Goal: Task Accomplishment & Management: Use online tool/utility

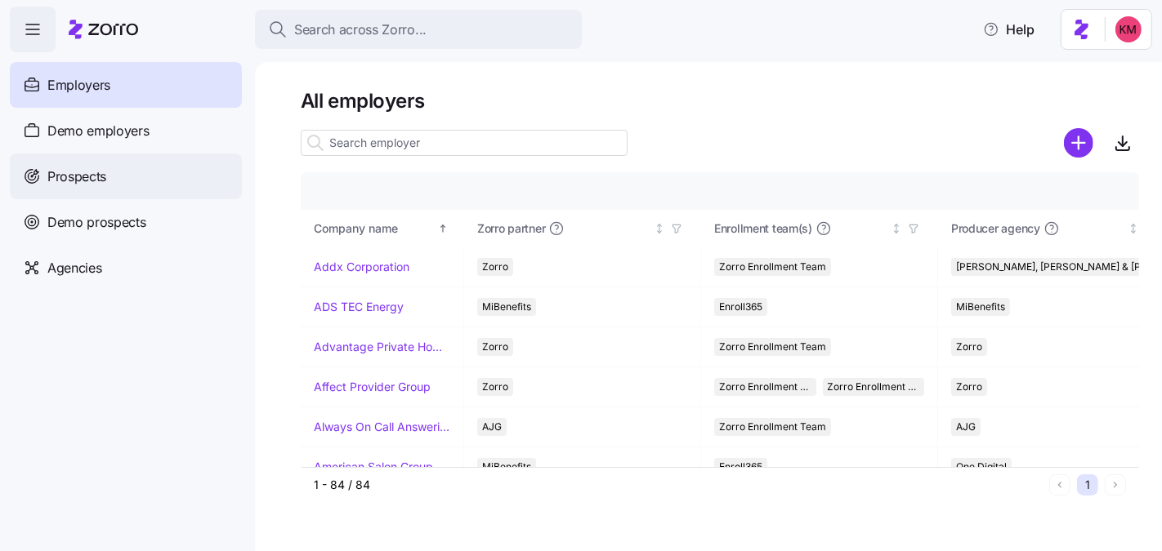
click at [106, 187] on div "Prospects" at bounding box center [126, 177] width 232 height 46
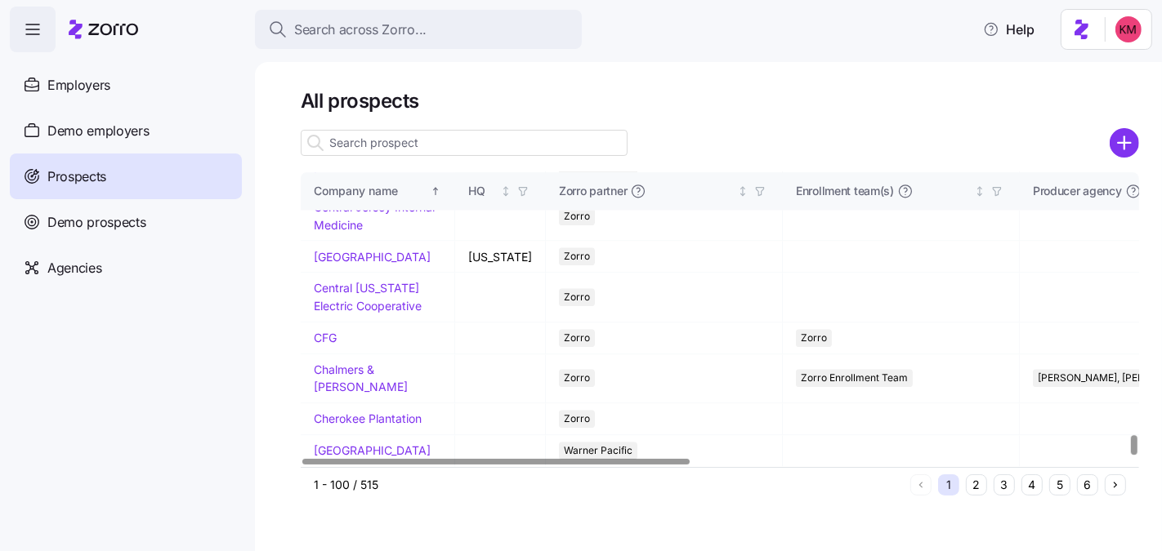
scroll to position [3820, 0]
click at [83, 140] on span "Demo employers" at bounding box center [98, 131] width 102 height 20
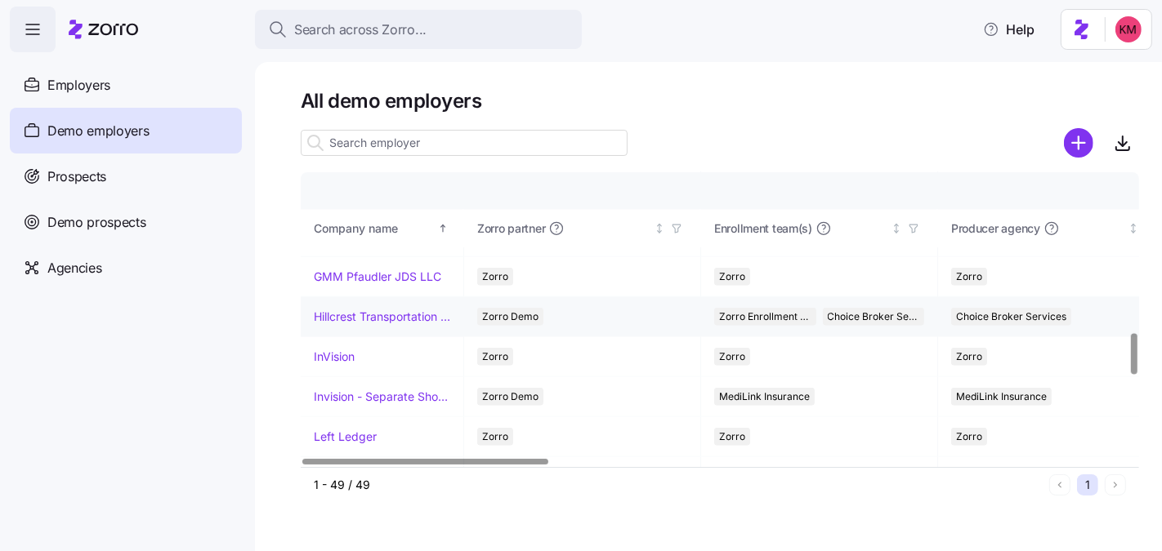
scroll to position [1137, 0]
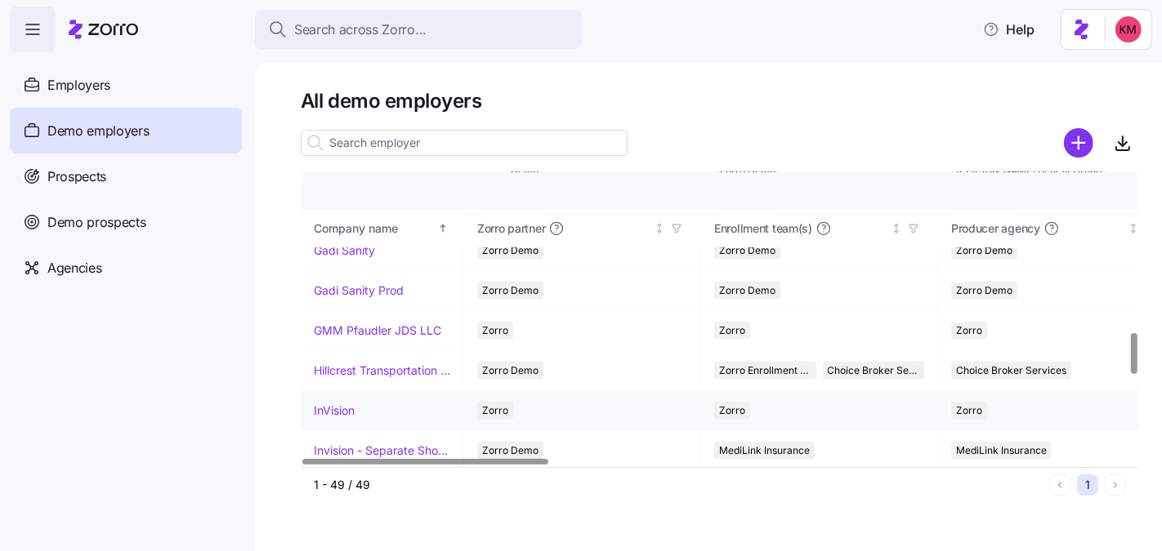
click at [346, 403] on link "InVision" at bounding box center [334, 411] width 41 height 16
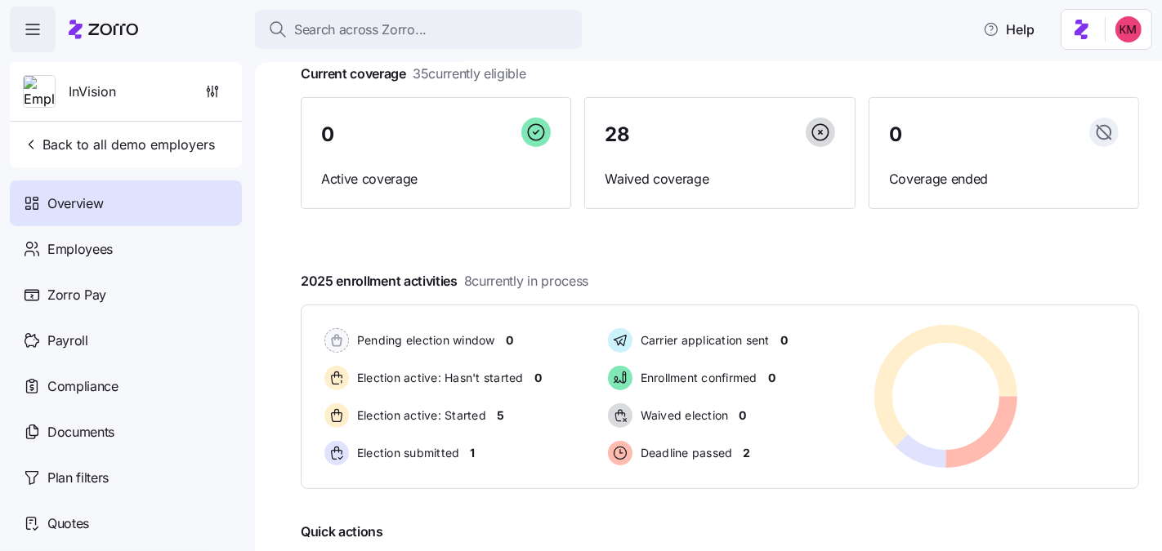
scroll to position [279, 0]
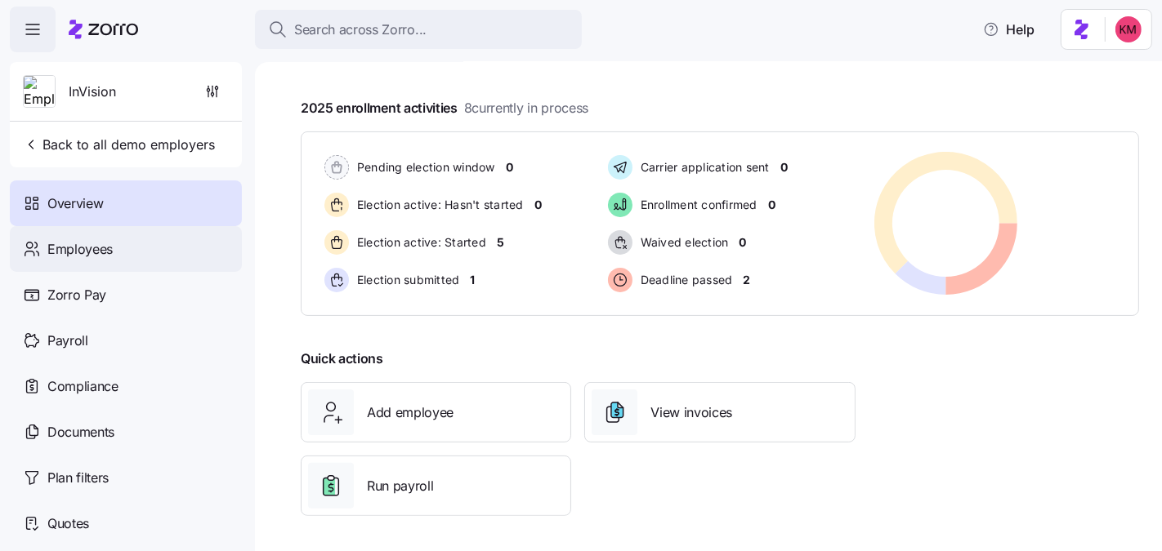
click at [105, 256] on span "Employees" at bounding box center [79, 249] width 65 height 20
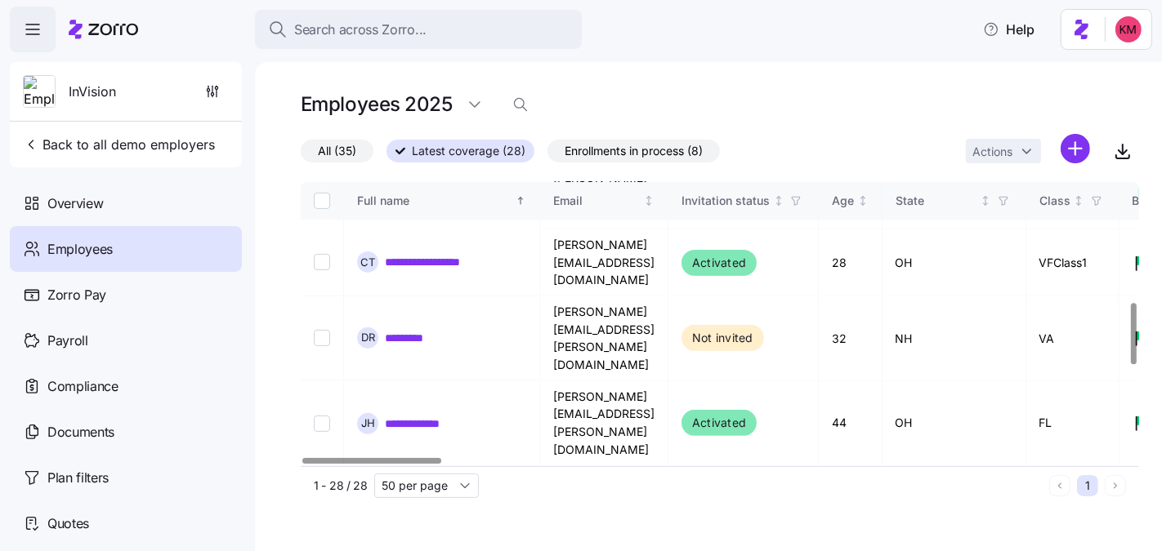
scroll to position [533, 0]
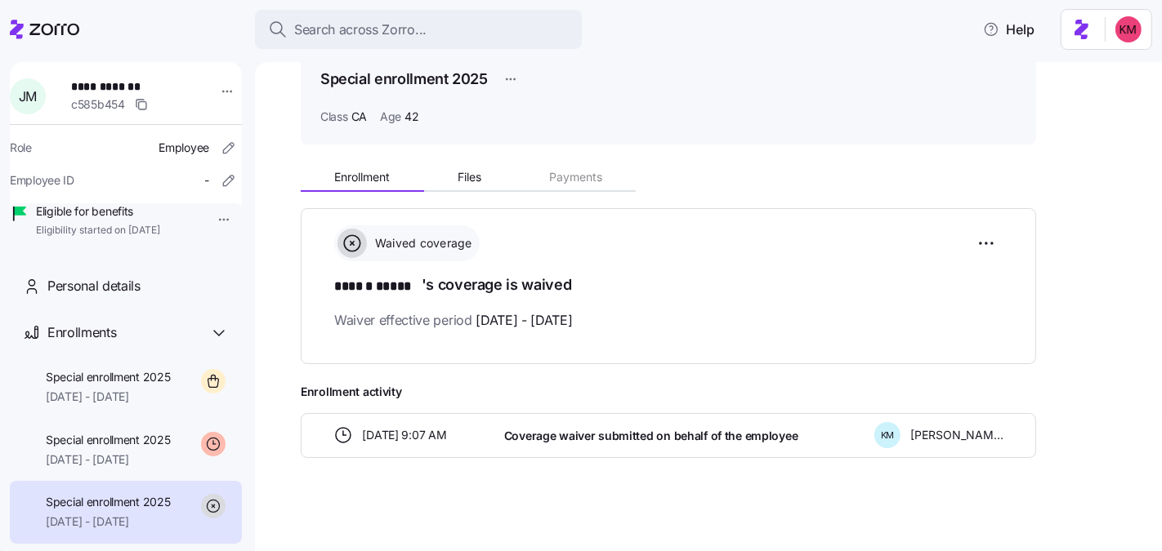
scroll to position [79, 0]
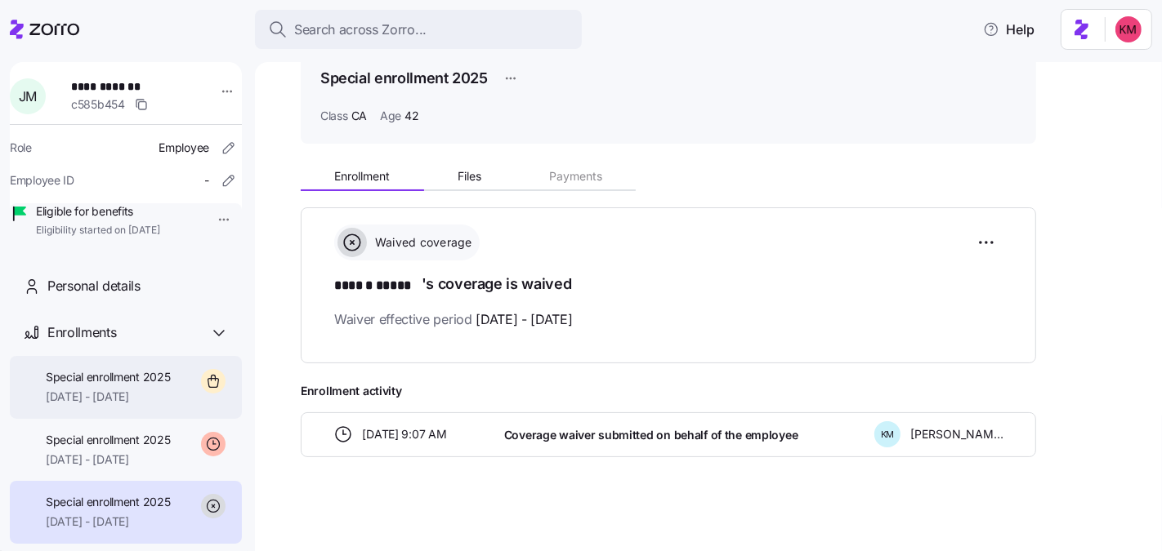
click at [141, 406] on div "Special enrollment 2025 10/01/2025 - 12/31/2025" at bounding box center [108, 387] width 125 height 37
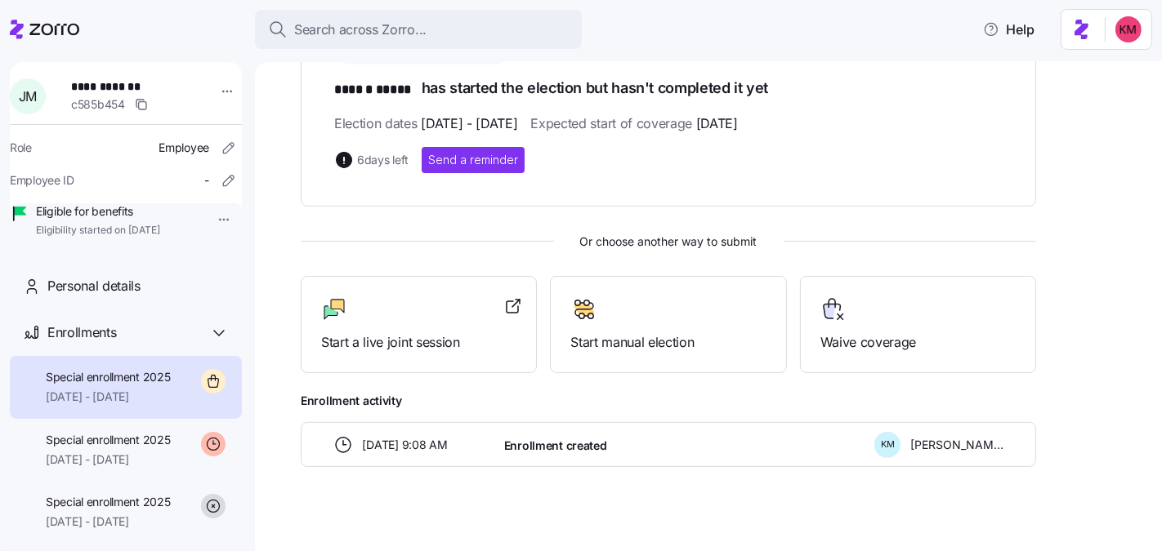
scroll to position [283, 0]
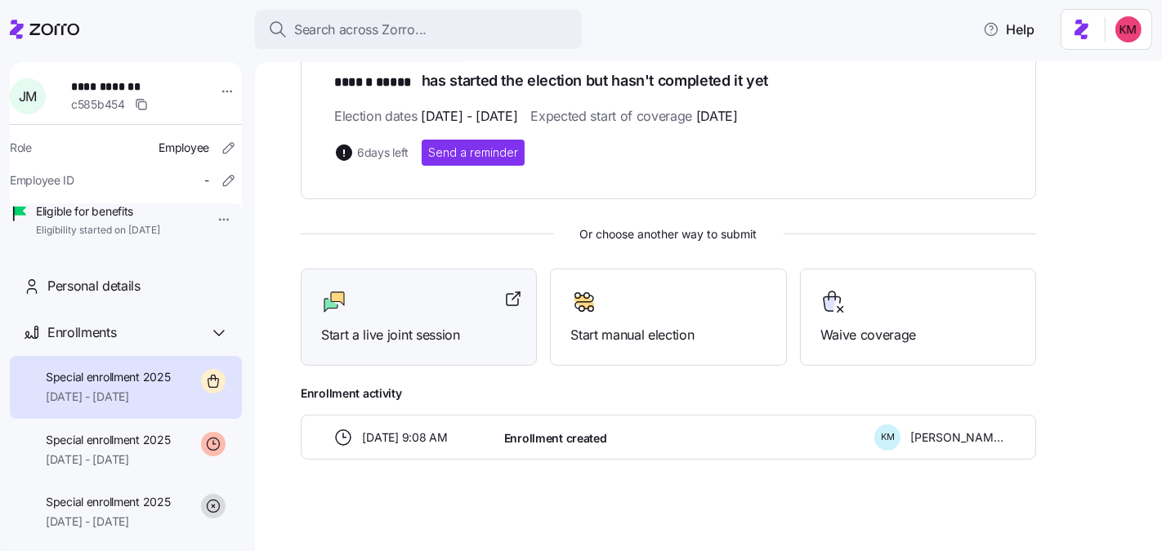
click at [384, 279] on div "Start a live joint session" at bounding box center [419, 317] width 236 height 97
click at [410, 321] on div "Start a live joint session" at bounding box center [418, 317] width 195 height 56
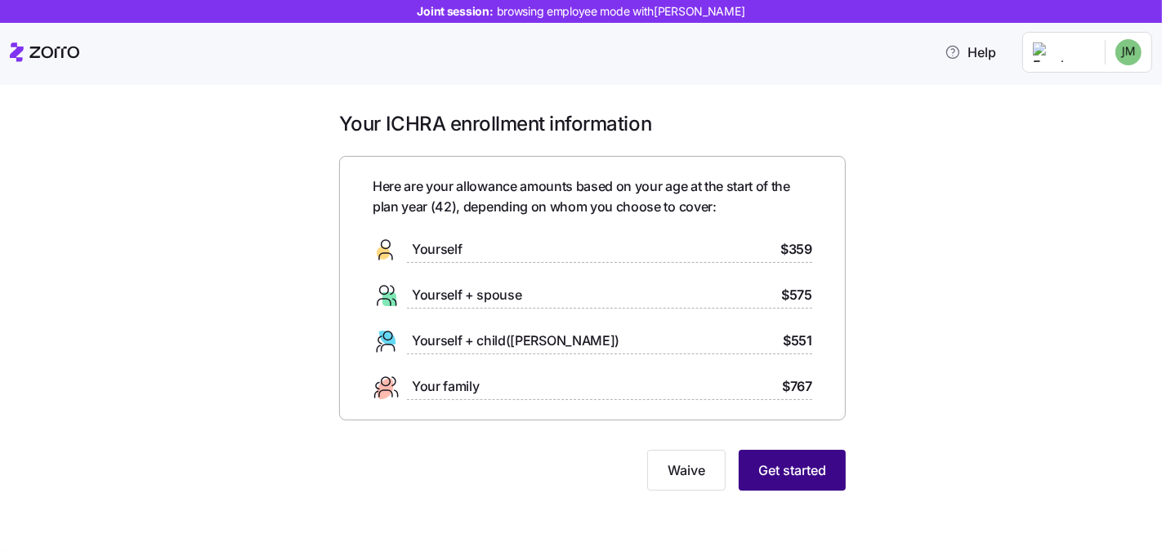
click at [784, 463] on span "Get started" at bounding box center [792, 471] width 68 height 20
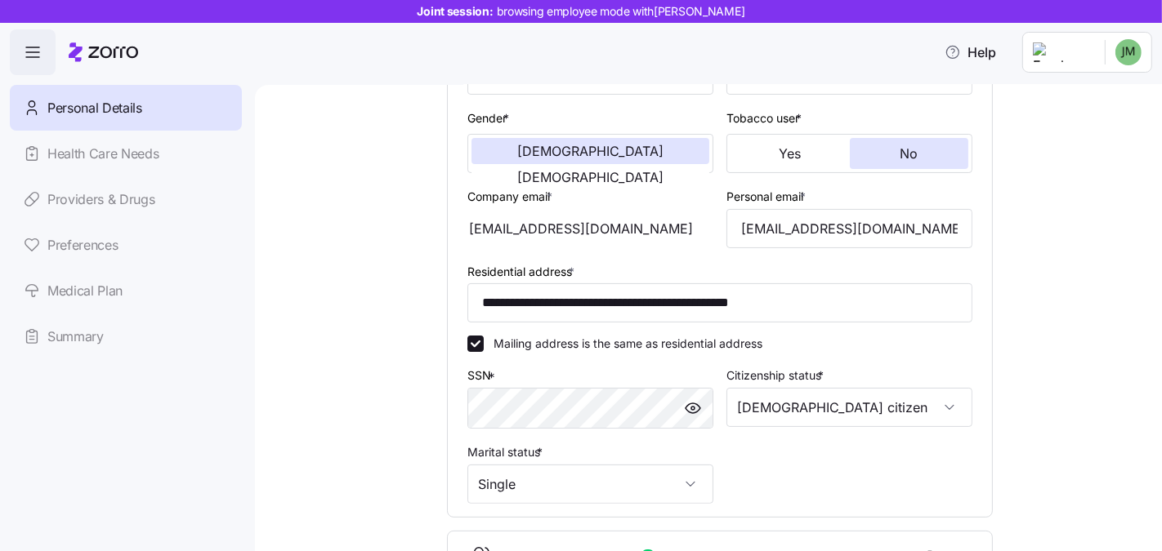
scroll to position [323, 0]
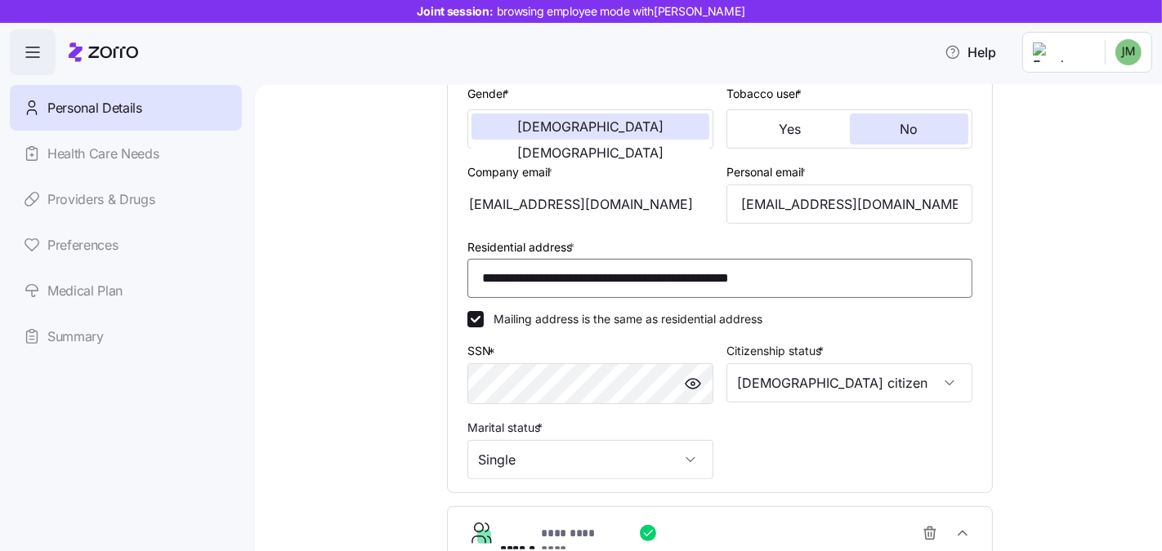
click at [595, 271] on input "**********" at bounding box center [719, 278] width 505 height 39
click at [595, 270] on input "**********" at bounding box center [719, 278] width 505 height 39
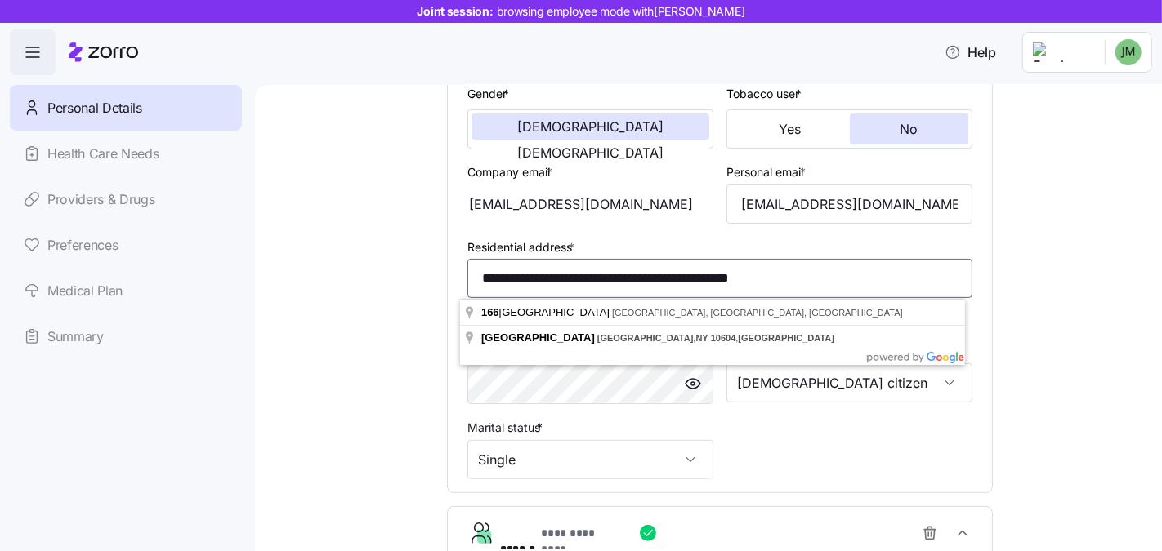
click at [595, 270] on input "**********" at bounding box center [719, 278] width 505 height 39
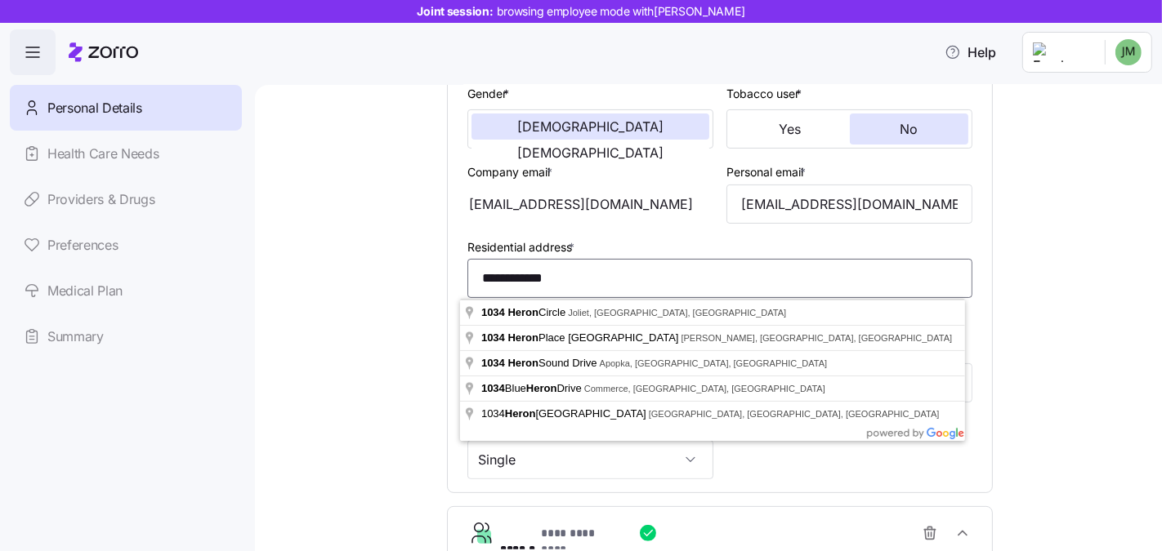
click at [629, 281] on input "**********" at bounding box center [719, 278] width 505 height 39
paste input "**********"
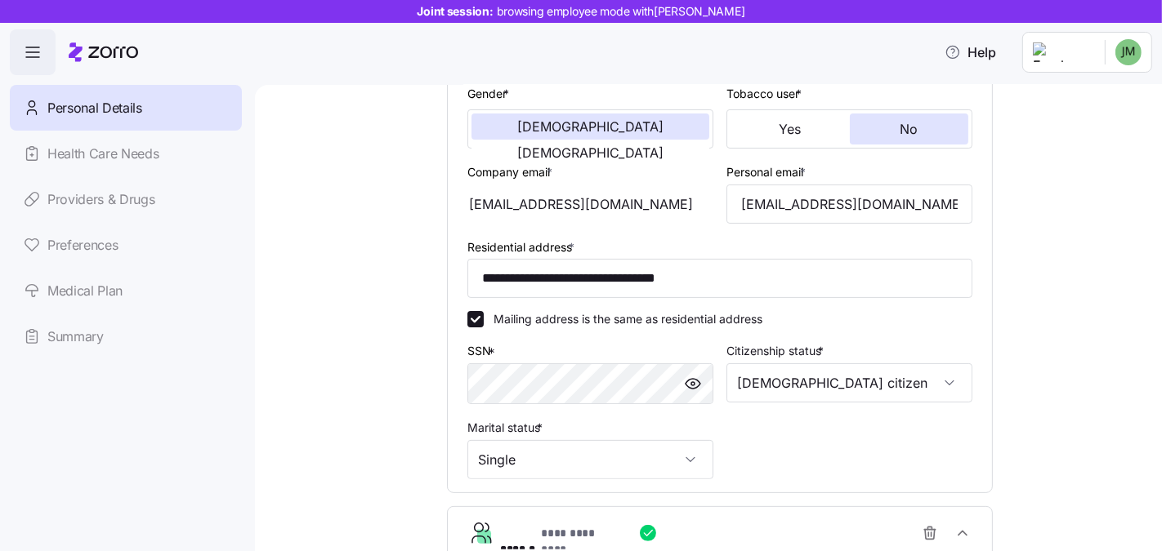
type input "**********"
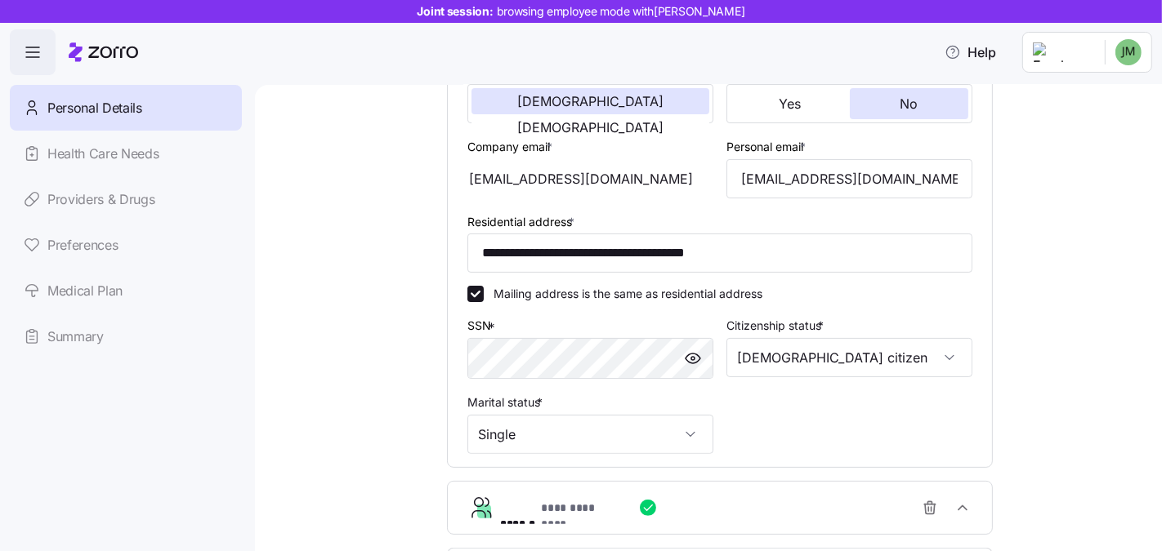
scroll to position [495, 0]
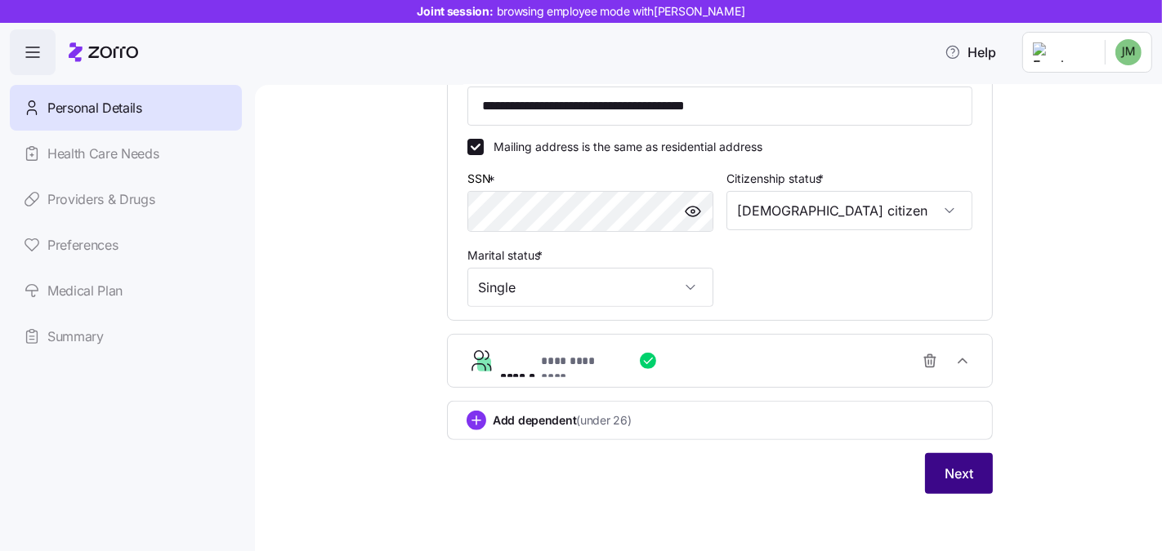
click at [944, 465] on span "Next" at bounding box center [958, 474] width 29 height 20
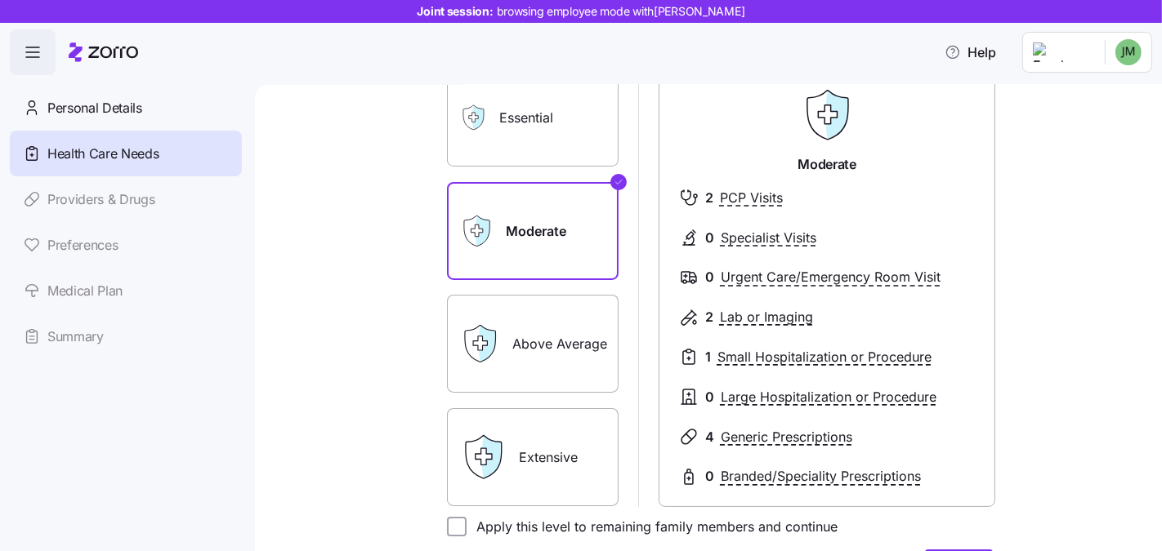
scroll to position [343, 0]
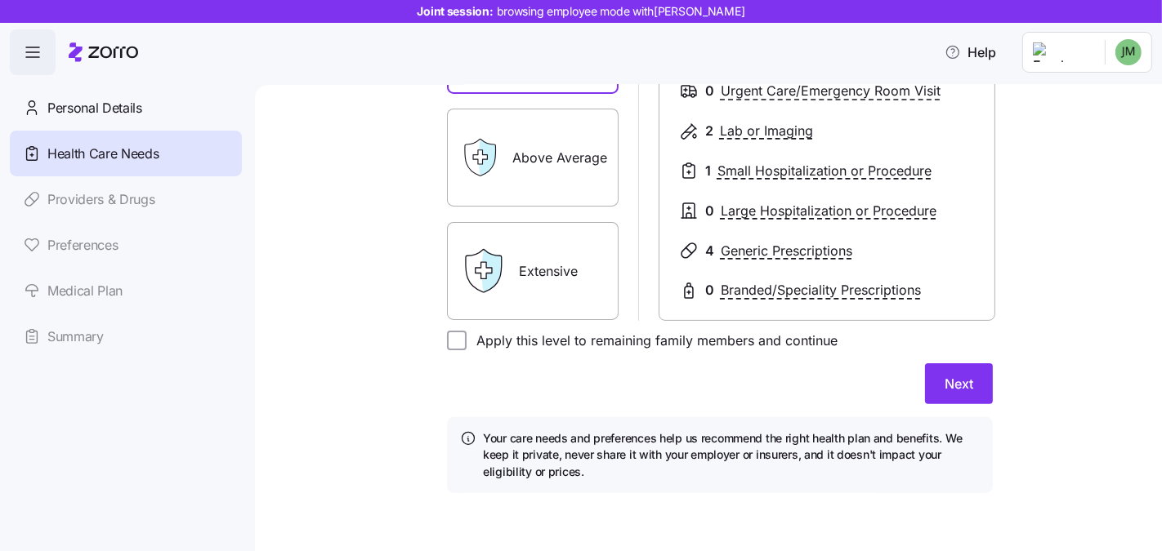
click at [953, 406] on form "****** ******** Essential Moderate Above Average Extensive Moderate 2 PCP Visit…" at bounding box center [720, 165] width 546 height 657
click at [949, 390] on span "Next" at bounding box center [958, 384] width 29 height 20
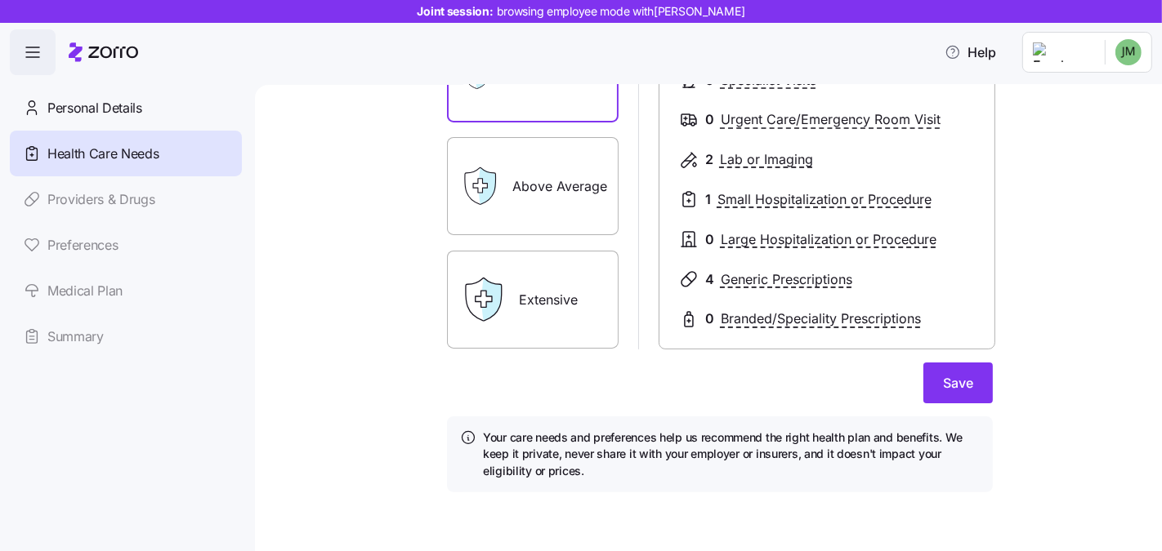
scroll to position [320, 0]
click at [948, 383] on span "Save" at bounding box center [958, 385] width 30 height 20
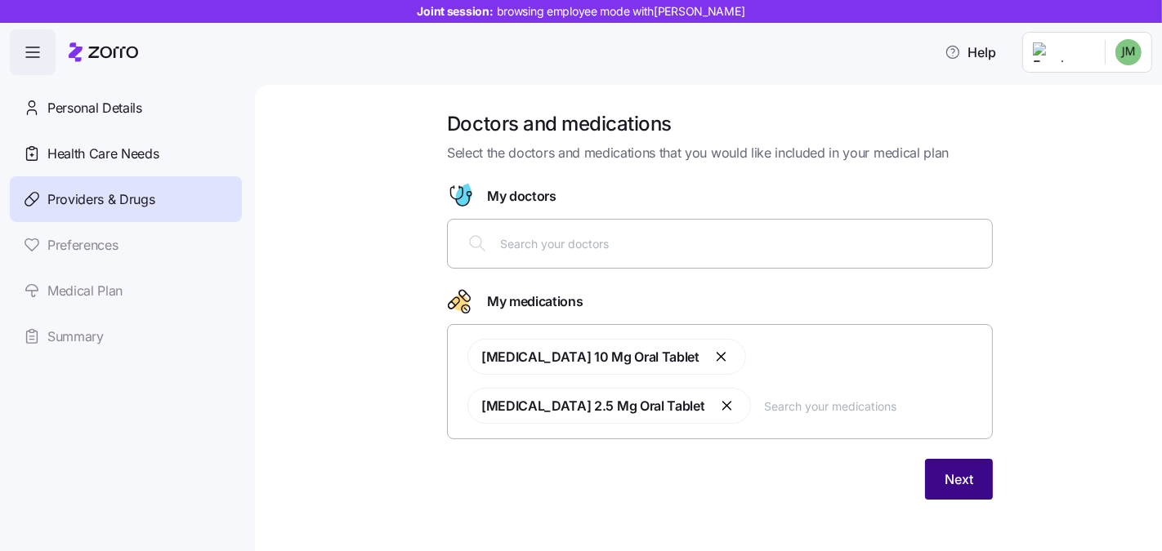
click at [966, 470] on span "Next" at bounding box center [958, 480] width 29 height 20
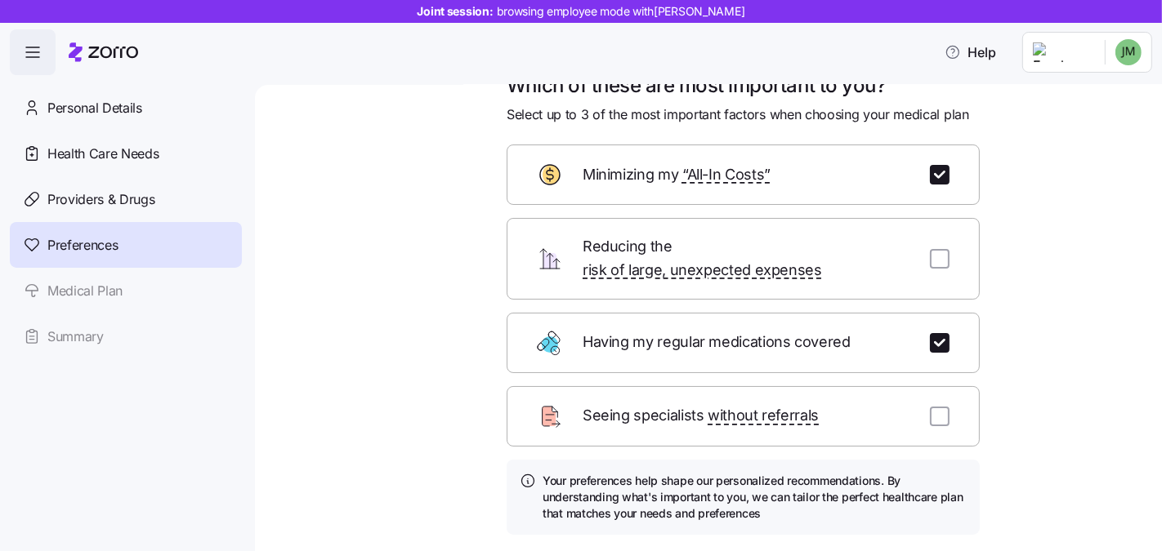
scroll to position [133, 0]
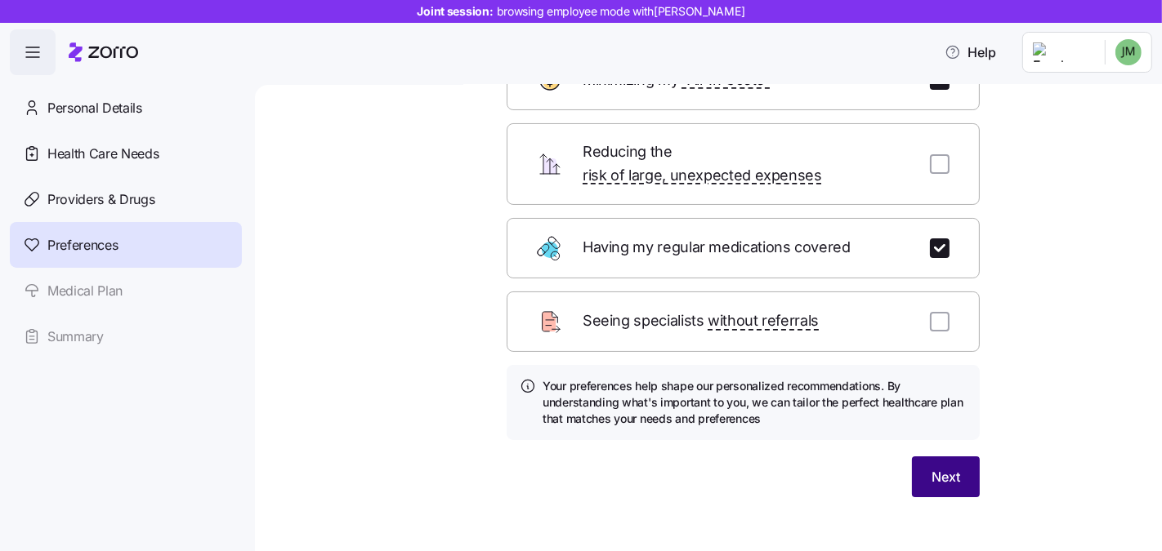
click at [921, 457] on button "Next" at bounding box center [946, 477] width 68 height 41
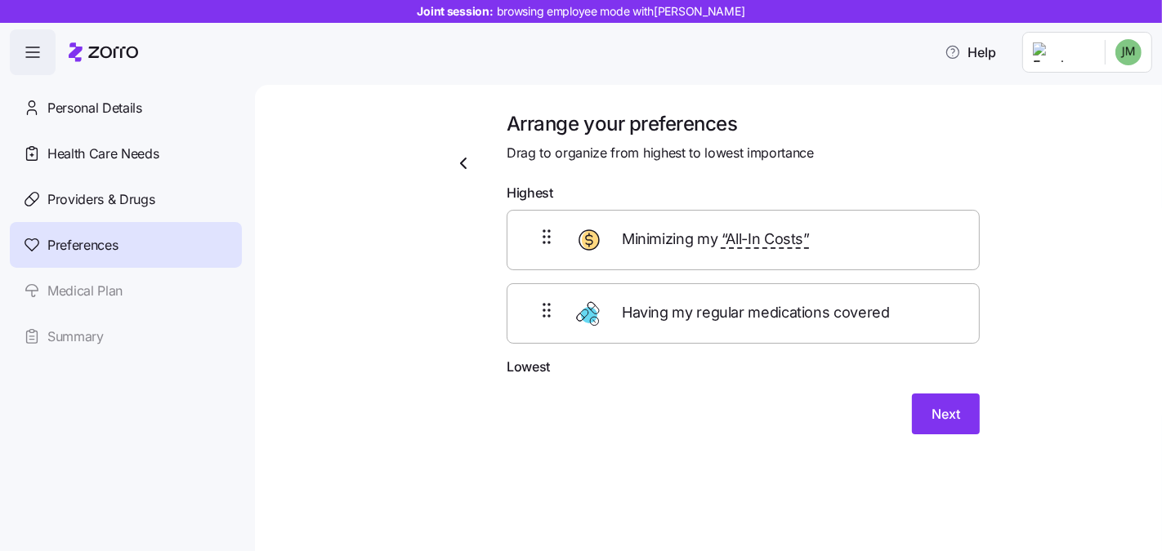
drag, startPoint x: 936, startPoint y: 397, endPoint x: 608, endPoint y: 403, distance: 328.5
click at [608, 403] on div "Next" at bounding box center [743, 414] width 473 height 41
click at [466, 167] on icon "button" at bounding box center [463, 164] width 20 height 20
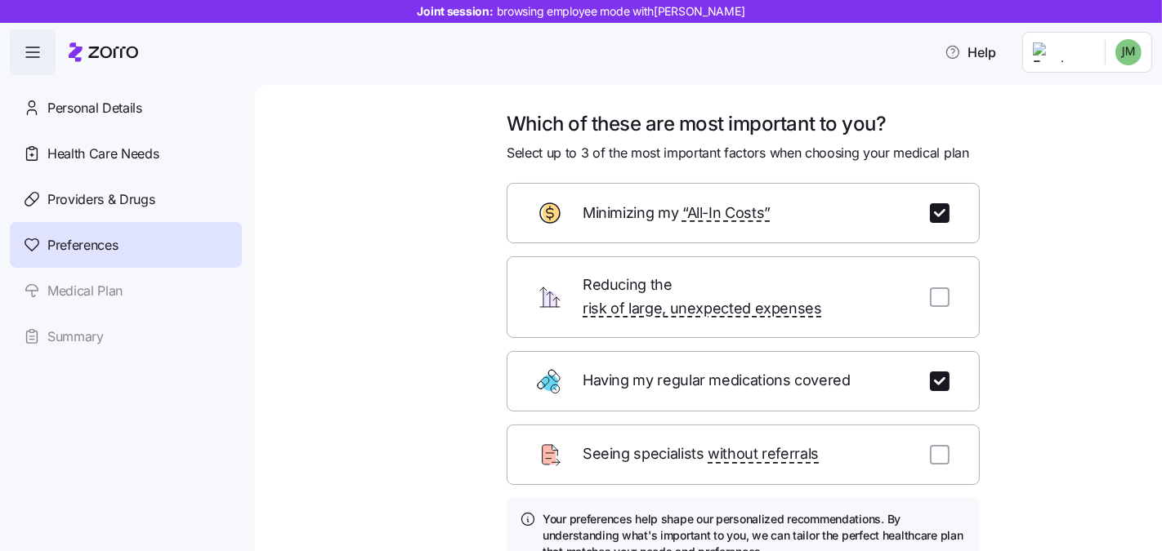
click at [929, 274] on div "Reducing the risk of large, unexpected expenses" at bounding box center [743, 298] width 473 height 82
click at [934, 288] on input "checkbox" at bounding box center [940, 298] width 20 height 20
checkbox input "true"
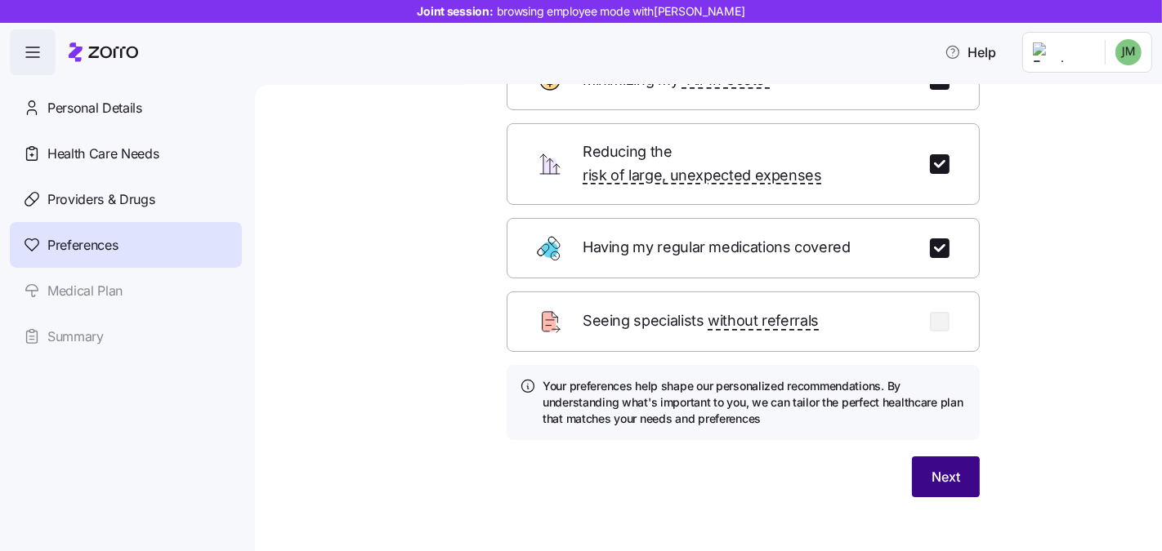
click at [931, 467] on span "Next" at bounding box center [945, 477] width 29 height 20
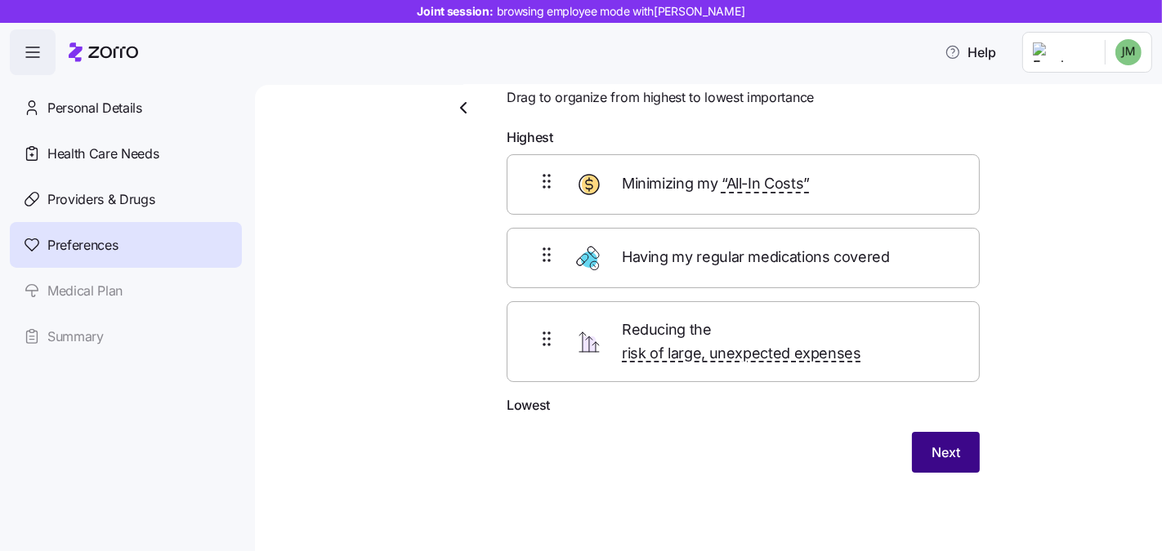
scroll to position [32, 0]
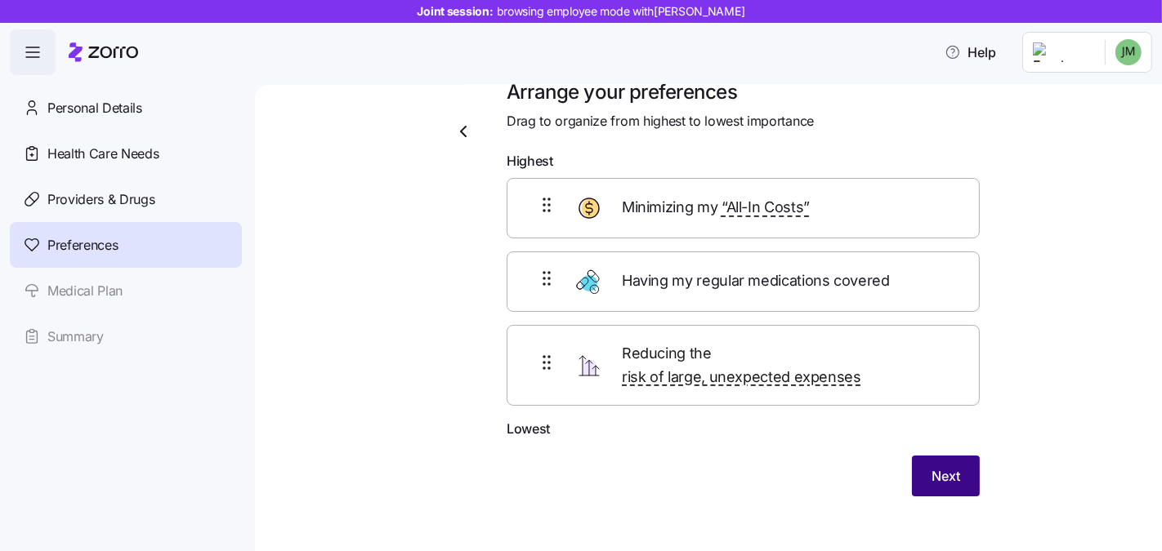
click at [931, 466] on span "Next" at bounding box center [945, 476] width 29 height 20
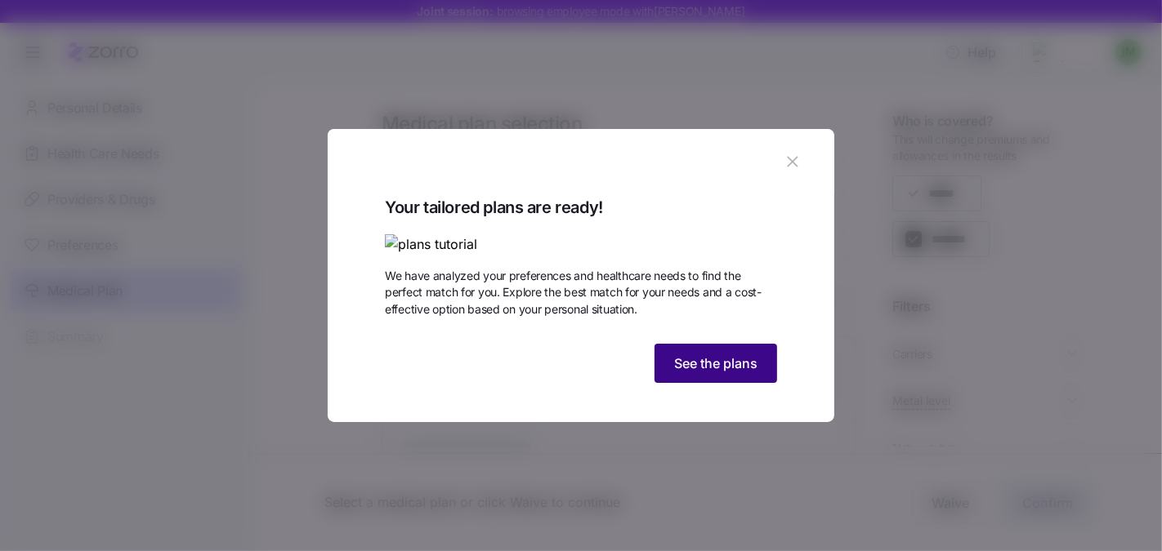
click at [743, 383] on button "See the plans" at bounding box center [715, 363] width 123 height 39
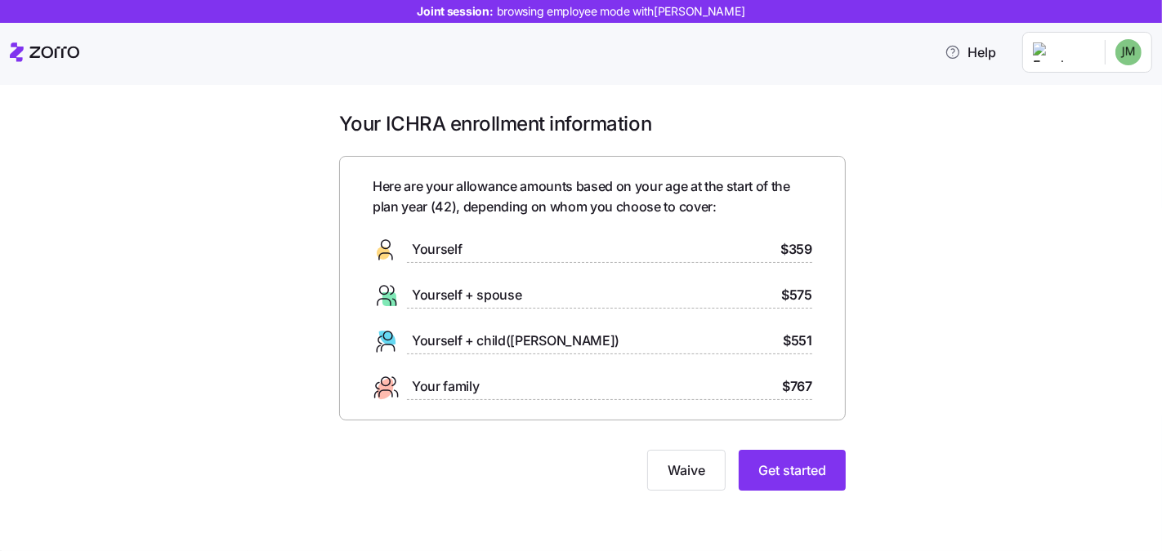
click at [239, 136] on div "Your ICHRA enrollment information Here are your allowance amounts based on your…" at bounding box center [592, 311] width 1093 height 400
click at [799, 479] on span "Get started" at bounding box center [792, 471] width 68 height 20
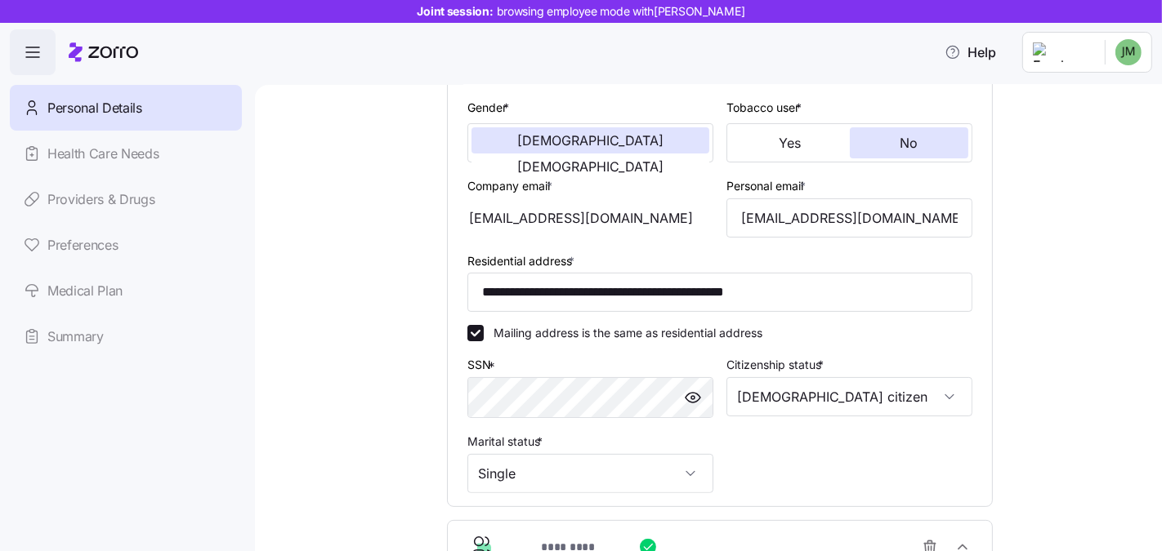
scroll to position [319, 0]
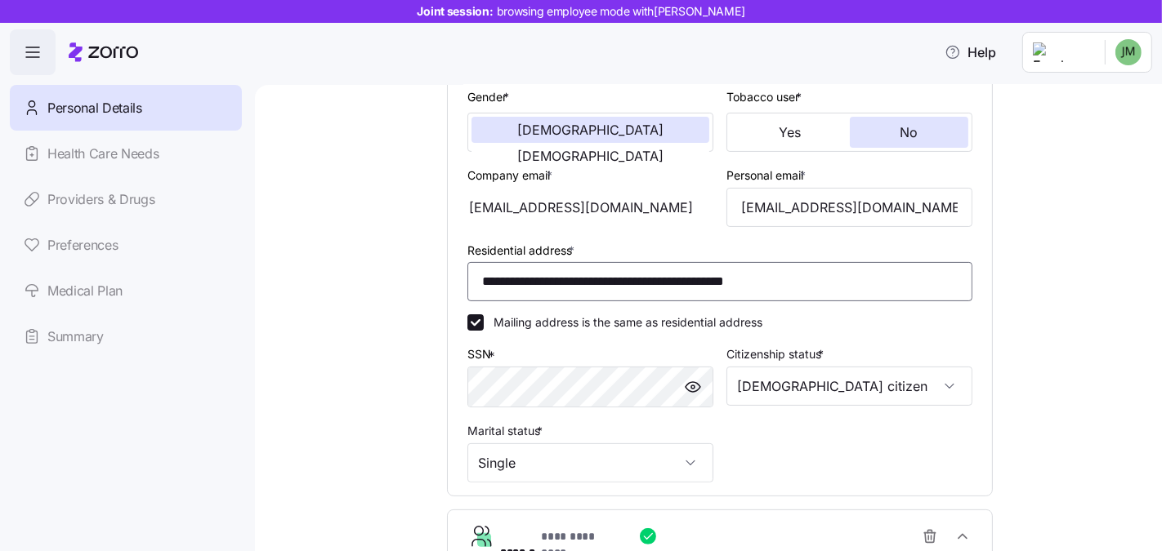
click at [561, 285] on input "**********" at bounding box center [719, 281] width 505 height 39
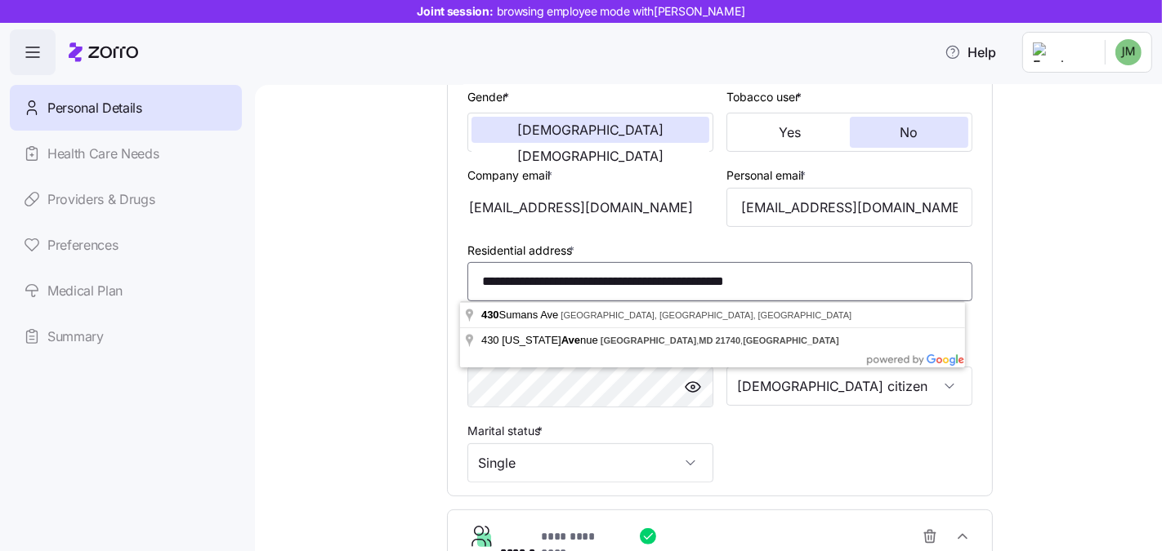
type input "*"
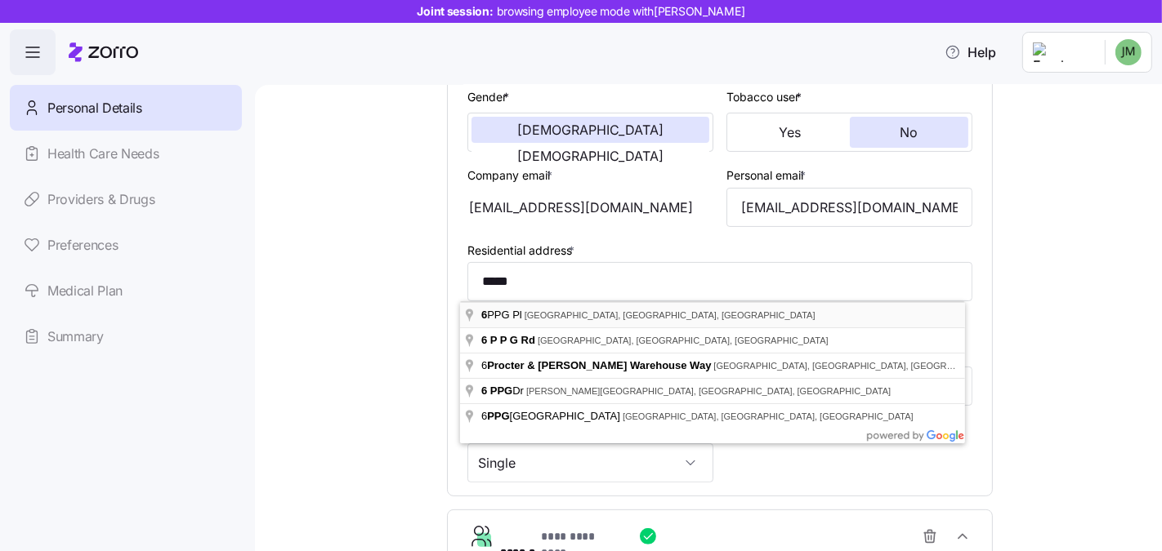
type input "**********"
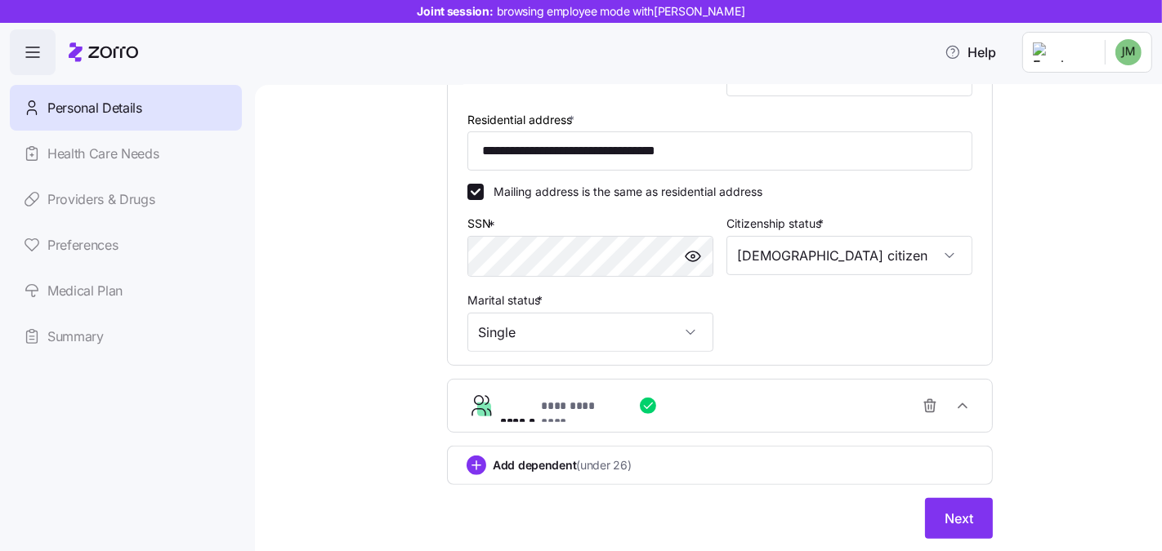
scroll to position [495, 0]
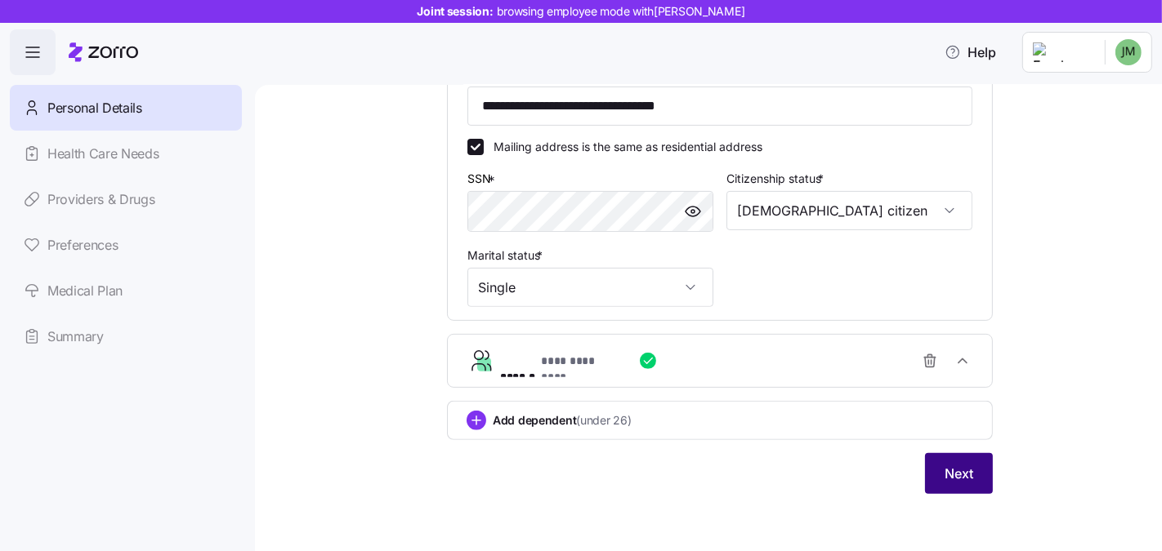
click at [951, 475] on span "Next" at bounding box center [958, 474] width 29 height 20
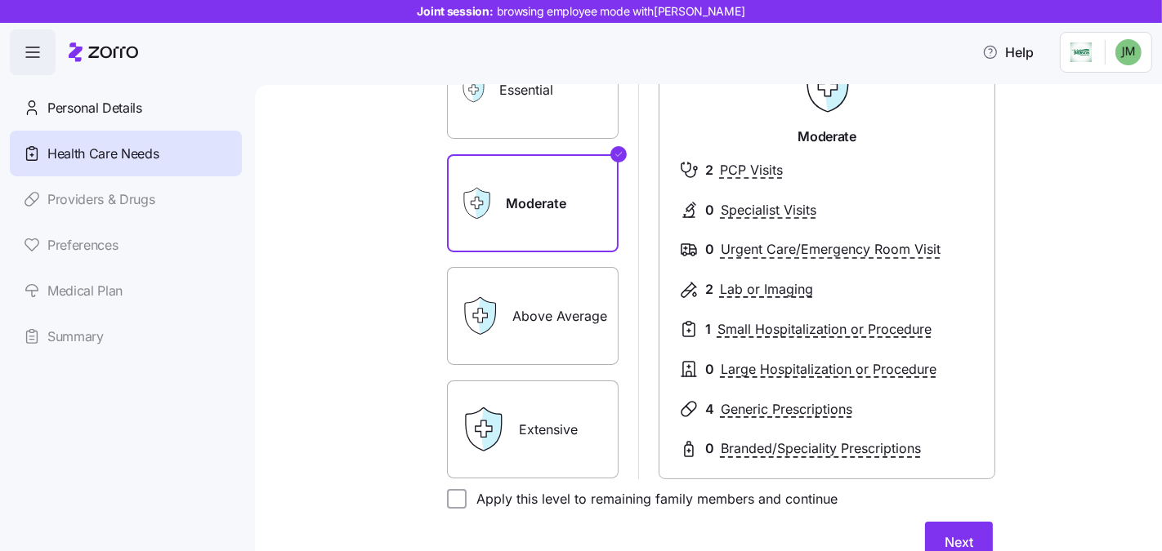
scroll to position [343, 0]
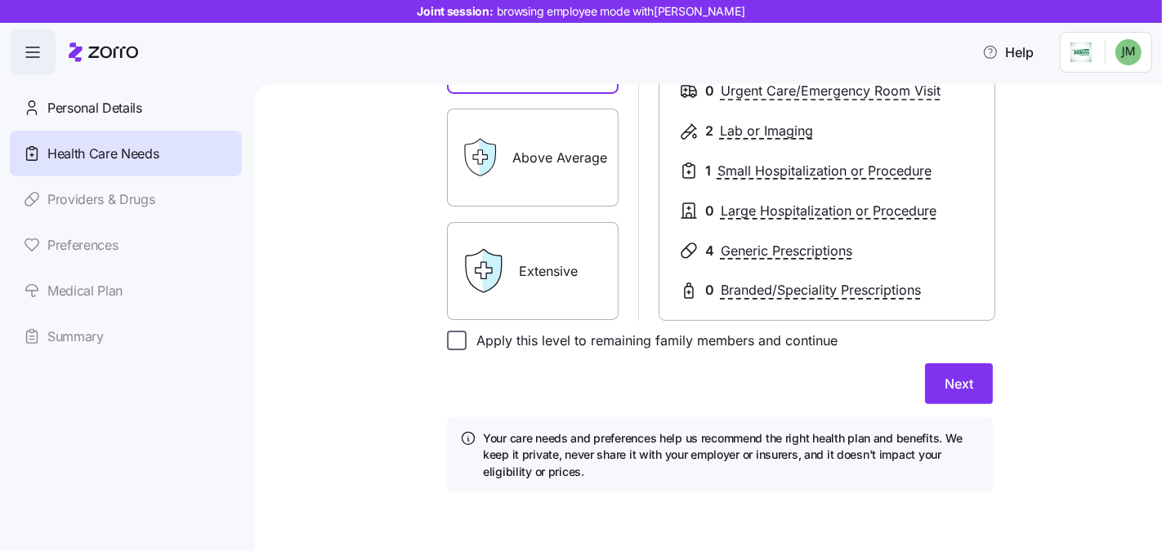
click at [447, 333] on input "Apply this level to remaining family members and continue" at bounding box center [457, 341] width 20 height 20
checkbox input "true"
click at [935, 382] on button "Next" at bounding box center [959, 384] width 68 height 41
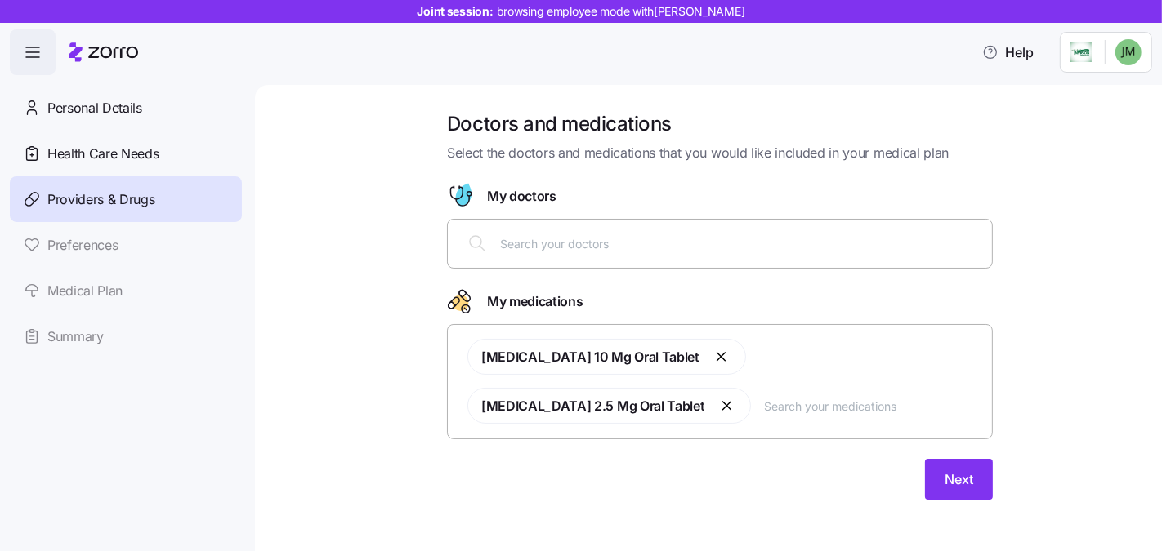
click at [699, 239] on input "text" at bounding box center [741, 243] width 482 height 18
type input "smith"
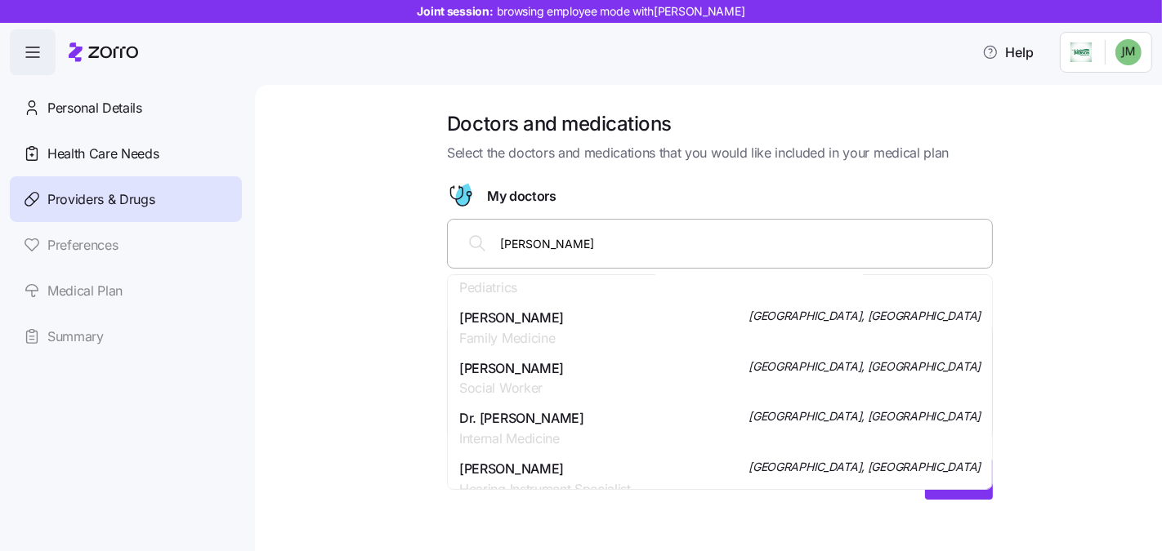
scroll to position [993, 0]
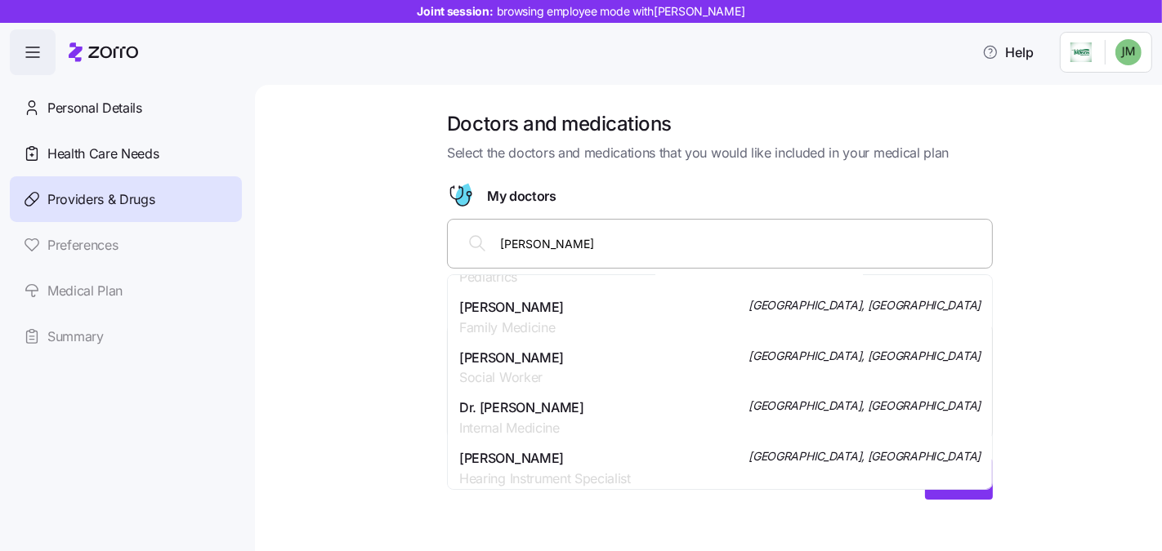
click at [526, 324] on span "Family Medicine" at bounding box center [511, 328] width 105 height 20
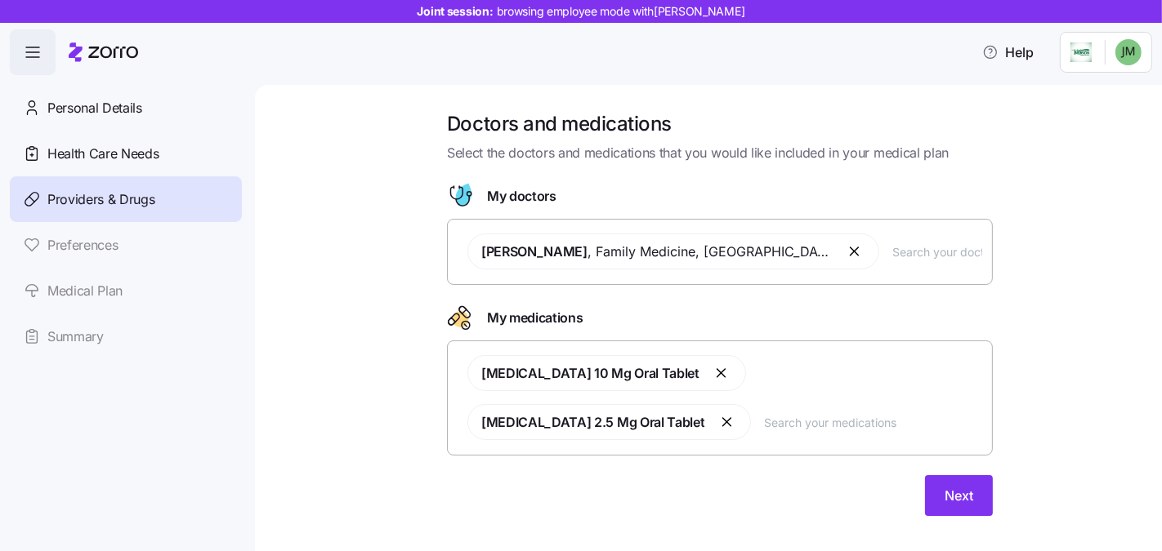
click at [764, 413] on input "text" at bounding box center [873, 422] width 218 height 18
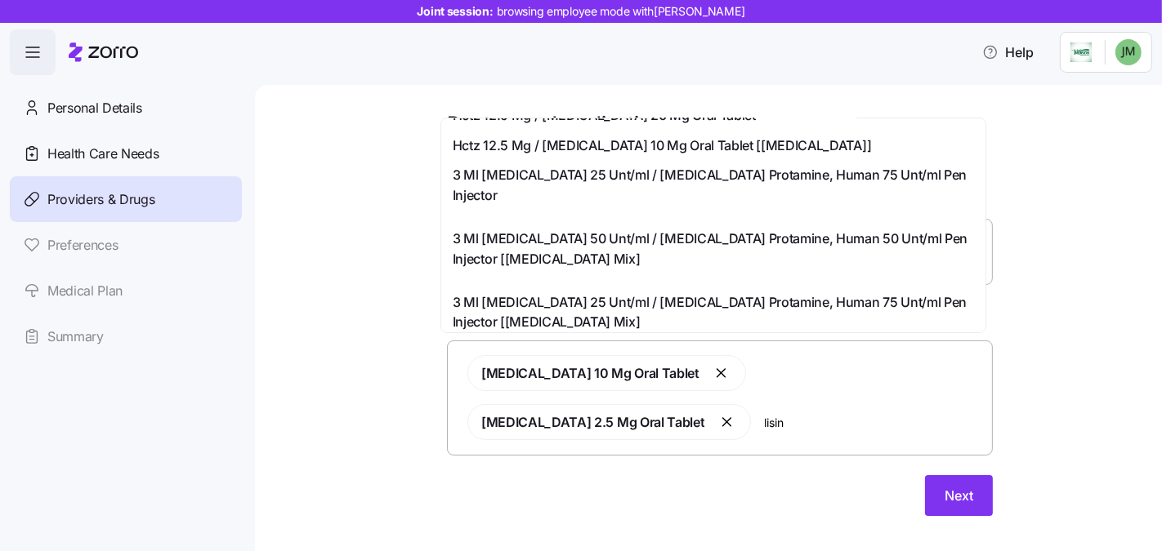
scroll to position [515, 0]
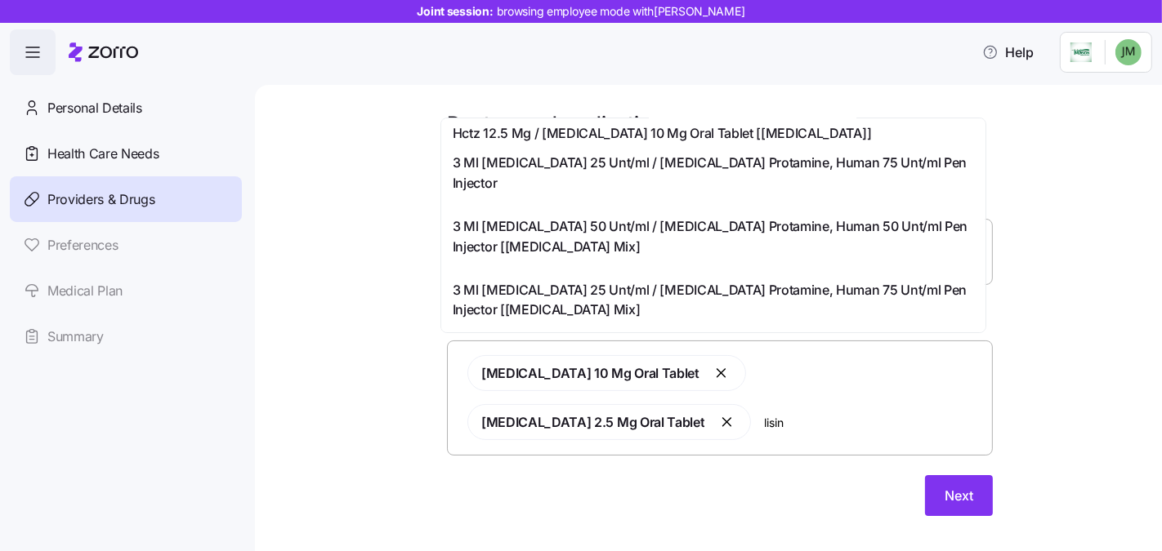
type input "lisin"
click at [388, 309] on div "Doctors and medications Select the doctors and medications that you would like …" at bounding box center [720, 323] width 838 height 425
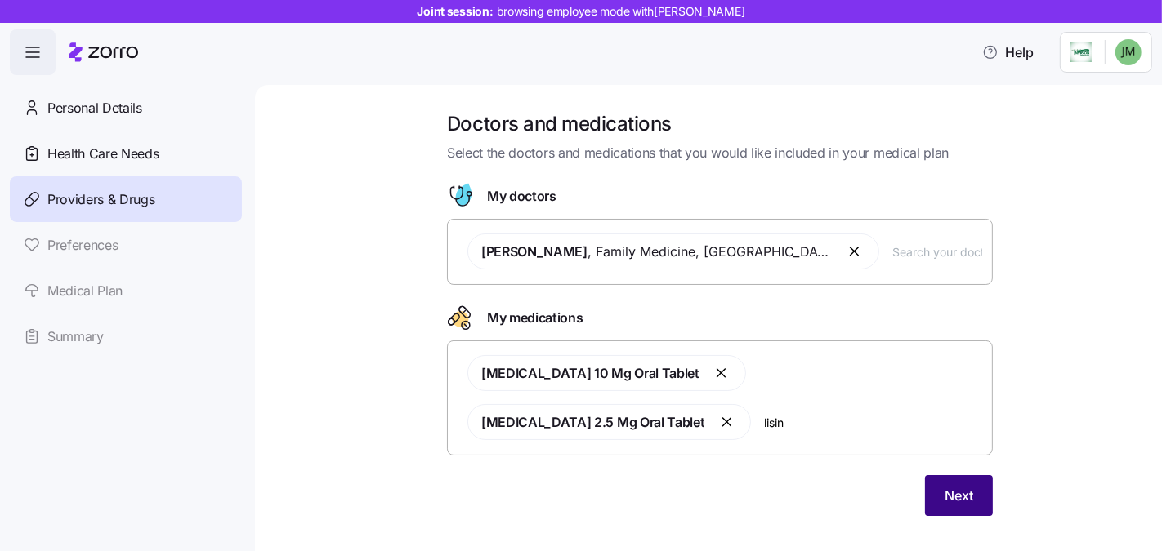
click at [953, 486] on span "Next" at bounding box center [958, 496] width 29 height 20
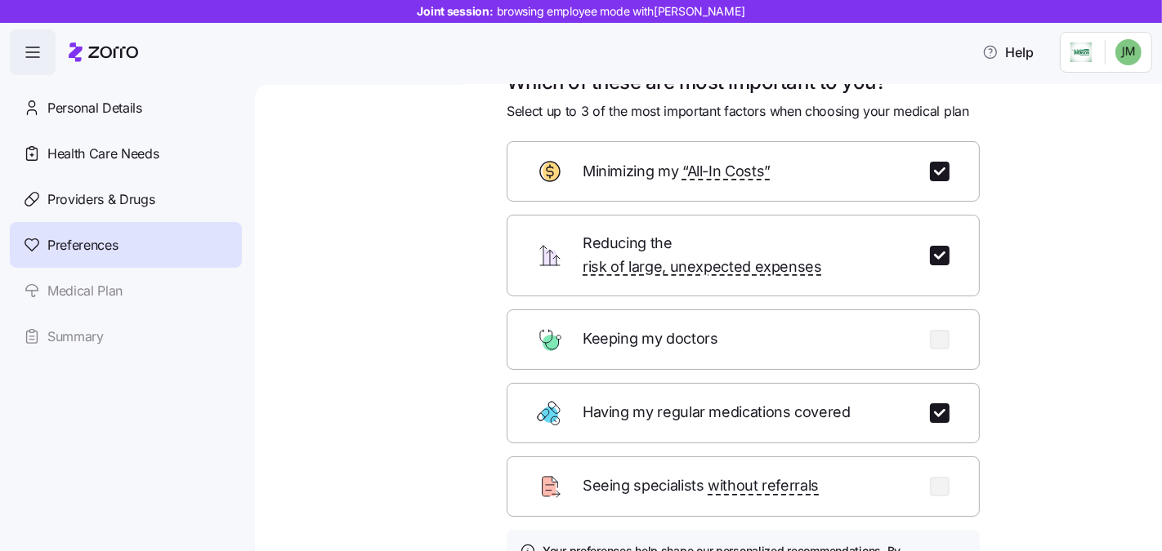
scroll to position [42, 0]
click at [922, 244] on div "Reducing the risk of large, unexpected expenses" at bounding box center [743, 255] width 473 height 82
click at [927, 232] on div "Reducing the risk of large, unexpected expenses" at bounding box center [743, 255] width 473 height 82
click at [931, 245] on input "checkbox" at bounding box center [940, 255] width 20 height 20
checkbox input "false"
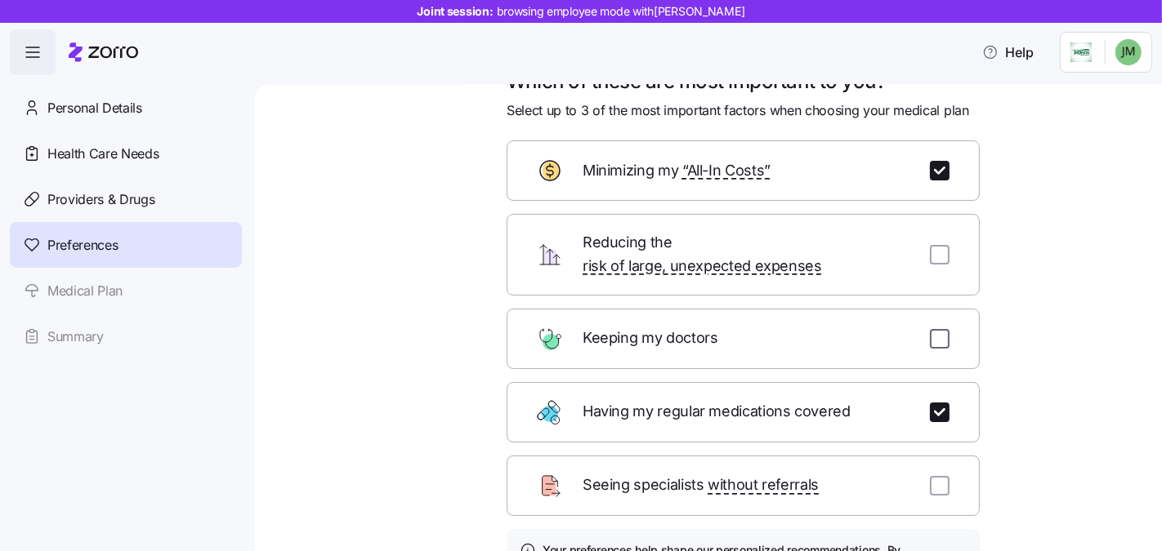
click at [937, 329] on input "checkbox" at bounding box center [940, 339] width 20 height 20
checkbox input "true"
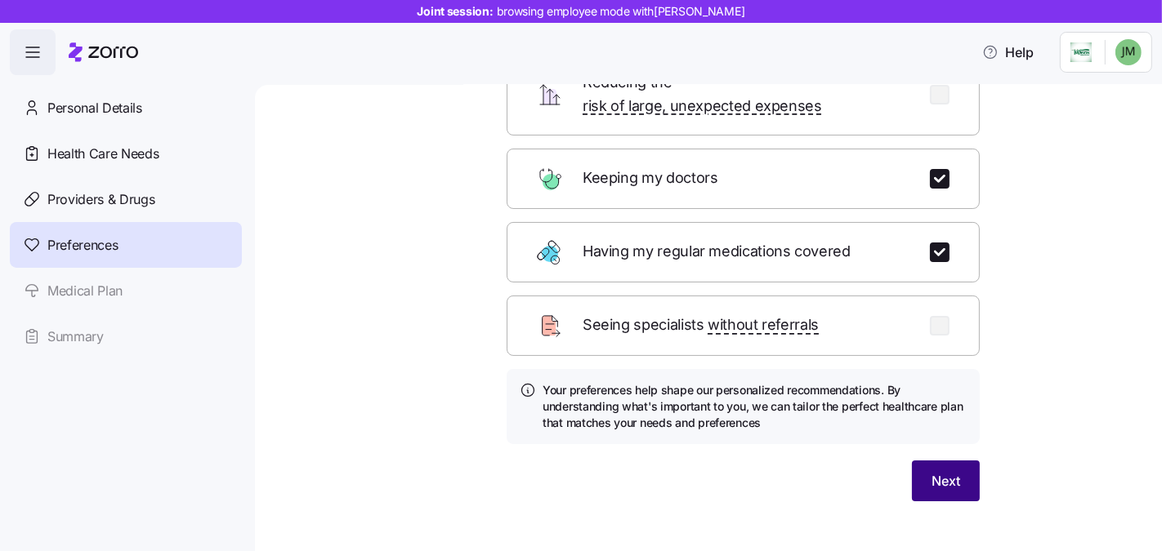
scroll to position [203, 0]
click at [913, 460] on button "Next" at bounding box center [946, 480] width 68 height 41
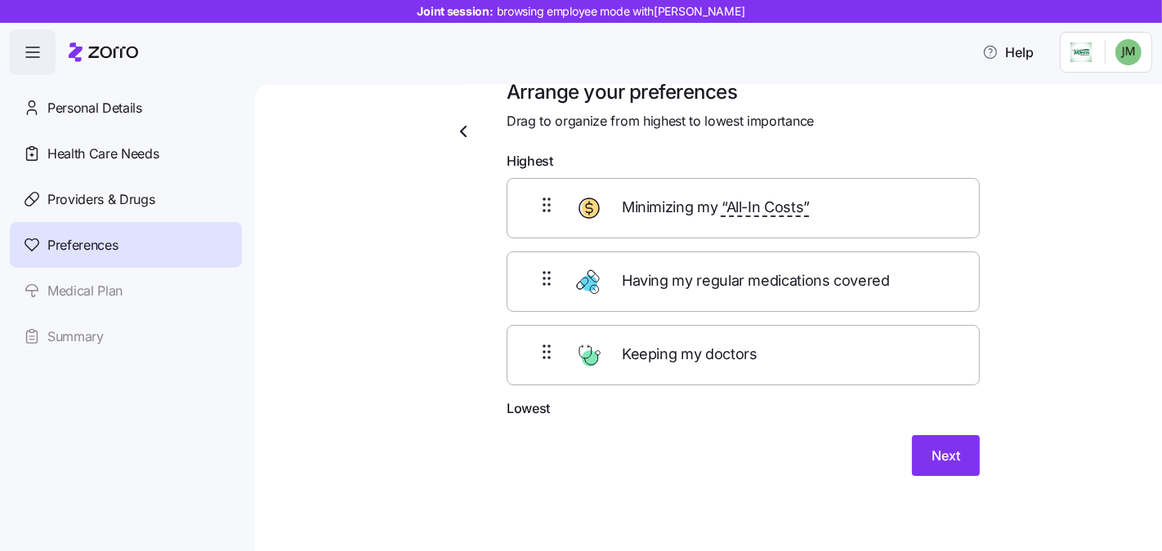
scroll to position [19, 0]
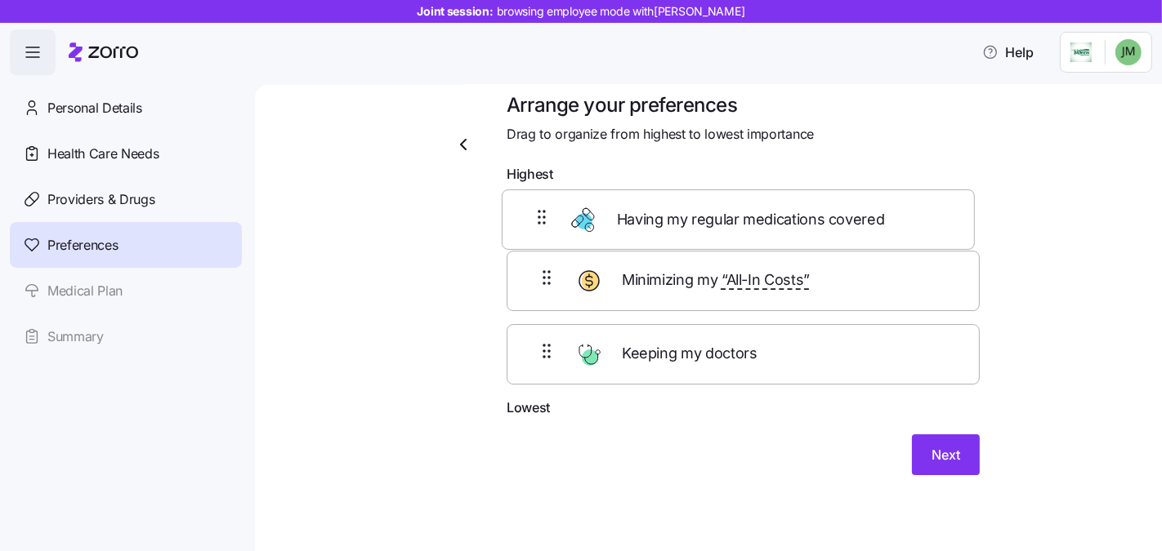
drag, startPoint x: 539, startPoint y: 288, endPoint x: 541, endPoint y: 248, distance: 40.1
click at [541, 224] on div "Minimizing my “All-In Costs” Having my regular medications covered Keeping my d…" at bounding box center [743, 294] width 473 height 207
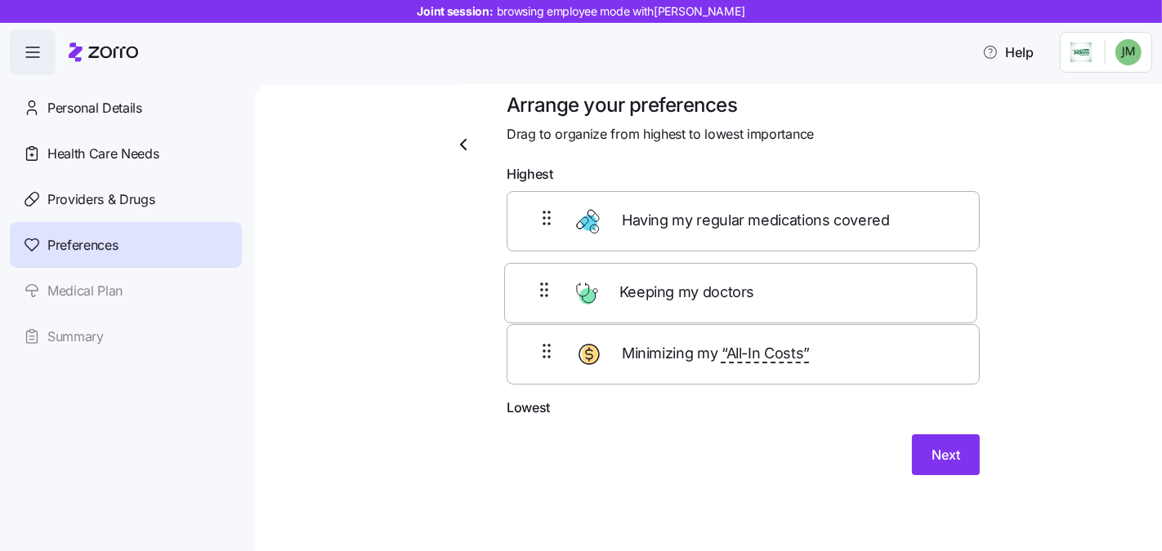
drag, startPoint x: 531, startPoint y: 352, endPoint x: 535, endPoint y: 270, distance: 82.6
click at [535, 270] on div "Having my regular medications covered Minimizing my “All-In Costs” Keeping my d…" at bounding box center [743, 294] width 473 height 207
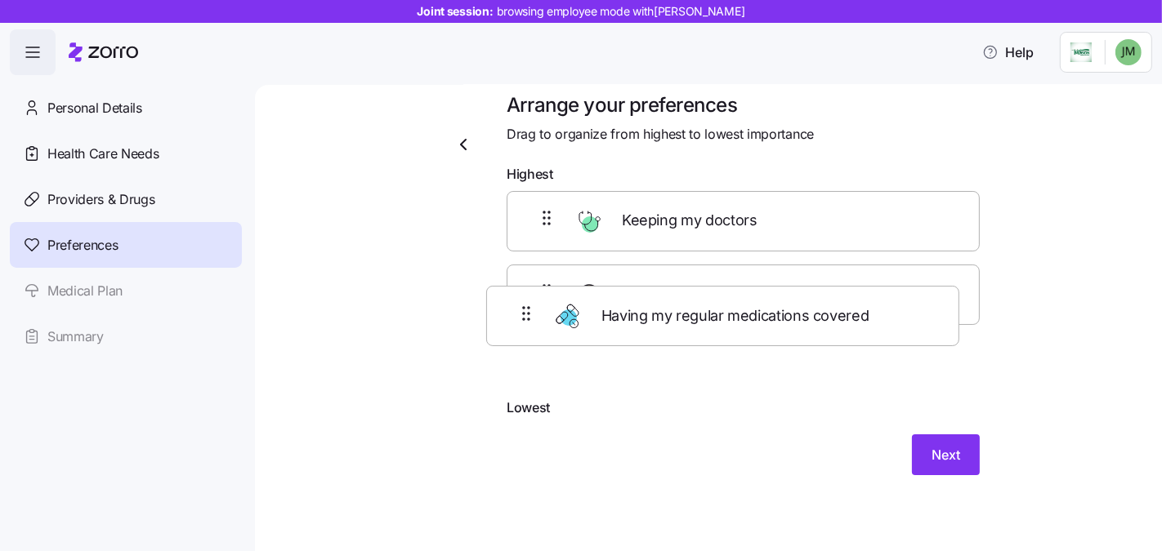
drag, startPoint x: 535, startPoint y: 234, endPoint x: 520, endPoint y: 334, distance: 101.6
click at [520, 334] on div "Having my regular medications covered Keeping my doctors Minimizing my “All-In …" at bounding box center [743, 294] width 473 height 207
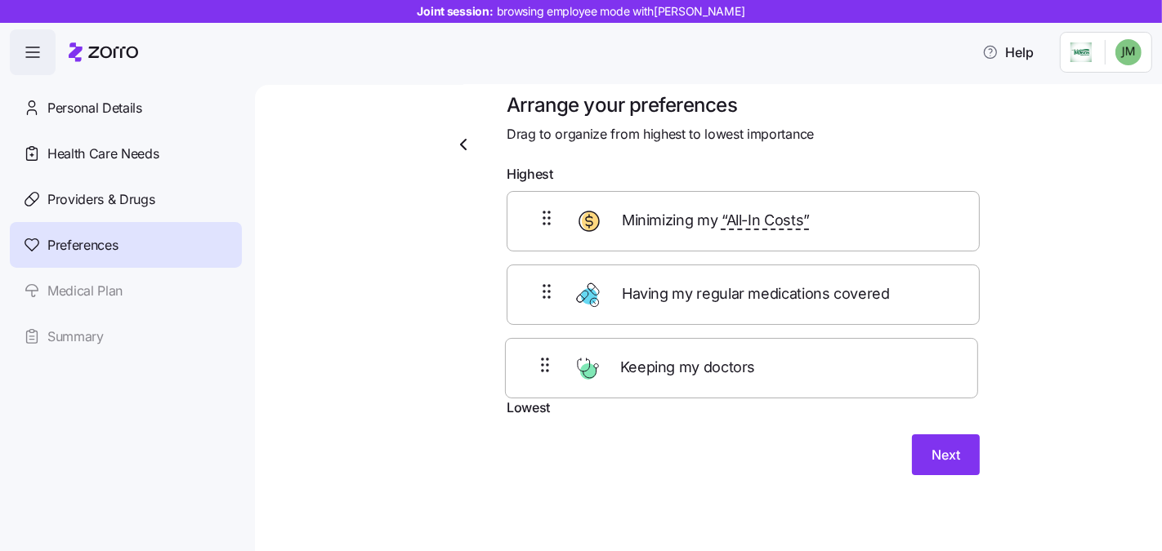
drag, startPoint x: 537, startPoint y: 291, endPoint x: 543, endPoint y: 341, distance: 50.3
click at [543, 341] on div "Minimizing my “All-In Costs” Keeping my doctors Having my regular medications c…" at bounding box center [743, 294] width 473 height 207
click at [945, 459] on span "Next" at bounding box center [945, 469] width 29 height 20
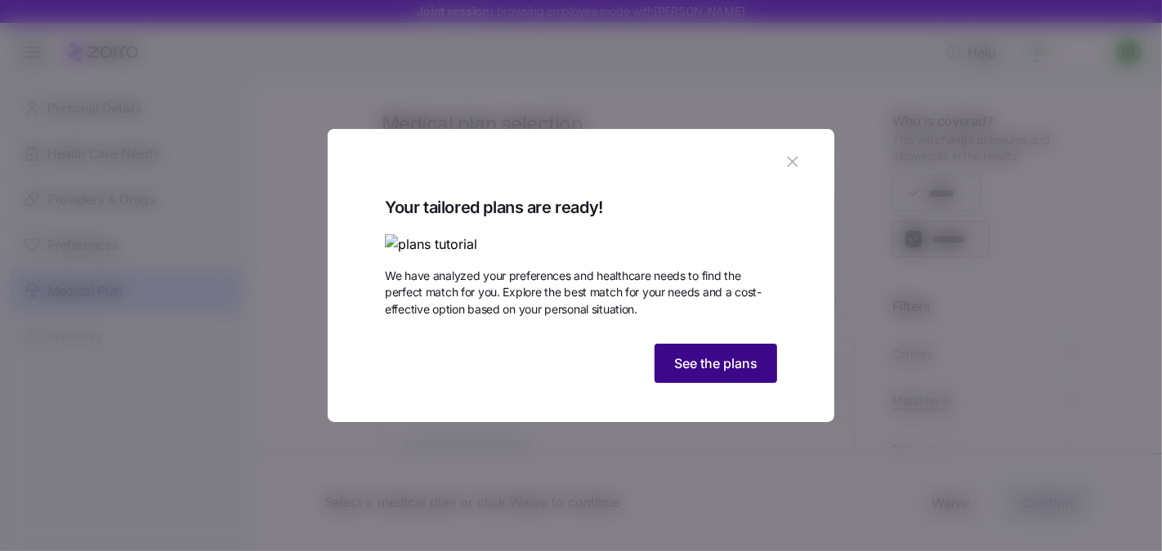
click at [736, 383] on button "See the plans" at bounding box center [715, 363] width 123 height 39
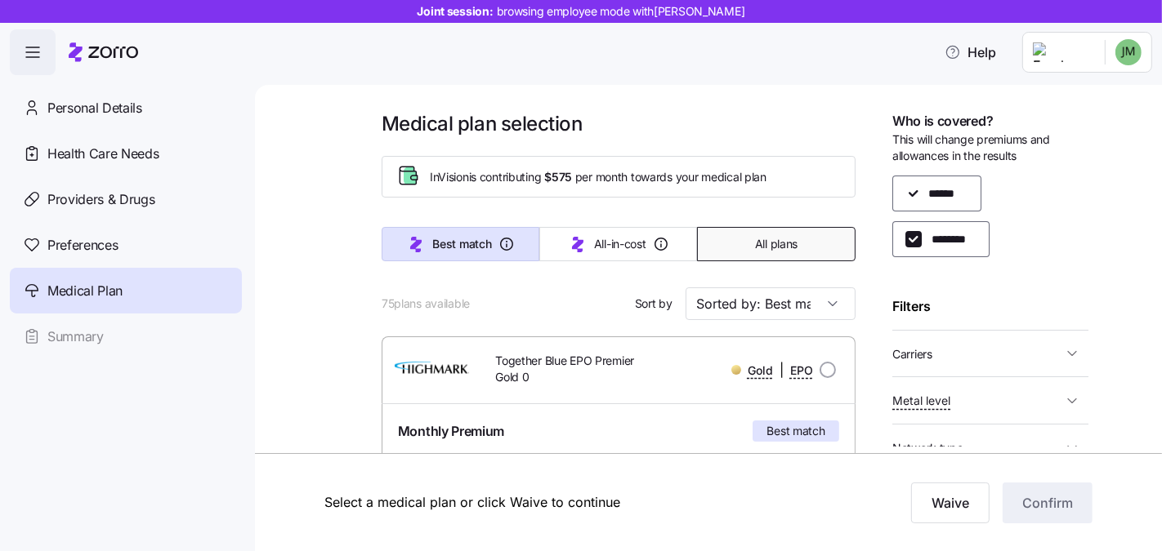
click at [760, 230] on button "All plans" at bounding box center [776, 244] width 158 height 34
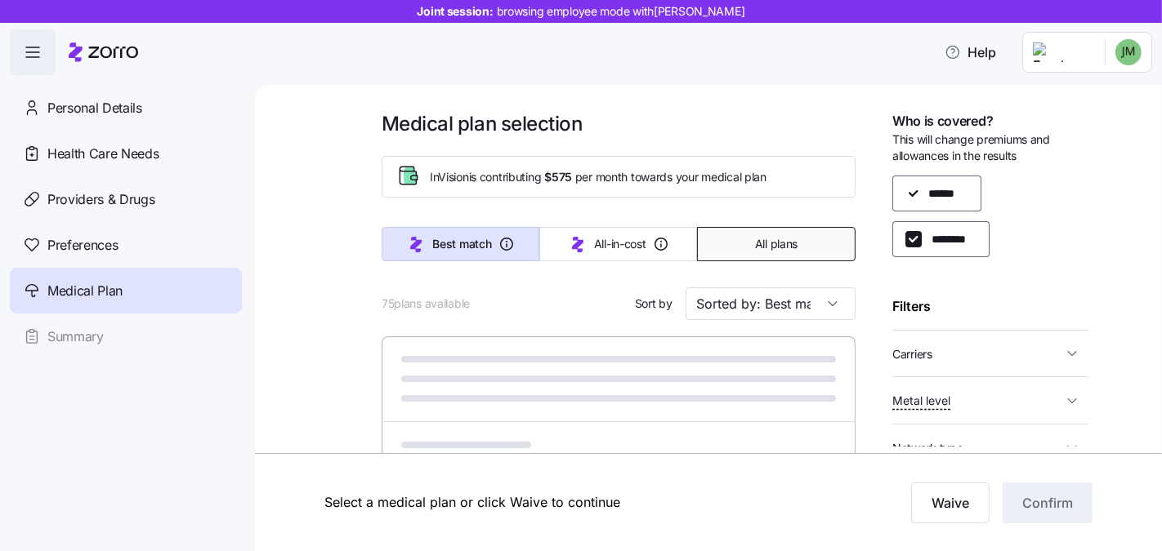
type input "Sorted by: Premium"
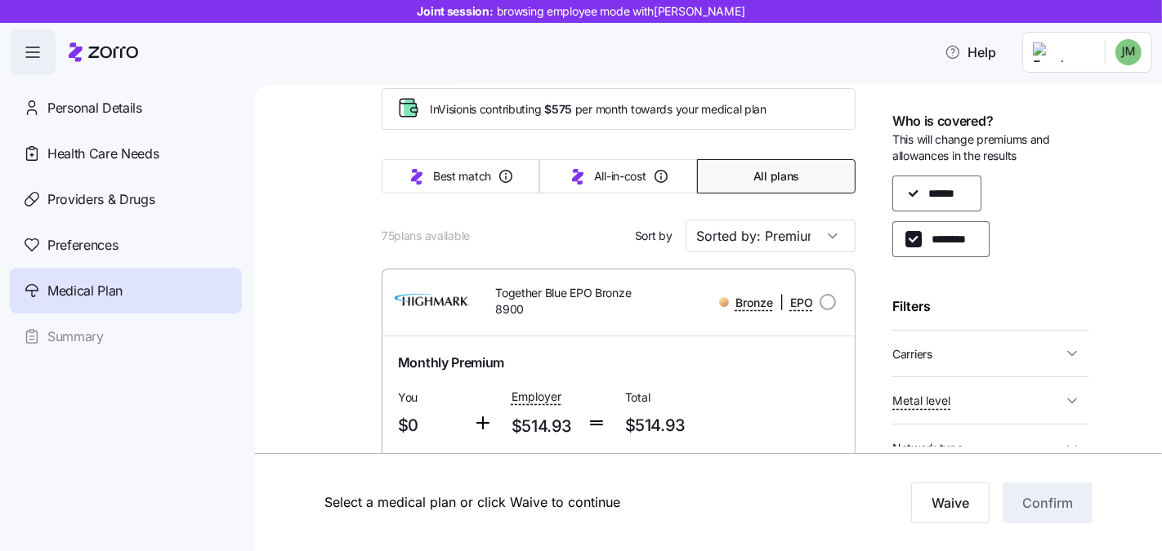
scroll to position [96, 0]
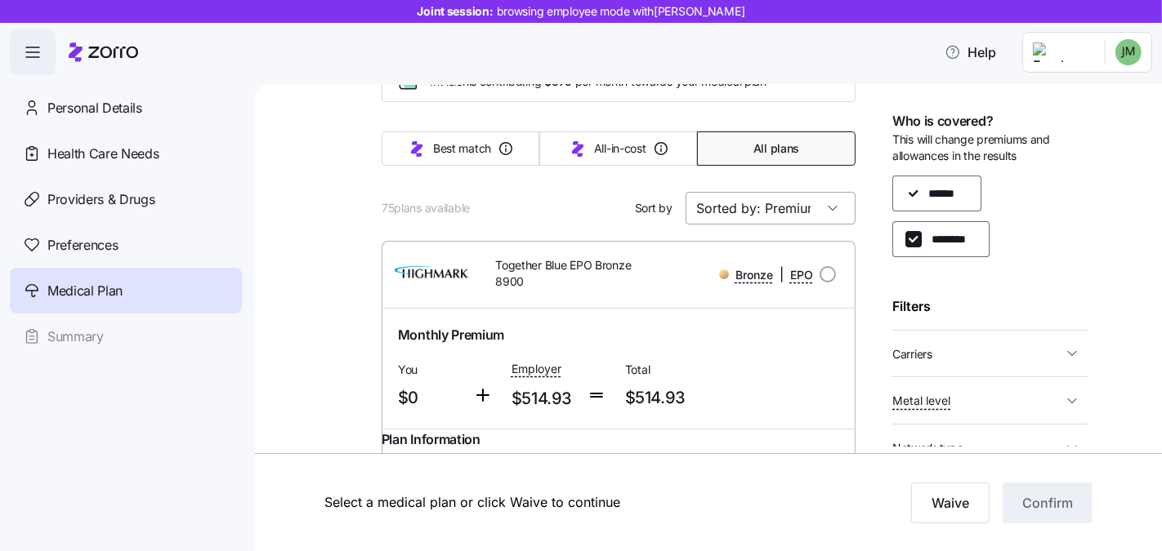
click at [739, 211] on input "Sorted by: Premium" at bounding box center [770, 208] width 170 height 33
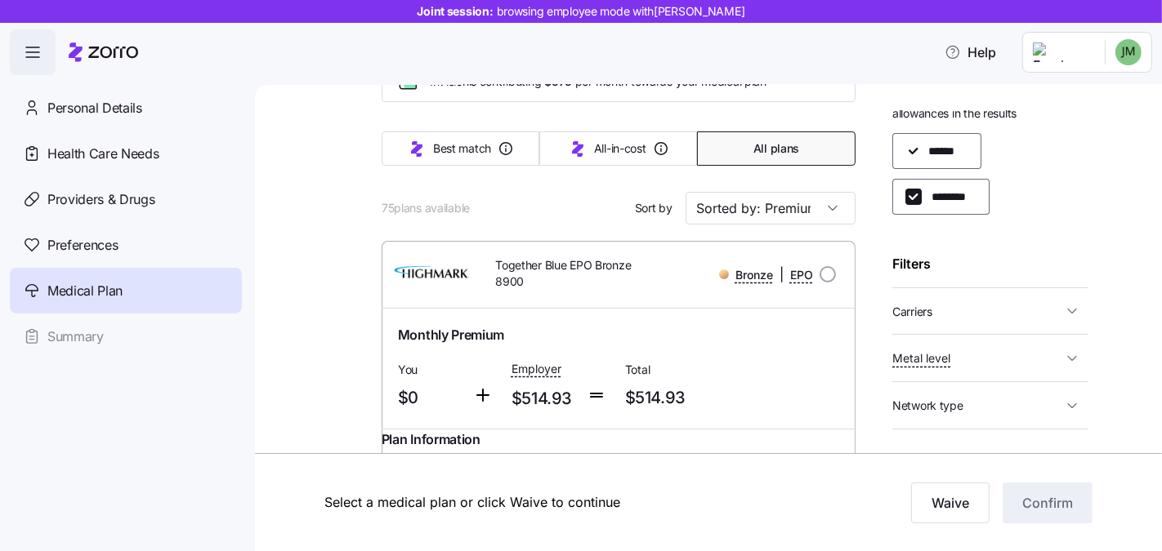
scroll to position [134, 0]
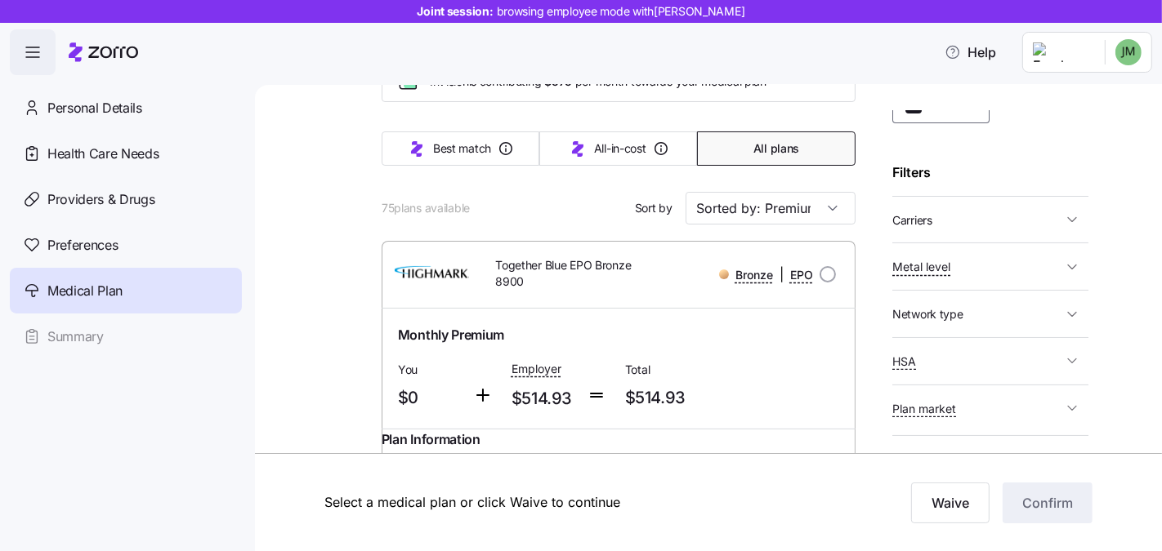
click at [988, 220] on span "Carriers" at bounding box center [977, 220] width 170 height 20
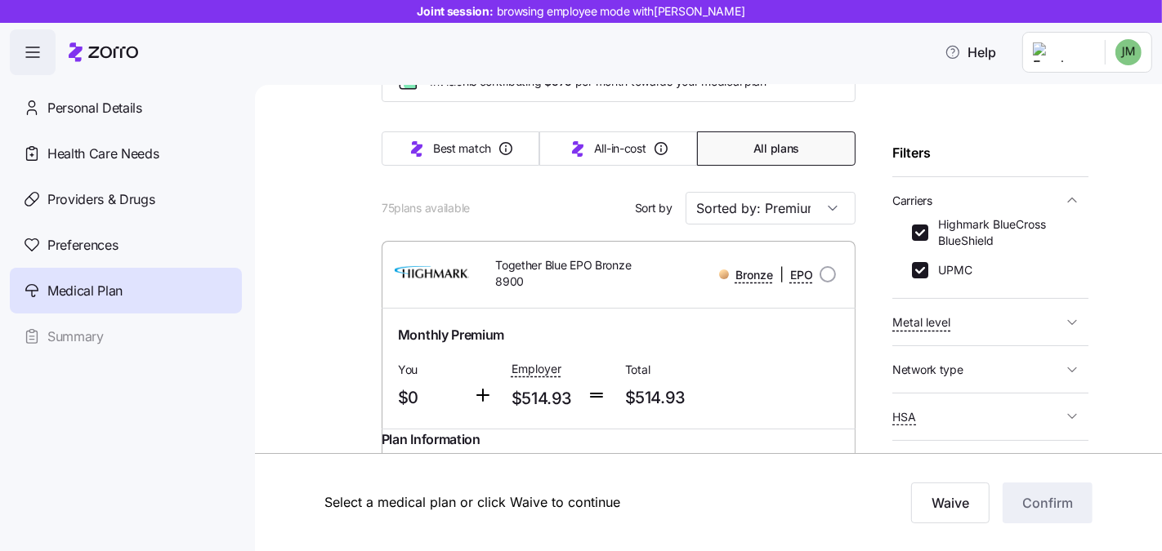
scroll to position [154, 0]
click at [918, 233] on input "Highmark BlueCross BlueShield" at bounding box center [920, 232] width 16 height 16
checkbox input "false"
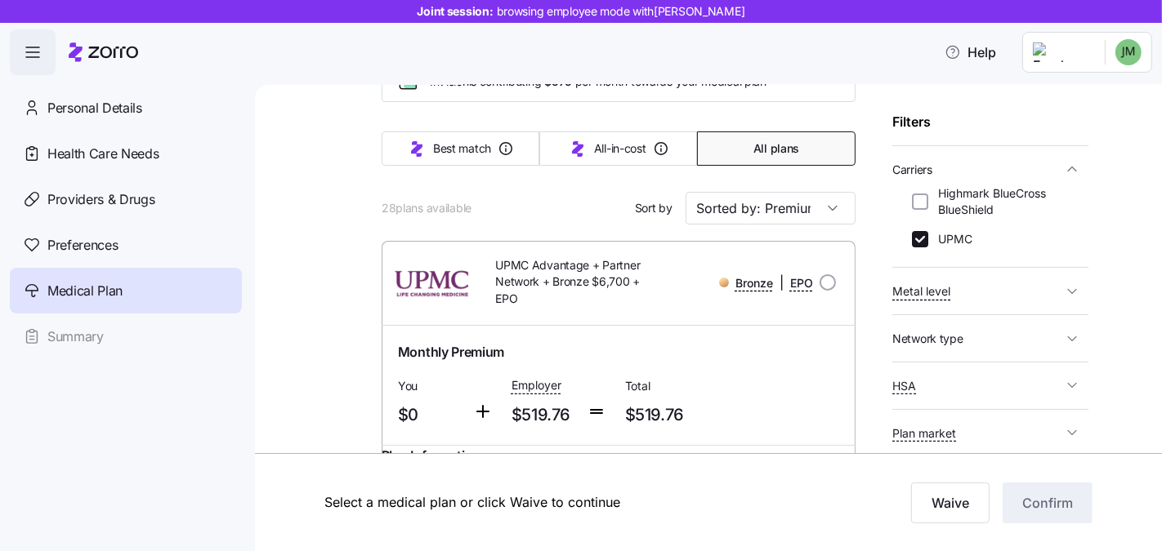
scroll to position [239, 0]
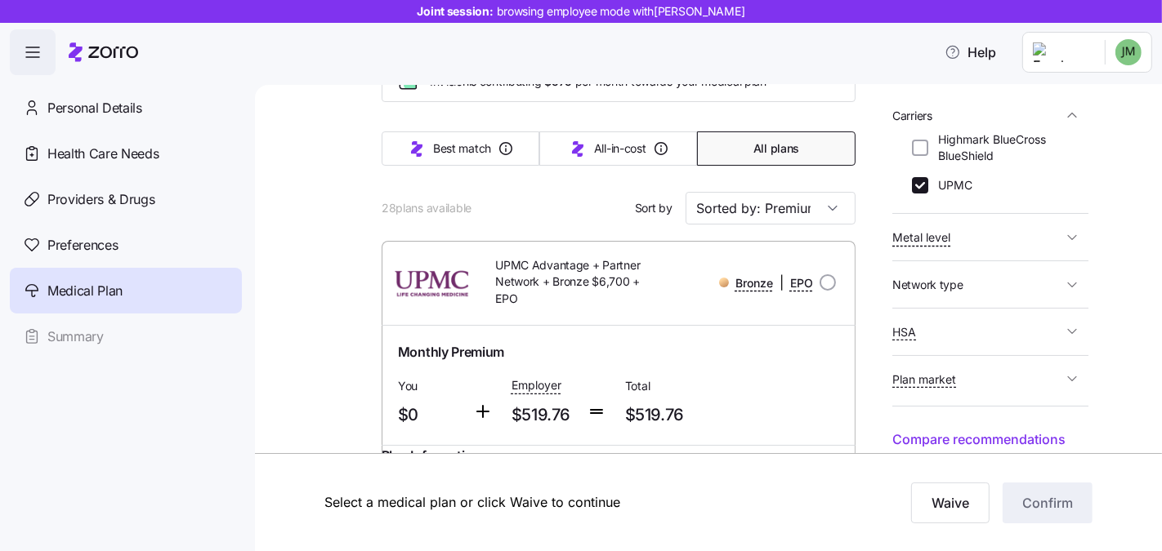
click at [973, 334] on span "HSA" at bounding box center [977, 332] width 170 height 20
click at [922, 389] on input "No" at bounding box center [920, 386] width 16 height 16
checkbox input "false"
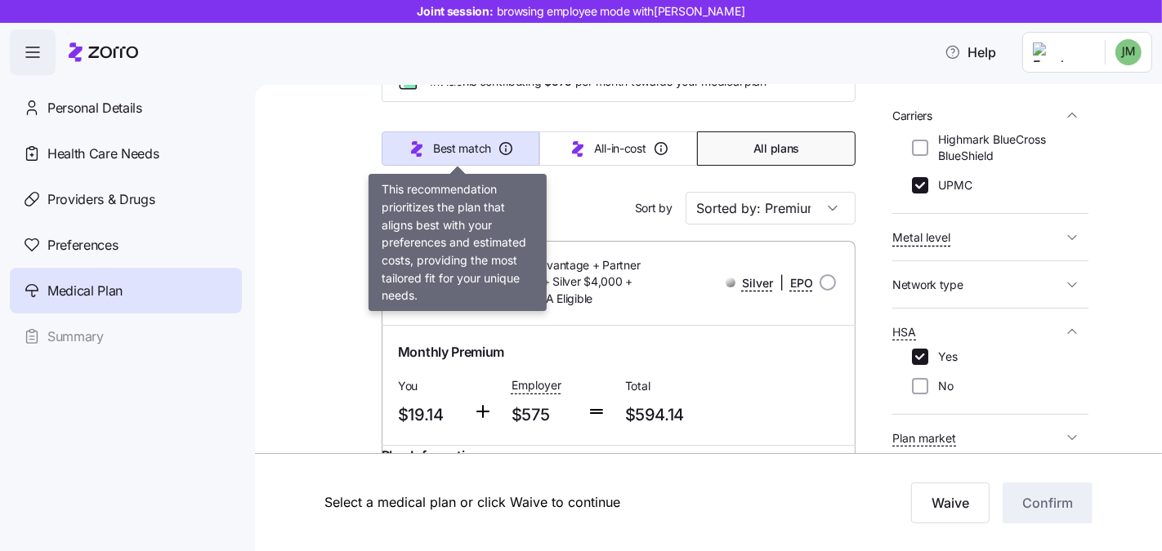
click at [449, 153] on span "Best match" at bounding box center [462, 149] width 58 height 16
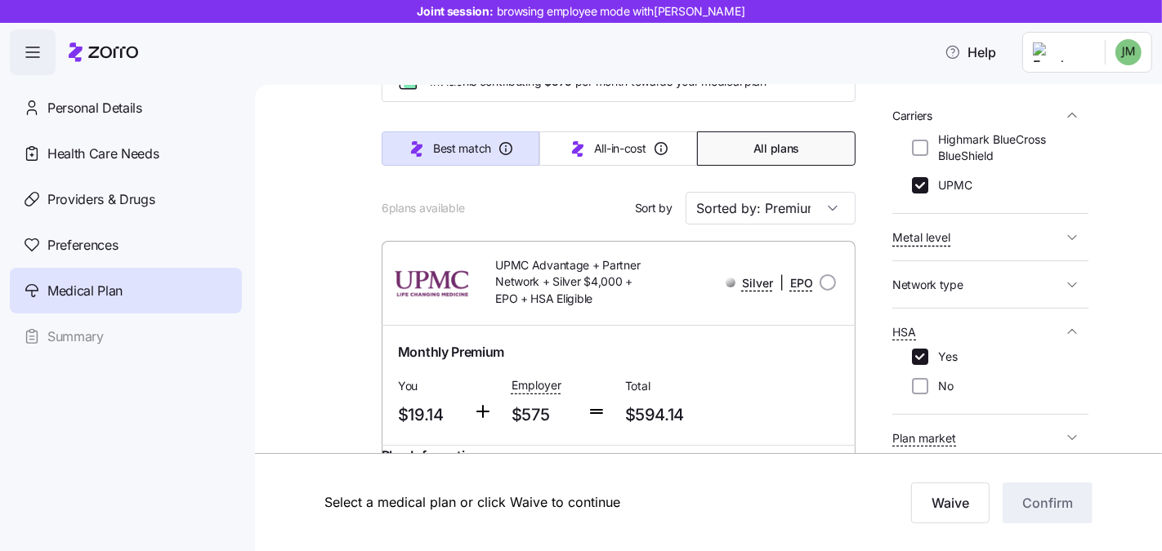
type input "Sorted by: Best match"
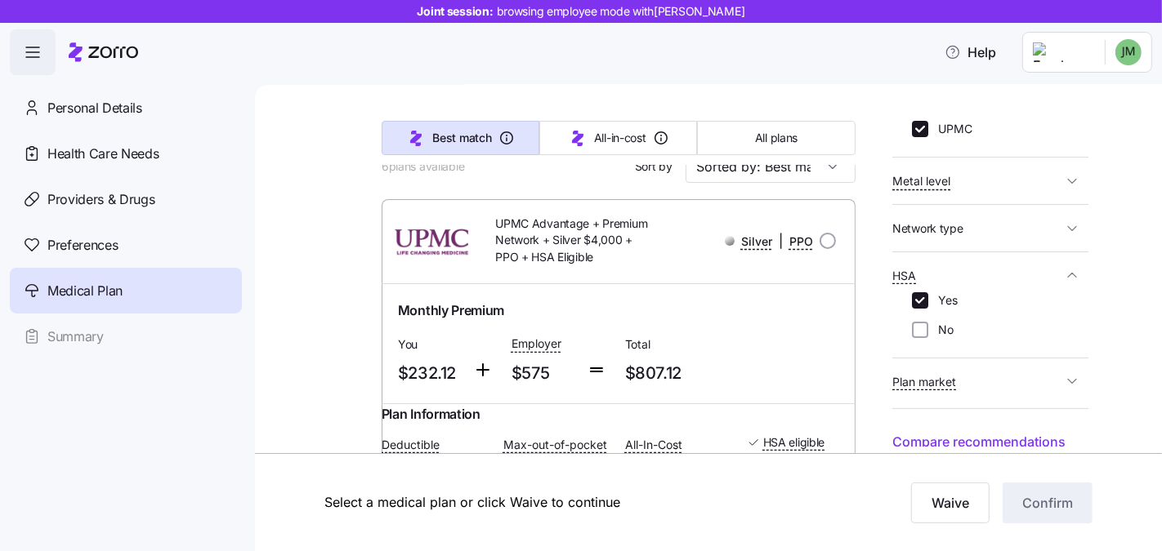
scroll to position [297, 0]
click at [922, 301] on input "Yes" at bounding box center [920, 299] width 16 height 16
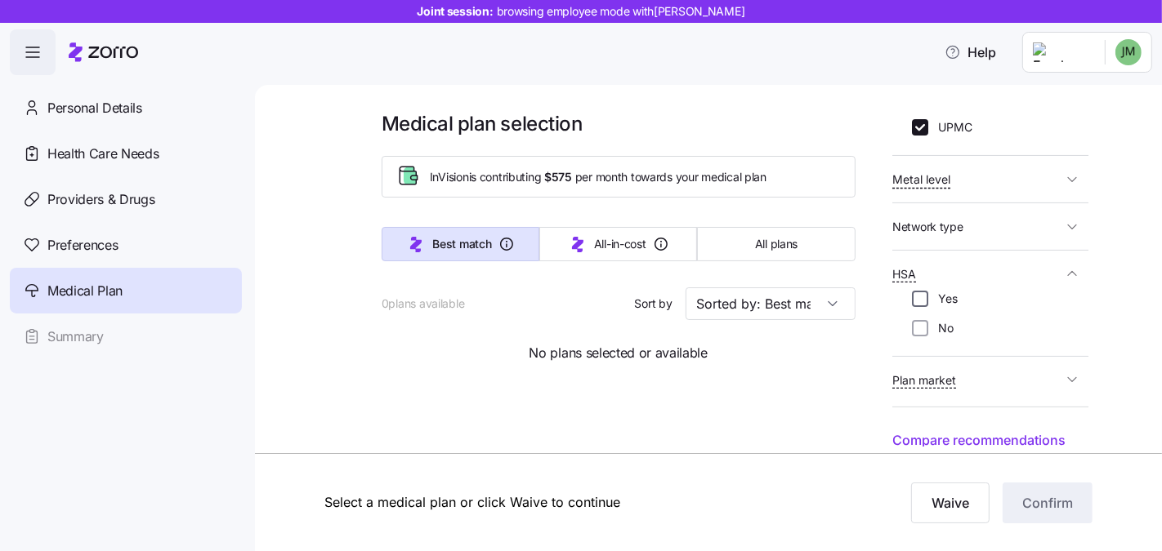
click at [922, 301] on input "Yes" at bounding box center [920, 299] width 16 height 16
checkbox input "true"
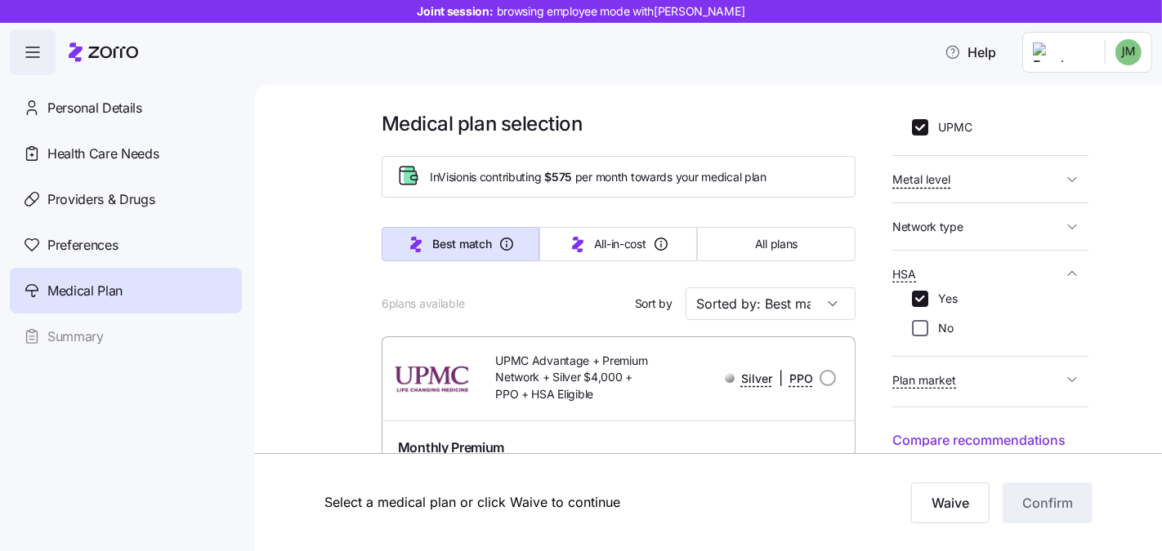
click at [925, 326] on input "No" at bounding box center [920, 328] width 16 height 16
checkbox input "true"
click at [773, 240] on span "All plans" at bounding box center [776, 244] width 42 height 16
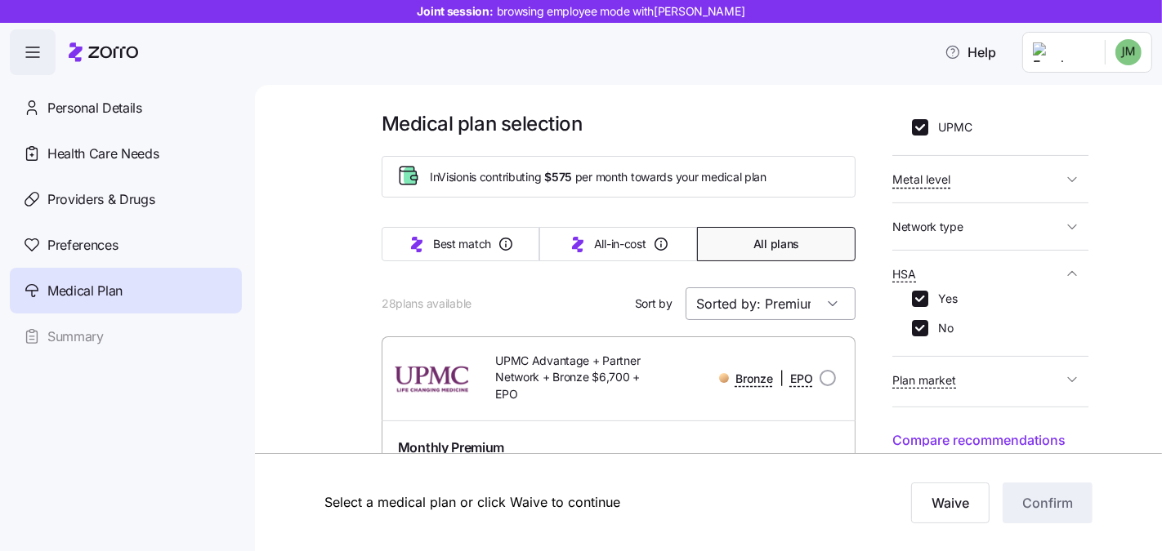
click at [770, 306] on input "Sorted by: Premium" at bounding box center [770, 304] width 170 height 33
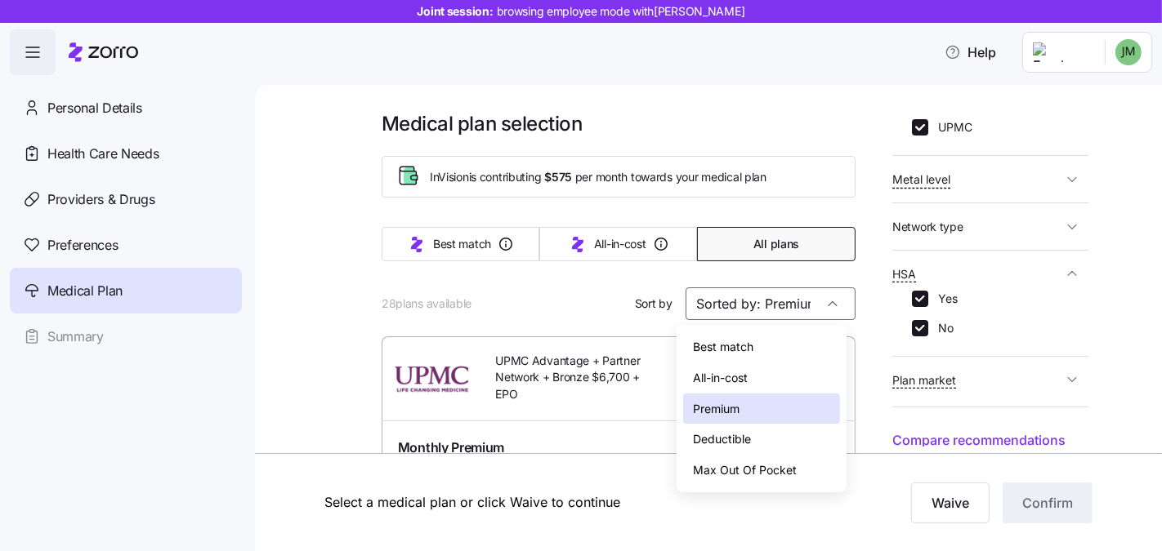
click at [755, 431] on div "Deductible" at bounding box center [761, 439] width 157 height 31
type input "Sorted by: Deductible"
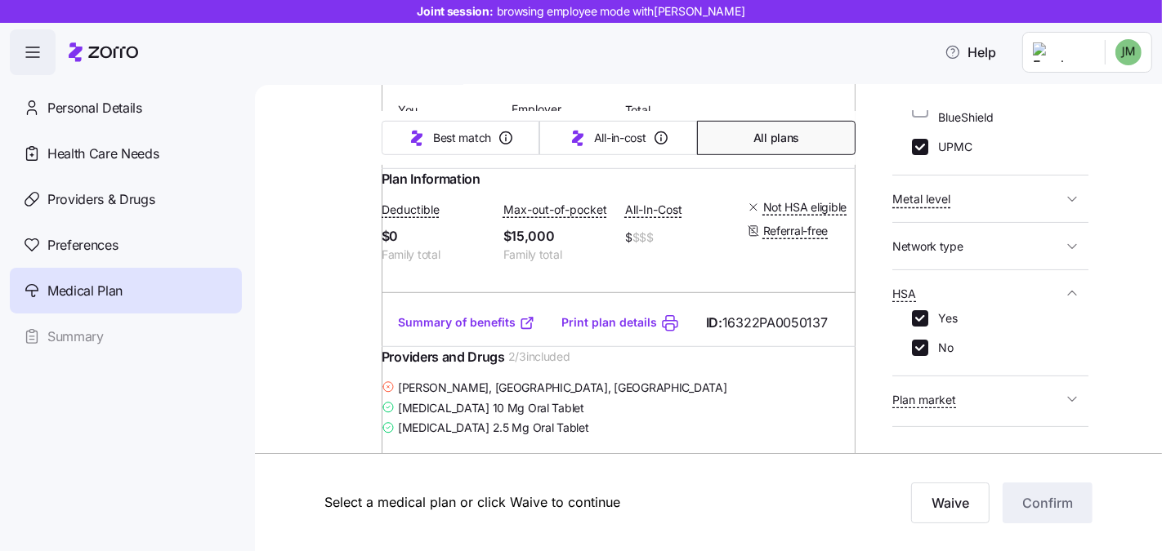
scroll to position [285, 0]
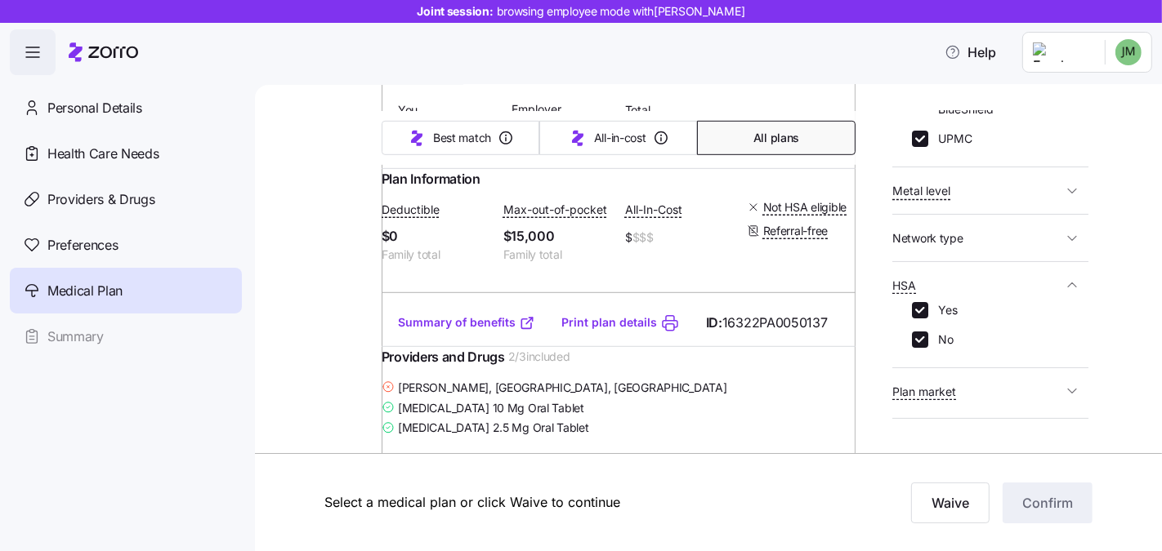
click at [977, 194] on span "Metal level" at bounding box center [977, 191] width 170 height 20
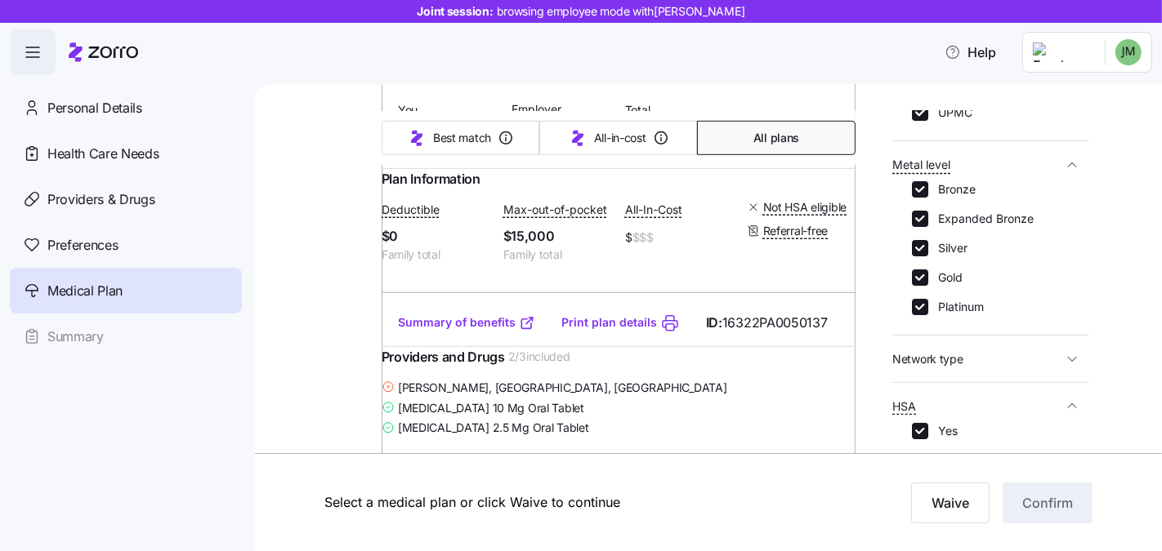
scroll to position [415, 0]
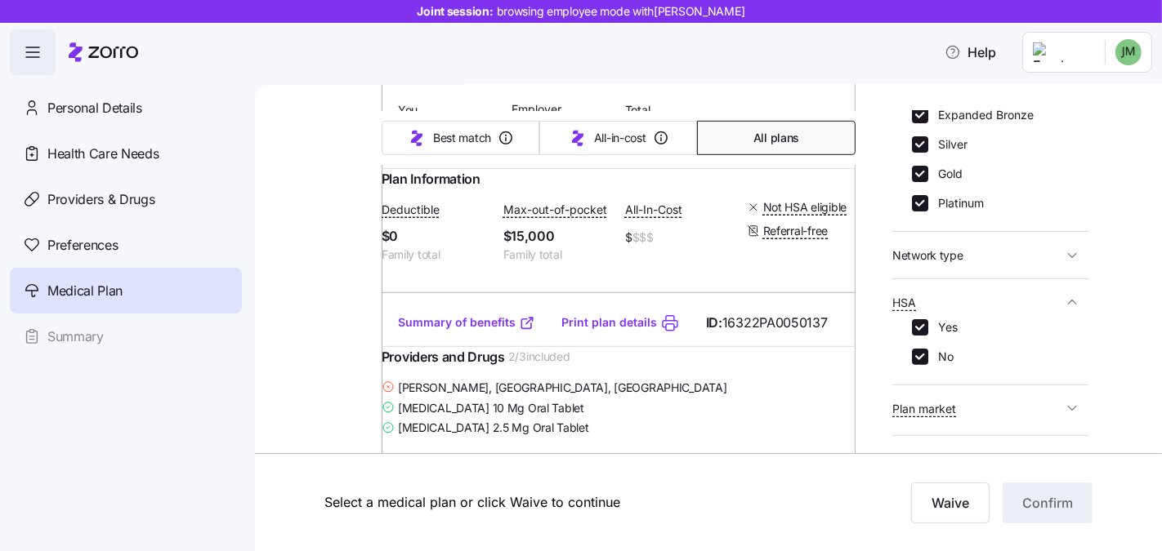
click at [993, 282] on div "Who is covered? This will change premiums and allowances in the results ****** …" at bounding box center [990, 279] width 196 height 336
click at [992, 272] on div "Who is covered? This will change premiums and allowances in the results ****** …" at bounding box center [990, 279] width 196 height 336
click at [988, 248] on span "Network type" at bounding box center [977, 255] width 170 height 20
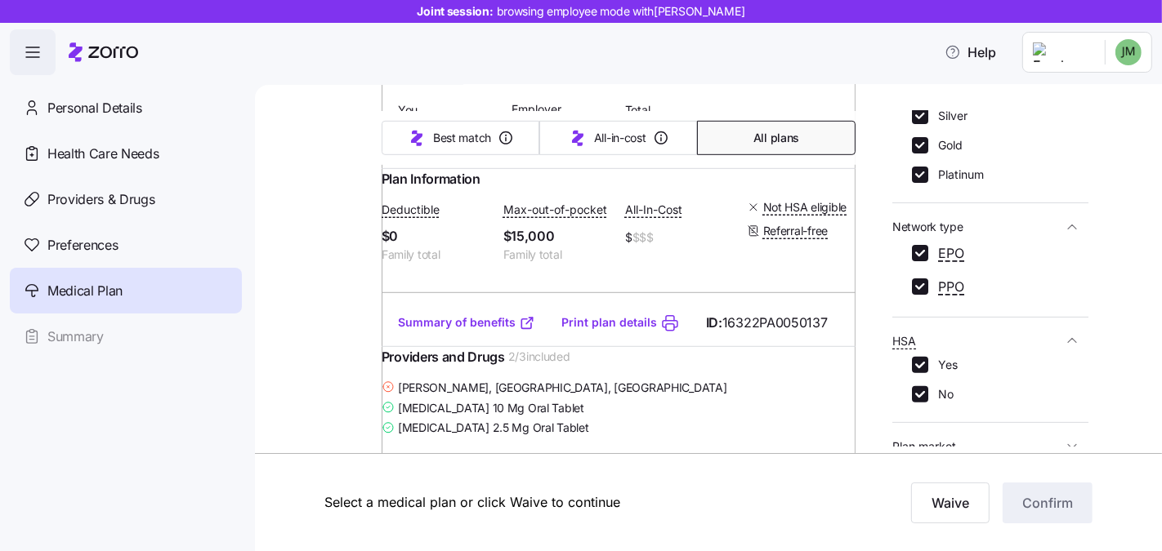
scroll to position [511, 0]
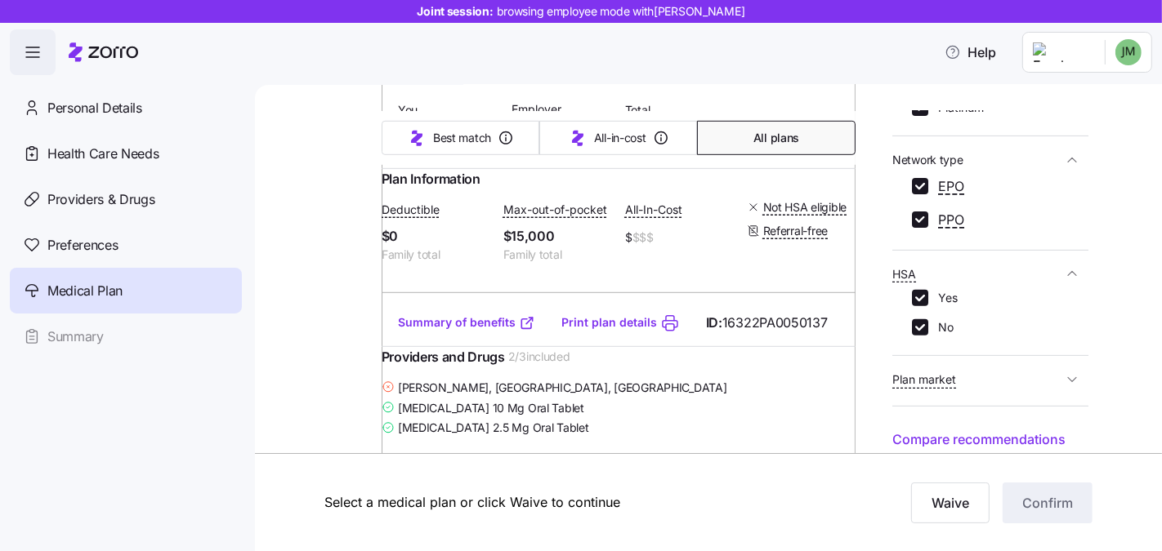
click at [1002, 375] on span "Plan market" at bounding box center [977, 379] width 170 height 20
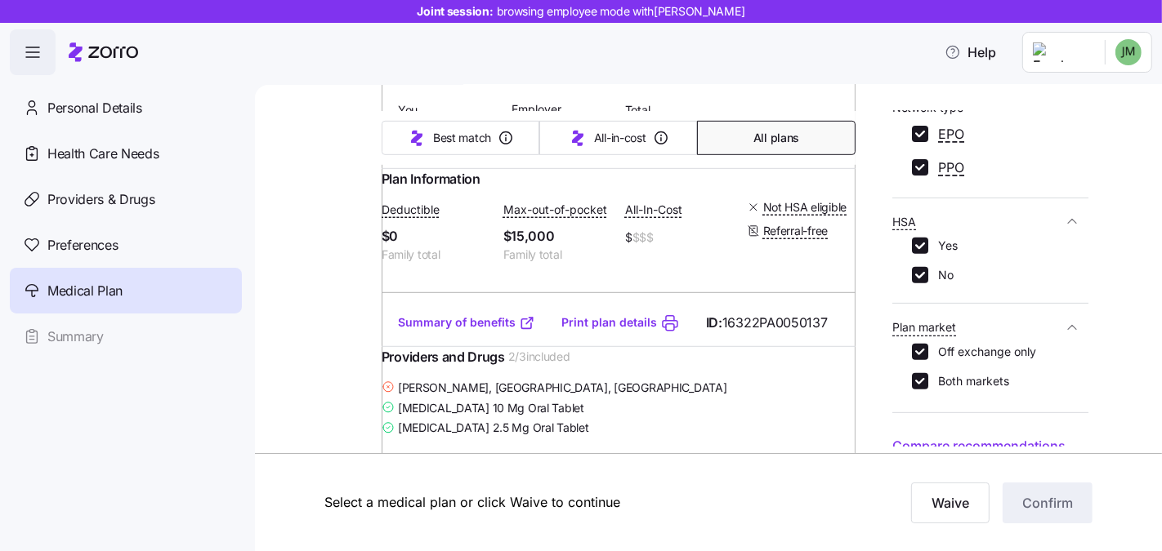
scroll to position [562, 0]
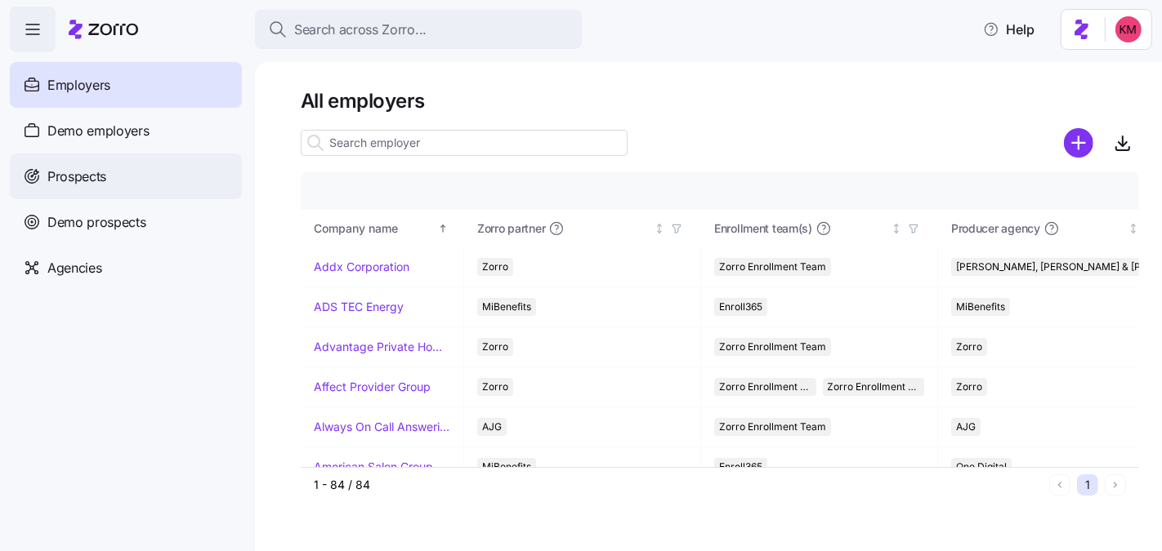
click at [92, 178] on span "Prospects" at bounding box center [76, 177] width 59 height 20
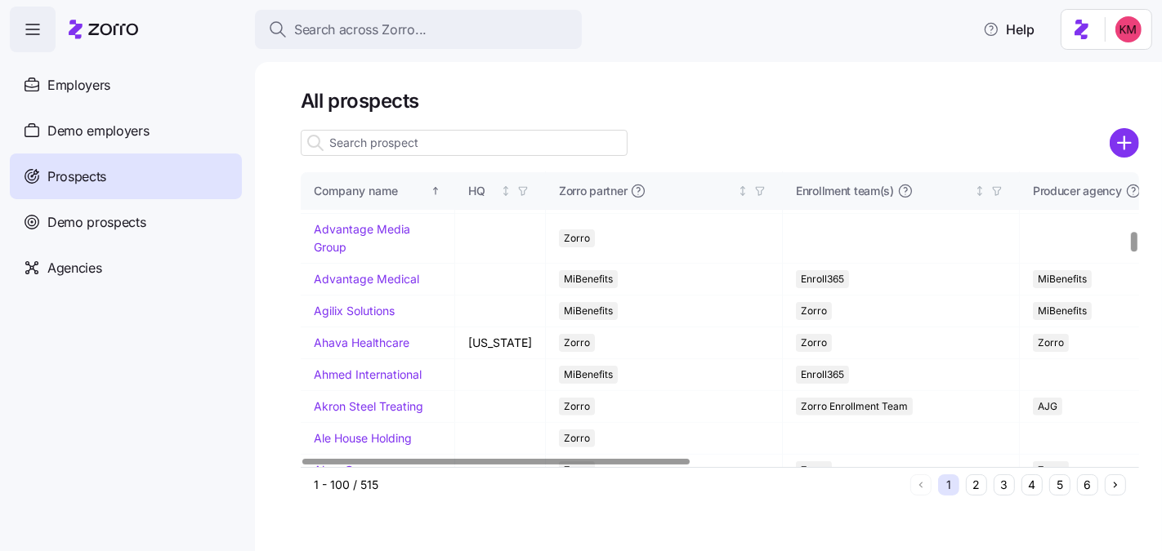
scroll to position [1455, 0]
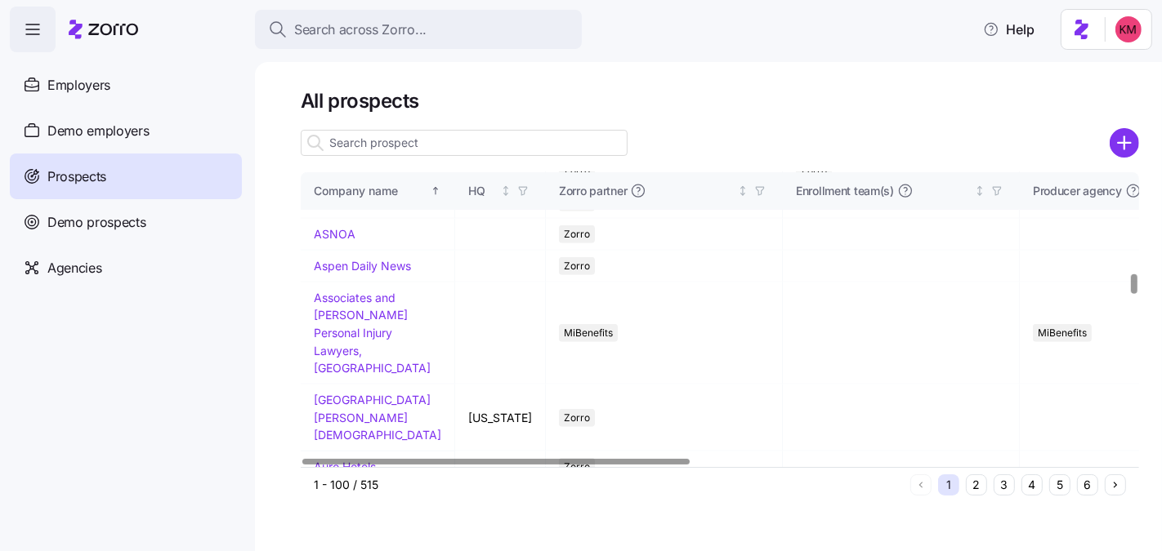
click at [382, 158] on div at bounding box center [464, 143] width 327 height 33
click at [382, 138] on input at bounding box center [464, 143] width 327 height 26
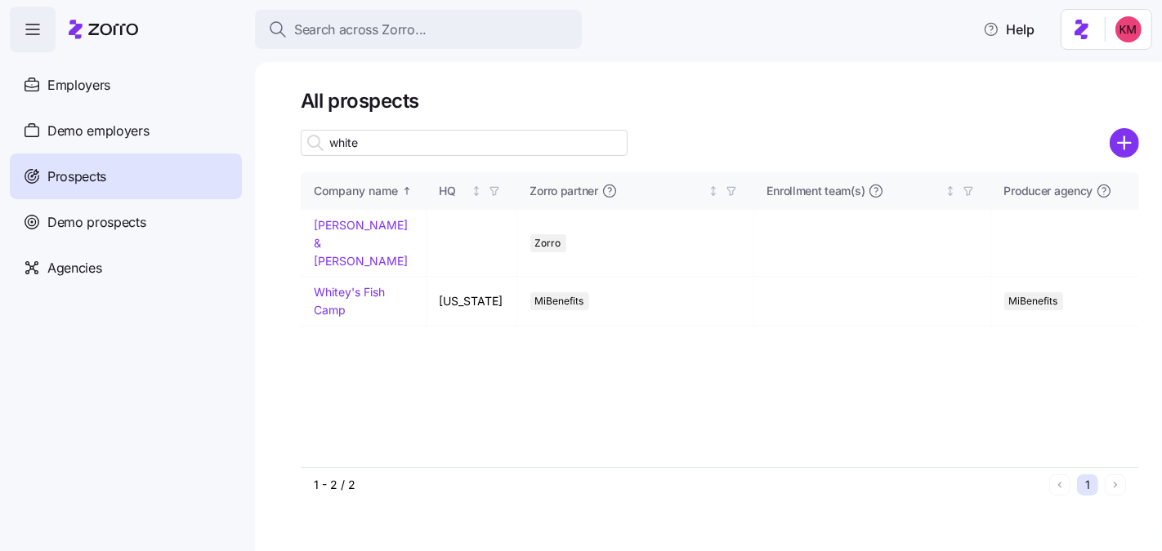
click at [380, 145] on input "white" at bounding box center [464, 143] width 327 height 26
type input "white"
click at [355, 227] on link "Russell & White" at bounding box center [361, 242] width 94 height 49
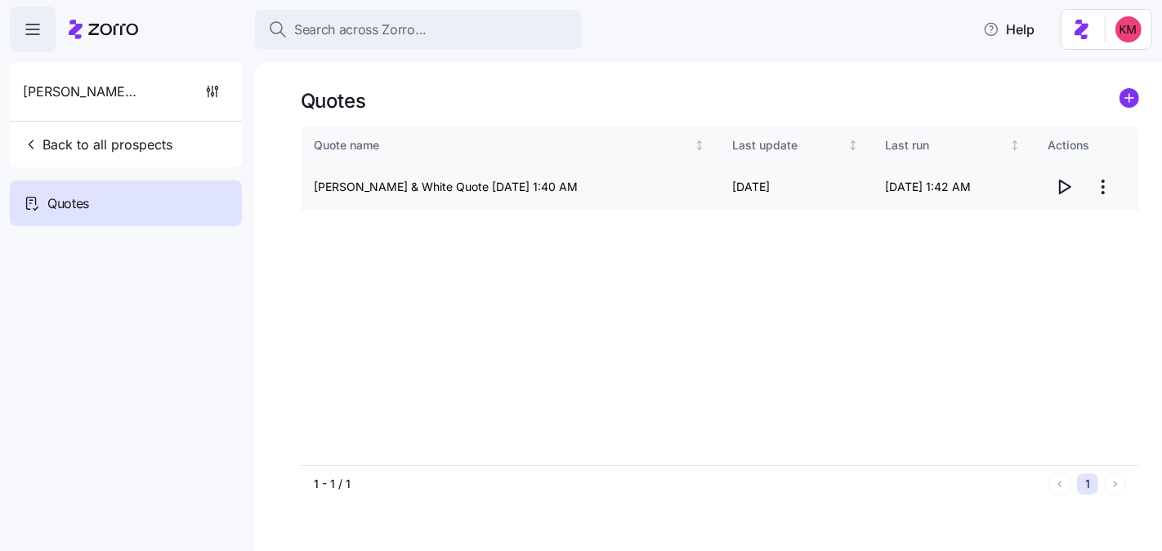
click at [1060, 190] on icon "button" at bounding box center [1065, 187] width 11 height 13
click at [1103, 180] on html "Search across Zorro... Help Russell & White Back to all prospects Quotes Quotes…" at bounding box center [581, 353] width 1162 height 706
click at [1067, 221] on div "Edit quote" at bounding box center [1037, 227] width 150 height 26
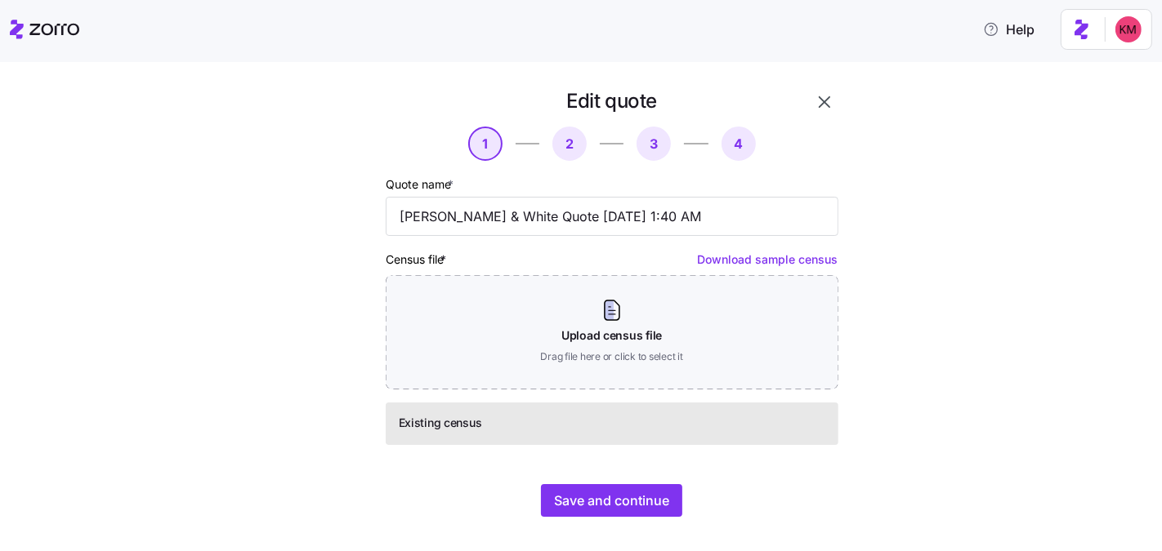
click at [712, 520] on div "Edit quote 1 2 3 4 Quote name * Russell & White Quote 08/13/2025 1:40 AM Census…" at bounding box center [592, 312] width 572 height 449
click at [624, 507] on span "Save and continue" at bounding box center [611, 501] width 115 height 20
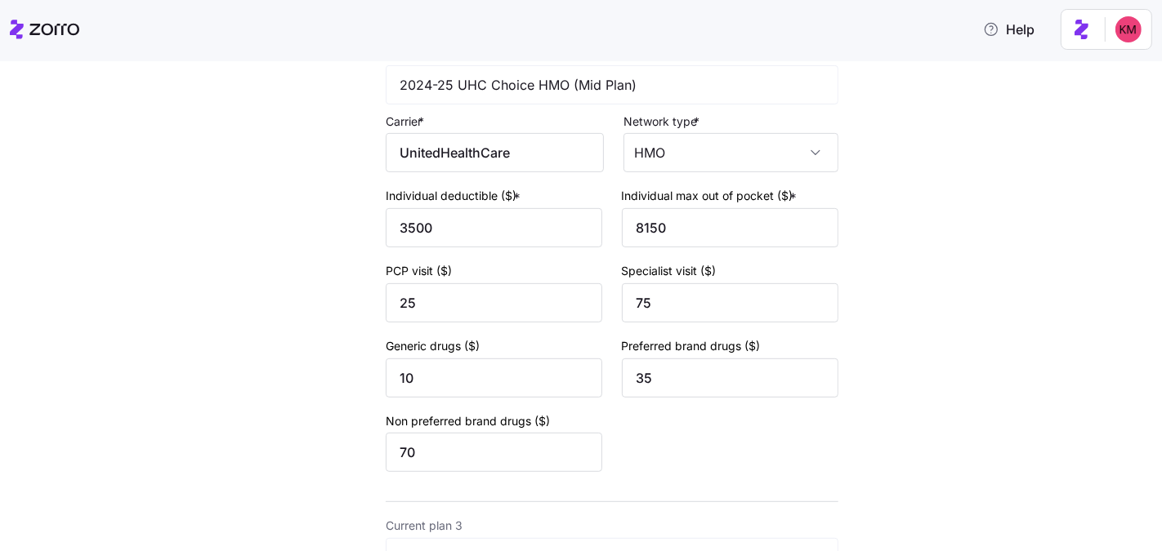
scroll to position [540, 0]
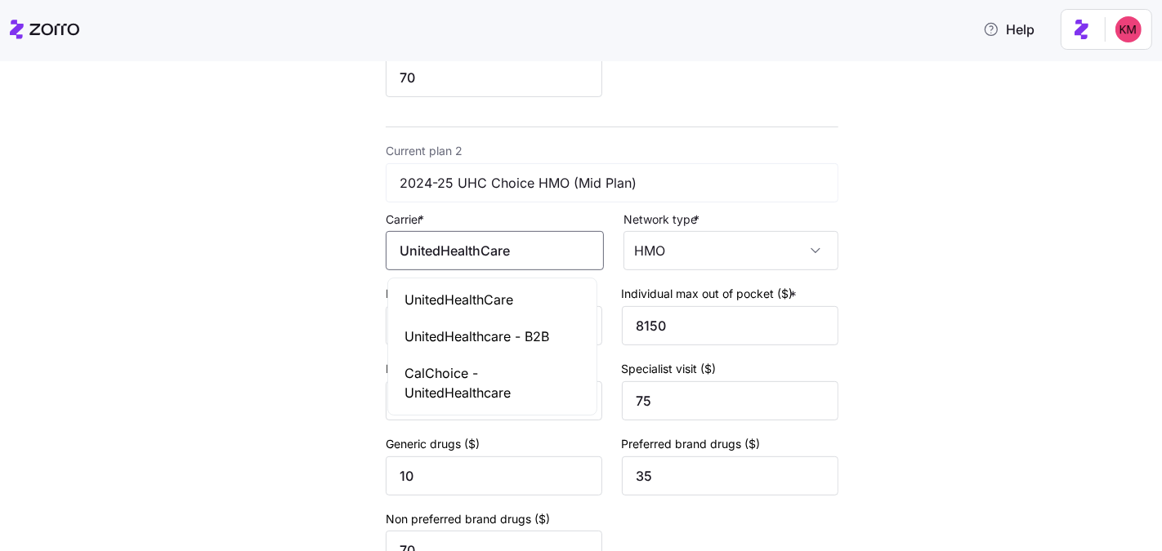
click at [516, 253] on input "UnitedHealthCare" at bounding box center [495, 250] width 218 height 39
click at [507, 287] on div "UnitedHealthCare" at bounding box center [492, 300] width 202 height 37
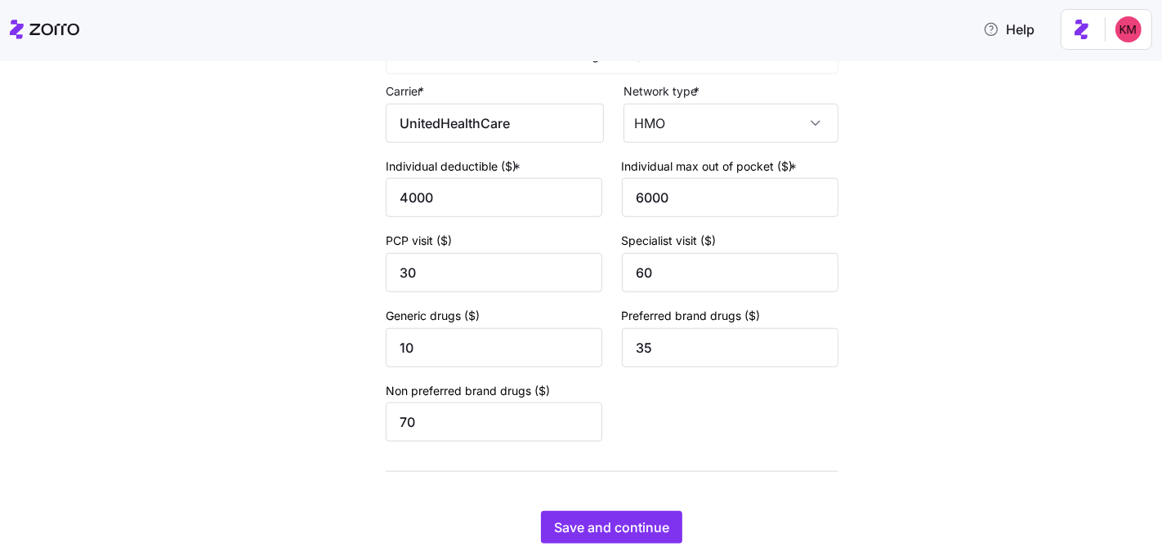
scroll to position [1194, 0]
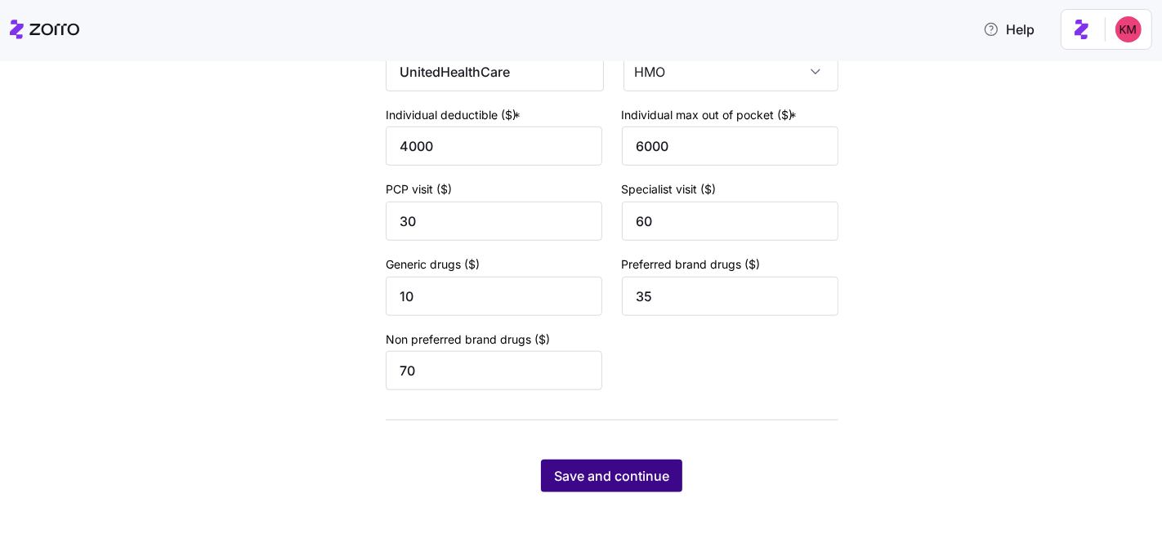
click at [624, 480] on span "Save and continue" at bounding box center [611, 476] width 115 height 20
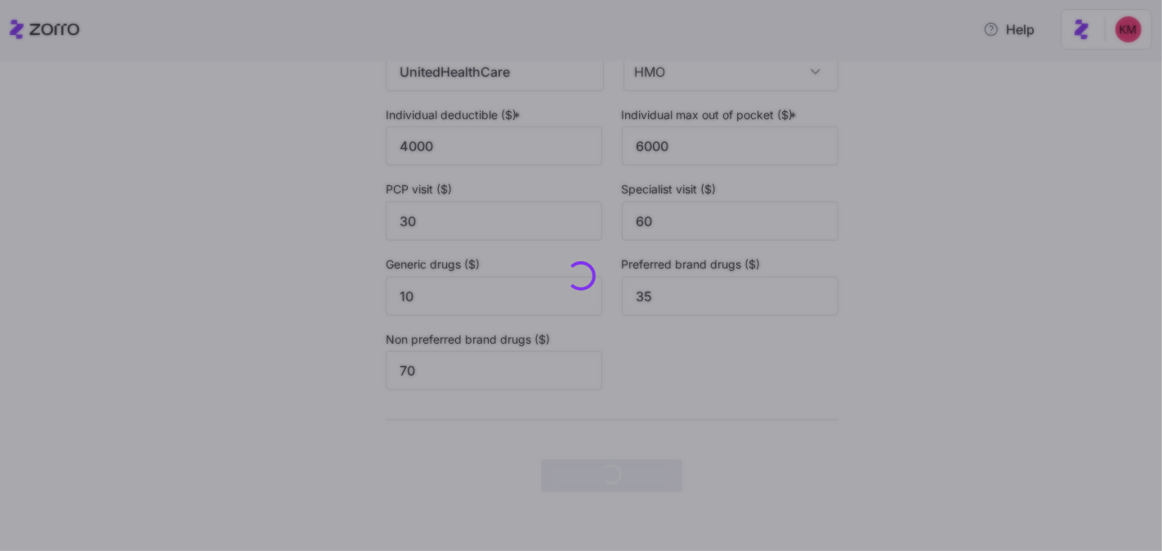
scroll to position [0, 0]
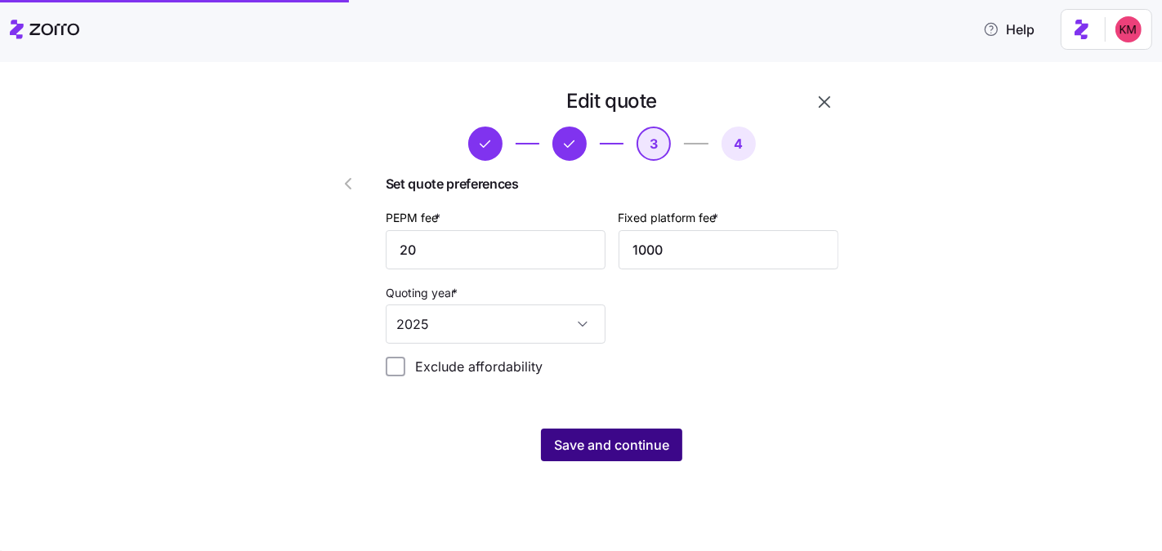
click at [631, 460] on button "Save and continue" at bounding box center [611, 445] width 141 height 33
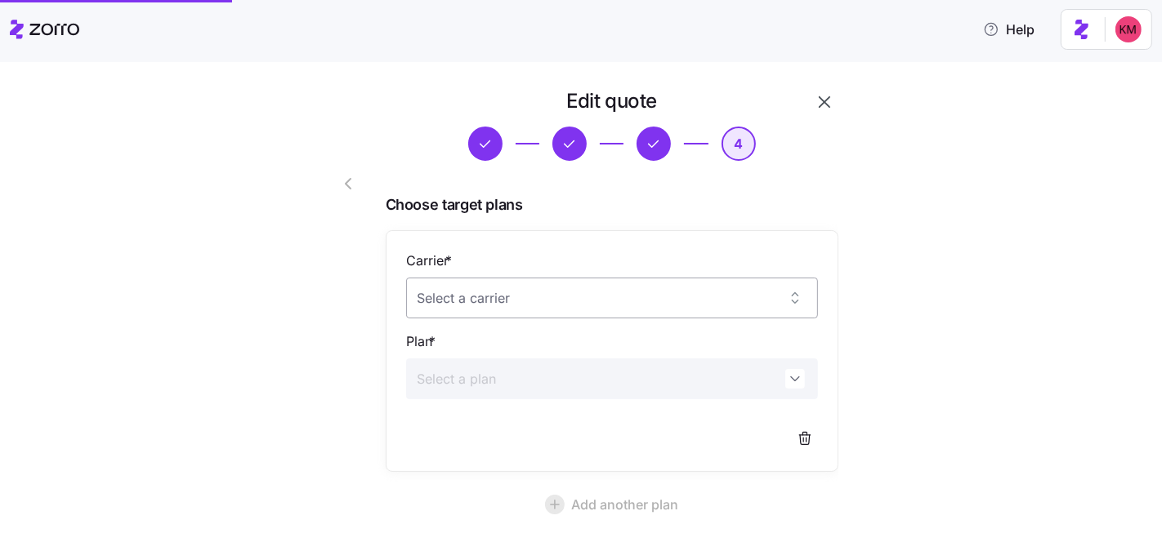
click at [575, 310] on input "Carrier *" at bounding box center [612, 298] width 412 height 41
click at [475, 337] on div "Florida Blue" at bounding box center [605, 348] width 400 height 34
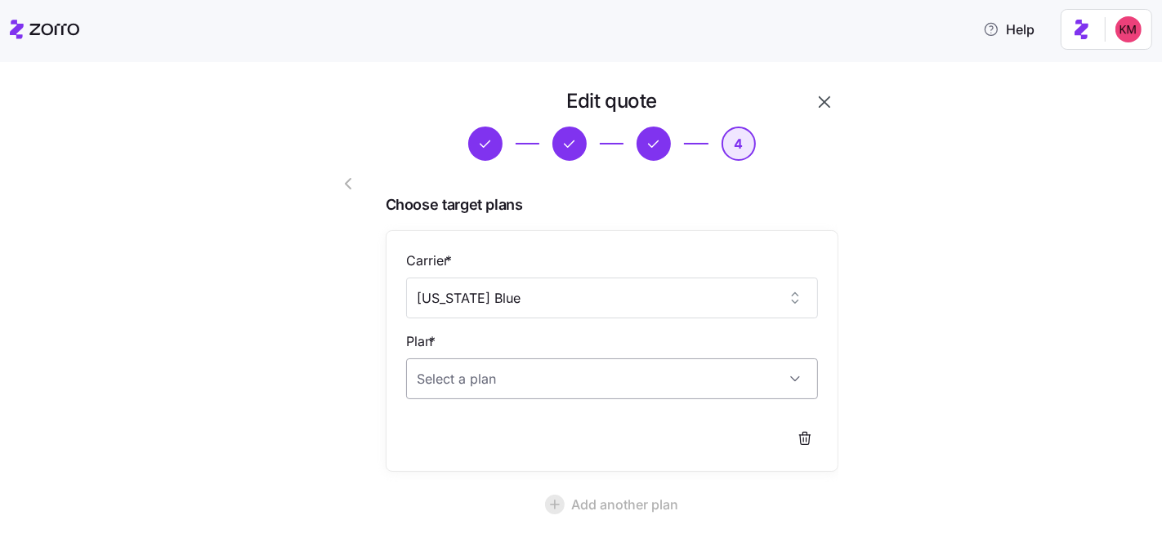
type input "Florida Blue"
click at [488, 386] on input "Plan *" at bounding box center [612, 379] width 412 height 41
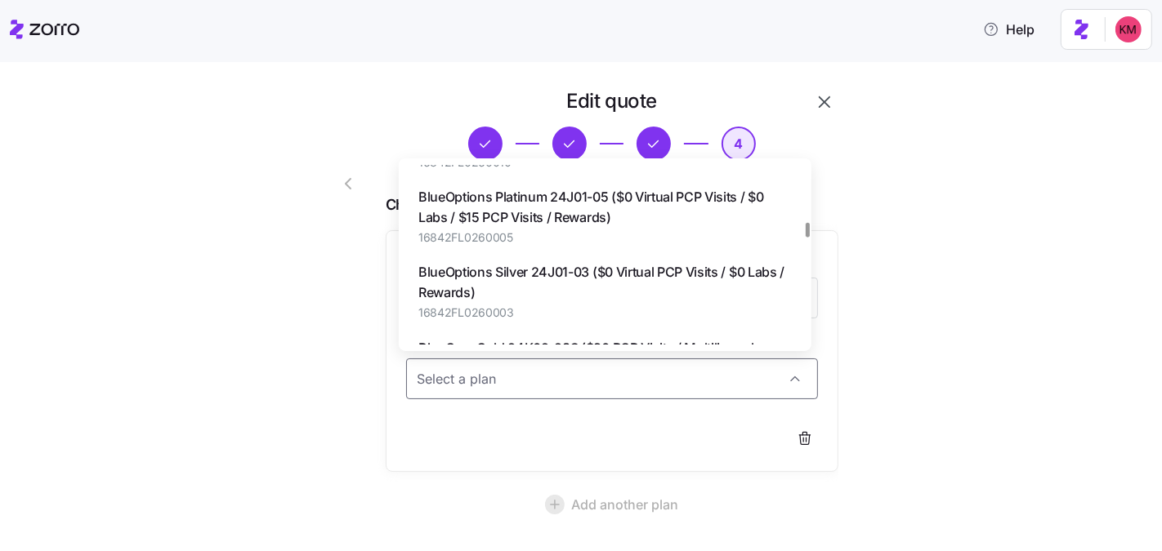
scroll to position [2175, 0]
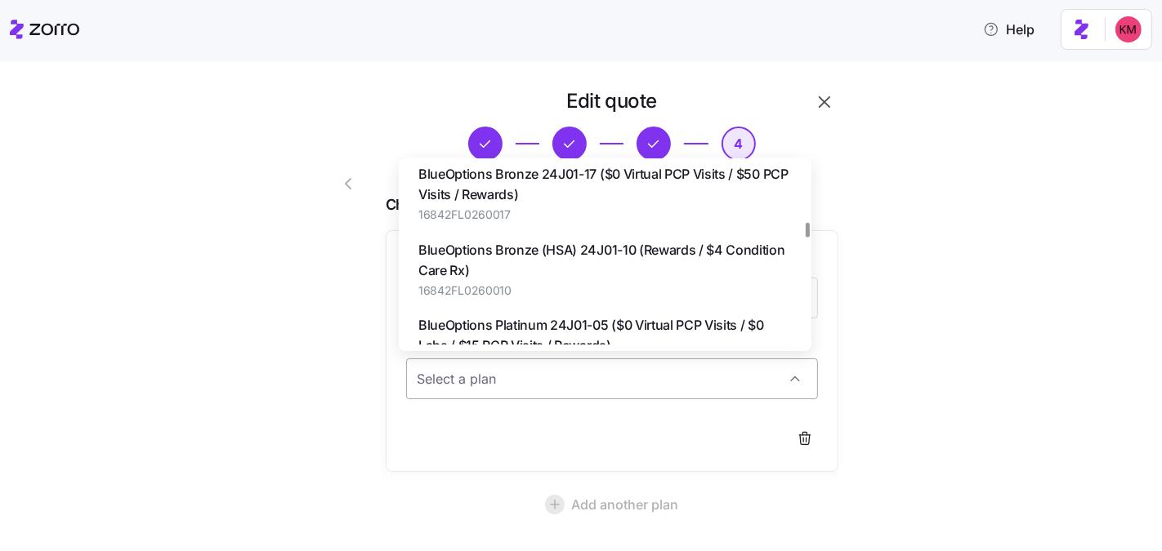
click at [543, 389] on input "Plan *" at bounding box center [612, 379] width 412 height 41
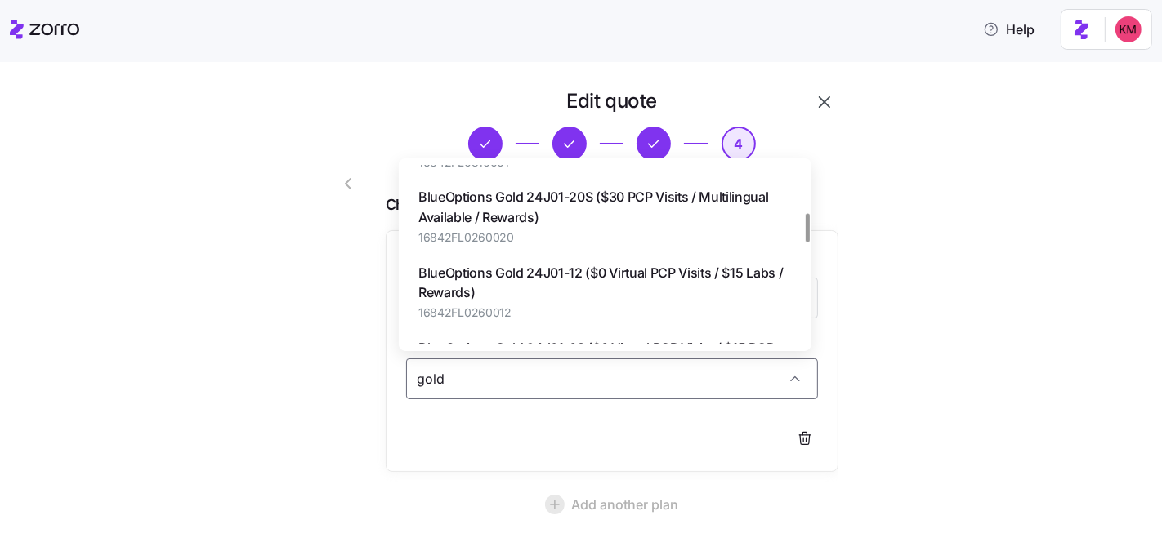
scroll to position [292, 0]
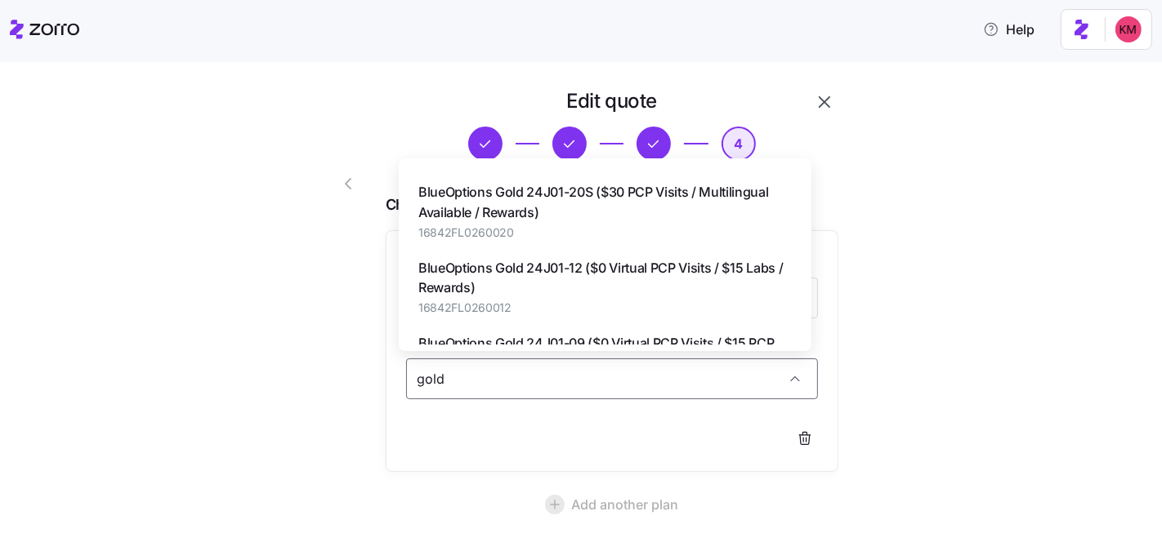
click at [547, 230] on span "16842FL0260020" at bounding box center [604, 233] width 373 height 16
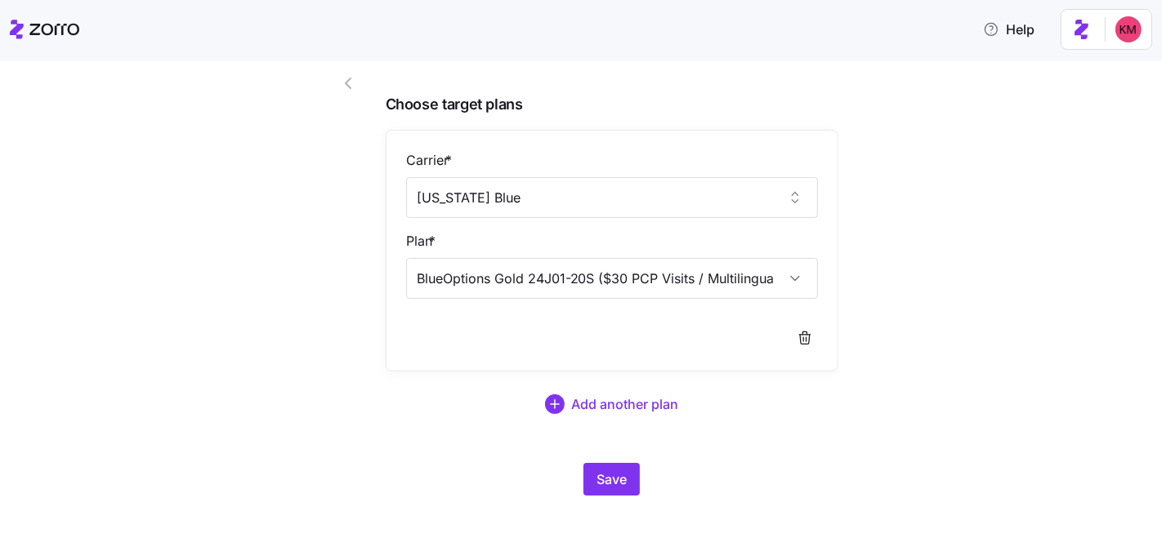
scroll to position [102, 0]
type input "BlueOptions Gold 24J01-20S ($30 PCP Visits / Multilingual Available / Rewards)"
click at [591, 489] on button "Save" at bounding box center [611, 478] width 56 height 33
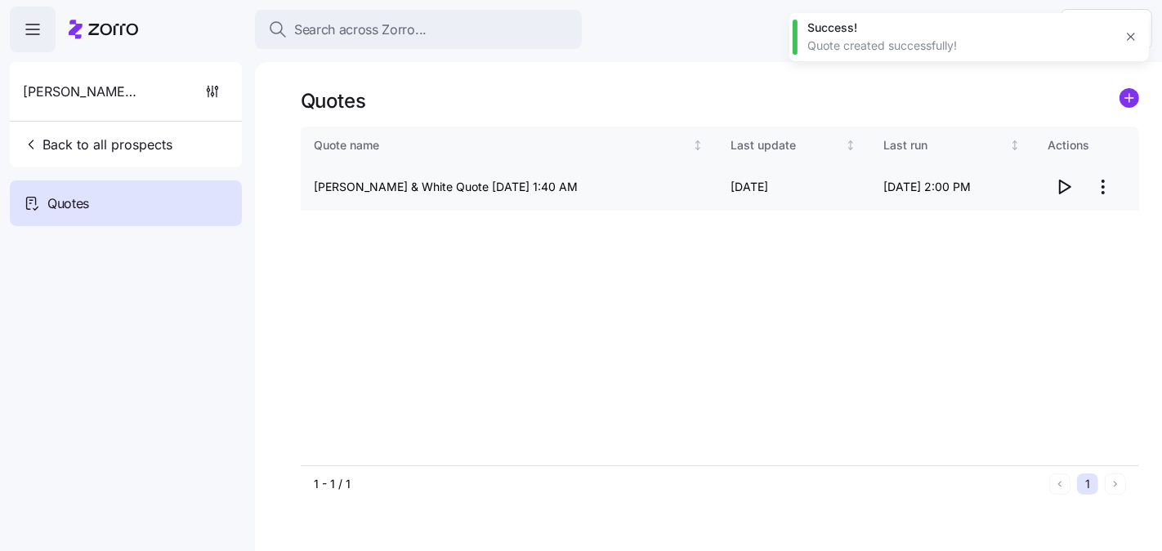
click at [1064, 188] on icon "button" at bounding box center [1064, 187] width 20 height 20
click at [1105, 178] on html "Search across Zorro... Help Russell & White Back to all prospects Quotes Quotes…" at bounding box center [581, 353] width 1162 height 706
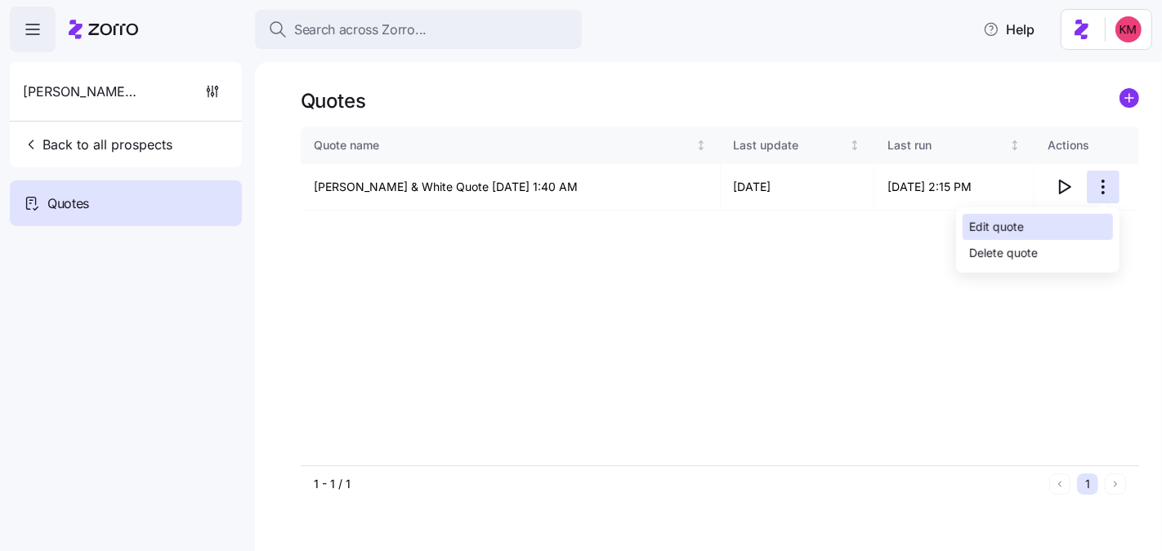
click at [1042, 224] on div "Edit quote" at bounding box center [1037, 227] width 150 height 26
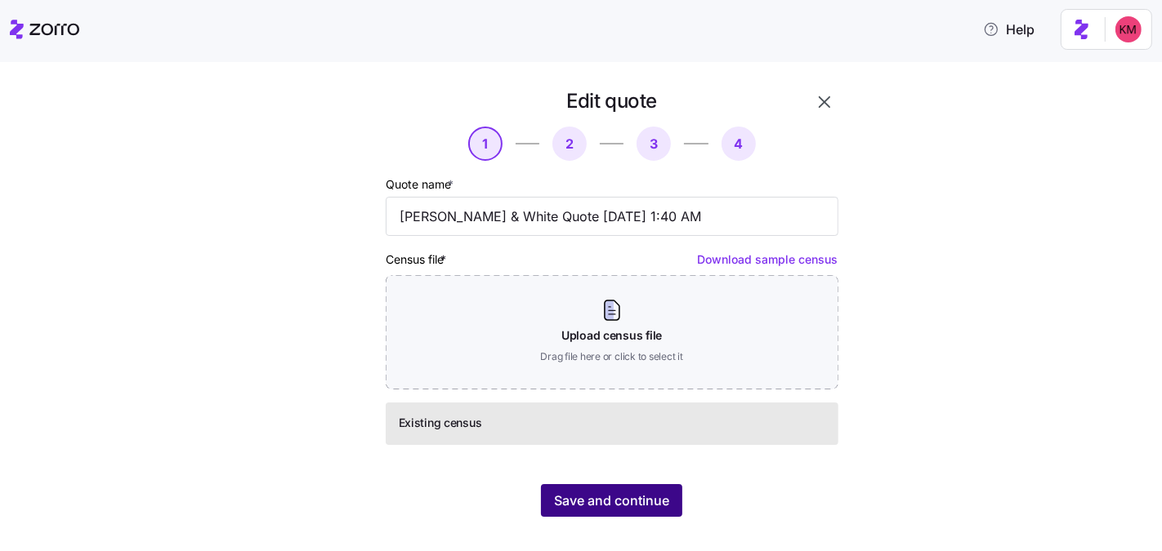
drag, startPoint x: 622, startPoint y: 523, endPoint x: 630, endPoint y: 505, distance: 19.7
click at [622, 523] on div "Edit quote 1 2 3 4 Quote name * Russell & White Quote 08/13/2025 1:40 AM Census…" at bounding box center [592, 312] width 572 height 449
click at [633, 495] on span "Save and continue" at bounding box center [611, 501] width 115 height 20
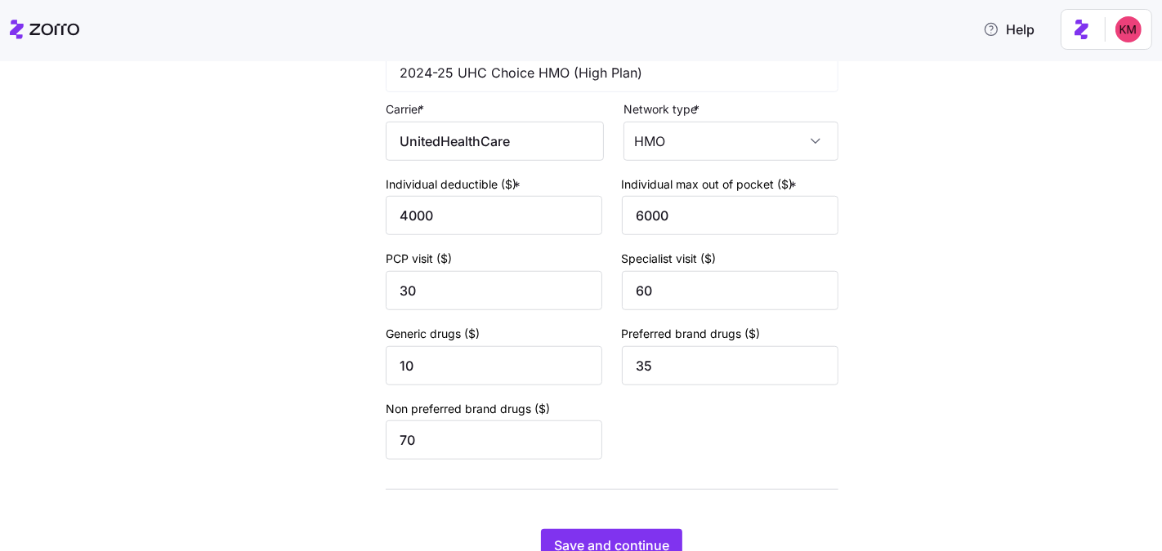
scroll to position [1194, 0]
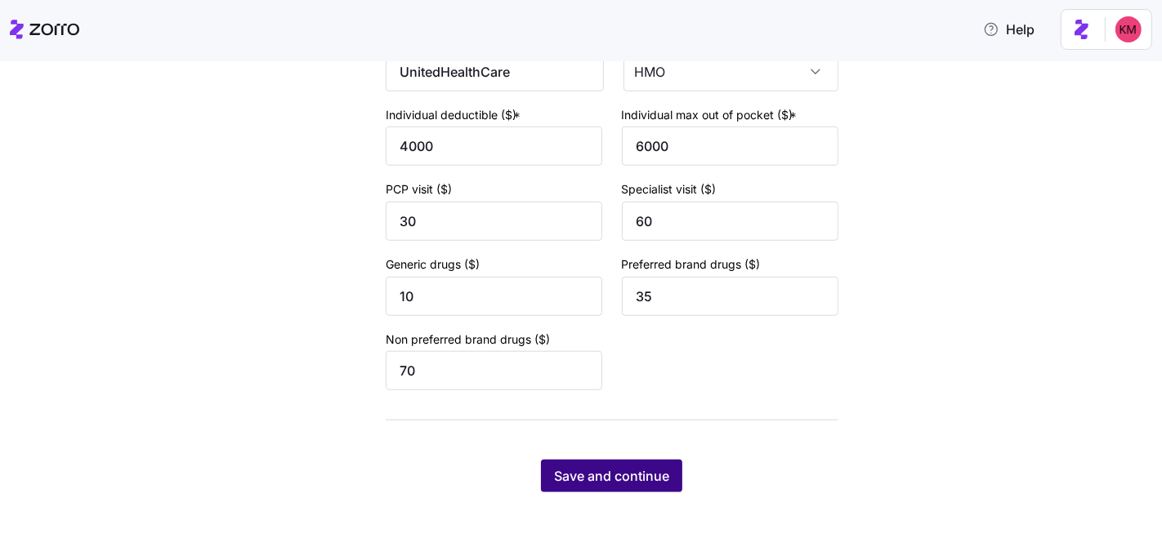
click at [642, 460] on div "Save and continue" at bounding box center [612, 476] width 453 height 33
click at [647, 468] on span "Save and continue" at bounding box center [611, 476] width 115 height 20
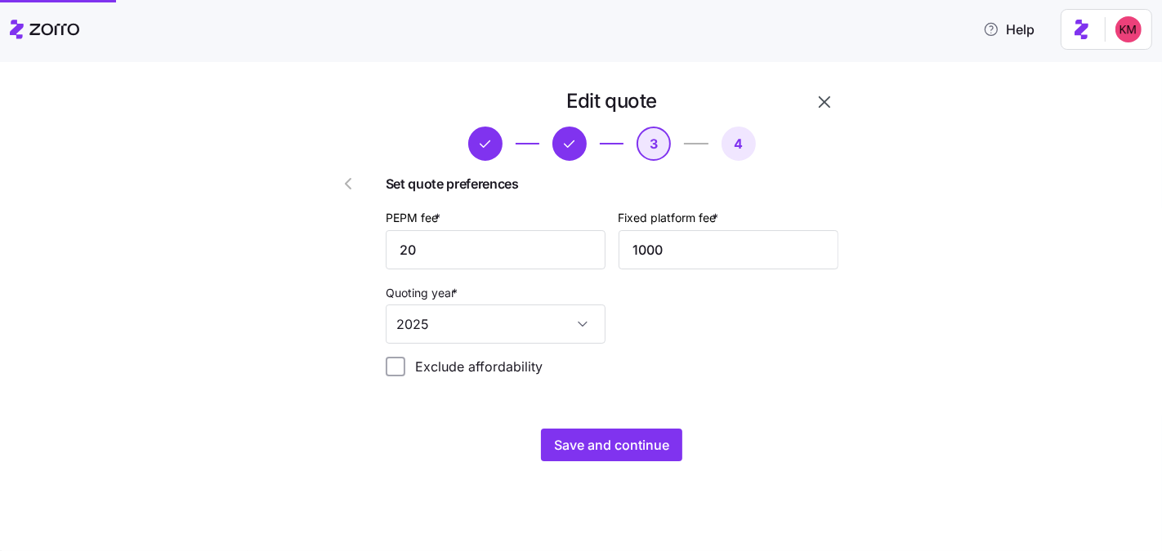
scroll to position [0, 0]
click at [640, 451] on span "Save and continue" at bounding box center [611, 445] width 115 height 20
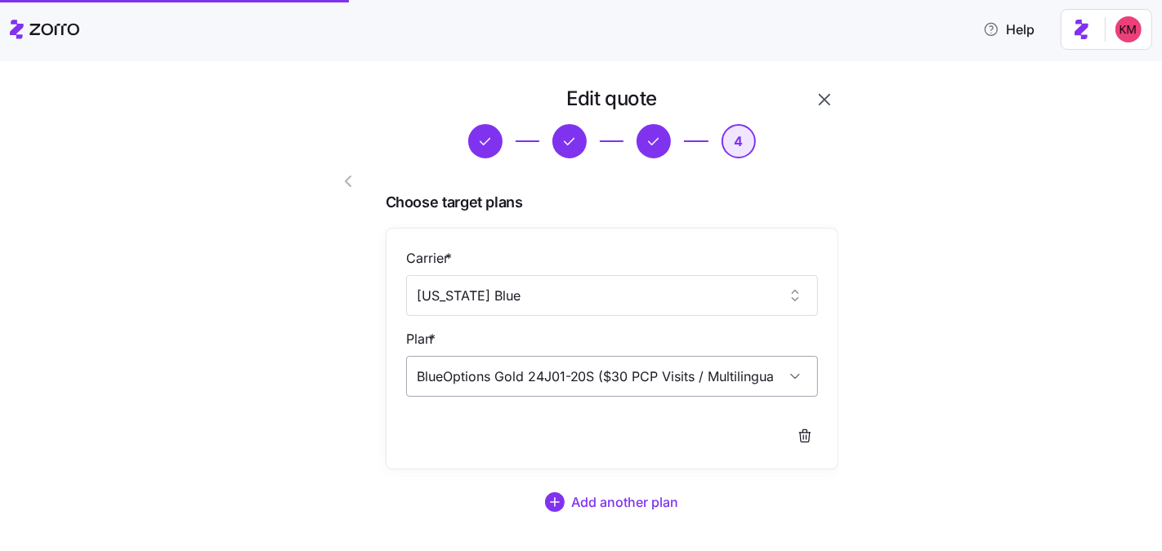
scroll to position [3, 0]
click at [666, 377] on input "BlueOptions Gold 24J01-20S ($30 PCP Visits / Multilingual Available / Rewards)" at bounding box center [612, 375] width 412 height 41
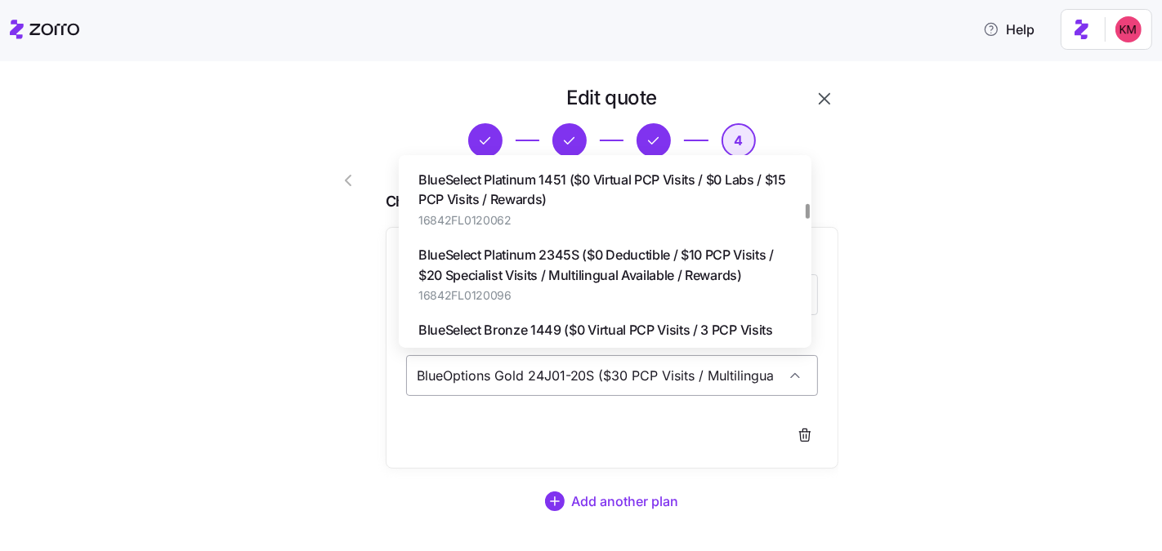
scroll to position [1609, 0]
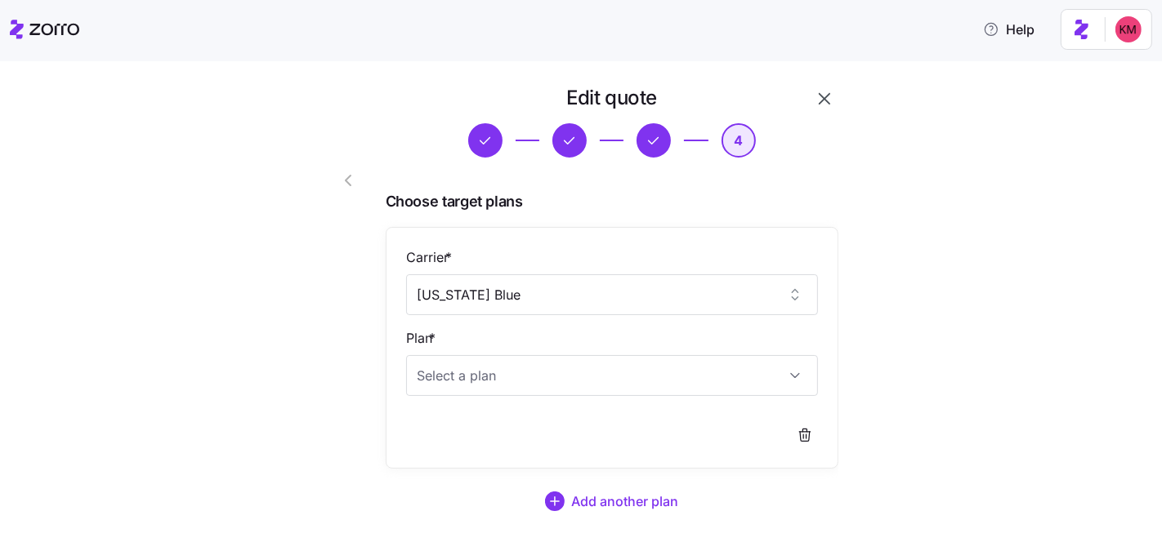
type input "BlueOptions Gold 24J01-20S ($30 PCP Visits / Multilingual Available / Rewards)"
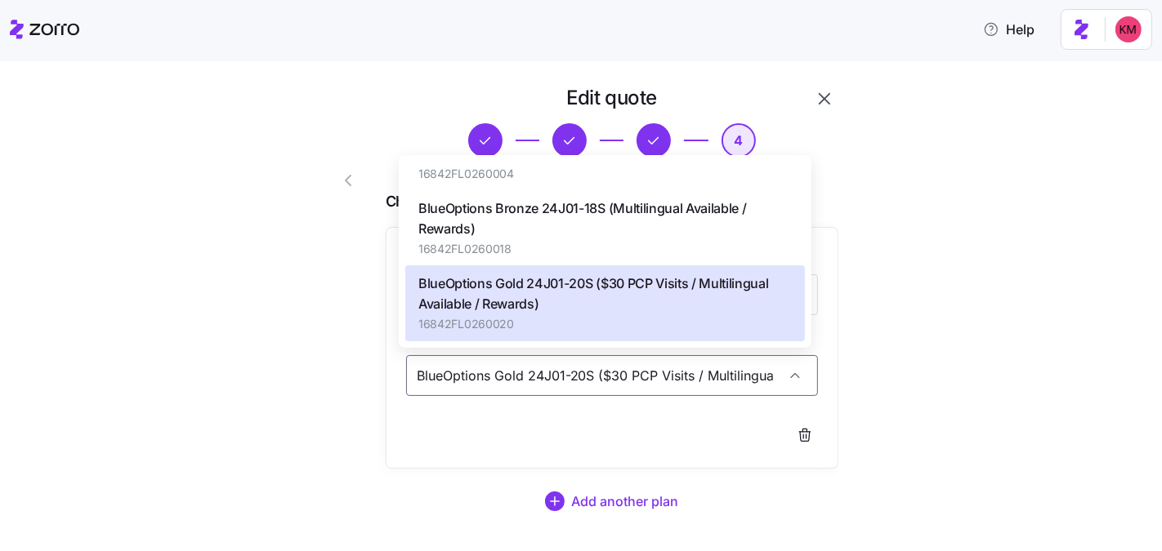
drag, startPoint x: 913, startPoint y: 265, endPoint x: 772, endPoint y: 257, distance: 140.8
click at [913, 265] on div "Edit quote 4 Choose target plans Carrier * Florida Blue Plan * BlueOptions Gold…" at bounding box center [592, 349] width 1093 height 528
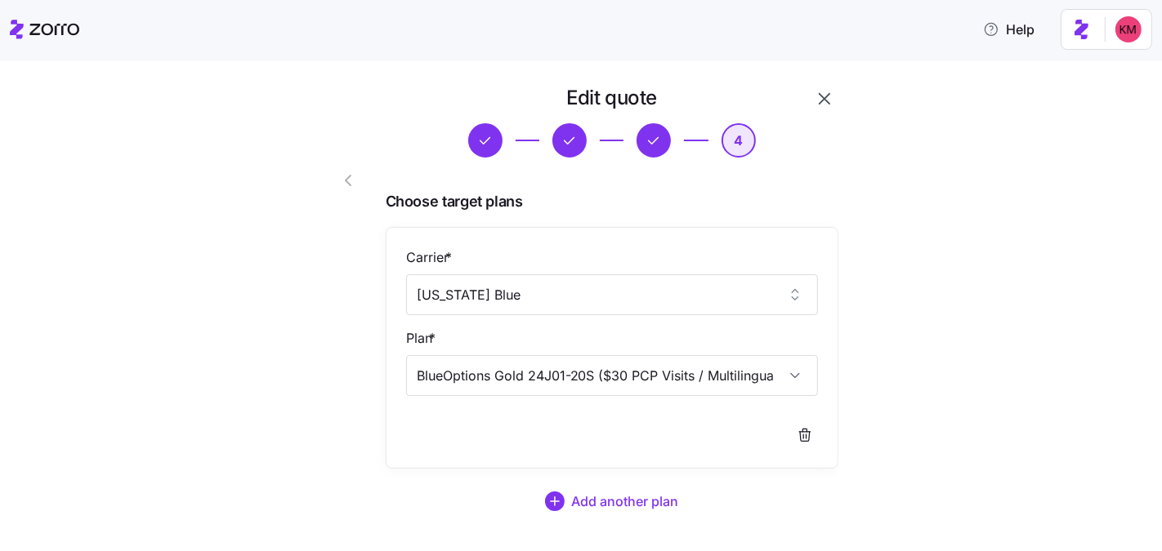
click at [694, 249] on div "Carrier * Florida Blue" at bounding box center [612, 282] width 412 height 68
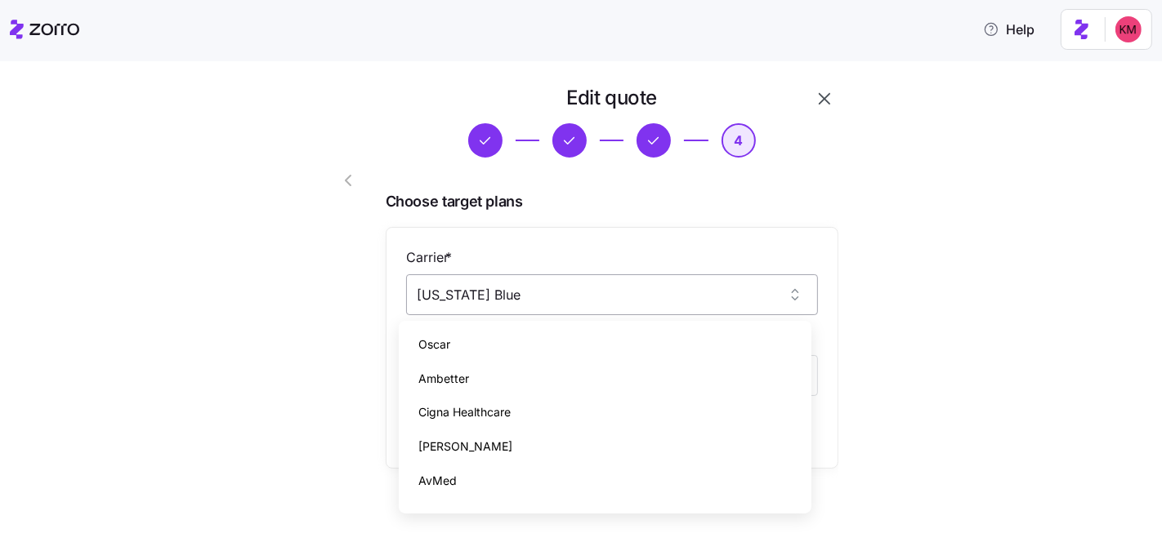
click at [466, 275] on input "Florida Blue" at bounding box center [612, 295] width 412 height 41
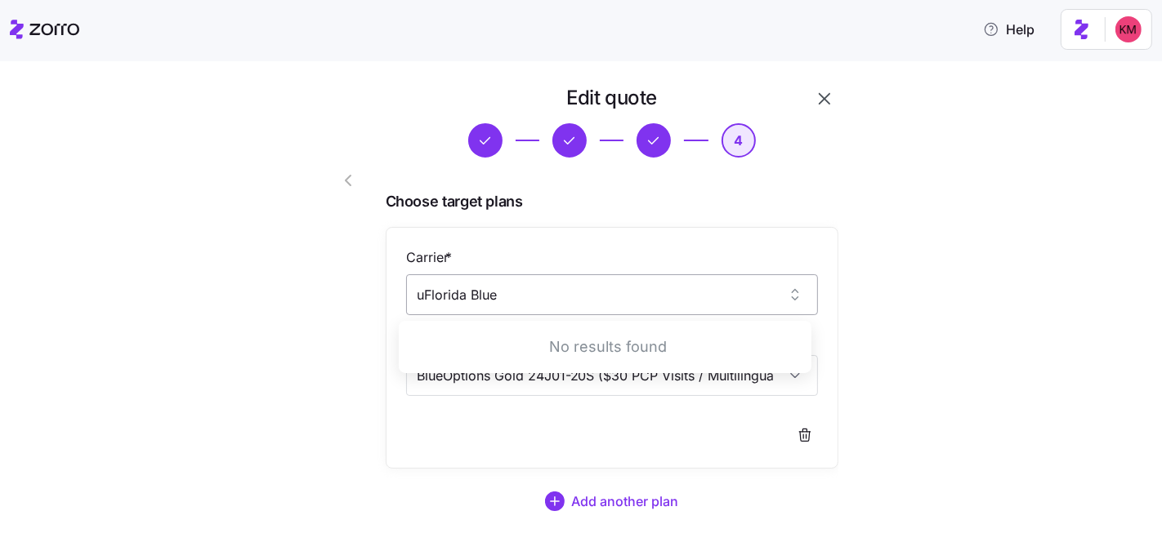
scroll to position [0, 0]
click at [435, 344] on span "UnitedHealthcare" at bounding box center [464, 345] width 93 height 18
type input "UnitedHealthcare"
click at [456, 374] on input "BlueOptions Gold 24J01-20S ($30 PCP Visits / Multilingual Available / Rewards)" at bounding box center [612, 375] width 412 height 41
click at [455, 374] on input "BlueOptions Gold 24J01-20S ($30 PCP Visits / Multilingual Available / Rewards)" at bounding box center [612, 375] width 412 height 41
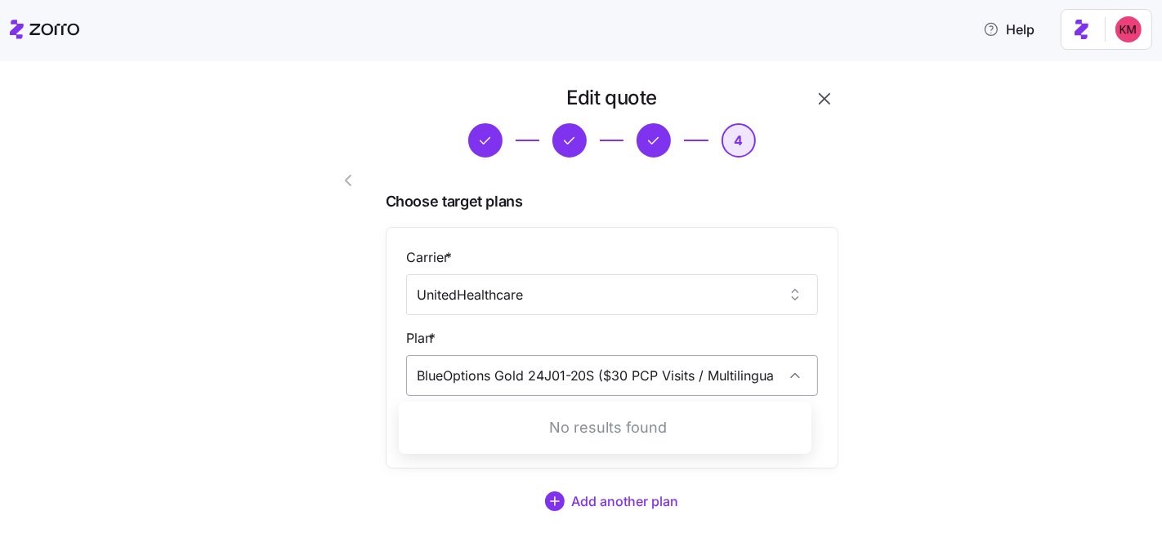
click at [455, 374] on input "BlueOptions Gold 24J01-20S ($30 PCP Visits / Multilingual Available / Rewards)" at bounding box center [612, 375] width 412 height 41
paste input "UHC Silver-X Advantage $2,700"
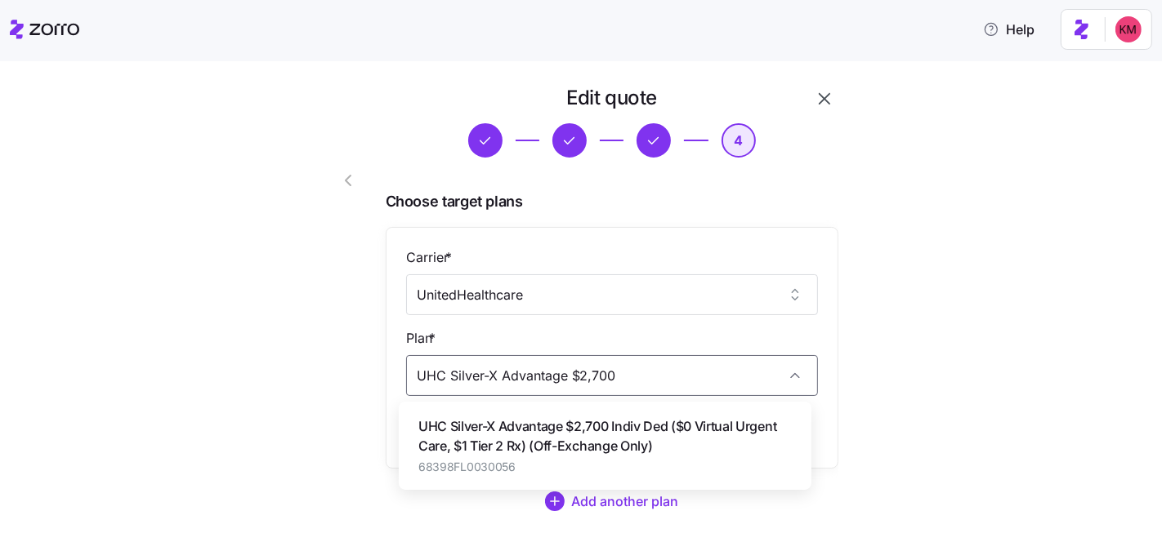
click at [561, 425] on span "UHC Silver-X Advantage $2,700 Indiv Ded ($0 Virtual Urgent Care, $1 Tier 2 Rx) …" at bounding box center [604, 437] width 373 height 41
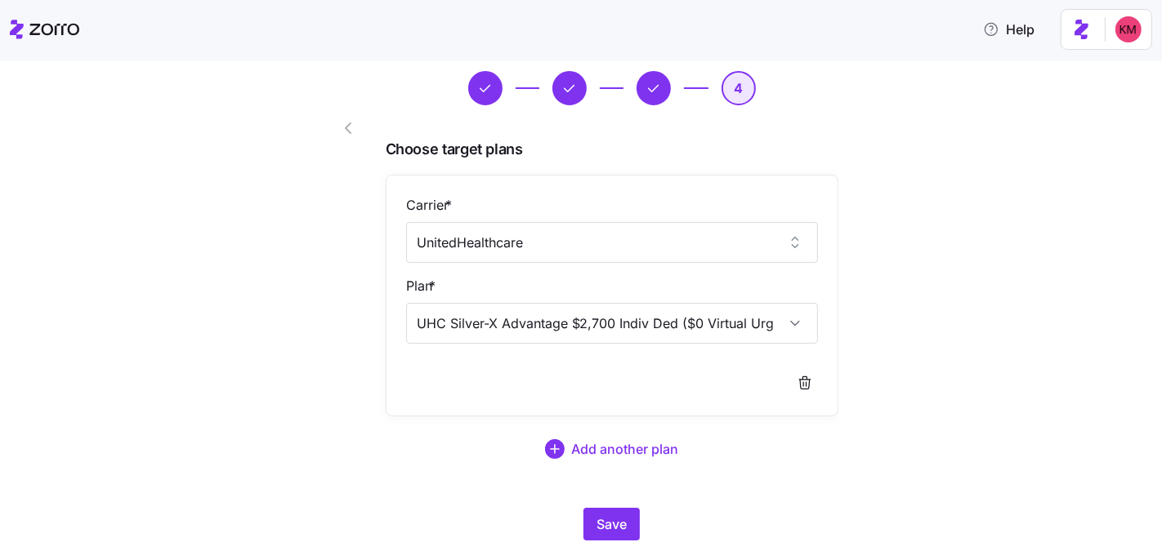
scroll to position [102, 0]
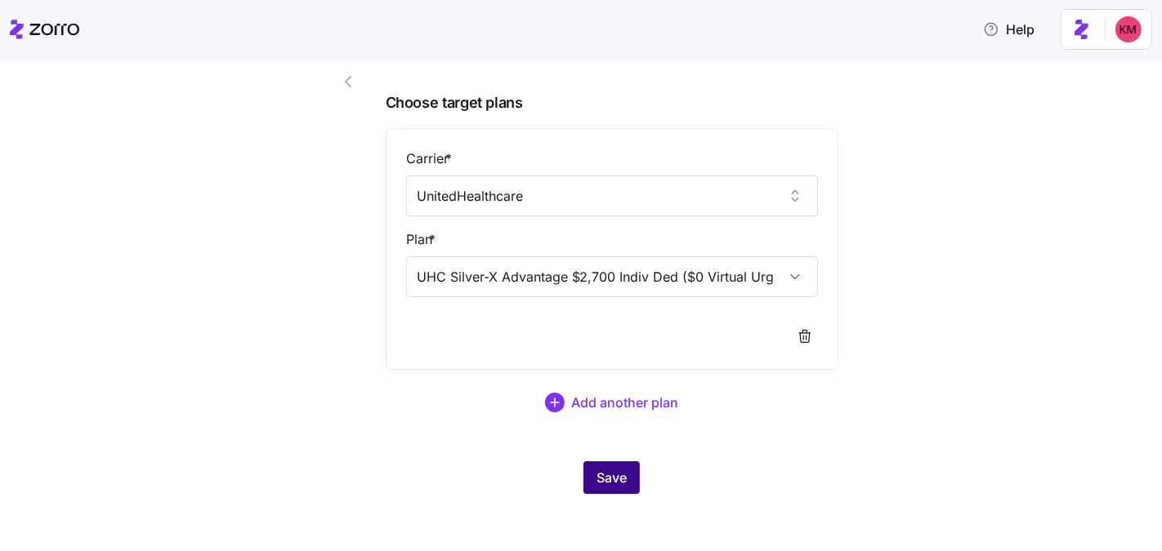
type input "UHC Silver-X Advantage $2,700 Indiv Ded ($0 Virtual Urgent Care, $1 Tier 2 Rx) …"
click at [606, 462] on button "Save" at bounding box center [611, 478] width 56 height 33
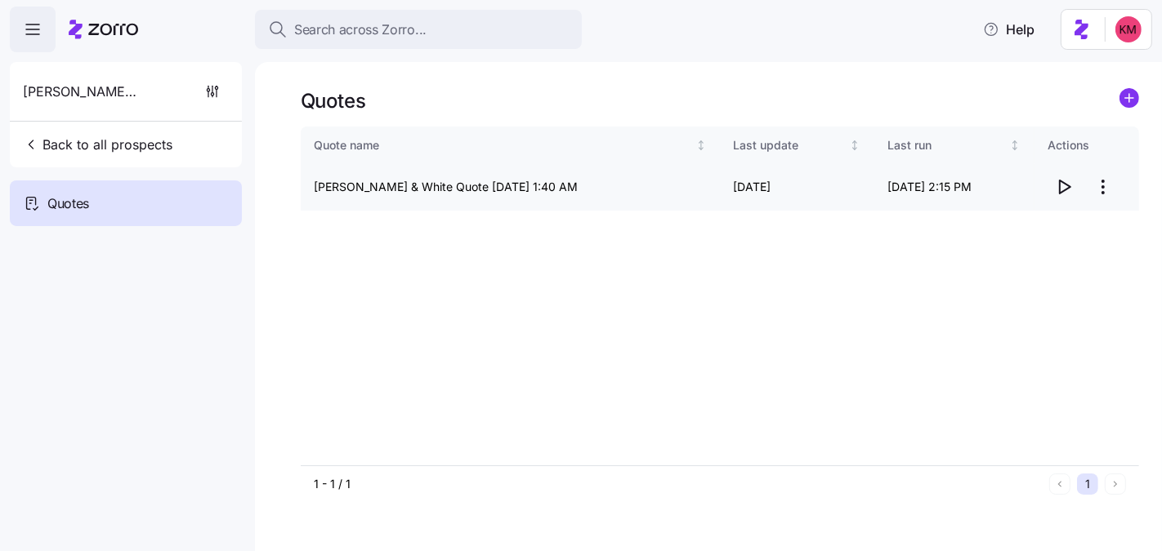
click at [1061, 184] on icon "button" at bounding box center [1064, 187] width 20 height 20
click at [1102, 189] on html "Search across Zorro... Help Russell & White Back to all prospects Quotes Quotes…" at bounding box center [581, 353] width 1162 height 706
click at [1056, 223] on div "Edit quote" at bounding box center [1037, 227] width 150 height 26
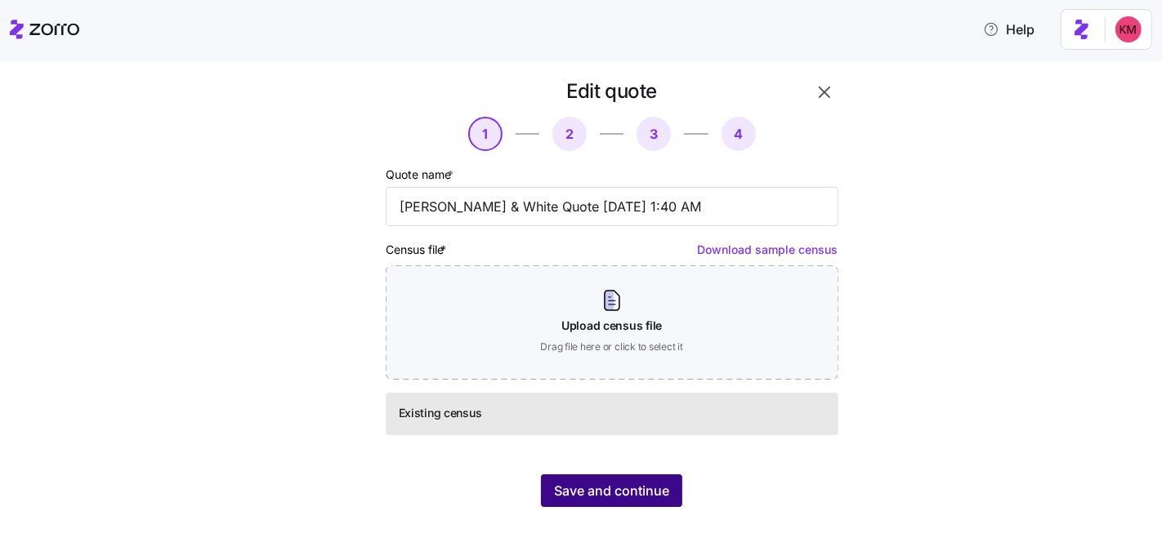
scroll to position [24, 0]
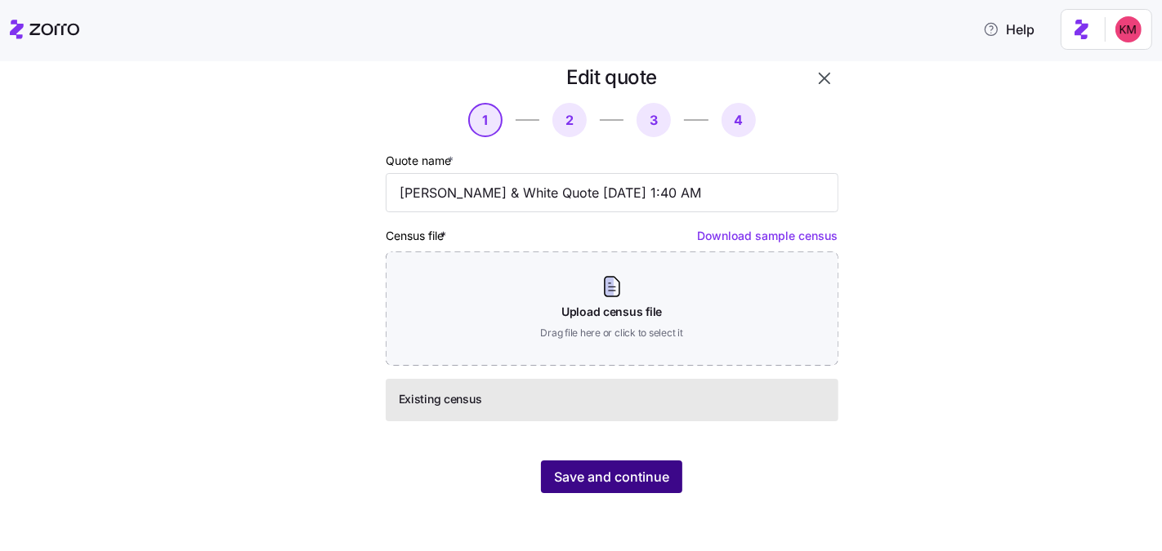
click at [628, 478] on span "Save and continue" at bounding box center [611, 477] width 115 height 20
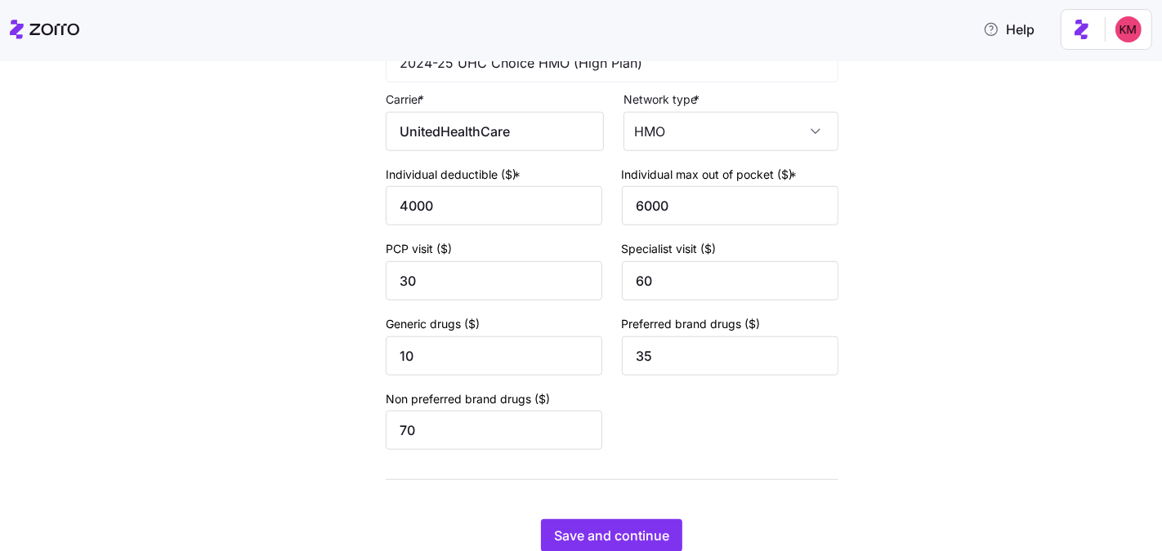
scroll to position [1194, 0]
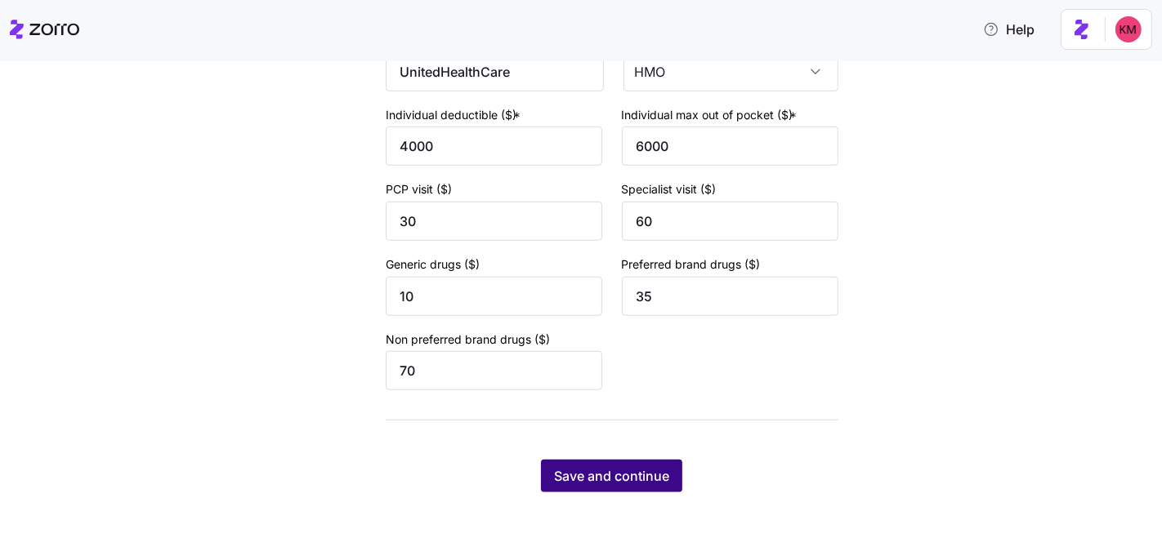
click at [642, 476] on span "Save and continue" at bounding box center [611, 476] width 115 height 20
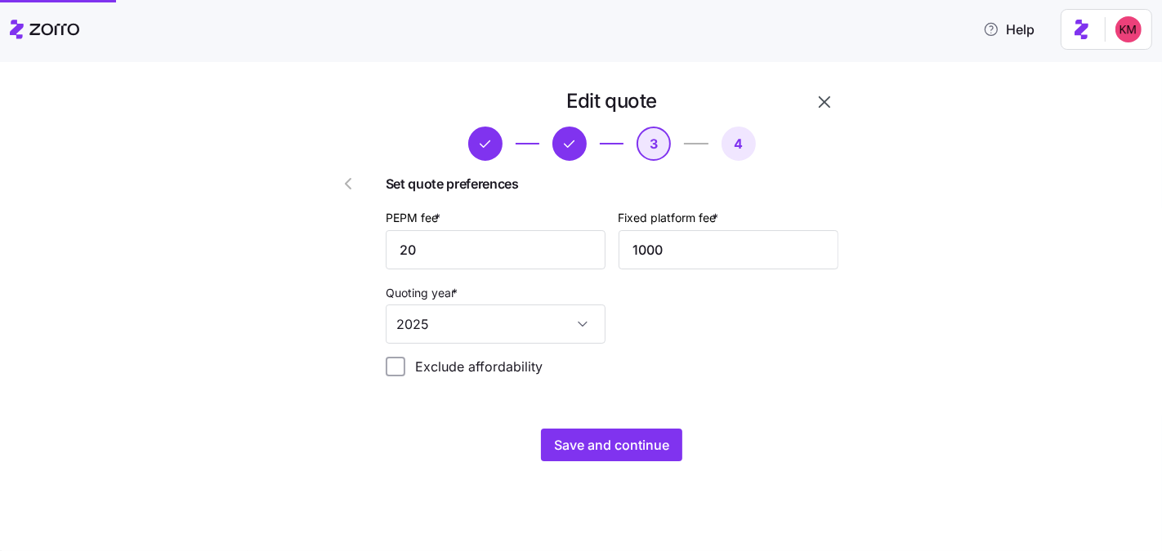
scroll to position [0, 0]
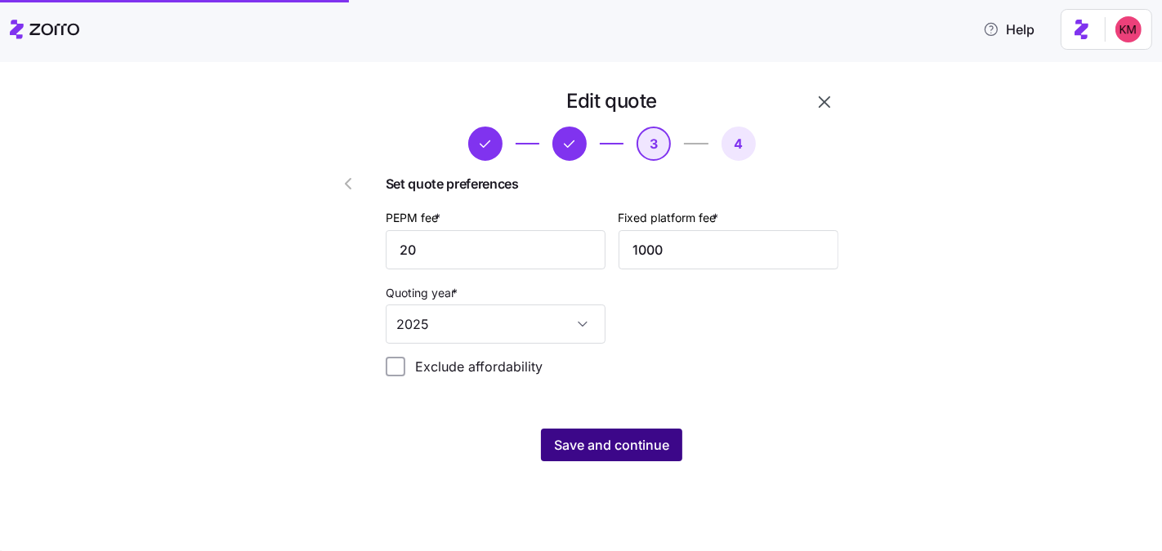
click at [647, 448] on span "Save and continue" at bounding box center [611, 445] width 115 height 20
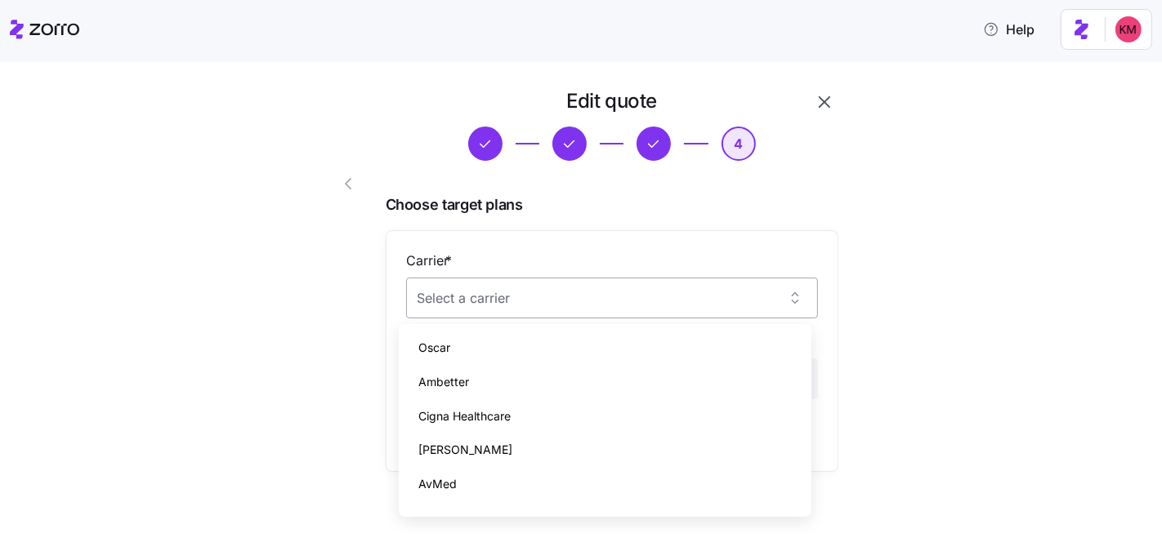
click at [577, 279] on input "Carrier *" at bounding box center [612, 298] width 412 height 41
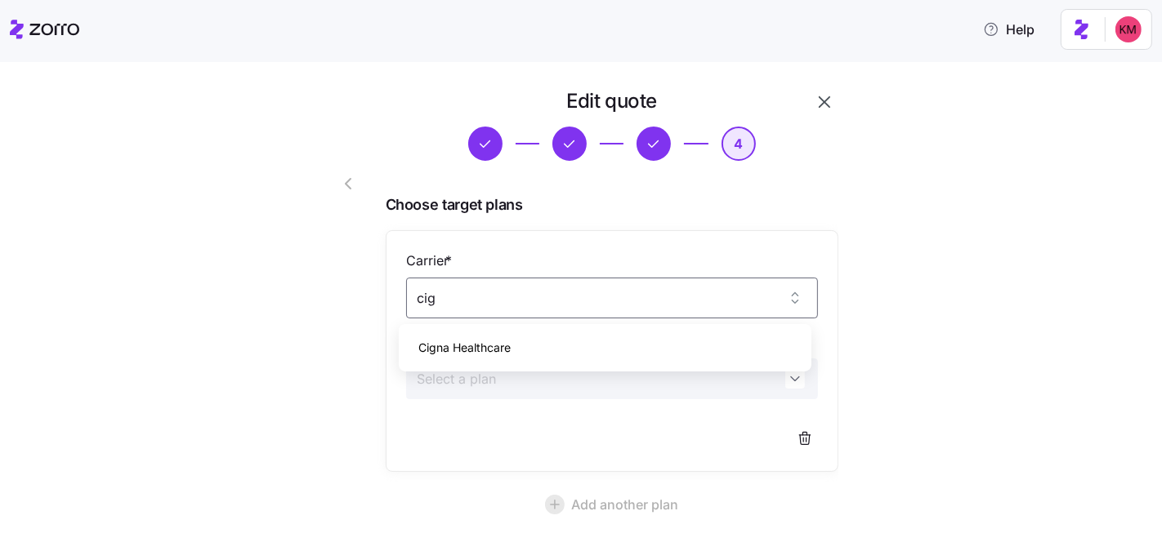
click at [520, 341] on div "Cigna Healthcare" at bounding box center [605, 348] width 400 height 34
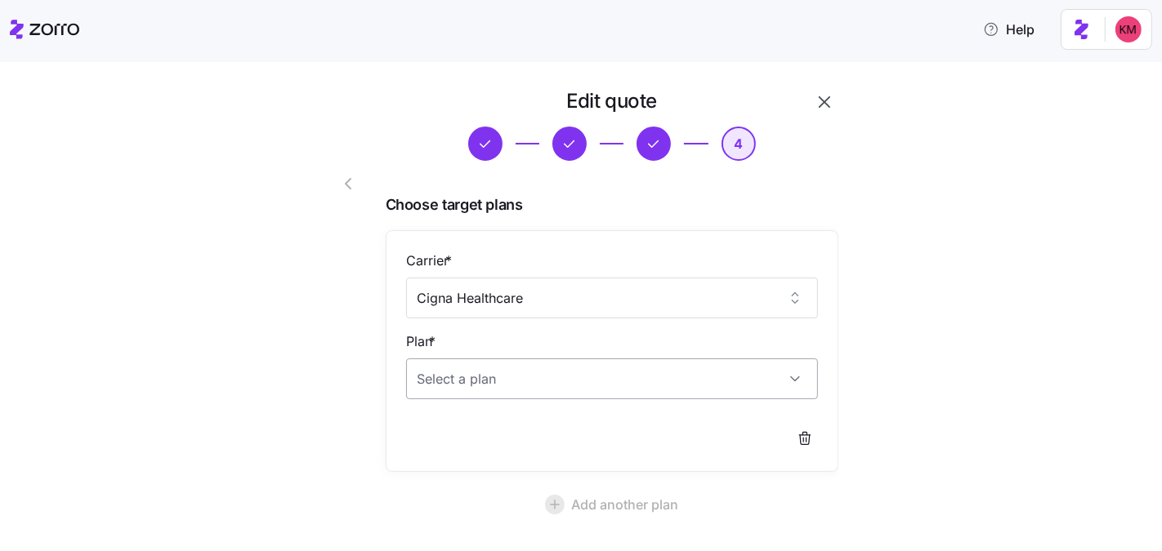
type input "Cigna Healthcare"
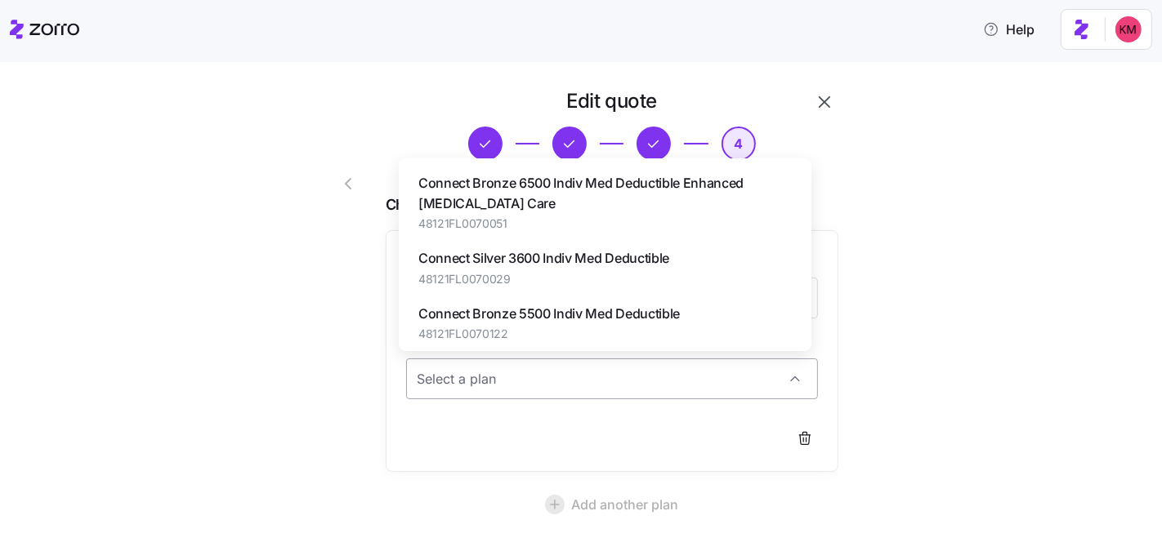
click at [500, 381] on input "Plan *" at bounding box center [612, 379] width 412 height 41
paste input "Connect Gold 2000 Indiv Med Deductible"
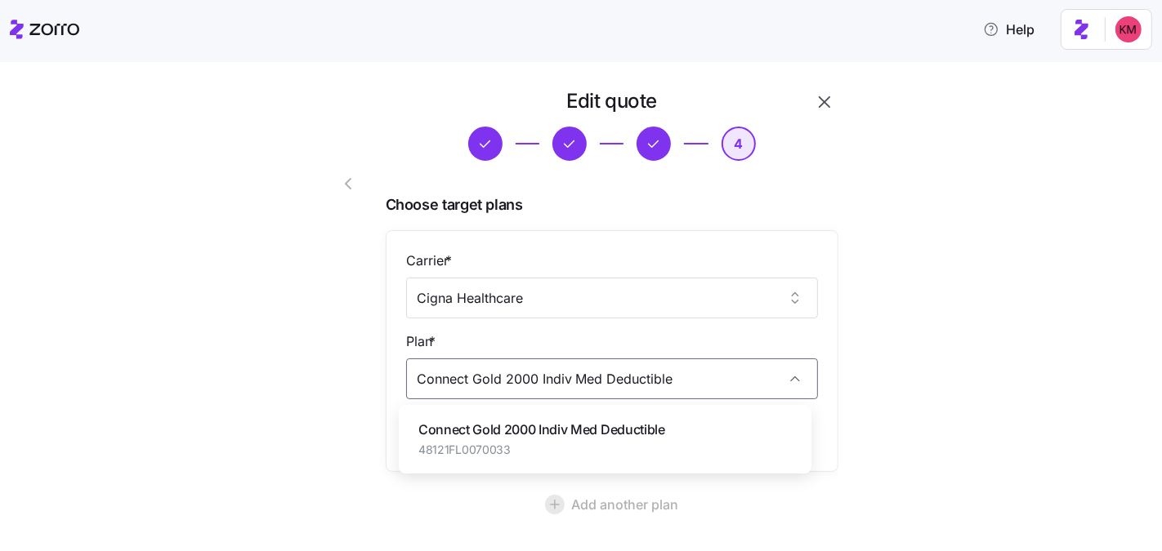
click at [518, 429] on span "Connect Gold 2000 Indiv Med Deductible" at bounding box center [541, 430] width 247 height 20
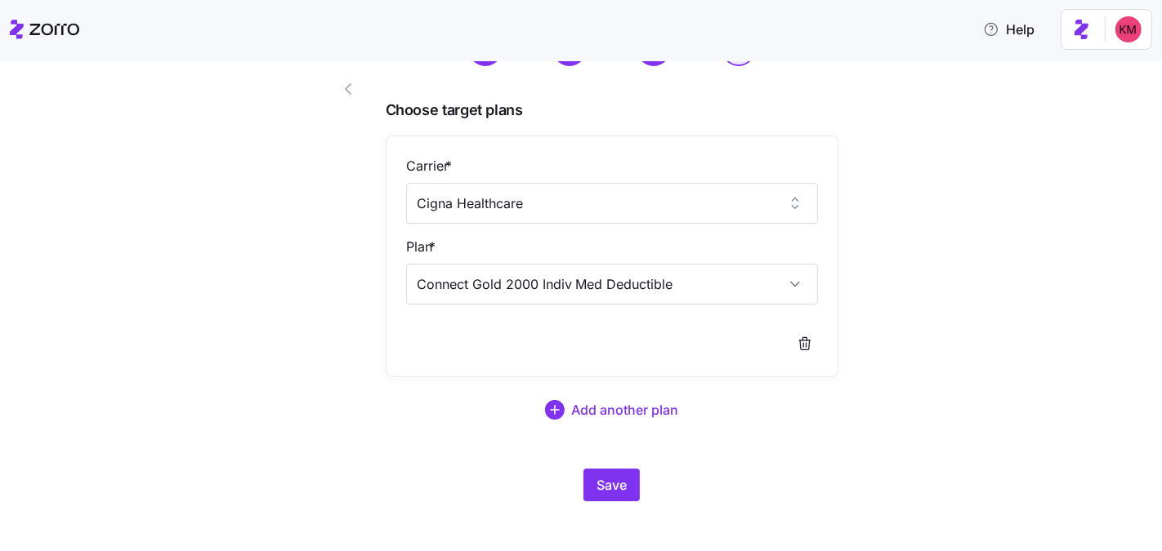
scroll to position [102, 0]
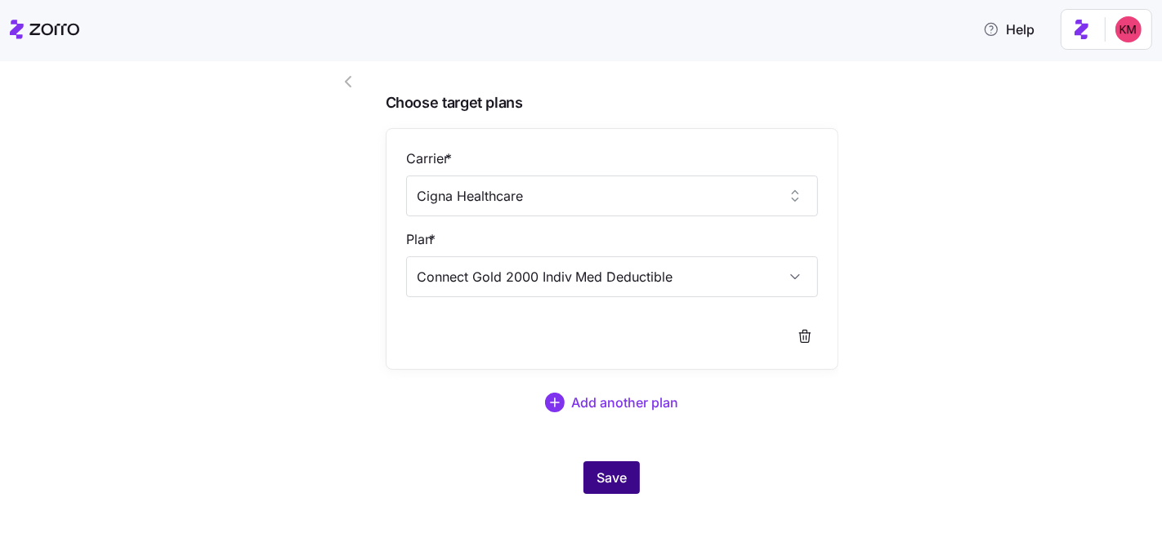
type input "Connect Gold 2000 Indiv Med Deductible"
click at [616, 478] on span "Save" at bounding box center [611, 478] width 30 height 20
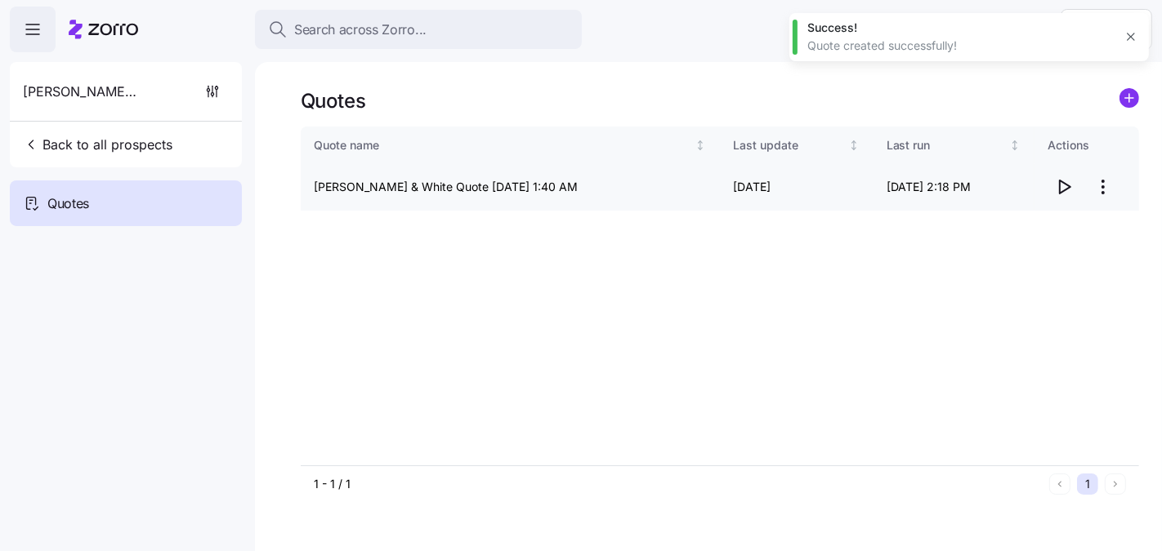
click at [1063, 190] on icon "button" at bounding box center [1064, 187] width 20 height 20
click at [1096, 186] on html "Search across Zorro... Help Russell & White Back to all prospects Quotes Quotes…" at bounding box center [581, 353] width 1162 height 706
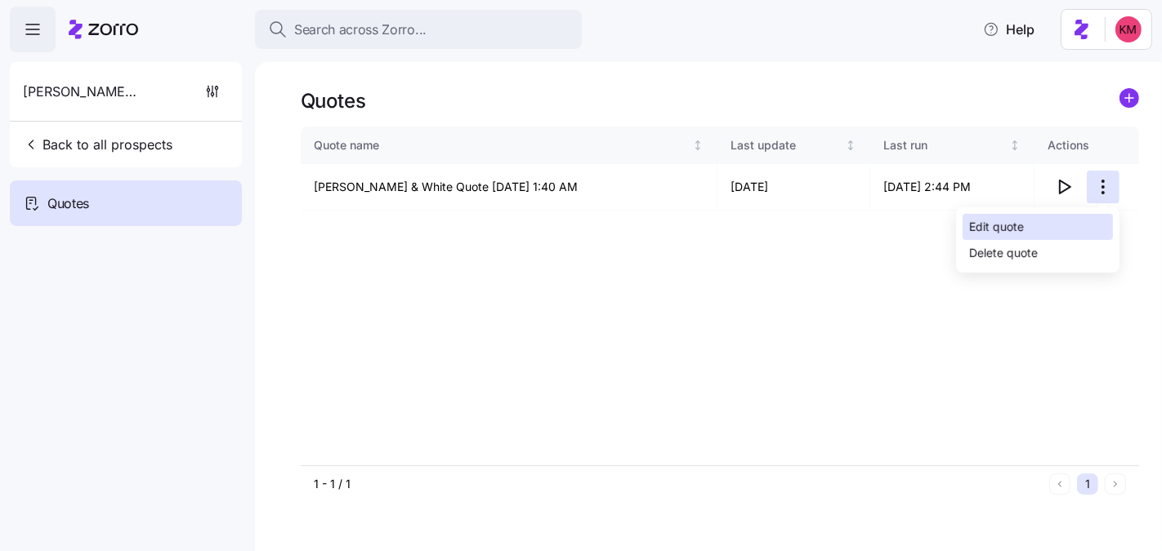
click at [1050, 224] on div "Edit quote" at bounding box center [1037, 227] width 150 height 26
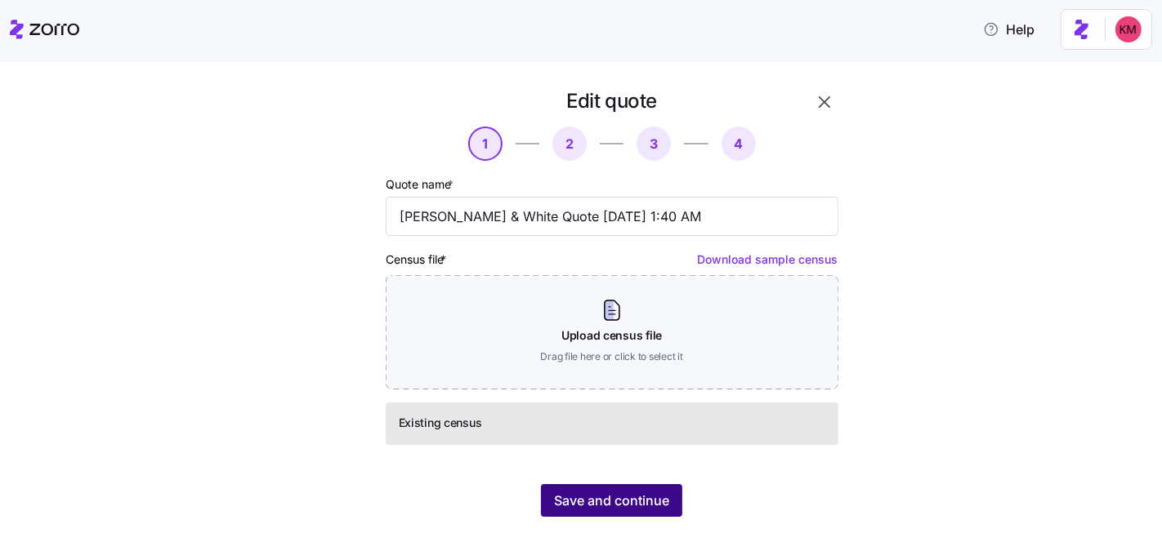
click at [618, 516] on button "Save and continue" at bounding box center [611, 500] width 141 height 33
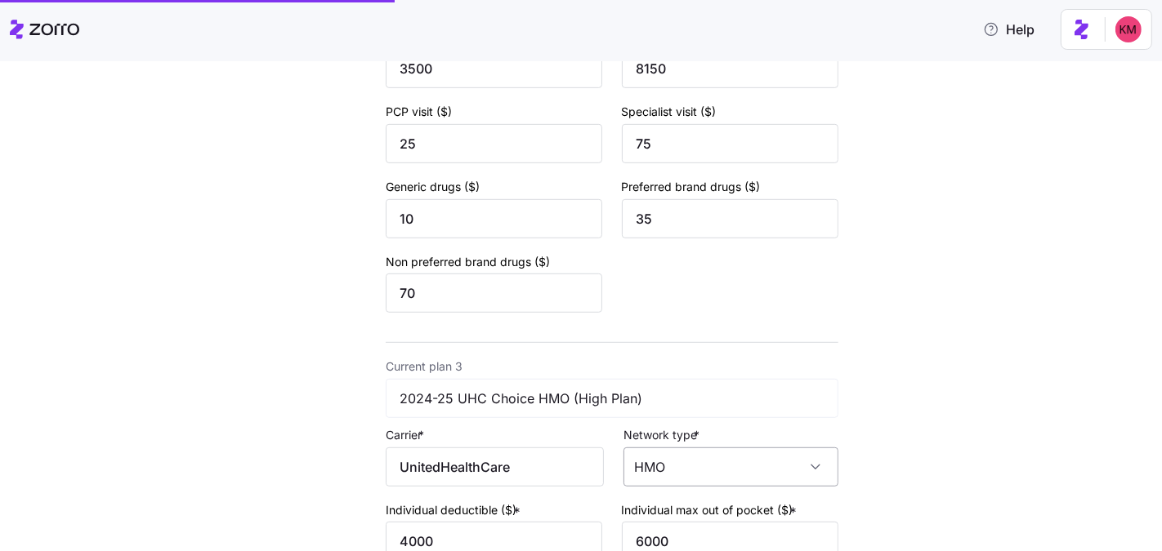
scroll to position [1194, 0]
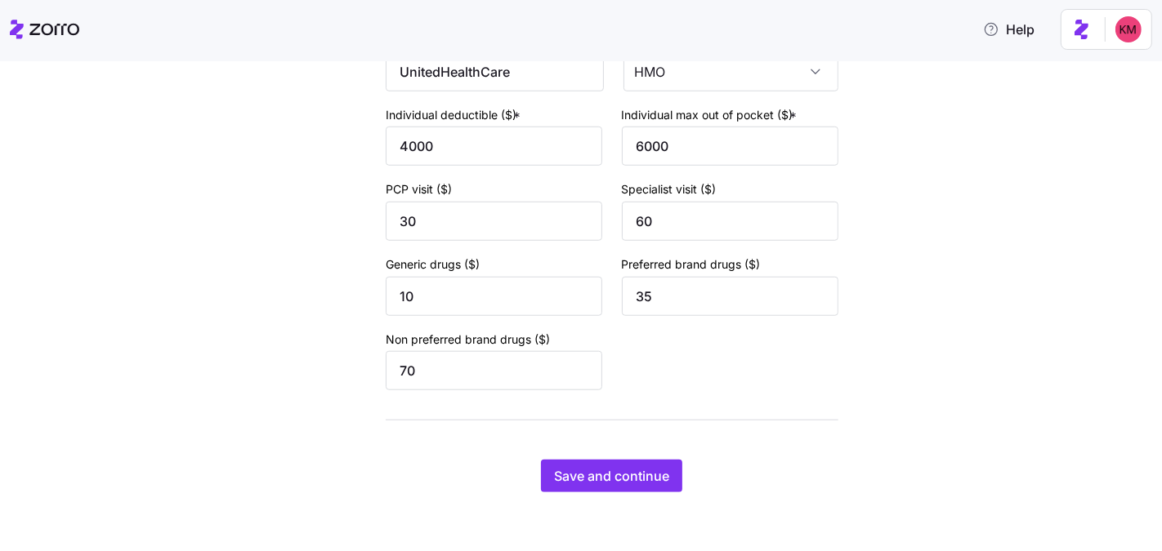
click at [677, 475] on div "Save and continue" at bounding box center [612, 476] width 453 height 33
click at [656, 479] on span "Save and continue" at bounding box center [611, 476] width 115 height 20
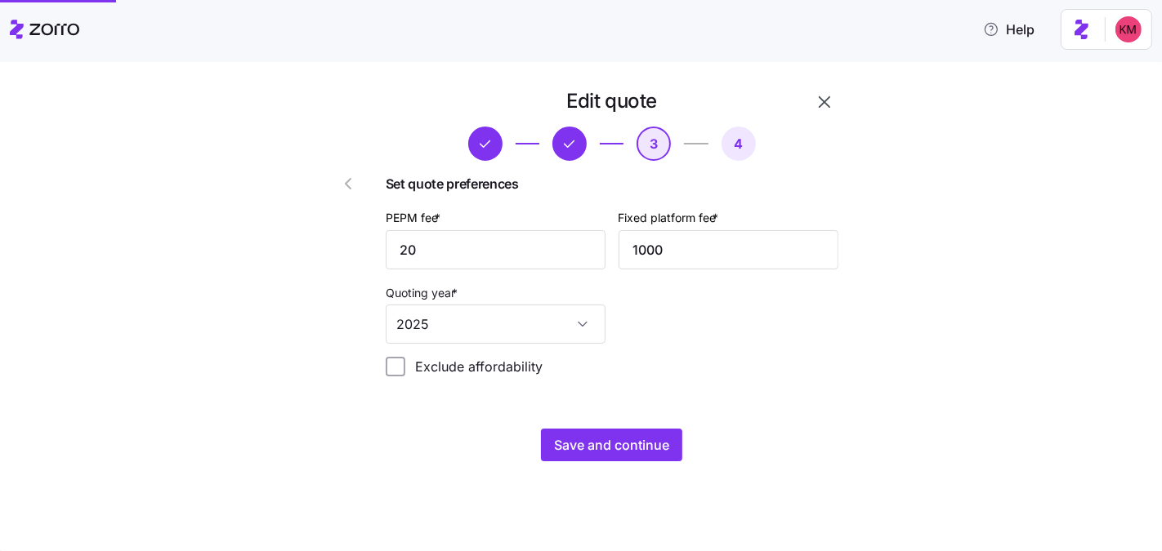
scroll to position [0, 0]
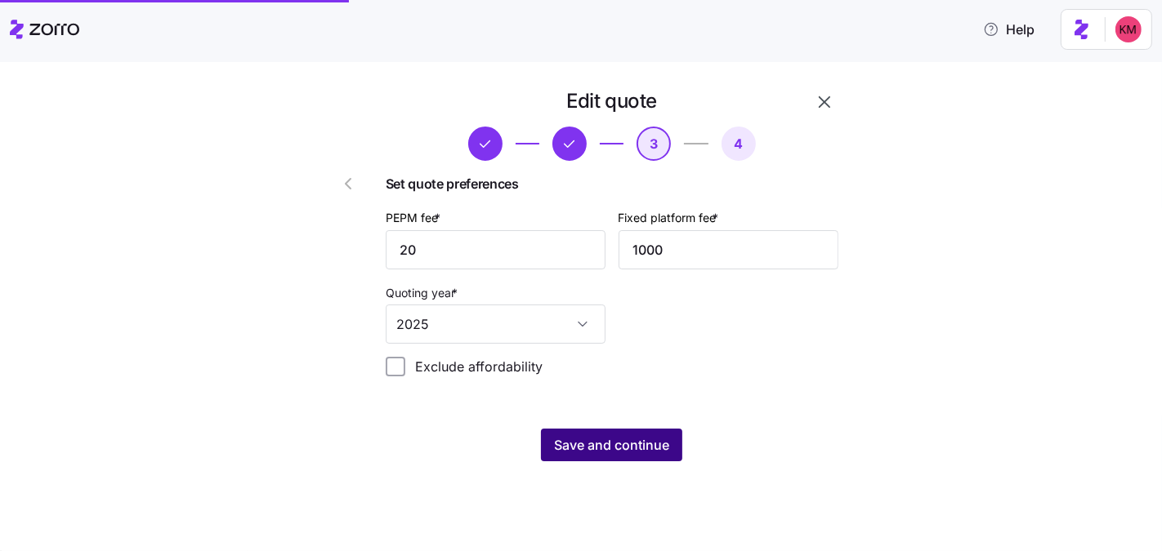
click at [621, 442] on span "Save and continue" at bounding box center [611, 445] width 115 height 20
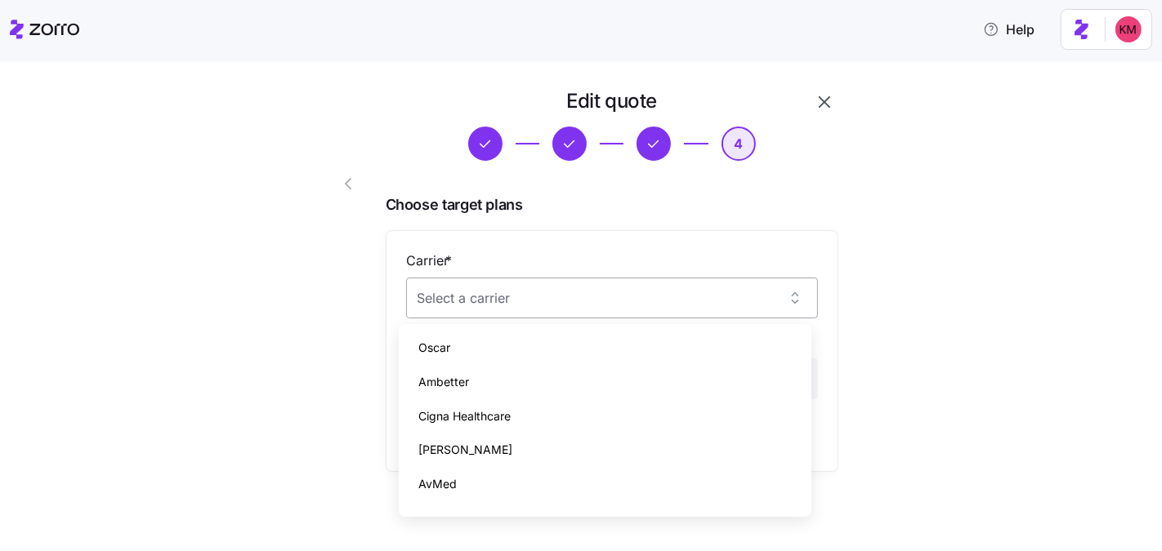
click at [584, 297] on input "Carrier *" at bounding box center [612, 298] width 412 height 41
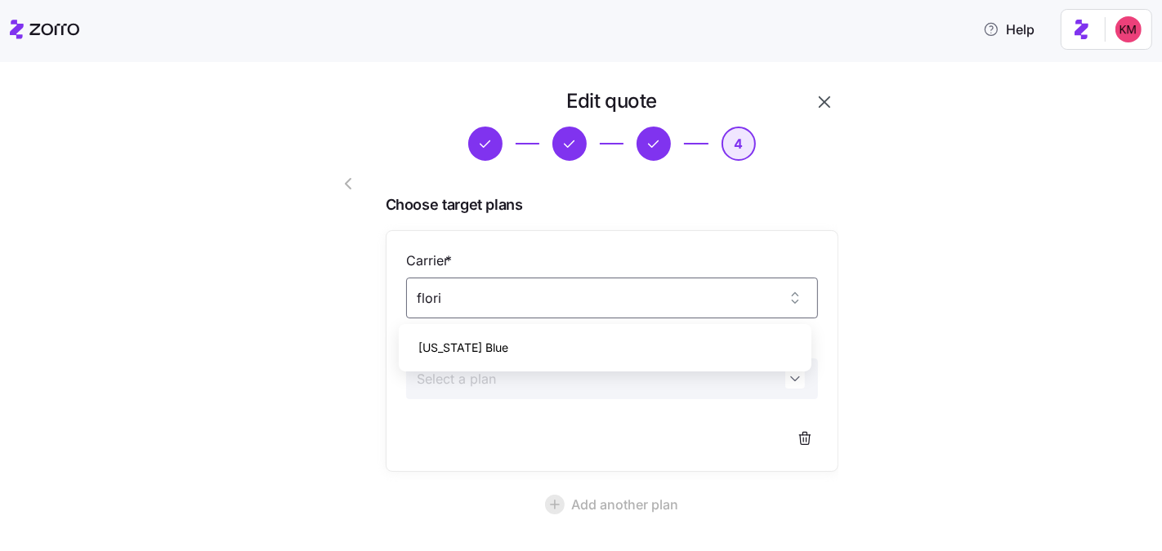
click at [494, 339] on div "Florida Blue" at bounding box center [605, 348] width 400 height 34
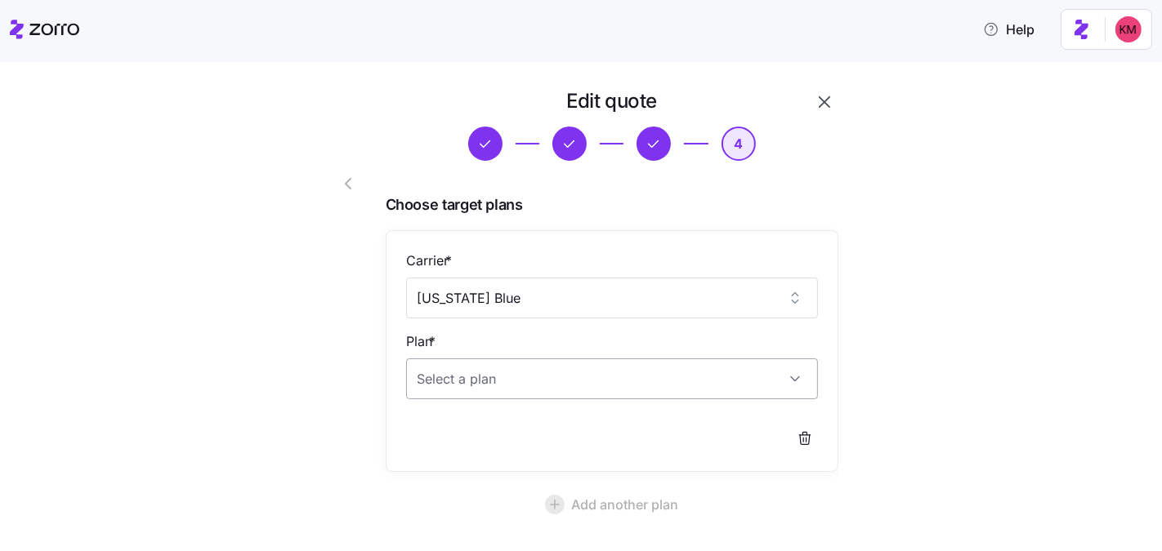
type input "Florida Blue"
click at [501, 369] on input "Plan *" at bounding box center [612, 379] width 412 height 41
paste input "BlueOptions Silver 24J01-19S ($40 PCP Visits"
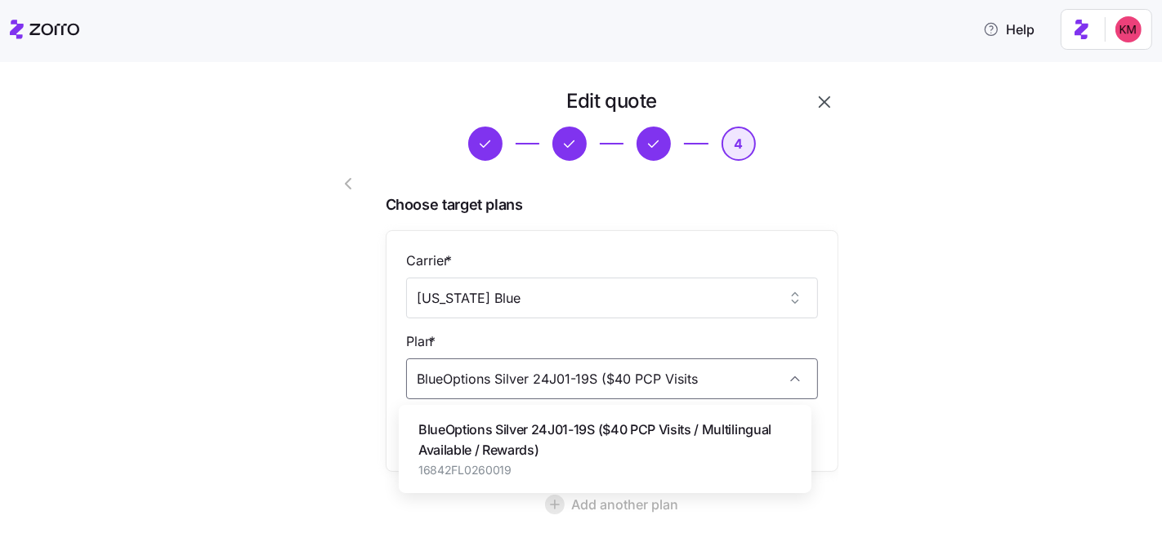
click at [529, 435] on span "BlueOptions Silver 24J01-19S ($40 PCP Visits / Multilingual Available / Rewards)" at bounding box center [604, 440] width 373 height 41
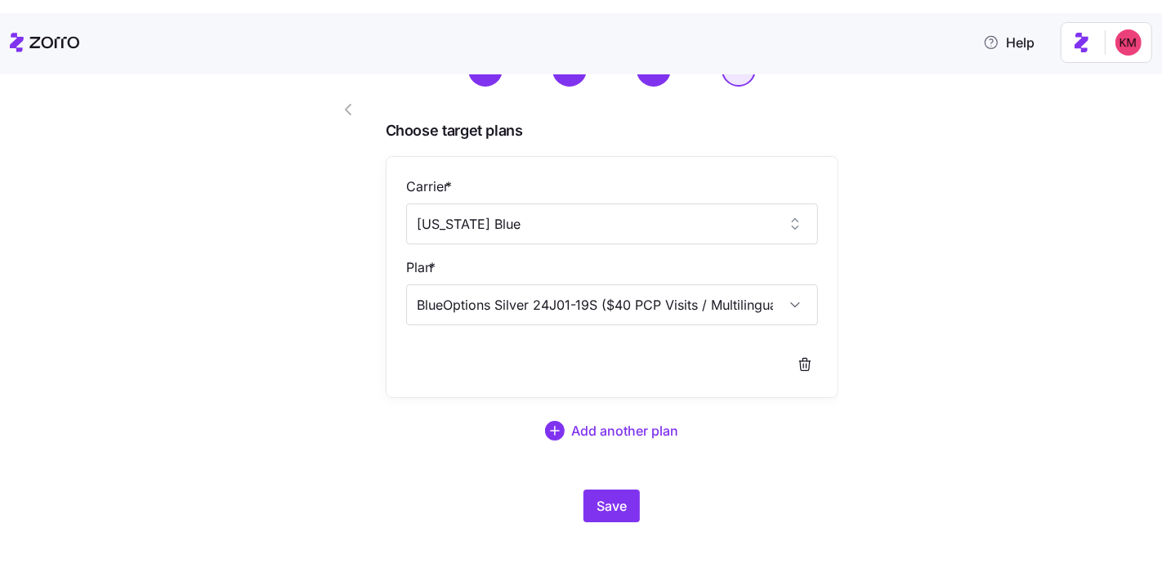
scroll to position [102, 0]
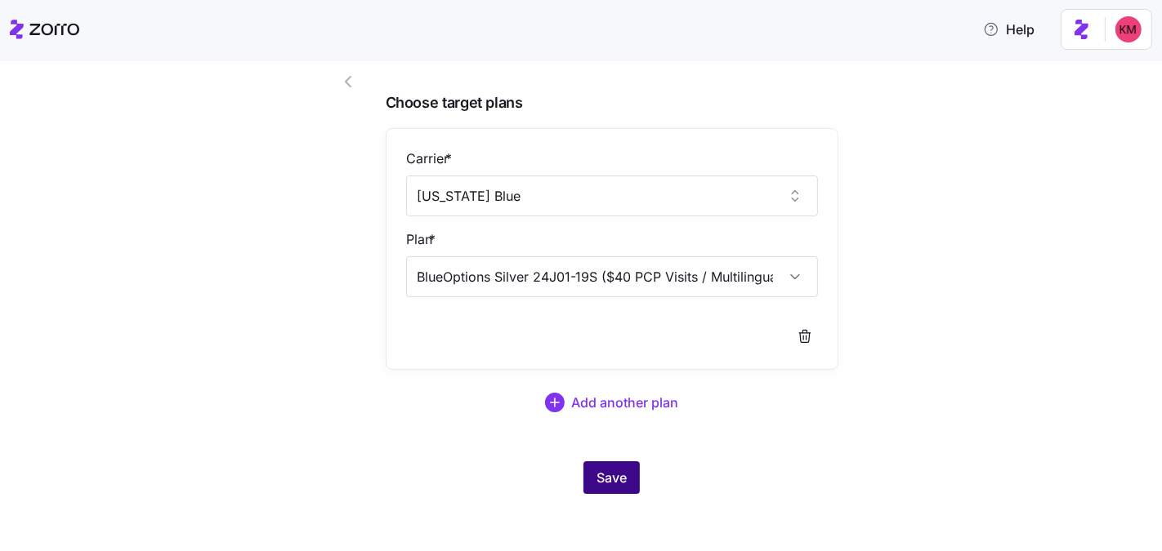
type input "BlueOptions Silver 24J01-19S ($40 PCP Visits / Multilingual Available / Rewards)"
click at [622, 470] on button "Save" at bounding box center [611, 478] width 56 height 33
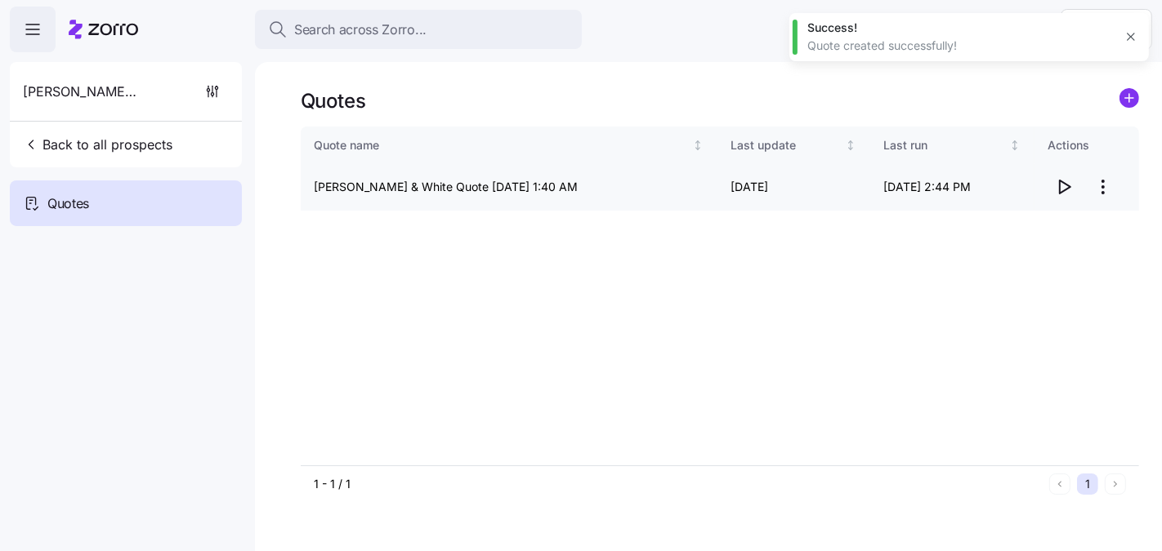
click at [1065, 185] on icon "button" at bounding box center [1064, 187] width 20 height 20
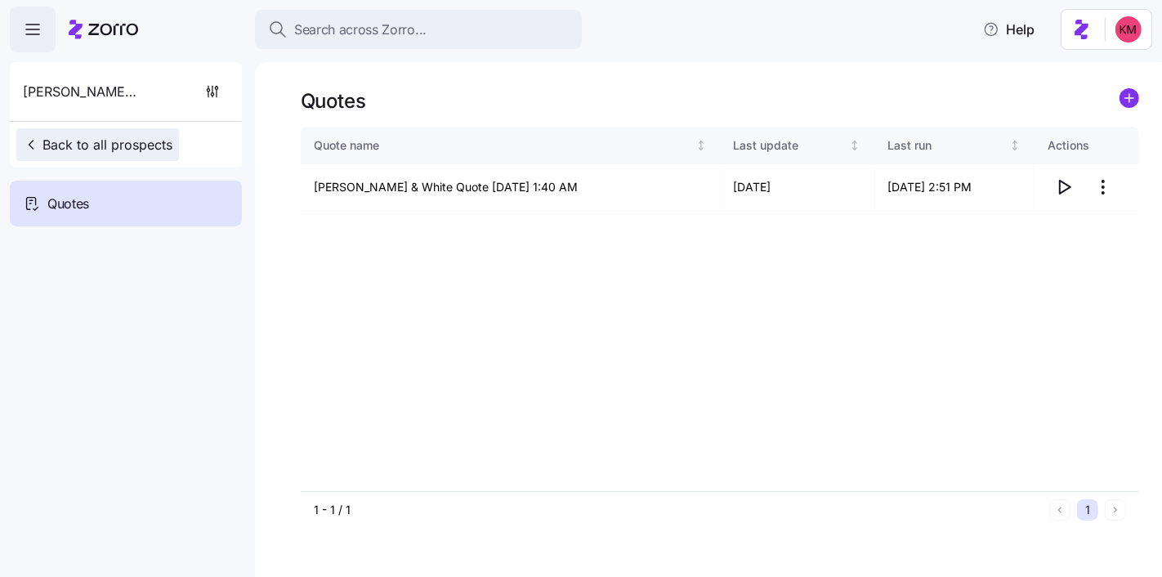
click at [151, 159] on button "Back to all prospects" at bounding box center [97, 144] width 163 height 33
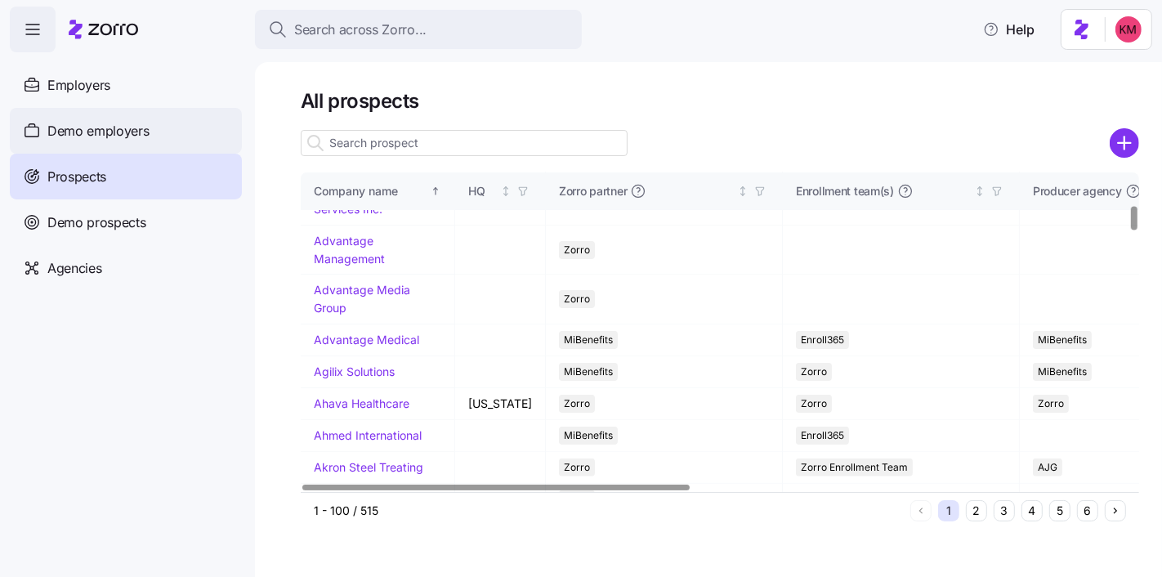
scroll to position [287, 0]
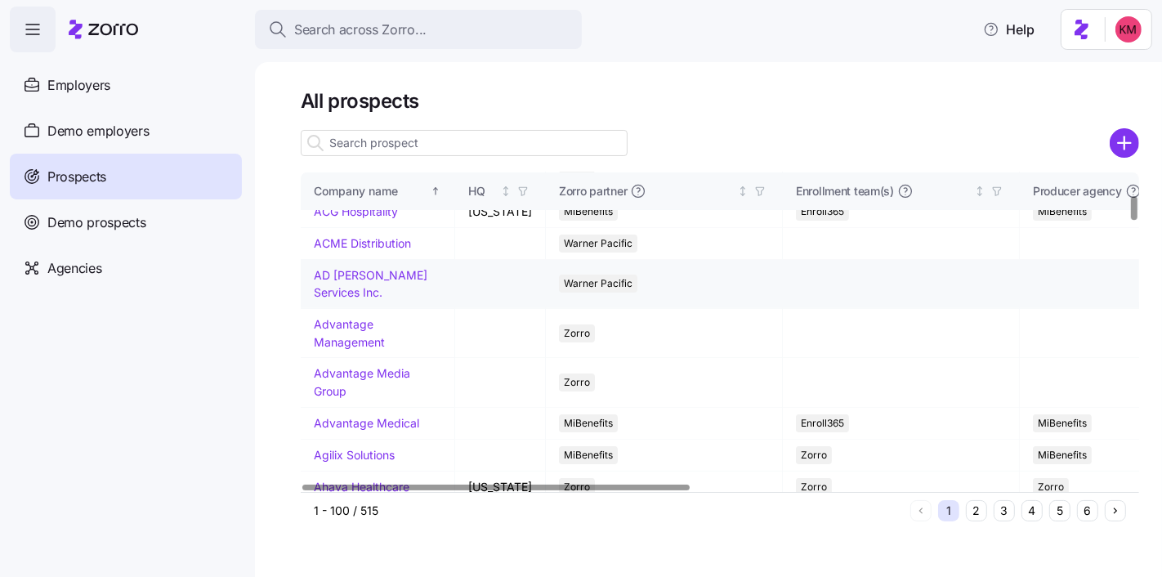
click at [85, 138] on span "Demo employers" at bounding box center [98, 131] width 102 height 20
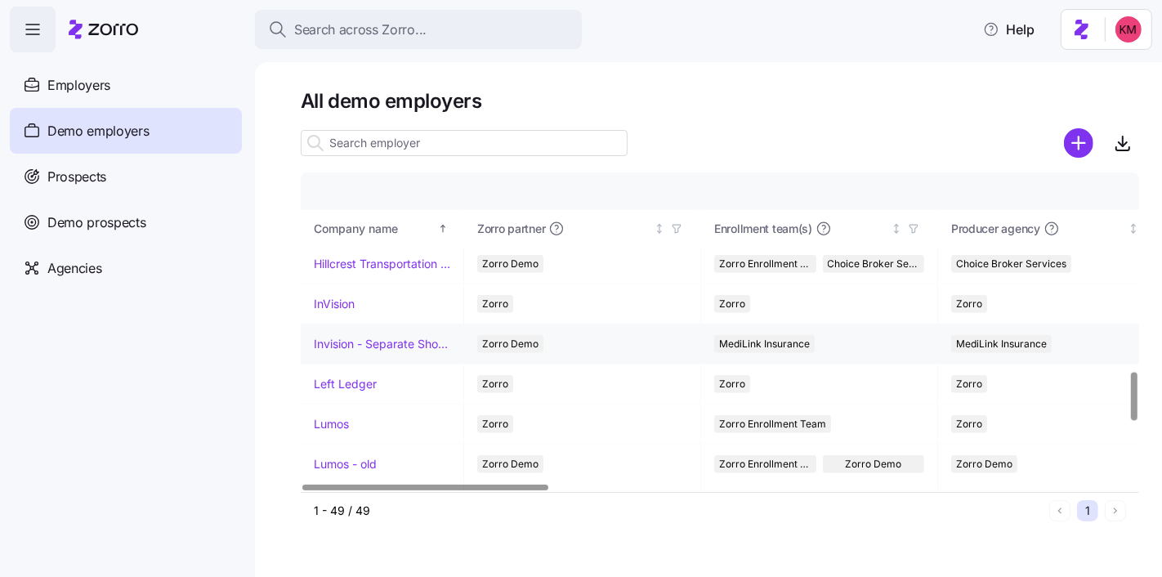
scroll to position [1229, 0]
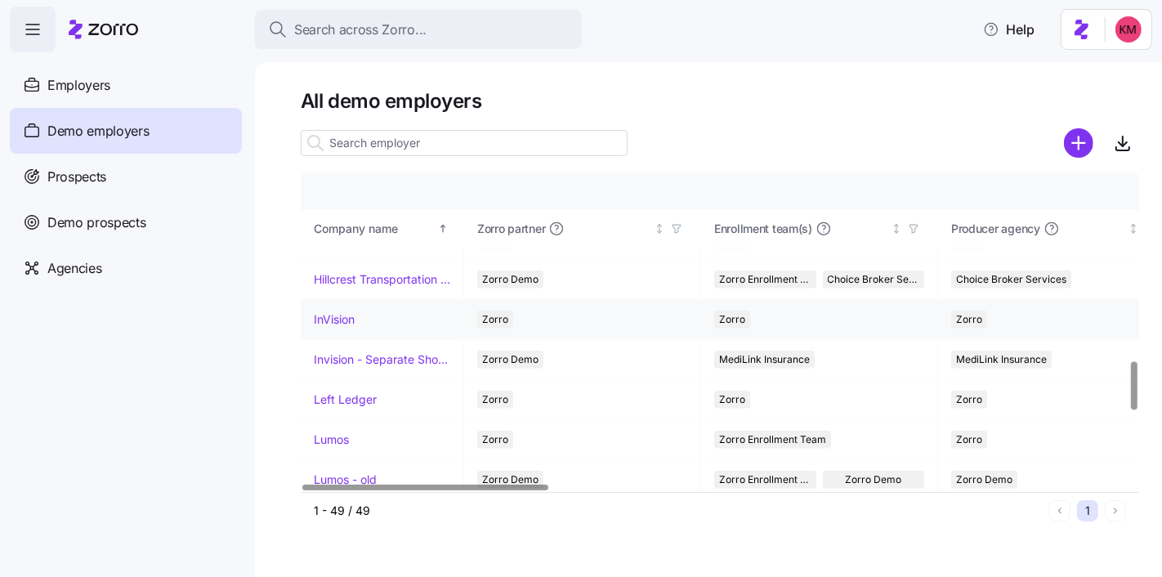
click at [333, 311] on link "InVision" at bounding box center [334, 319] width 41 height 16
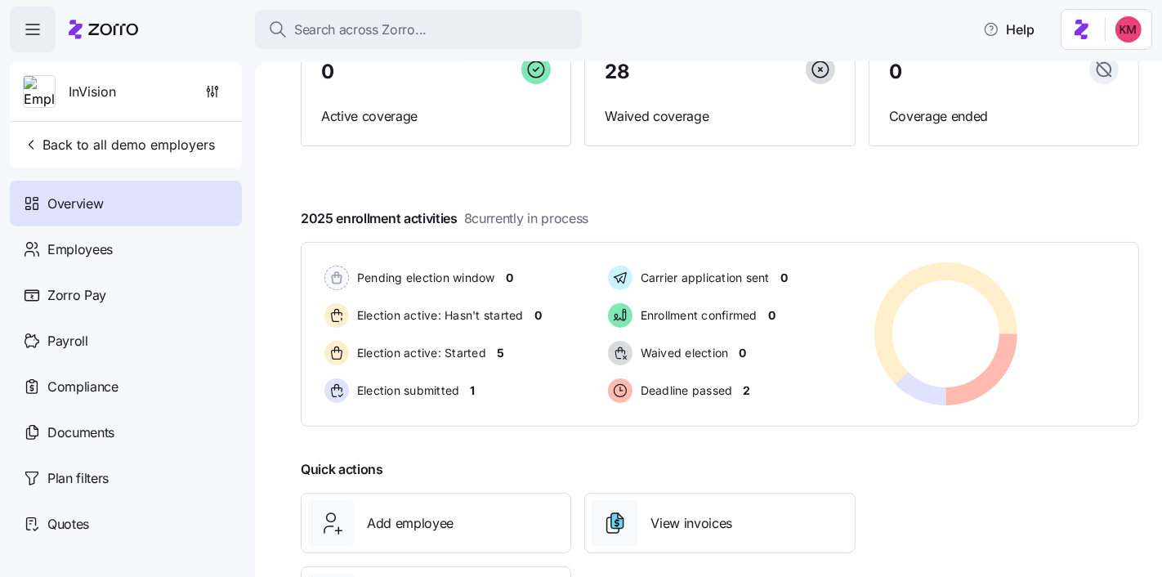
scroll to position [254, 0]
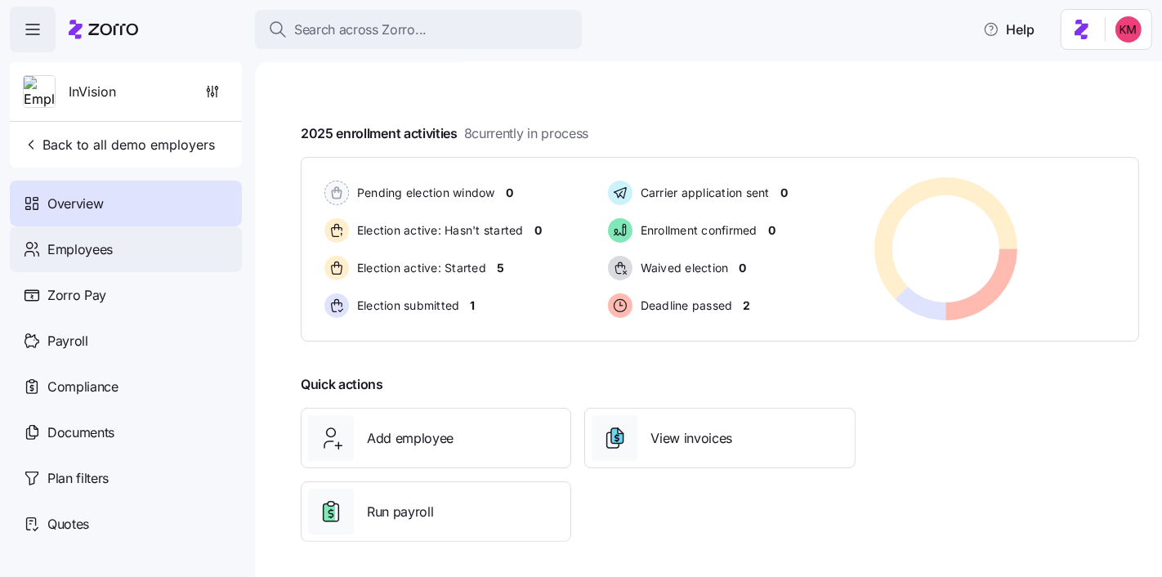
click at [104, 251] on span "Employees" at bounding box center [79, 249] width 65 height 20
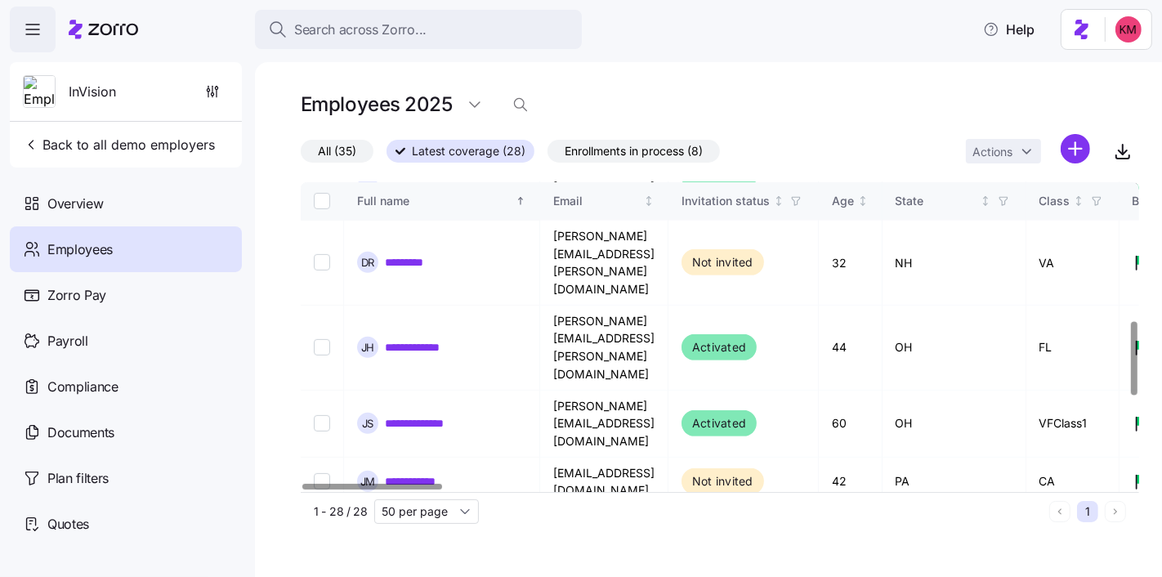
scroll to position [557, 0]
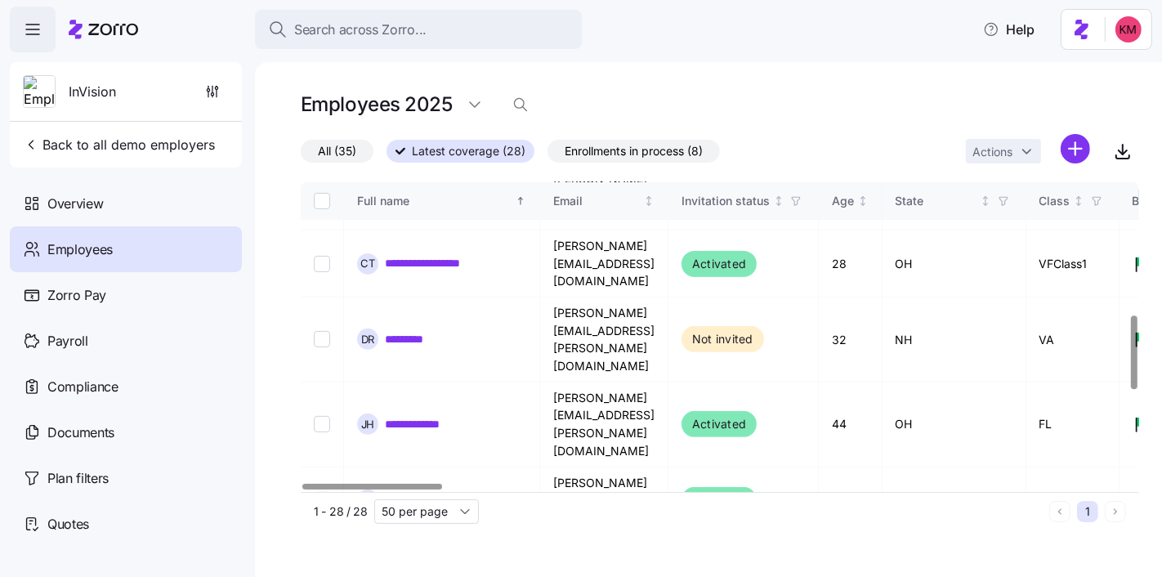
click at [413, 550] on link "**********" at bounding box center [424, 558] width 78 height 16
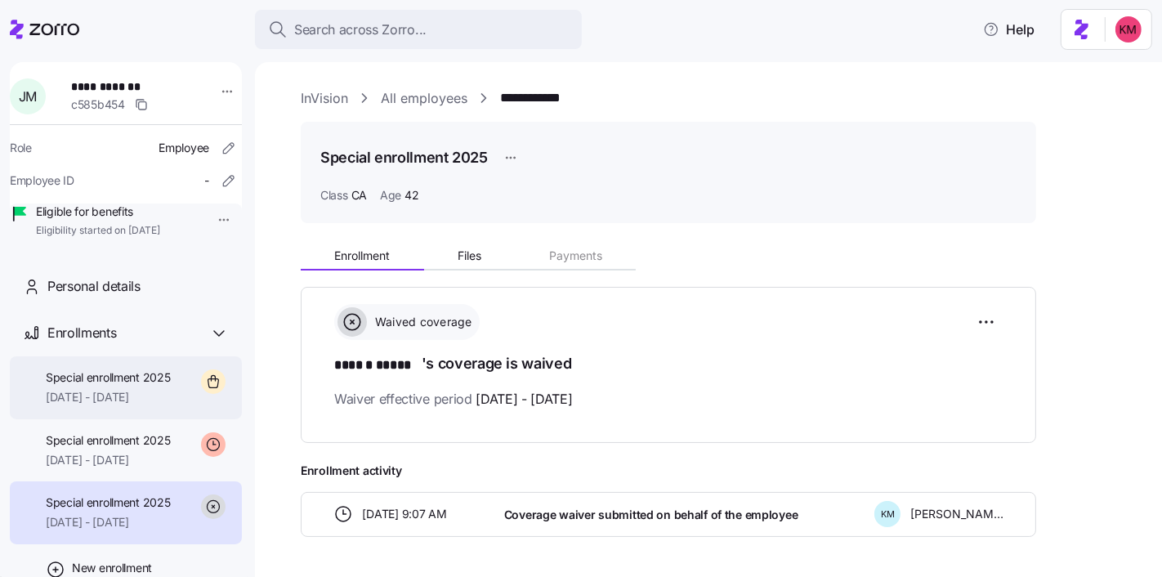
click at [100, 386] on span "Special enrollment 2025" at bounding box center [108, 377] width 125 height 16
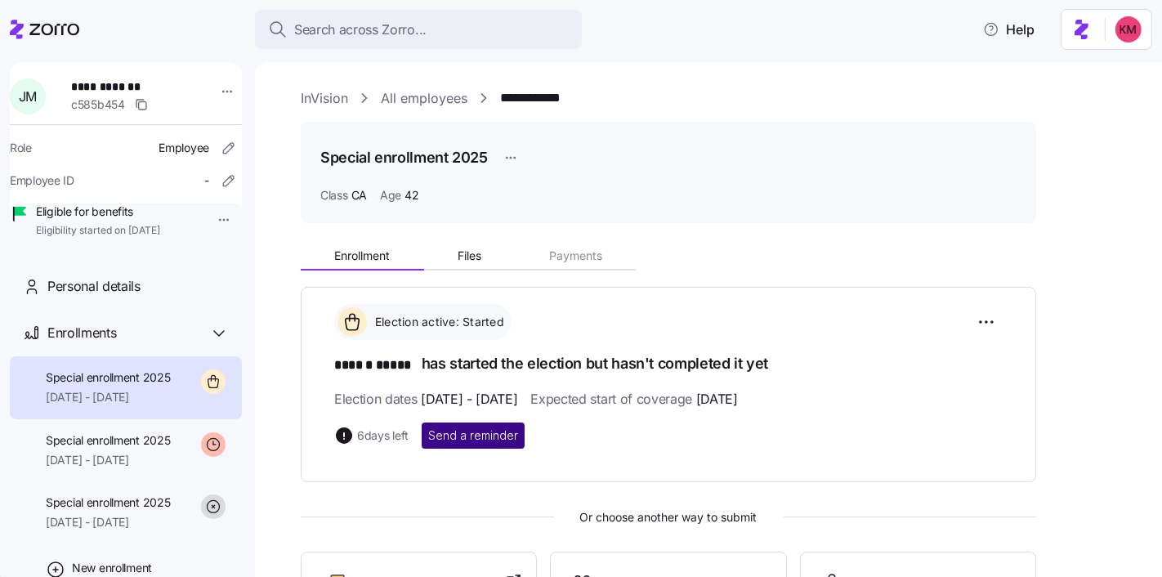
scroll to position [260, 0]
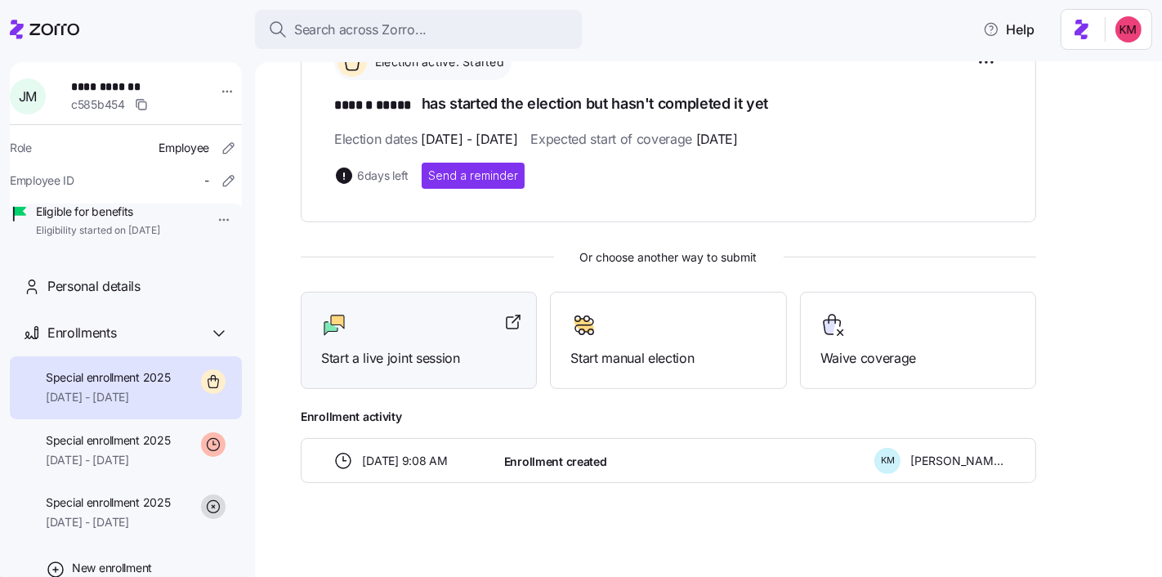
click at [406, 359] on span "Start a live joint session" at bounding box center [418, 358] width 195 height 20
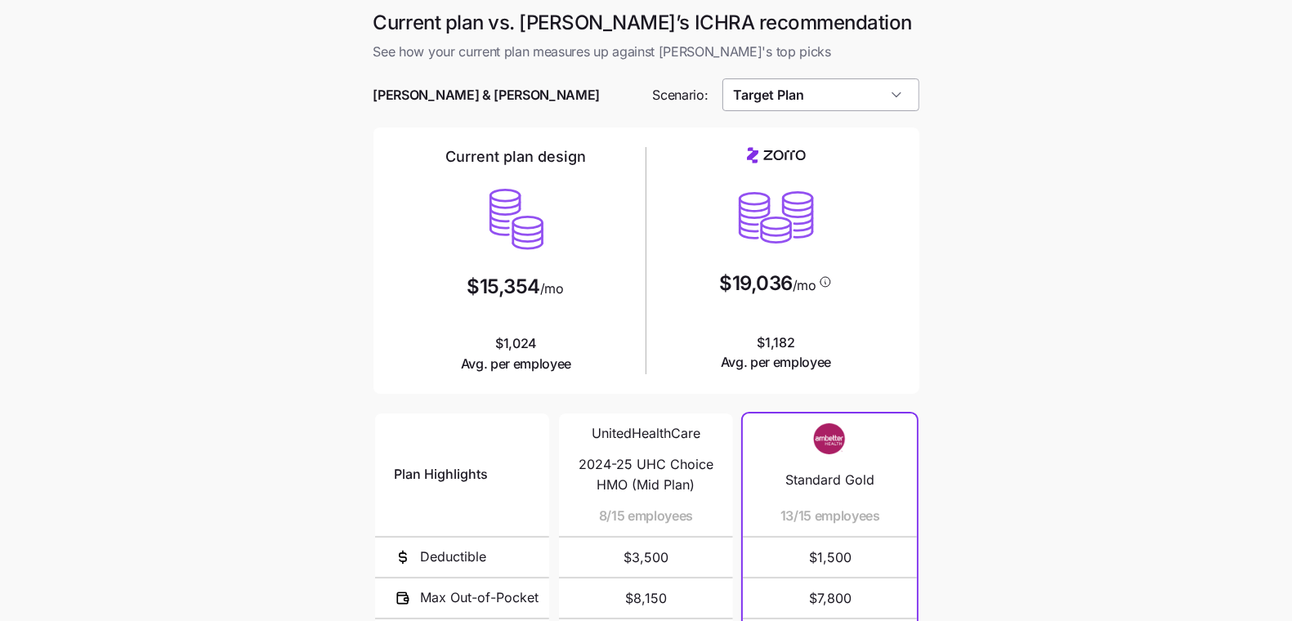
click at [885, 103] on input "Target Plan" at bounding box center [820, 94] width 197 height 33
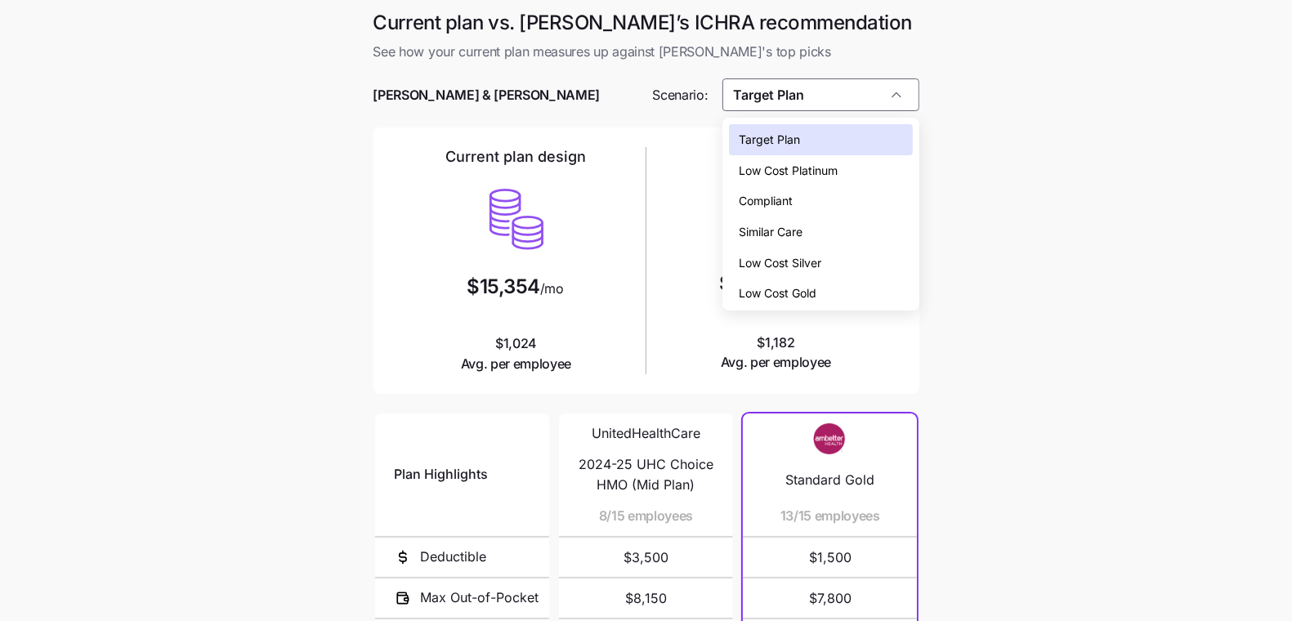
click at [877, 266] on div "Low Cost Silver" at bounding box center [820, 263] width 183 height 31
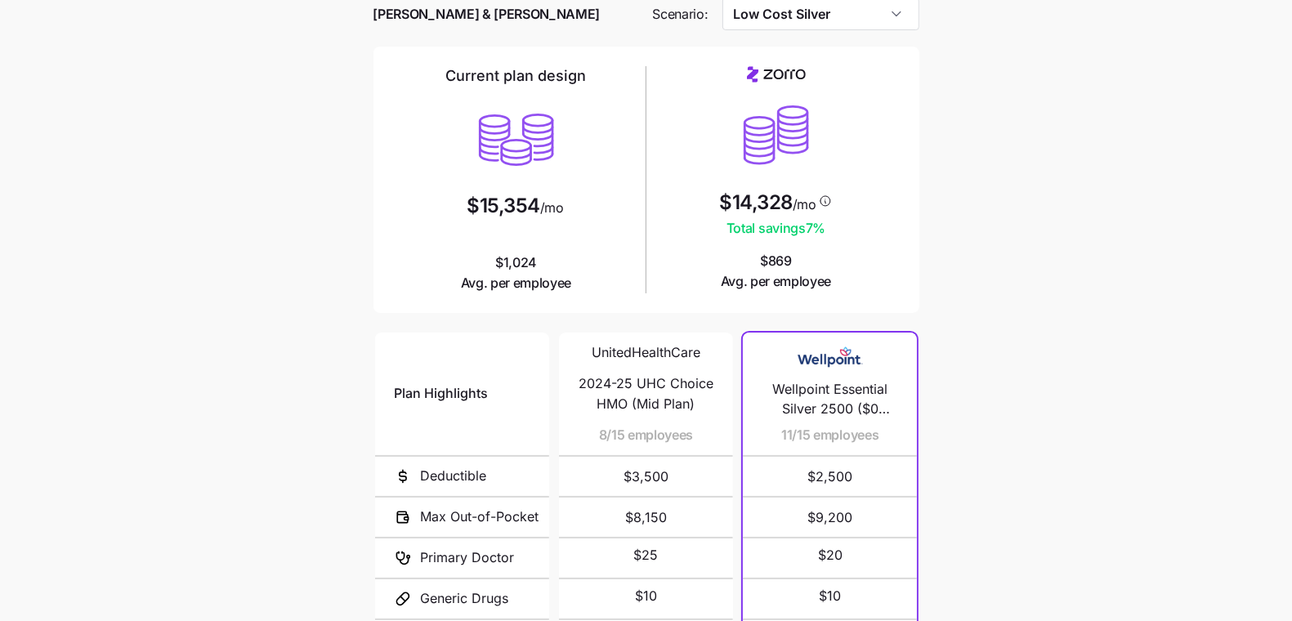
scroll to position [82, 0]
click at [138, 379] on main "Current plan vs. [PERSON_NAME]’s ICHRA recommendation See how your current plan…" at bounding box center [646, 364] width 1292 height 892
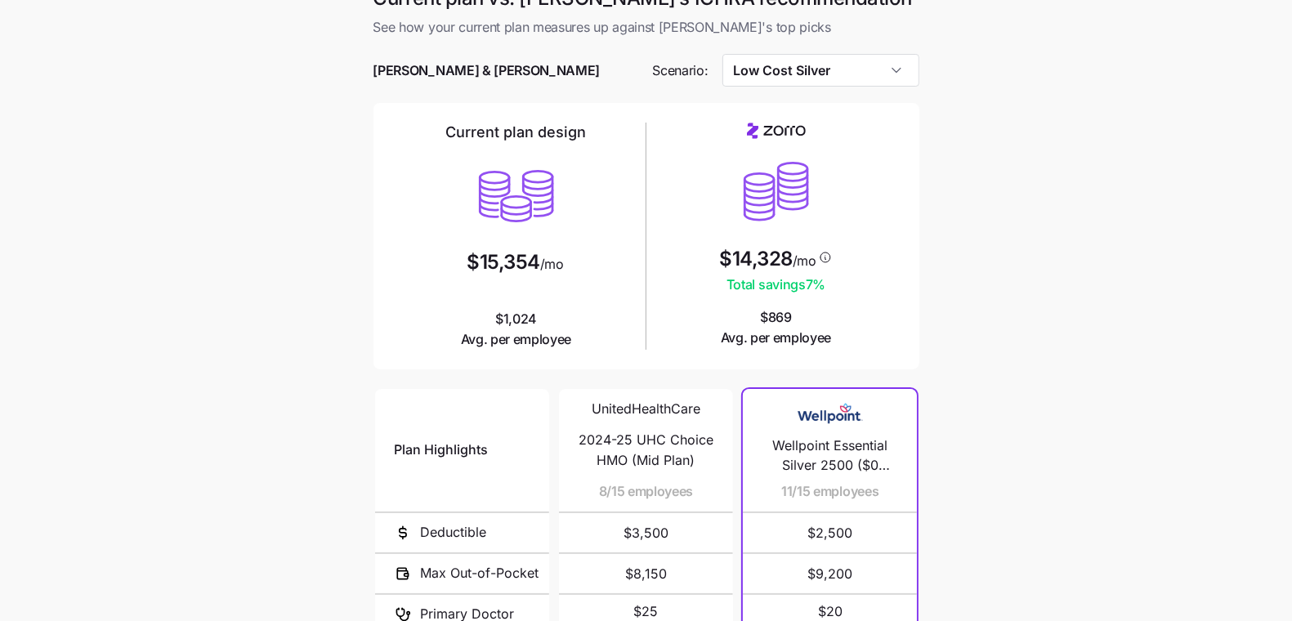
scroll to position [0, 0]
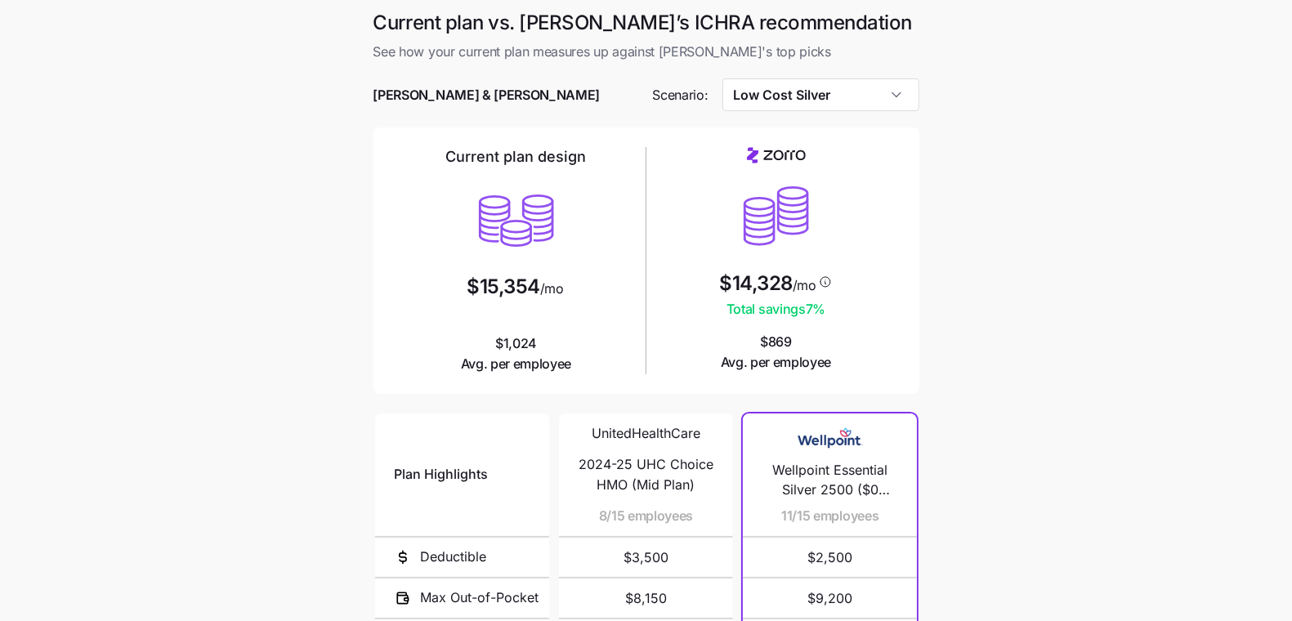
click at [209, 471] on main "Current plan vs. [PERSON_NAME]’s ICHRA recommendation See how your current plan…" at bounding box center [646, 446] width 1292 height 892
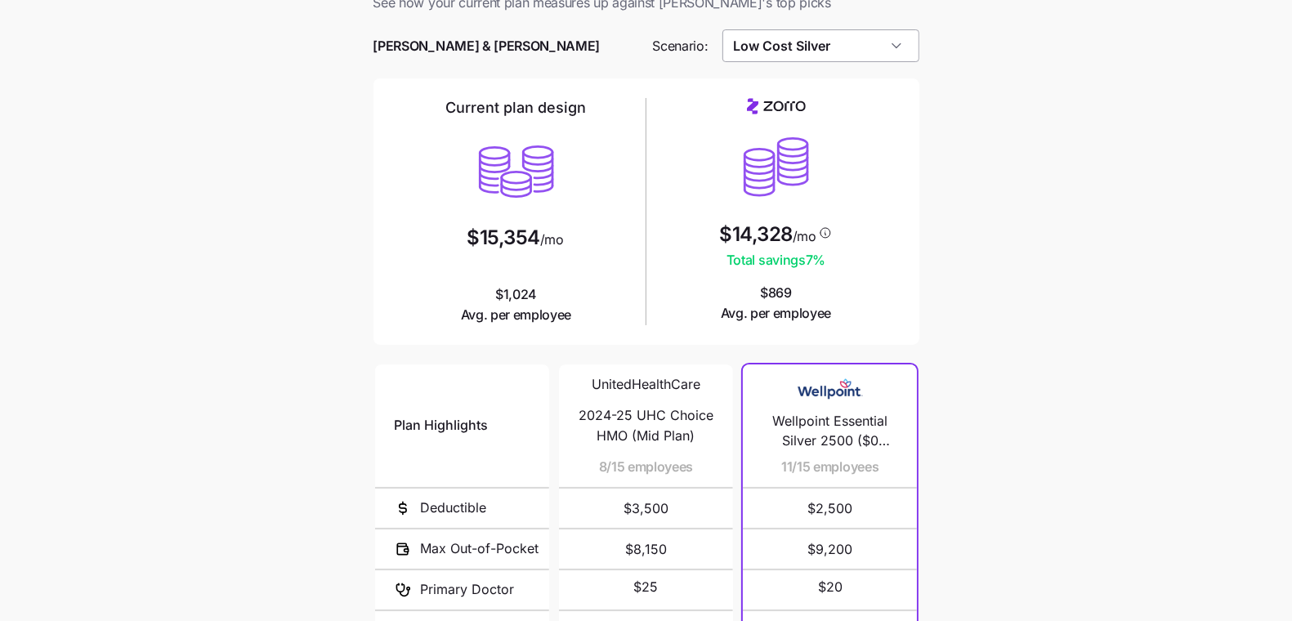
scroll to position [33, 0]
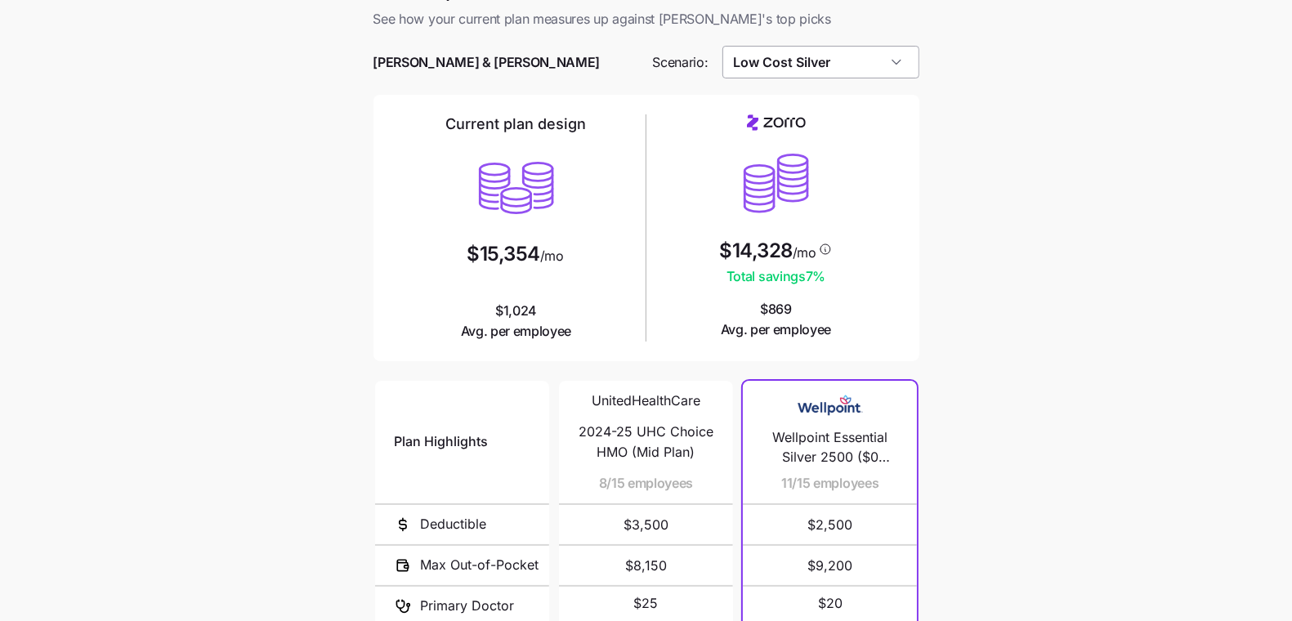
click at [908, 63] on input "Low Cost Silver" at bounding box center [820, 62] width 197 height 33
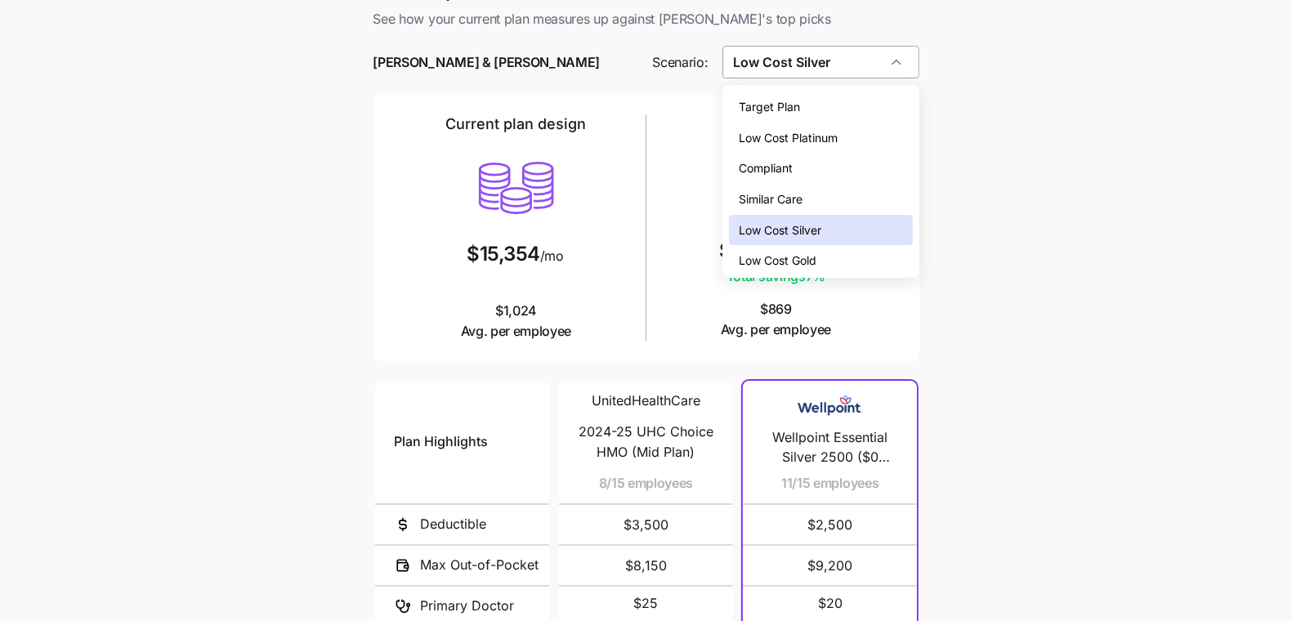
click at [907, 63] on input "Low Cost Silver" at bounding box center [820, 62] width 197 height 33
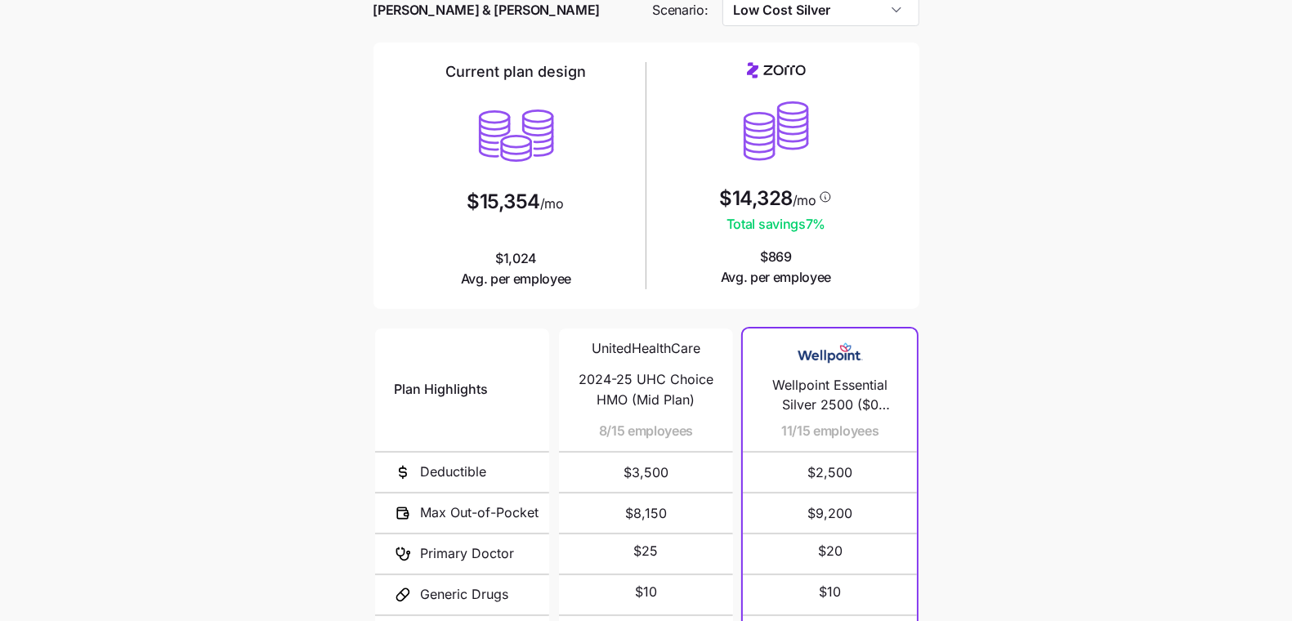
scroll to position [81, 0]
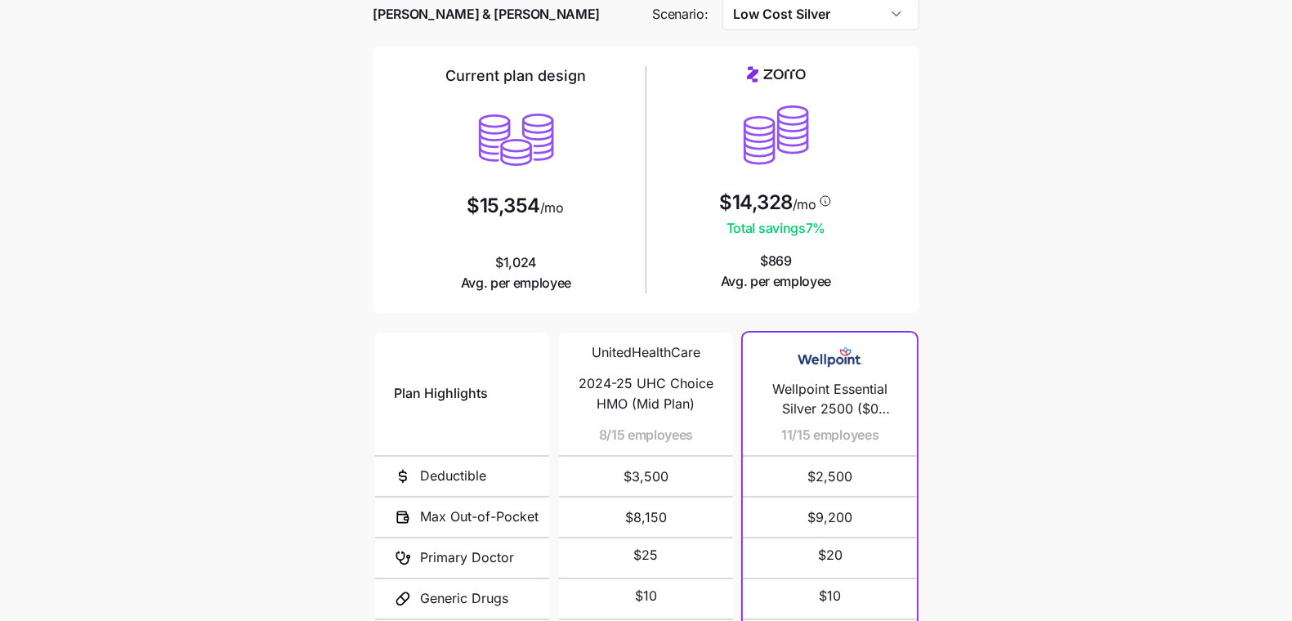
click at [929, 159] on div "Current plan vs. [PERSON_NAME]’s ICHRA recommendation See how your current plan…" at bounding box center [646, 355] width 572 height 853
click at [907, 23] on input "Low Cost Silver" at bounding box center [820, 14] width 197 height 33
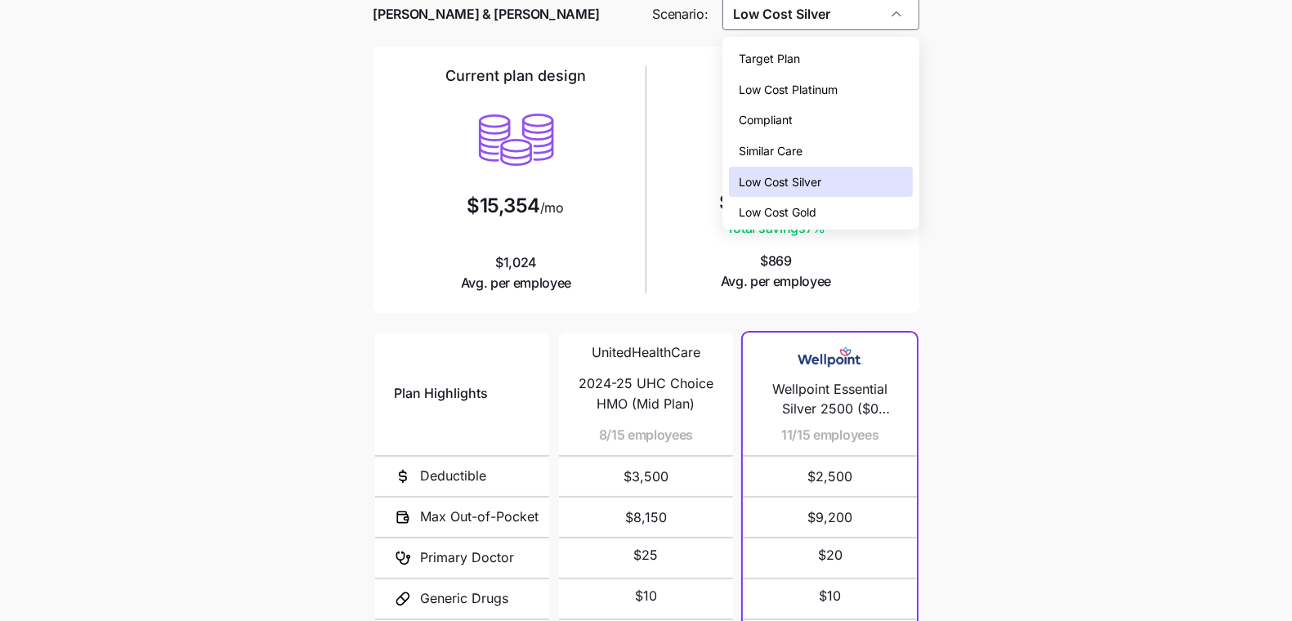
click at [872, 208] on div "Low Cost Gold" at bounding box center [820, 212] width 183 height 31
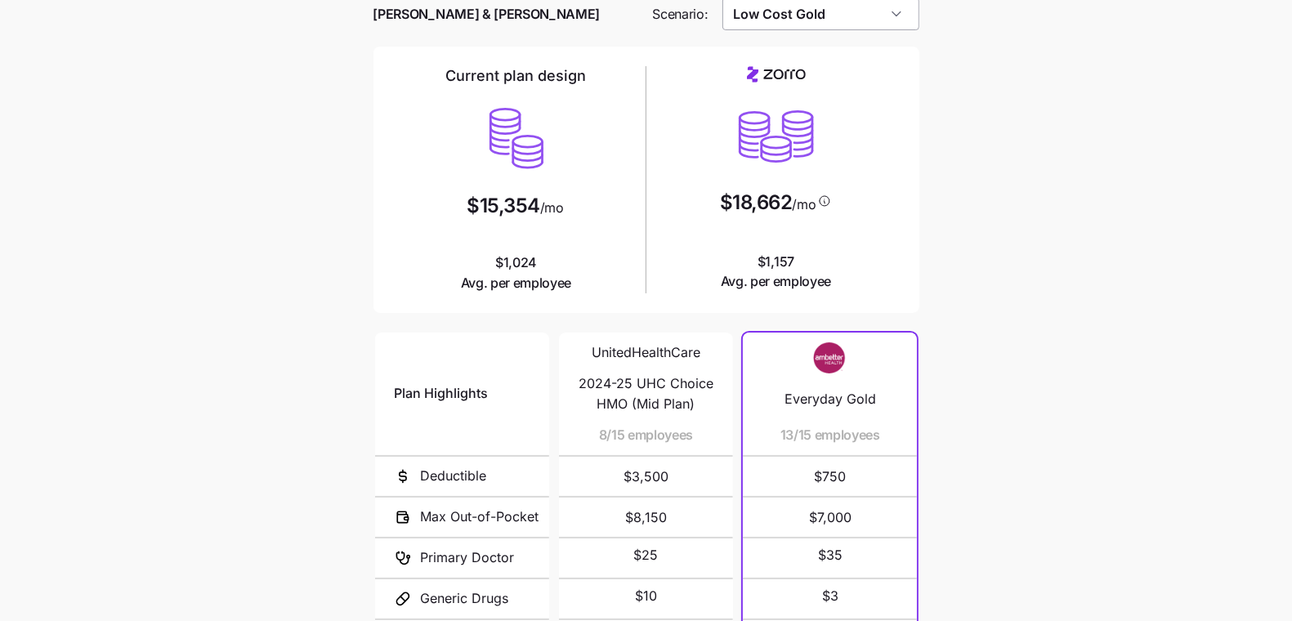
click at [864, 14] on input "Low Cost Gold" at bounding box center [820, 14] width 197 height 33
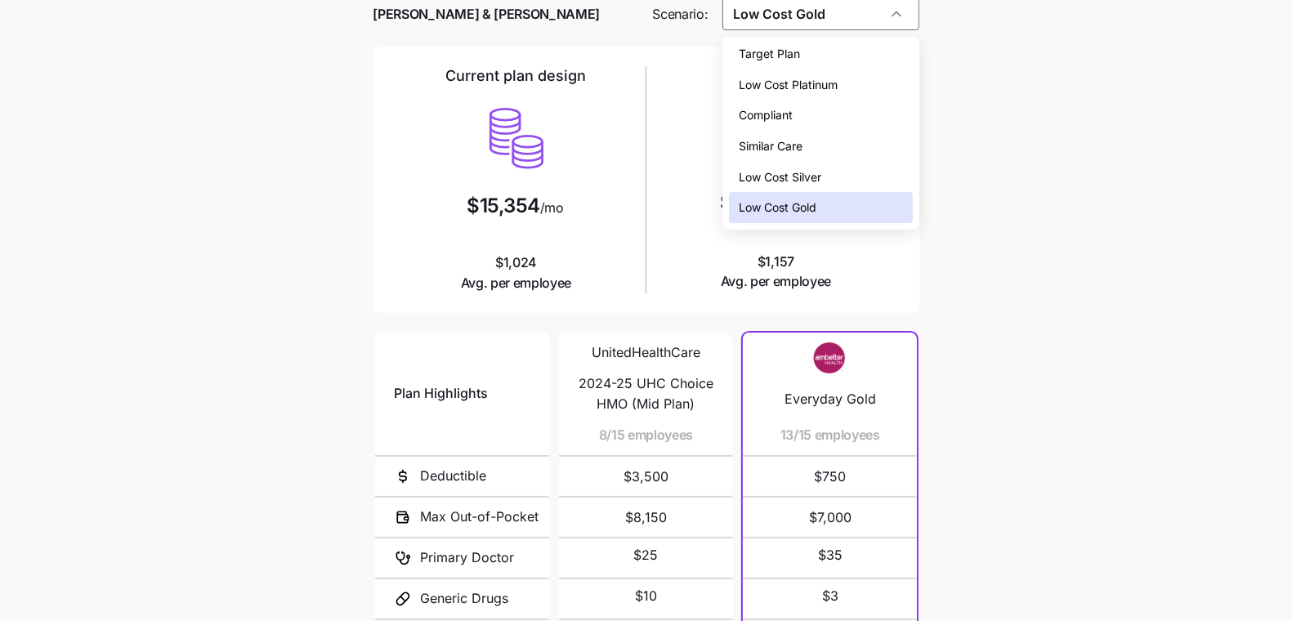
click at [889, 51] on div "Target Plan" at bounding box center [820, 53] width 183 height 31
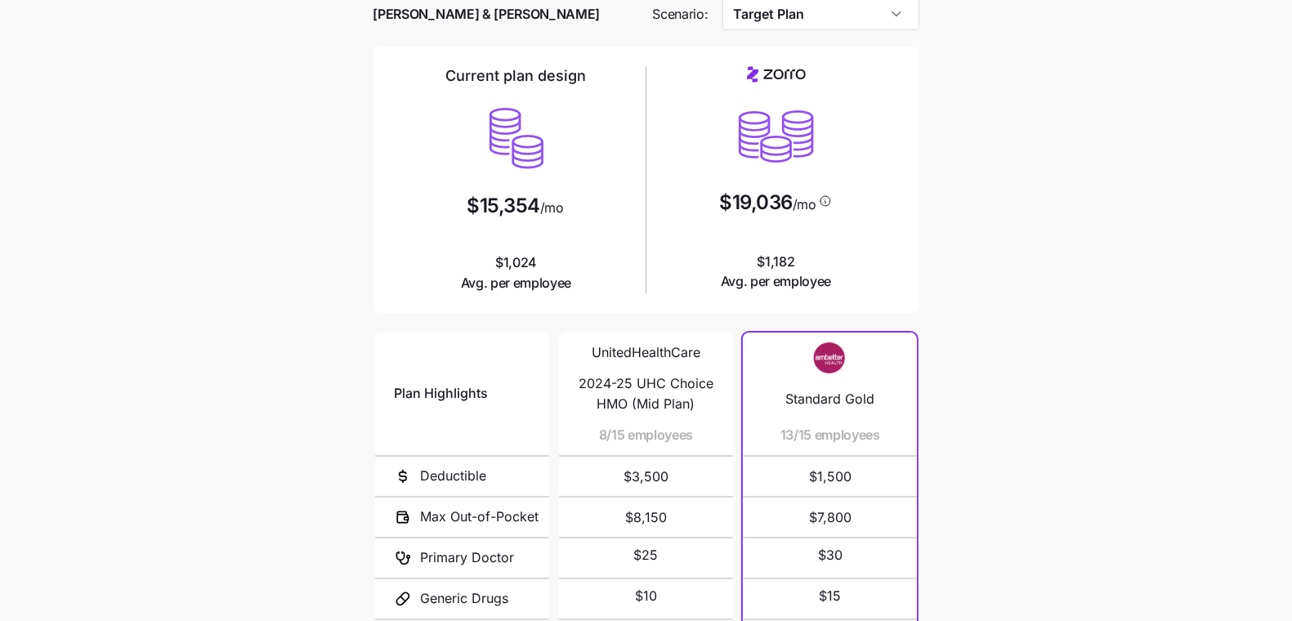
click at [877, 30] on div at bounding box center [646, 38] width 546 height 16
click at [868, 16] on input "Target Plan" at bounding box center [820, 14] width 197 height 33
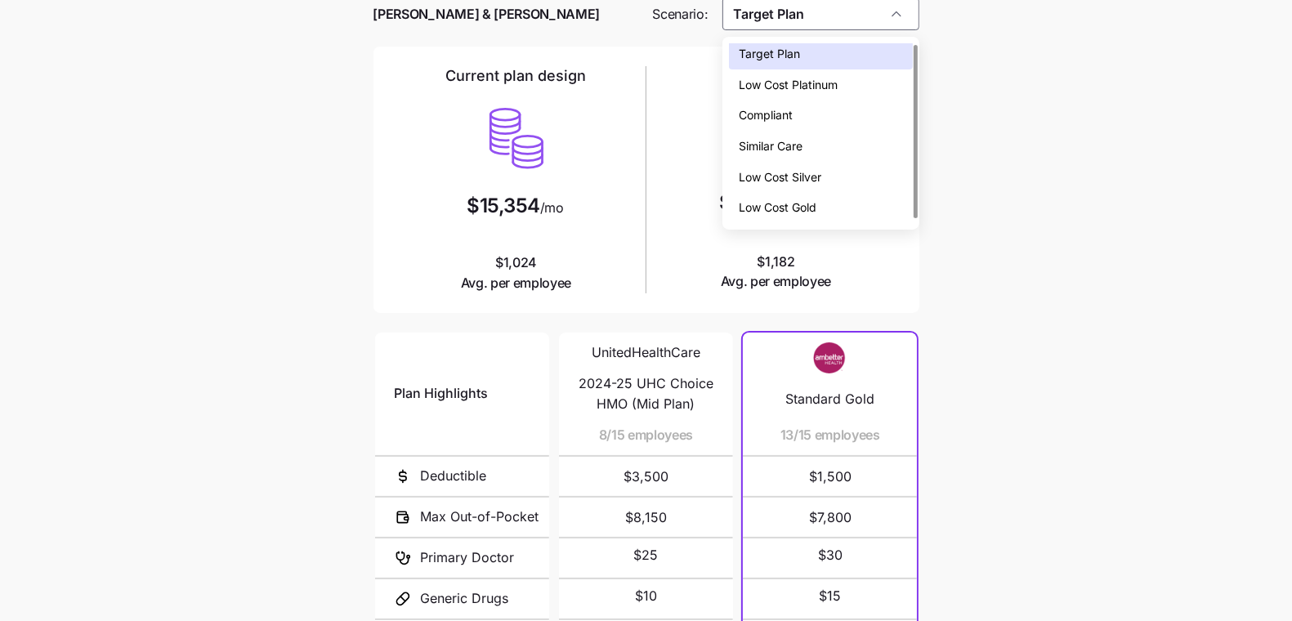
scroll to position [0, 0]
click at [845, 147] on div "Similar Care" at bounding box center [820, 151] width 183 height 31
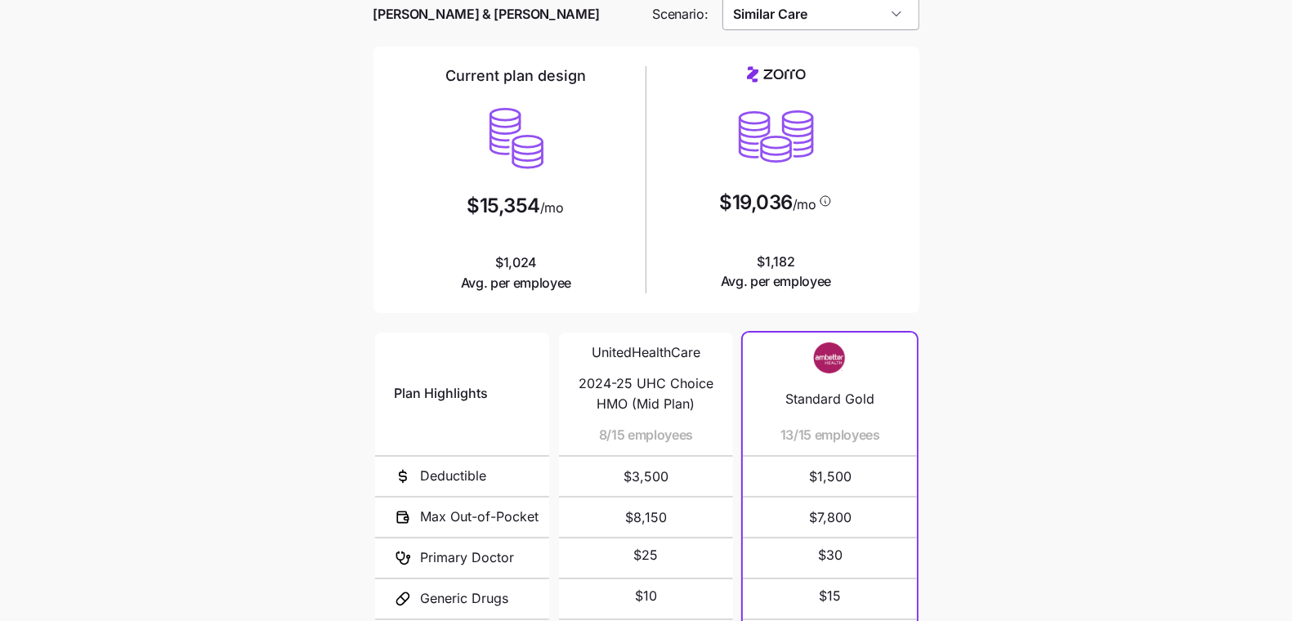
click at [824, 25] on input "Similar Care" at bounding box center [820, 14] width 197 height 33
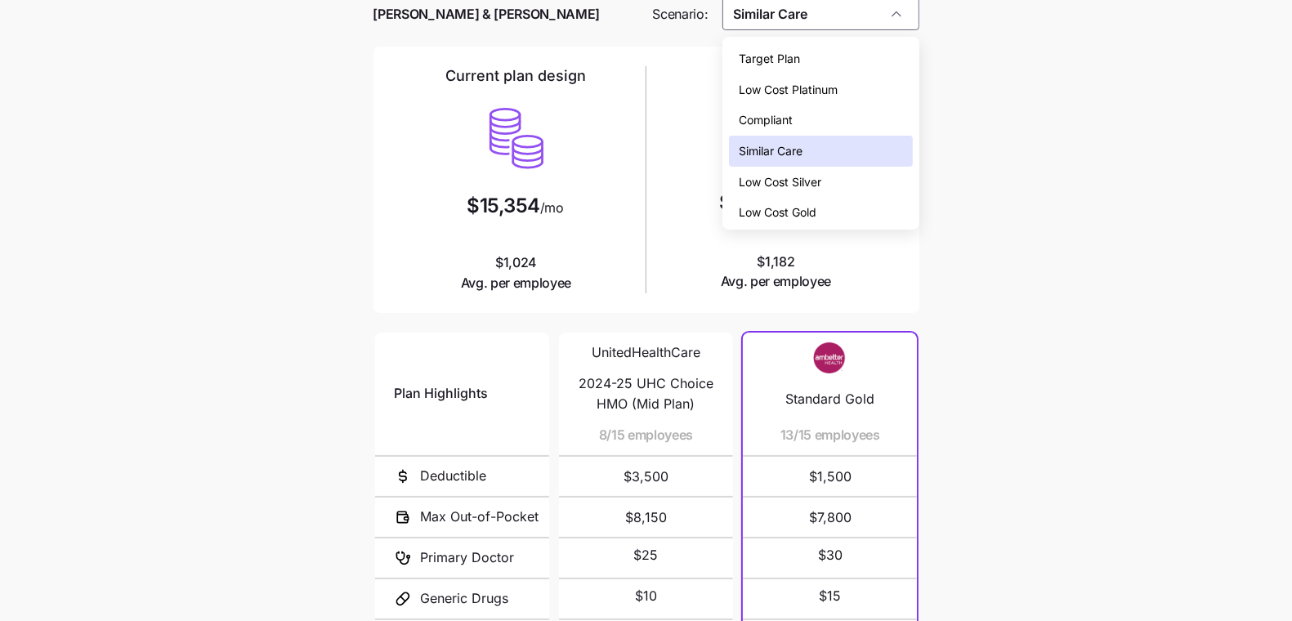
click at [826, 183] on div "Low Cost Silver" at bounding box center [820, 182] width 183 height 31
type input "Low Cost Silver"
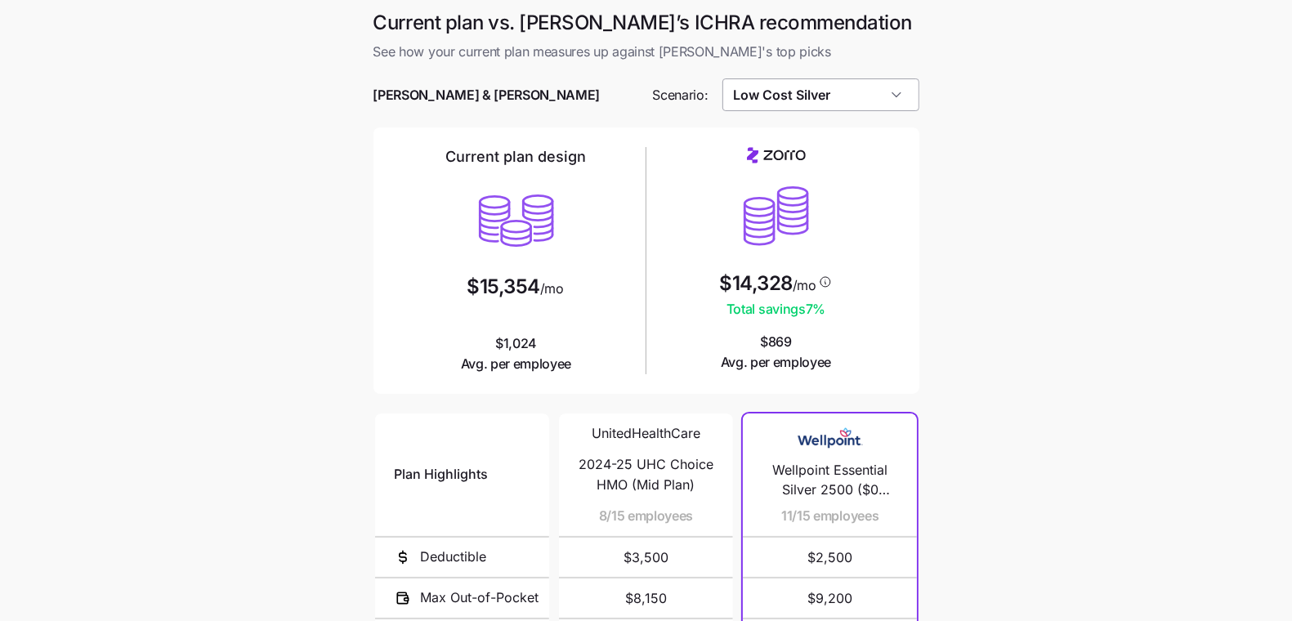
click at [837, 98] on input "Low Cost Silver" at bounding box center [820, 94] width 197 height 33
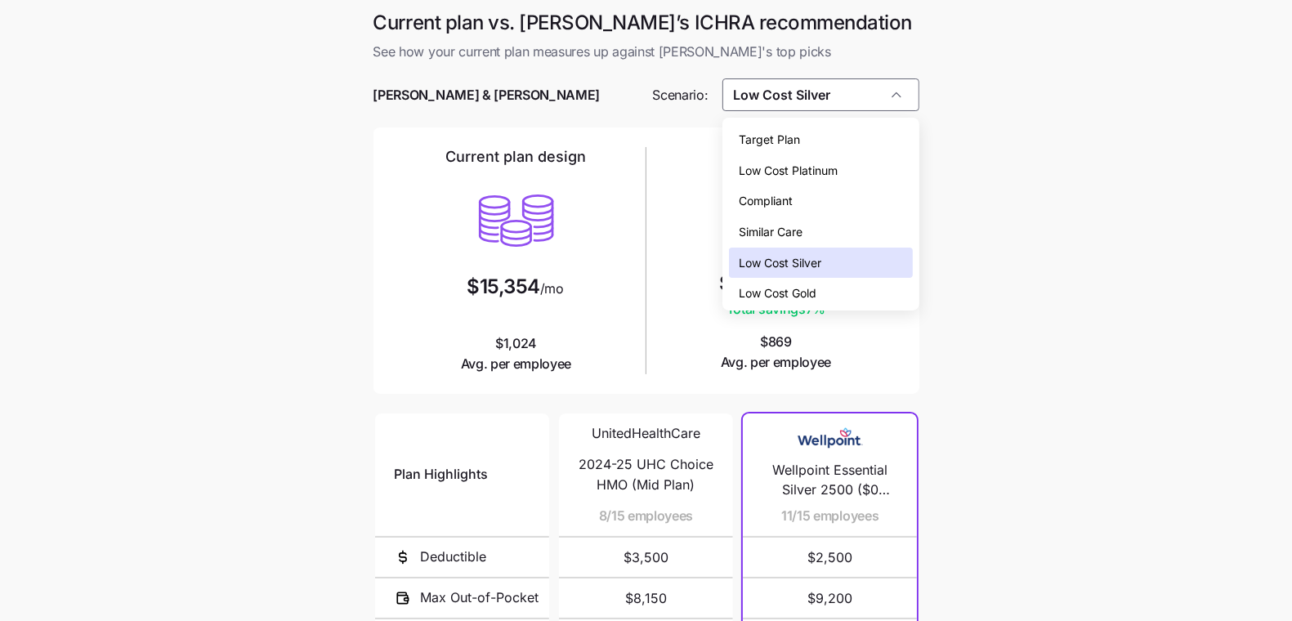
click at [799, 141] on span "Target Plan" at bounding box center [769, 140] width 61 height 18
type input "Target Plan"
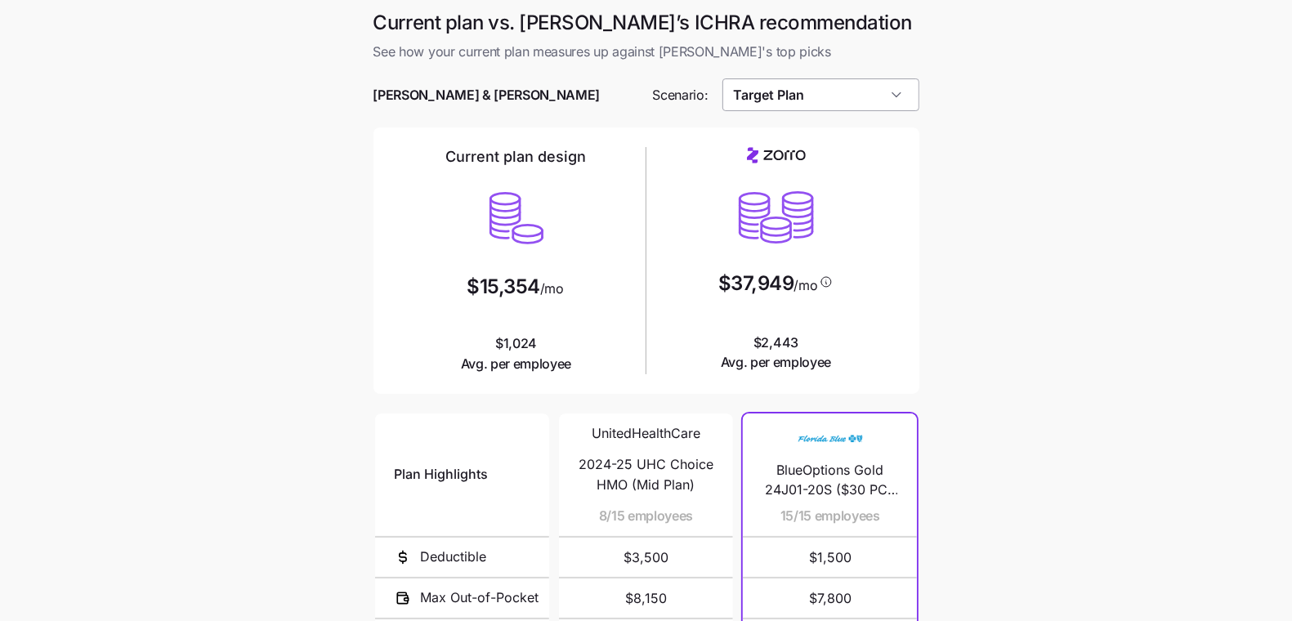
click at [814, 87] on input "Target Plan" at bounding box center [820, 94] width 197 height 33
click at [1050, 272] on main "Current plan vs. [PERSON_NAME]’s ICHRA recommendation See how your current plan…" at bounding box center [646, 446] width 1292 height 892
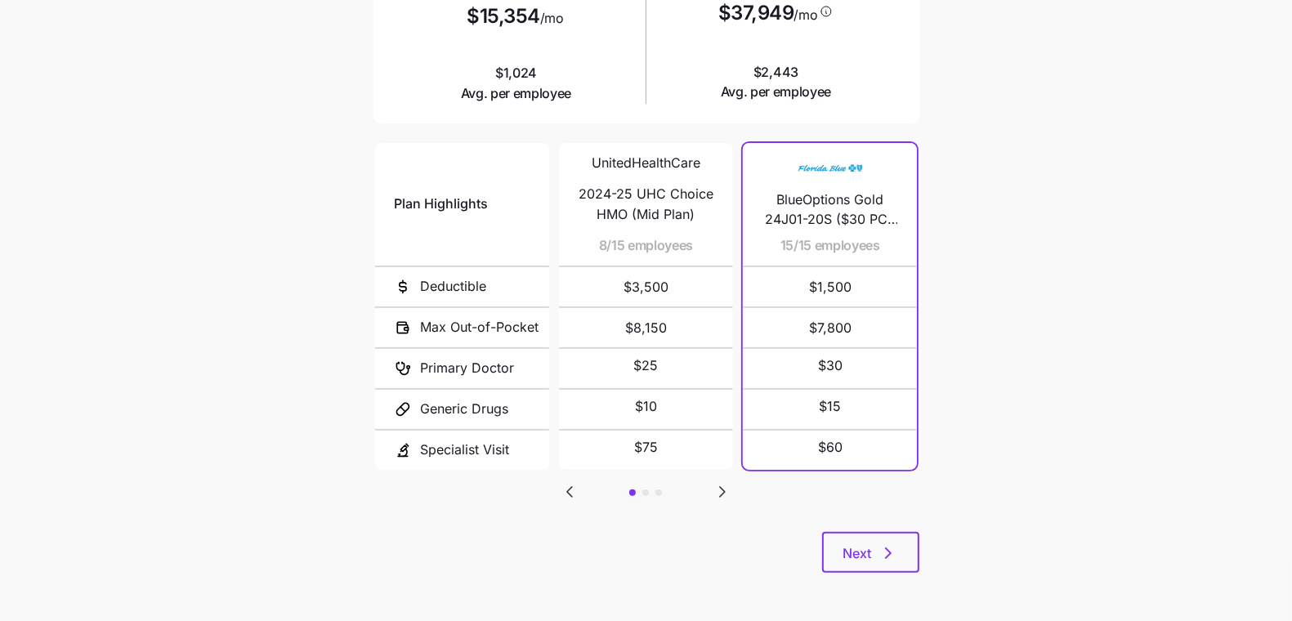
click at [719, 489] on icon "Go to next slide" at bounding box center [722, 492] width 20 height 20
click at [560, 482] on icon "Go to previous slide" at bounding box center [570, 492] width 20 height 20
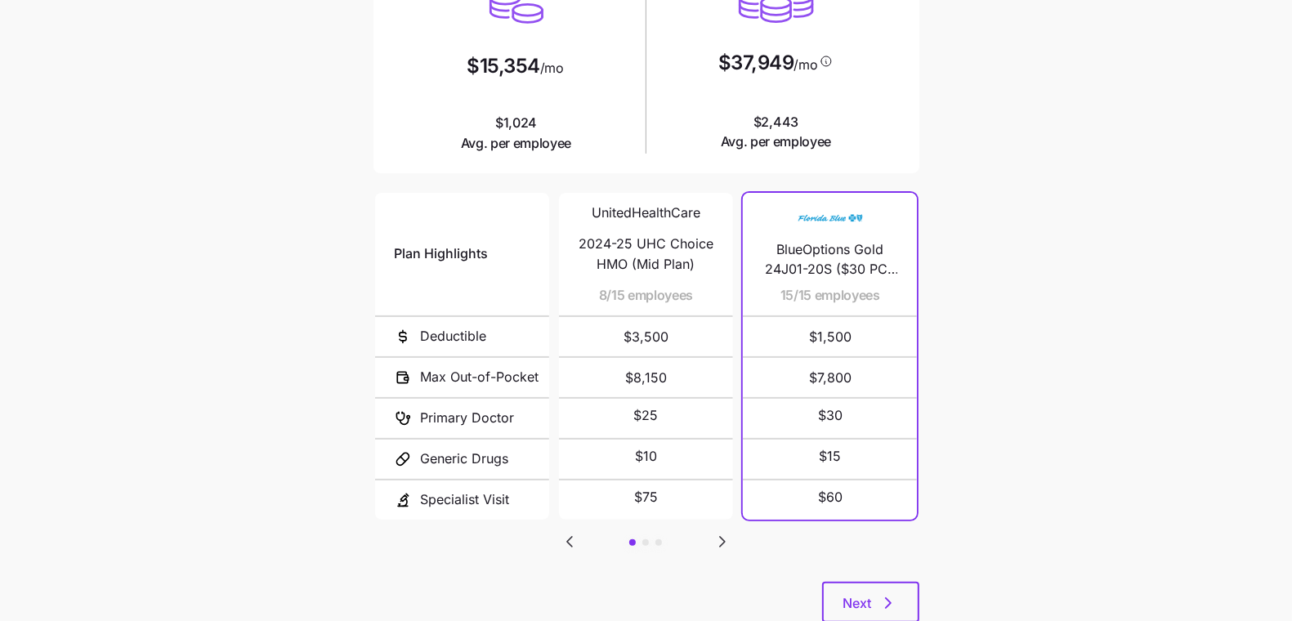
scroll to position [136, 0]
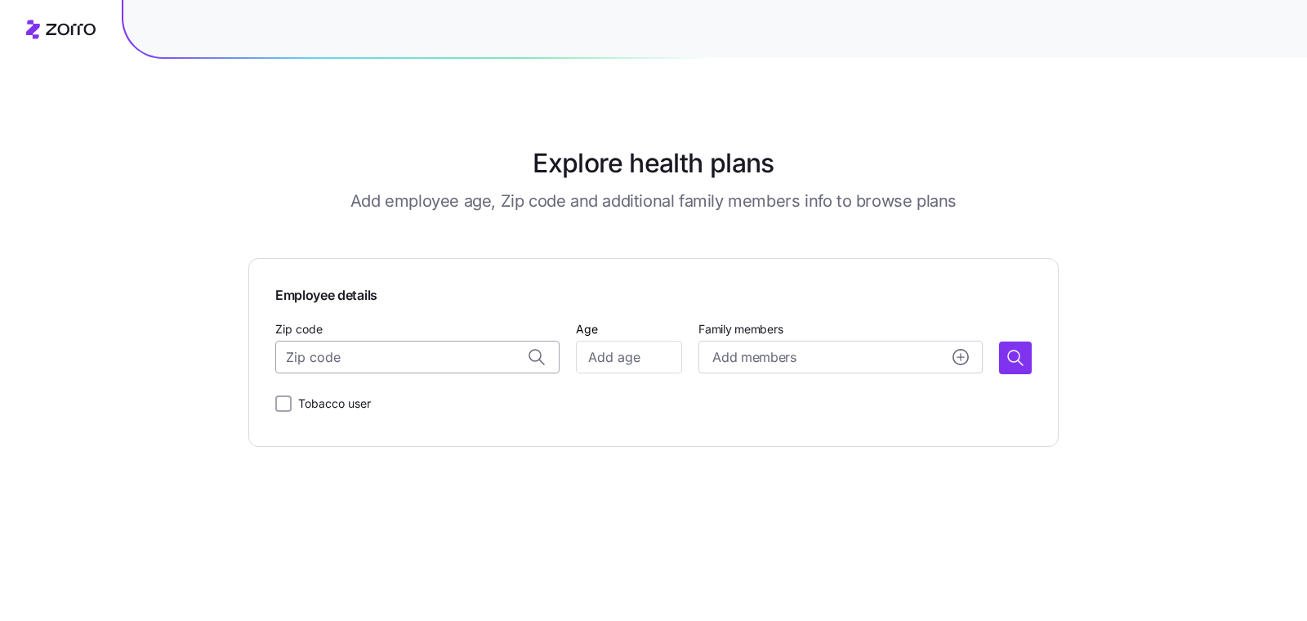
click at [426, 371] on input "Zip code" at bounding box center [417, 357] width 284 height 33
click at [428, 437] on span "33458, [GEOGRAPHIC_DATA], [GEOGRAPHIC_DATA]" at bounding box center [433, 434] width 229 height 20
type input "33458, [GEOGRAPHIC_DATA], [GEOGRAPHIC_DATA]"
click at [642, 328] on div "Age" at bounding box center [629, 347] width 106 height 56
click at [623, 361] on input "Age" at bounding box center [629, 357] width 106 height 33
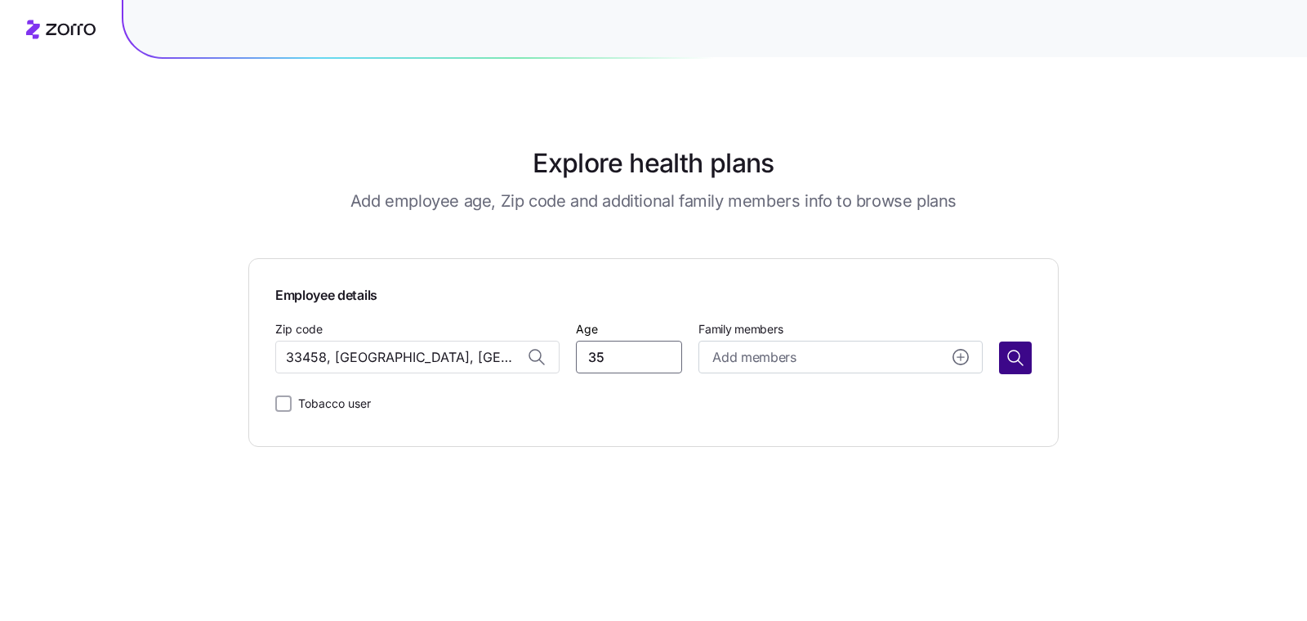
type input "35"
click at [1027, 359] on button "button" at bounding box center [1015, 357] width 33 height 33
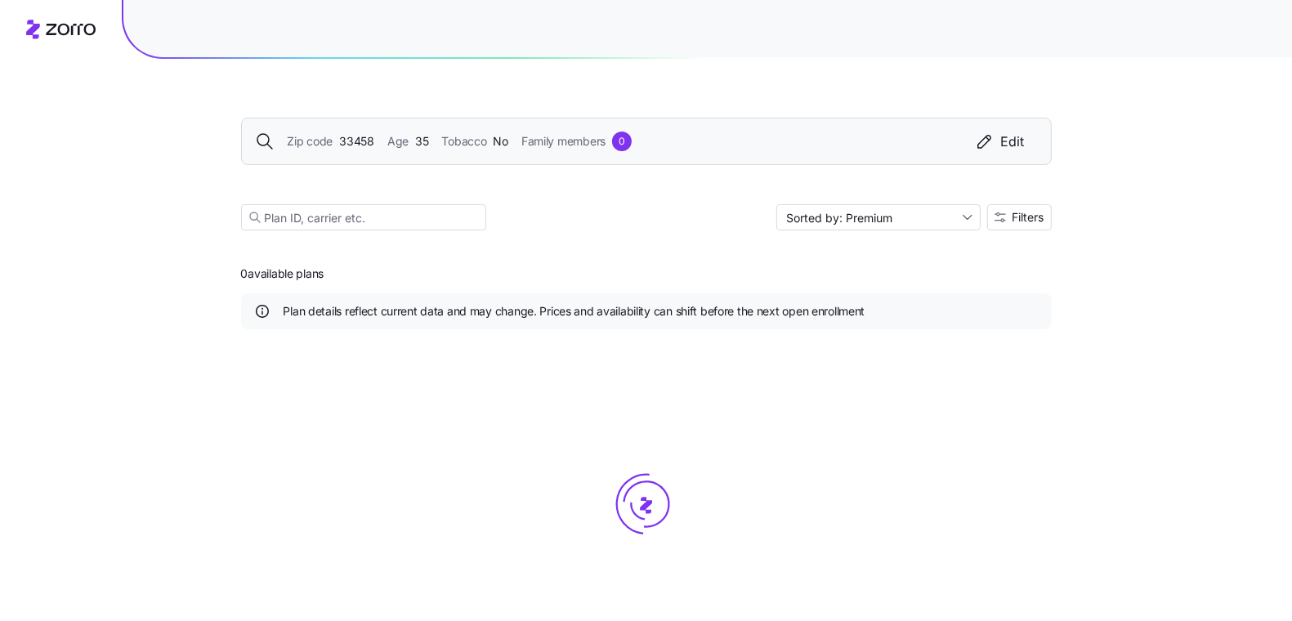
click at [339, 139] on span "33458" at bounding box center [356, 141] width 35 height 18
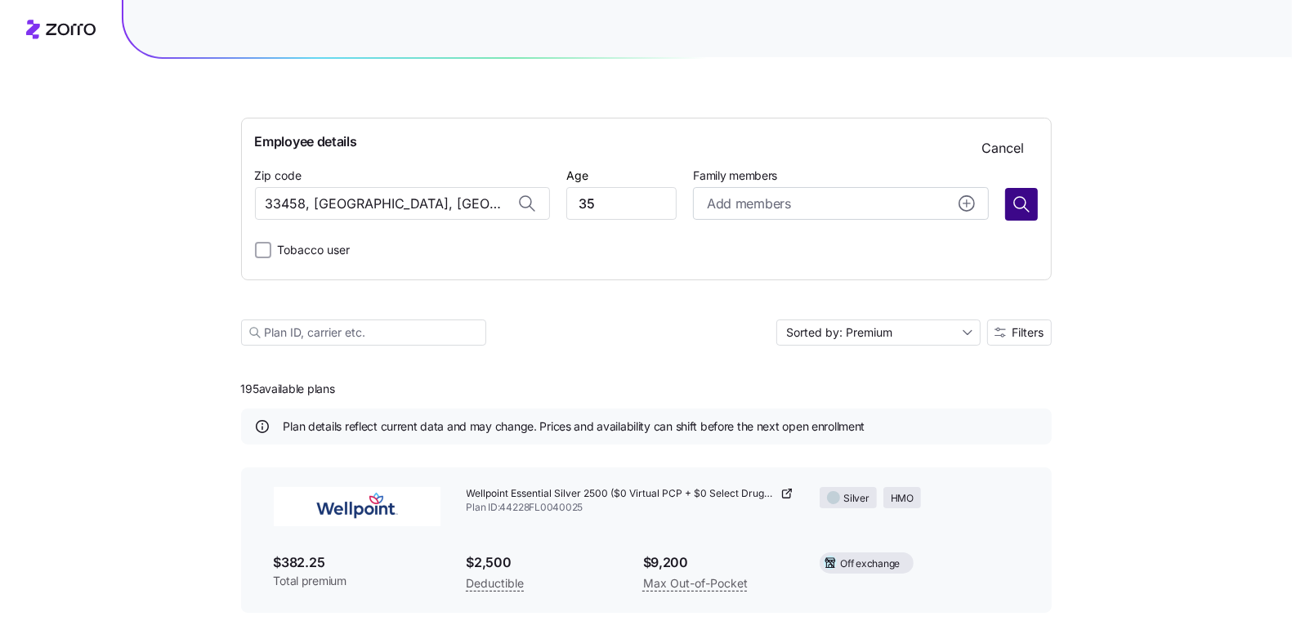
click at [1033, 205] on button "button" at bounding box center [1021, 204] width 33 height 33
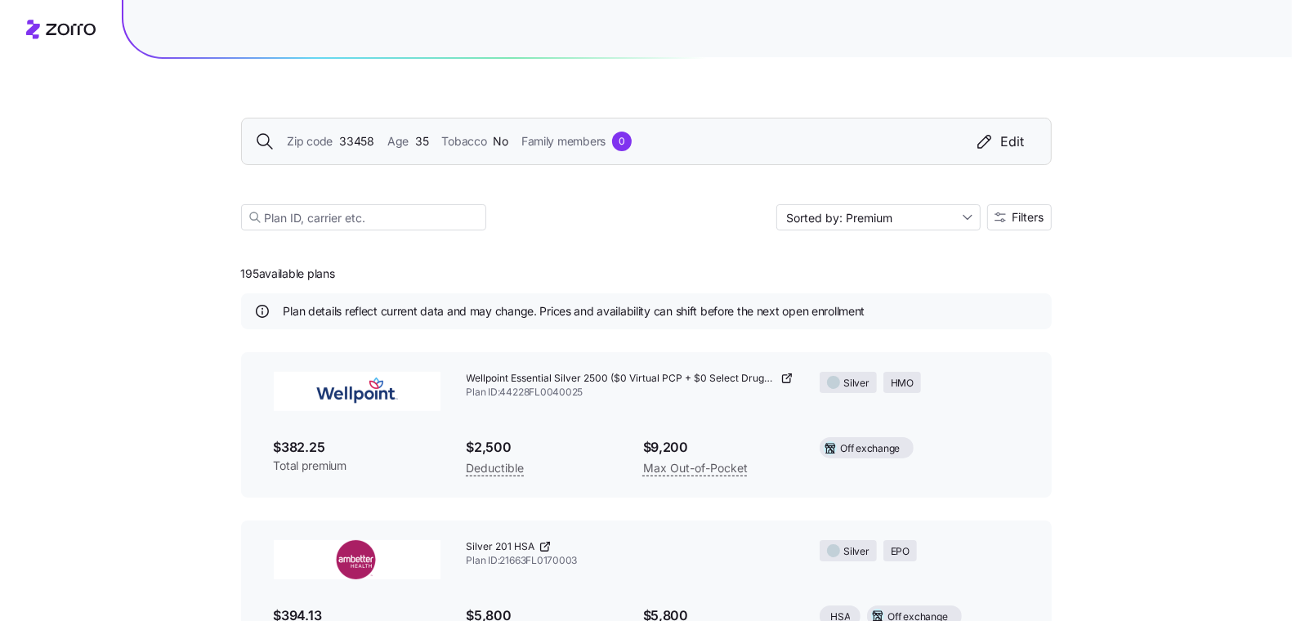
click at [1032, 231] on div "Zip code 33458 Age 35 Tobacco No Family members 0 Edit Sorted by: Premium Filte…" at bounding box center [646, 154] width 810 height 191
click at [1030, 226] on button "Filters" at bounding box center [1019, 217] width 65 height 26
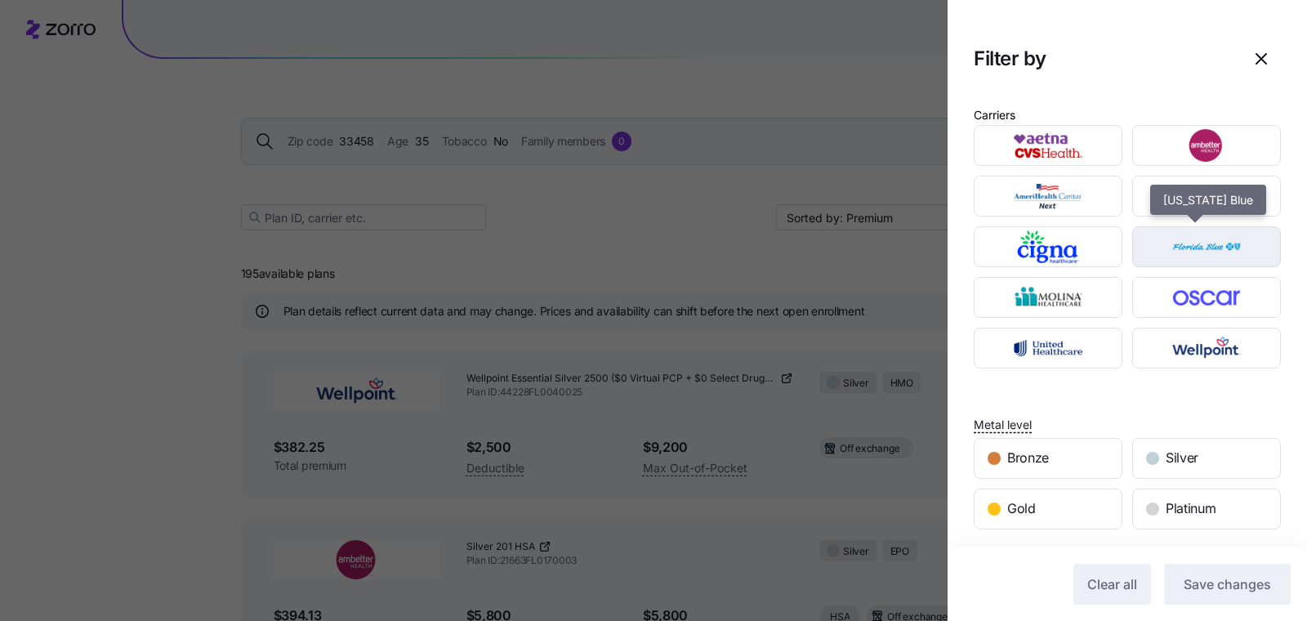
click at [1199, 244] on img "button" at bounding box center [1207, 246] width 120 height 33
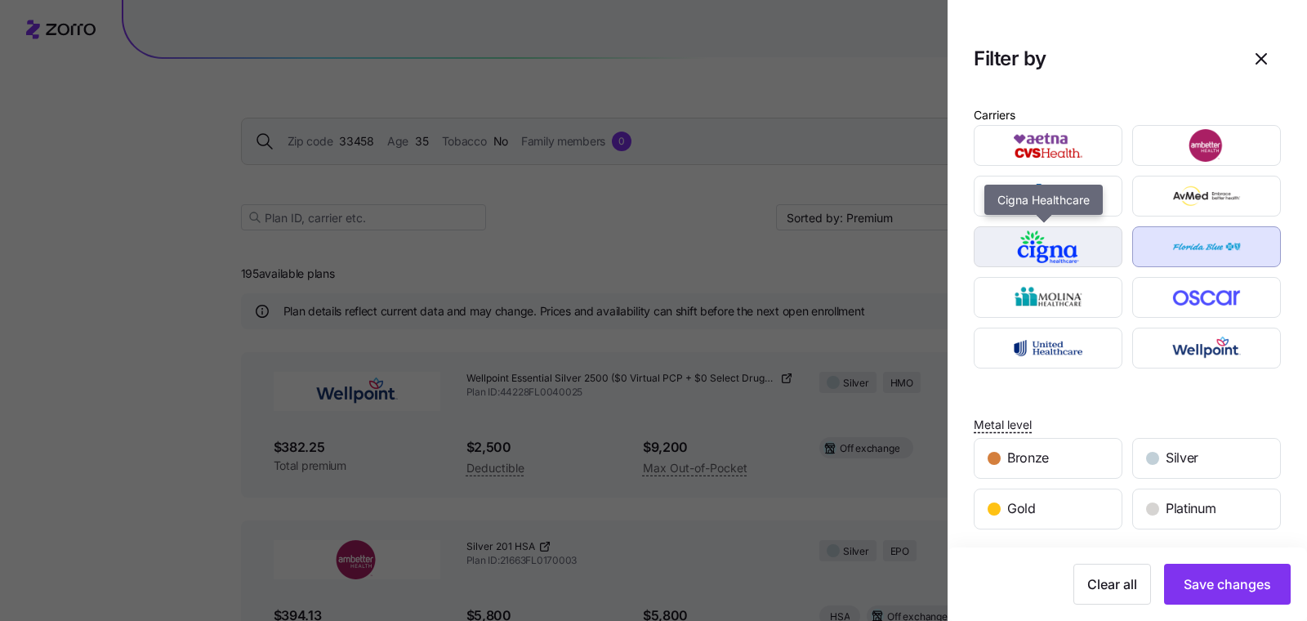
click at [1085, 236] on img "button" at bounding box center [1049, 246] width 120 height 33
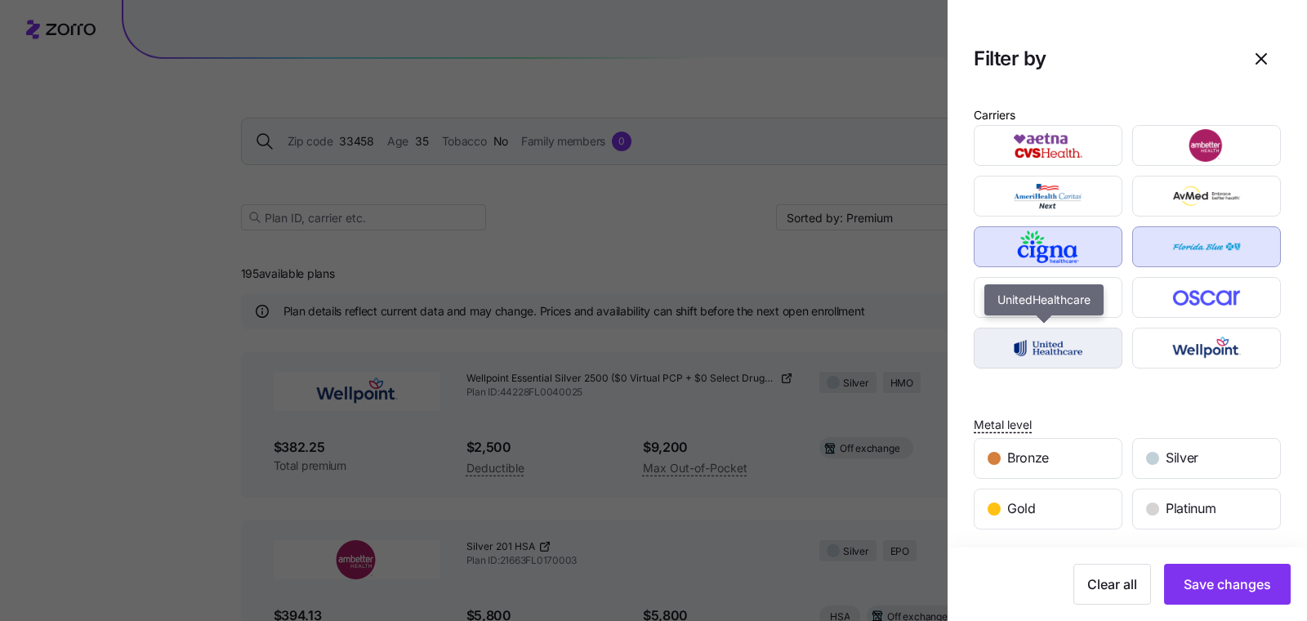
click at [1052, 355] on img "button" at bounding box center [1049, 348] width 120 height 33
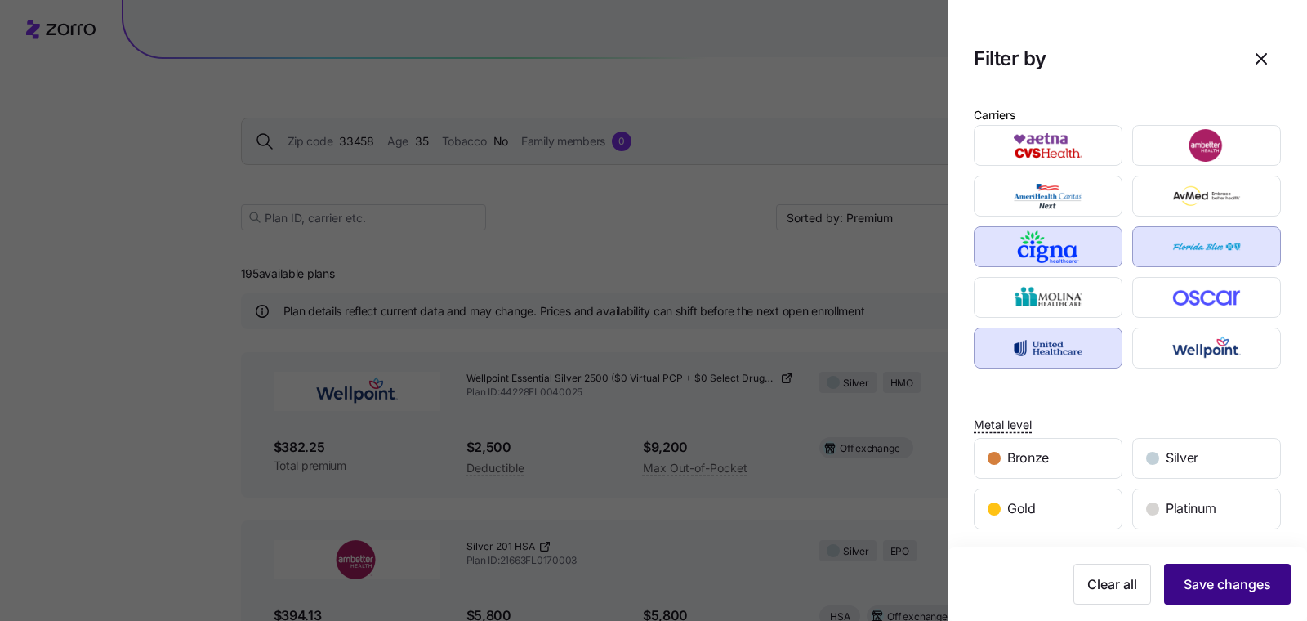
click at [1207, 572] on button "Save changes" at bounding box center [1227, 584] width 127 height 41
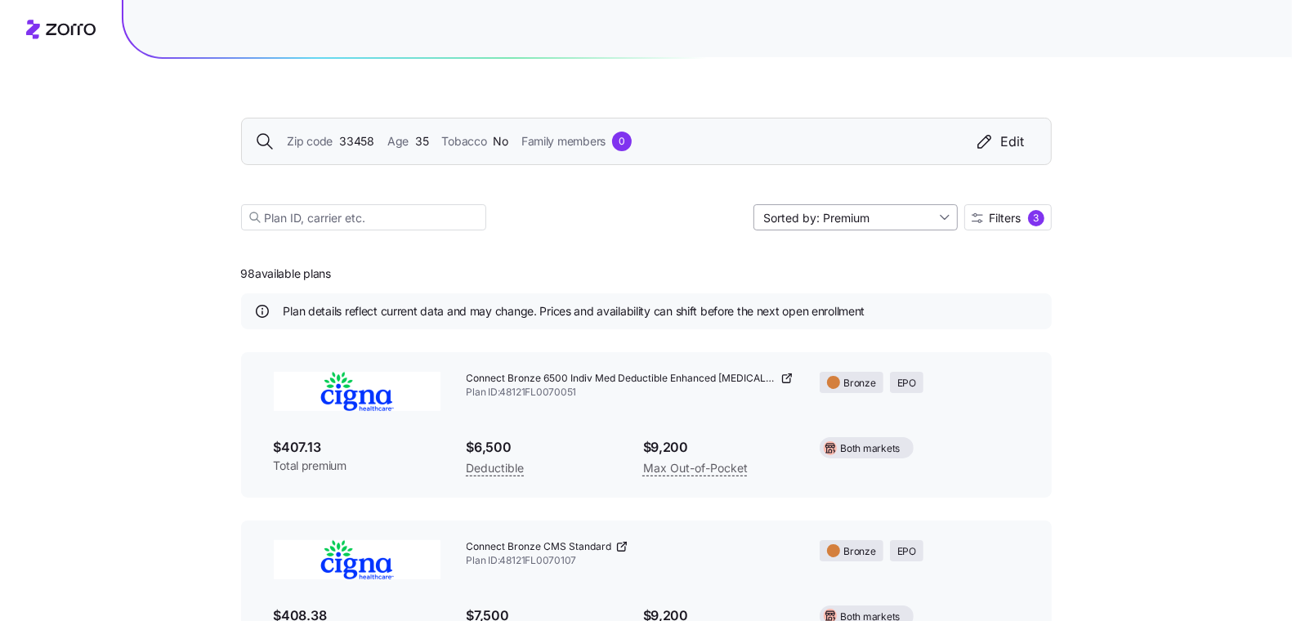
click at [922, 210] on input "Sorted by: Premium" at bounding box center [855, 217] width 204 height 26
drag, startPoint x: 859, startPoint y: 270, endPoint x: 648, endPoint y: 261, distance: 211.8
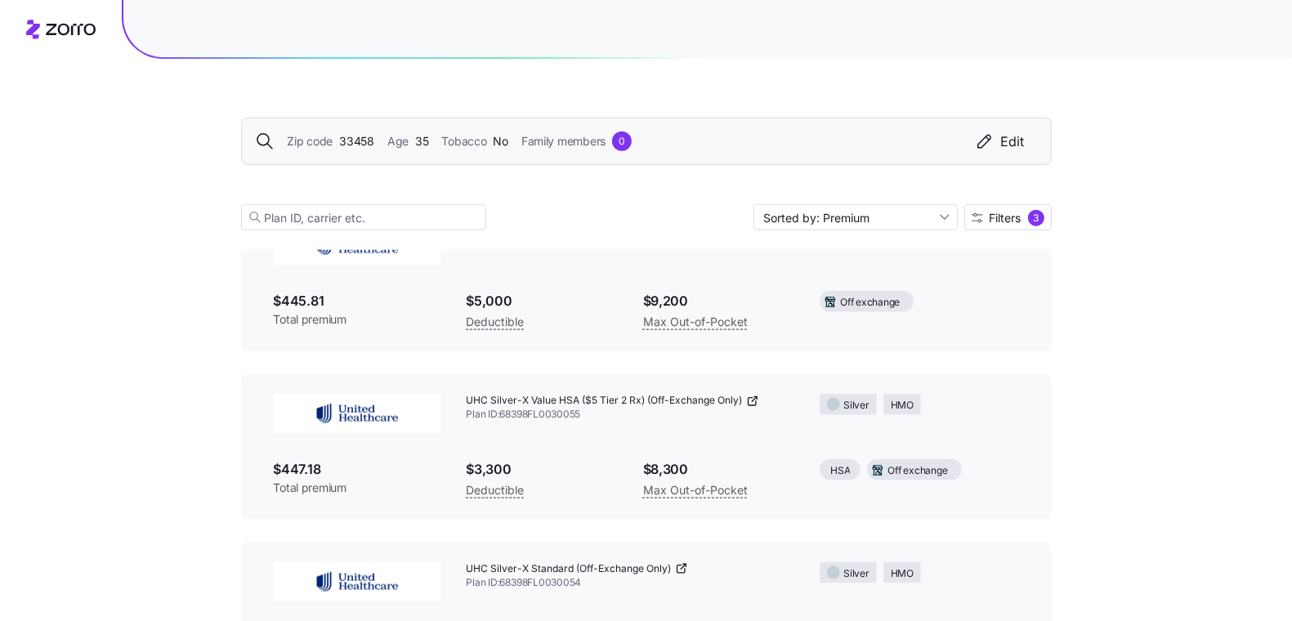
scroll to position [1492, 0]
drag, startPoint x: 462, startPoint y: 400, endPoint x: 578, endPoint y: 402, distance: 115.2
click at [578, 402] on div "UHC Silver-X Value HSA ($5 Tier 2 Rx) (Off-Exchange Only) Plan ID: 68398FL00300…" at bounding box center [630, 407] width 354 height 54
copy span "UHC Silver-X Value HSA"
click at [568, 420] on span "Plan ID: 68398FL0030055" at bounding box center [630, 414] width 328 height 14
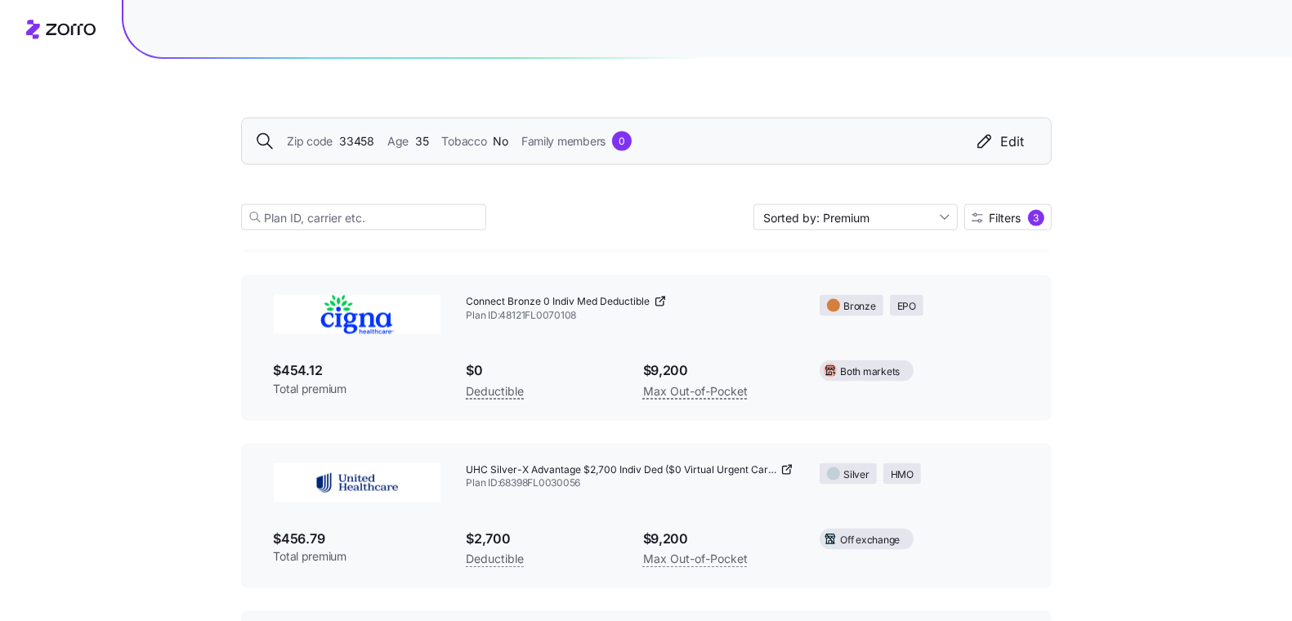
scroll to position [1929, 0]
drag, startPoint x: 467, startPoint y: 470, endPoint x: 617, endPoint y: 470, distance: 149.5
click at [617, 470] on span "UHC Silver-X Advantage $2,700 Indiv Ded ($0 Virtual Urgent Care, $1 Tier 2 Rx) …" at bounding box center [621, 468] width 311 height 14
copy span "UHC Silver-X Advantage $2,700"
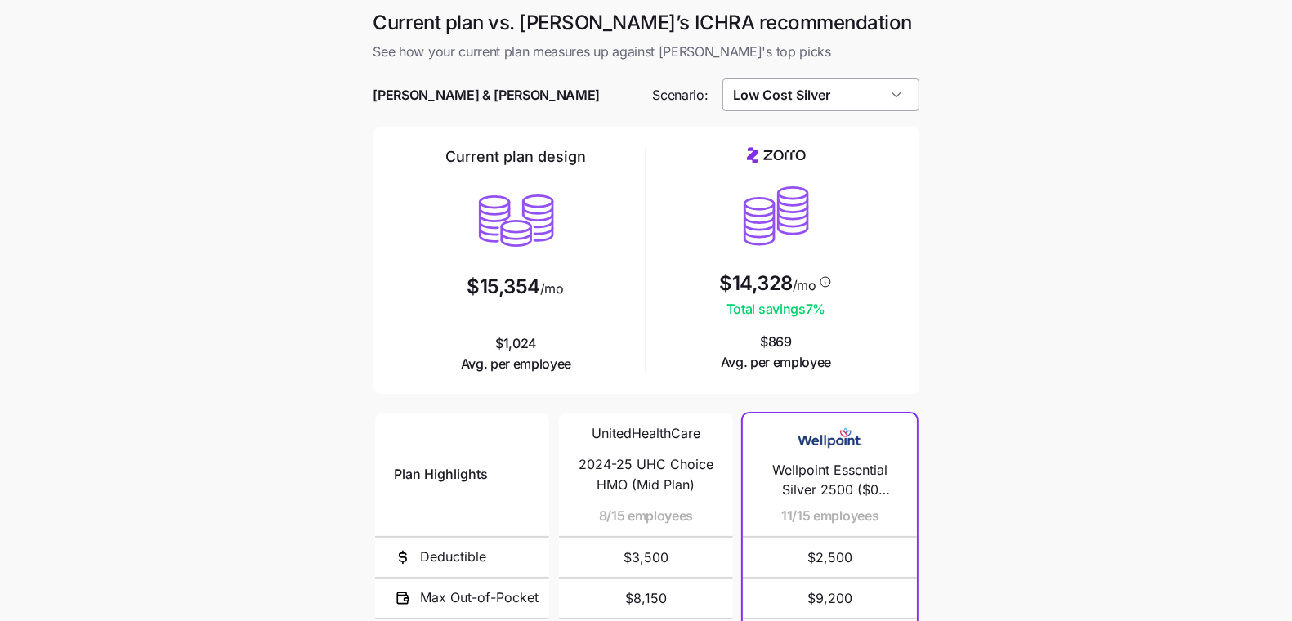
click at [793, 100] on input "Low Cost Silver" at bounding box center [820, 94] width 197 height 33
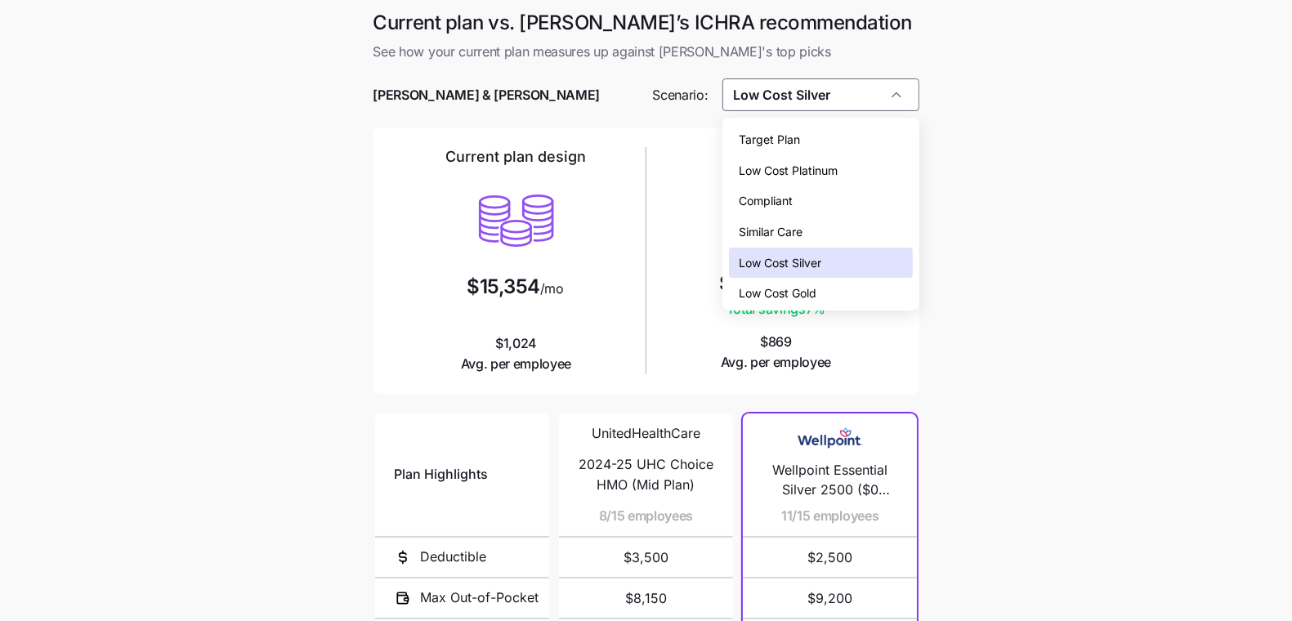
click at [795, 146] on span "Target Plan" at bounding box center [769, 140] width 61 height 18
type input "Target Plan"
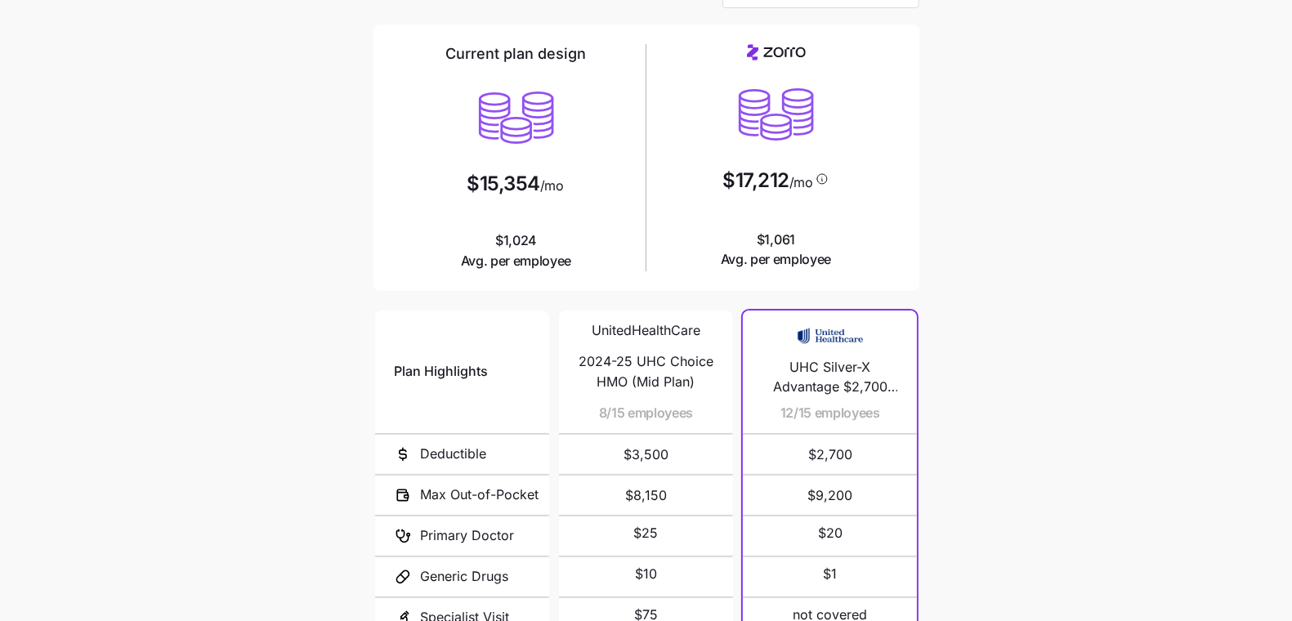
scroll to position [185, 0]
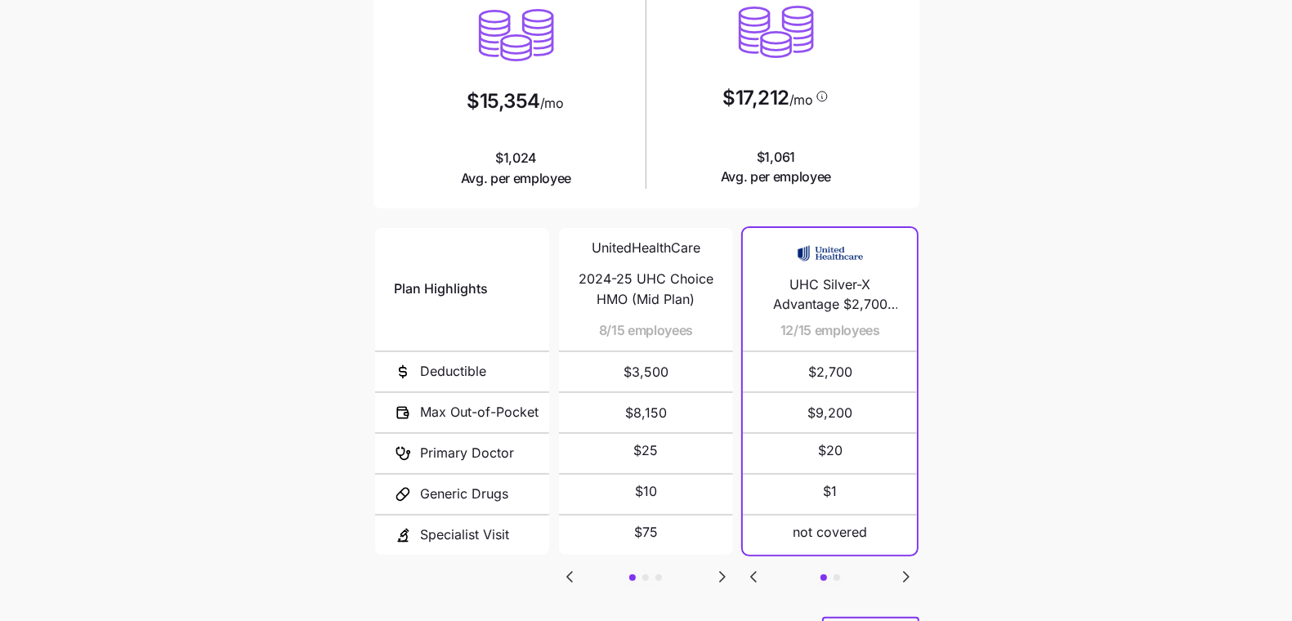
click at [901, 570] on icon "Go to next slide" at bounding box center [906, 577] width 20 height 20
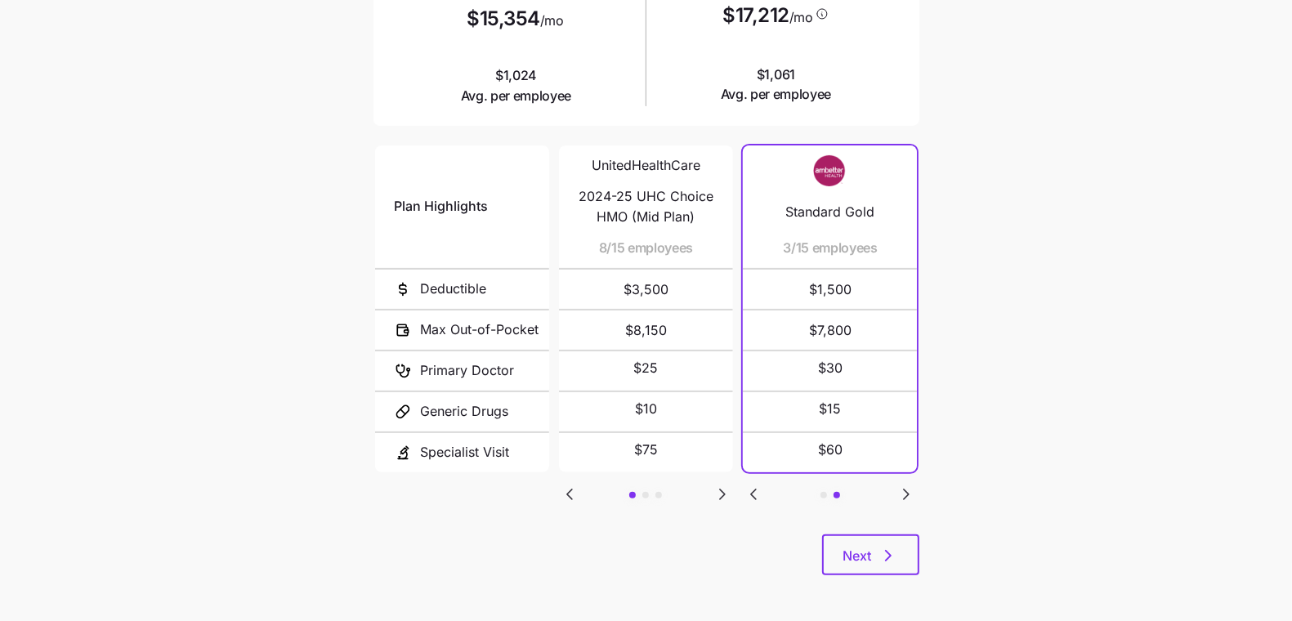
scroll to position [270, 0]
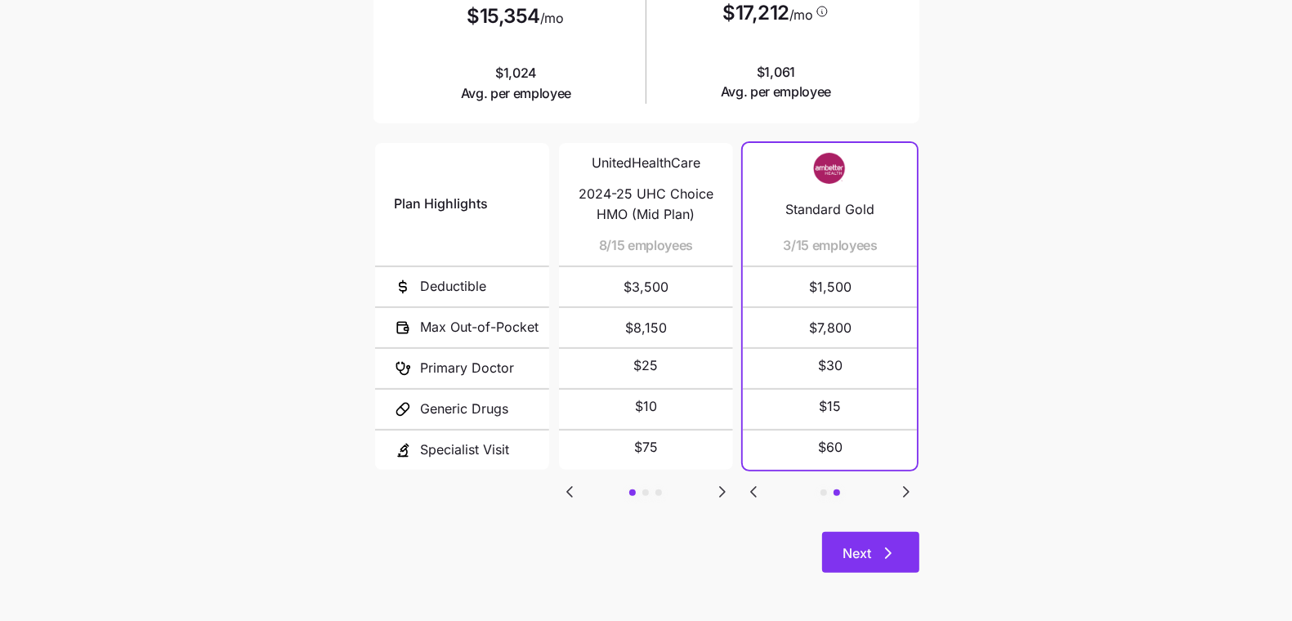
click at [851, 543] on span "Next" at bounding box center [857, 553] width 29 height 20
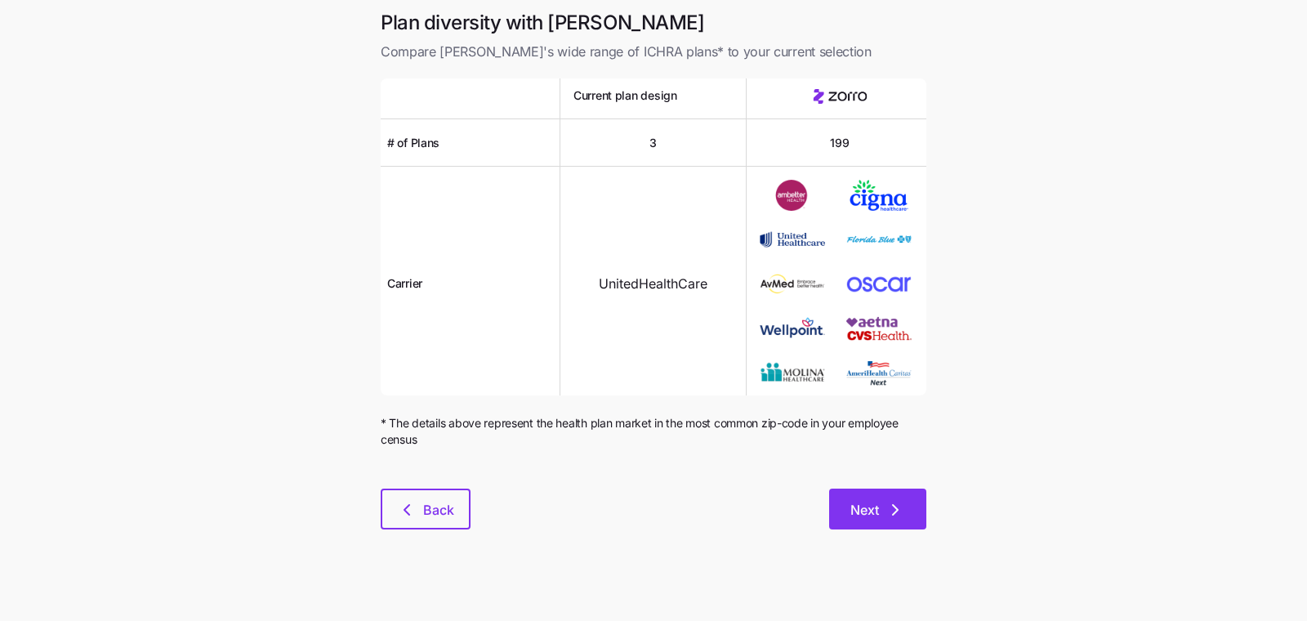
click at [883, 497] on button "Next" at bounding box center [877, 509] width 97 height 41
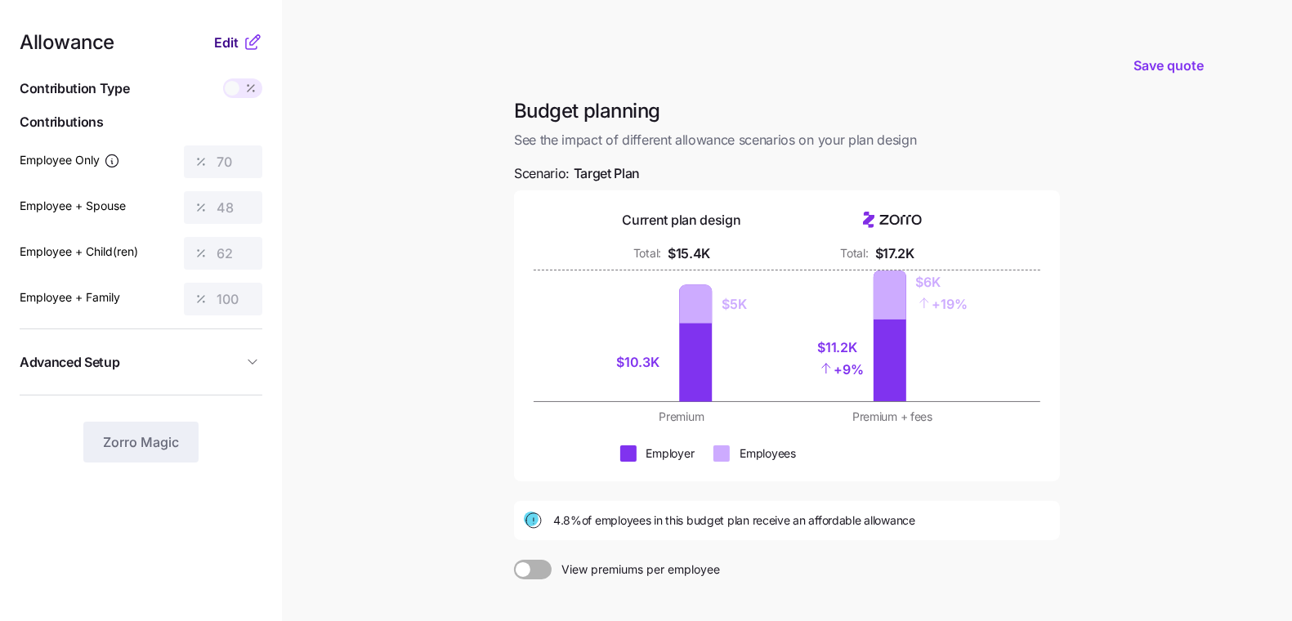
click at [234, 46] on span "Edit" at bounding box center [226, 43] width 25 height 20
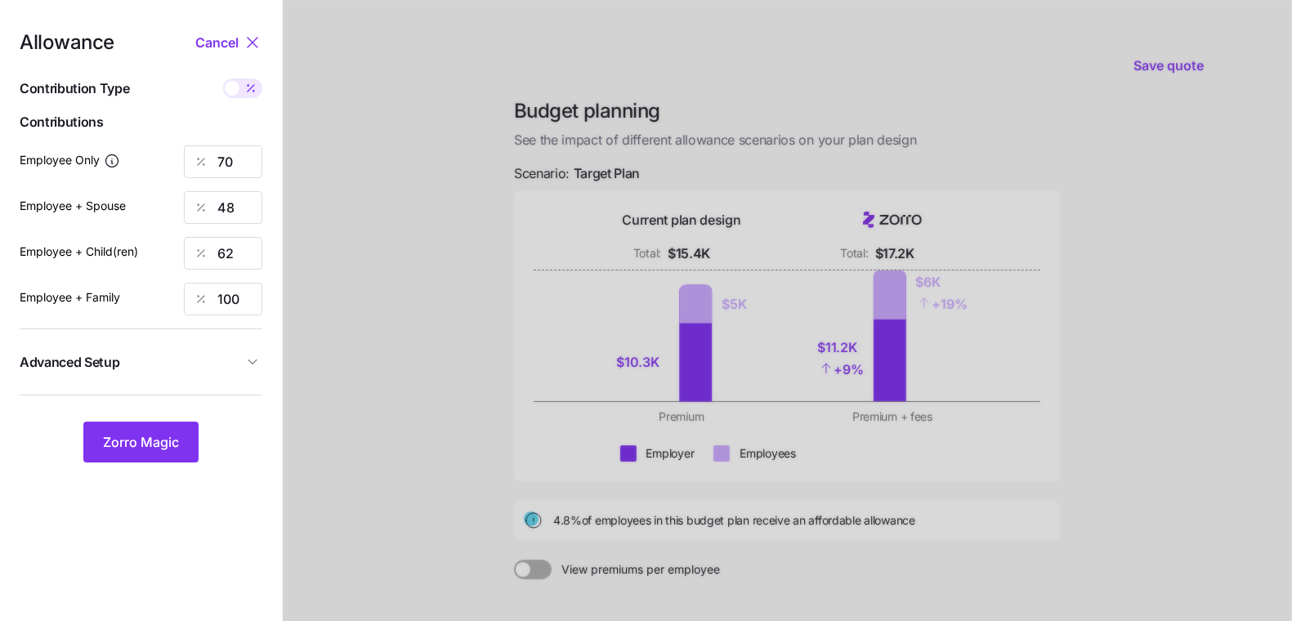
click at [247, 368] on icon "button" at bounding box center [252, 362] width 16 height 16
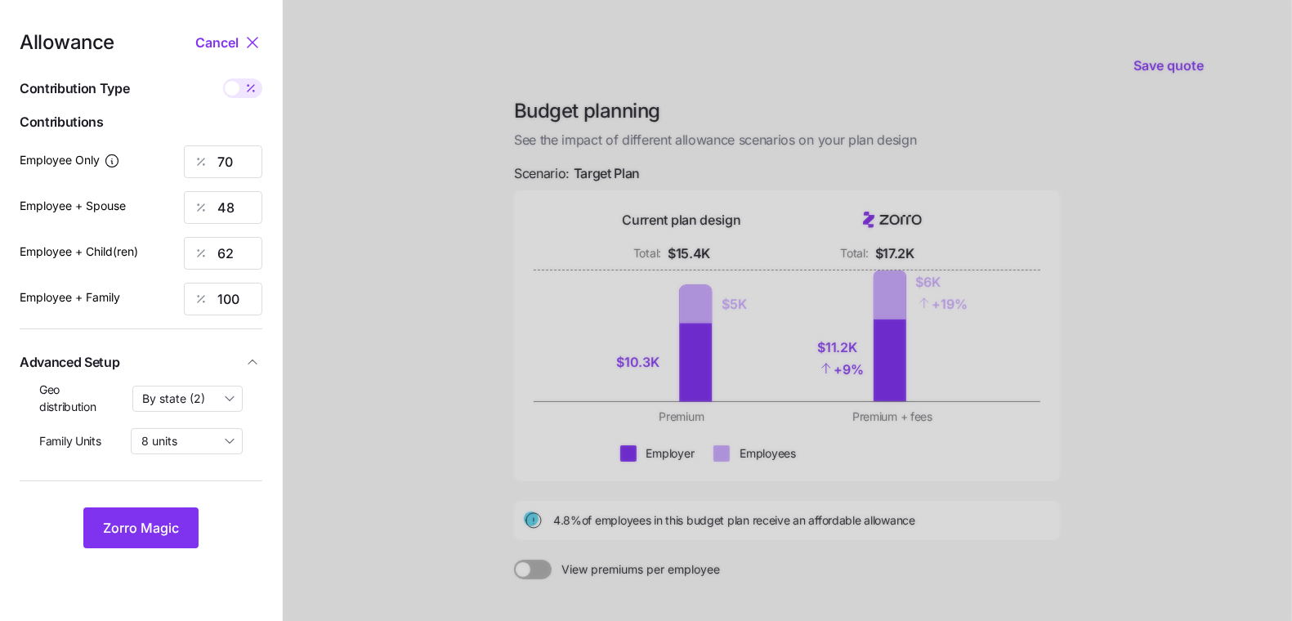
click at [248, 367] on icon "button" at bounding box center [252, 362] width 16 height 16
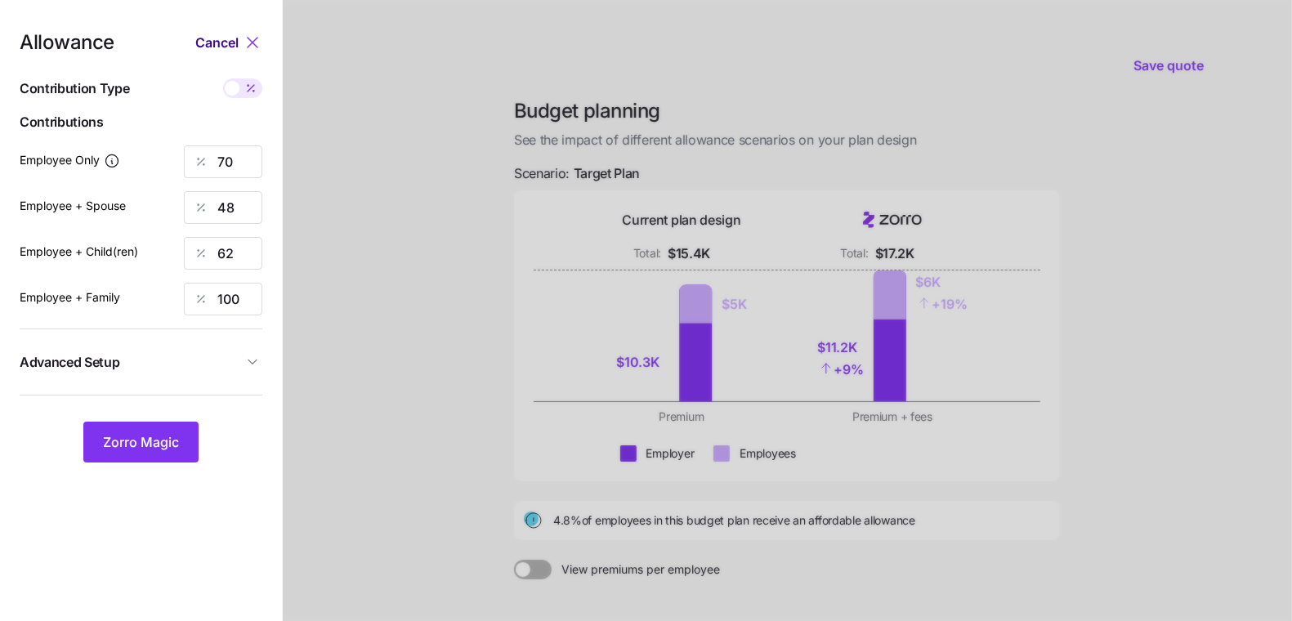
click at [234, 37] on span "Cancel" at bounding box center [216, 43] width 43 height 20
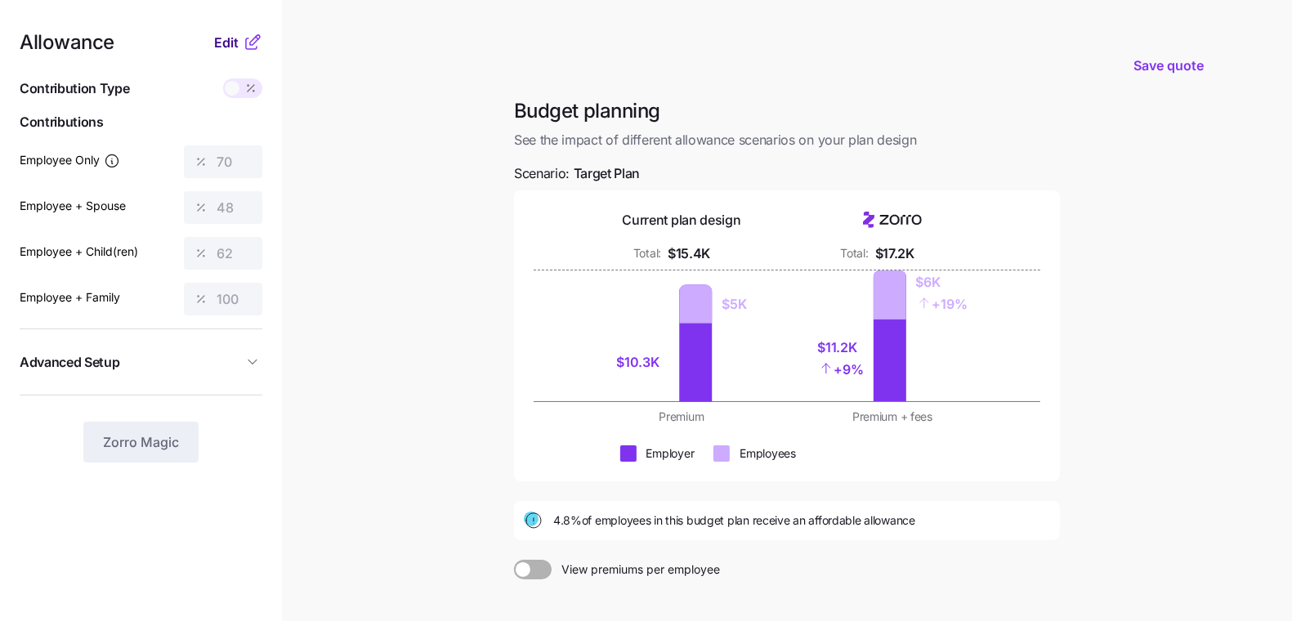
click at [217, 43] on span "Edit" at bounding box center [226, 43] width 25 height 20
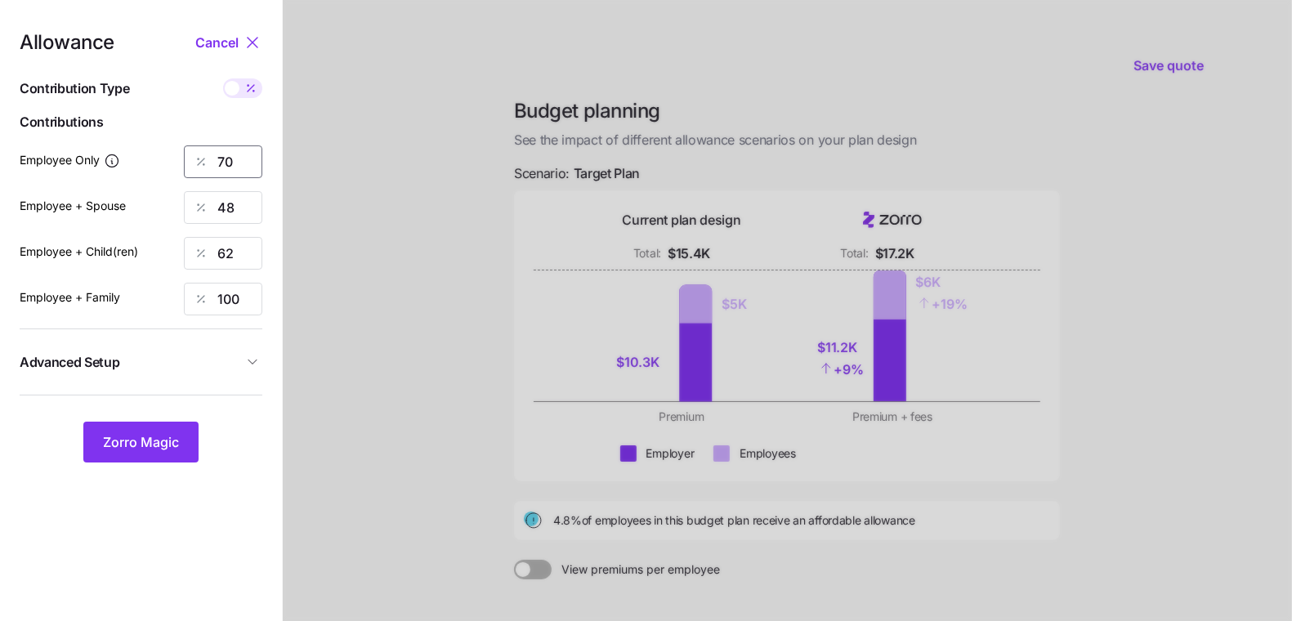
click at [217, 157] on input "70" at bounding box center [223, 161] width 78 height 33
click at [217, 157] on div at bounding box center [201, 161] width 33 height 31
click at [218, 157] on input "70" at bounding box center [223, 161] width 78 height 33
type input "50"
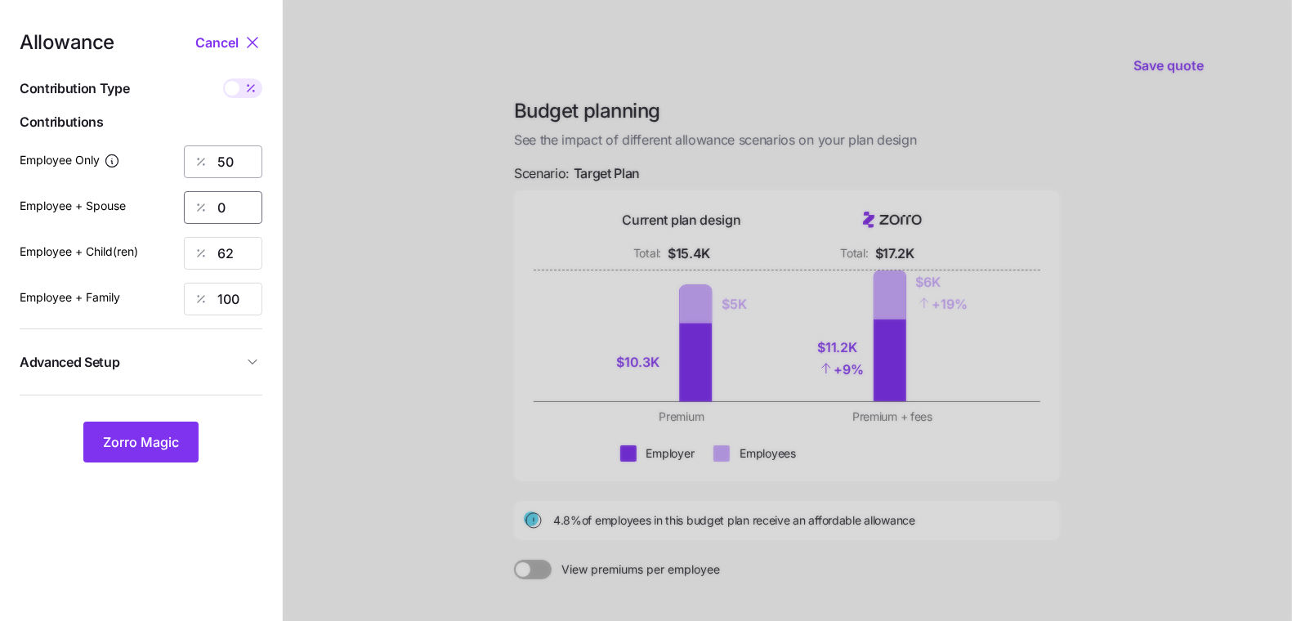
type input "0"
click at [146, 429] on button "Zorro Magic" at bounding box center [140, 442] width 115 height 41
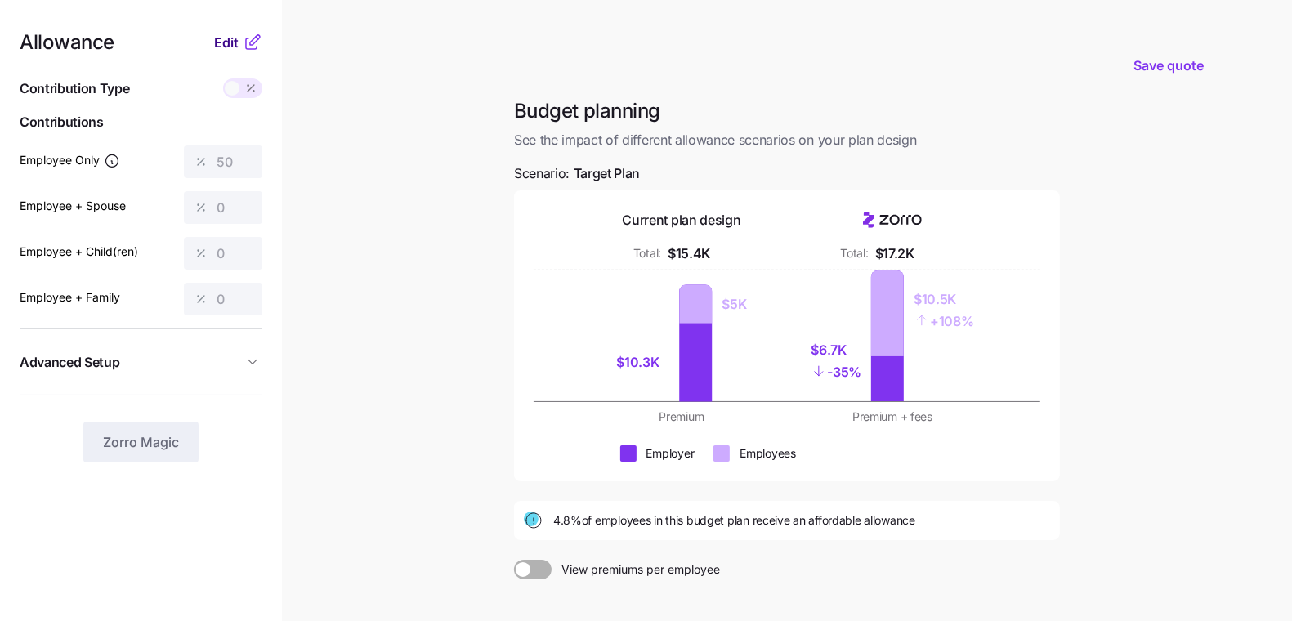
drag, startPoint x: 203, startPoint y: 47, endPoint x: 220, endPoint y: 47, distance: 16.4
click at [204, 47] on div "Allowance Edit" at bounding box center [141, 43] width 243 height 20
click at [224, 47] on span "Edit" at bounding box center [226, 43] width 25 height 20
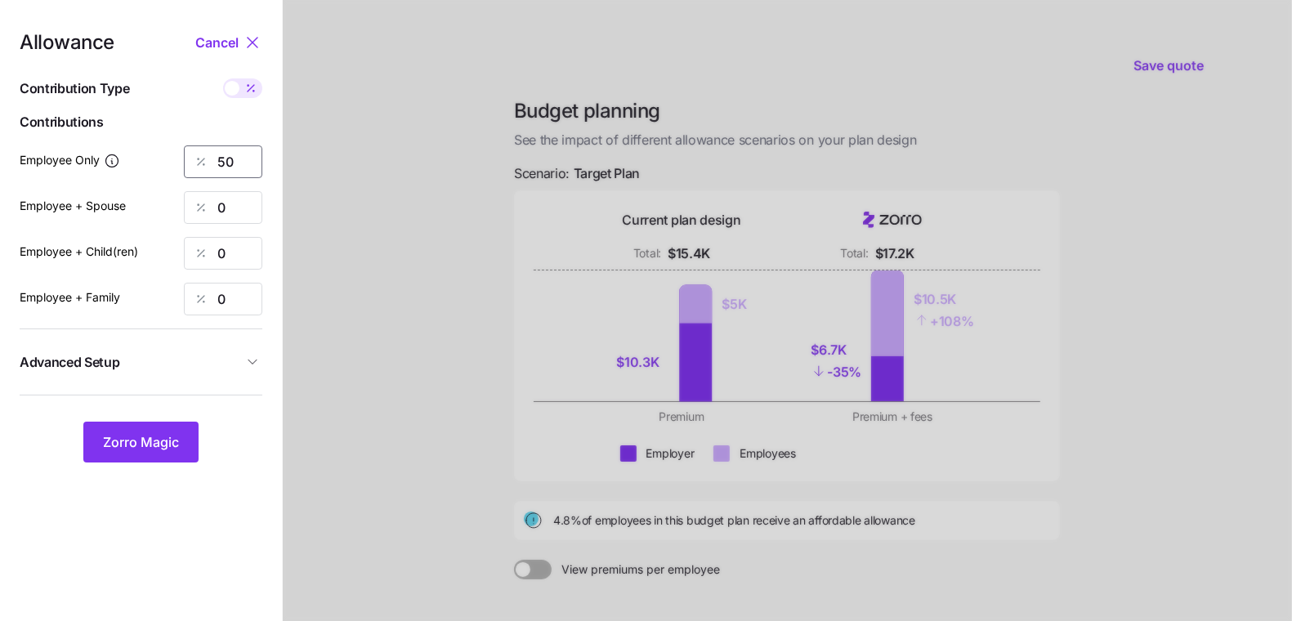
click at [252, 167] on input "50" at bounding box center [223, 161] width 78 height 33
click at [150, 426] on button "Zorro Magic" at bounding box center [140, 442] width 115 height 41
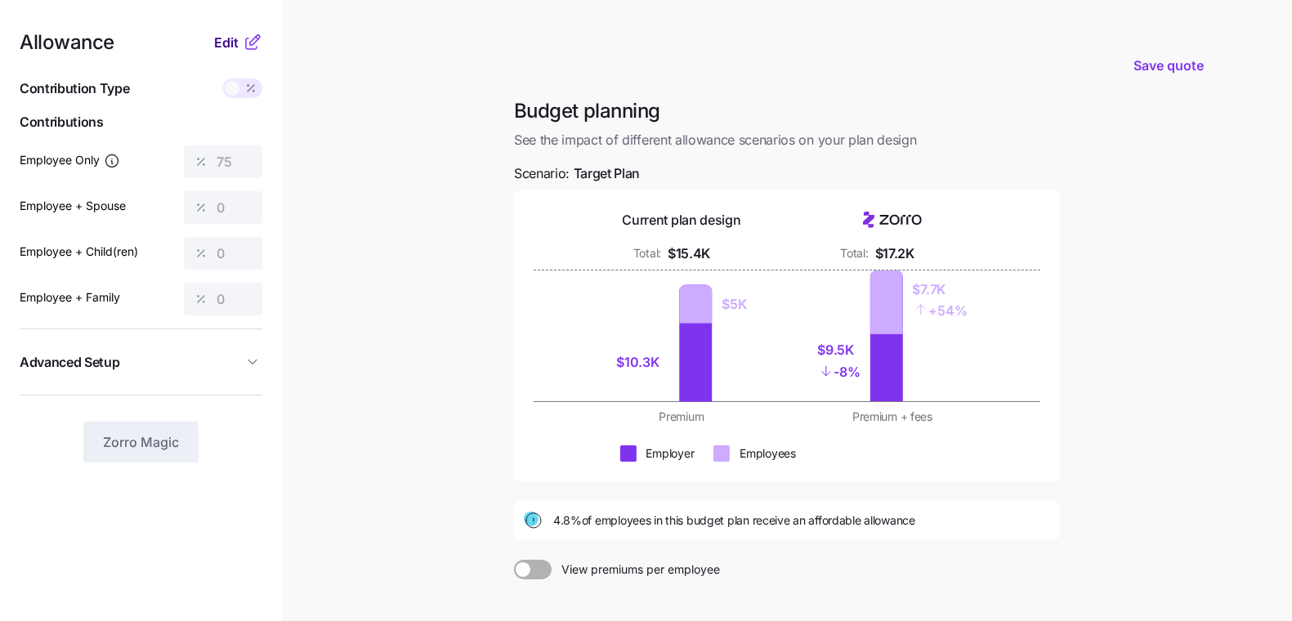
click at [219, 37] on span "Edit" at bounding box center [226, 43] width 25 height 20
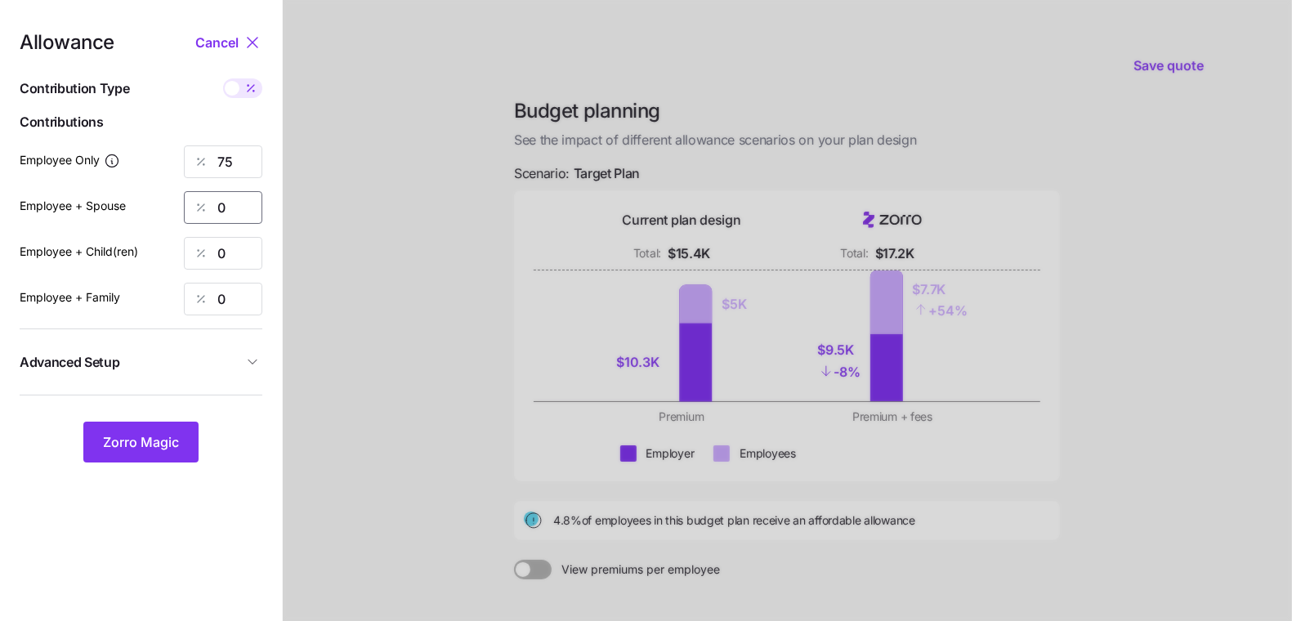
click at [221, 203] on input "0" at bounding box center [223, 207] width 78 height 33
click at [235, 165] on input "75" at bounding box center [223, 161] width 78 height 33
click at [137, 442] on span "Zorro Magic" at bounding box center [141, 442] width 76 height 20
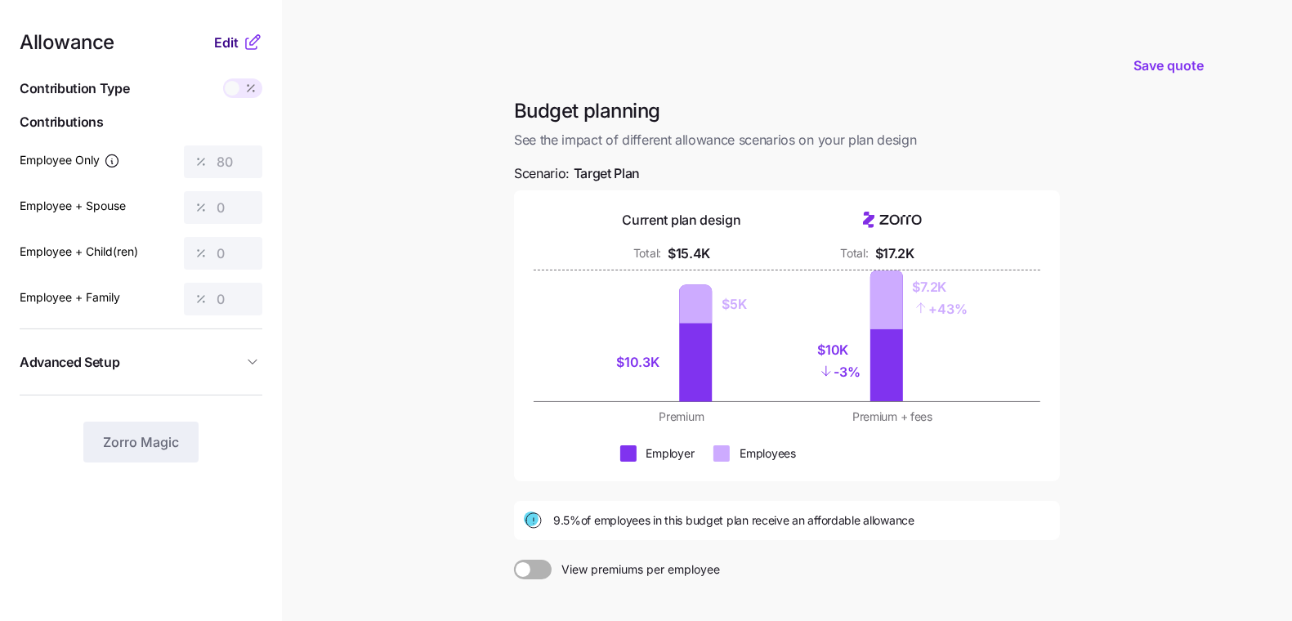
click at [218, 40] on span "Edit" at bounding box center [226, 43] width 25 height 20
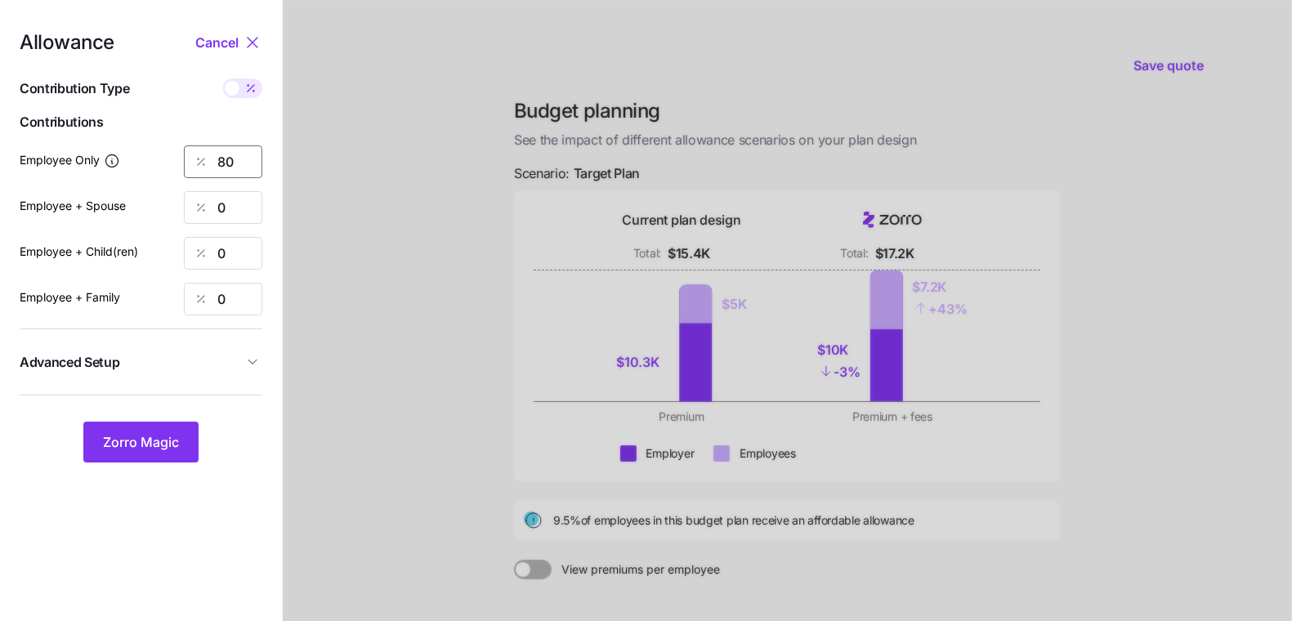
click at [229, 163] on input "80" at bounding box center [223, 161] width 78 height 33
click at [184, 447] on button "Zorro Magic" at bounding box center [140, 442] width 115 height 41
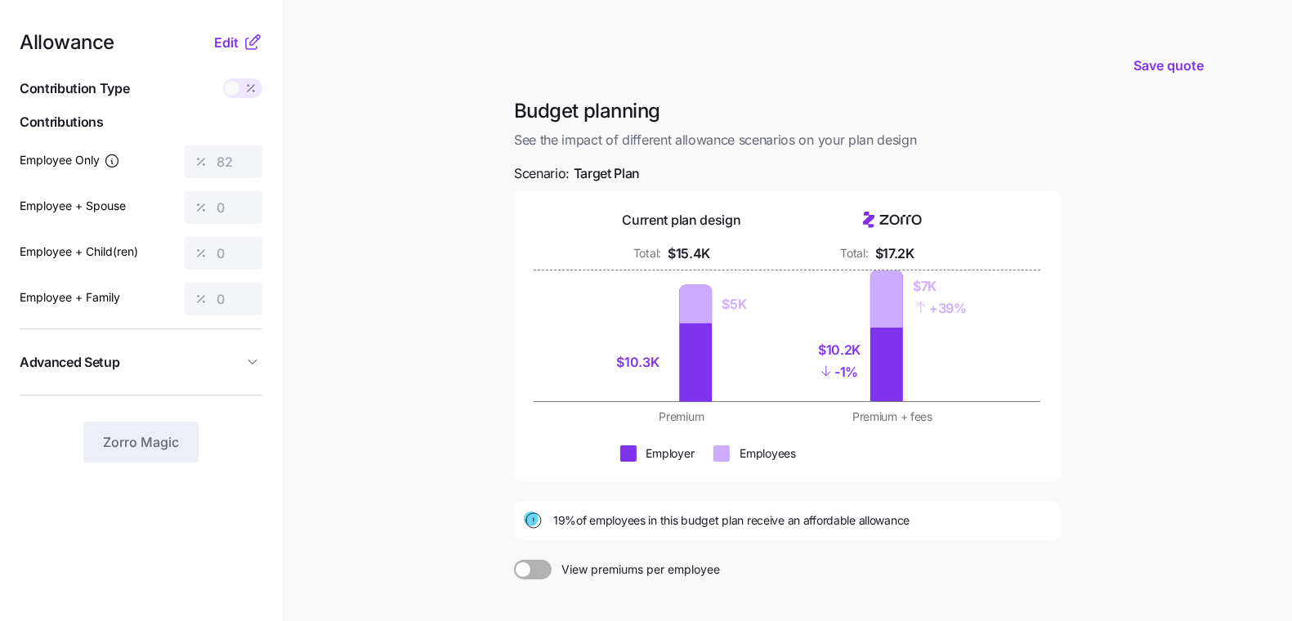
click at [212, 38] on div "Allowance Edit" at bounding box center [141, 43] width 243 height 20
click at [221, 47] on span "Edit" at bounding box center [226, 43] width 25 height 20
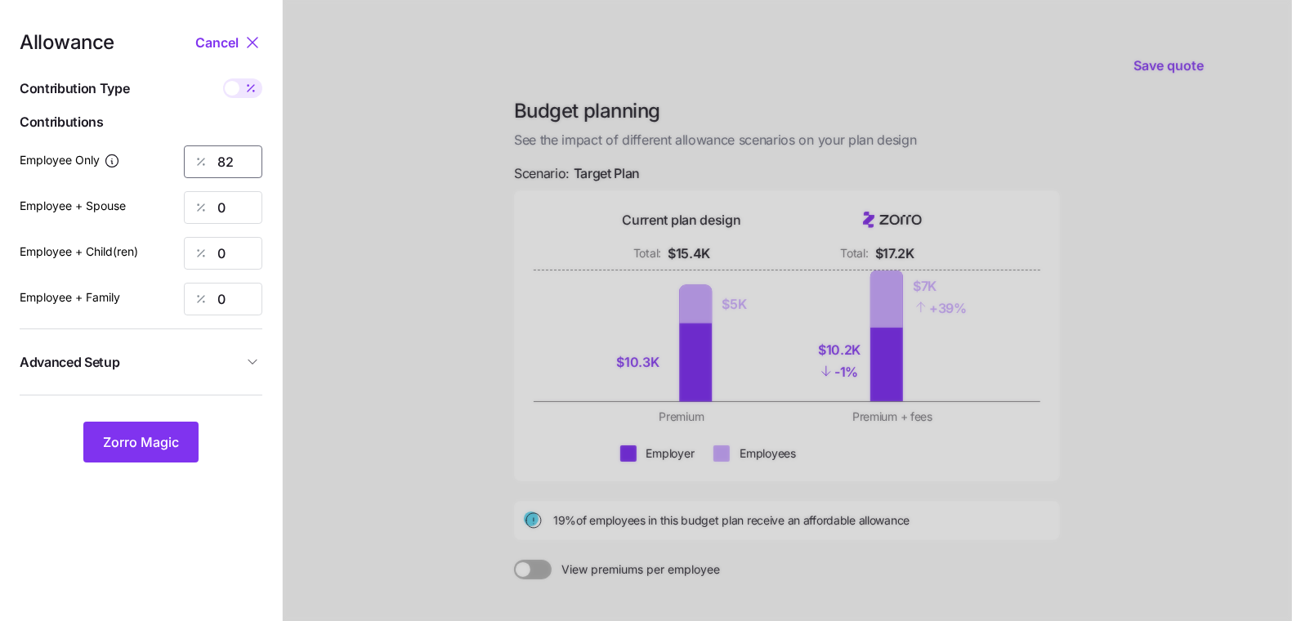
click at [230, 157] on input "82" at bounding box center [223, 161] width 78 height 33
click at [139, 431] on button "Zorro Magic" at bounding box center [140, 442] width 115 height 41
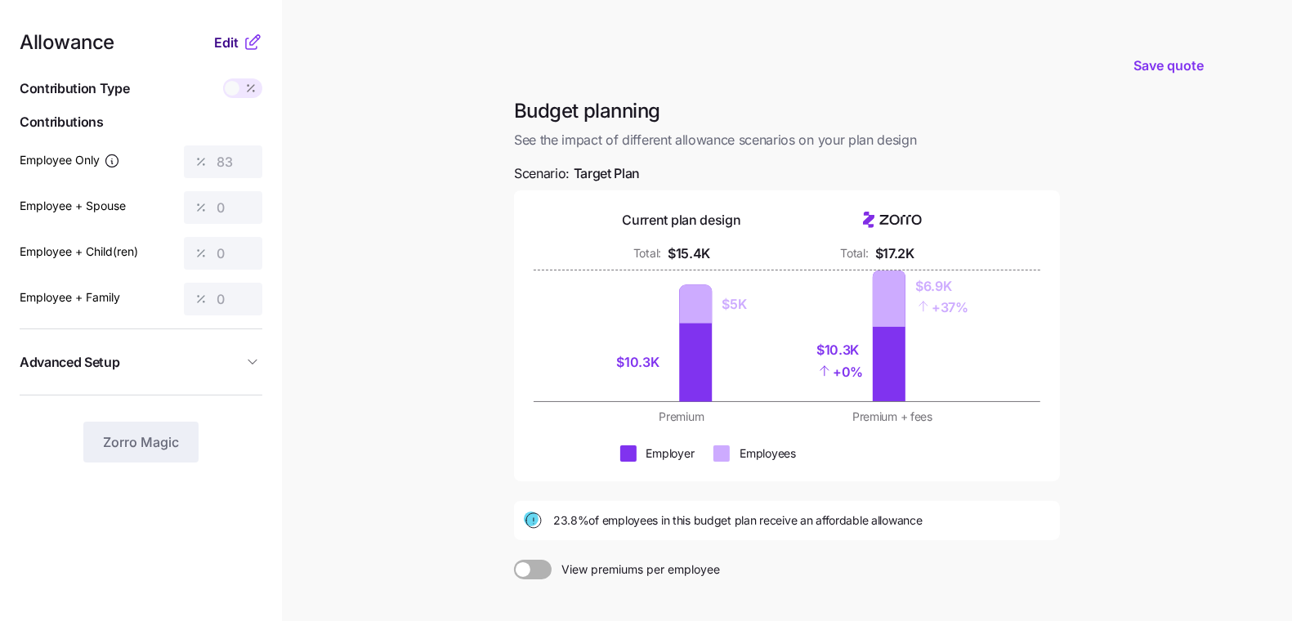
click at [228, 36] on span "Edit" at bounding box center [226, 43] width 25 height 20
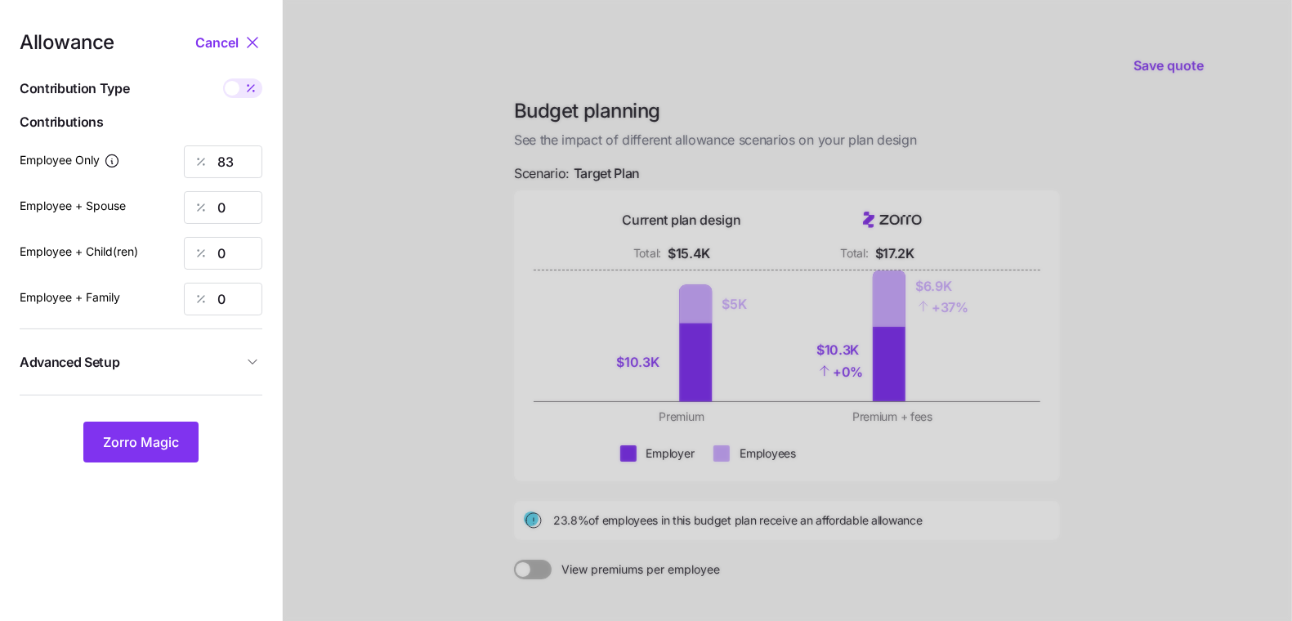
click at [248, 87] on icon at bounding box center [250, 88] width 13 height 13
click at [223, 78] on input "checkbox" at bounding box center [223, 78] width 0 height 0
click at [250, 92] on span at bounding box center [253, 88] width 15 height 15
click at [223, 78] on input "checkbox" at bounding box center [223, 78] width 0 height 0
type input "83"
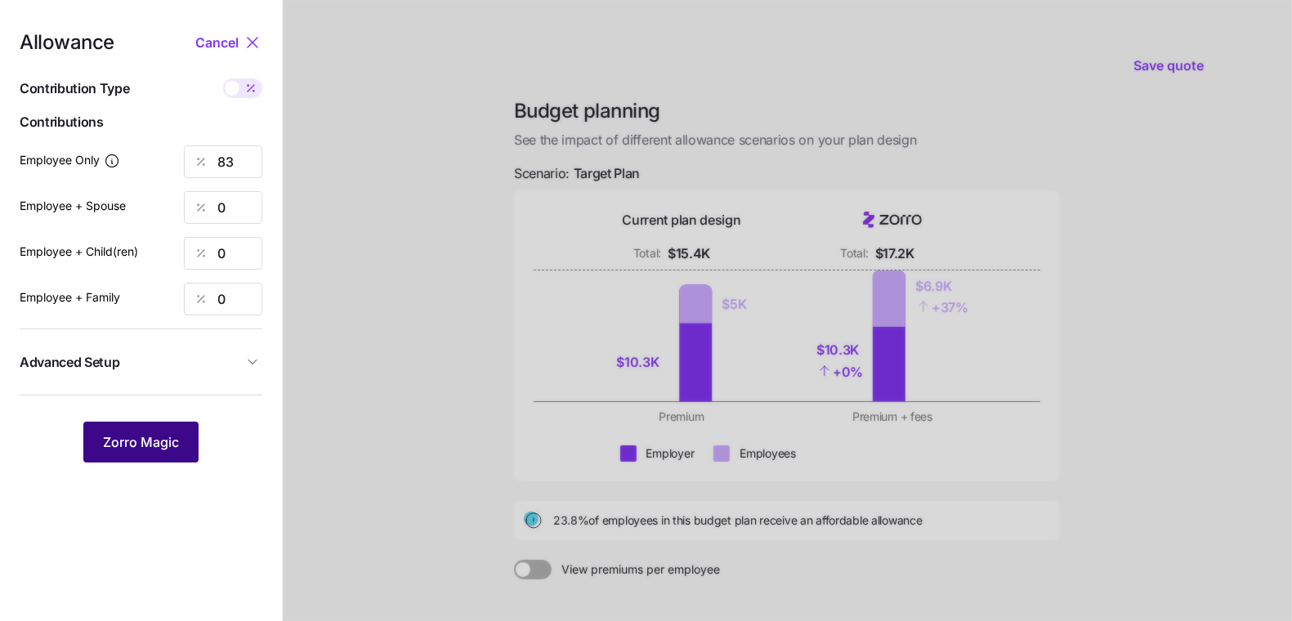
click at [145, 446] on span "Zorro Magic" at bounding box center [141, 442] width 76 height 20
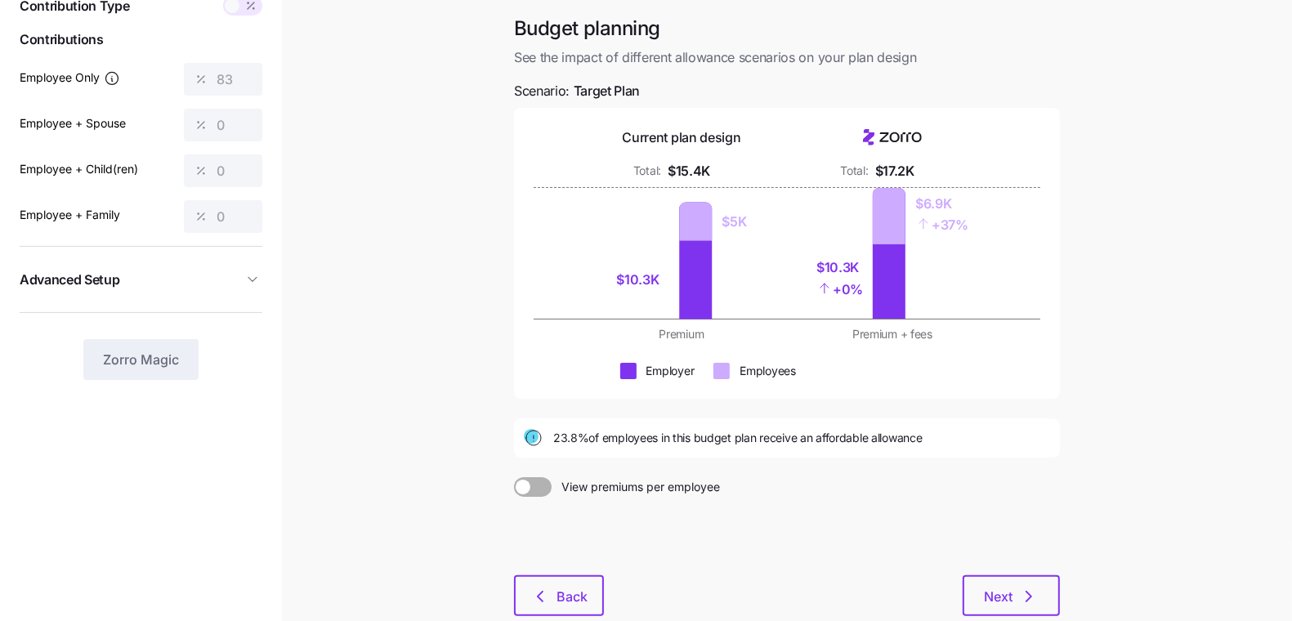
scroll to position [166, 0]
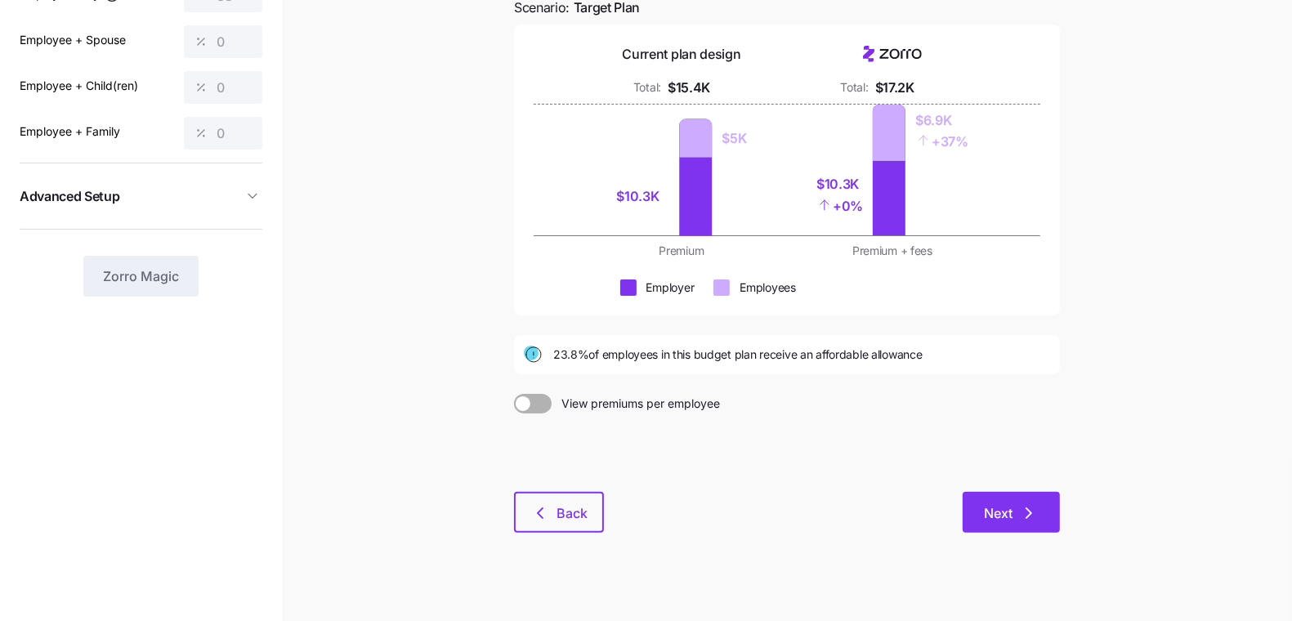
click at [1020, 521] on button "Next" at bounding box center [1010, 512] width 97 height 41
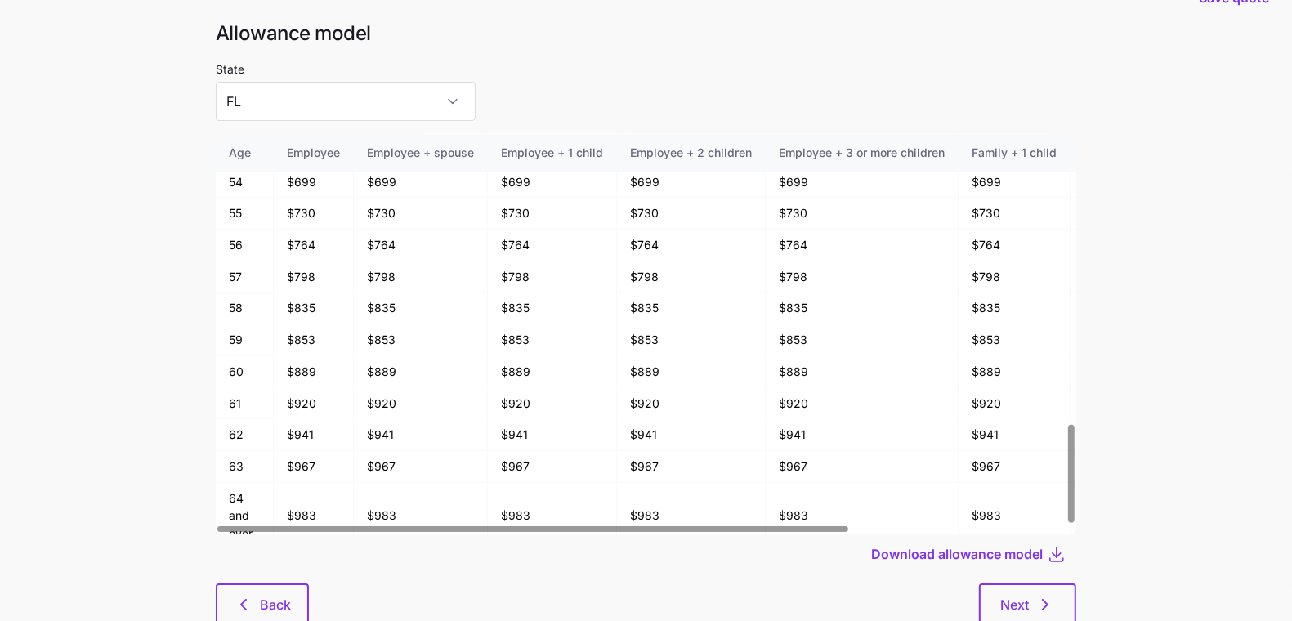
scroll to position [87, 0]
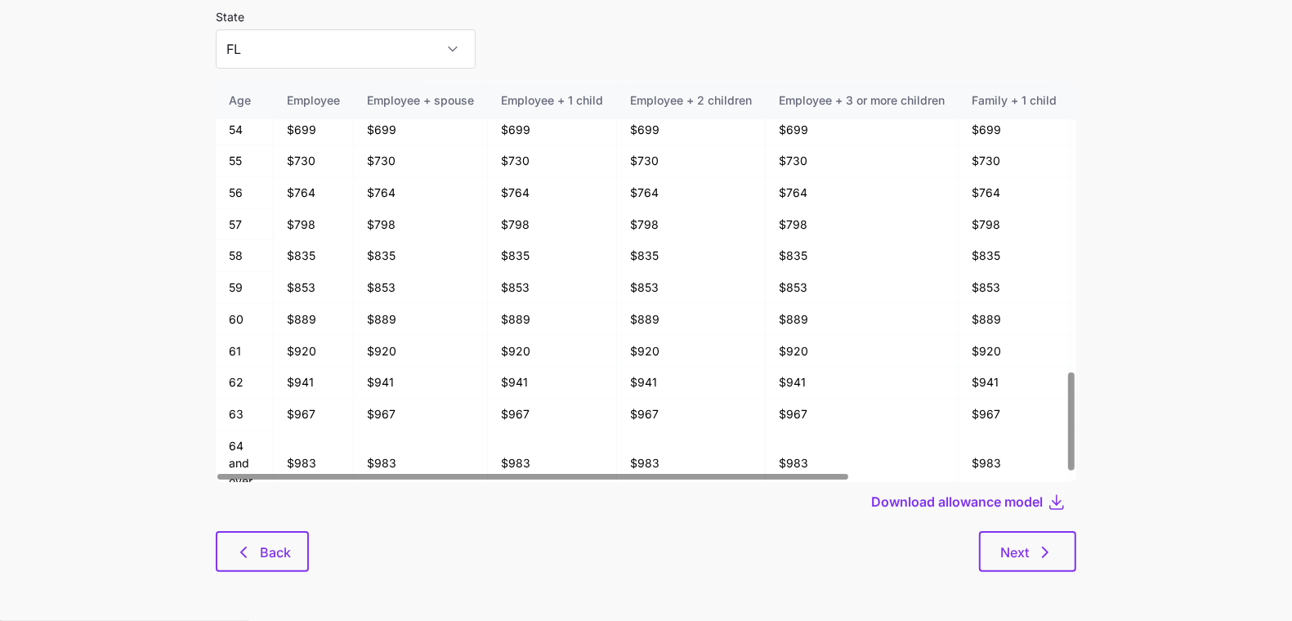
click at [248, 572] on div "Allowance model State FL Age Employee Employee + spouse Employee + 1 child Empl…" at bounding box center [646, 279] width 886 height 623
click at [249, 550] on icon "button" at bounding box center [244, 552] width 20 height 20
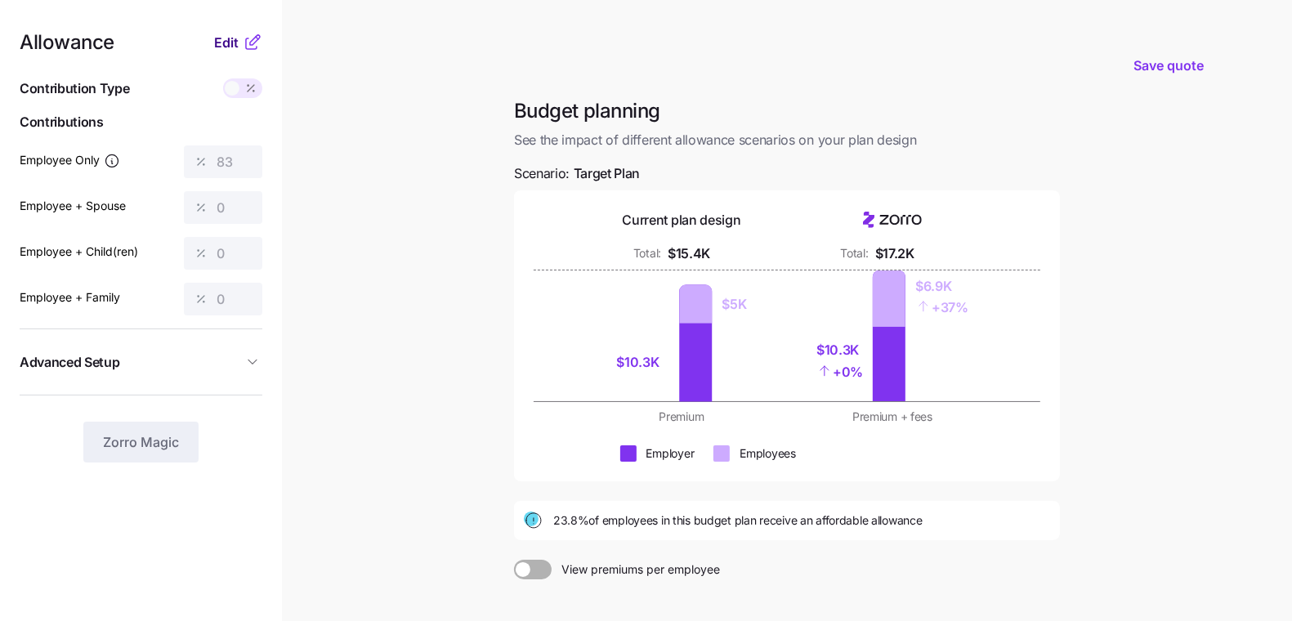
click at [234, 43] on span "Edit" at bounding box center [226, 43] width 25 height 20
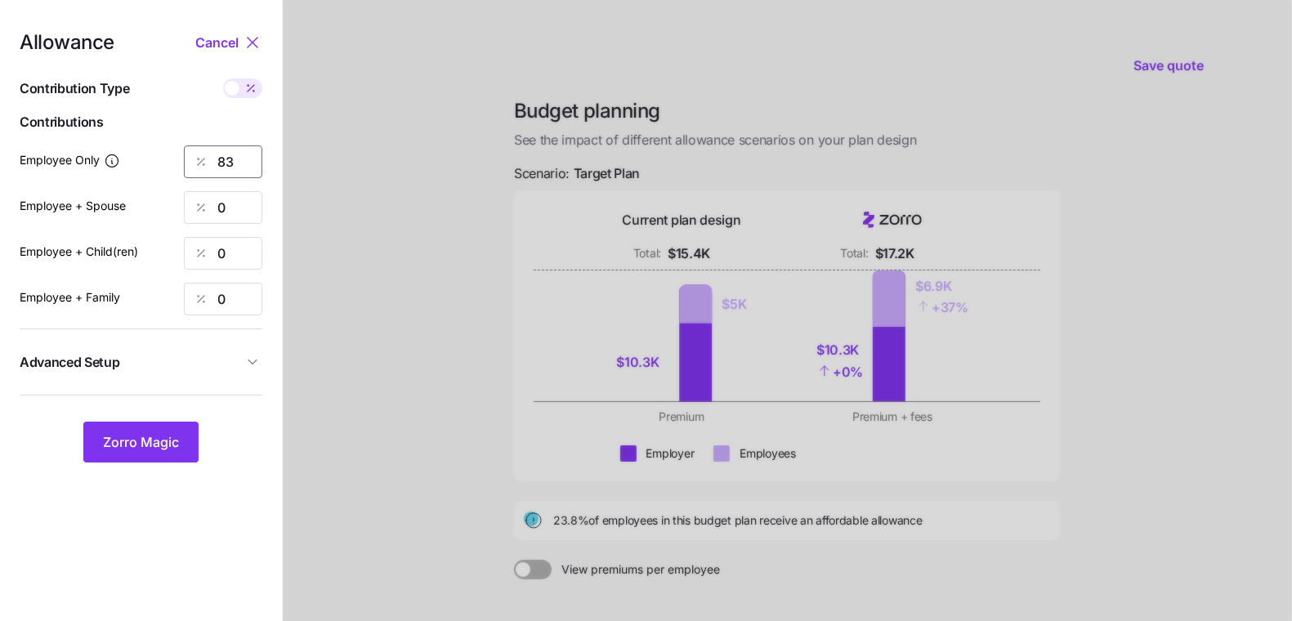
click at [246, 168] on input "83" at bounding box center [223, 161] width 78 height 33
click at [233, 89] on span at bounding box center [232, 88] width 15 height 15
click at [223, 78] on input "checkbox" at bounding box center [223, 78] width 0 height 0
click at [247, 86] on span at bounding box center [253, 88] width 15 height 15
click at [223, 78] on input "checkbox" at bounding box center [223, 78] width 0 height 0
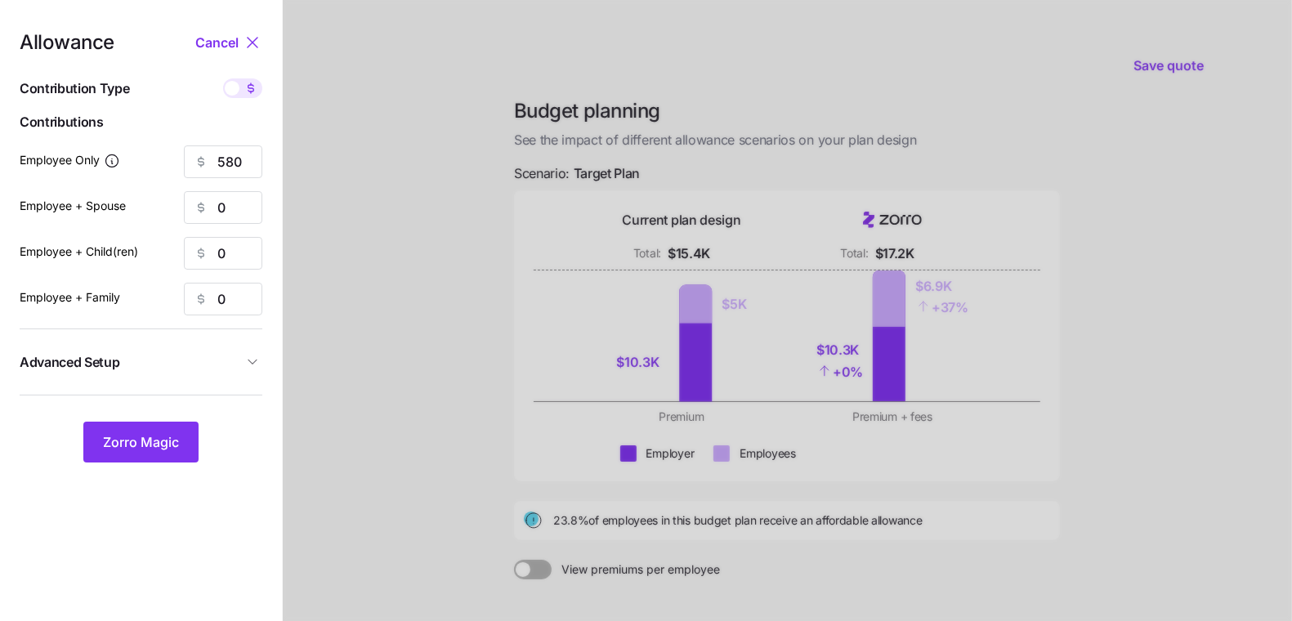
type input "83"
click at [167, 439] on span "Zorro Magic" at bounding box center [141, 442] width 76 height 20
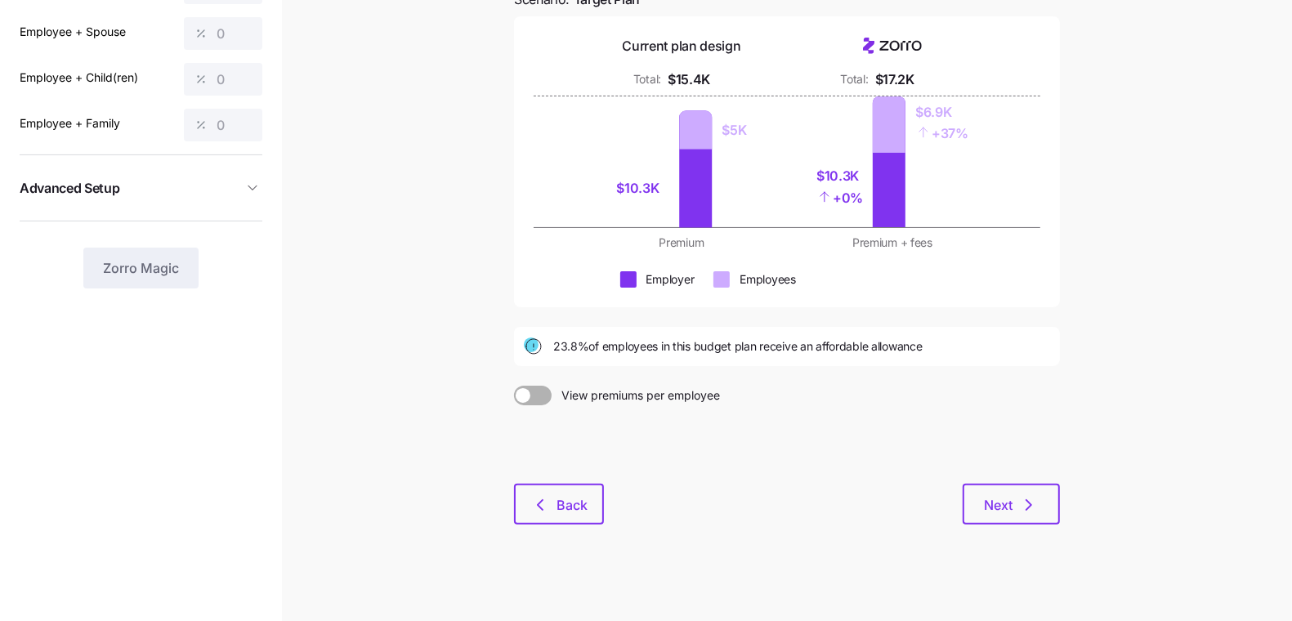
scroll to position [181, 0]
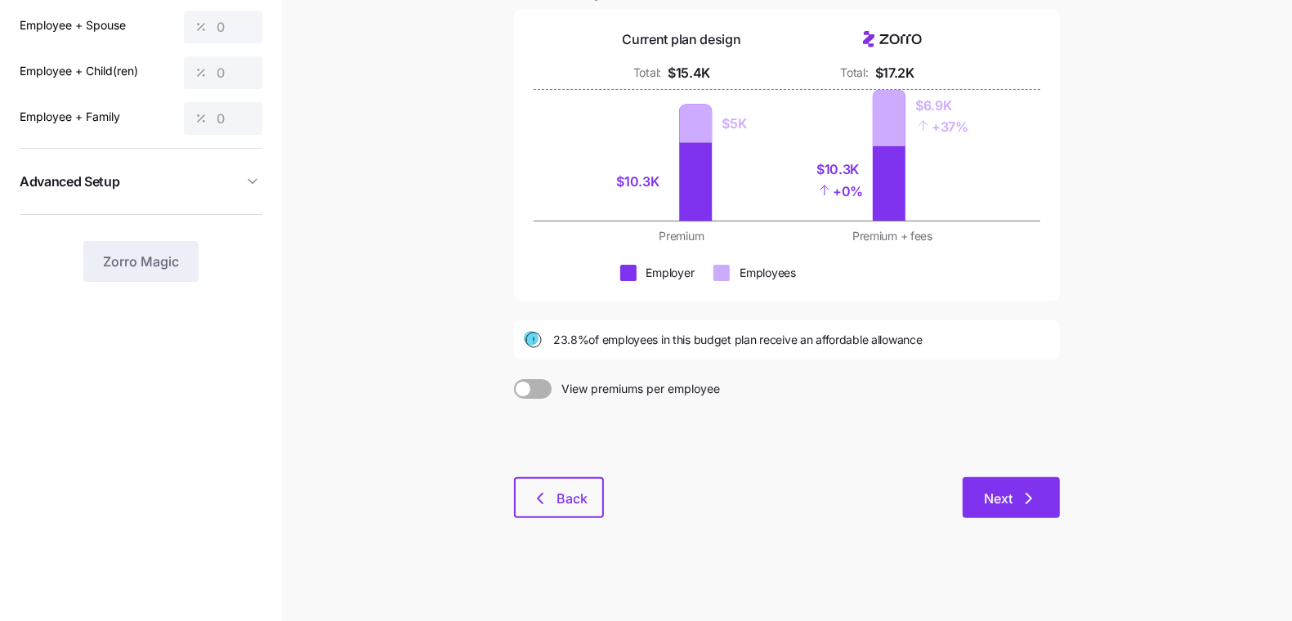
click at [1041, 511] on button "Next" at bounding box center [1010, 497] width 97 height 41
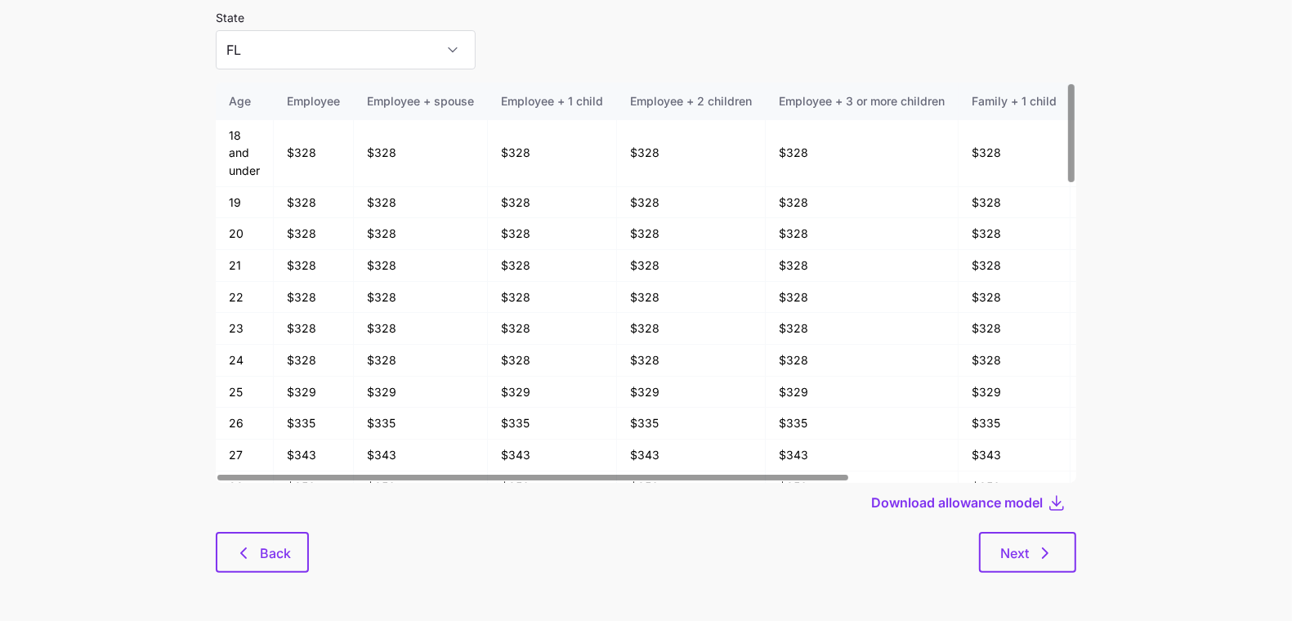
scroll to position [87, 0]
click at [1063, 544] on button "Next" at bounding box center [1027, 551] width 97 height 41
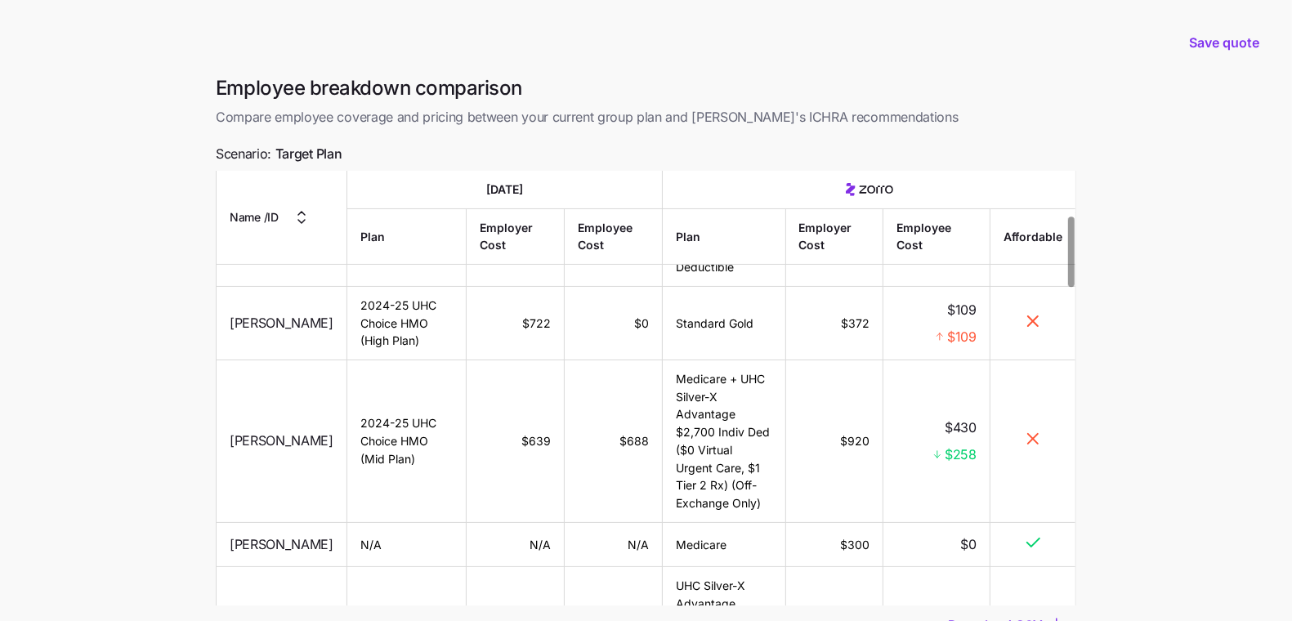
scroll to position [279, 0]
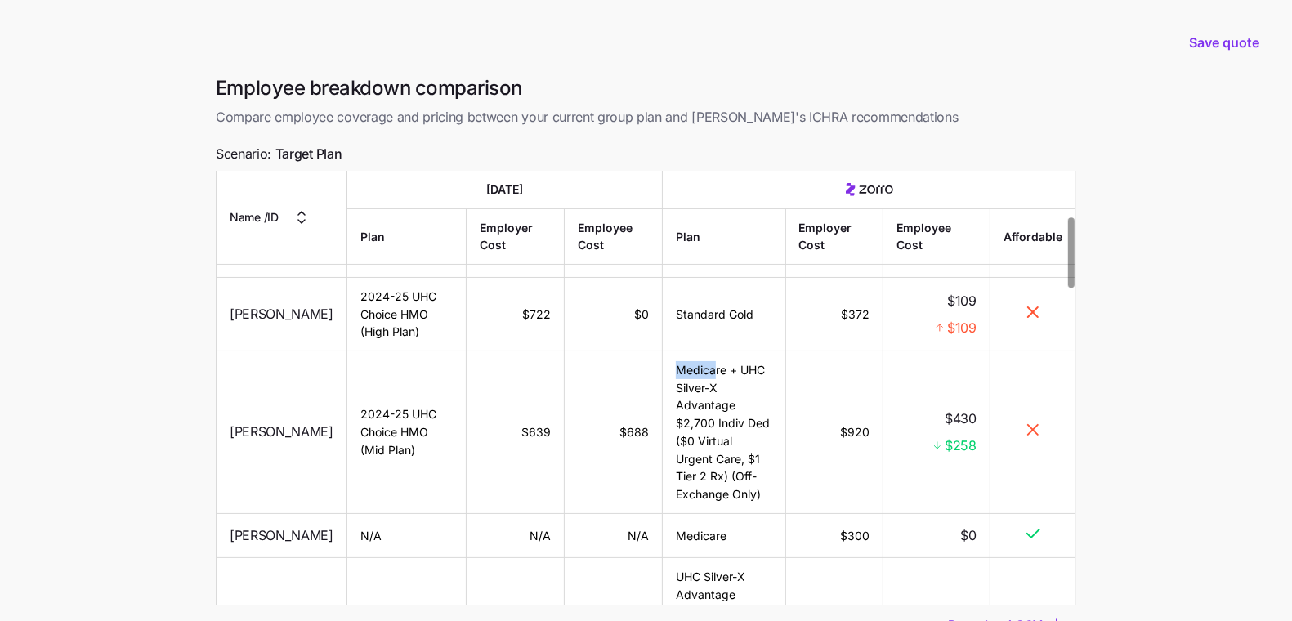
drag, startPoint x: 678, startPoint y: 369, endPoint x: 712, endPoint y: 371, distance: 33.5
click at [712, 371] on td "Medicare + UHC Silver-X Advantage $2,700 Indiv Ded ($0 Virtual Urgent Care, $1 …" at bounding box center [724, 432] width 123 height 163
click at [707, 385] on td "Medicare + UHC Silver-X Advantage $2,700 Indiv Ded ($0 Virtual Urgent Care, $1 …" at bounding box center [724, 432] width 123 height 163
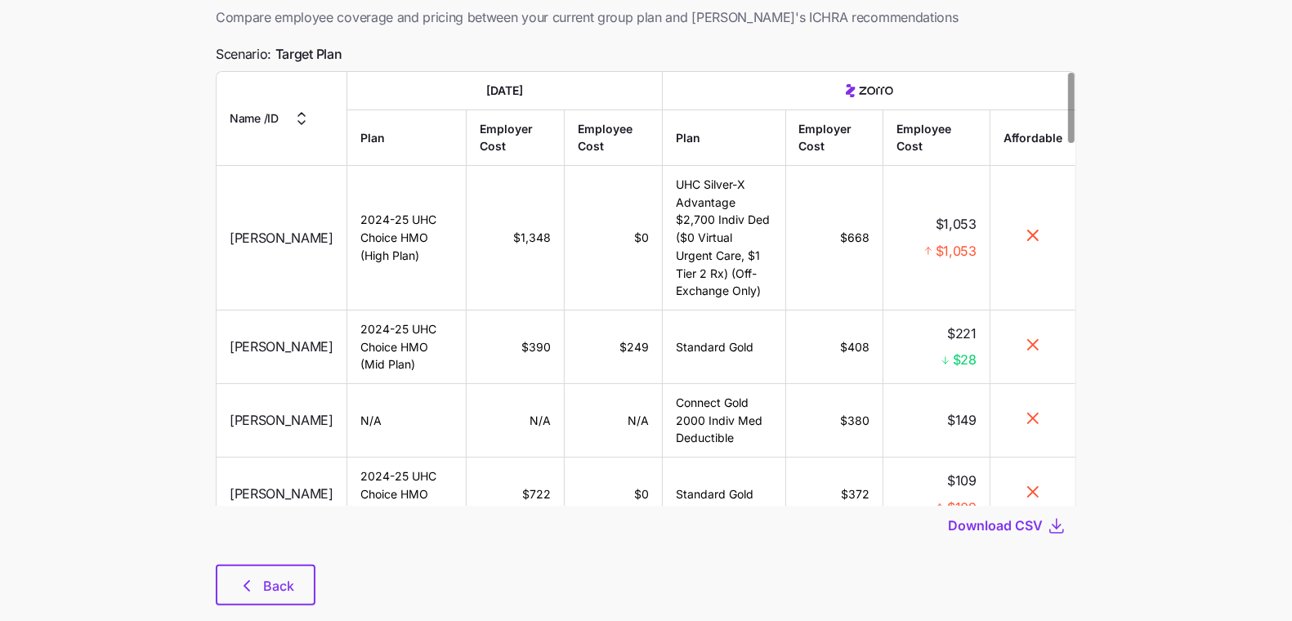
scroll to position [132, 0]
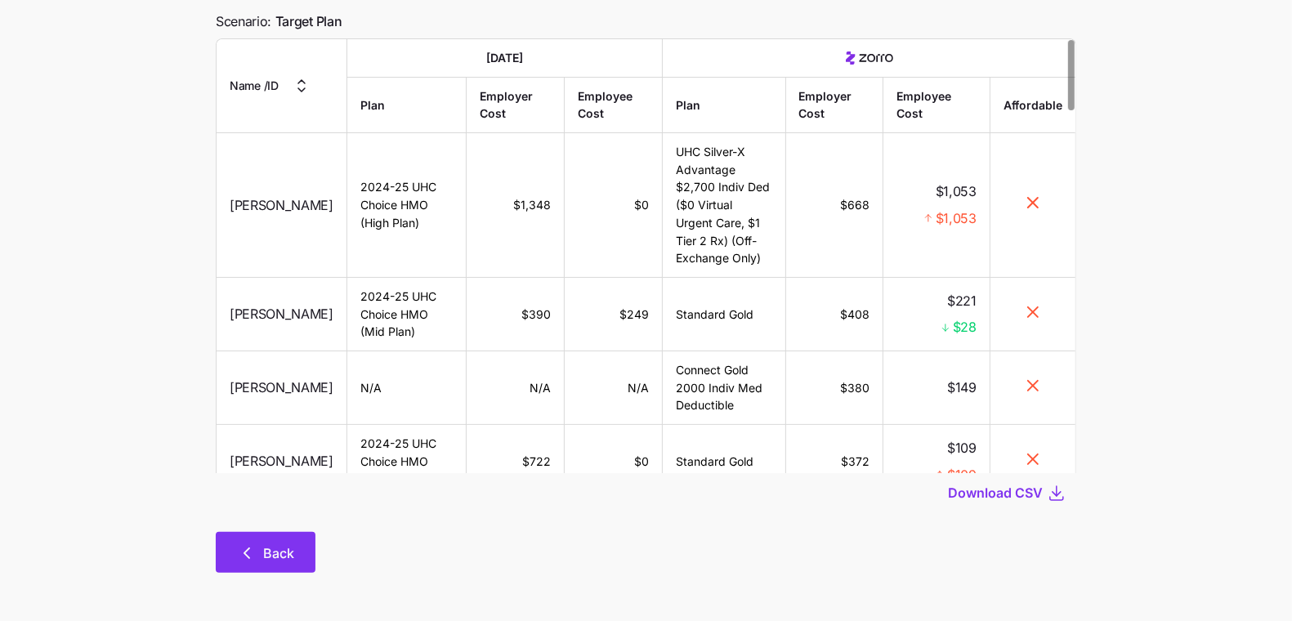
click at [248, 542] on button "Back" at bounding box center [266, 552] width 100 height 41
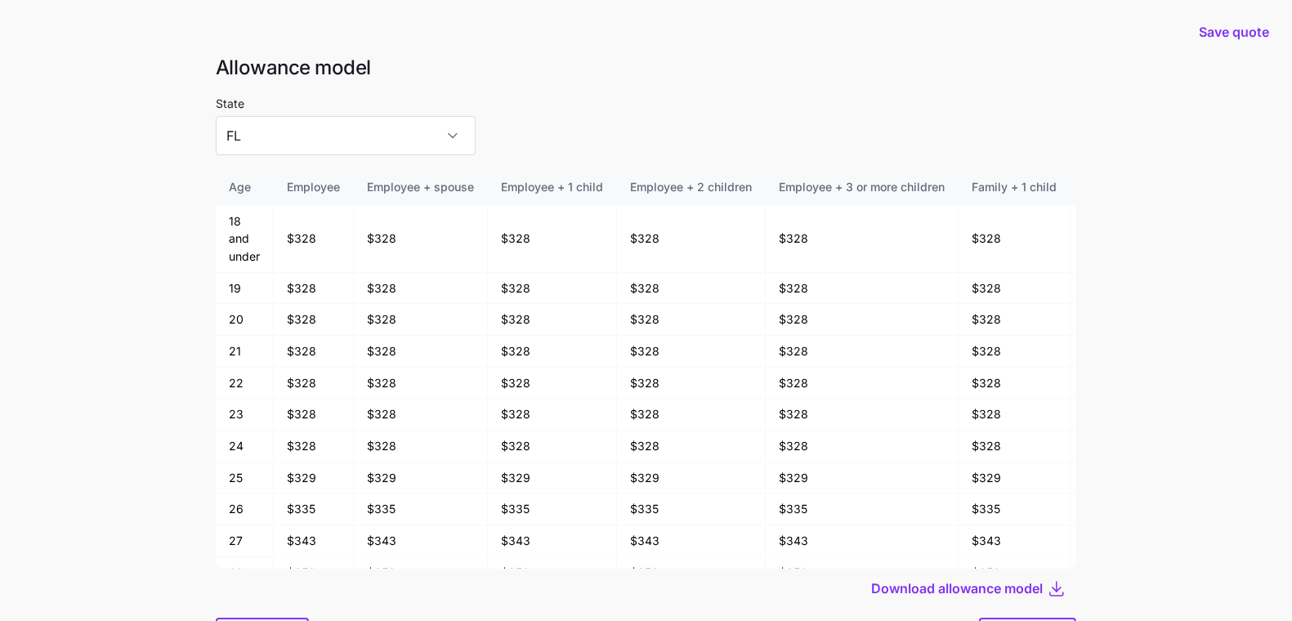
scroll to position [87, 0]
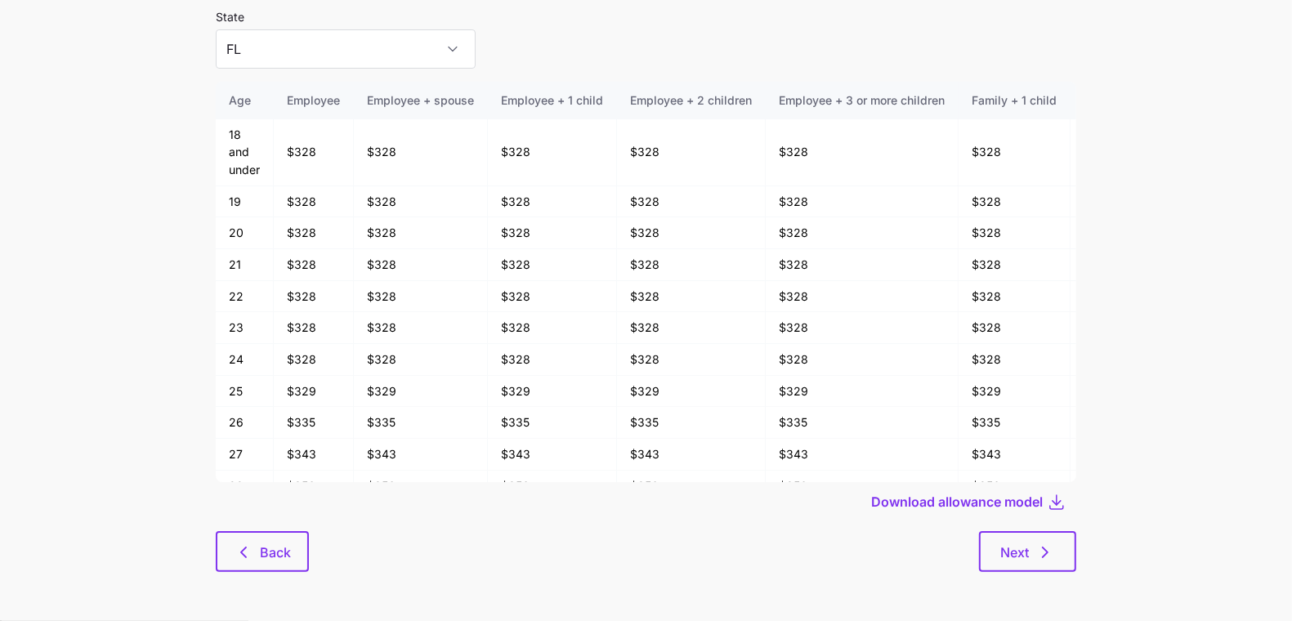
click at [265, 526] on div at bounding box center [646, 526] width 860 height 10
click at [267, 533] on button "Back" at bounding box center [262, 551] width 93 height 41
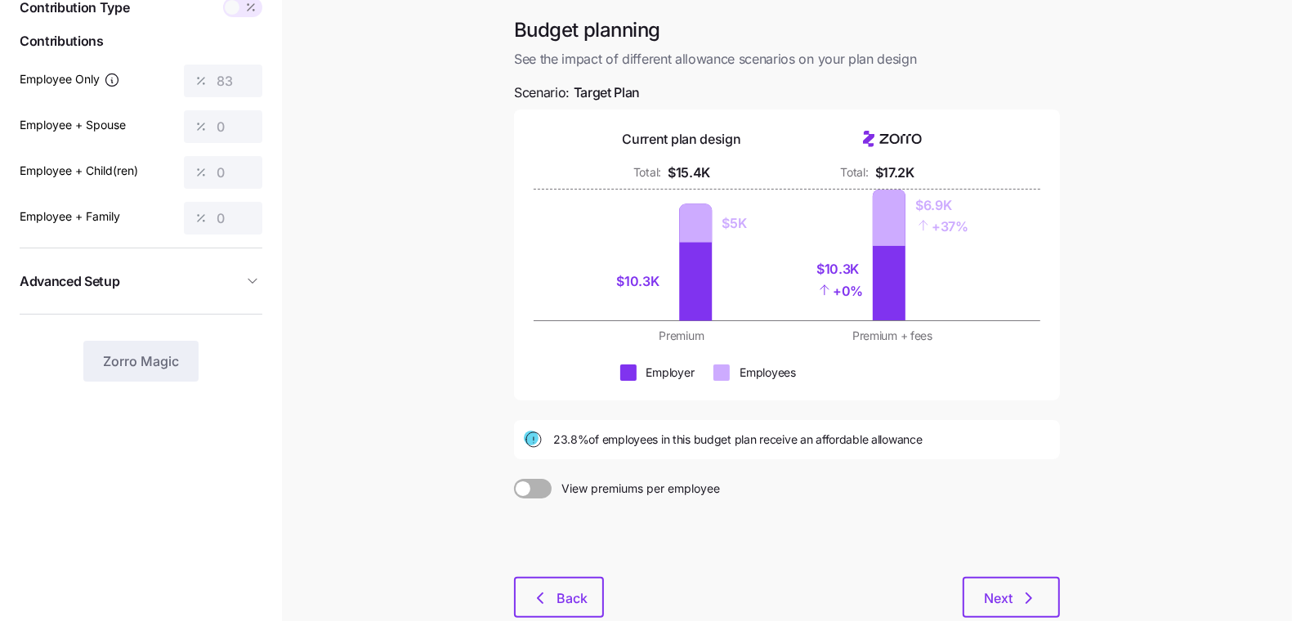
scroll to position [181, 0]
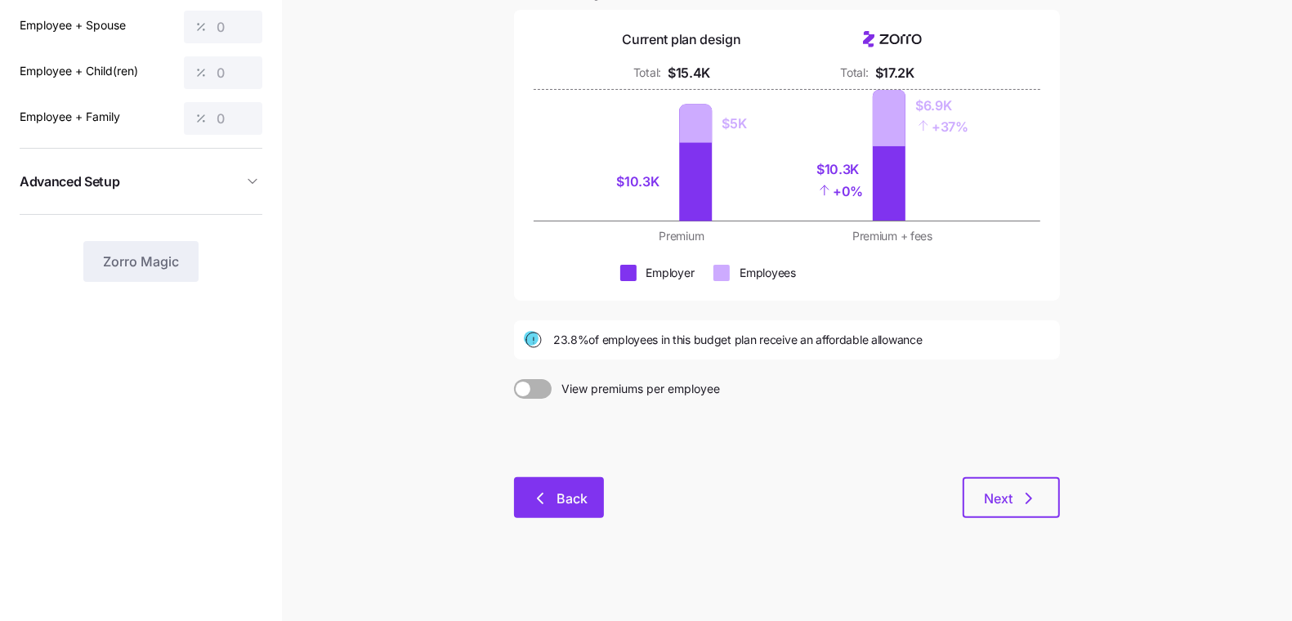
click at [559, 511] on button "Back" at bounding box center [559, 497] width 90 height 41
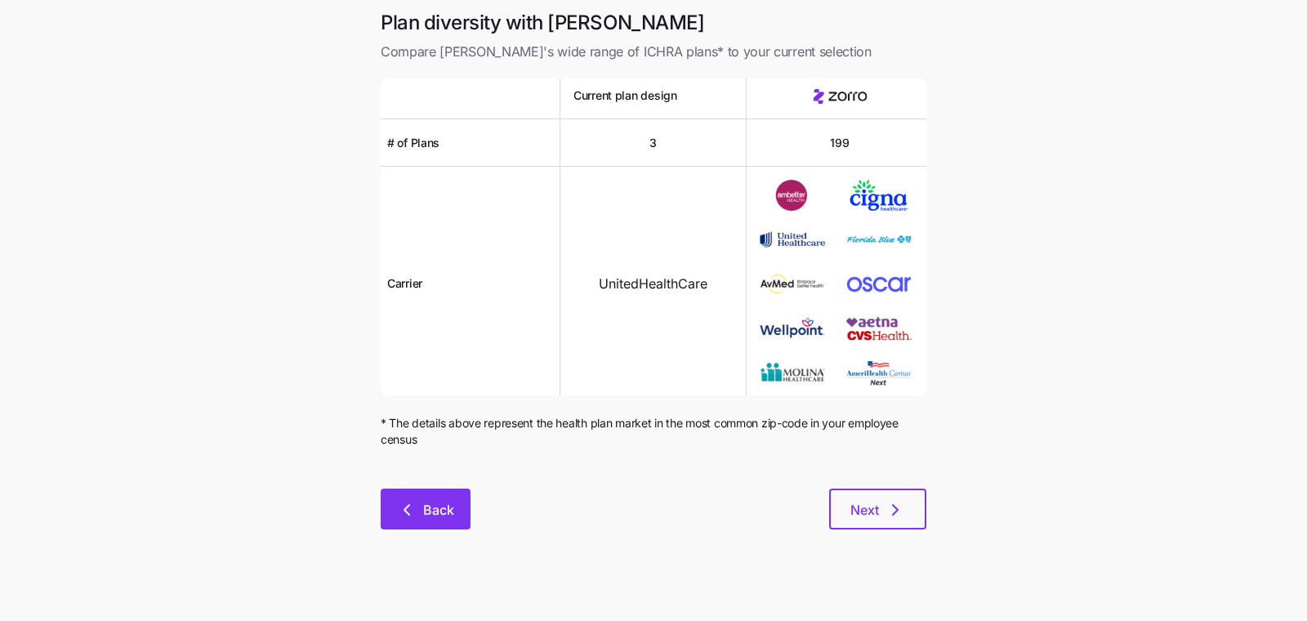
click at [426, 507] on span "Back" at bounding box center [438, 510] width 31 height 20
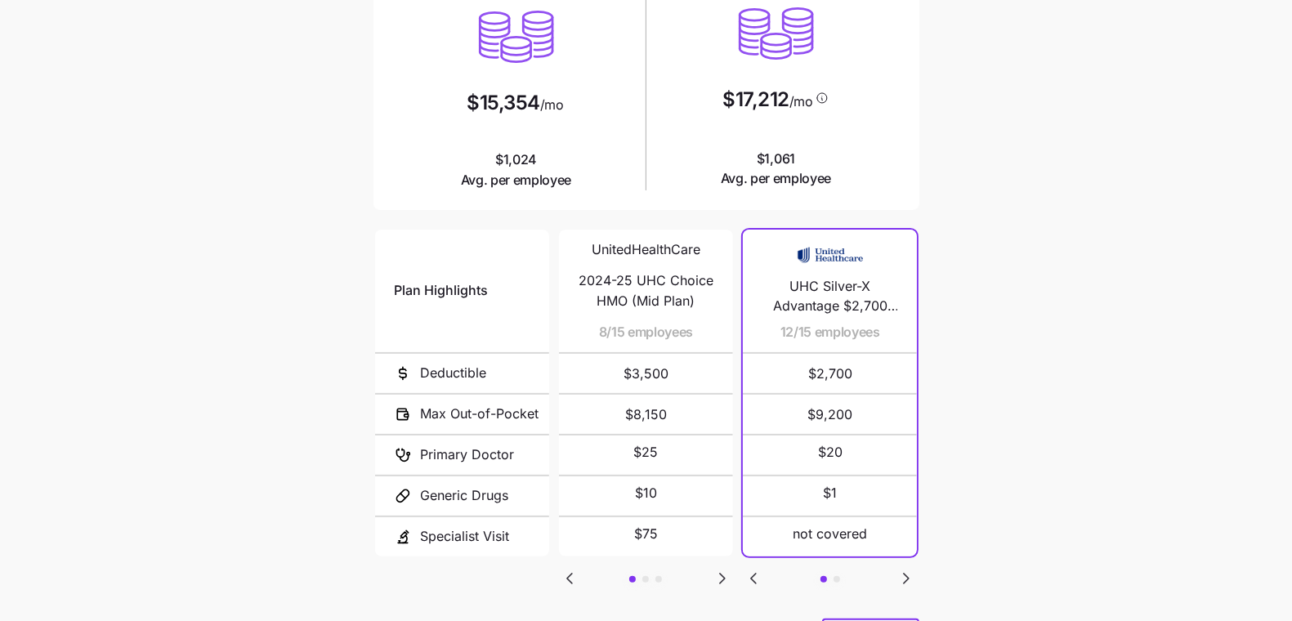
scroll to position [49, 0]
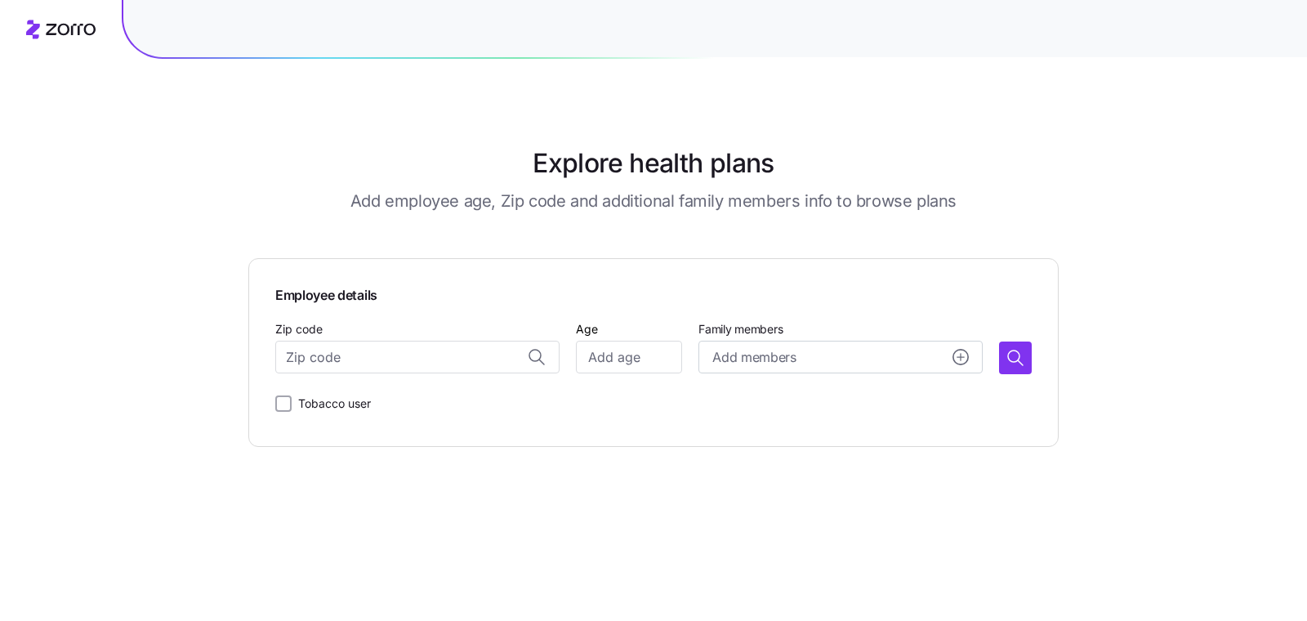
click at [326, 313] on div "Employee details Zip code Age Family members Add members Tobacco user" at bounding box center [653, 352] width 757 height 135
click at [340, 355] on input "Zip code" at bounding box center [417, 357] width 284 height 33
click at [391, 401] on span "33410, [GEOGRAPHIC_DATA], [GEOGRAPHIC_DATA]" at bounding box center [433, 401] width 229 height 20
type input "33410, [GEOGRAPHIC_DATA], [GEOGRAPHIC_DATA]"
click at [617, 363] on input "Age" at bounding box center [629, 357] width 106 height 33
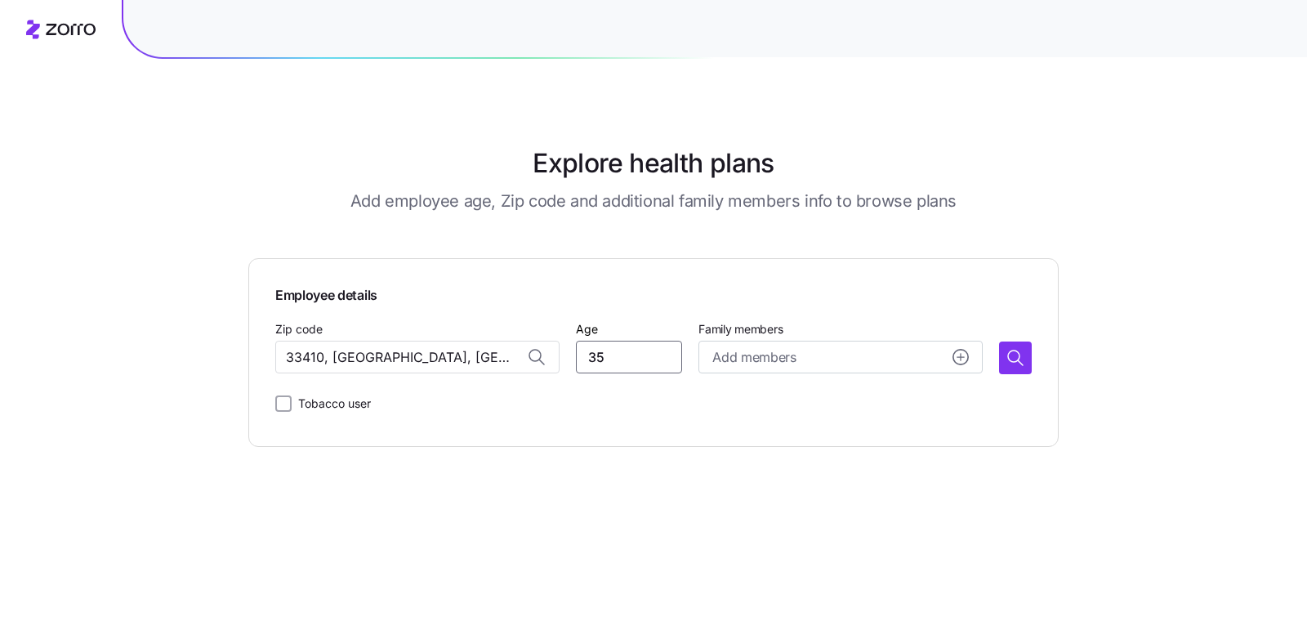
type input "35"
click at [1035, 367] on div "Employee details Zip code [GEOGRAPHIC_DATA], [GEOGRAPHIC_DATA] Age [DEMOGRAPHIC…" at bounding box center [653, 352] width 810 height 189
click at [1011, 364] on icon "button" at bounding box center [1016, 358] width 20 height 20
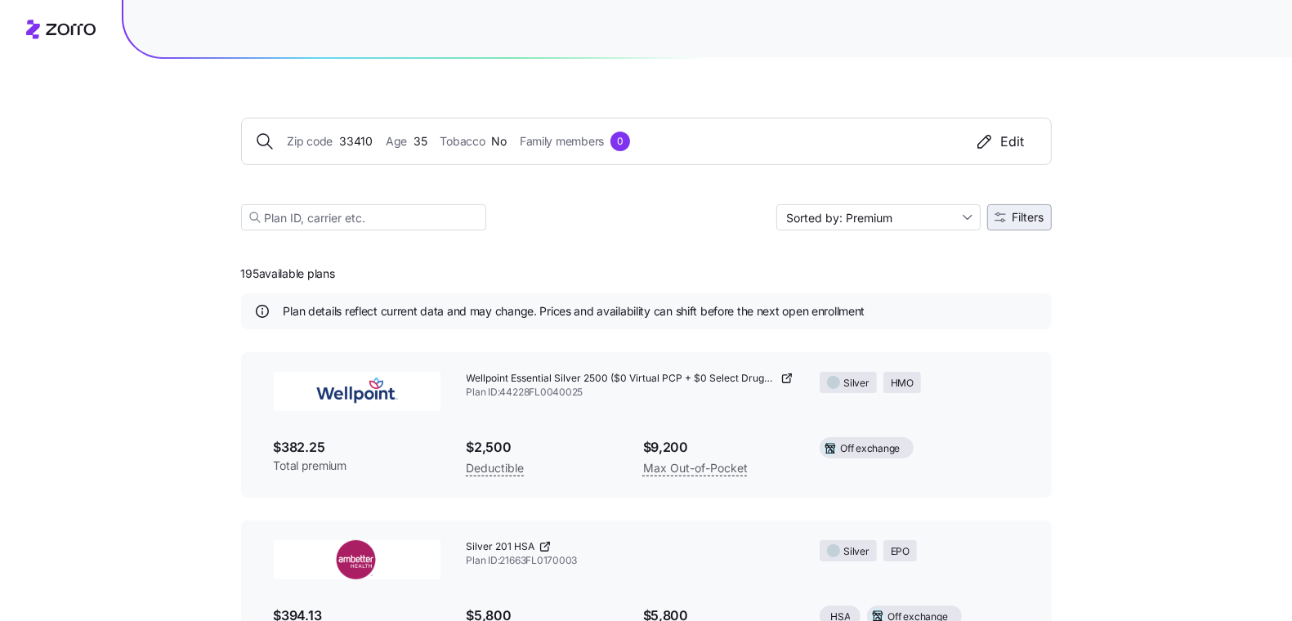
click at [1026, 204] on button "Filters" at bounding box center [1019, 217] width 65 height 26
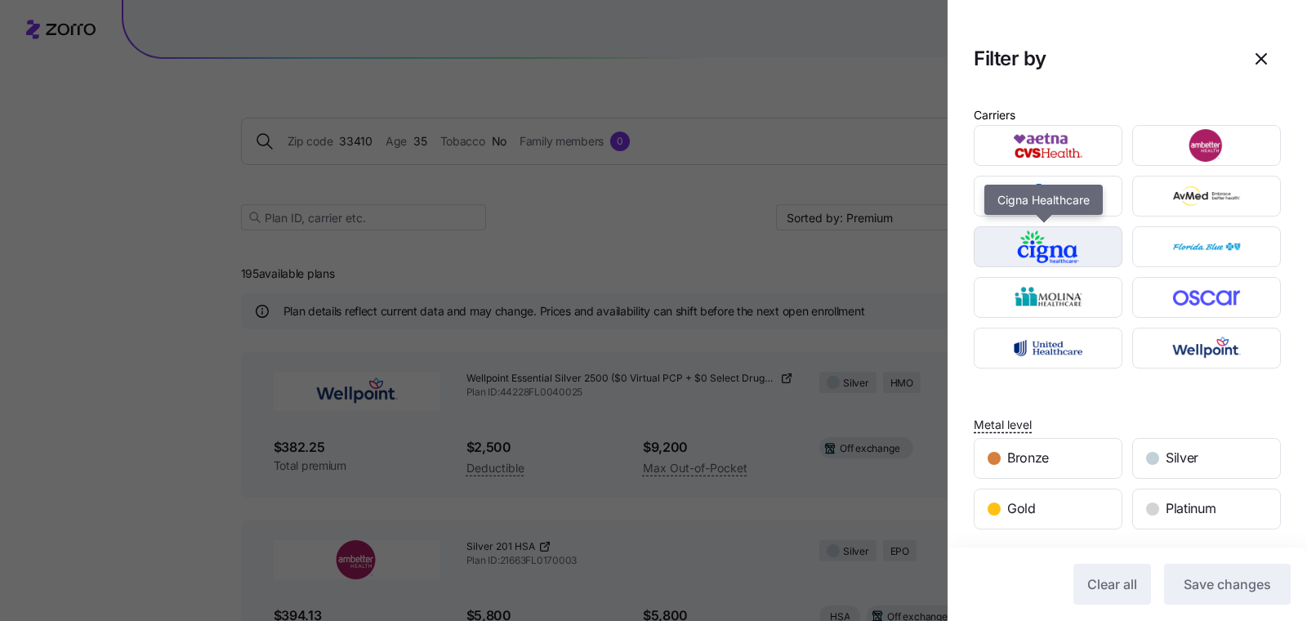
click at [1070, 260] on img "button" at bounding box center [1049, 246] width 120 height 33
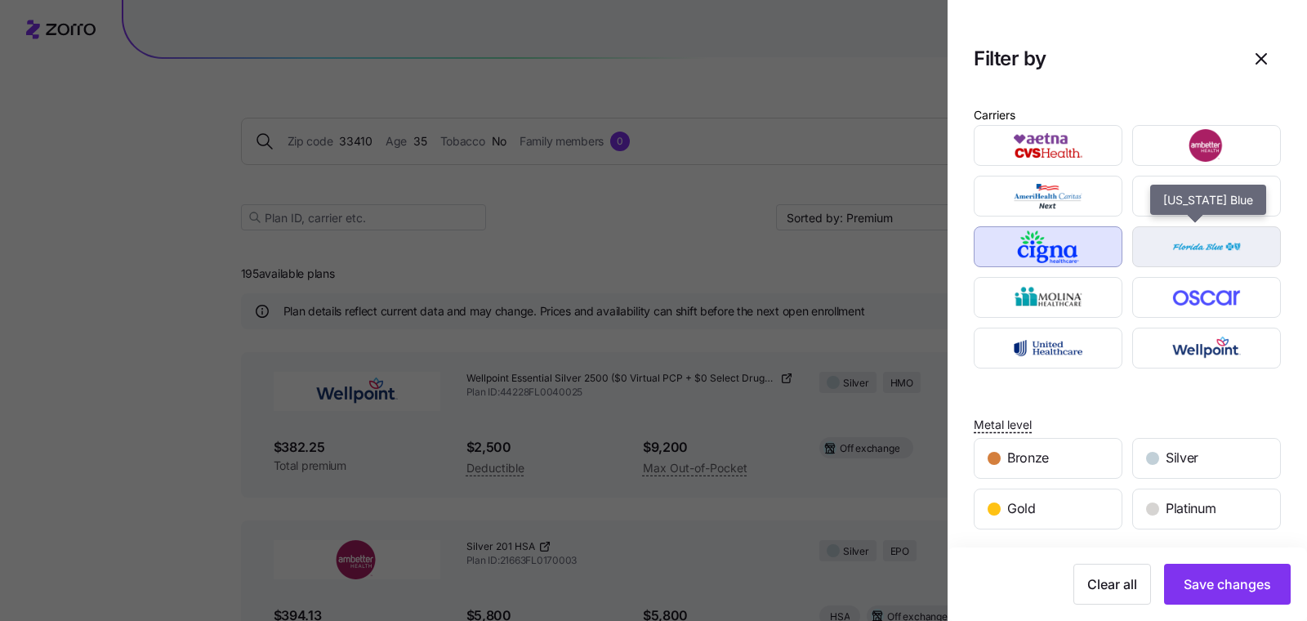
click at [1179, 250] on img "button" at bounding box center [1207, 246] width 120 height 33
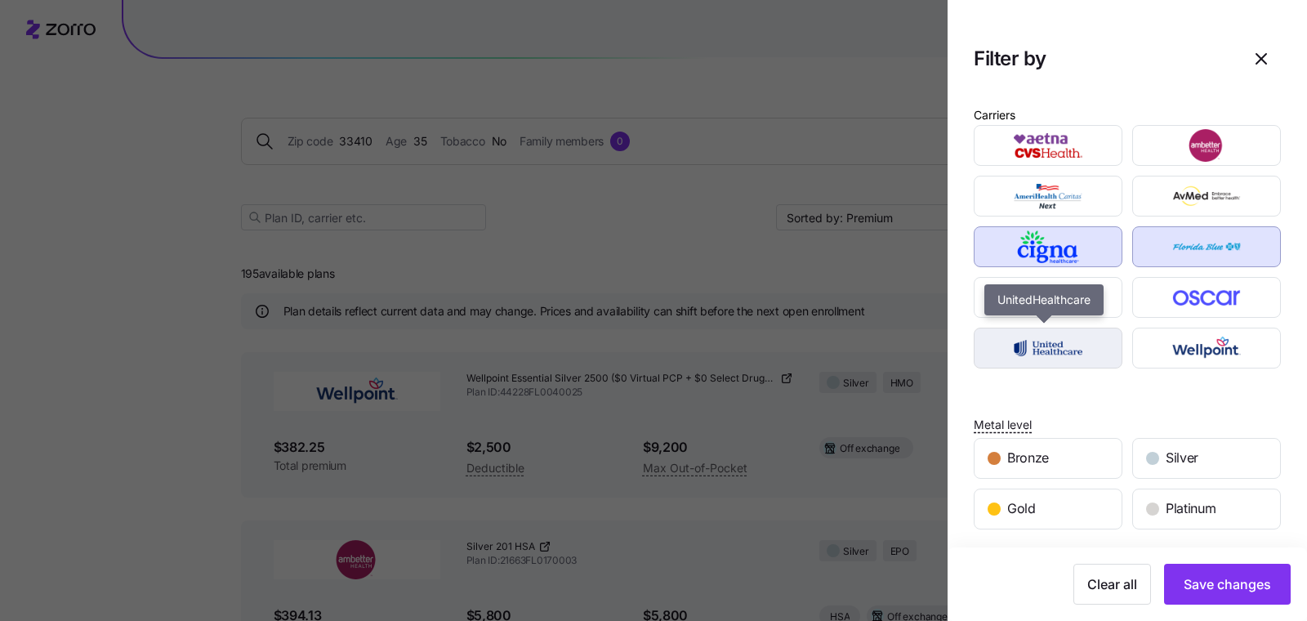
click at [1066, 363] on div "button" at bounding box center [1048, 347] width 147 height 39
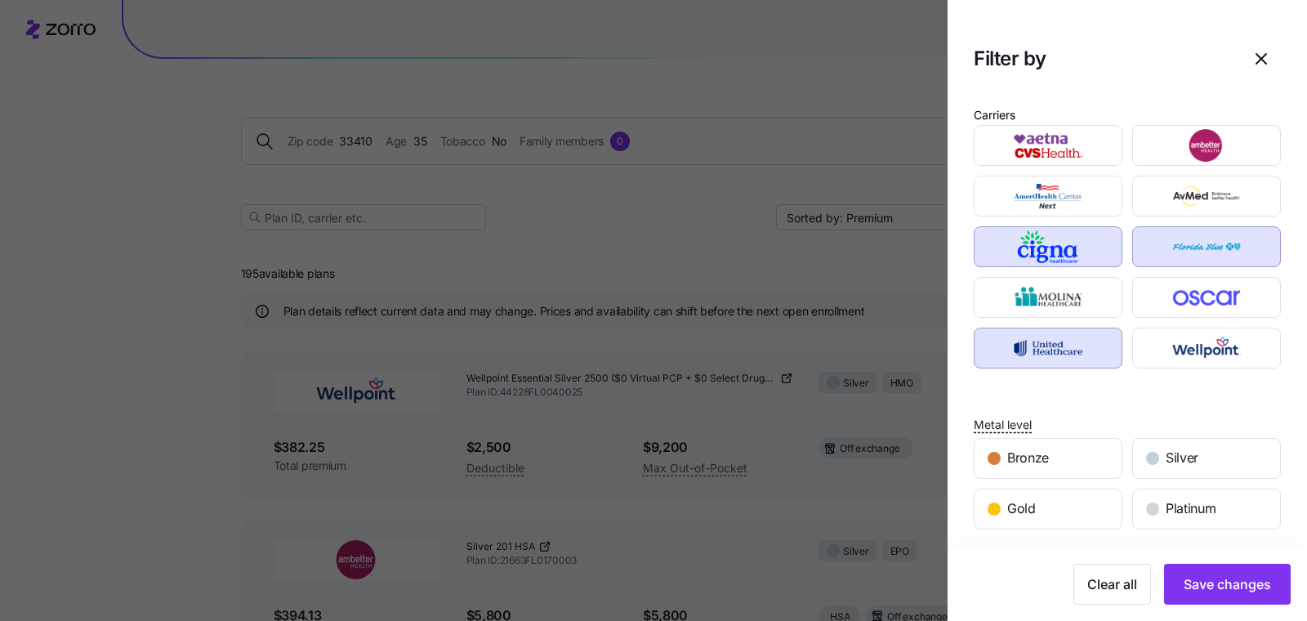
drag, startPoint x: 1225, startPoint y: 594, endPoint x: 1203, endPoint y: 388, distance: 207.1
click at [1202, 389] on div "Carriers Metal level Bronze Silver Gold Platinum Network type HMO PPO EPO POS P…" at bounding box center [1127, 549] width 359 height 915
click at [1213, 583] on span "Save changes" at bounding box center [1227, 584] width 87 height 20
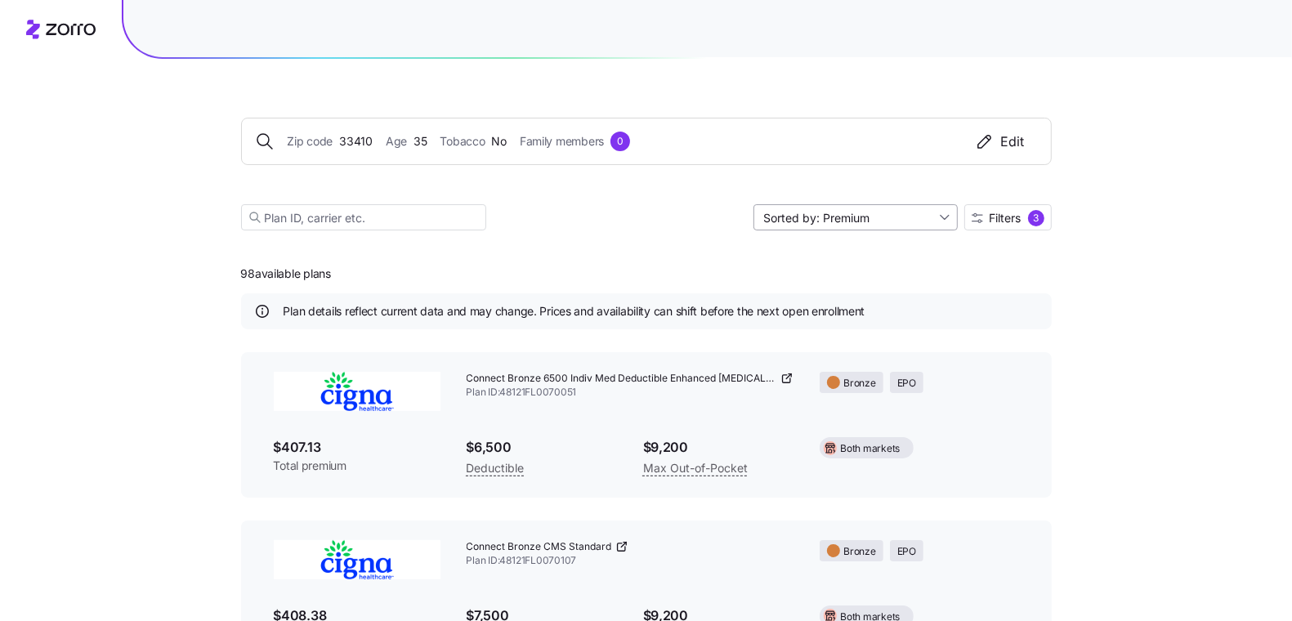
click at [910, 216] on input "Sorted by: Premium" at bounding box center [855, 217] width 204 height 26
click at [673, 209] on div "Sorted by: Premium Filters 3" at bounding box center [646, 217] width 810 height 26
click at [1012, 217] on span "Filters" at bounding box center [1005, 217] width 32 height 11
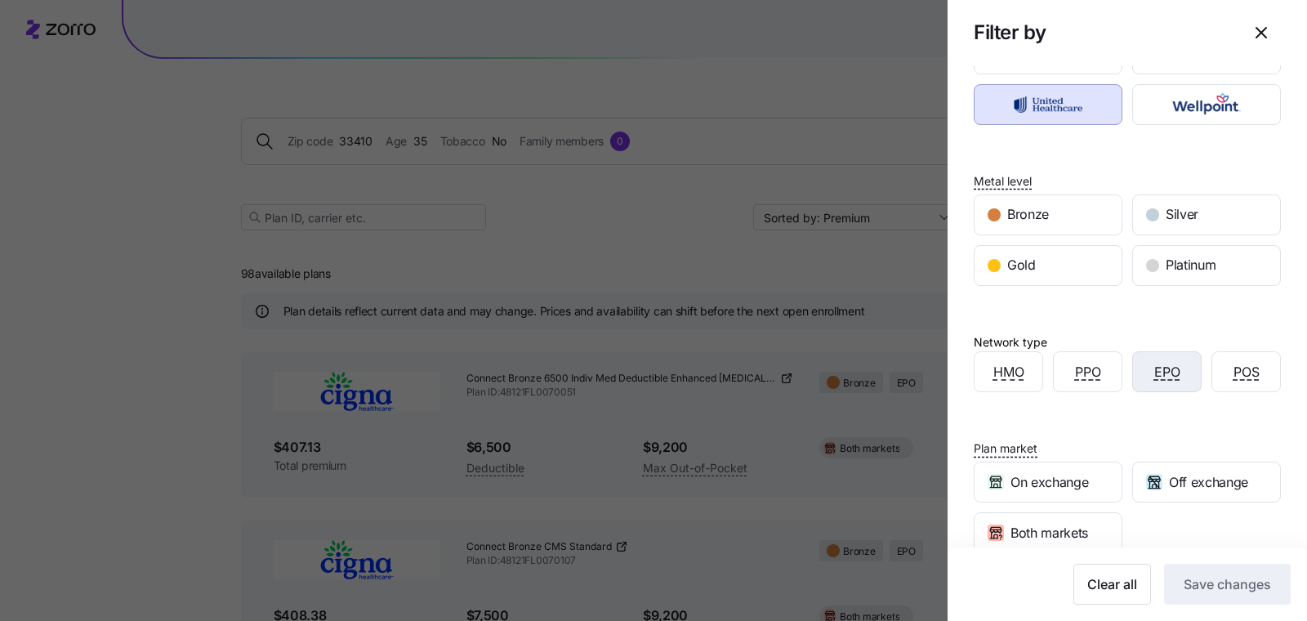
scroll to position [216, 0]
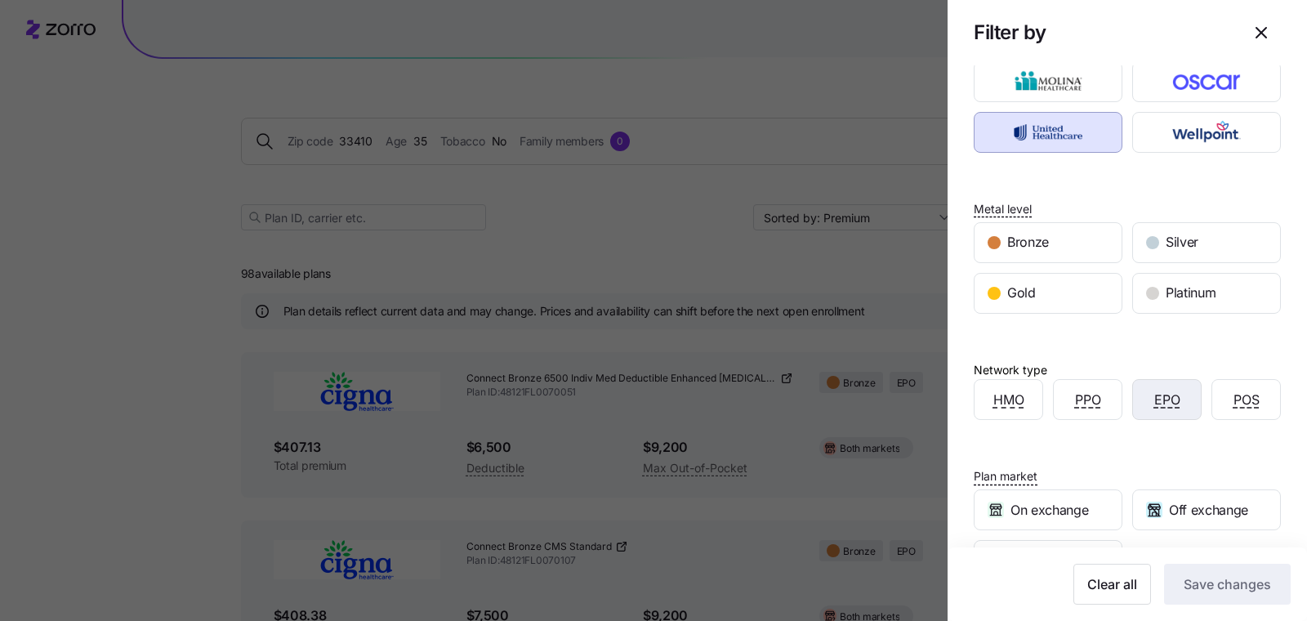
click at [1159, 399] on span "EPO" at bounding box center [1167, 400] width 26 height 20
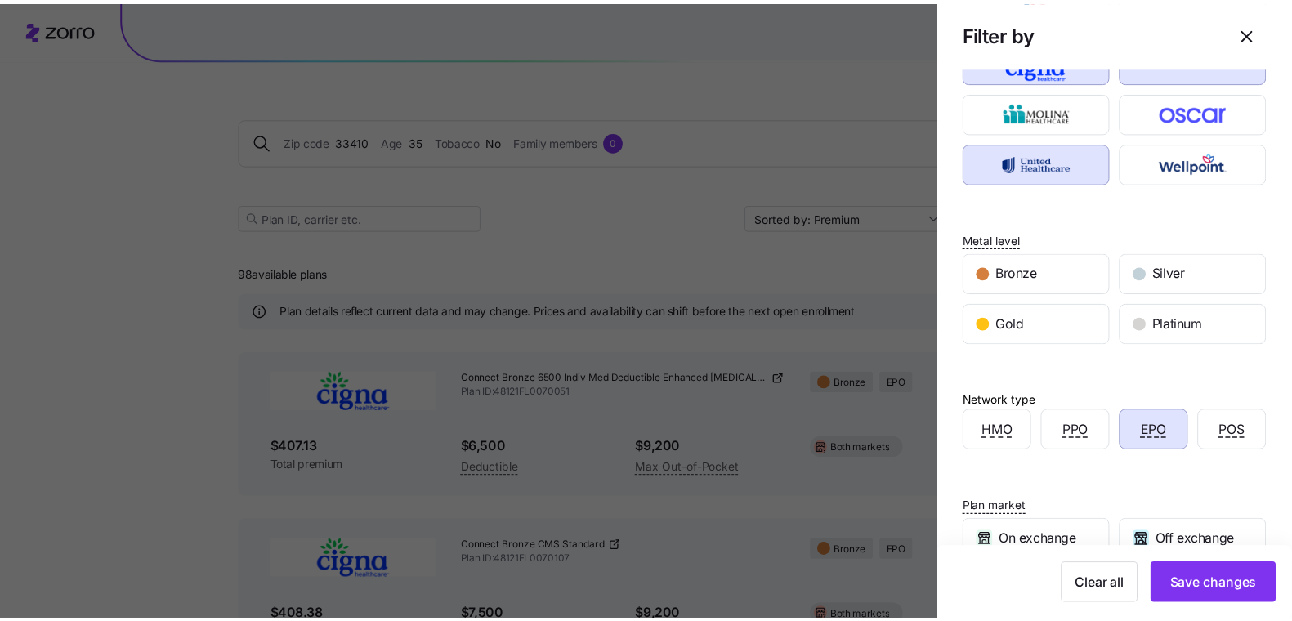
scroll to position [181, 0]
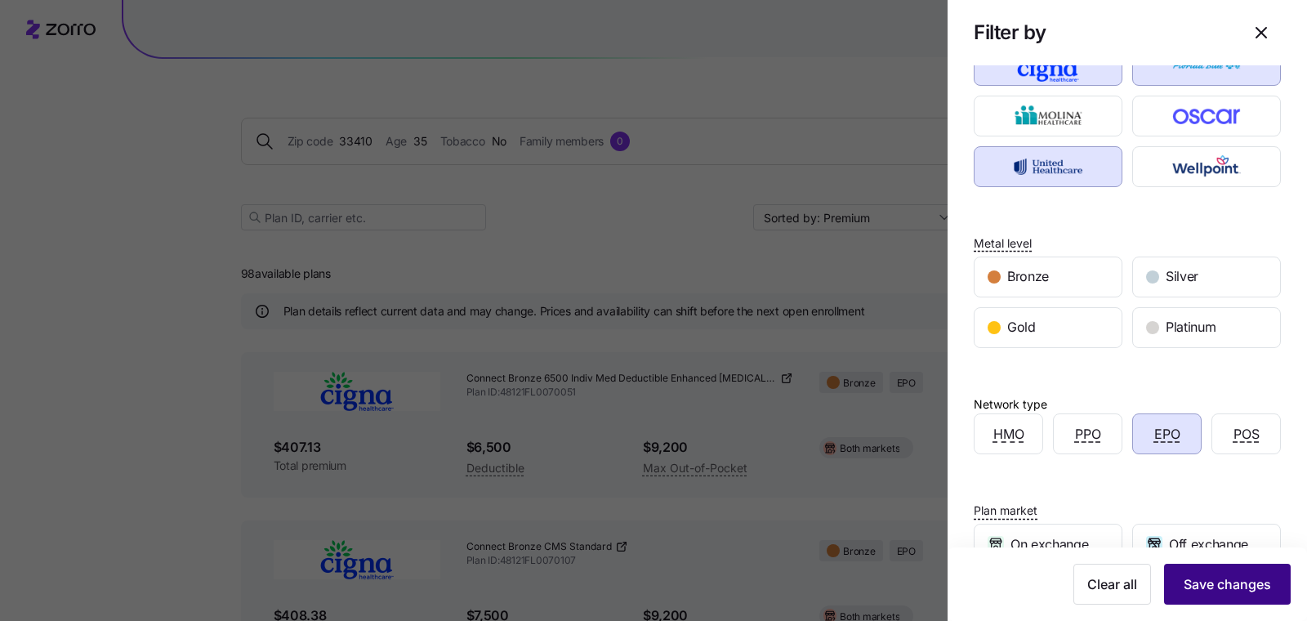
click at [1211, 574] on span "Save changes" at bounding box center [1227, 584] width 87 height 20
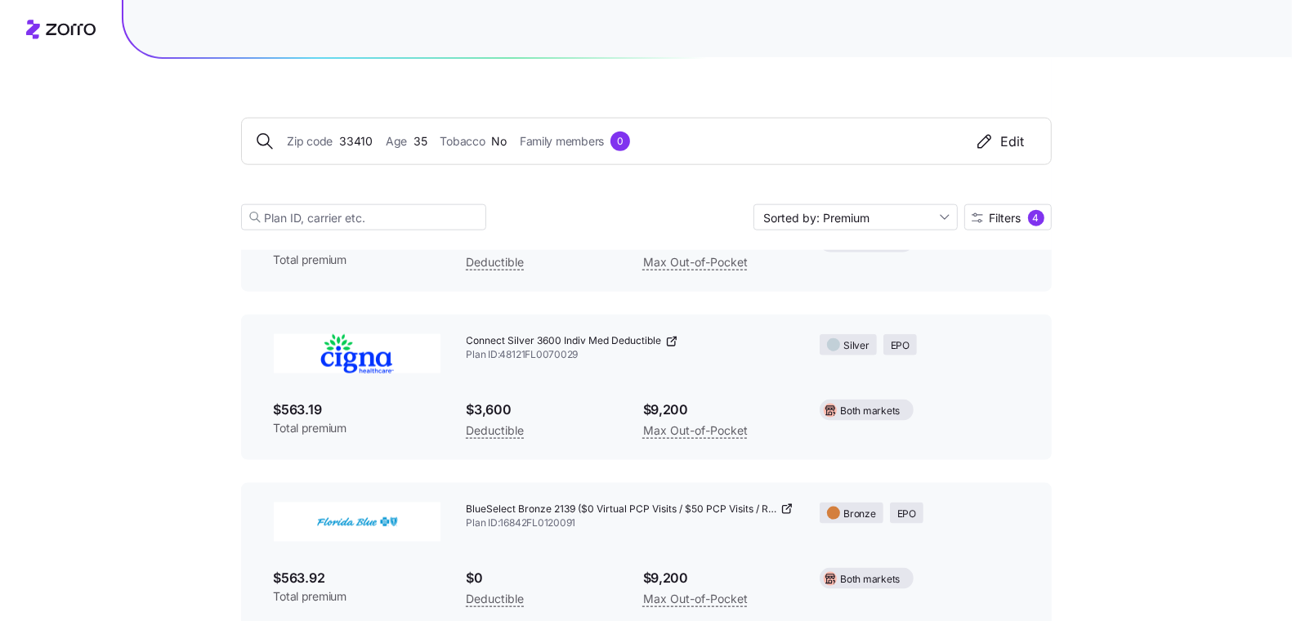
scroll to position [1594, 0]
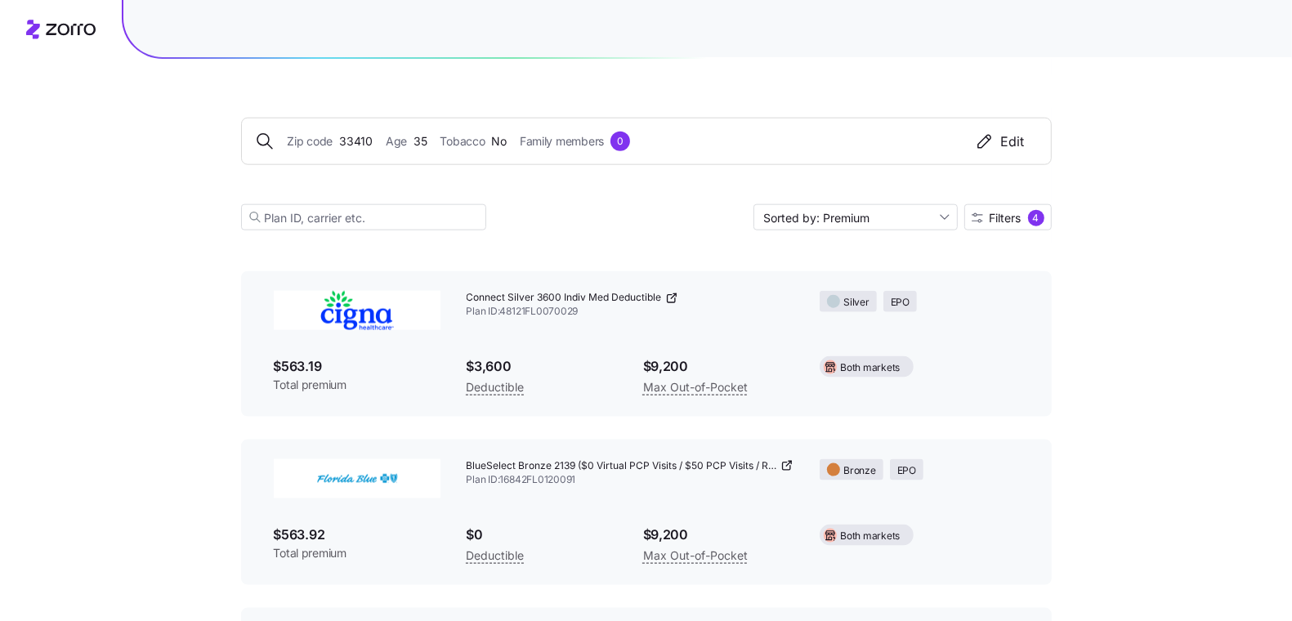
click at [1003, 235] on div "Zip code 33410 Age 35 Tobacco No Family members 0 Edit Sorted by: Premium Filte…" at bounding box center [646, 154] width 810 height 191
drag, startPoint x: 1004, startPoint y: 222, endPoint x: 879, endPoint y: 225, distance: 125.0
click at [879, 225] on input "Sorted by: Premium" at bounding box center [855, 217] width 204 height 26
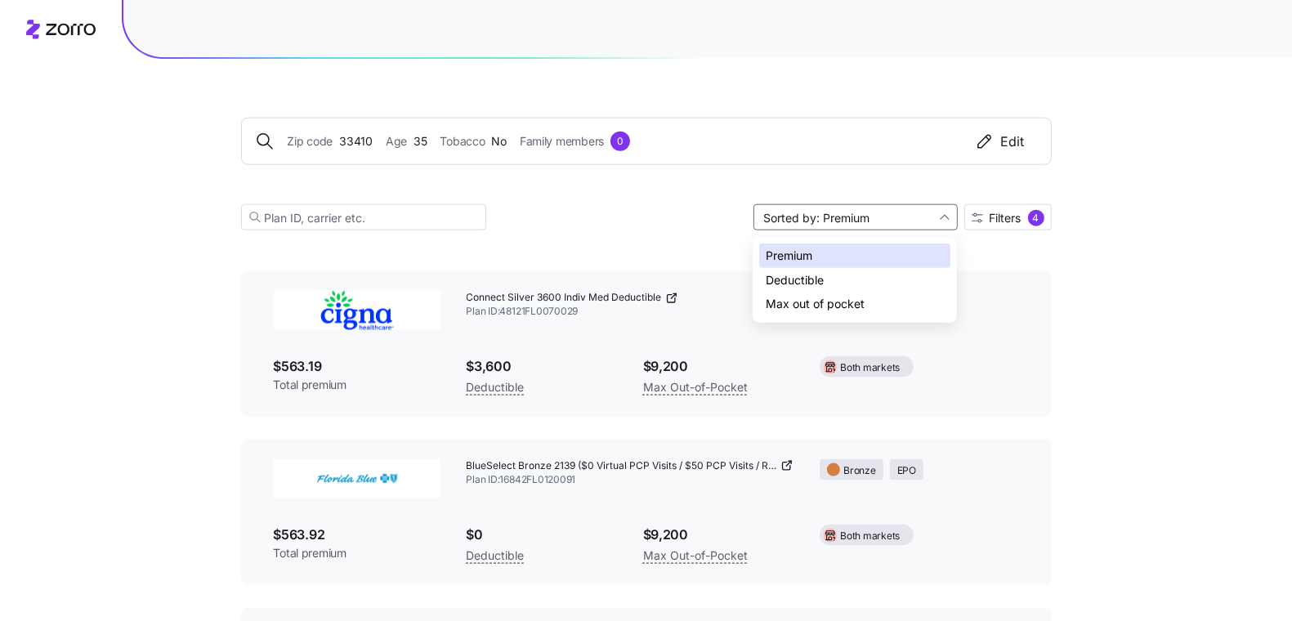
click at [855, 309] on div "Max out of pocket" at bounding box center [854, 304] width 191 height 25
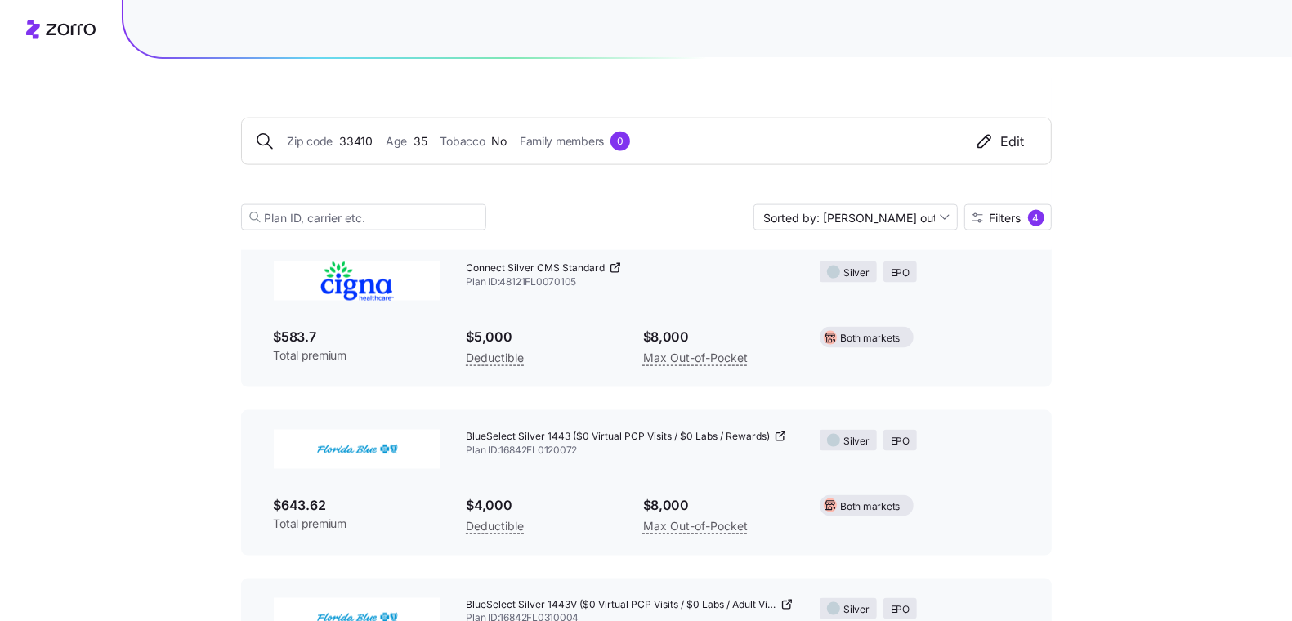
scroll to position [1792, 0]
click at [527, 443] on span "BlueSelect Silver 1443 ($0 Virtual PCP Visits / $0 Labs / Rewards)" at bounding box center [618, 437] width 304 height 14
click at [580, 509] on span "$4,000" at bounding box center [541, 505] width 150 height 20
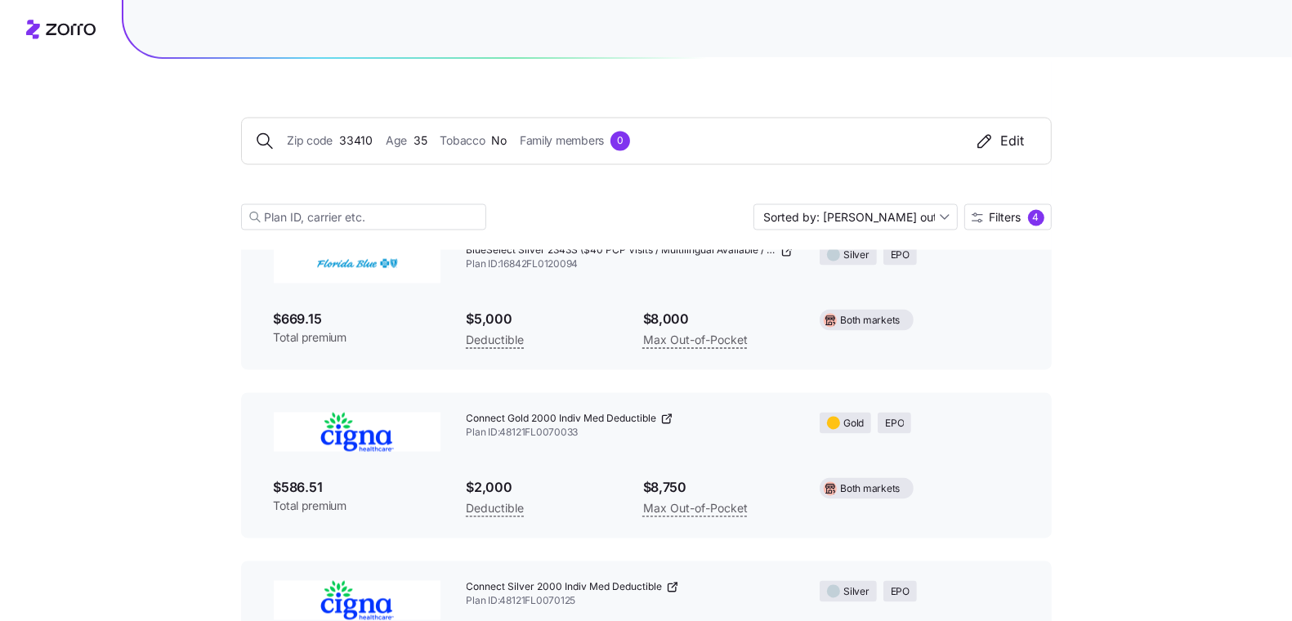
scroll to position [2482, 0]
click at [521, 444] on div "Connect Gold 2000 Indiv Med Deductible Plan ID: 48121FL0070033" at bounding box center [630, 426] width 354 height 54
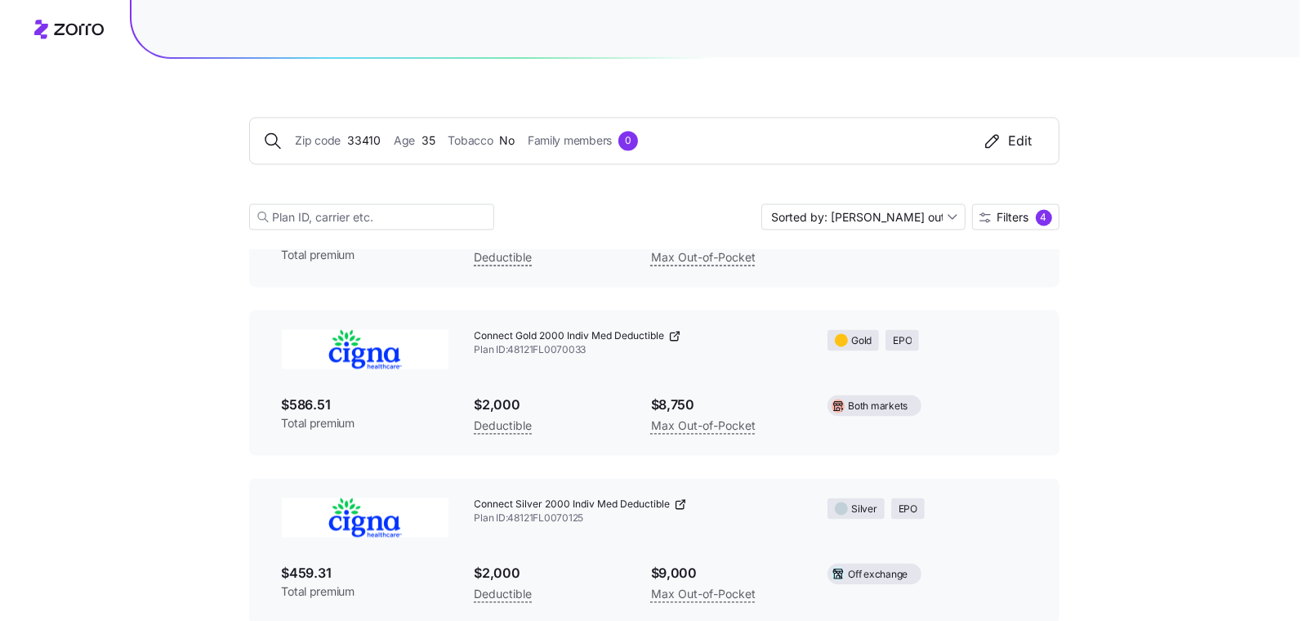
scroll to position [2578, 0]
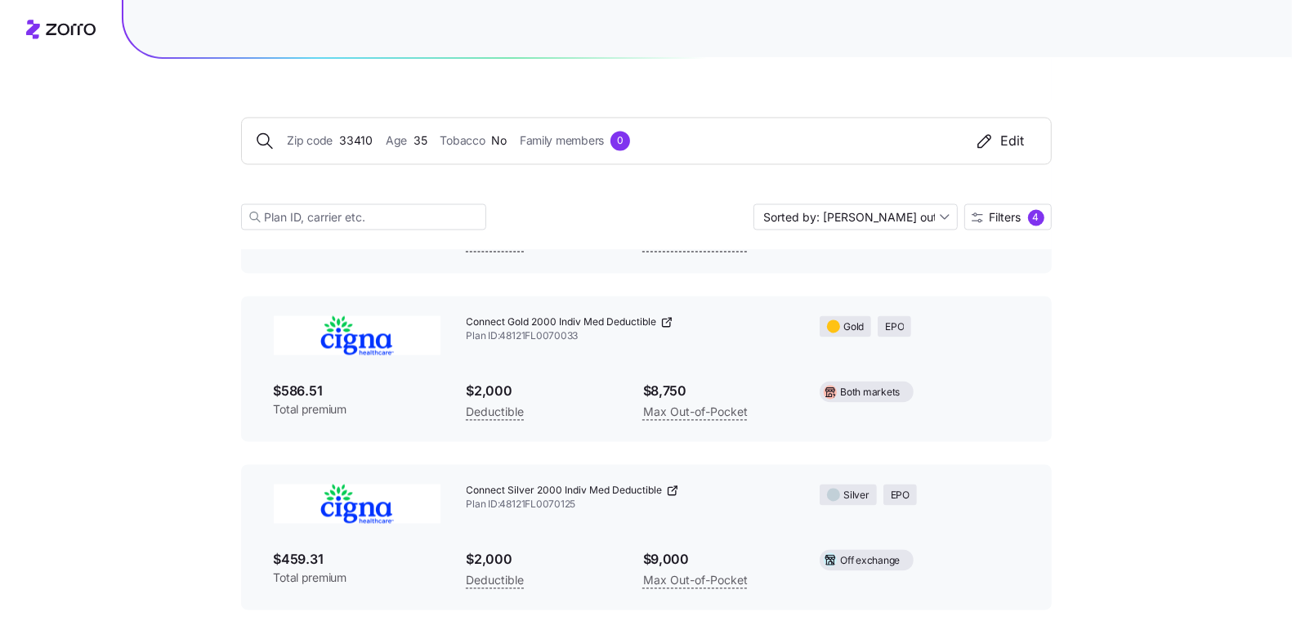
click at [663, 327] on icon at bounding box center [665, 322] width 7 height 7
drag, startPoint x: 466, startPoint y: 324, endPoint x: 658, endPoint y: 330, distance: 192.9
click at [658, 330] on div "Connect Gold 2000 Indiv Med Deductible" at bounding box center [630, 323] width 328 height 14
copy span "Connect Gold 2000 Indiv Med Deductible"
click at [984, 221] on span "Filters 4" at bounding box center [1007, 218] width 73 height 16
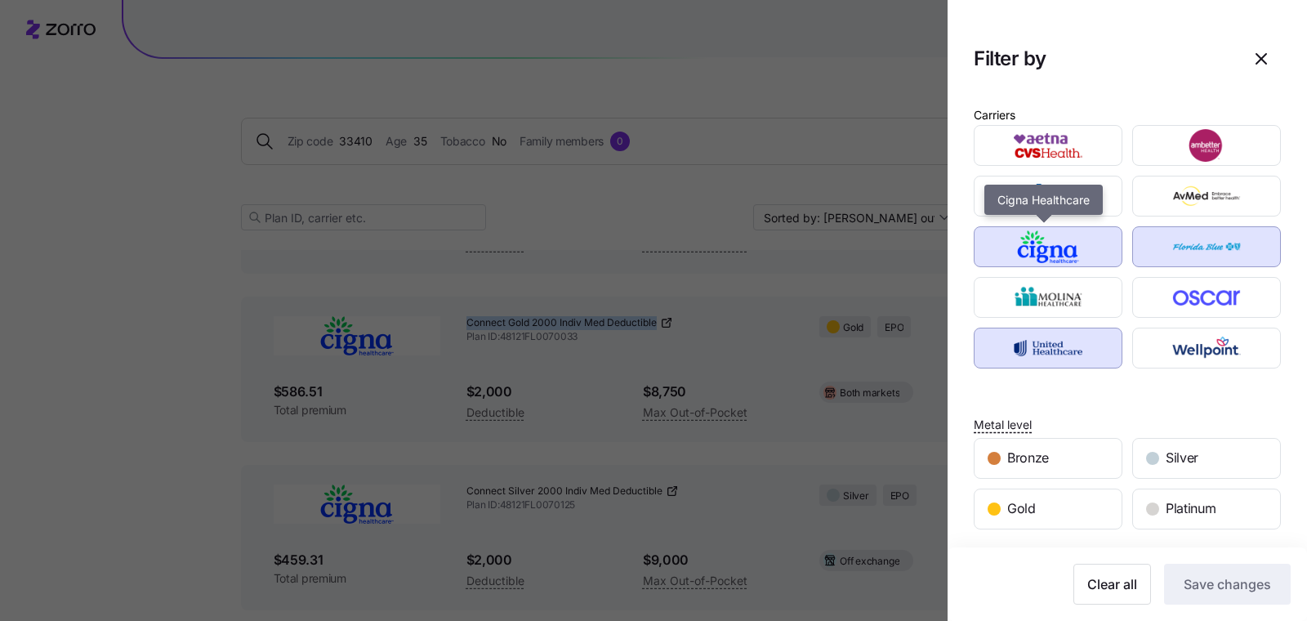
click at [1038, 257] on img "button" at bounding box center [1049, 246] width 120 height 33
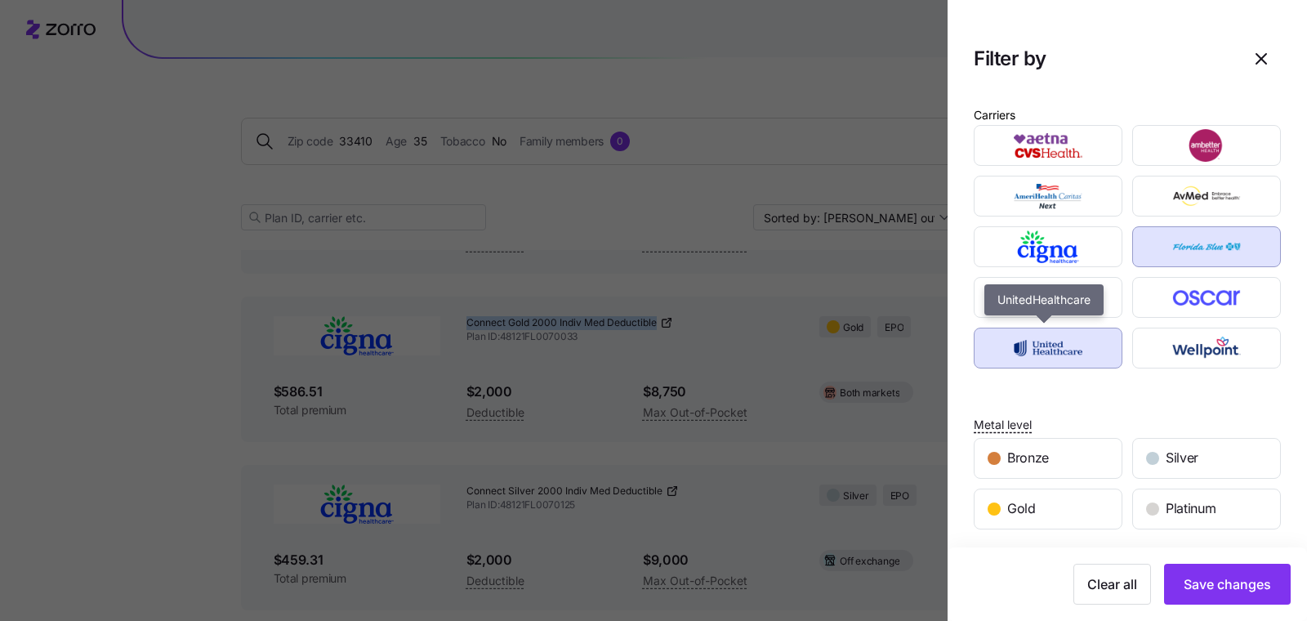
click at [1044, 354] on img "button" at bounding box center [1049, 348] width 120 height 33
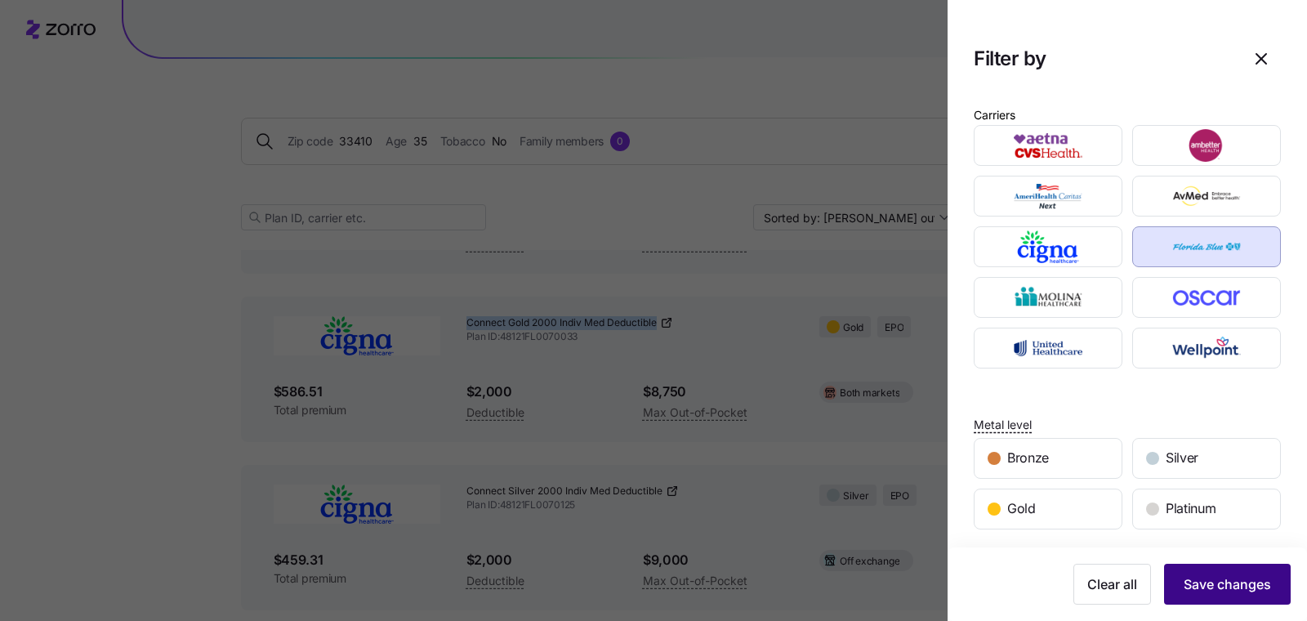
click at [1201, 590] on span "Save changes" at bounding box center [1227, 584] width 87 height 20
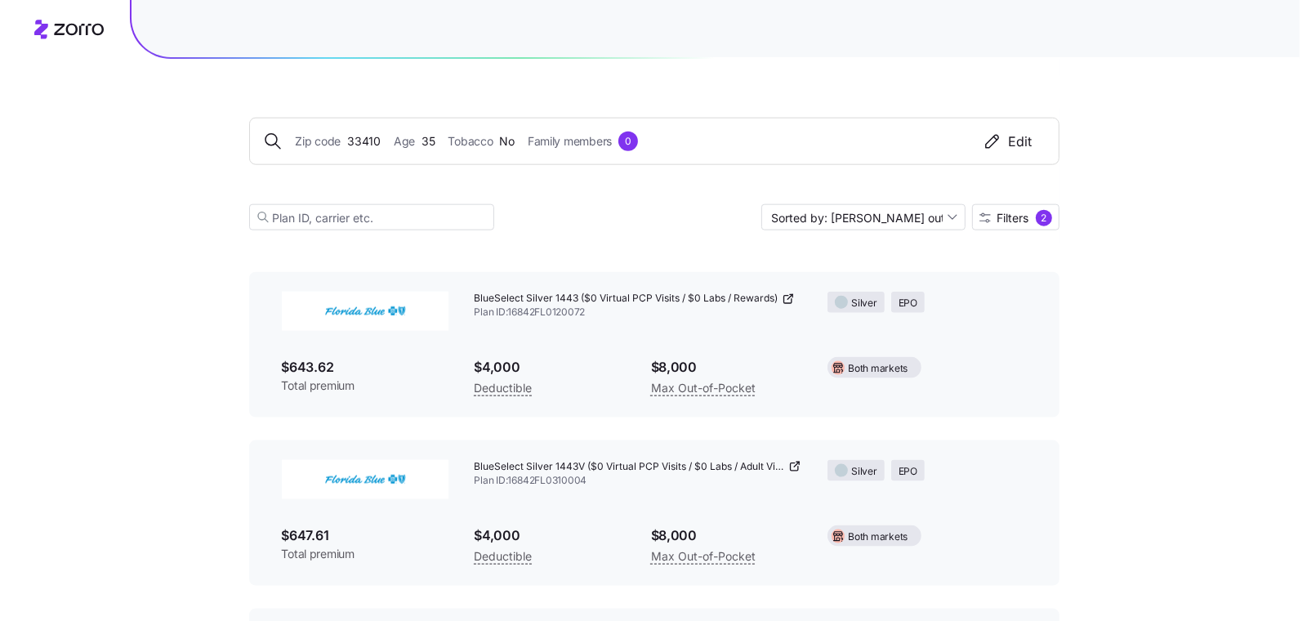
scroll to position [1601, 0]
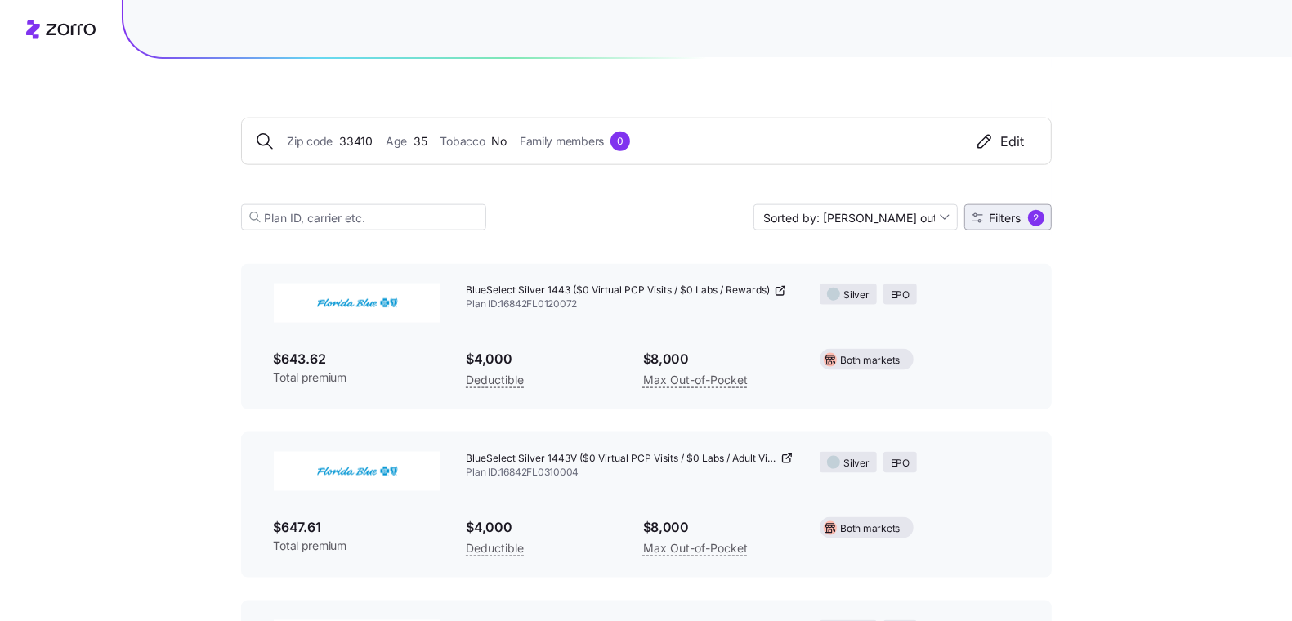
click at [994, 221] on span "Filters" at bounding box center [1005, 217] width 32 height 11
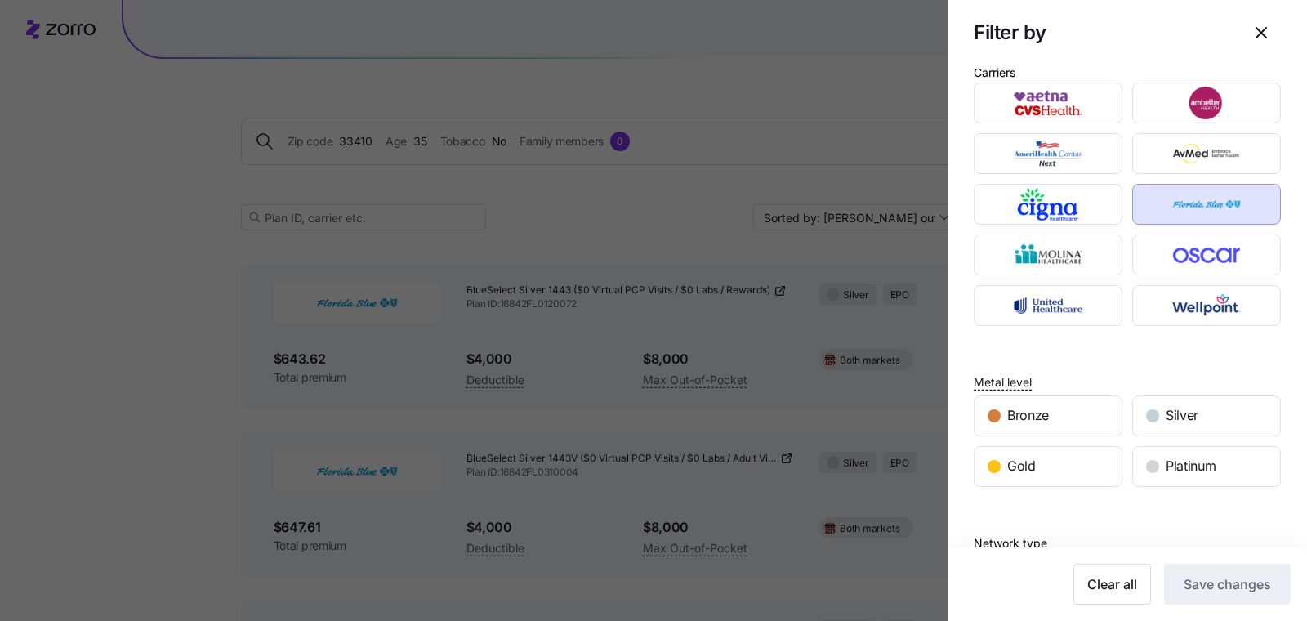
scroll to position [314, 0]
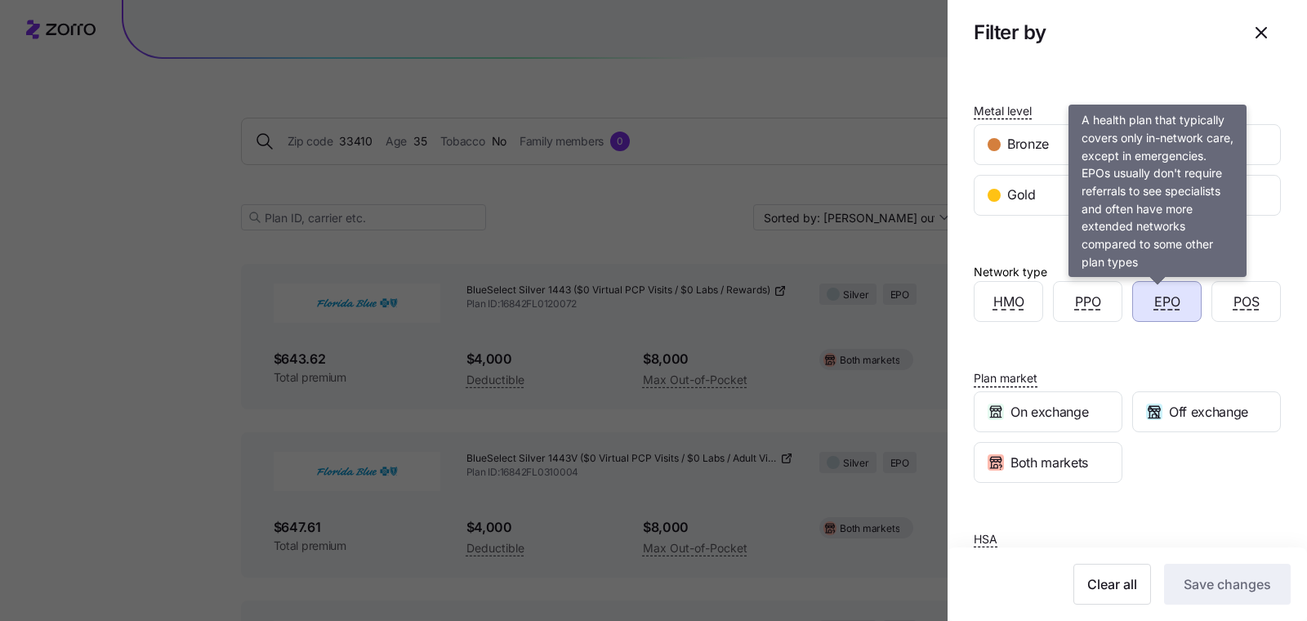
click at [1154, 303] on span "EPO" at bounding box center [1167, 302] width 26 height 20
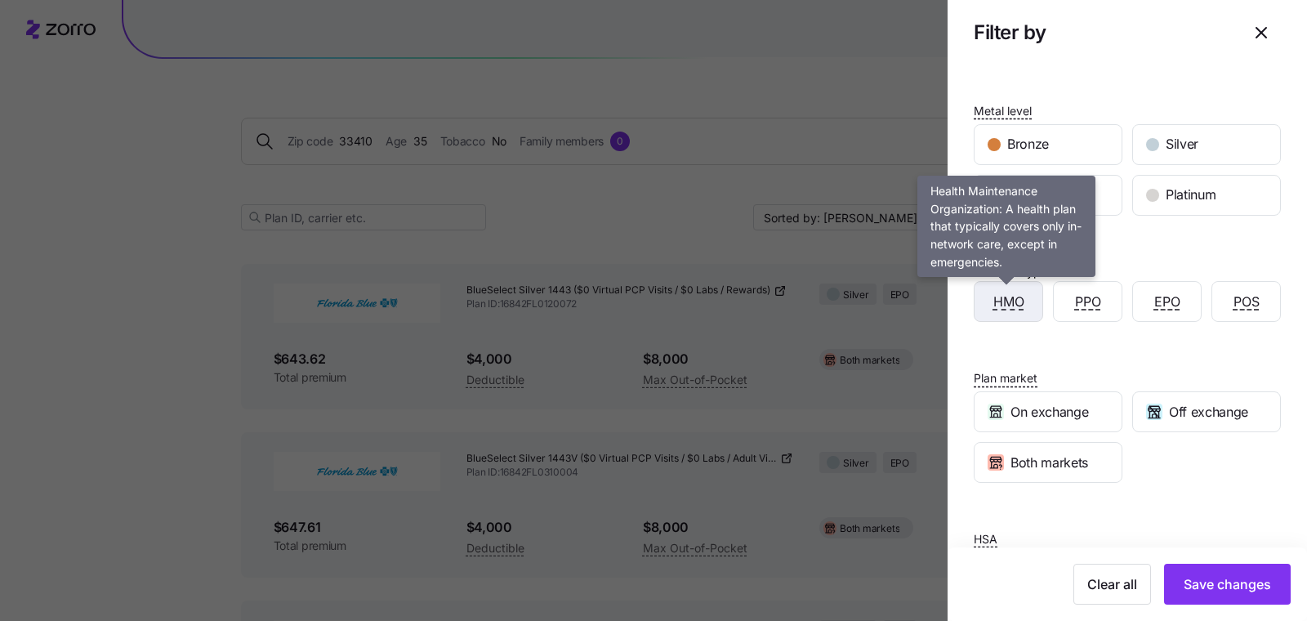
click at [1011, 303] on span "HMO" at bounding box center [1008, 302] width 31 height 20
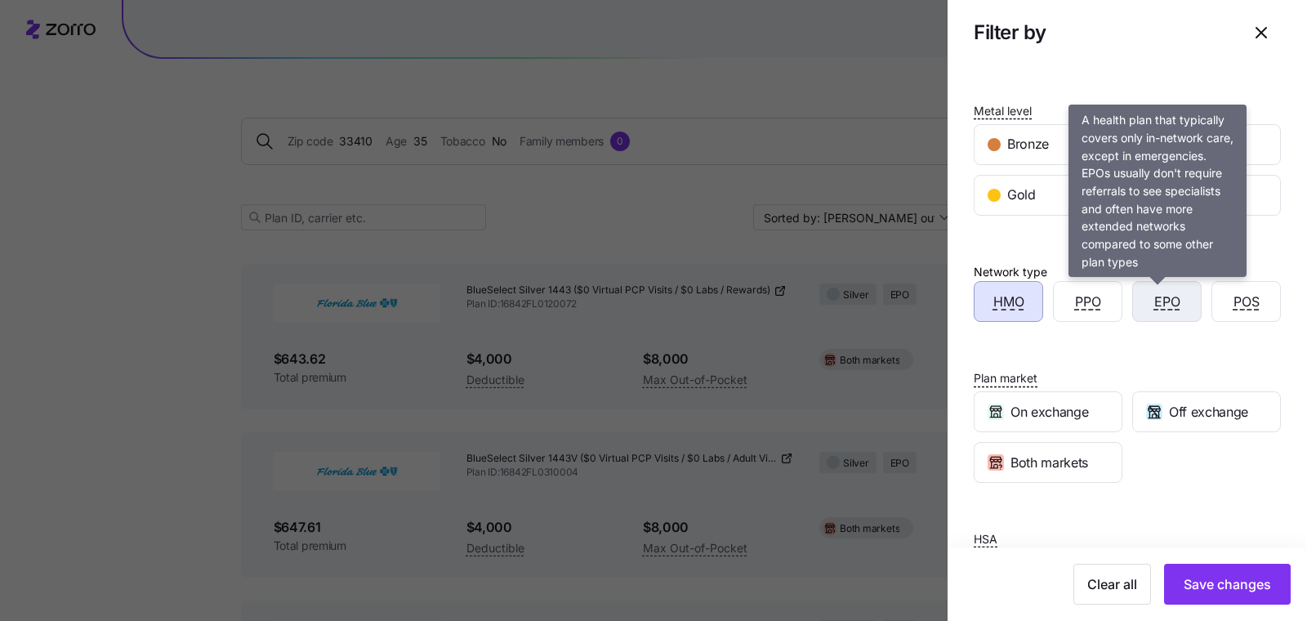
click at [1163, 301] on span "EPO" at bounding box center [1167, 302] width 26 height 20
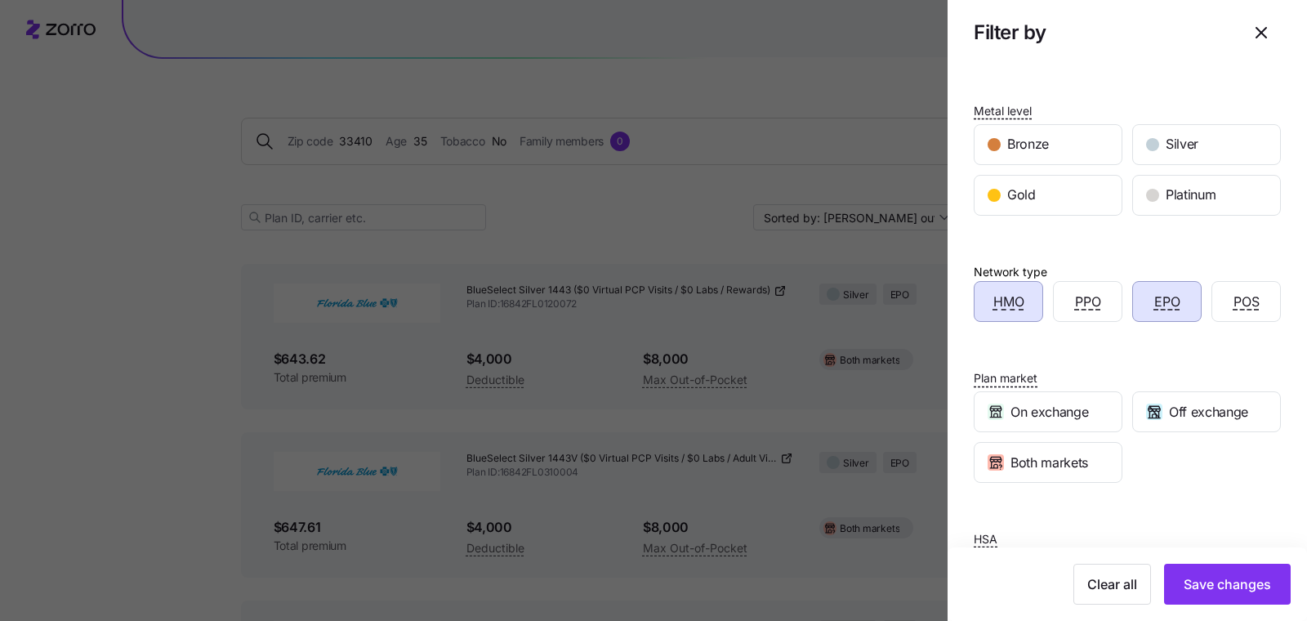
click at [1176, 301] on div "EPO" at bounding box center [1167, 301] width 68 height 39
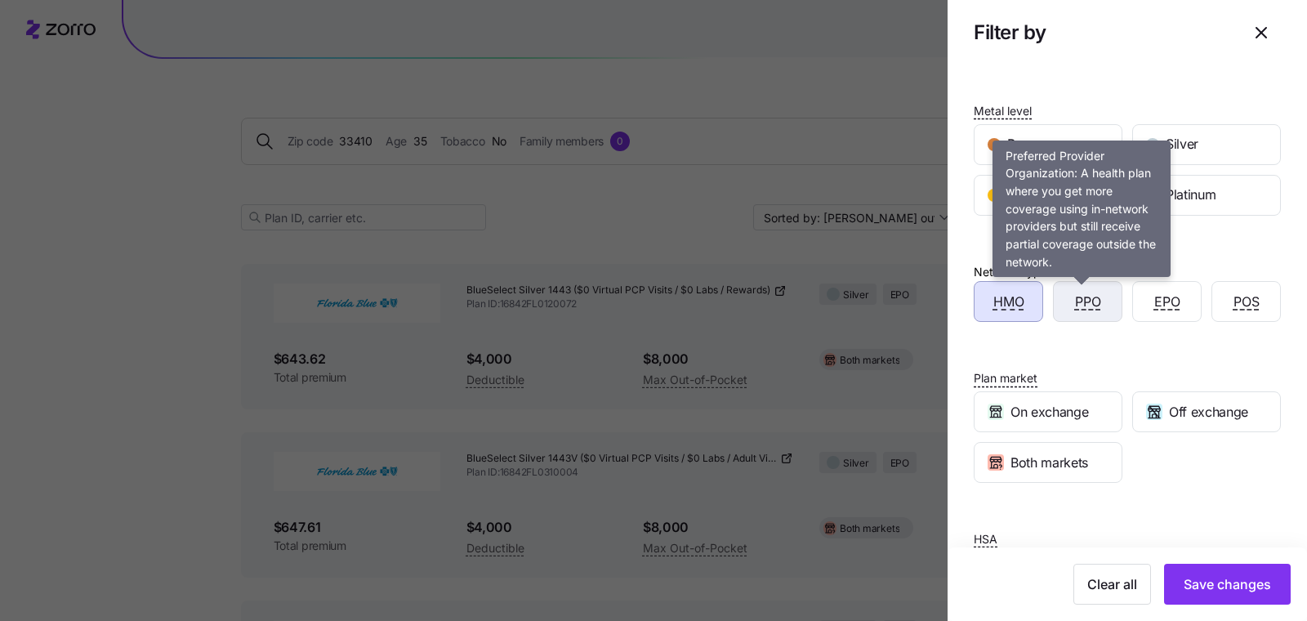
click at [1084, 297] on span "PPO" at bounding box center [1088, 302] width 26 height 20
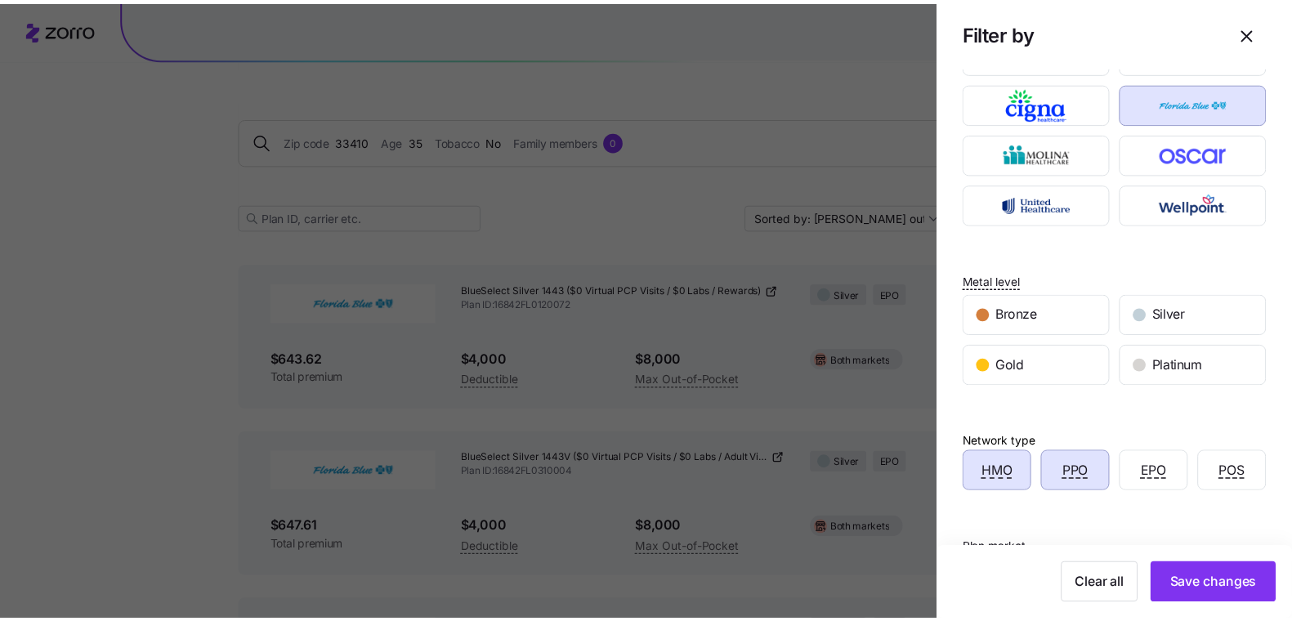
scroll to position [378, 0]
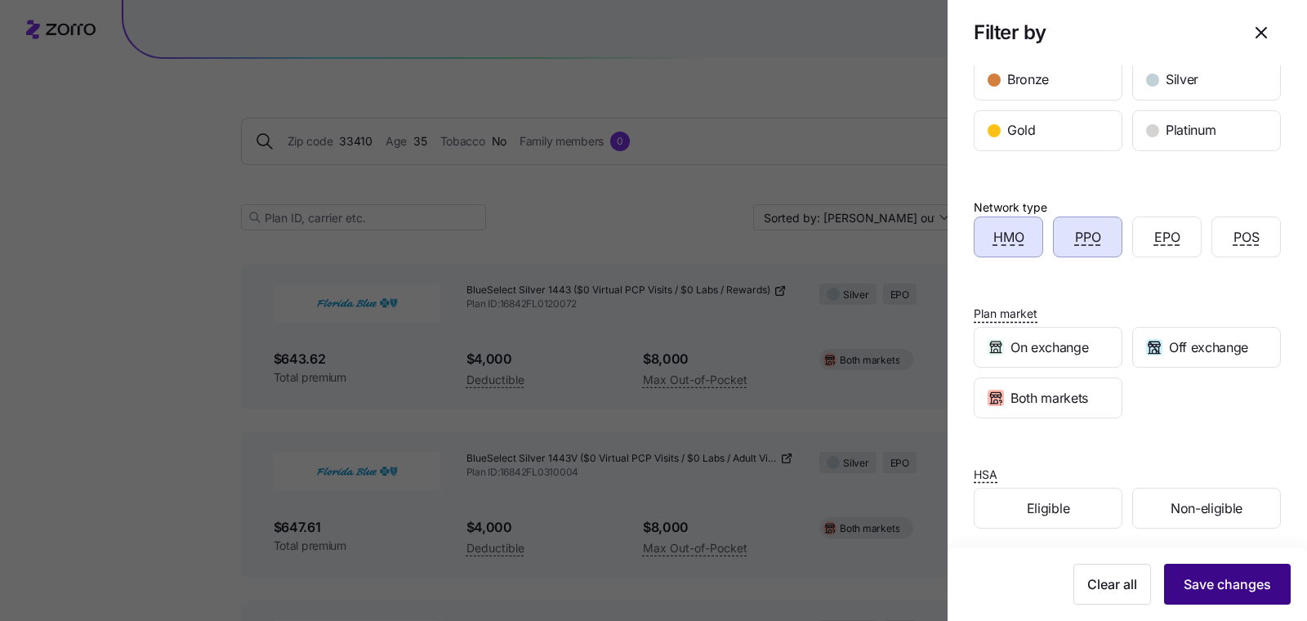
click at [1224, 589] on span "Save changes" at bounding box center [1227, 584] width 87 height 20
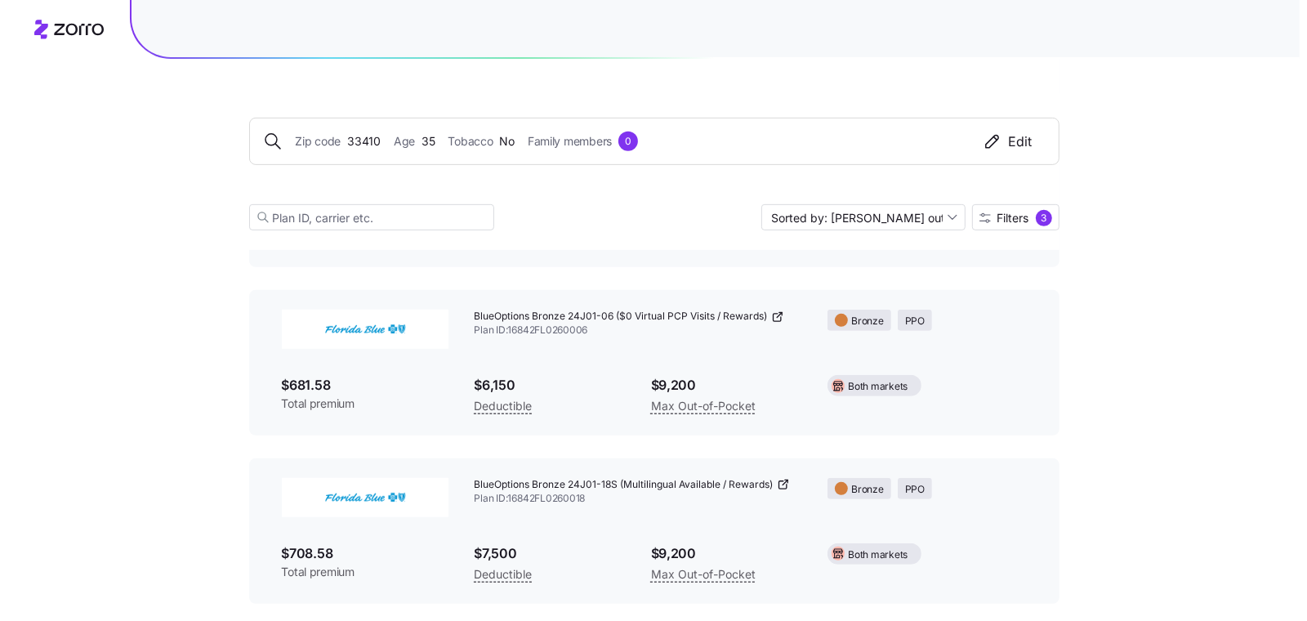
scroll to position [5777, 0]
click at [1013, 218] on span "Filters" at bounding box center [1005, 217] width 32 height 11
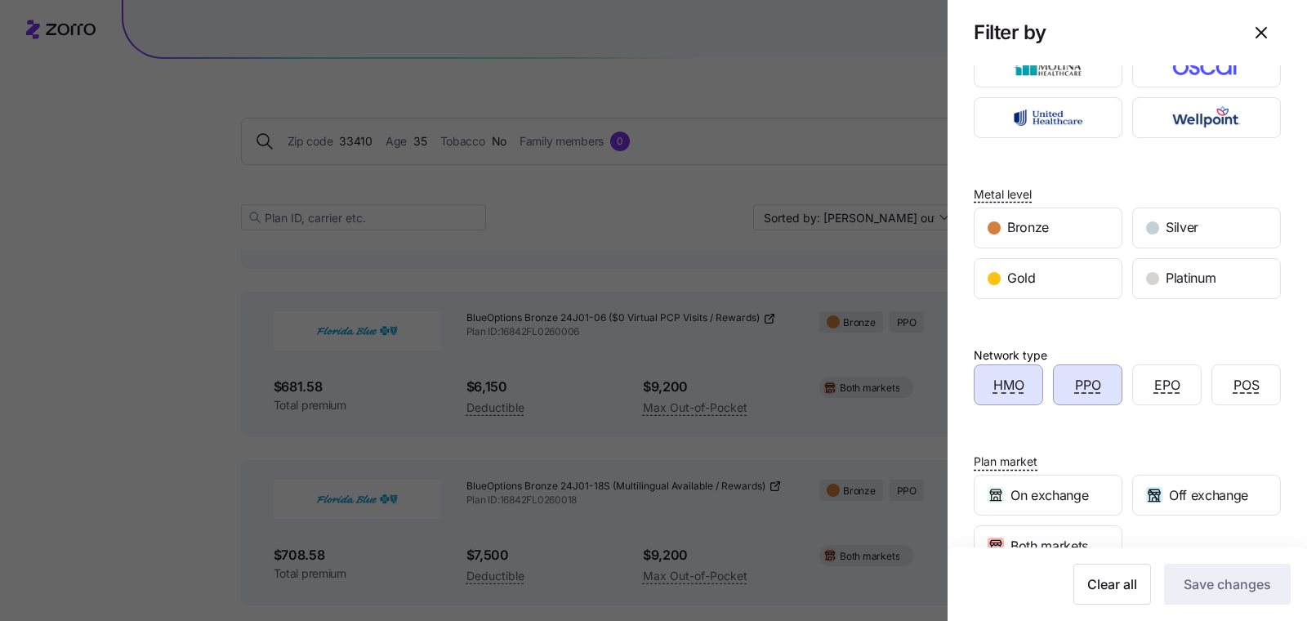
scroll to position [378, 0]
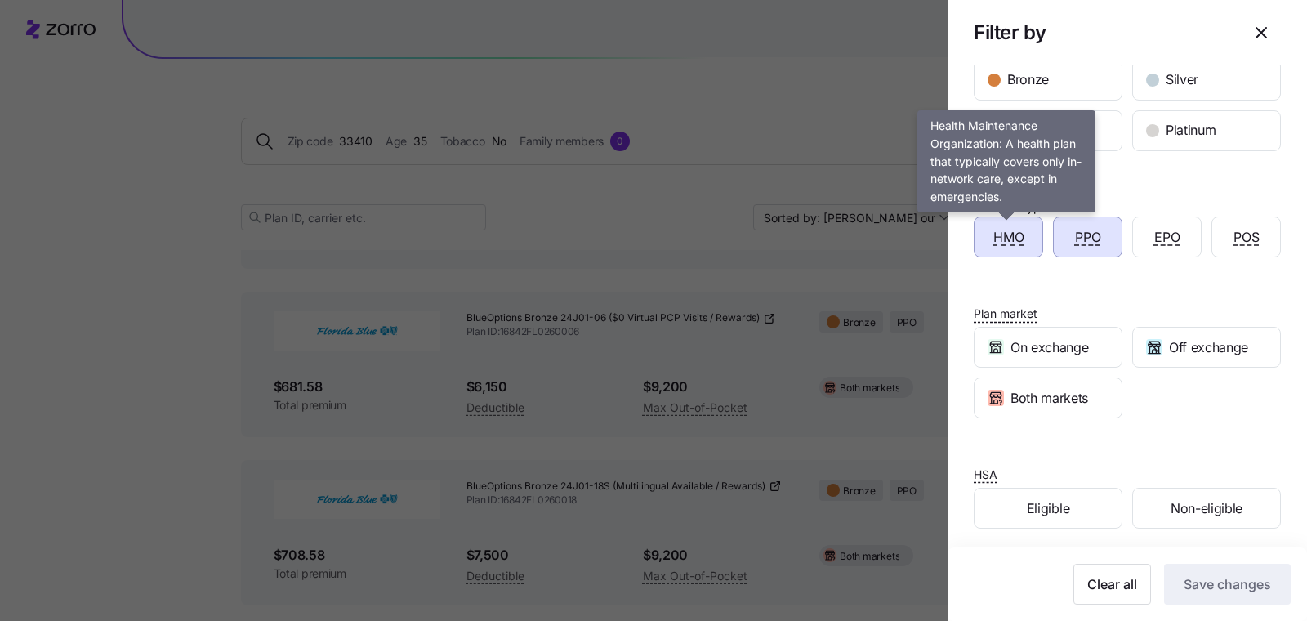
click at [1011, 236] on span "HMO" at bounding box center [1008, 237] width 31 height 20
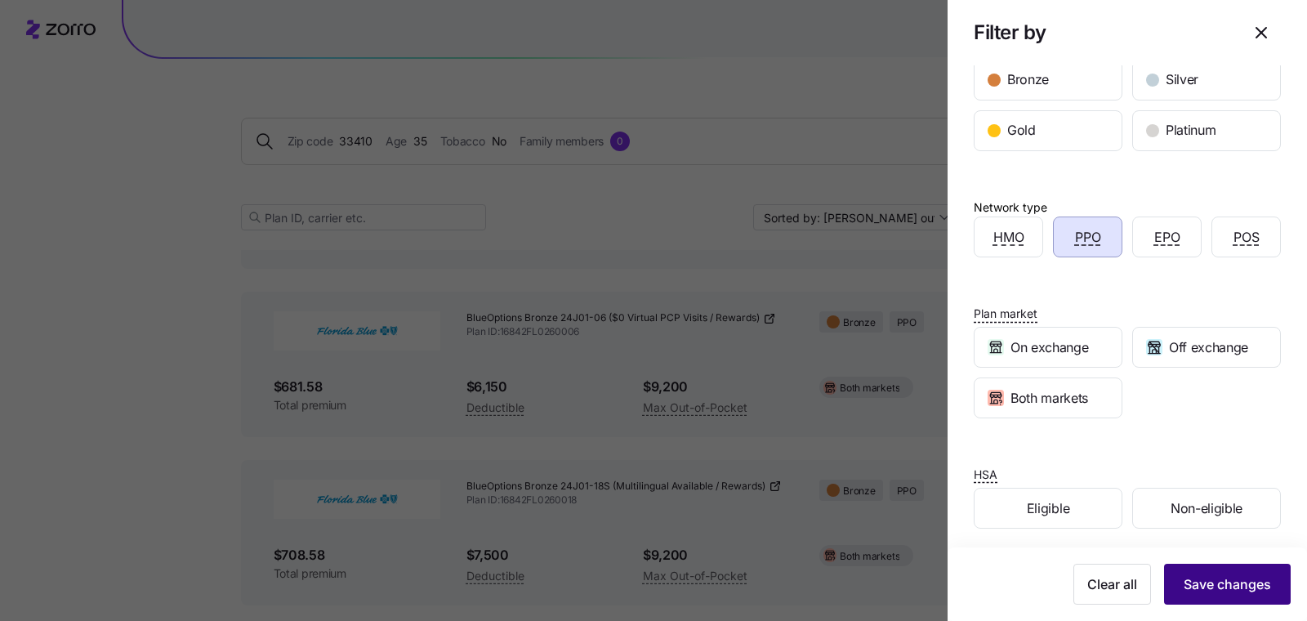
click at [1192, 571] on button "Save changes" at bounding box center [1227, 584] width 127 height 41
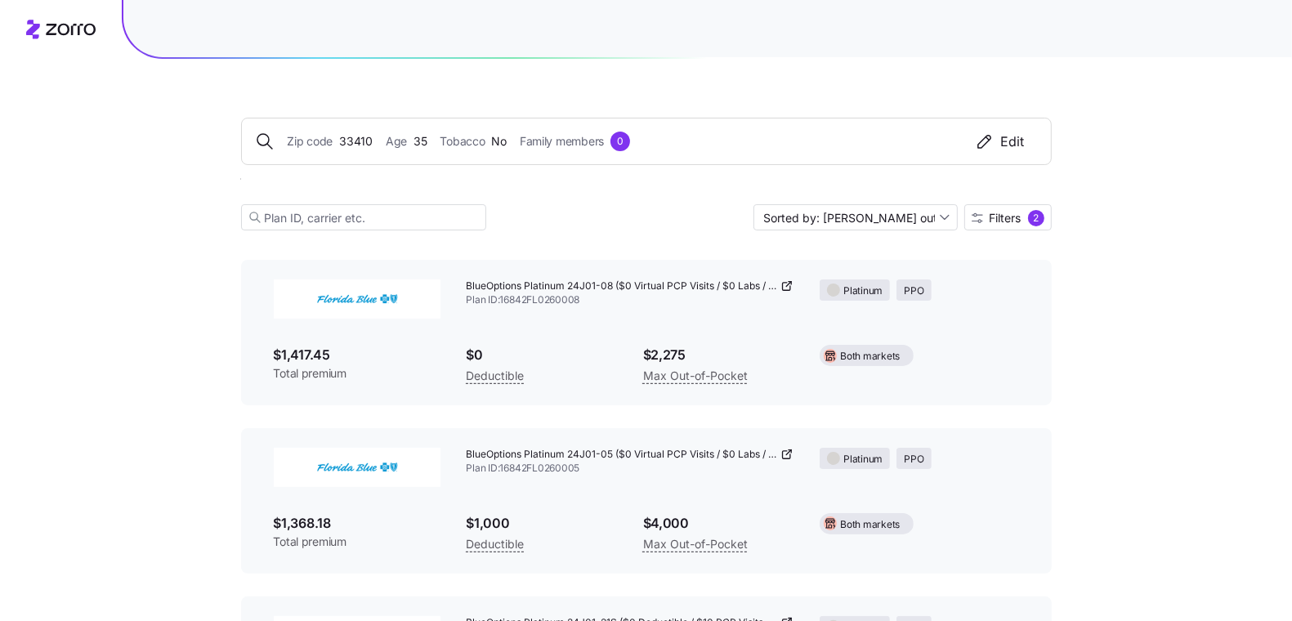
scroll to position [90, 0]
click at [908, 224] on input "Sorted by: Max out of pocket" at bounding box center [855, 217] width 204 height 26
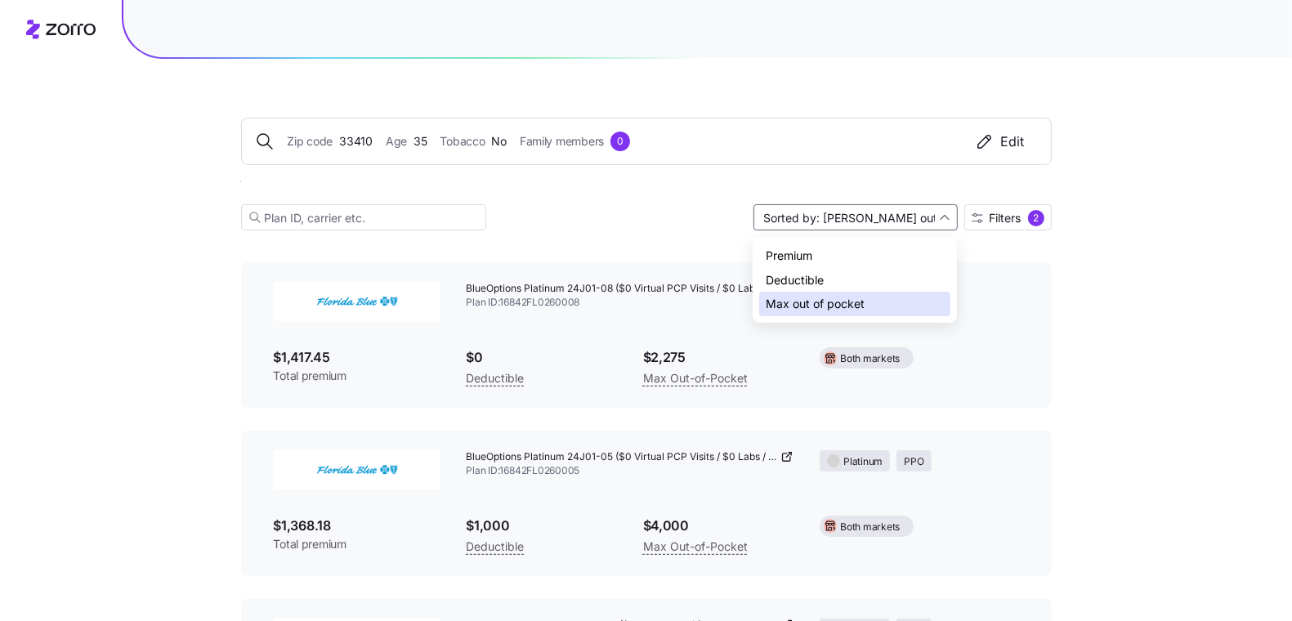
click at [874, 252] on div "Premium" at bounding box center [854, 255] width 191 height 25
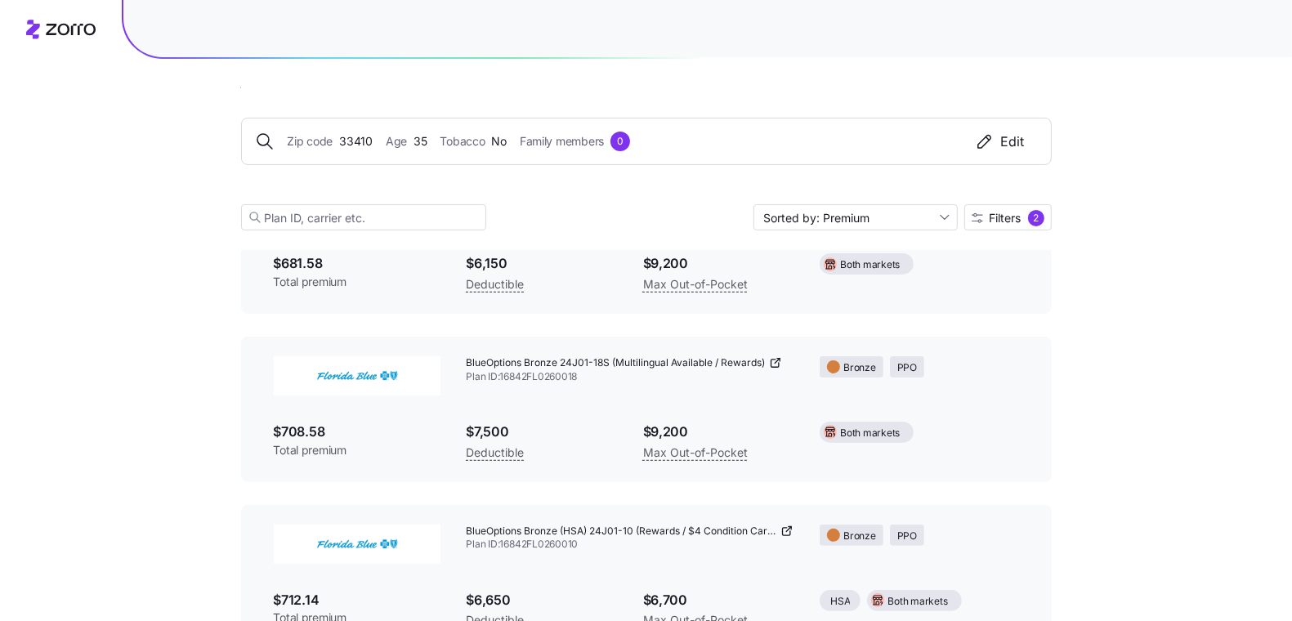
scroll to position [46, 0]
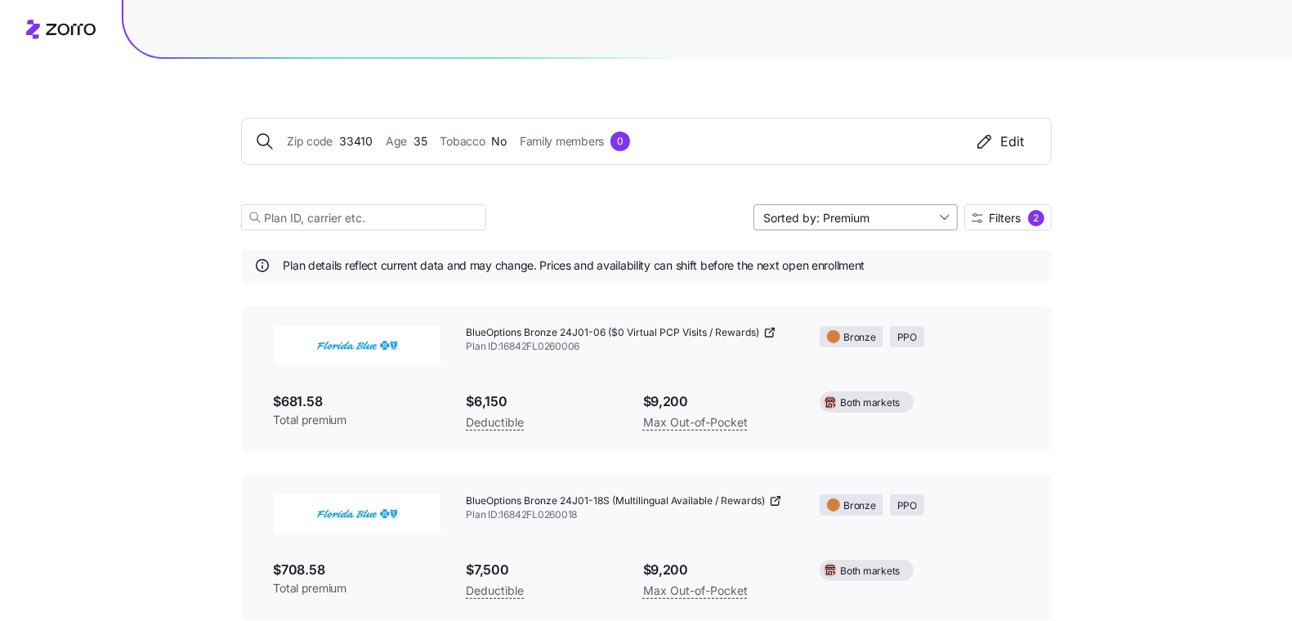
click at [854, 212] on input "Sorted by: Premium" at bounding box center [855, 217] width 204 height 26
click at [836, 275] on div "Deductible" at bounding box center [854, 279] width 191 height 25
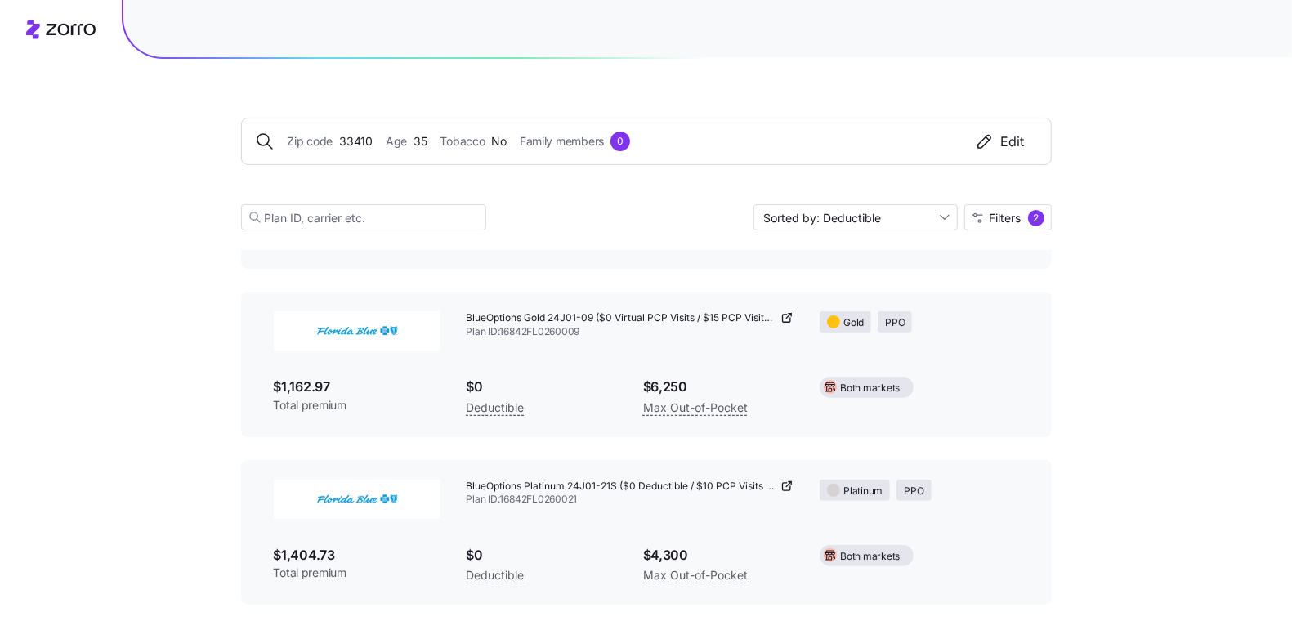
scroll to position [230, 0]
click at [890, 194] on div "Zip code 33410 Age 35 Tobacco No Family members 0 Edit Sorted by: Deductible Fi…" at bounding box center [646, 154] width 810 height 191
click at [885, 221] on input "Sorted by: Deductible" at bounding box center [855, 217] width 204 height 26
click at [858, 302] on div "Max out of pocket" at bounding box center [854, 304] width 191 height 25
type input "Sorted by: Max out of pocket"
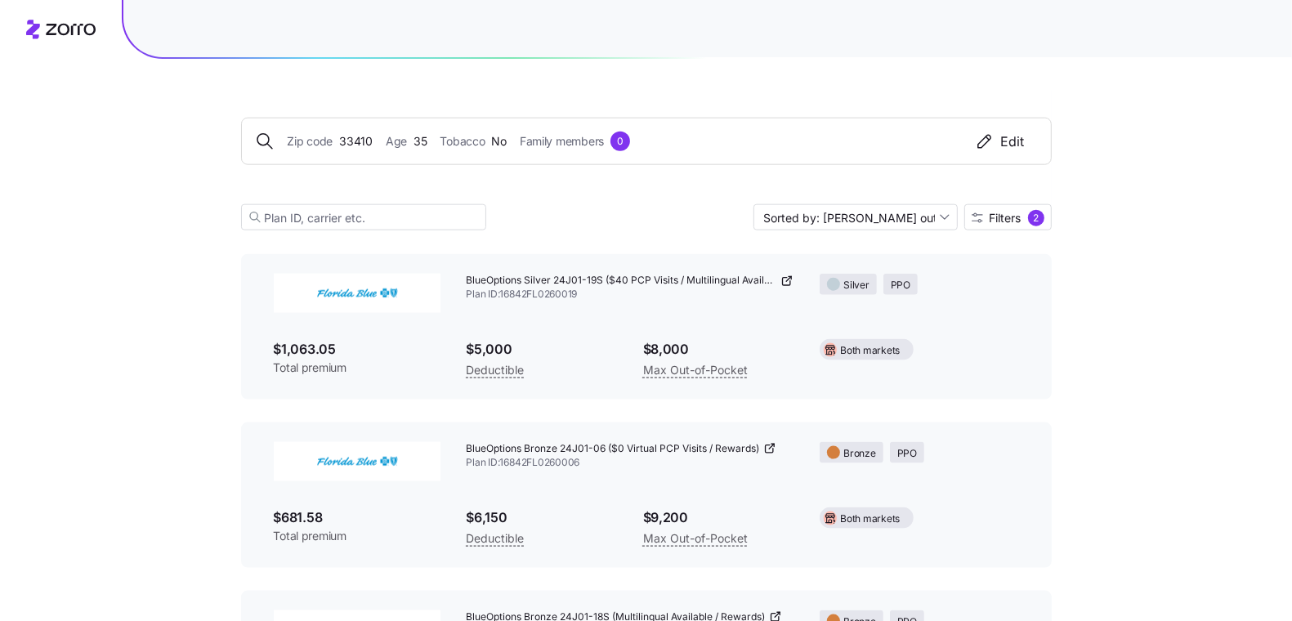
scroll to position [1606, 0]
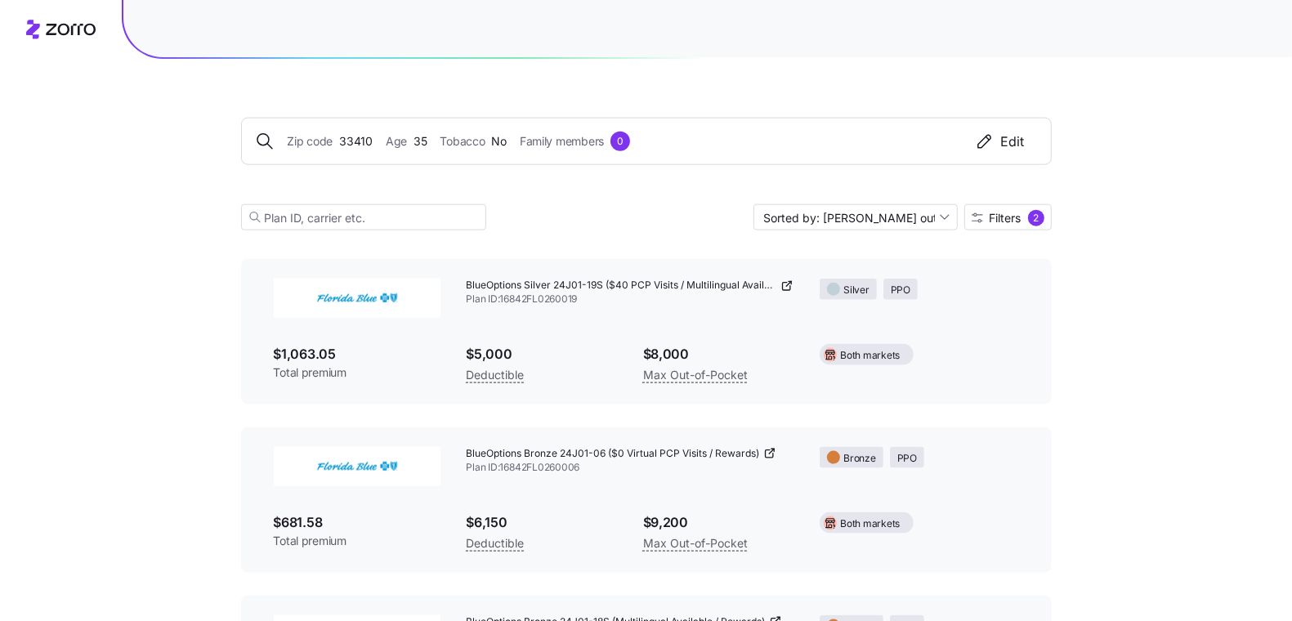
click at [788, 288] on icon at bounding box center [786, 285] width 13 height 13
drag, startPoint x: 466, startPoint y: 282, endPoint x: 677, endPoint y: 280, distance: 210.8
click at [677, 280] on span "BlueOptions Silver 24J01-19S ($40 PCP Visits / Multilingual Available / Rewards)" at bounding box center [621, 286] width 311 height 14
copy span "BlueOptions Silver 24J01-19S ($40 PCP Visits"
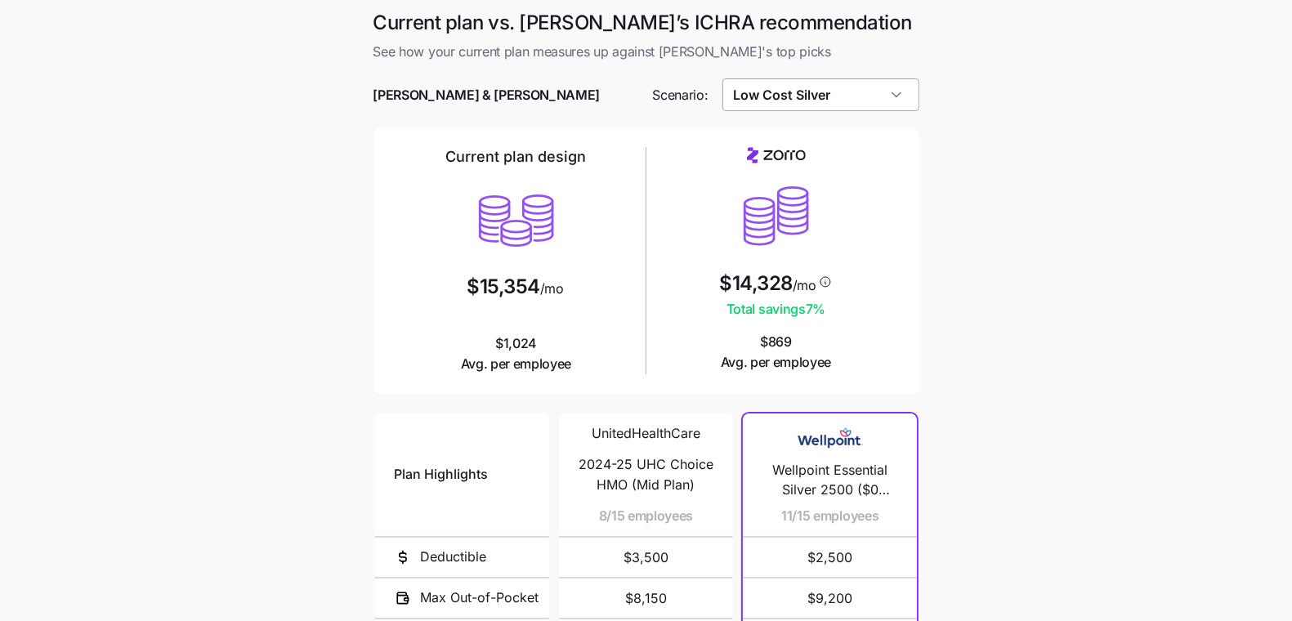
click at [875, 110] on input "Low Cost Silver" at bounding box center [820, 94] width 197 height 33
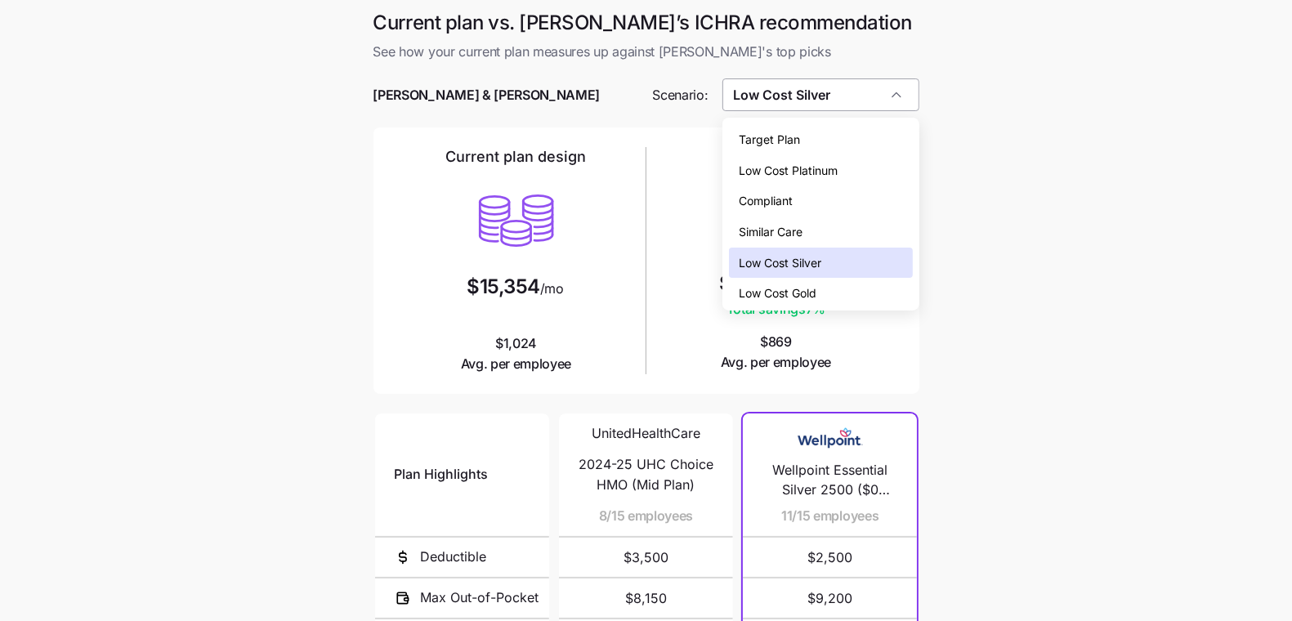
click at [877, 91] on input "Low Cost Silver" at bounding box center [820, 94] width 197 height 33
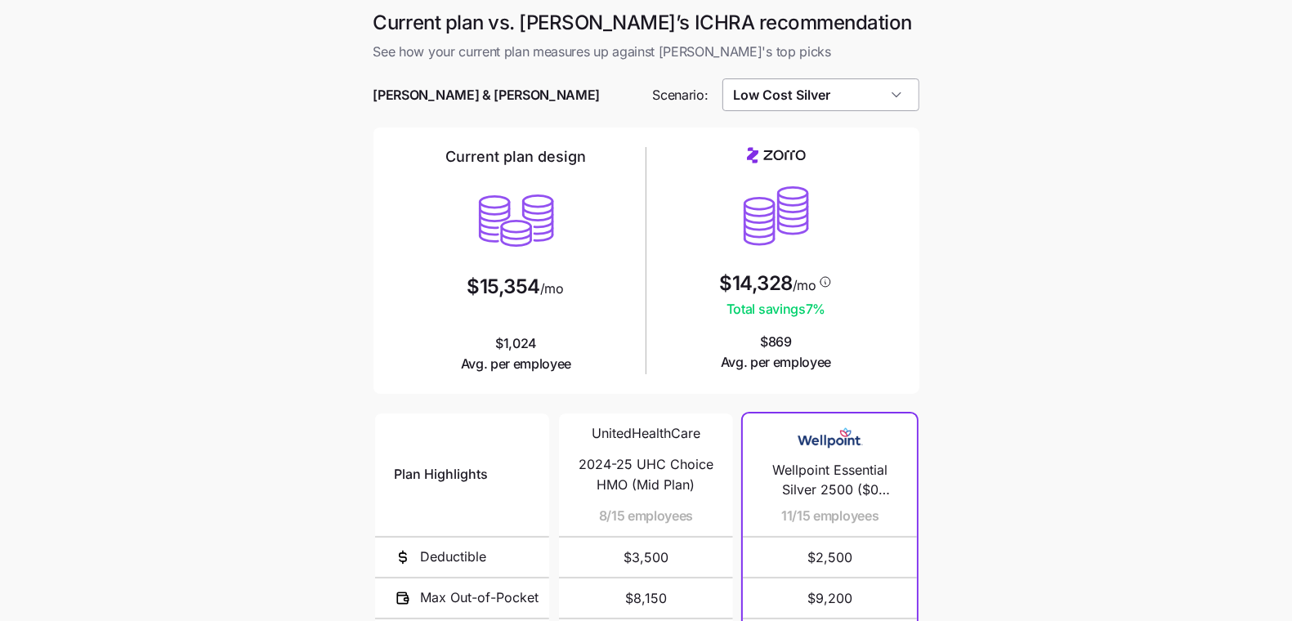
click at [877, 92] on input "Low Cost Silver" at bounding box center [820, 94] width 197 height 33
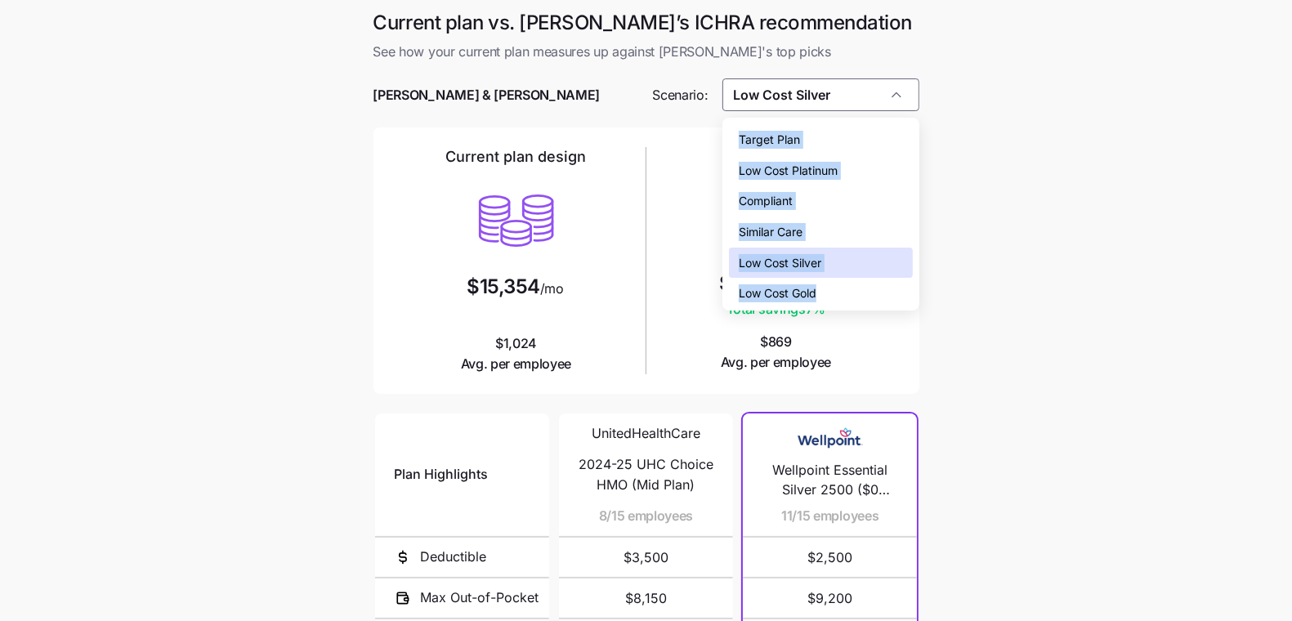
click at [855, 127] on div "Target Plan Low Cost Platinum Compliant Similar Care Low Cost Silver Low Cost G…" at bounding box center [820, 214] width 196 height 193
click at [855, 127] on div "Target Plan" at bounding box center [820, 139] width 183 height 31
type input "Target Plan"
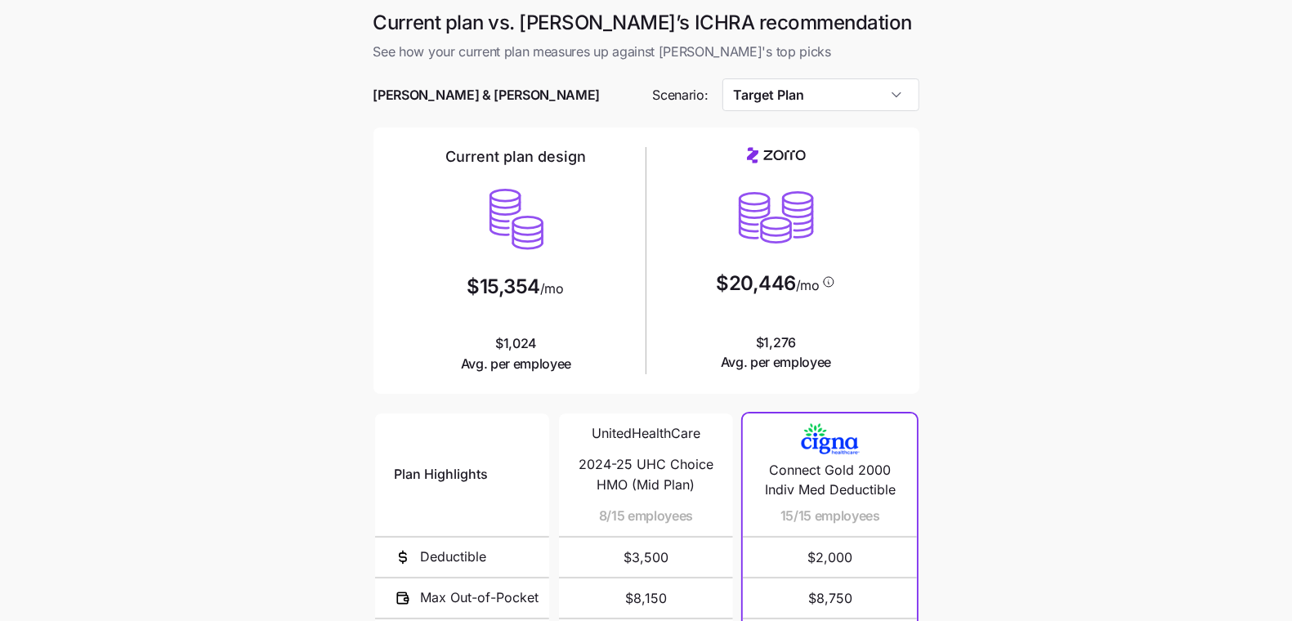
click at [973, 267] on main "Current plan vs. [PERSON_NAME]’s ICHRA recommendation See how your current plan…" at bounding box center [646, 446] width 1292 height 892
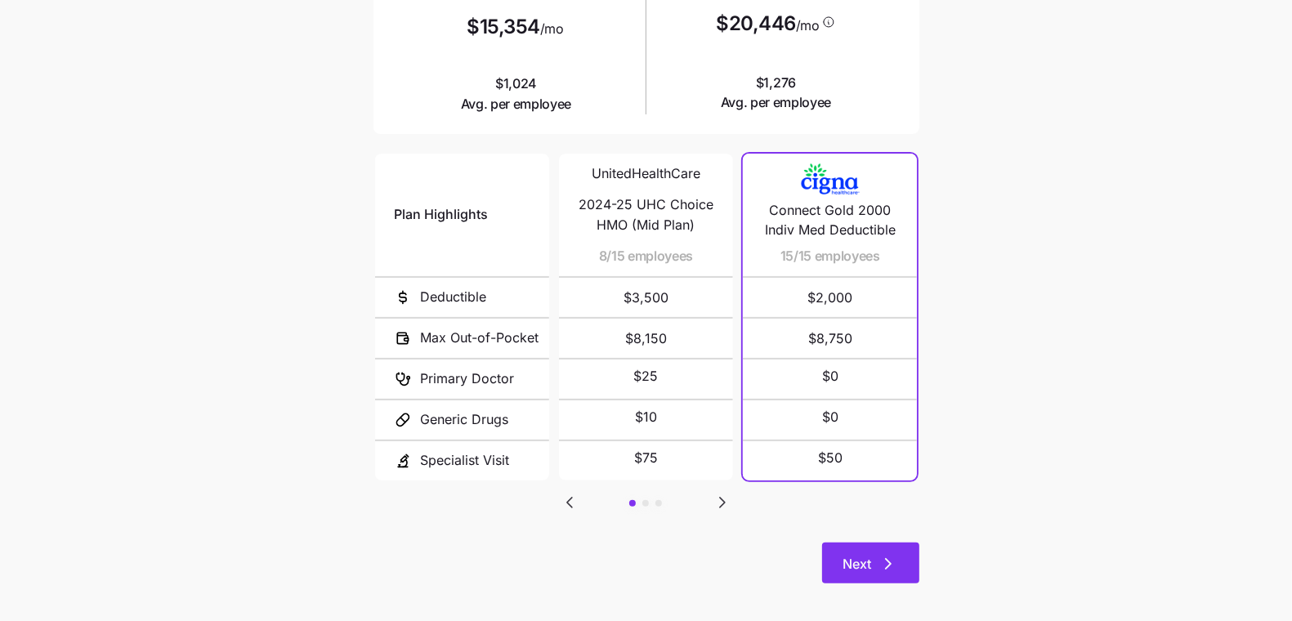
scroll to position [270, 0]
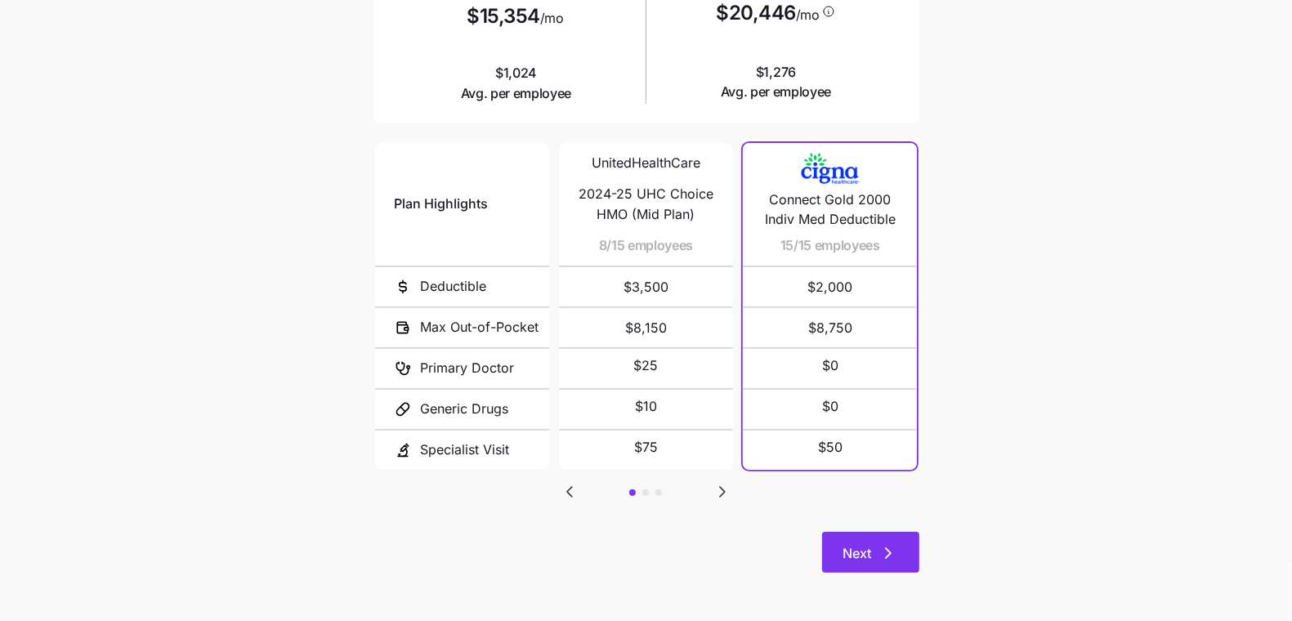
click at [878, 551] on icon "button" at bounding box center [888, 553] width 20 height 20
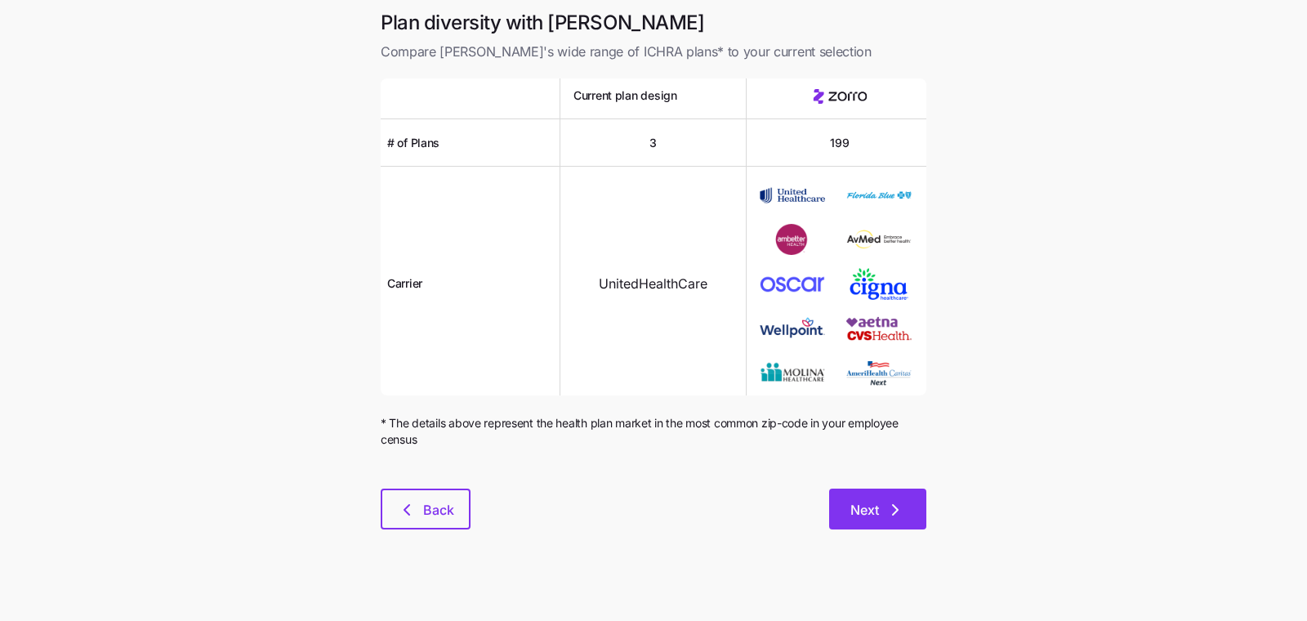
click at [882, 498] on button "Next" at bounding box center [877, 509] width 97 height 41
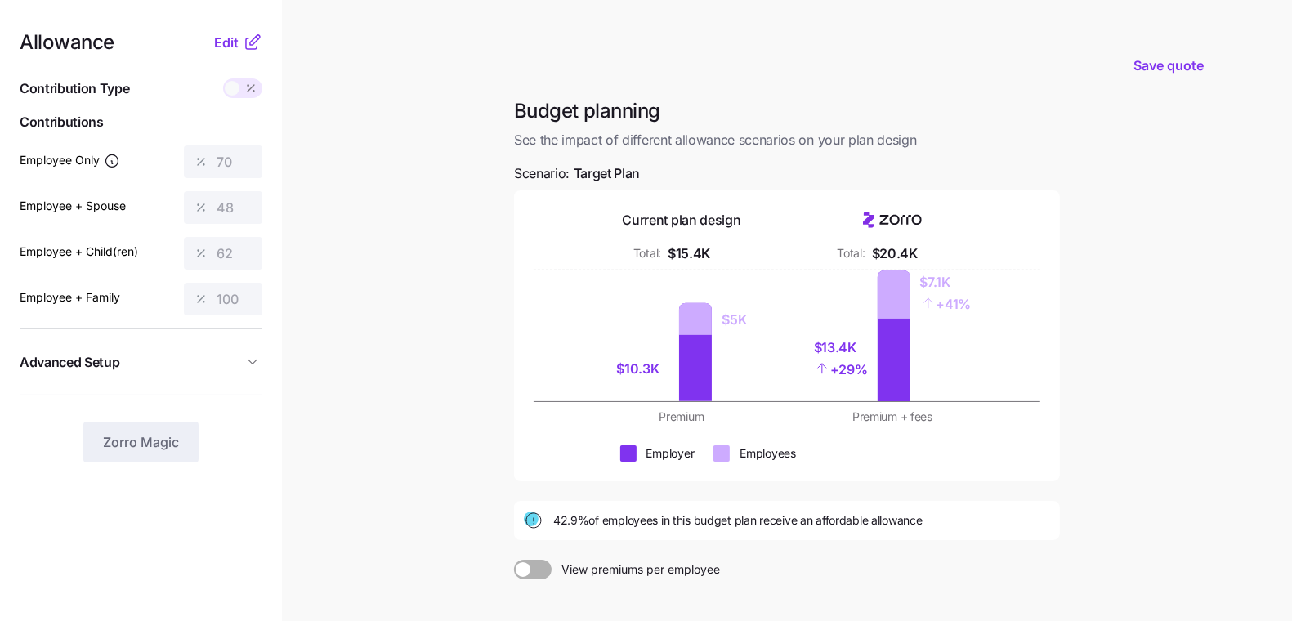
drag, startPoint x: 239, startPoint y: 36, endPoint x: 278, endPoint y: 215, distance: 183.0
click at [278, 215] on nav "Allowance Edit Contribution Type Use classes Contributions Employee Only 70 Emp…" at bounding box center [141, 401] width 282 height 803
click at [225, 36] on span "Edit" at bounding box center [226, 43] width 25 height 20
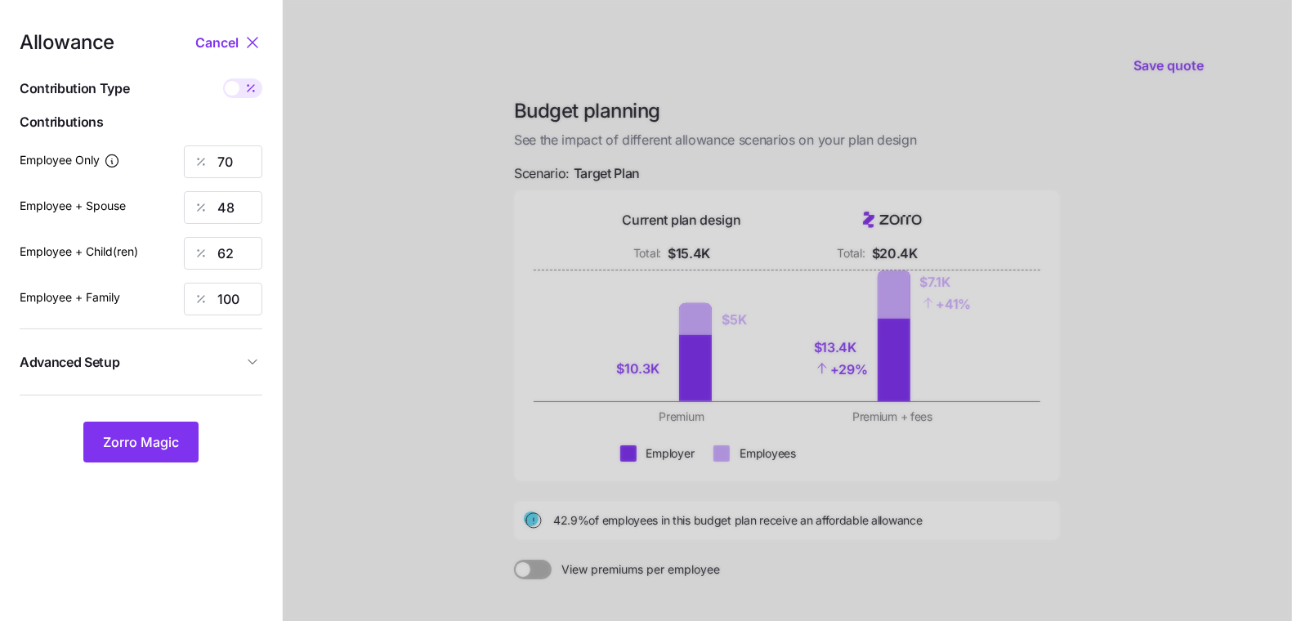
click at [248, 364] on icon "button" at bounding box center [252, 362] width 16 height 16
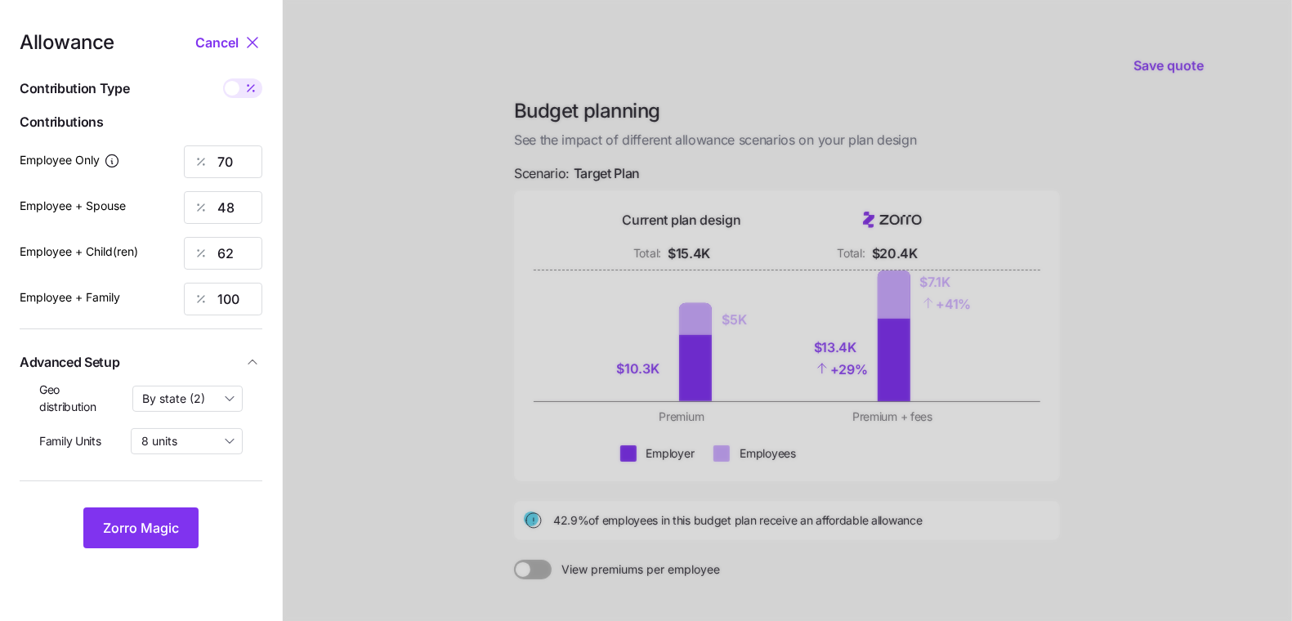
click at [248, 364] on icon "button" at bounding box center [252, 362] width 16 height 16
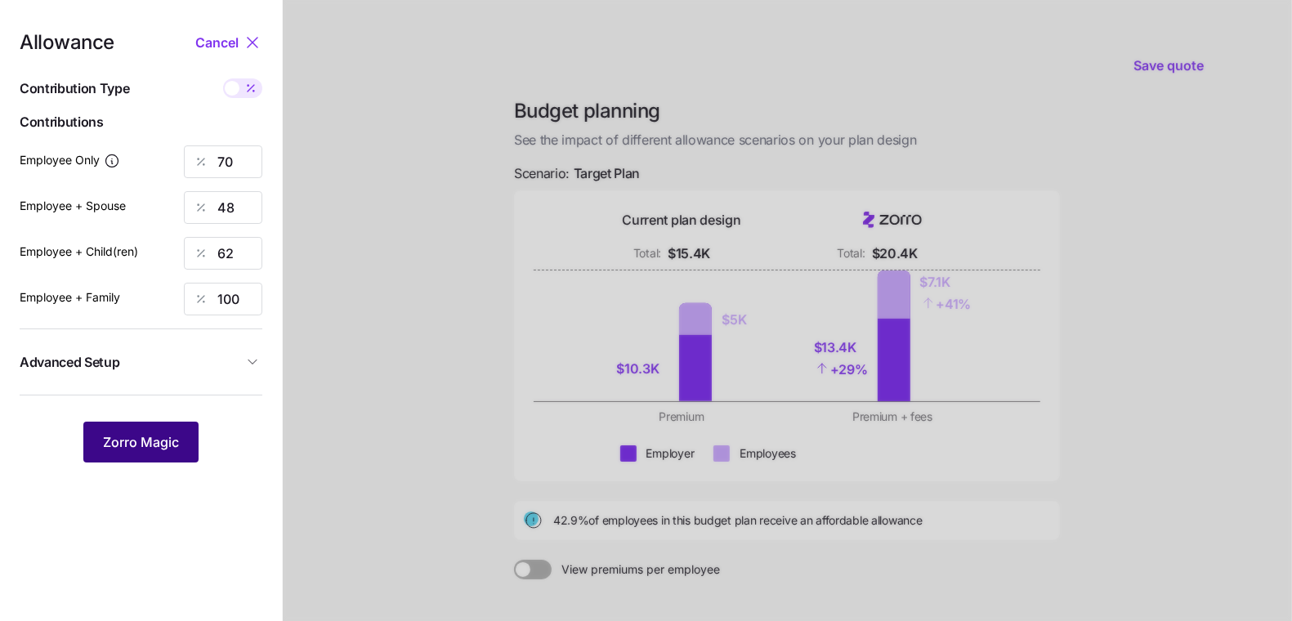
click at [168, 423] on button "Zorro Magic" at bounding box center [140, 442] width 115 height 41
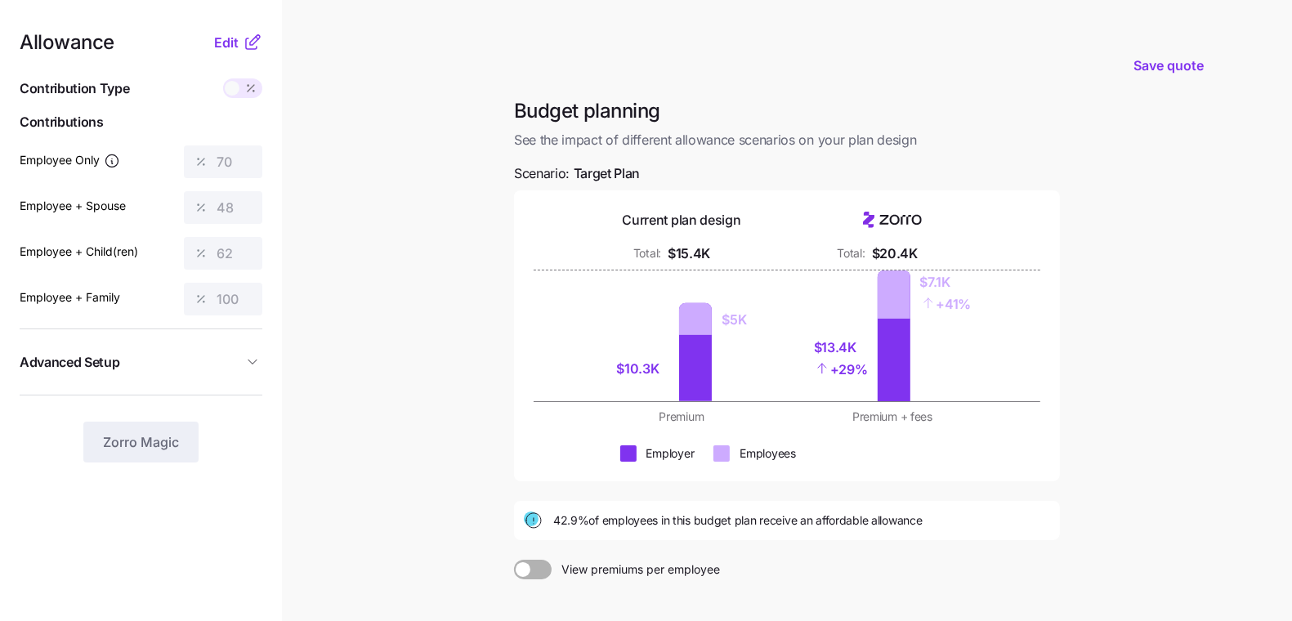
click at [334, 498] on main "Save quote Budget planning See the impact of different allowance scenarios on y…" at bounding box center [646, 401] width 1292 height 803
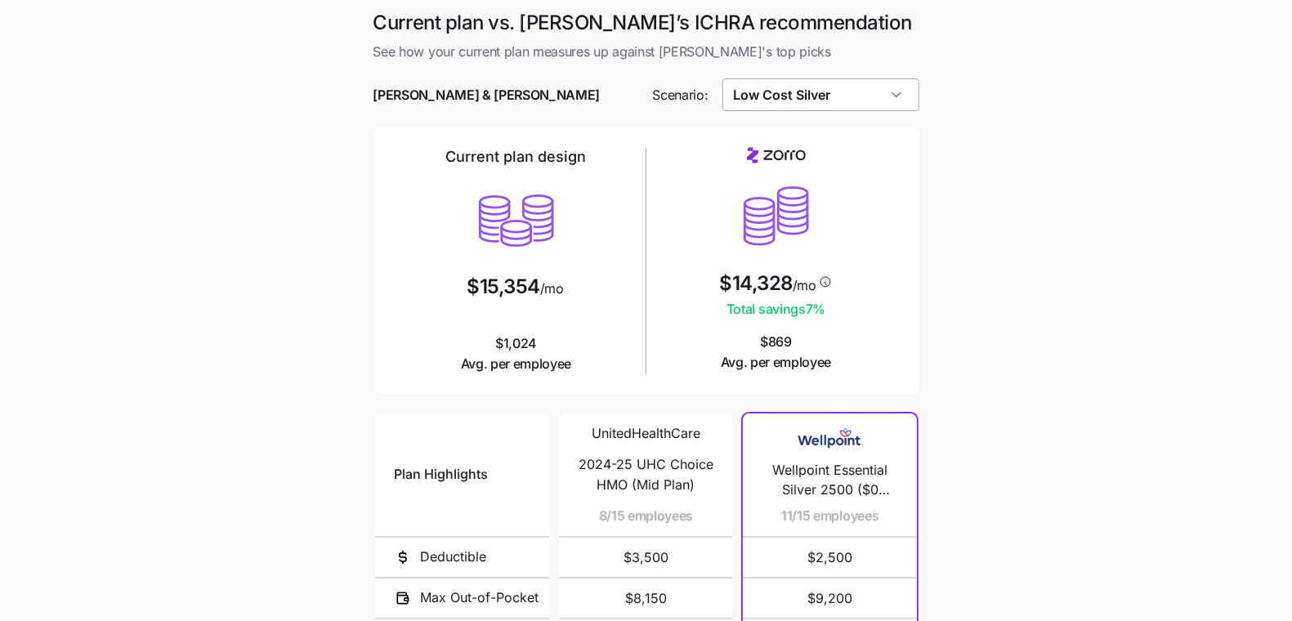
click at [847, 89] on input "Low Cost Silver" at bounding box center [820, 94] width 197 height 33
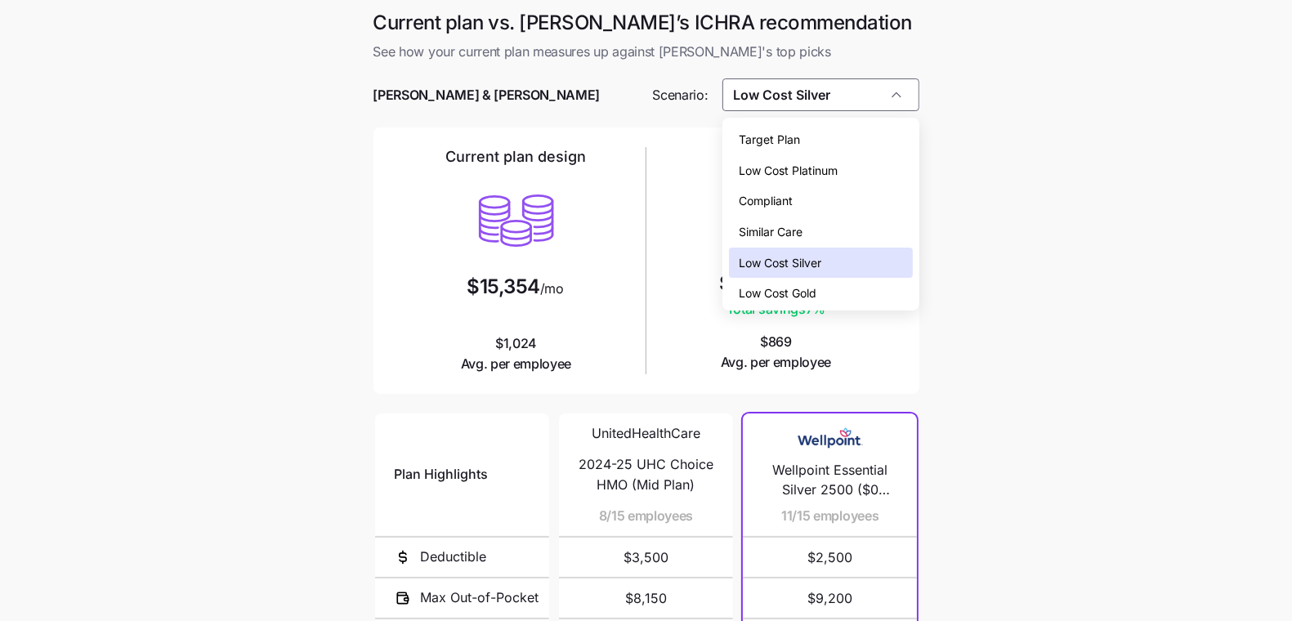
click at [779, 124] on div "Target Plan" at bounding box center [820, 139] width 183 height 31
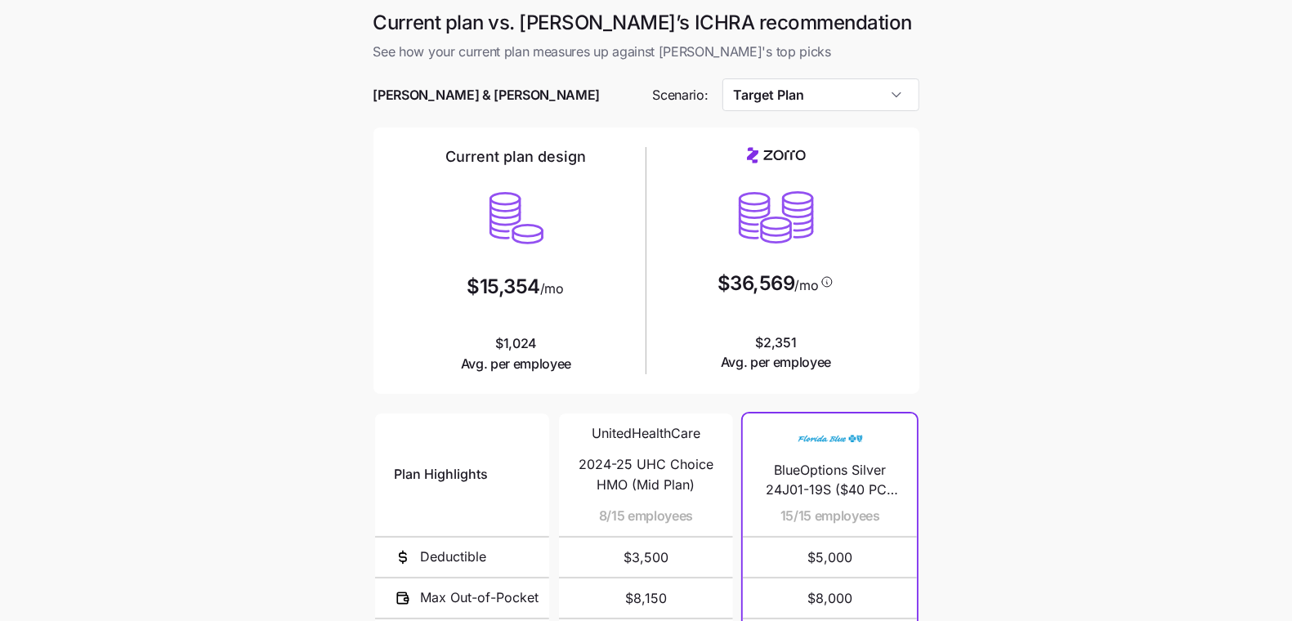
type input "Target Plan"
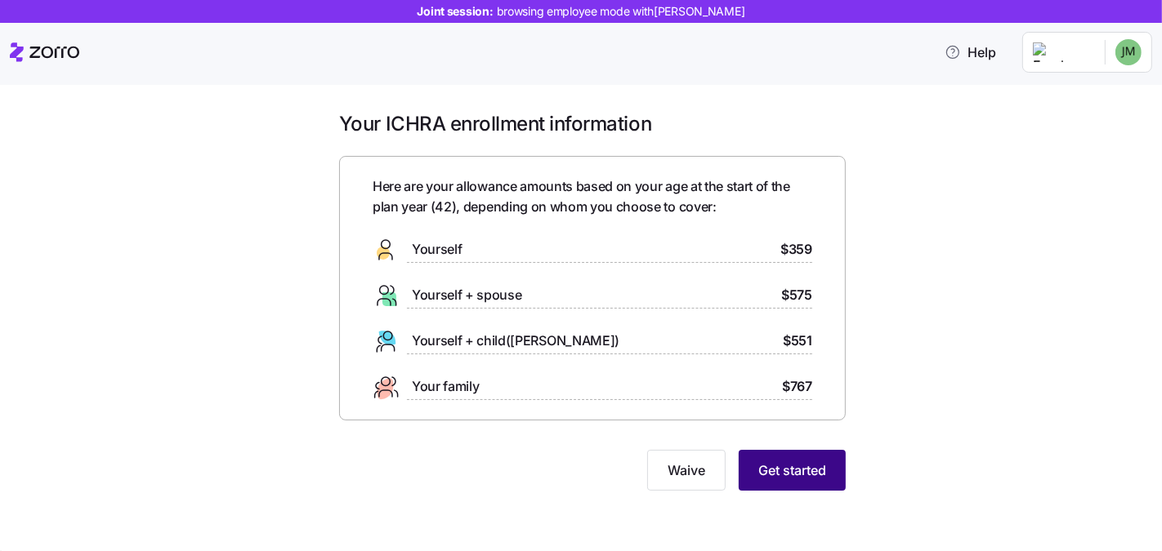
click at [810, 486] on button "Get started" at bounding box center [792, 470] width 107 height 41
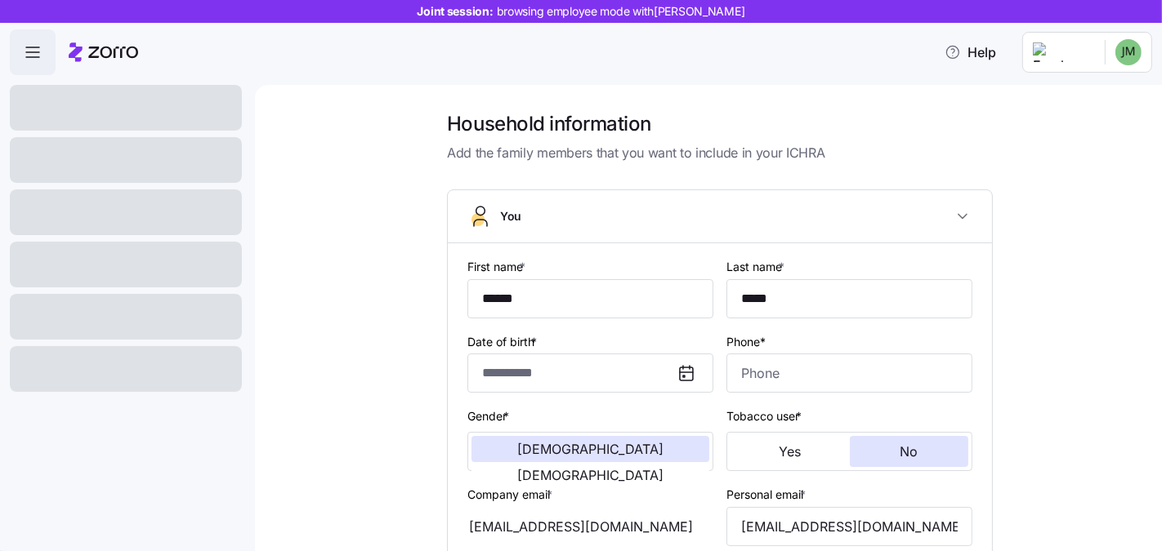
type input "**********"
type input "(404) 357-9098"
type input "US citizen"
type input "Single"
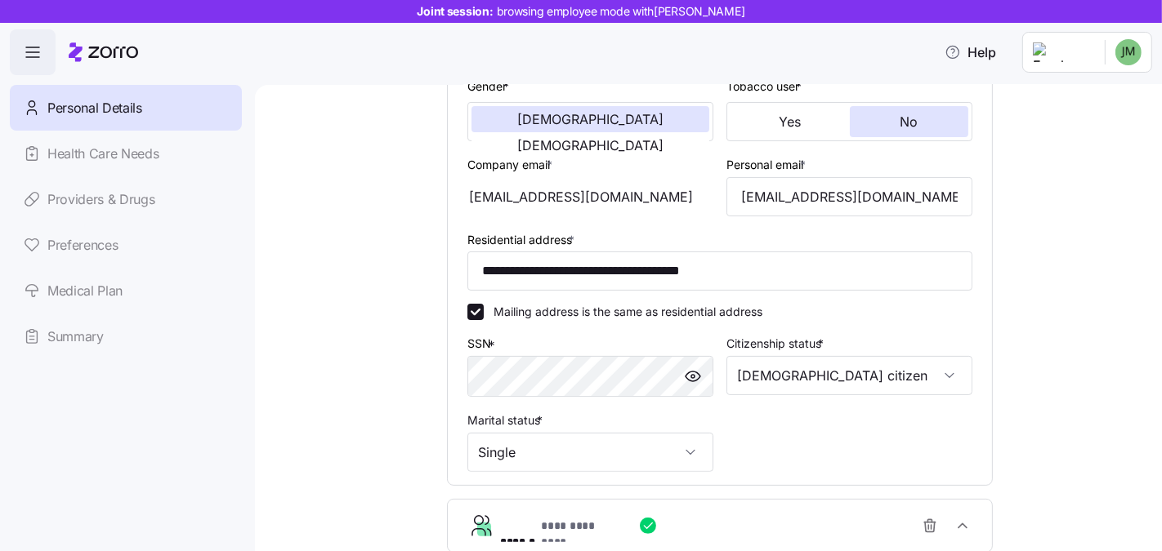
scroll to position [332, 0]
click at [731, 269] on input "**********" at bounding box center [719, 269] width 505 height 39
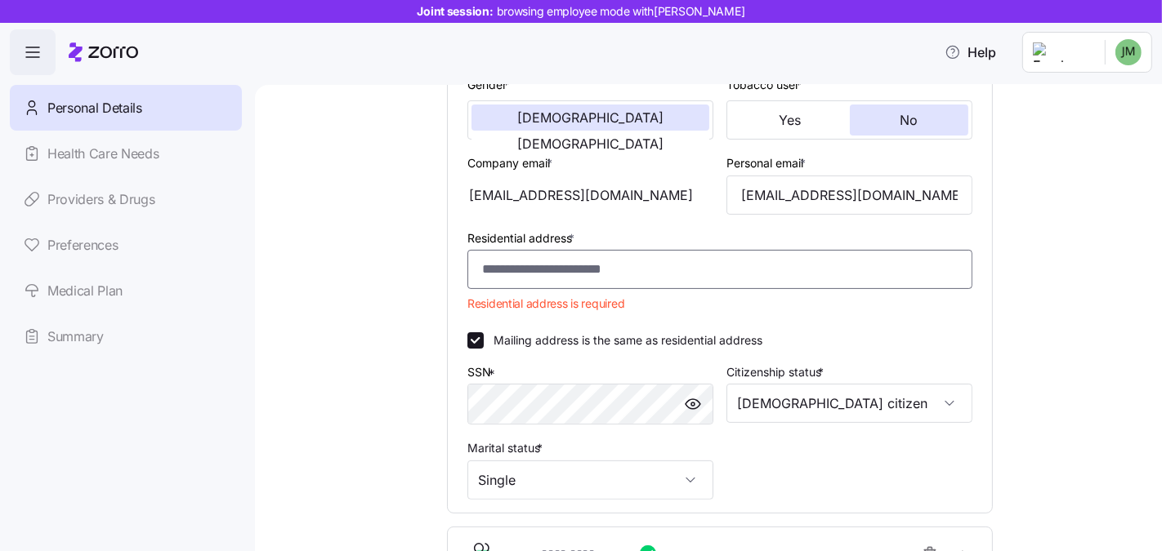
click at [540, 275] on input "Residential address *" at bounding box center [719, 269] width 505 height 39
click at [539, 272] on input "Residential address *" at bounding box center [719, 269] width 505 height 39
click at [401, 283] on div "**********" at bounding box center [720, 242] width 838 height 927
click at [525, 274] on input "Residential address *" at bounding box center [719, 269] width 505 height 39
click at [455, 238] on div "**********" at bounding box center [720, 212] width 544 height 601
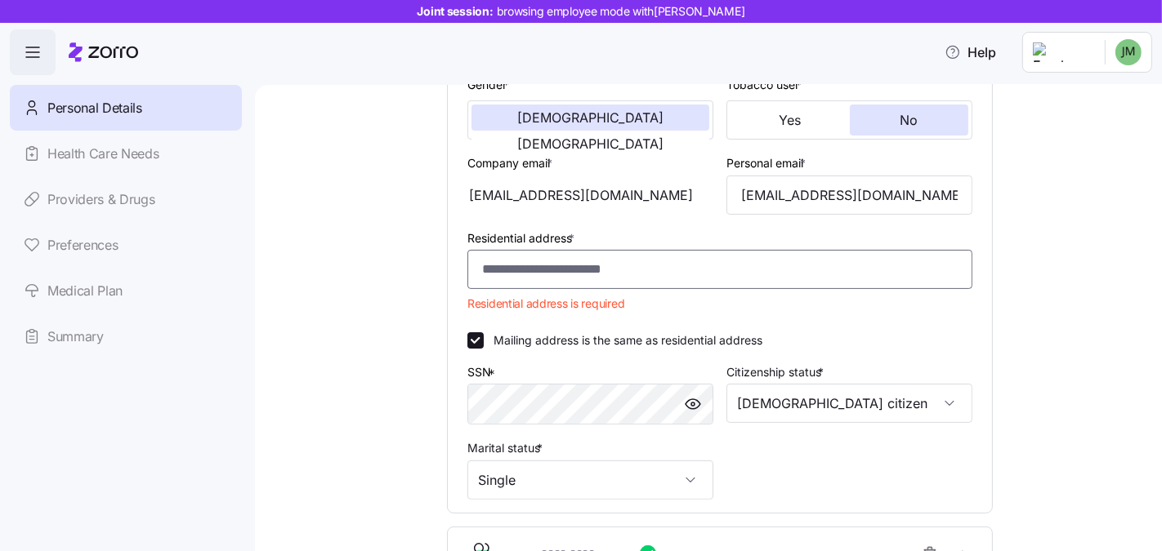
click at [508, 263] on input "Residential address *" at bounding box center [719, 269] width 505 height 39
type input "*"
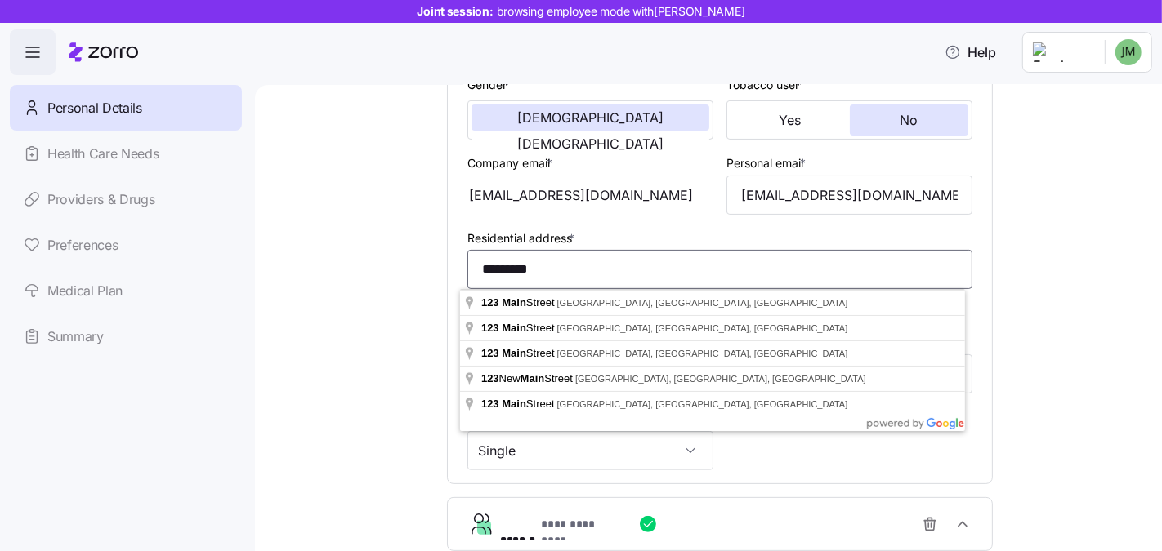
click at [555, 264] on input "********" at bounding box center [719, 269] width 505 height 39
type input "**********"
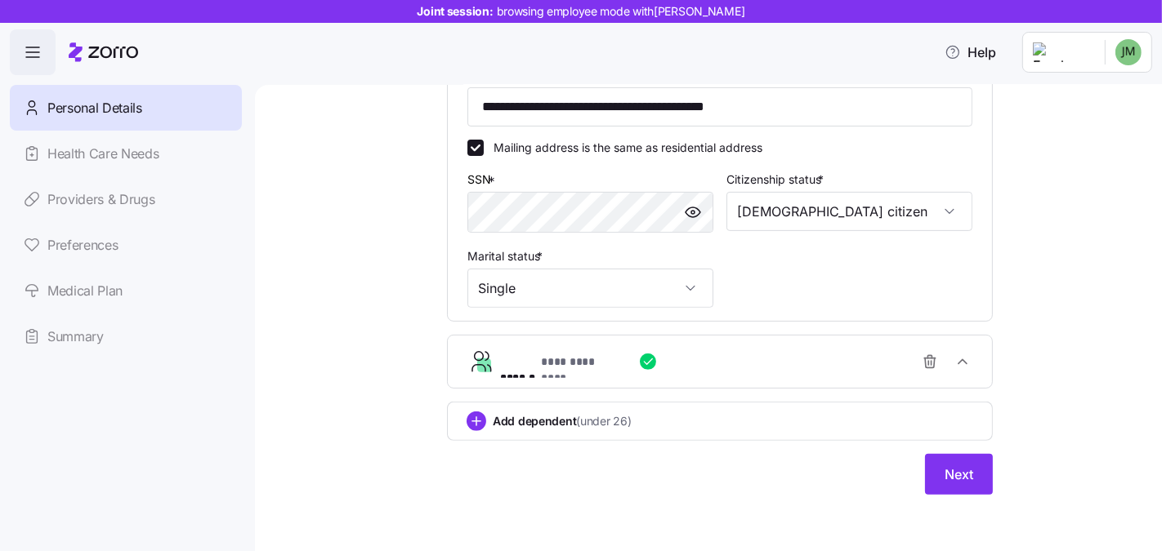
scroll to position [495, 0]
drag, startPoint x: 966, startPoint y: 489, endPoint x: 900, endPoint y: 358, distance: 146.9
click at [637, 418] on div "**********" at bounding box center [720, 94] width 546 height 800
click at [922, 362] on icon "button" at bounding box center [930, 361] width 16 height 16
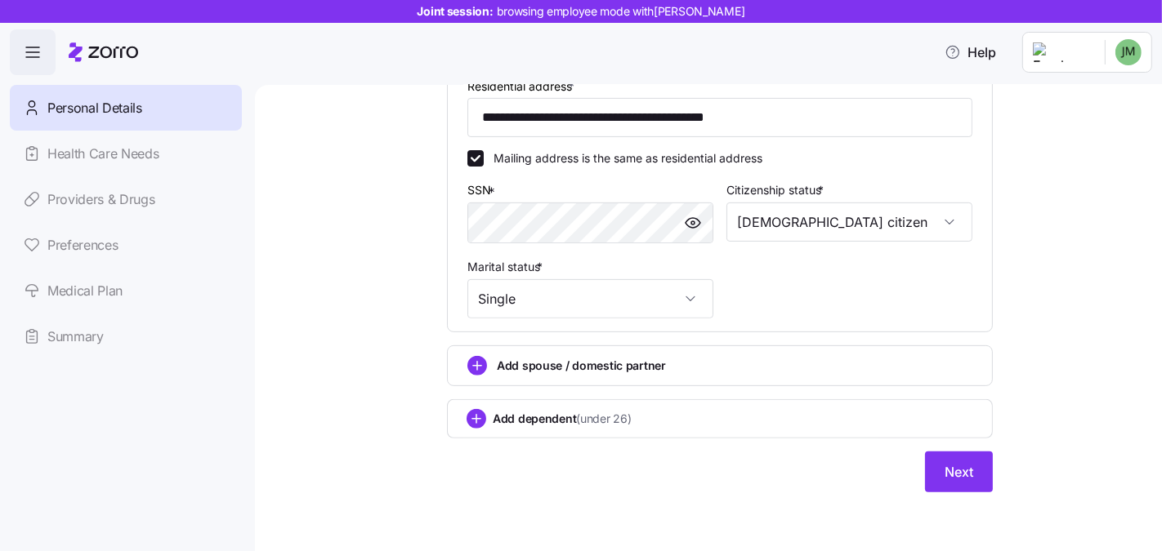
scroll to position [482, 0]
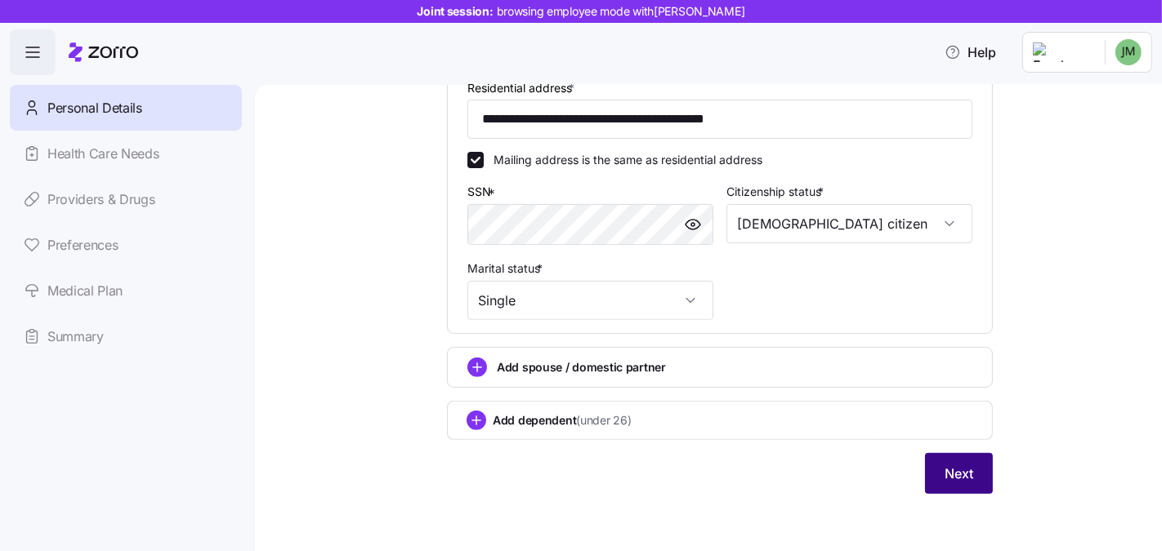
click at [933, 473] on button "Next" at bounding box center [959, 473] width 68 height 41
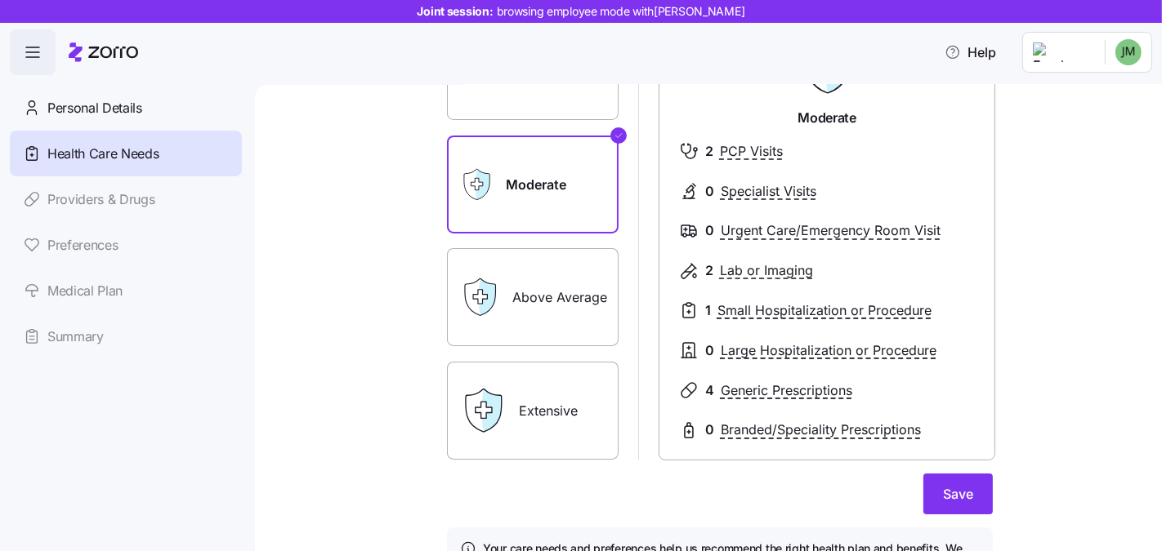
scroll to position [287, 0]
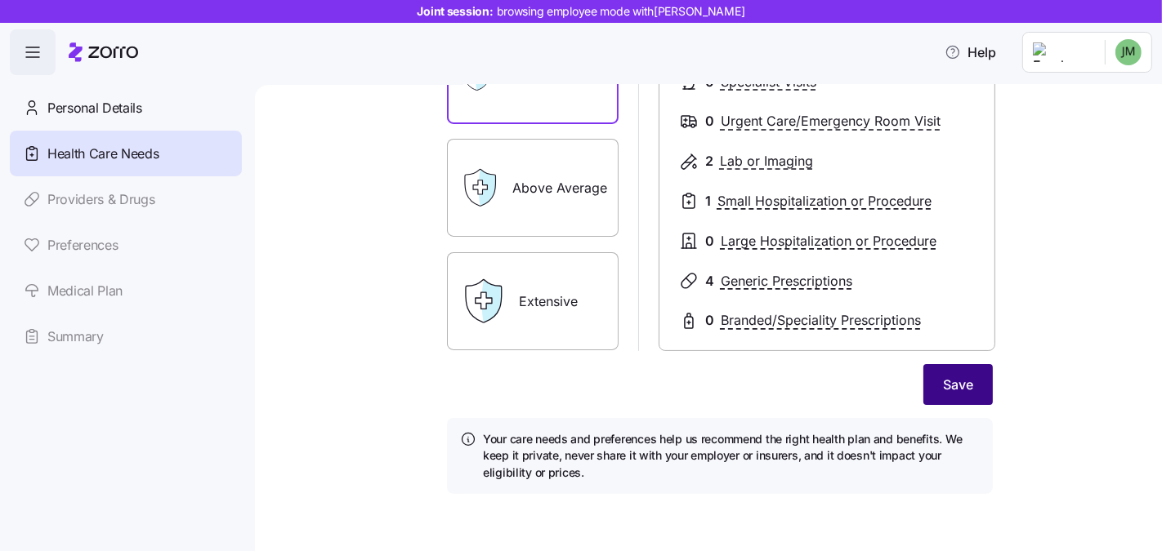
click at [946, 378] on span "Save" at bounding box center [958, 385] width 30 height 20
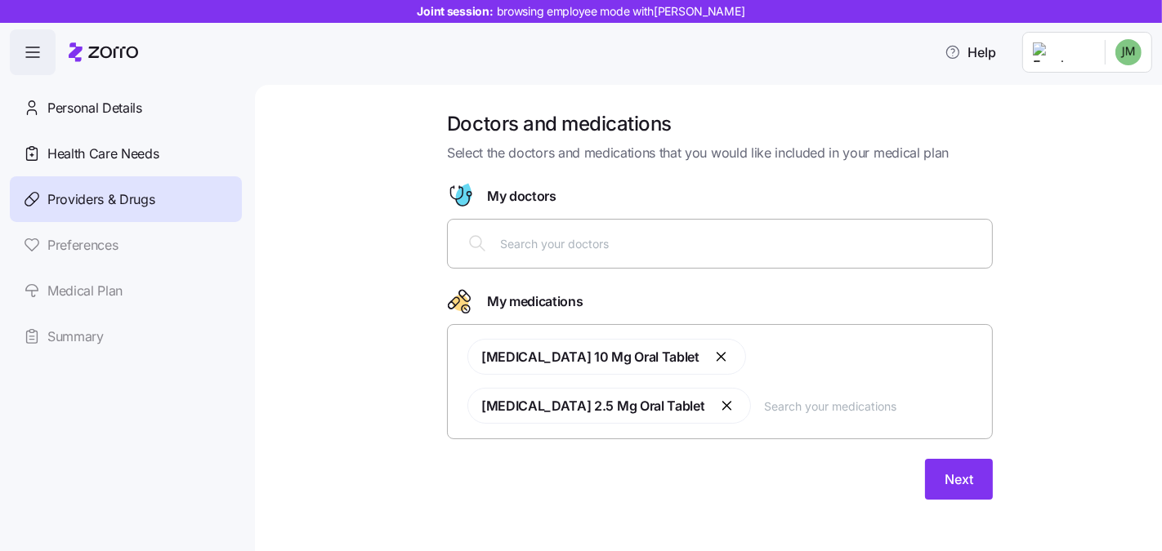
click at [696, 247] on input "text" at bounding box center [741, 243] width 482 height 18
click at [627, 249] on input "text" at bounding box center [741, 243] width 482 height 18
click at [619, 244] on input "text" at bounding box center [741, 243] width 482 height 18
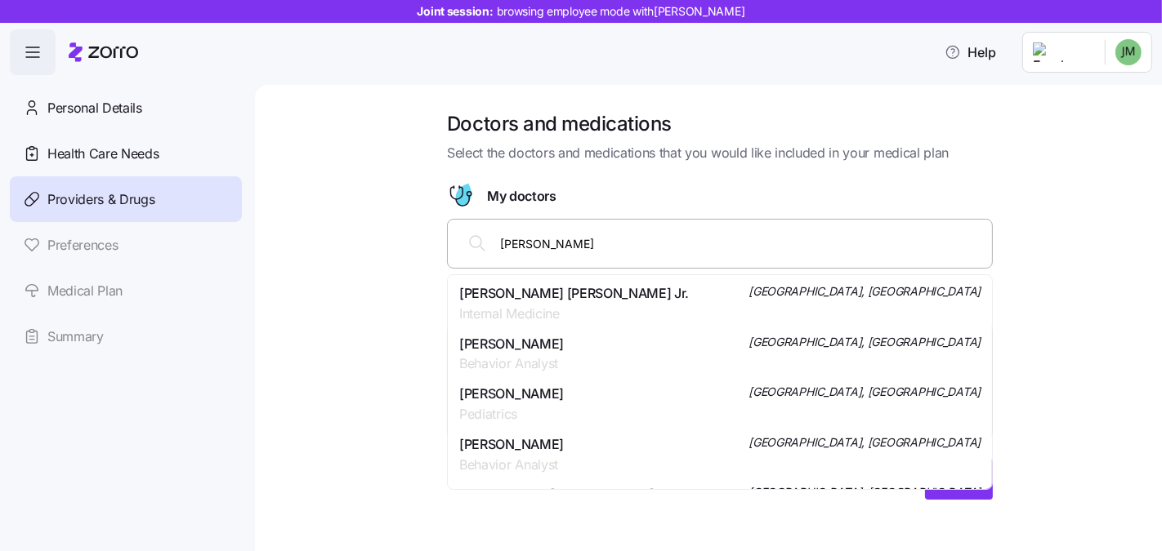
click at [565, 248] on input "garcia cath" at bounding box center [741, 243] width 482 height 18
type input "catherine garcia"
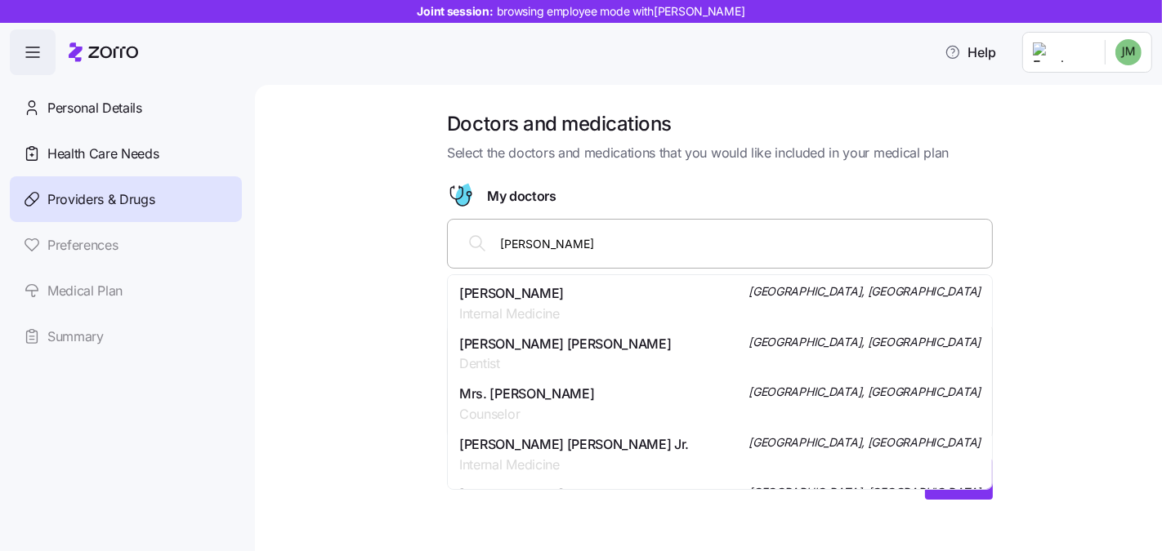
drag, startPoint x: 532, startPoint y: 294, endPoint x: 560, endPoint y: 307, distance: 30.7
click at [560, 307] on div "Dr. Catherine Garcia Internal Medicine" at bounding box center [511, 303] width 105 height 41
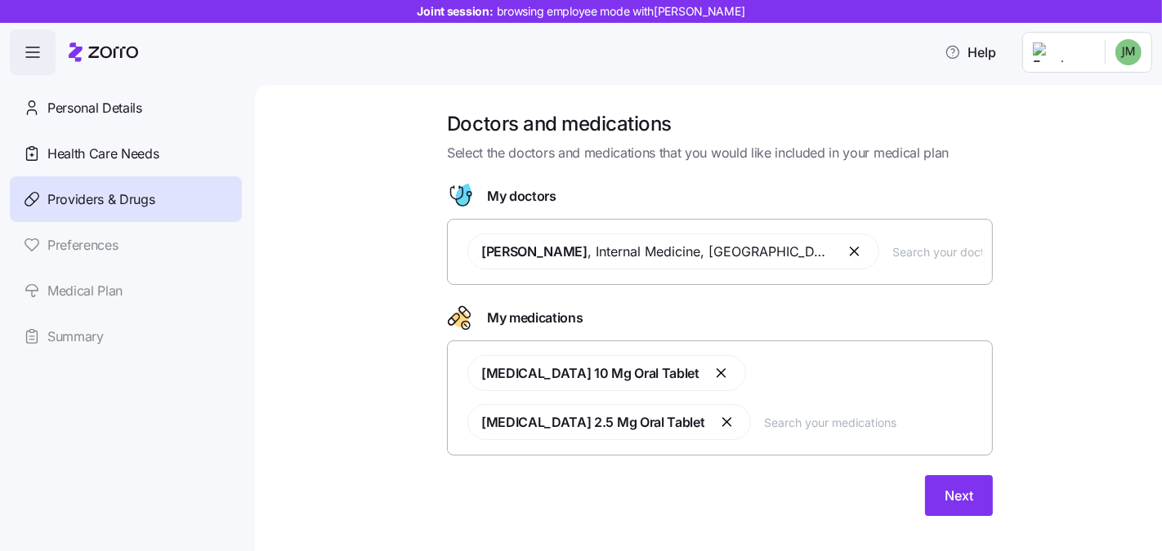
click at [919, 258] on input "text" at bounding box center [937, 252] width 90 height 18
click at [917, 257] on input "text" at bounding box center [937, 252] width 90 height 18
click at [957, 486] on span "Next" at bounding box center [958, 496] width 29 height 20
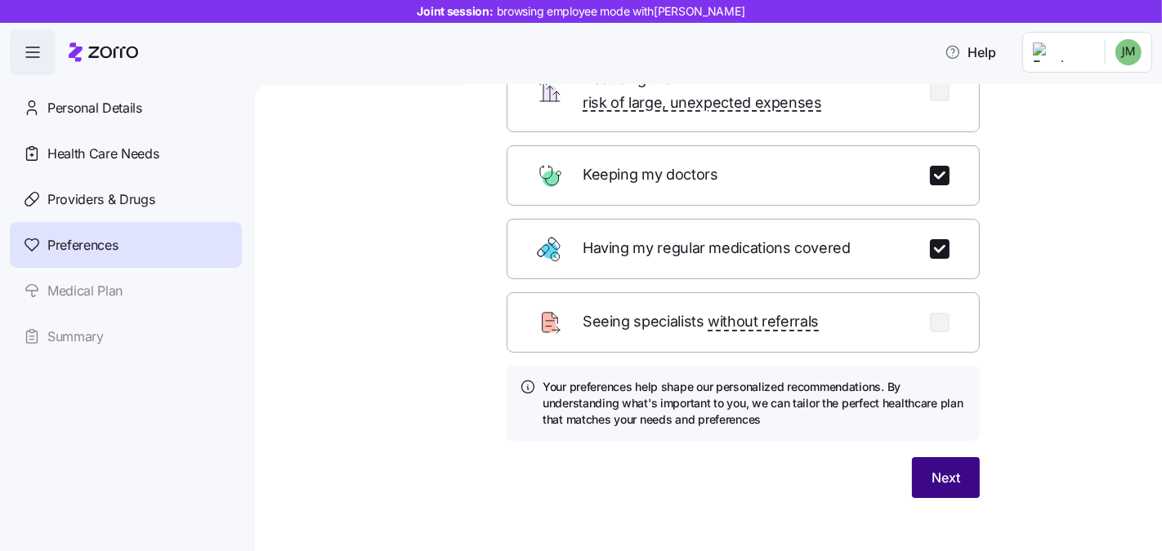
click at [943, 468] on button "Next" at bounding box center [946, 478] width 68 height 41
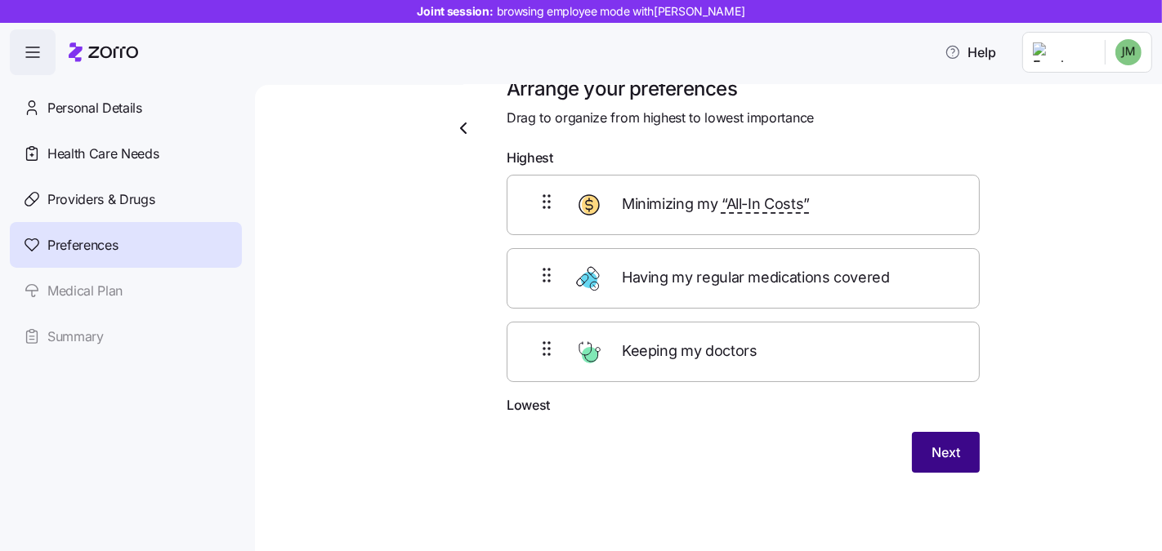
scroll to position [32, 0]
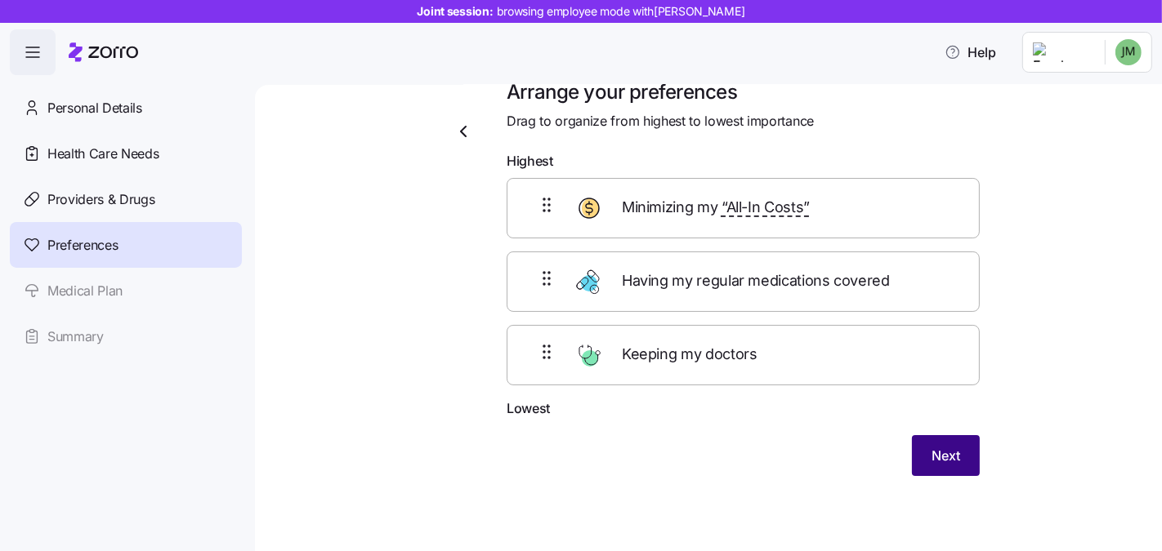
click at [942, 458] on span "Next" at bounding box center [945, 456] width 29 height 20
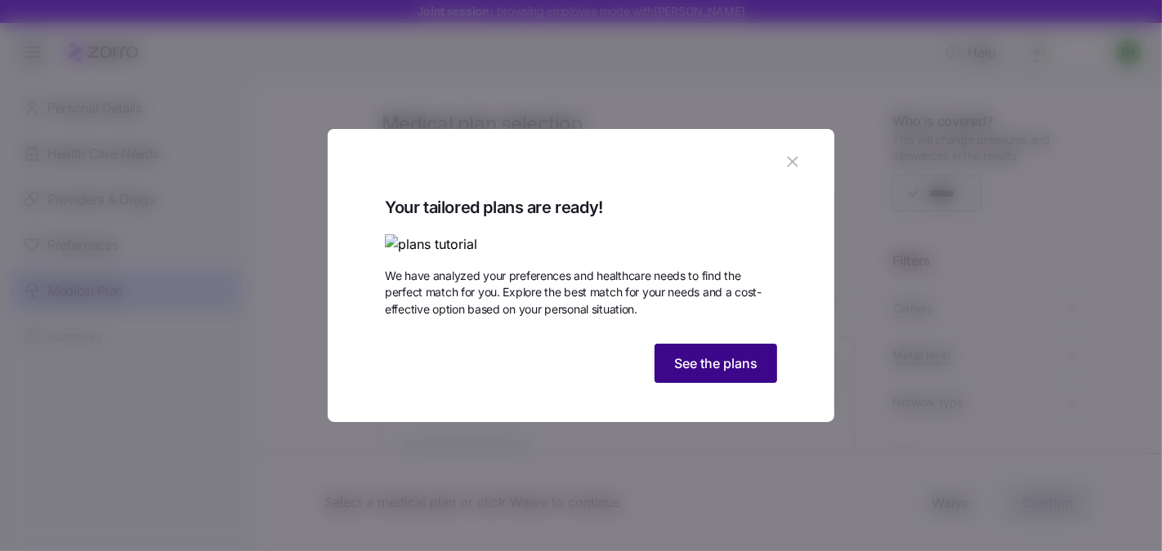
click at [687, 373] on span "See the plans" at bounding box center [715, 364] width 83 height 20
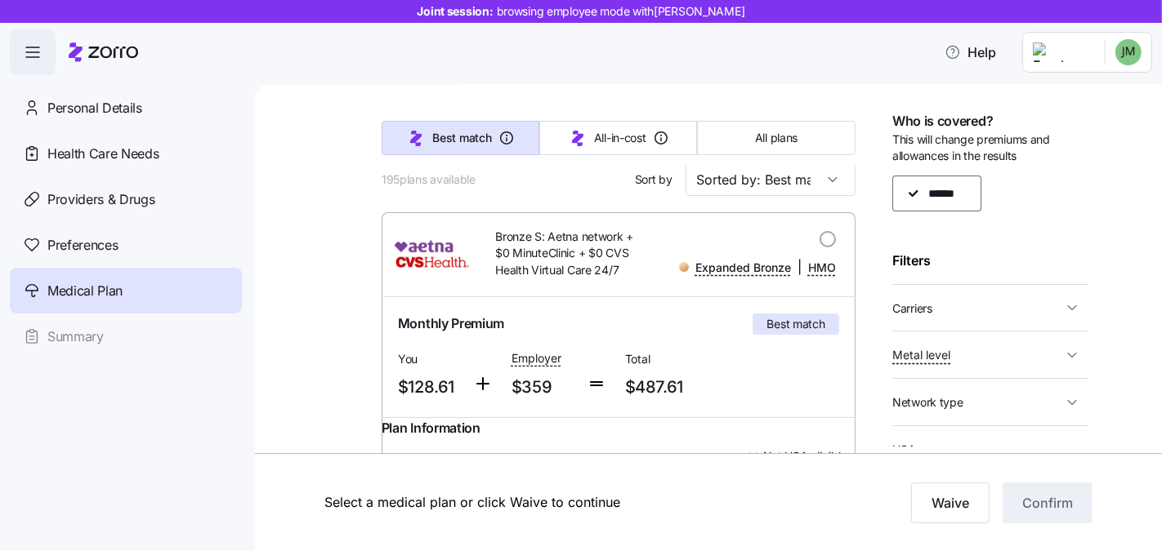
scroll to position [13, 0]
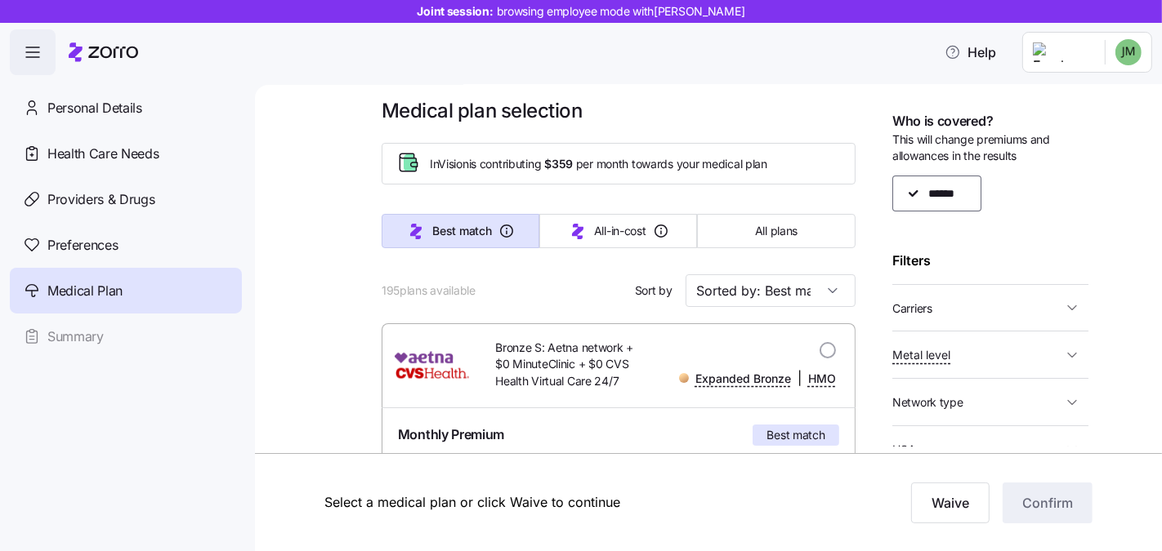
click at [980, 308] on span "Carriers" at bounding box center [977, 308] width 170 height 20
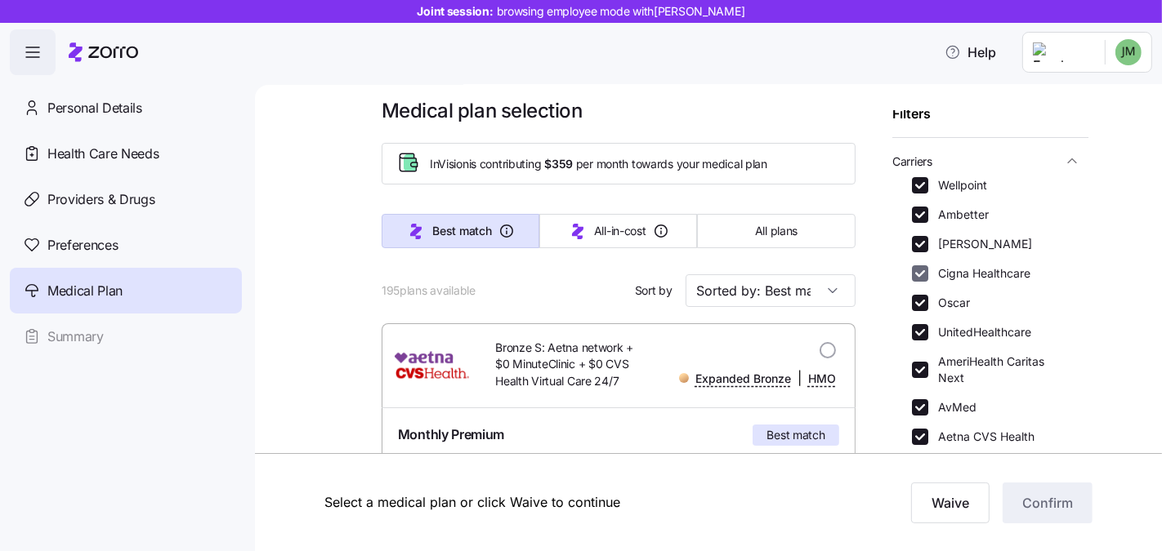
scroll to position [148, 0]
click at [921, 183] on input "Wellpoint" at bounding box center [920, 184] width 16 height 16
checkbox input "false"
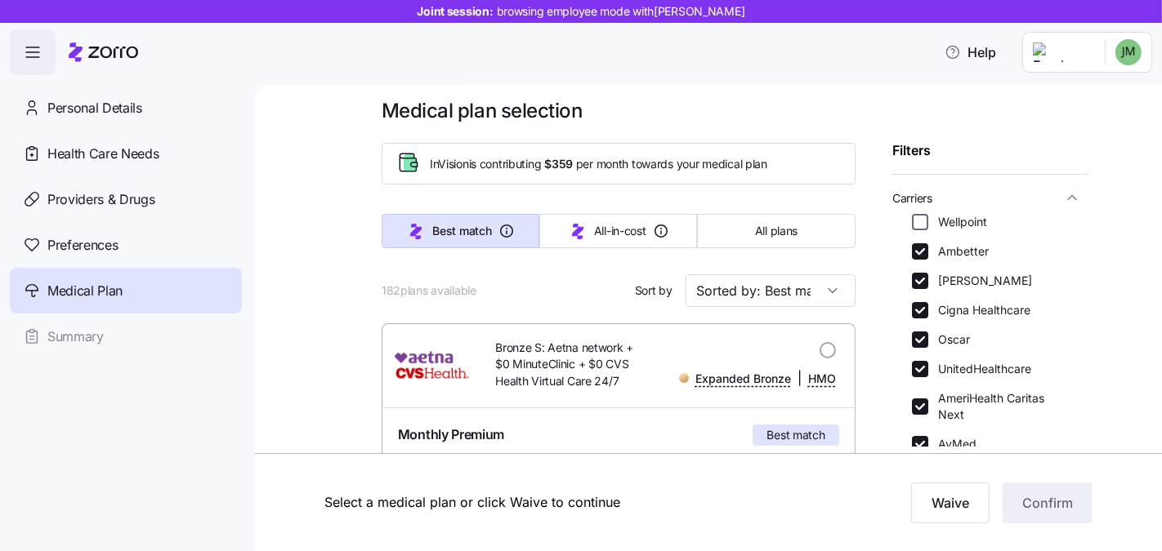
scroll to position [109, 0]
click at [923, 253] on input "Ambetter" at bounding box center [920, 253] width 16 height 16
checkbox input "false"
click at [923, 280] on input "Molina" at bounding box center [920, 283] width 16 height 16
checkbox input "false"
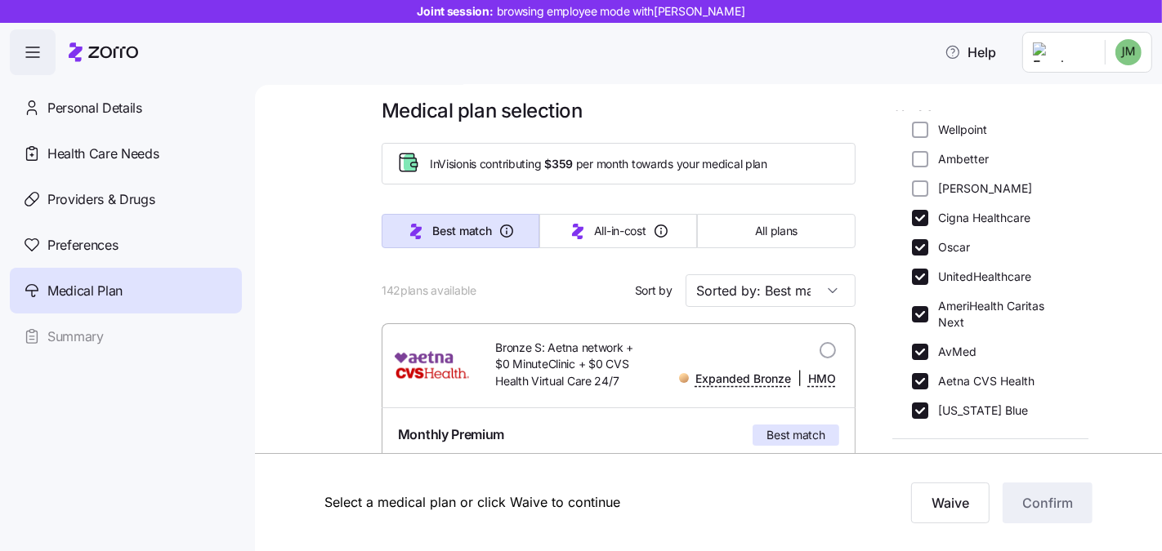
scroll to position [206, 0]
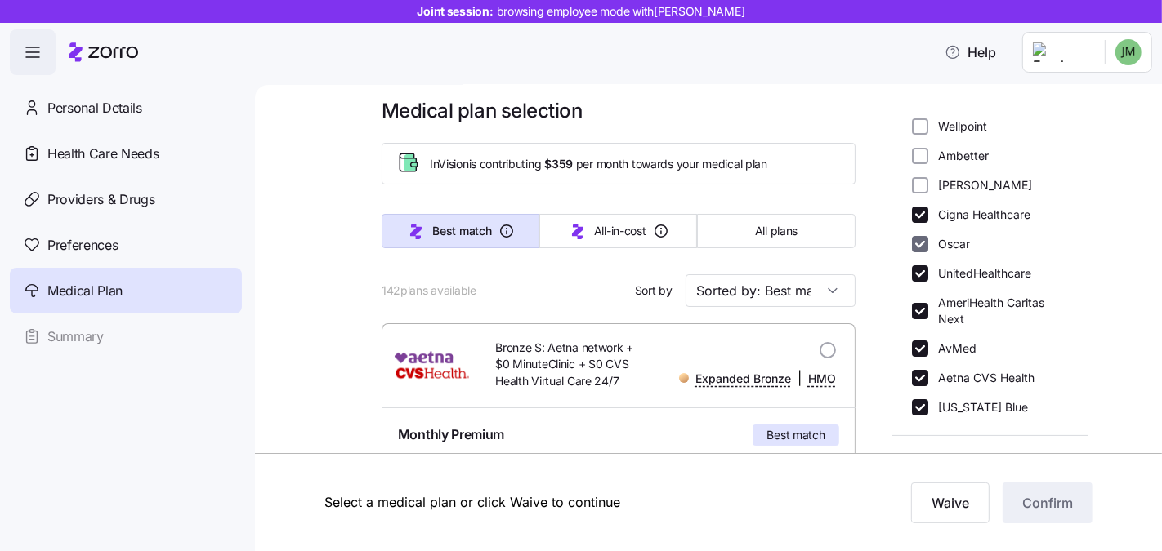
click at [921, 241] on input "Oscar" at bounding box center [920, 244] width 16 height 16
checkbox input "false"
click at [921, 215] on input "Cigna Healthcare" at bounding box center [920, 215] width 16 height 16
checkbox input "false"
click at [921, 275] on input "UnitedHealthcare" at bounding box center [920, 274] width 16 height 16
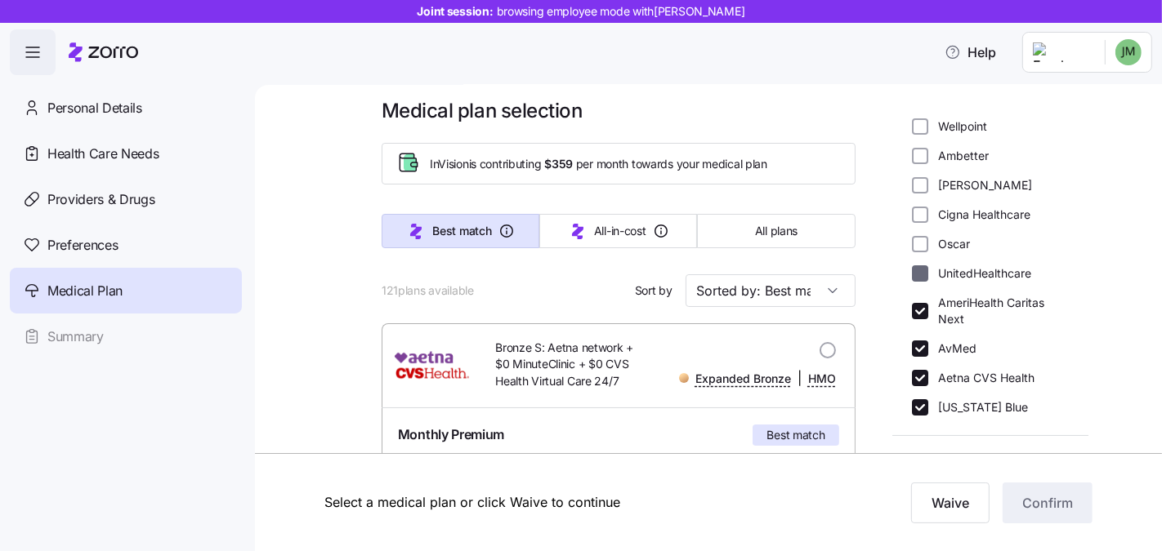
checkbox input "false"
click at [922, 321] on div "AmeriHealth Caritas Next" at bounding box center [990, 311] width 157 height 33
click at [922, 315] on input "AmeriHealth Caritas Next" at bounding box center [920, 311] width 16 height 16
checkbox input "false"
click at [926, 348] on input "AvMed" at bounding box center [920, 349] width 16 height 16
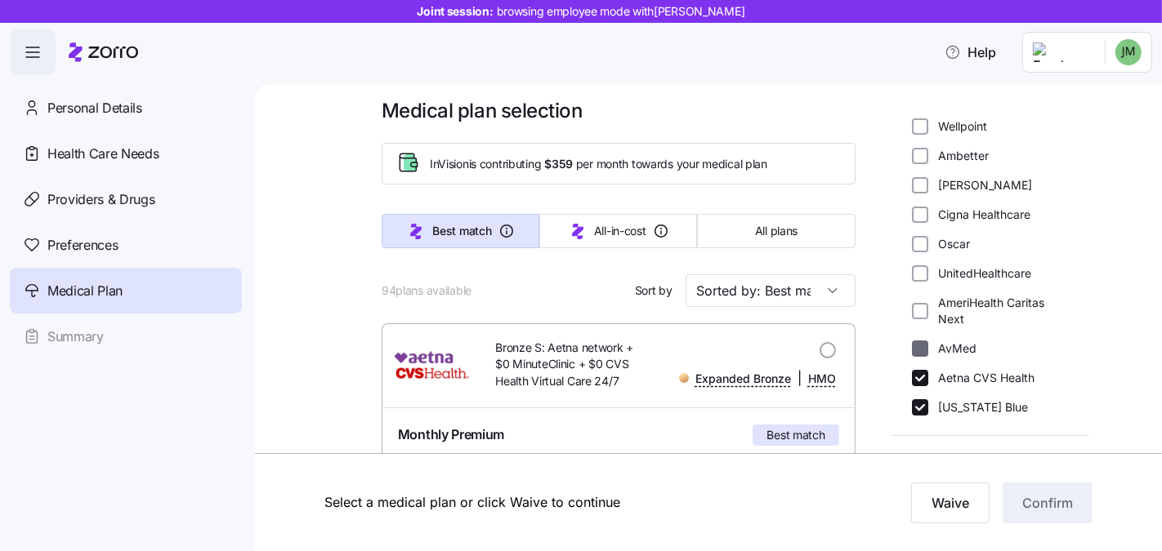
checkbox input "false"
click at [922, 377] on input "Aetna CVS Health" at bounding box center [920, 378] width 16 height 16
checkbox input "false"
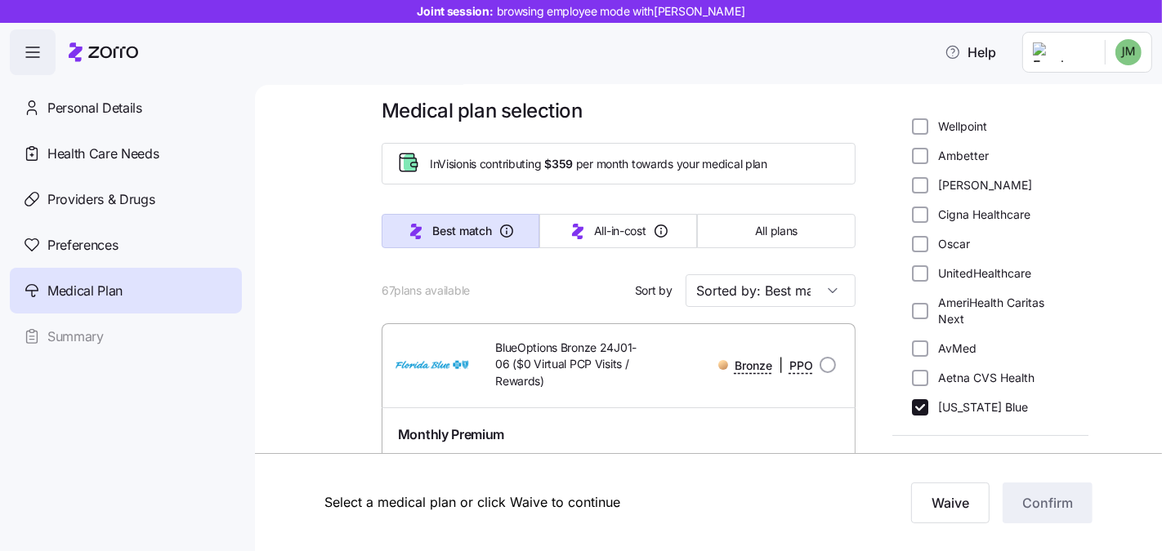
click at [916, 263] on div "Wellpoint Ambetter Molina Cigna Healthcare Oscar UnitedHealthcare AmeriHealth C…" at bounding box center [990, 266] width 157 height 297
click at [917, 268] on input "UnitedHealthcare" at bounding box center [920, 274] width 16 height 16
checkbox input "true"
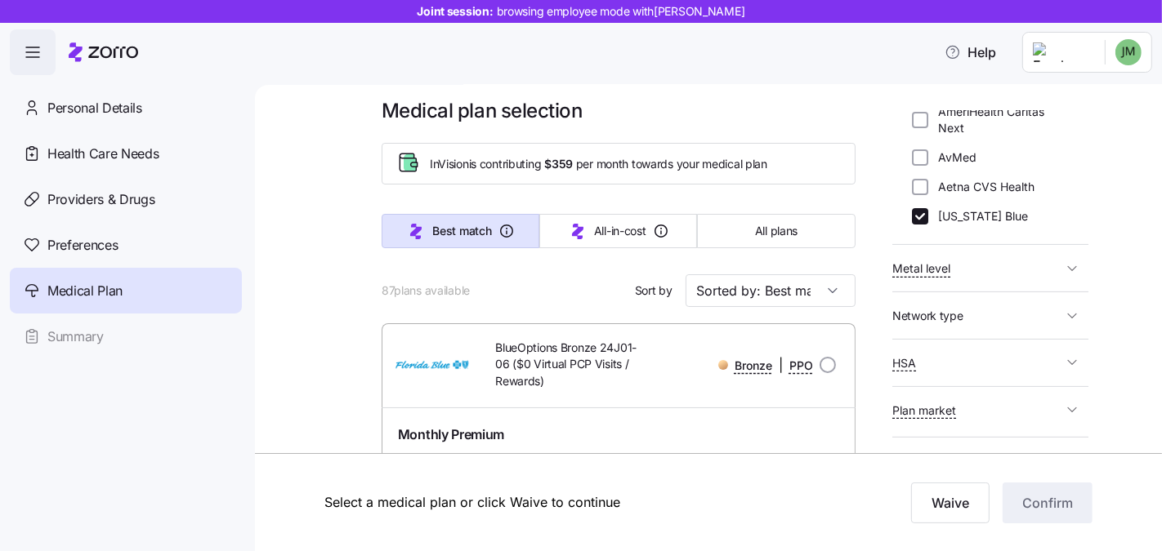
scroll to position [184, 0]
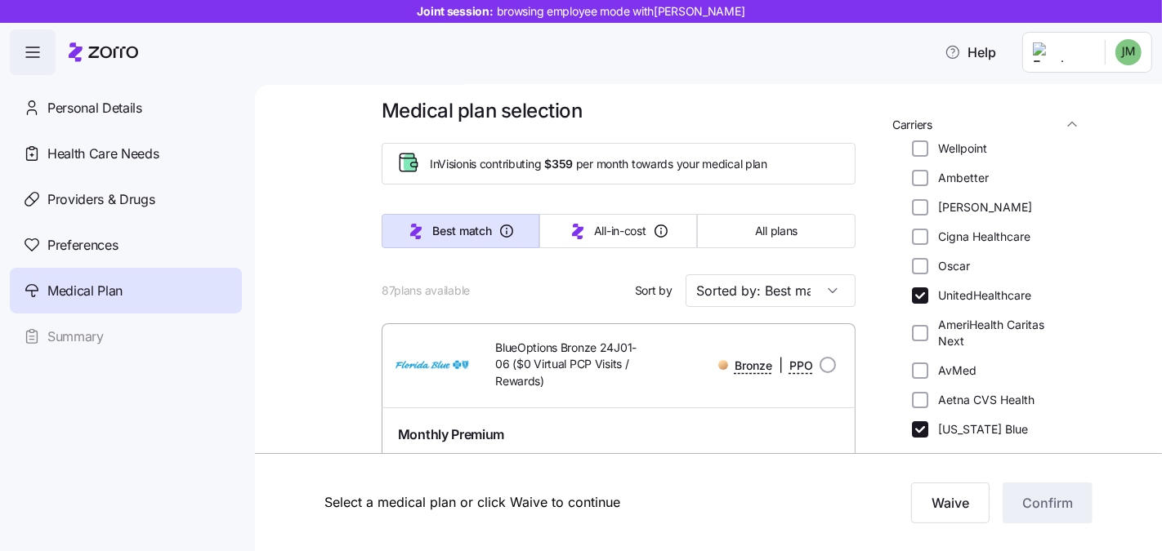
click at [478, 285] on div "87 plans available Sort by Sorted by: Best match" at bounding box center [619, 291] width 474 height 33
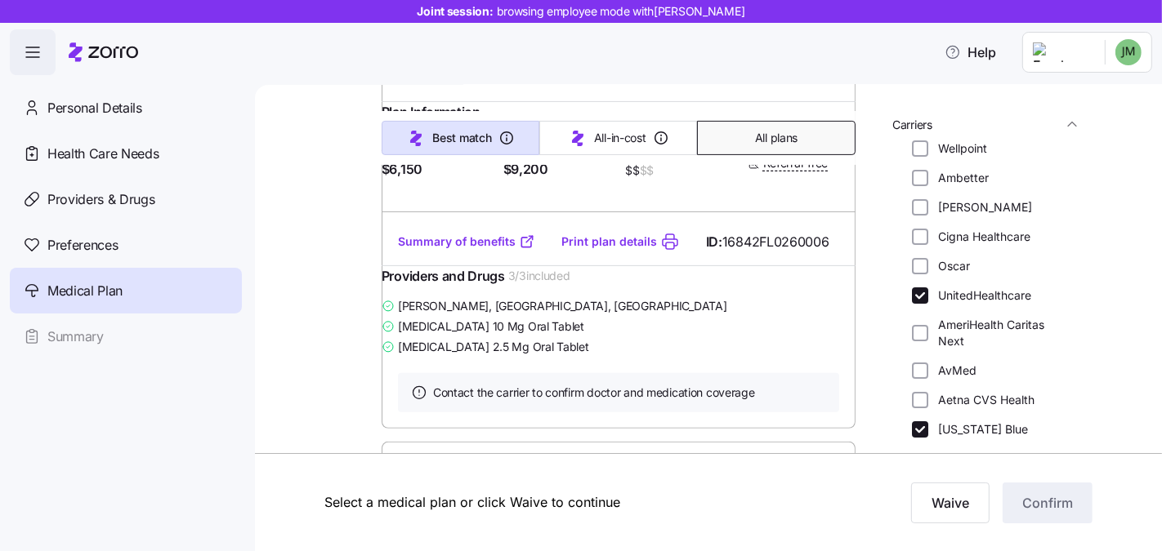
scroll to position [432, 0]
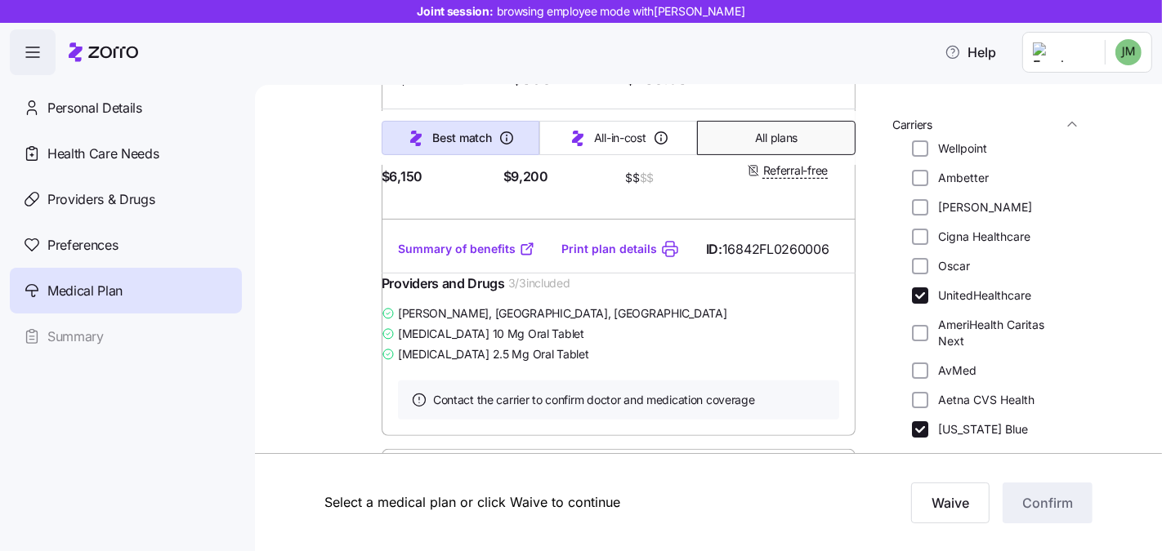
click at [767, 139] on span "All plans" at bounding box center [776, 138] width 42 height 16
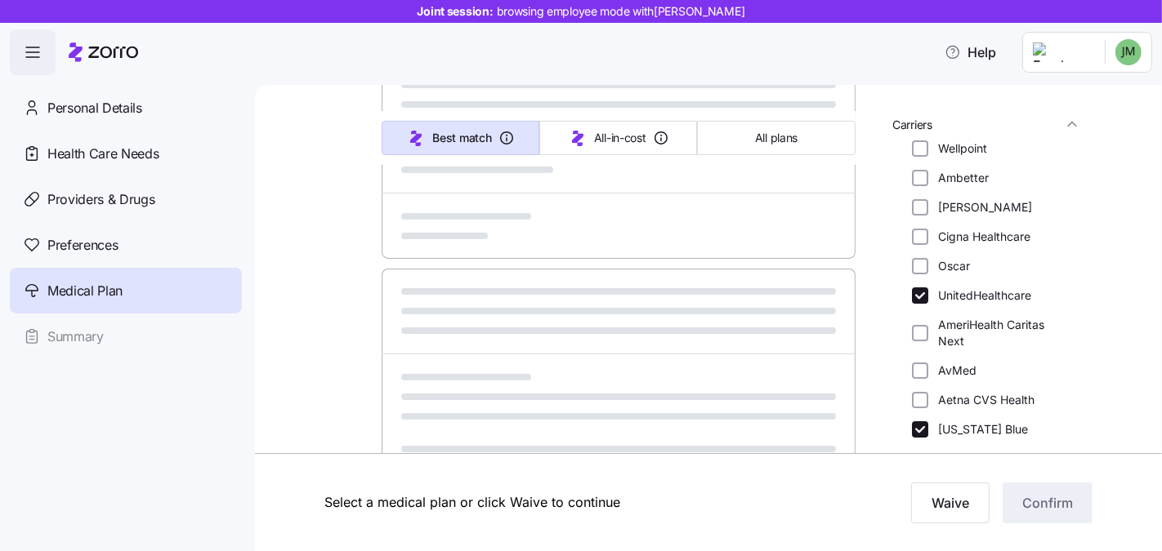
type input "Sorted by: Premium"
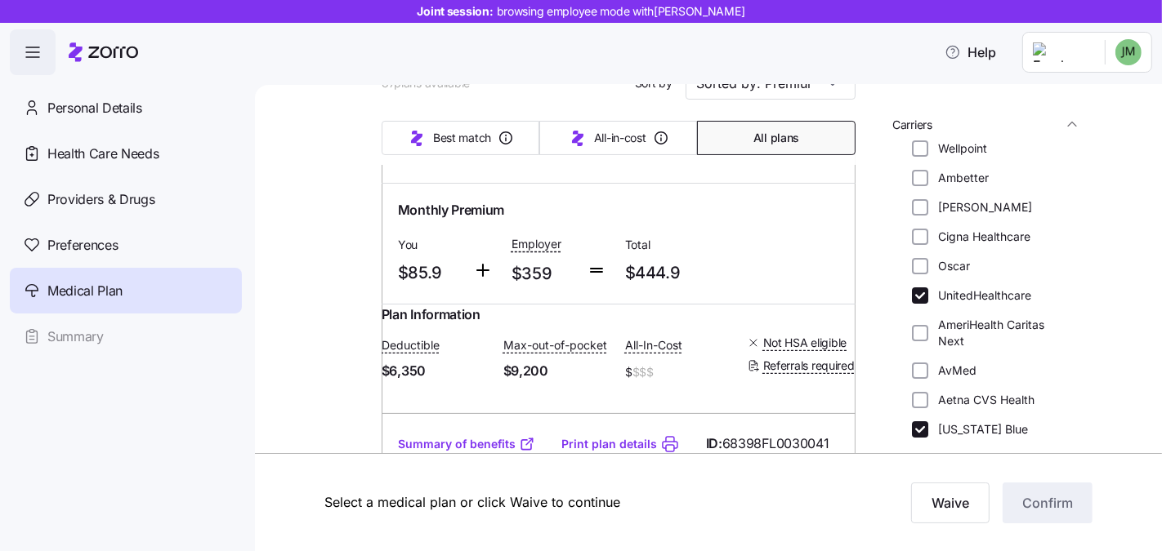
scroll to position [0, 0]
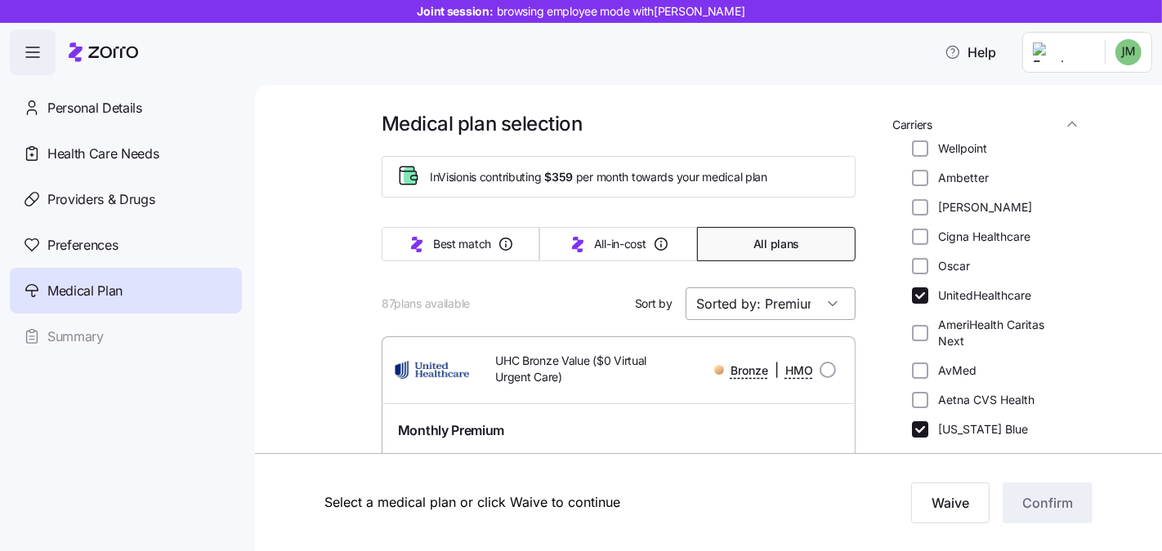
click at [777, 297] on input "Sorted by: Premium" at bounding box center [770, 304] width 170 height 33
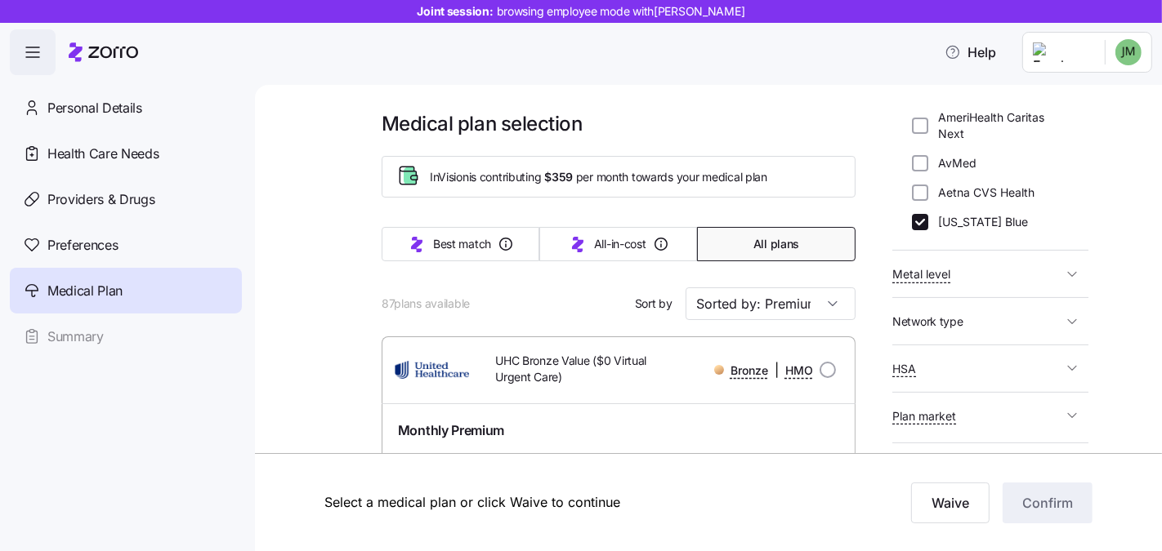
scroll to position [427, 0]
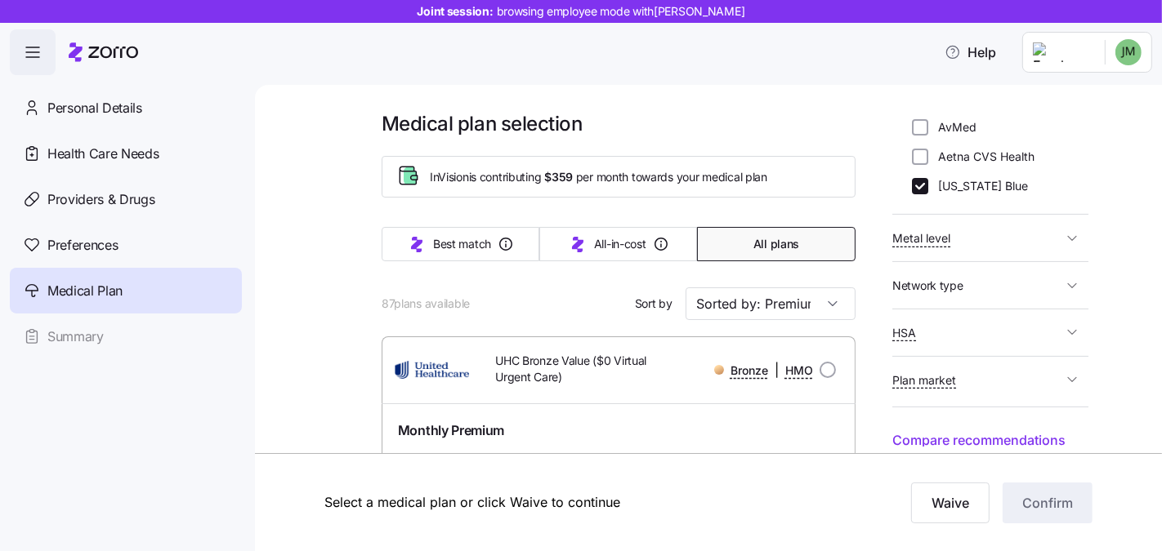
click at [1000, 294] on button "Network type" at bounding box center [990, 285] width 196 height 33
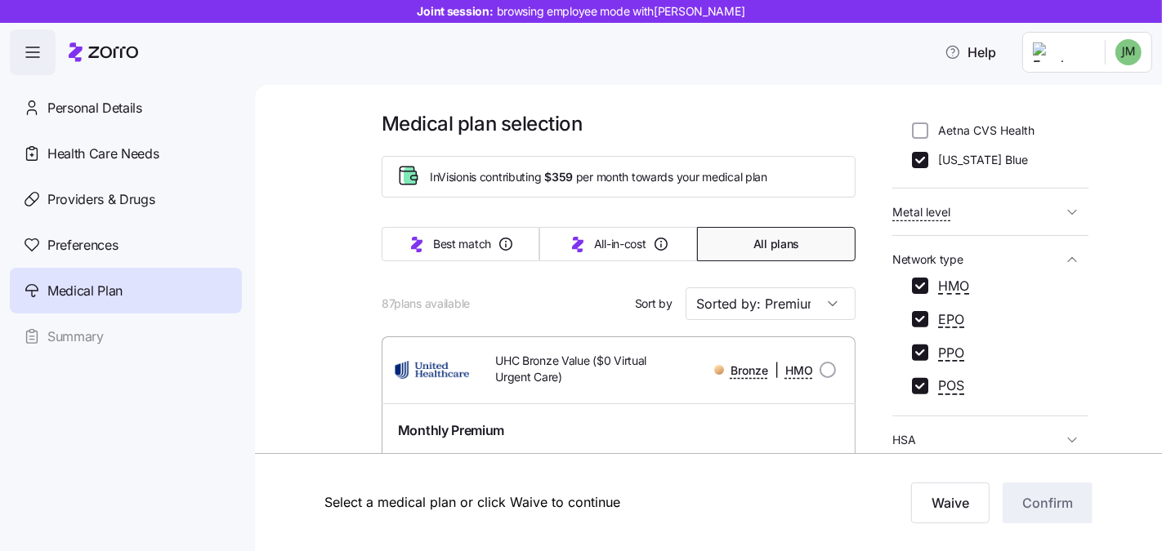
scroll to position [455, 0]
click at [926, 284] on input "HMO" at bounding box center [920, 284] width 16 height 16
checkbox input "false"
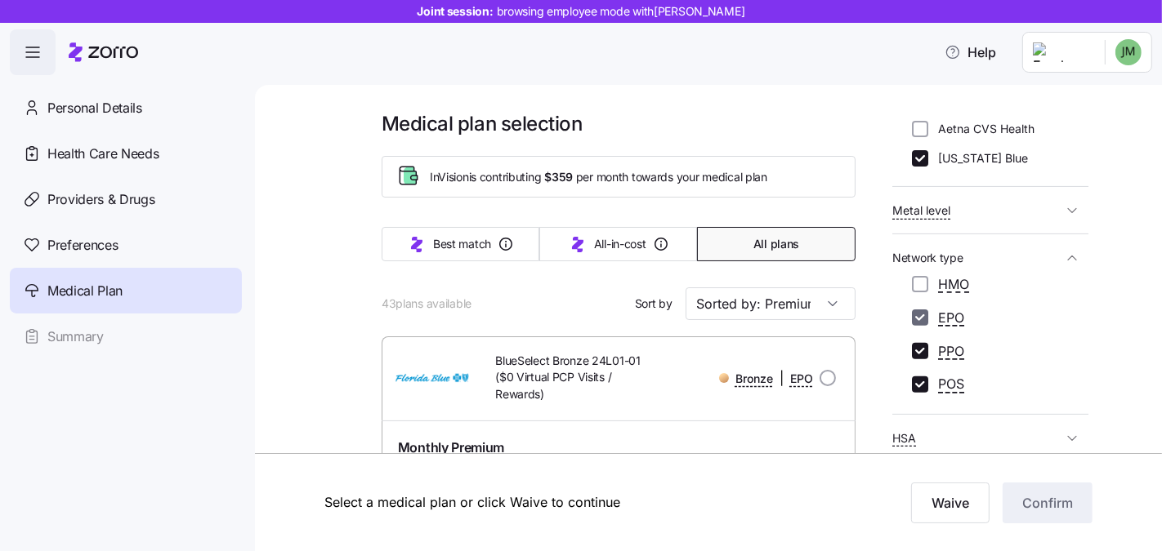
click at [924, 311] on input "EPO" at bounding box center [920, 318] width 16 height 16
checkbox input "false"
click at [926, 380] on input "POS" at bounding box center [920, 385] width 16 height 16
checkbox input "false"
click at [509, 302] on div "14 plans available Sort by Sorted by: Premium" at bounding box center [619, 304] width 474 height 33
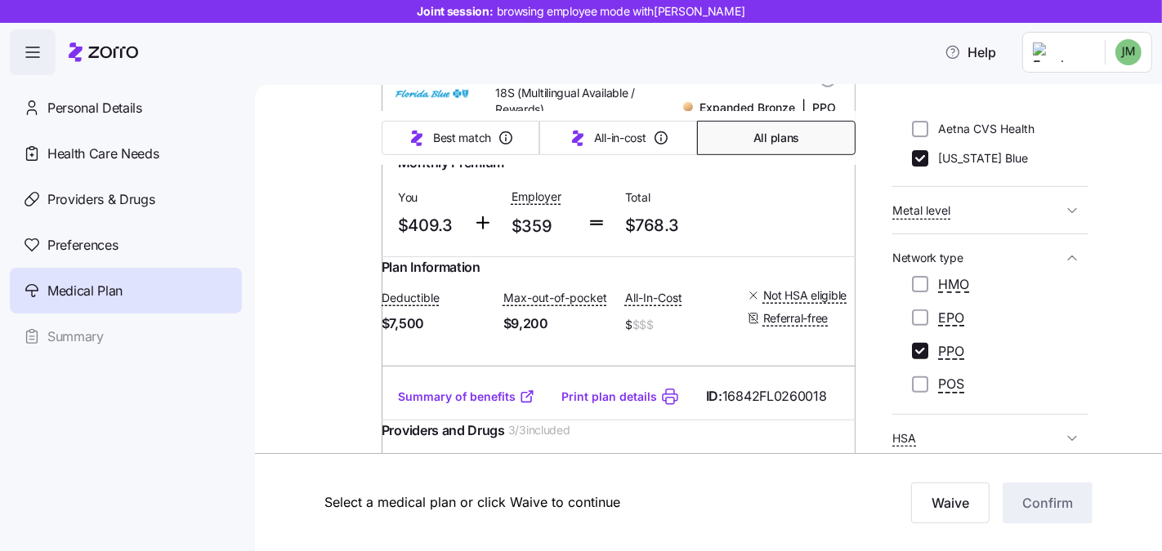
scroll to position [694, 0]
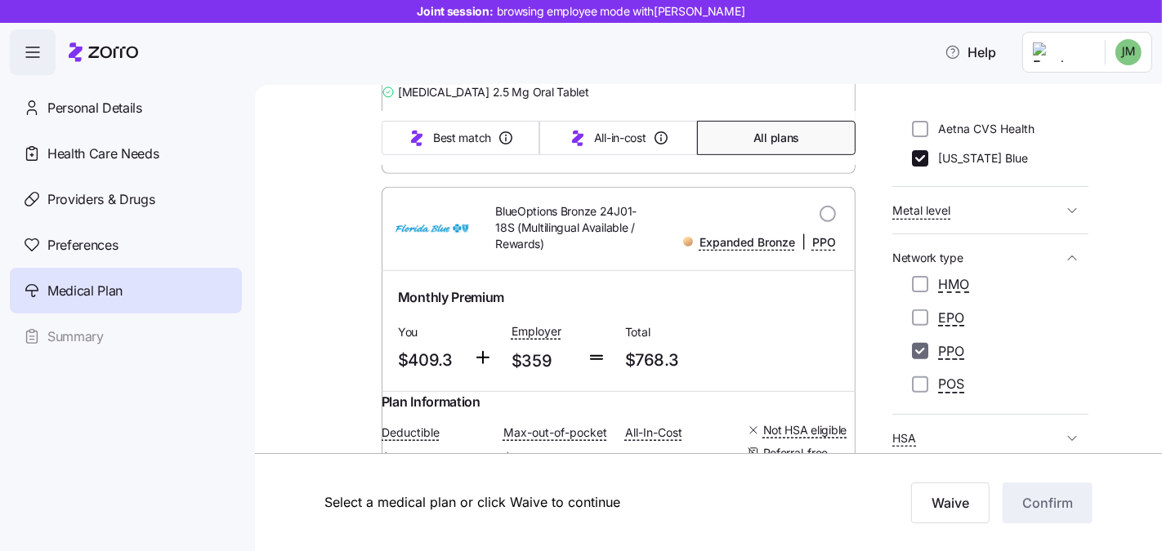
click at [922, 347] on input "PPO" at bounding box center [920, 351] width 16 height 16
checkbox input "false"
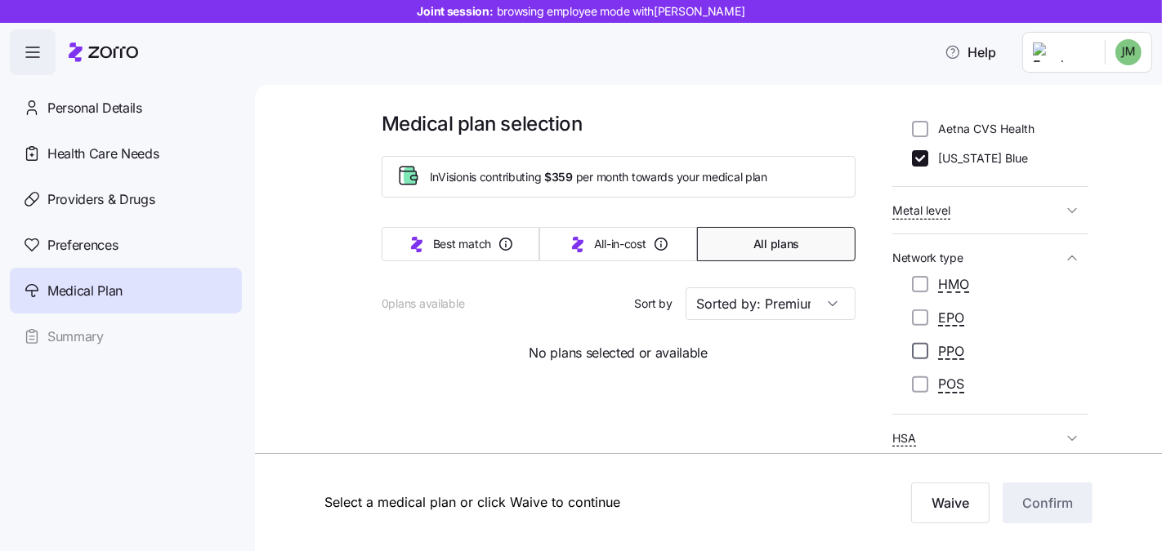
scroll to position [0, 0]
click at [922, 281] on input "HMO" at bounding box center [920, 284] width 16 height 16
checkbox input "true"
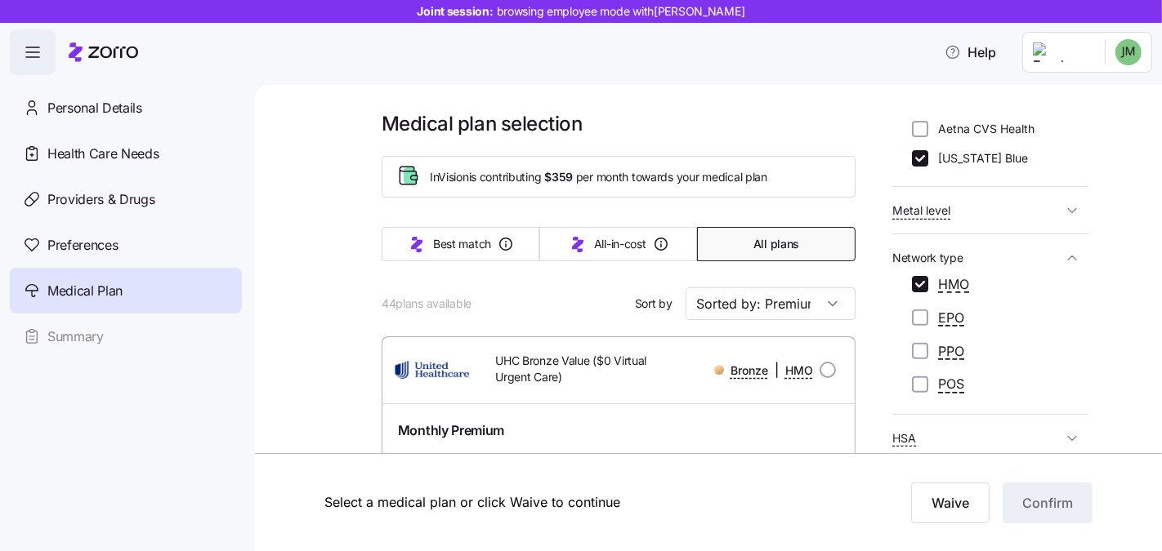
click at [766, 252] on button "All plans" at bounding box center [776, 244] width 158 height 34
click at [765, 248] on span "All plans" at bounding box center [776, 244] width 46 height 16
click at [768, 237] on span "All plans" at bounding box center [776, 244] width 46 height 16
click at [782, 302] on input "Sorted by: Premium" at bounding box center [770, 304] width 170 height 33
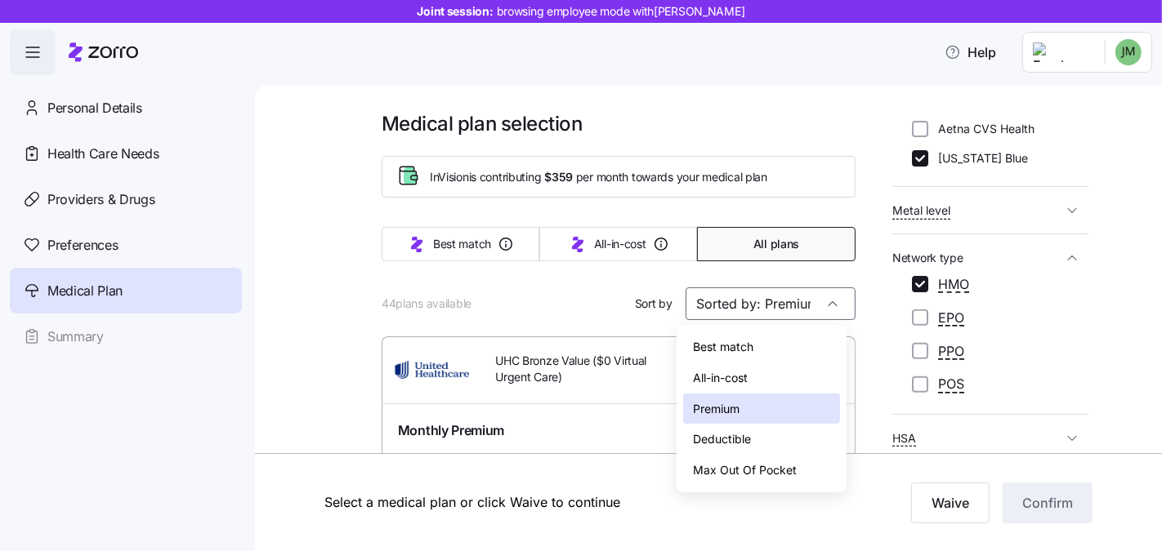
click at [790, 473] on div "Max Out Of Pocket" at bounding box center [761, 470] width 157 height 31
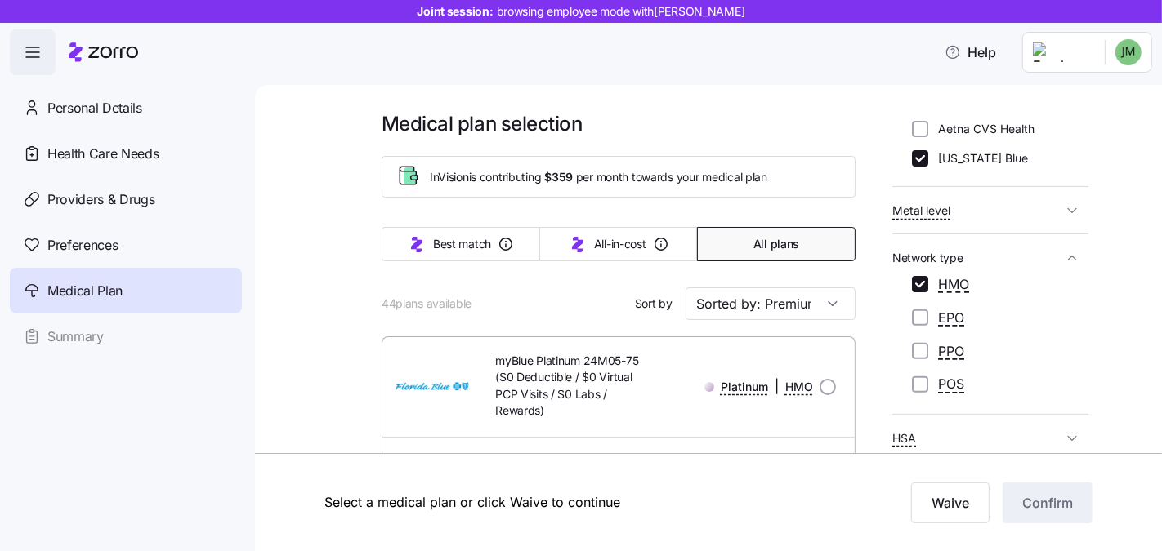
type input "Sorted by: Max Out Of Pocket"
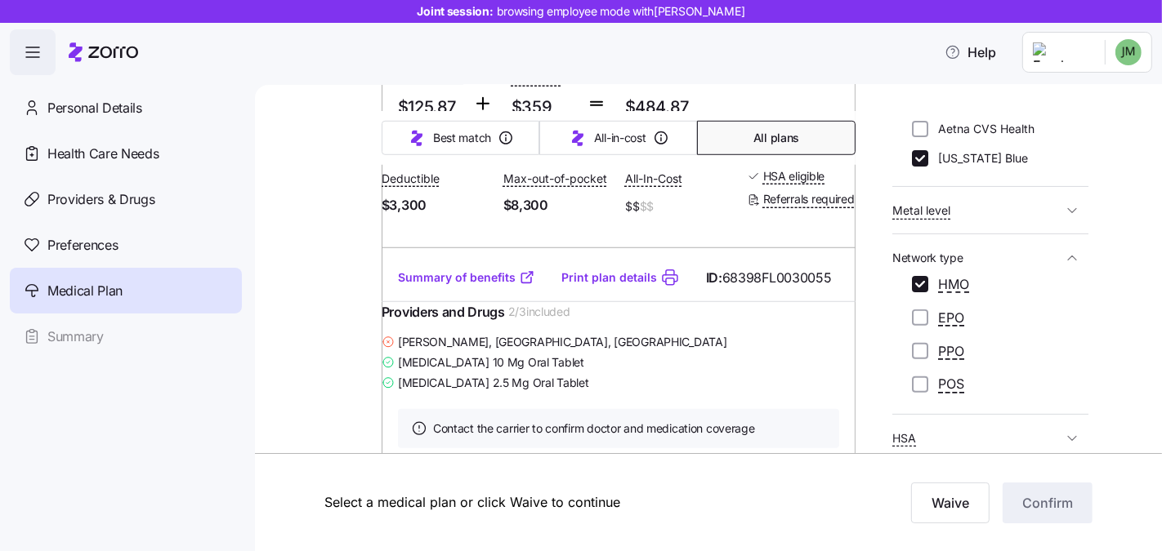
scroll to position [6410, 0]
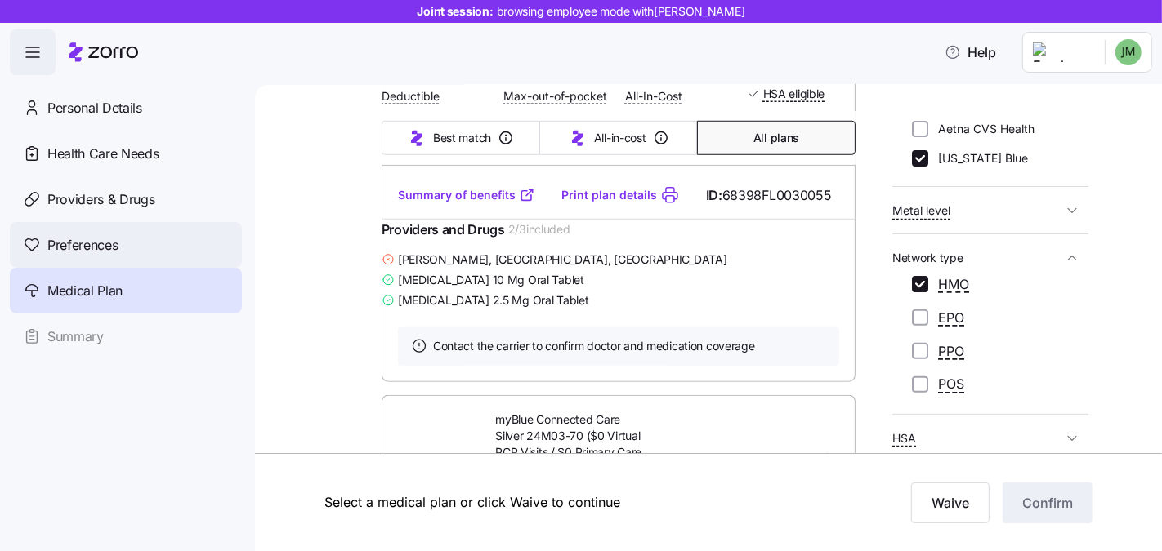
click at [87, 225] on div "Preferences" at bounding box center [126, 245] width 232 height 46
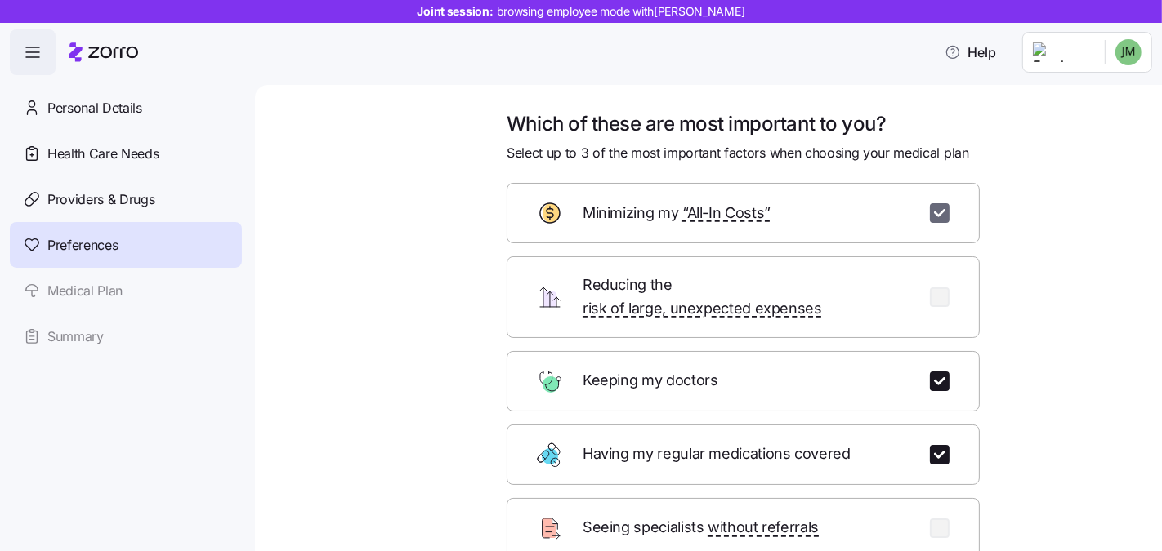
click at [930, 220] on input "checkbox" at bounding box center [940, 213] width 20 height 20
checkbox input "false"
click at [939, 445] on input "checkbox" at bounding box center [940, 455] width 20 height 20
checkbox input "false"
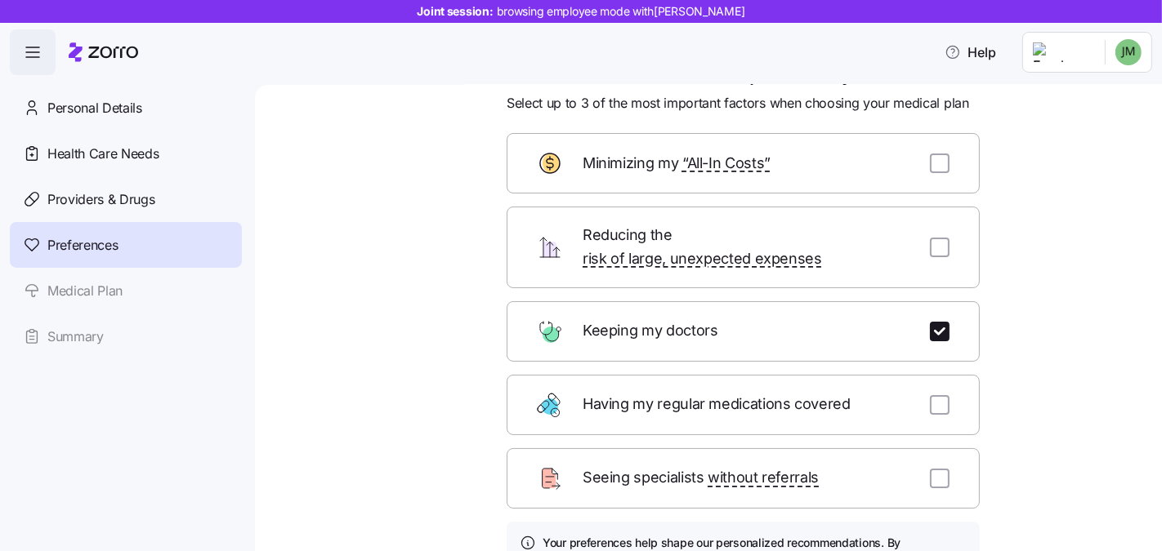
scroll to position [206, 0]
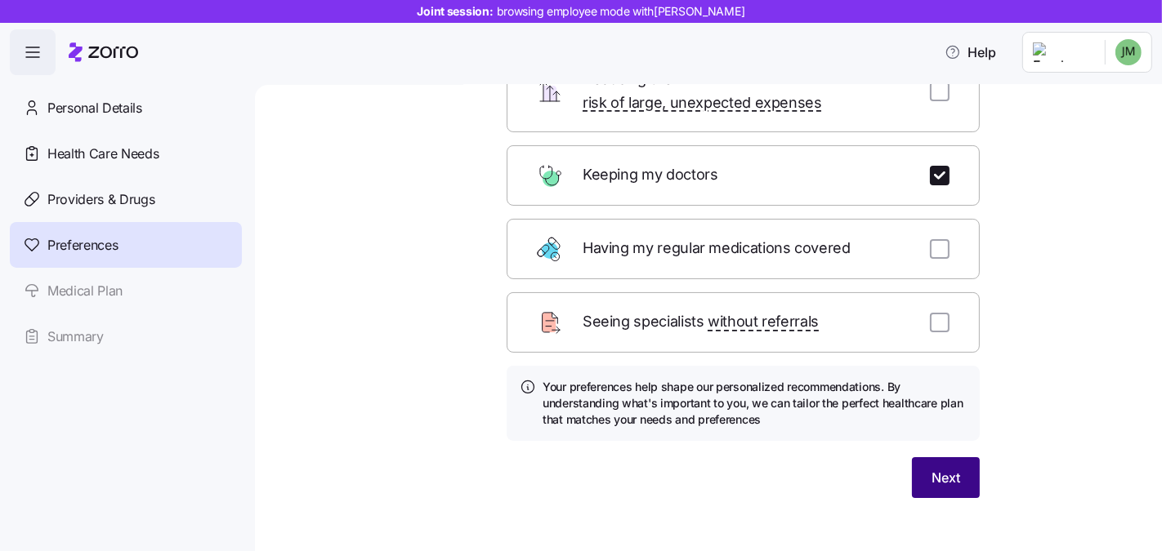
click at [958, 458] on button "Next" at bounding box center [946, 478] width 68 height 41
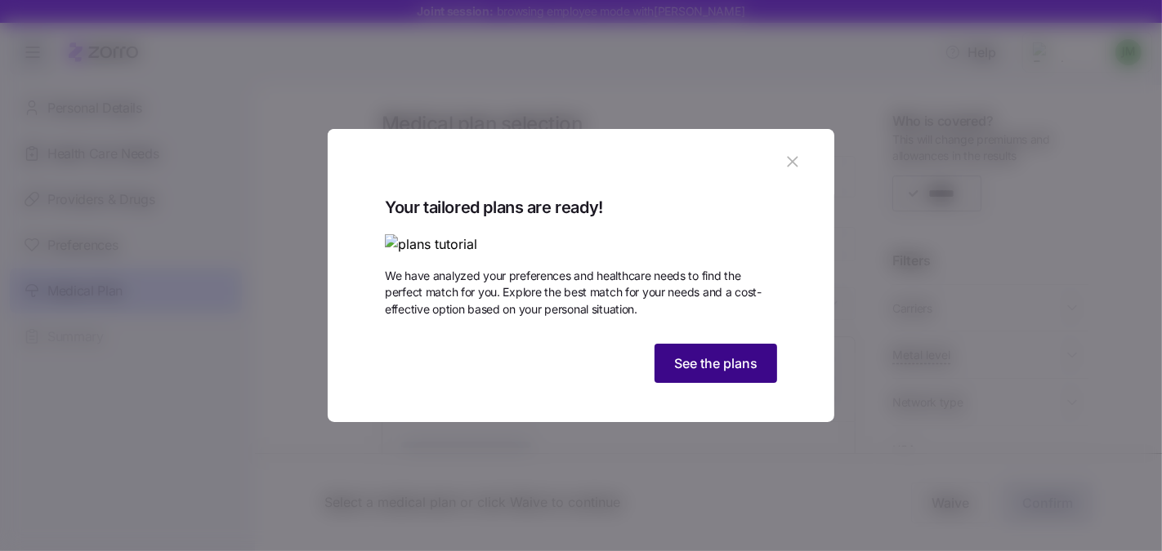
click at [760, 383] on button "See the plans" at bounding box center [715, 363] width 123 height 39
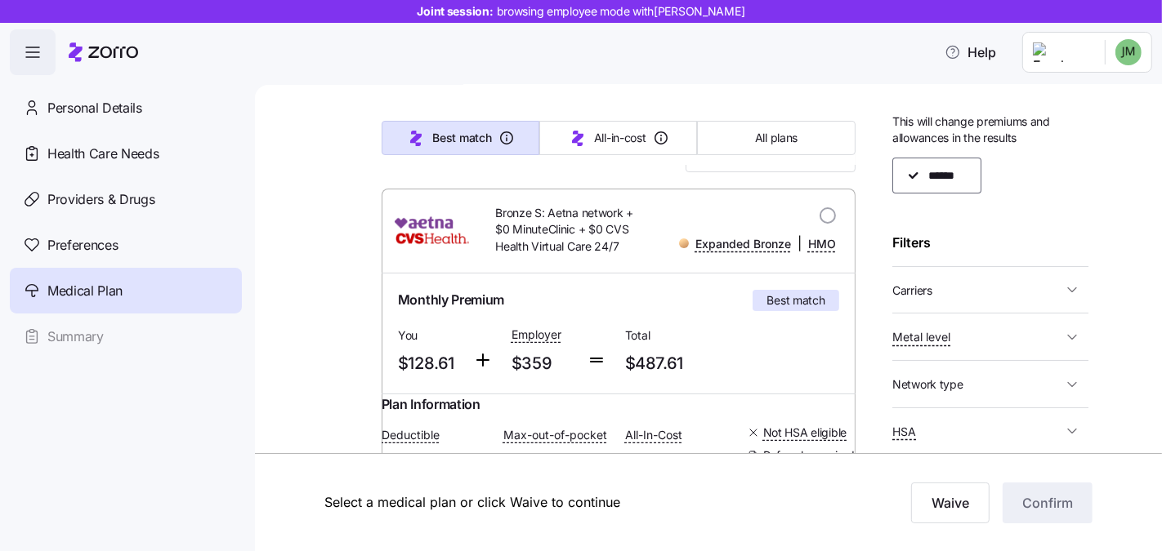
scroll to position [147, 0]
click at [958, 297] on span "Carriers" at bounding box center [977, 290] width 170 height 20
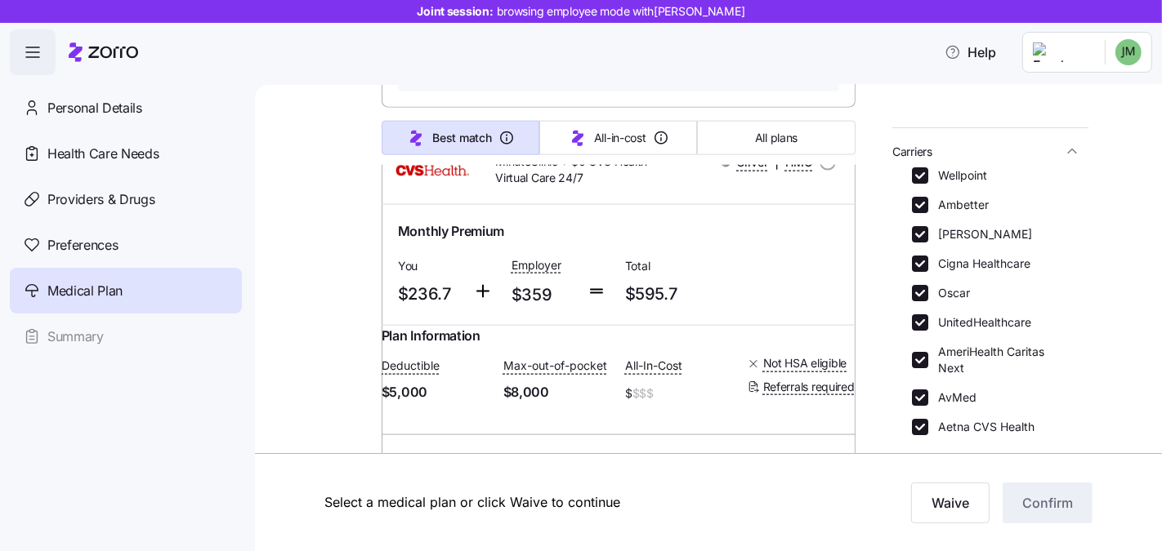
scroll to position [321, 0]
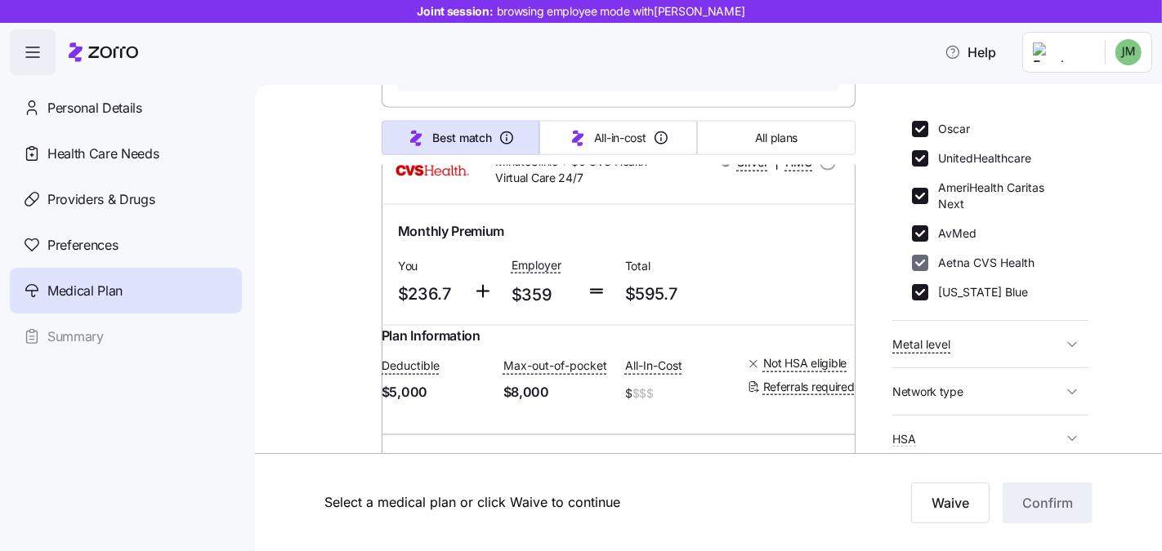
click at [922, 261] on input "Aetna CVS Health" at bounding box center [920, 263] width 16 height 16
checkbox input "false"
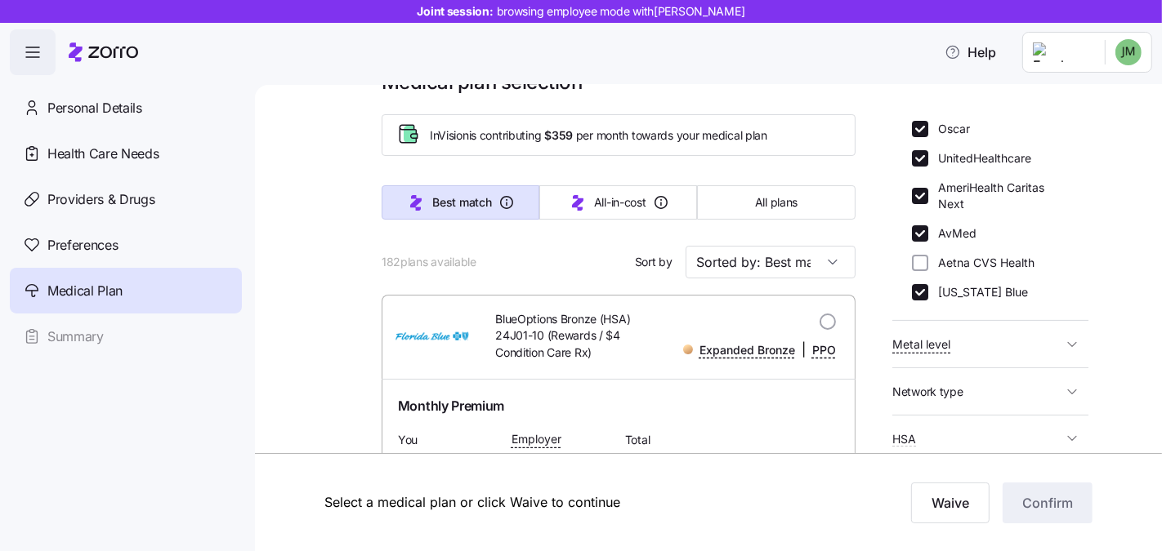
scroll to position [42, 0]
drag, startPoint x: 919, startPoint y: 288, endPoint x: 924, endPoint y: 213, distance: 74.5
click at [924, 213] on div "Wellpoint Ambetter Molina Cigna Healthcare Oscar UnitedHealthcare AmeriHealth C…" at bounding box center [990, 151] width 157 height 297
click at [918, 229] on input "AvMed" at bounding box center [920, 233] width 16 height 16
checkbox input "false"
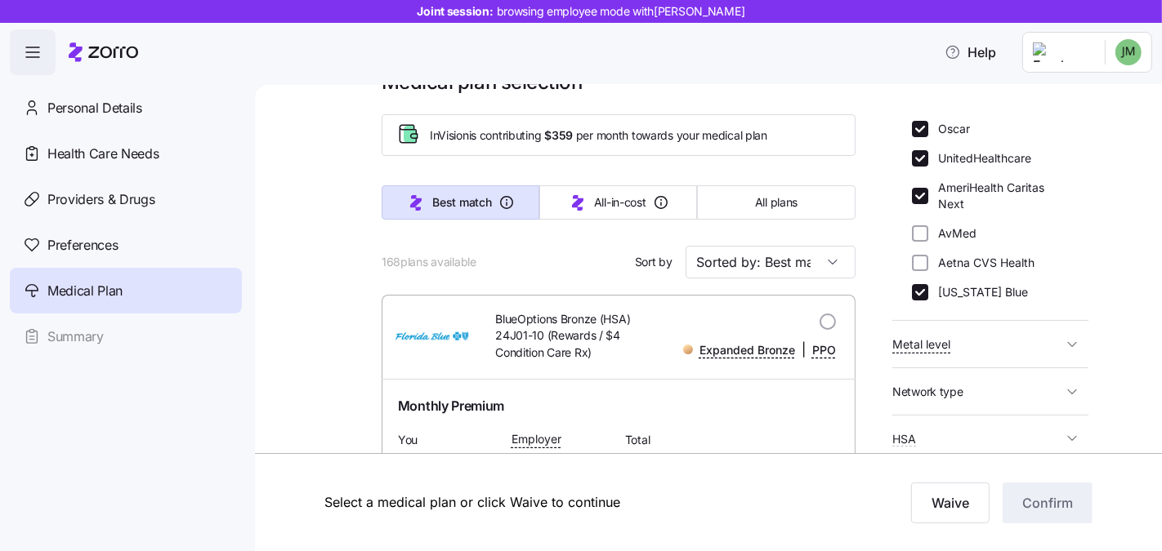
click at [917, 204] on div "AmeriHealth Caritas Next" at bounding box center [990, 196] width 157 height 33
click at [918, 199] on input "AmeriHealth Caritas Next" at bounding box center [920, 196] width 16 height 16
checkbox input "false"
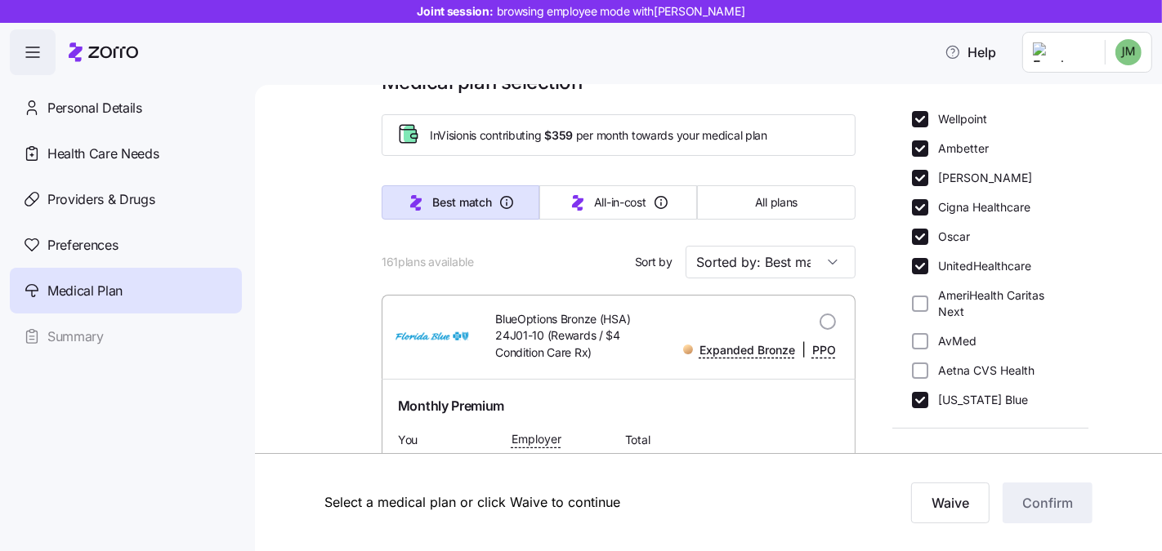
scroll to position [166, 0]
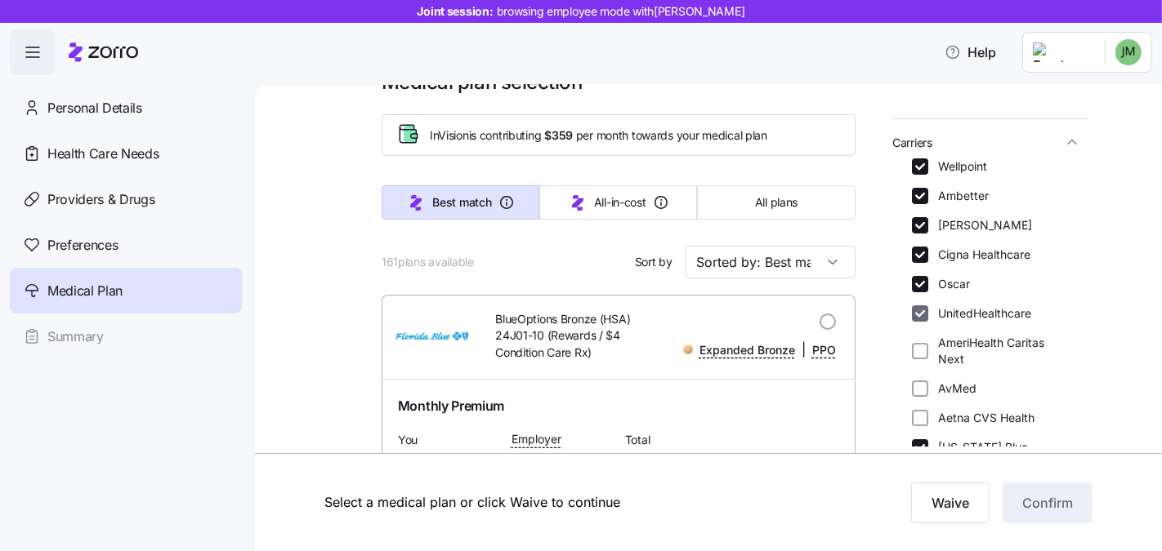
click at [922, 311] on input "UnitedHealthcare" at bounding box center [920, 314] width 16 height 16
checkbox input "false"
click at [922, 282] on input "Oscar" at bounding box center [920, 284] width 16 height 16
checkbox input "false"
click at [923, 252] on input "Cigna Healthcare" at bounding box center [920, 255] width 16 height 16
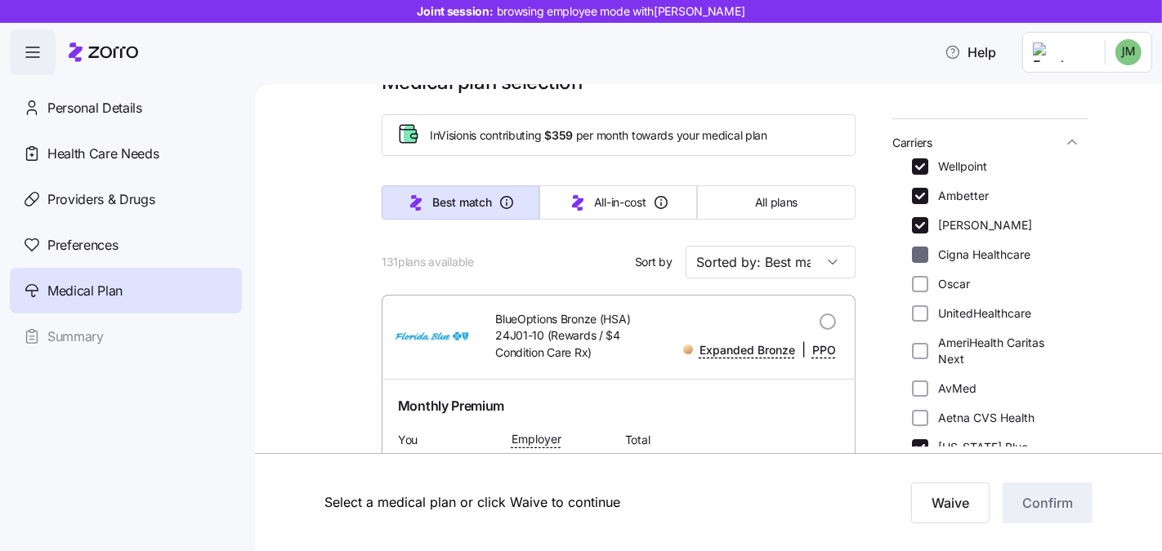
checkbox input "false"
click at [923, 223] on input "Molina" at bounding box center [920, 225] width 16 height 16
checkbox input "false"
click at [923, 185] on div "Wellpoint Ambetter Molina Cigna Healthcare Oscar UnitedHealthcare AmeriHealth C…" at bounding box center [990, 306] width 157 height 297
click at [922, 188] on input "Ambetter" at bounding box center [920, 196] width 16 height 16
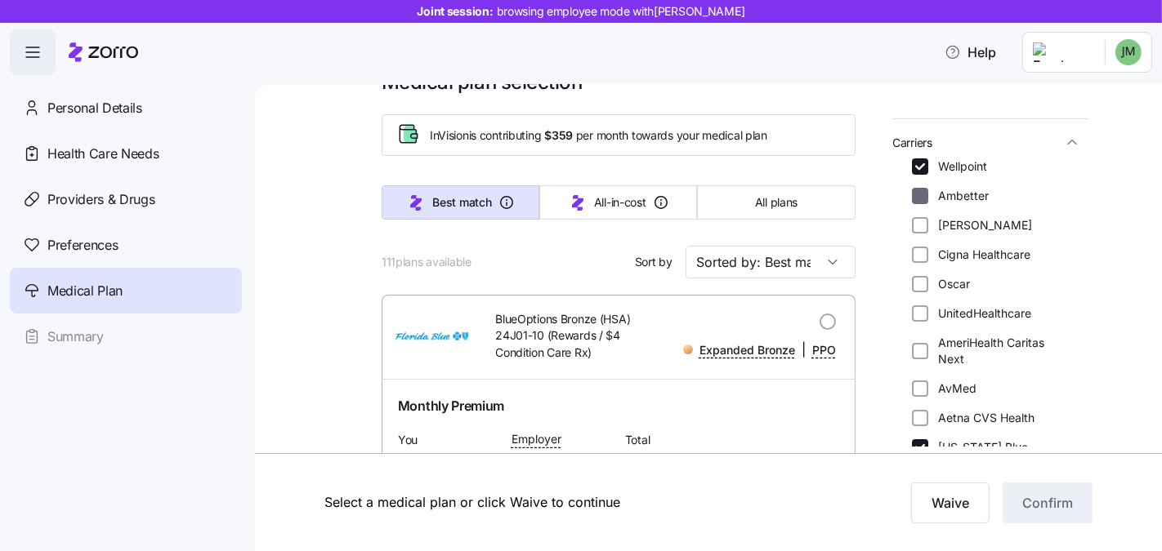
checkbox input "false"
click at [924, 160] on input "Wellpoint" at bounding box center [920, 166] width 16 height 16
checkbox input "false"
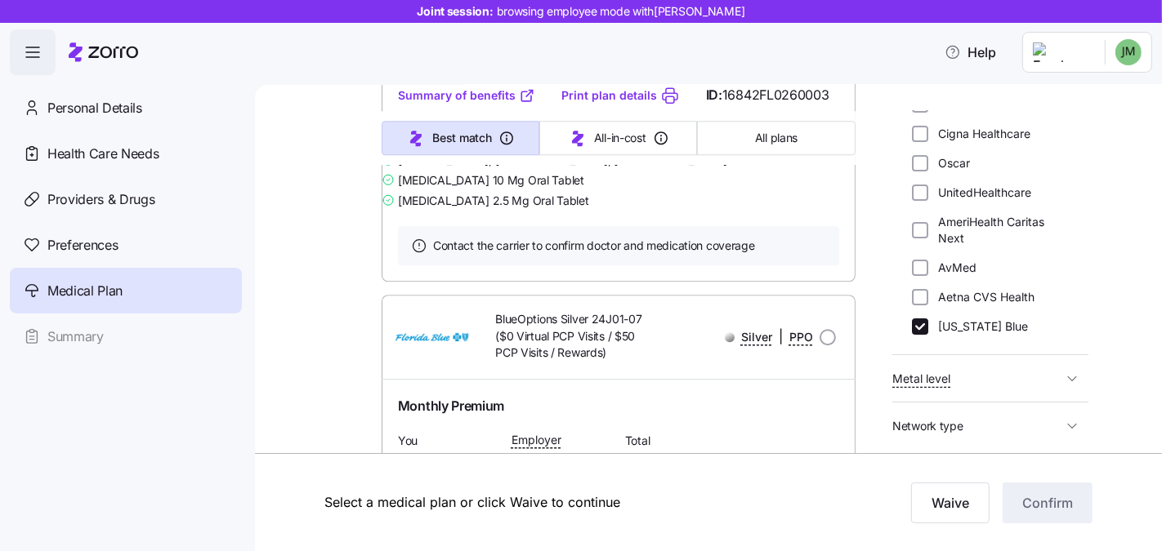
scroll to position [283, 0]
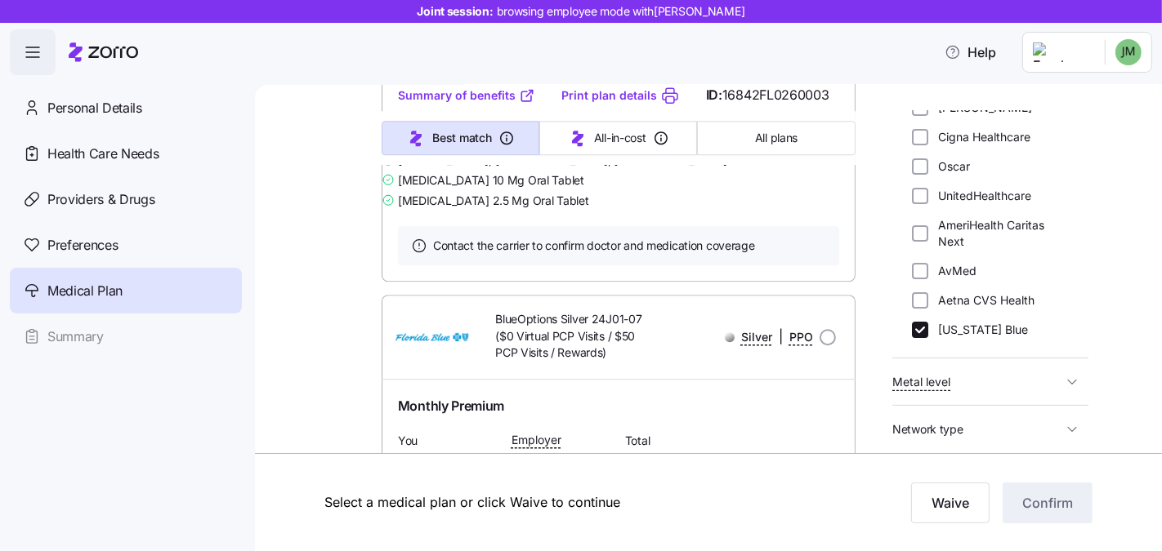
click at [1009, 432] on span "Network type" at bounding box center [977, 429] width 170 height 20
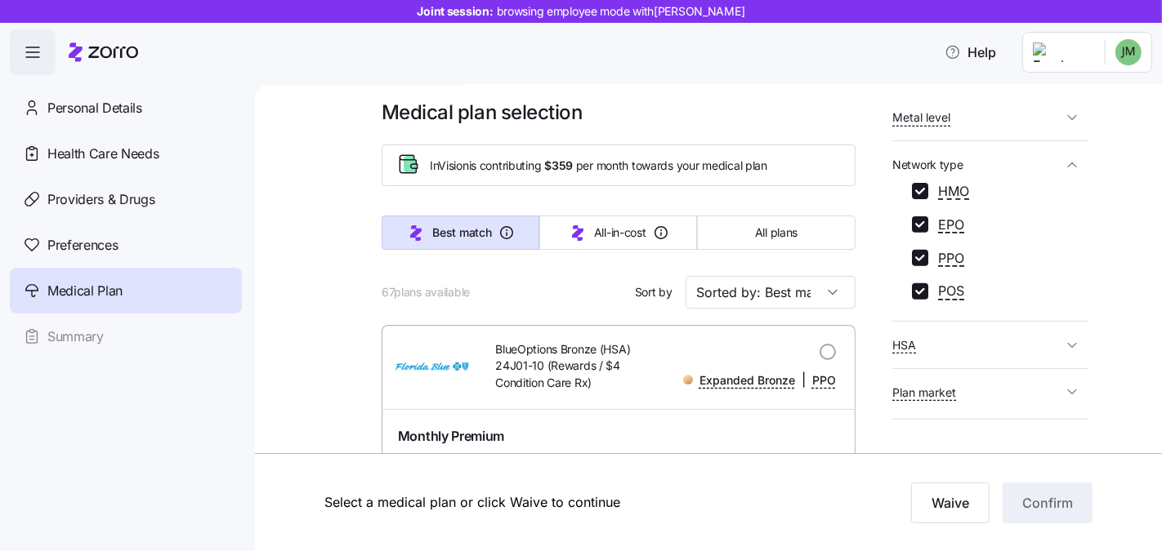
scroll to position [29, 0]
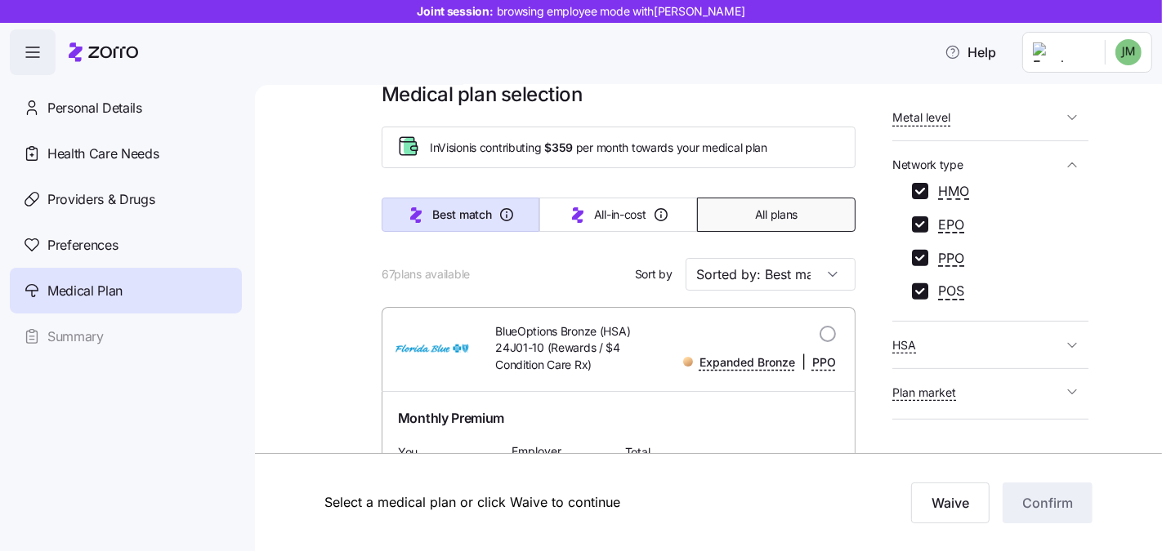
drag, startPoint x: 751, startPoint y: 207, endPoint x: 767, endPoint y: 227, distance: 26.2
click at [755, 207] on span "All plans" at bounding box center [776, 215] width 42 height 16
click at [788, 266] on input "Sorted by: Premium" at bounding box center [770, 274] width 170 height 33
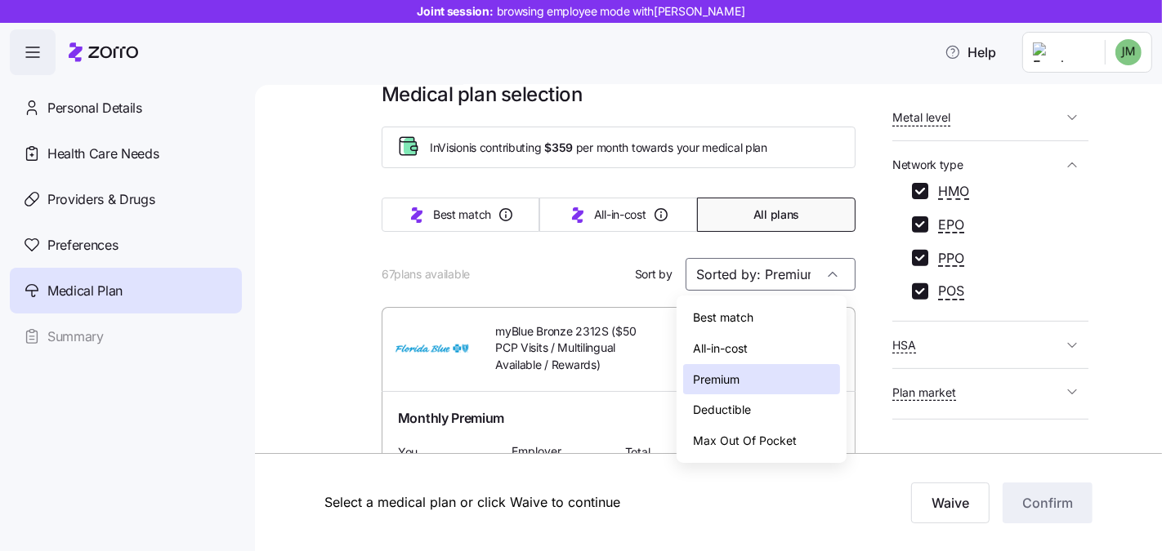
click at [744, 432] on div "Max Out Of Pocket" at bounding box center [761, 441] width 157 height 31
type input "Sorted by: Max Out Of Pocket"
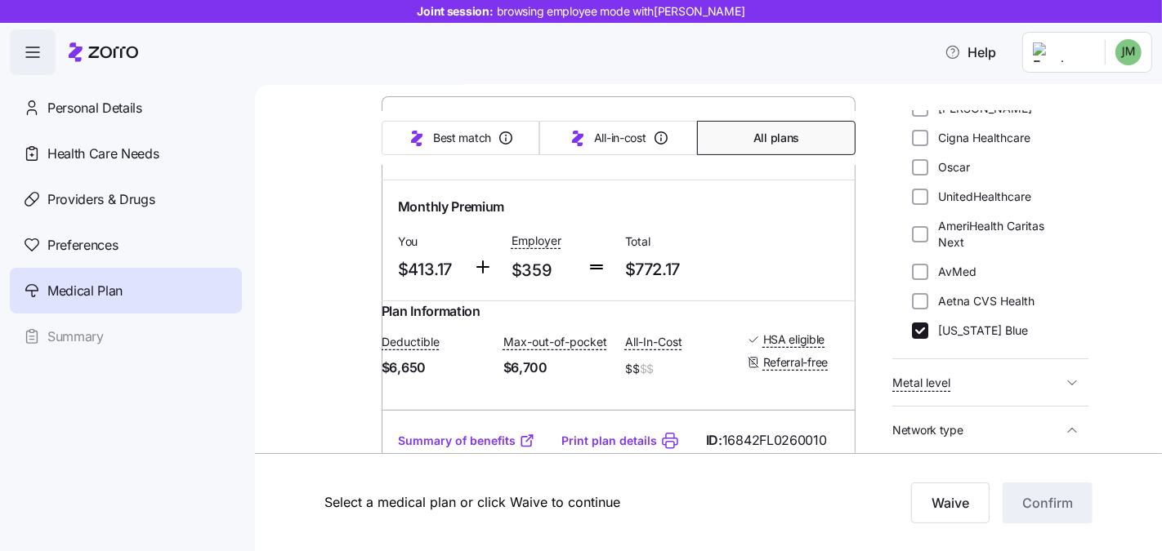
scroll to position [147, 0]
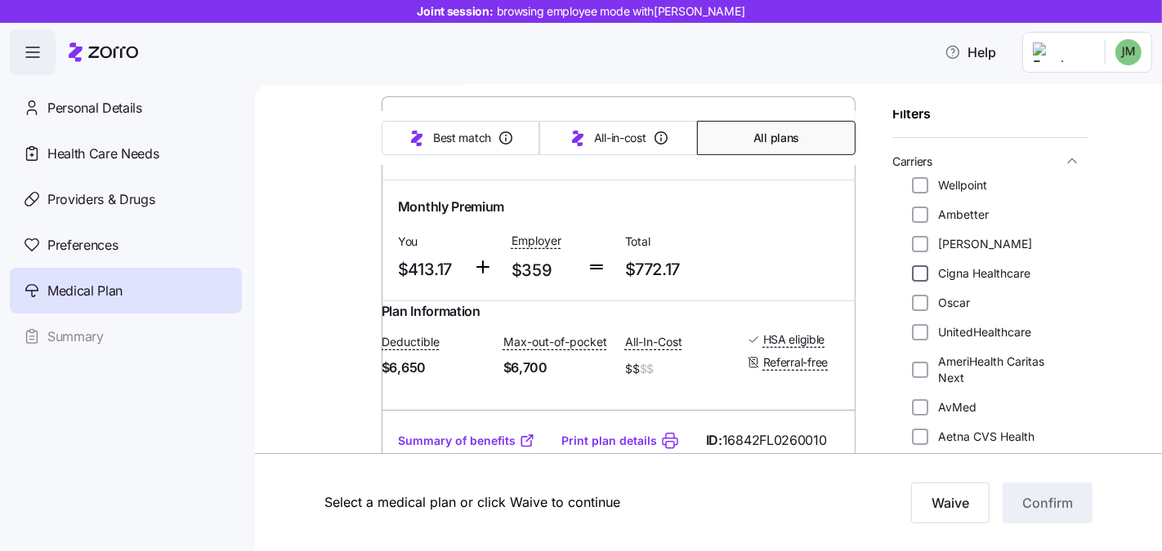
click at [918, 277] on input "Cigna Healthcare" at bounding box center [920, 274] width 16 height 16
checkbox input "true"
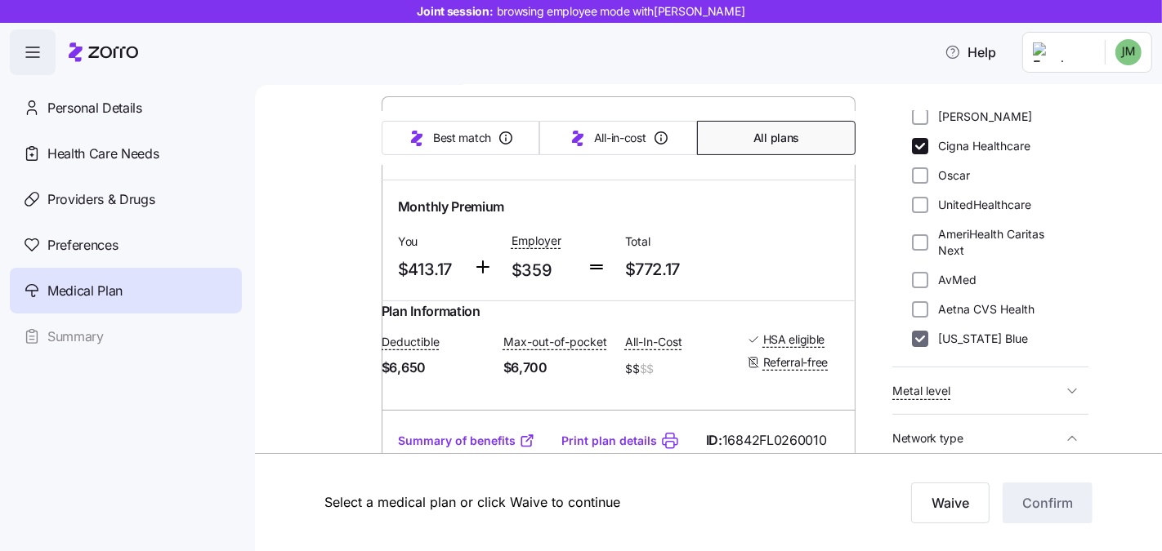
scroll to position [279, 0]
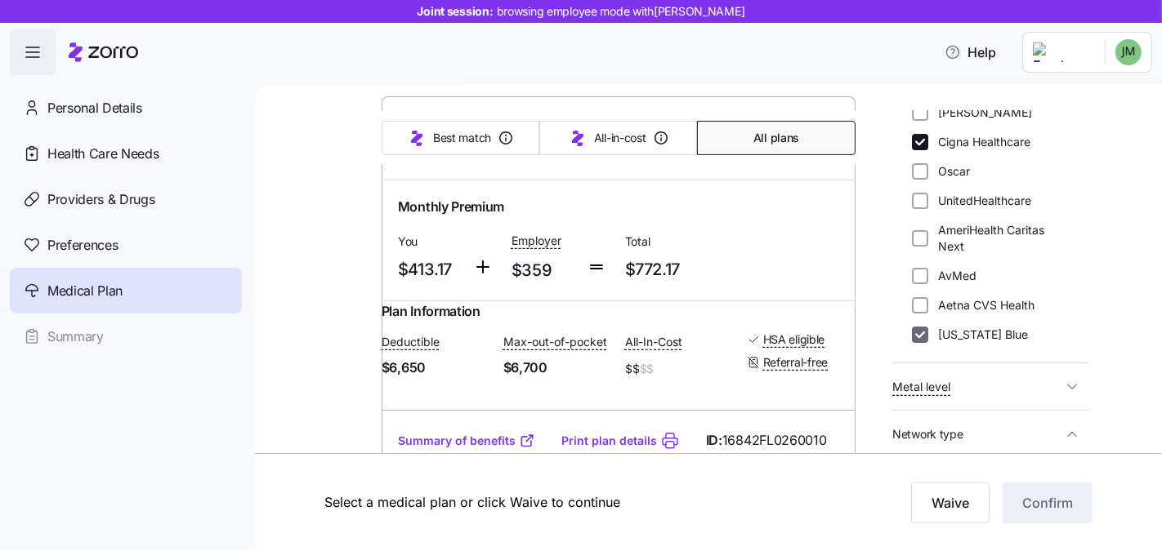
click at [919, 333] on input "Florida Blue" at bounding box center [920, 335] width 16 height 16
checkbox input "false"
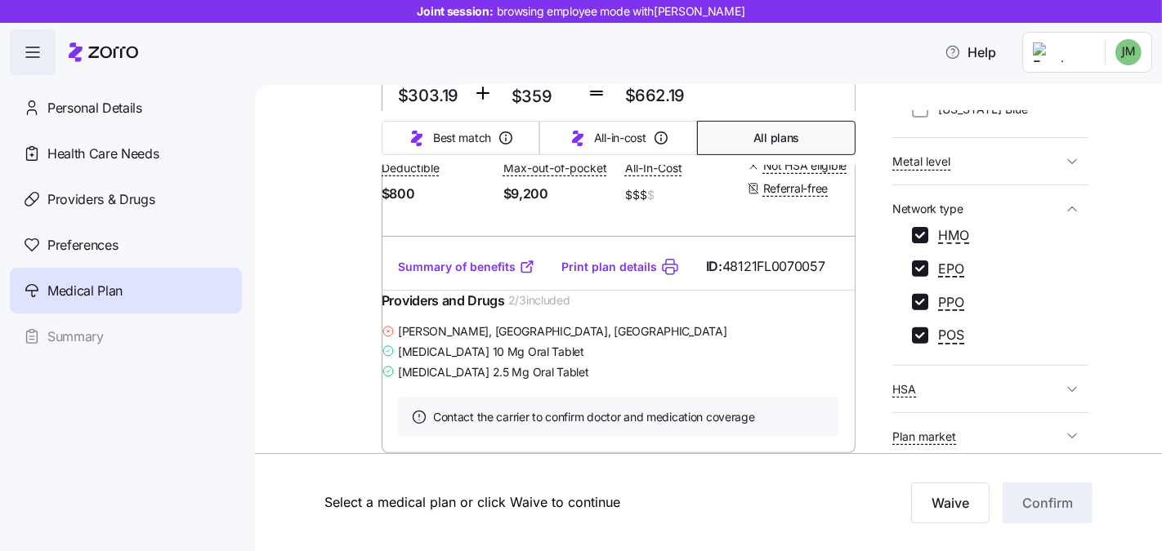
scroll to position [261, 0]
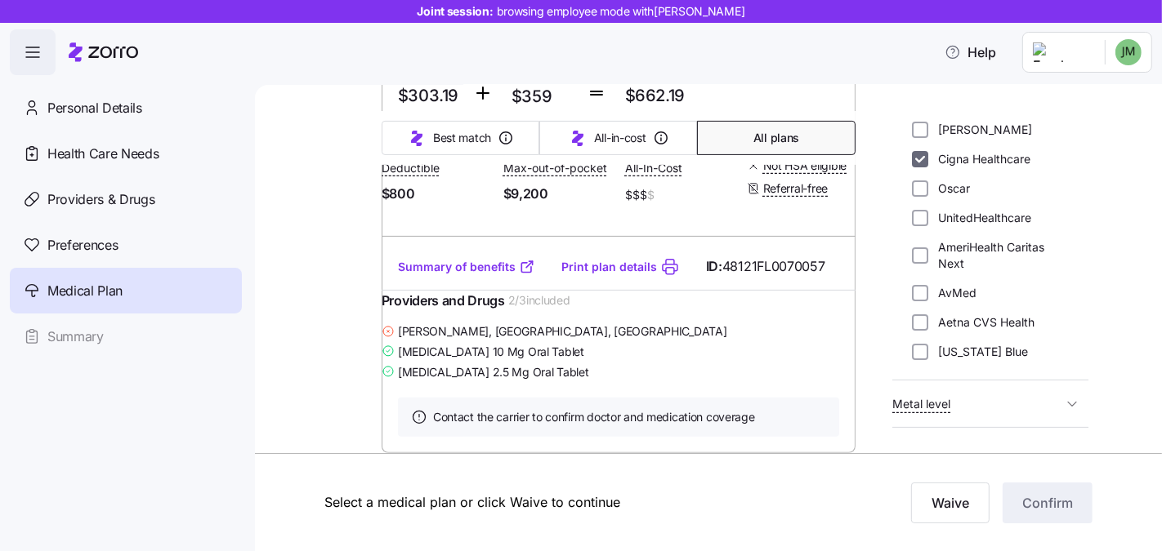
click at [922, 166] on input "Cigna Healthcare" at bounding box center [920, 159] width 16 height 16
checkbox input "false"
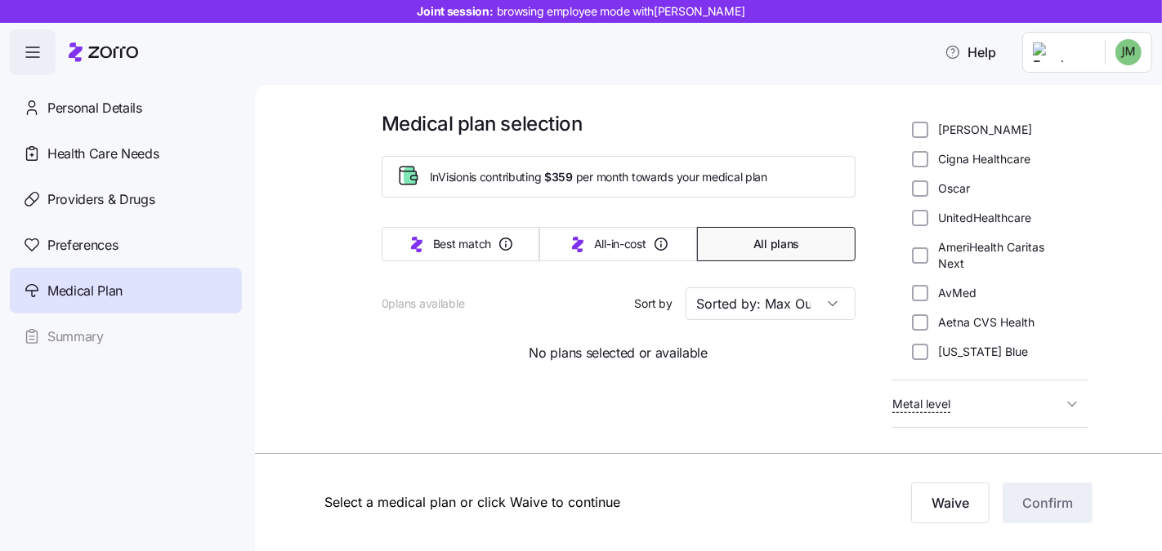
scroll to position [0, 0]
drag, startPoint x: 920, startPoint y: 208, endPoint x: 922, endPoint y: 221, distance: 14.1
click at [920, 208] on div "Wellpoint Ambetter Molina Cigna Healthcare Oscar UnitedHealthcare AmeriHealth C…" at bounding box center [990, 211] width 157 height 297
click at [922, 221] on input "UnitedHealthcare" at bounding box center [920, 218] width 16 height 16
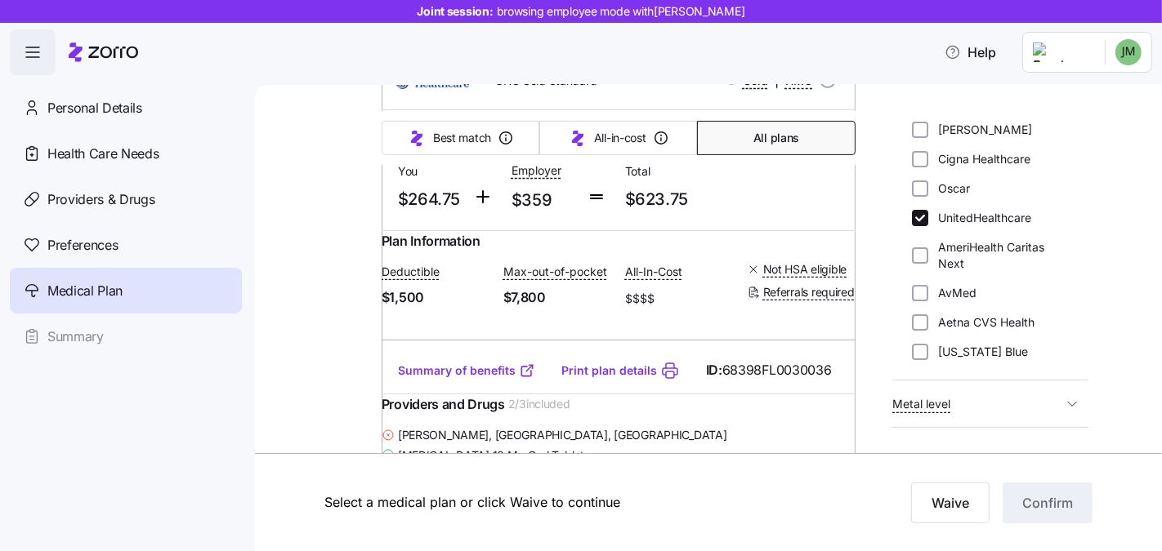
scroll to position [185, 0]
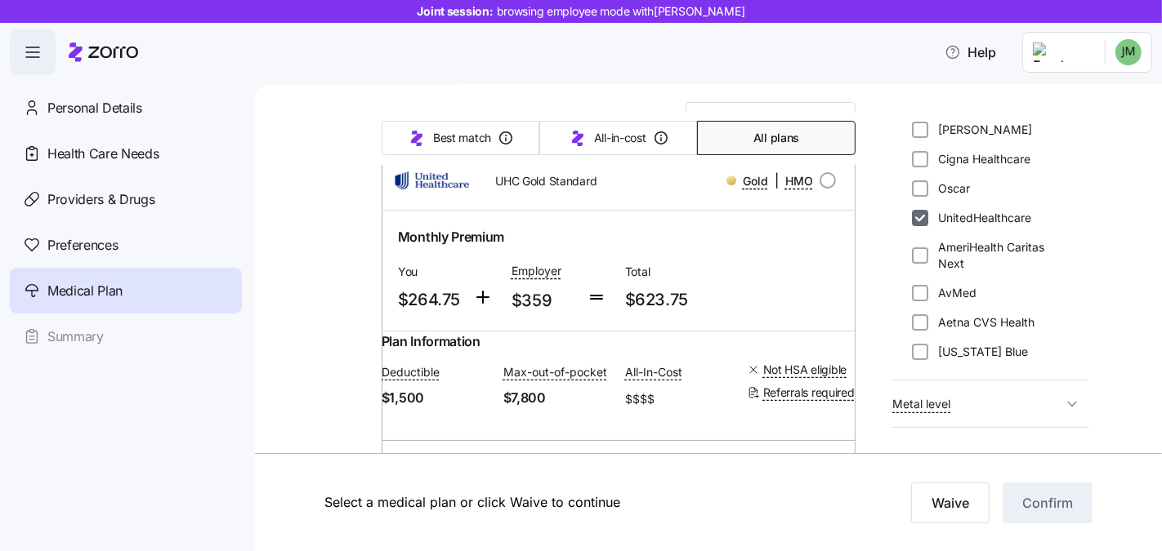
click at [924, 218] on input "UnitedHealthcare" at bounding box center [920, 218] width 16 height 16
checkbox input "false"
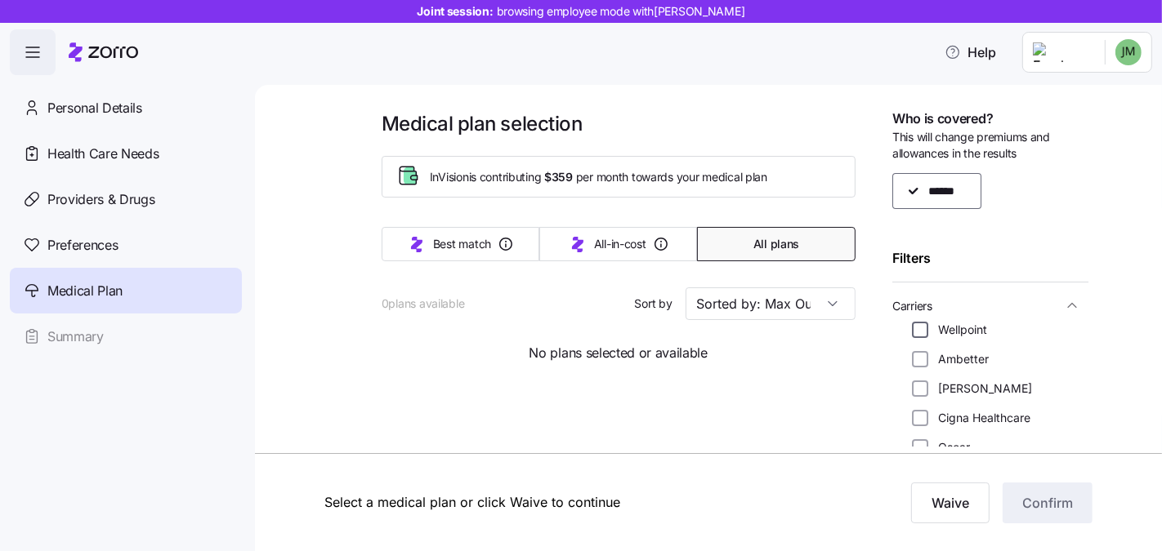
scroll to position [3, 0]
click at [922, 327] on input "Wellpoint" at bounding box center [920, 329] width 16 height 16
checkbox input "true"
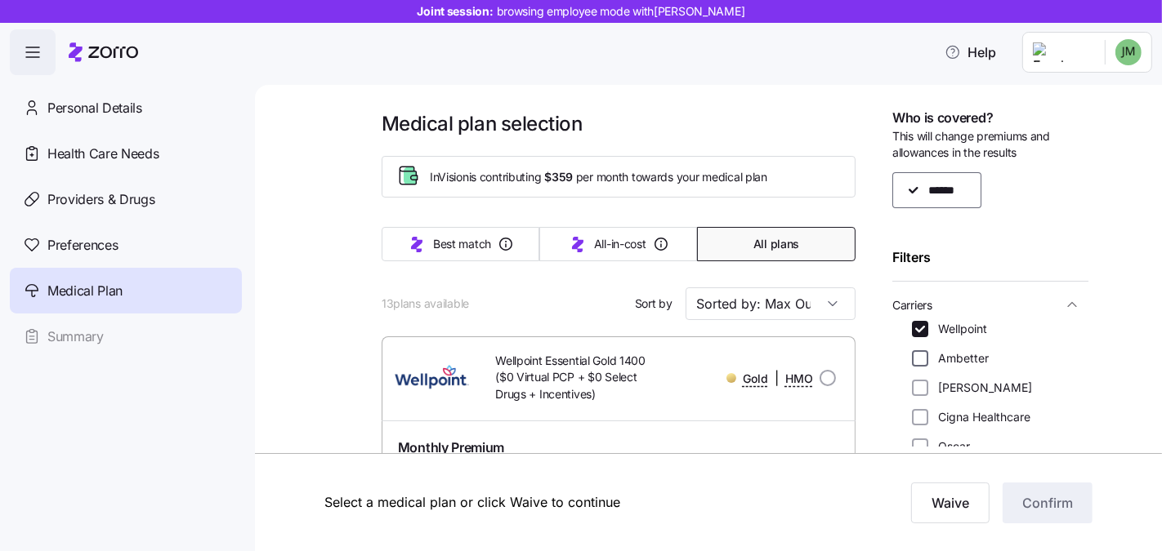
click at [923, 355] on input "Ambetter" at bounding box center [920, 358] width 16 height 16
checkbox input "true"
click at [924, 396] on div "Wellpoint Ambetter Molina Cigna Healthcare Oscar UnitedHealthcare AmeriHealth C…" at bounding box center [990, 469] width 157 height 297
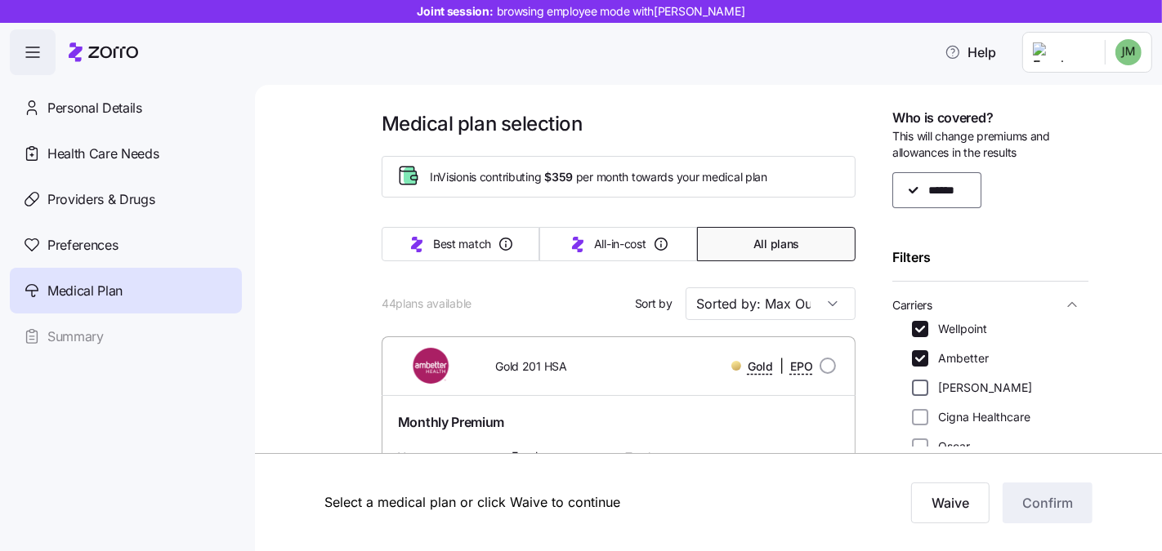
scroll to position [145, 0]
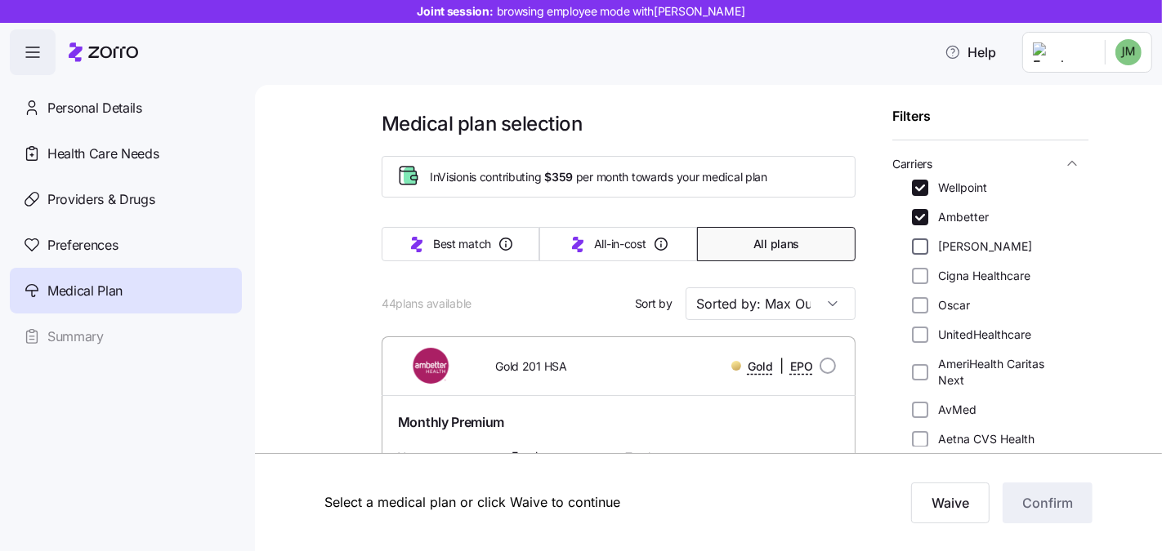
click at [920, 246] on input "Molina" at bounding box center [920, 247] width 16 height 16
checkbox input "true"
click at [922, 268] on input "Cigna Healthcare" at bounding box center [920, 276] width 16 height 16
checkbox input "true"
click at [921, 305] on input "Oscar" at bounding box center [920, 305] width 16 height 16
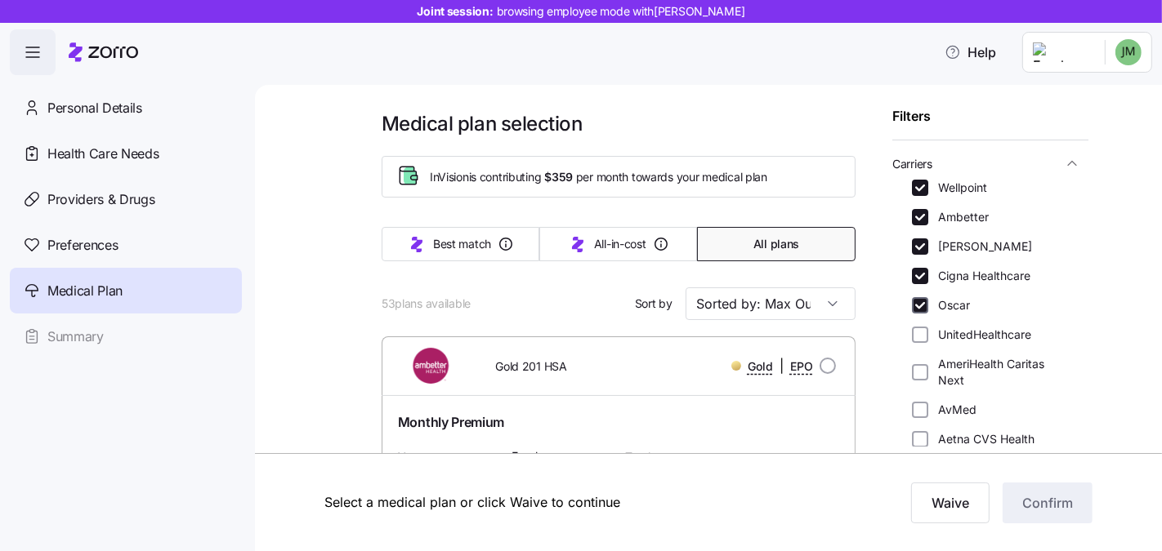
checkbox input "true"
click at [922, 344] on div "Wellpoint Ambetter Molina Cigna Healthcare Oscar UnitedHealthcare AmeriHealth C…" at bounding box center [990, 328] width 157 height 297
click at [922, 337] on input "UnitedHealthcare" at bounding box center [920, 335] width 16 height 16
checkbox input "true"
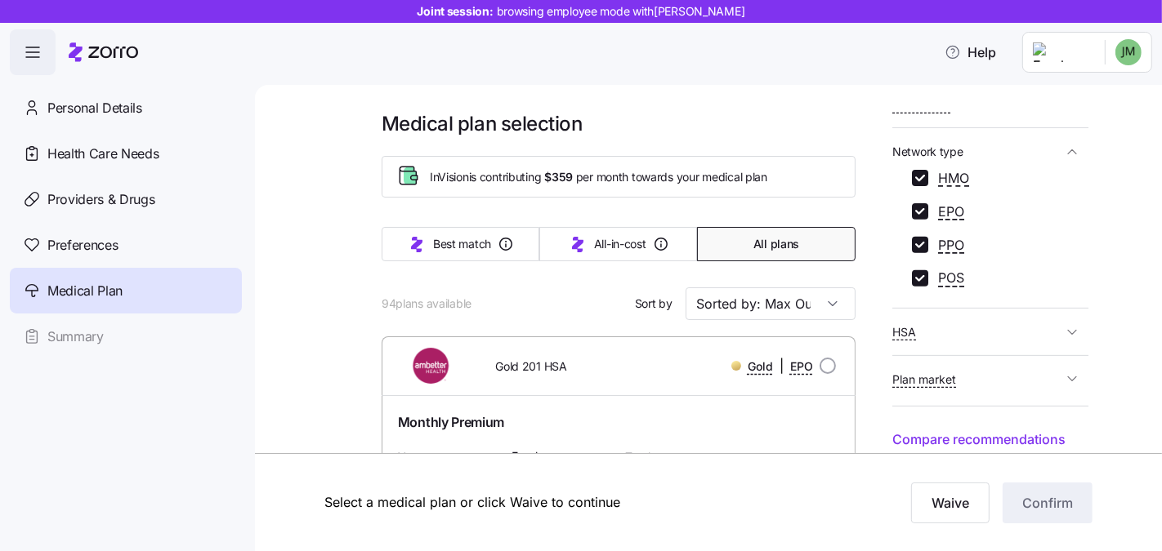
scroll to position [529, 0]
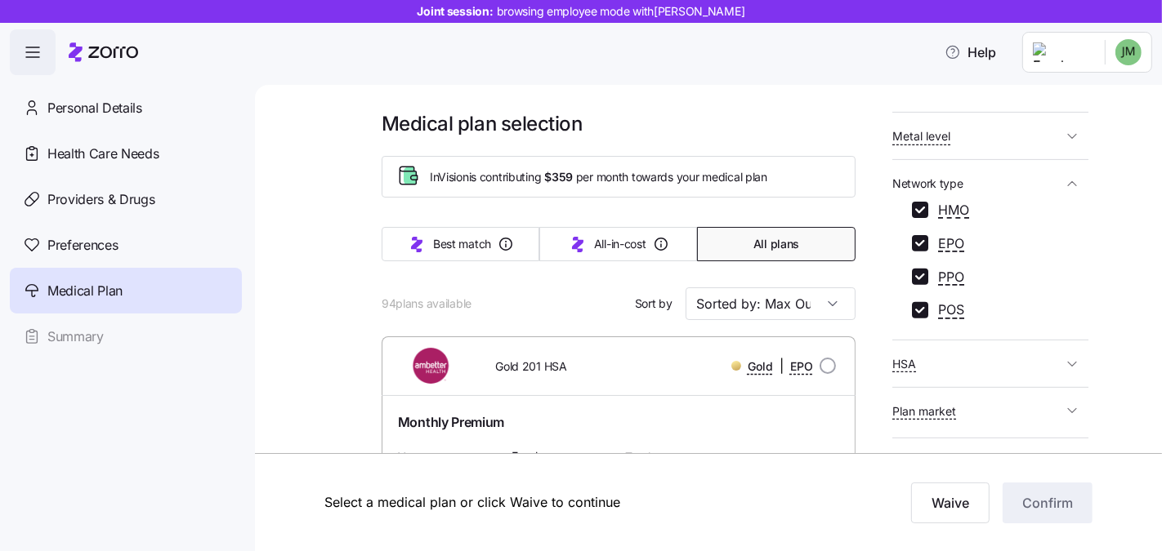
click at [969, 150] on button "Metal level" at bounding box center [990, 135] width 196 height 33
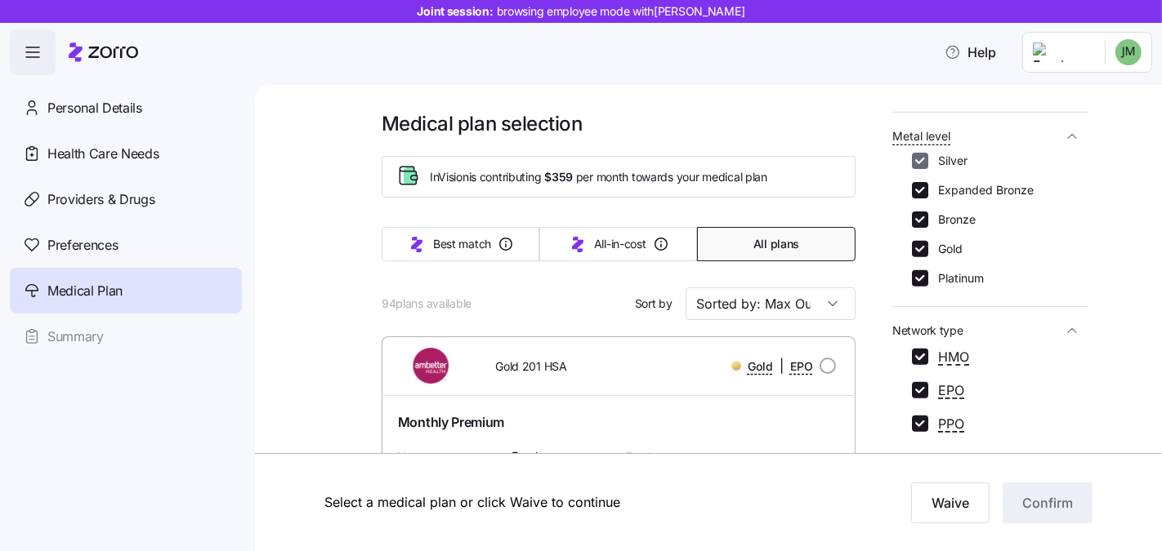
click at [926, 155] on input "Silver" at bounding box center [920, 161] width 16 height 16
checkbox input "false"
click at [924, 189] on input "Expanded Bronze" at bounding box center [920, 190] width 16 height 16
checkbox input "false"
click at [923, 216] on input "Bronze" at bounding box center [920, 220] width 16 height 16
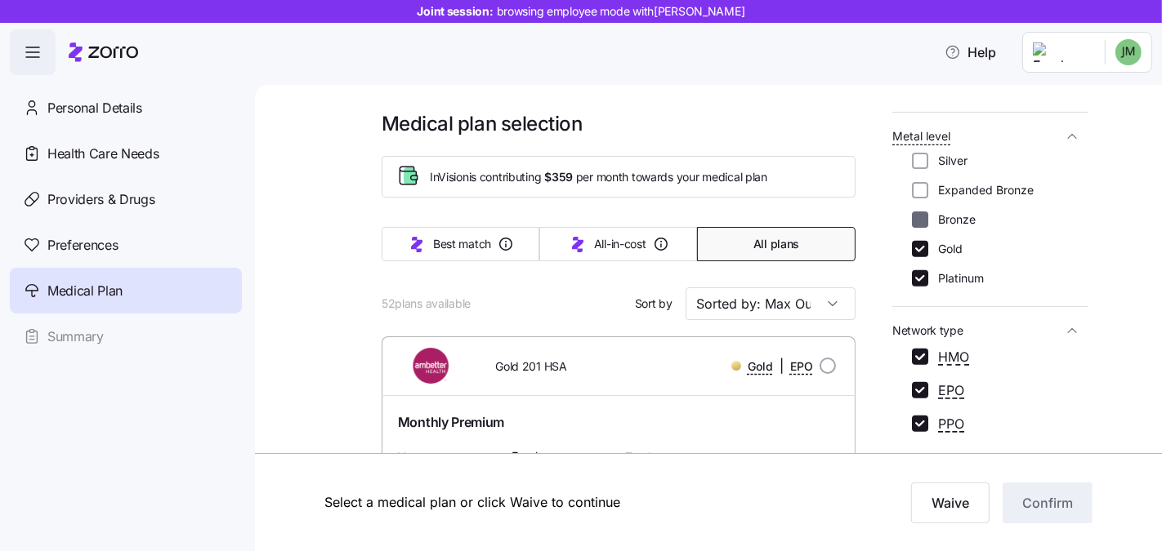
checkbox input "false"
click at [922, 248] on input "Gold" at bounding box center [920, 249] width 16 height 16
checkbox input "false"
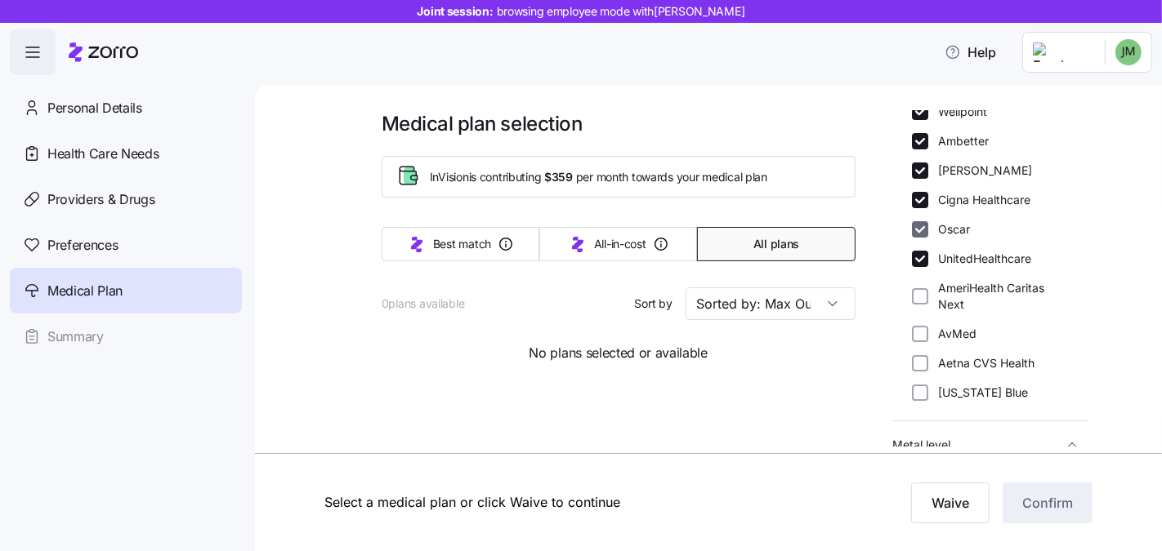
scroll to position [222, 0]
click at [922, 297] on input "AmeriHealth Caritas Next" at bounding box center [920, 295] width 16 height 16
checkbox input "true"
click at [922, 328] on input "AvMed" at bounding box center [920, 332] width 16 height 16
checkbox input "true"
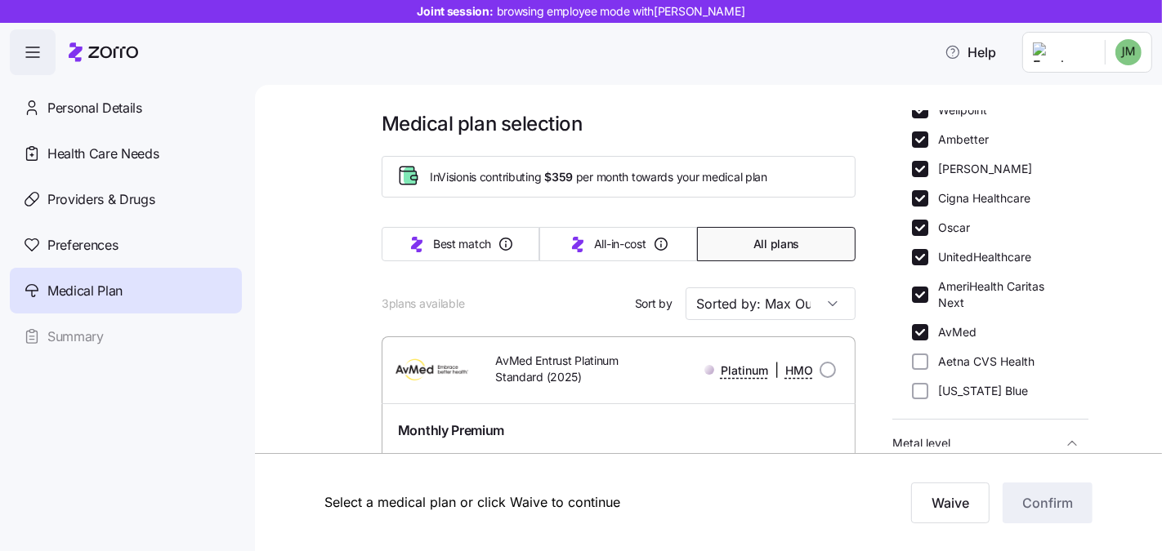
drag, startPoint x: 922, startPoint y: 356, endPoint x: 922, endPoint y: 372, distance: 15.5
click at [922, 357] on input "Aetna CVS Health" at bounding box center [920, 362] width 16 height 16
checkbox input "true"
click at [922, 386] on input "Florida Blue" at bounding box center [920, 391] width 16 height 16
checkbox input "true"
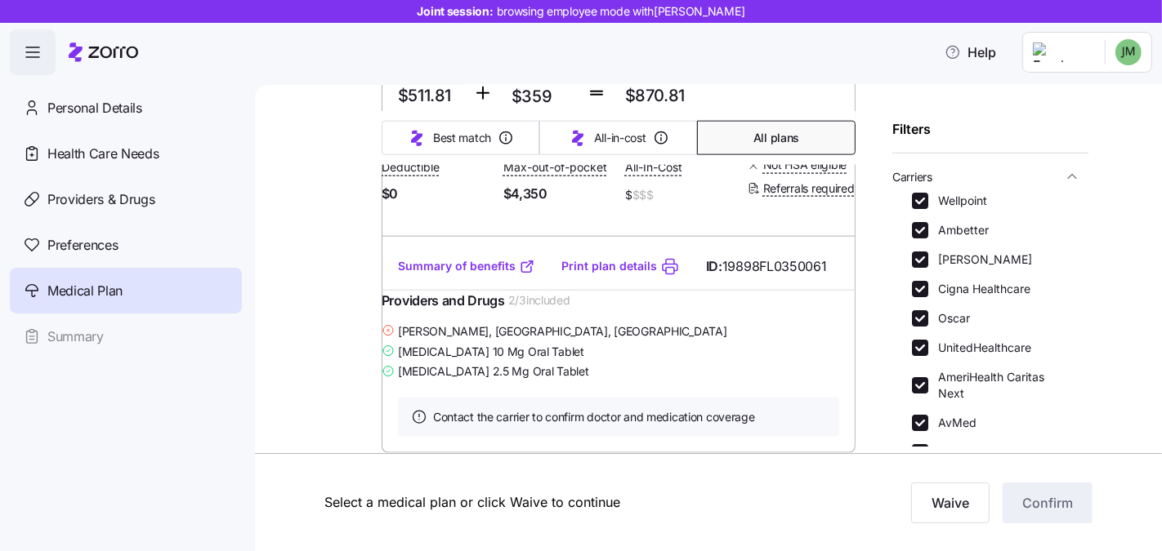
scroll to position [141, 0]
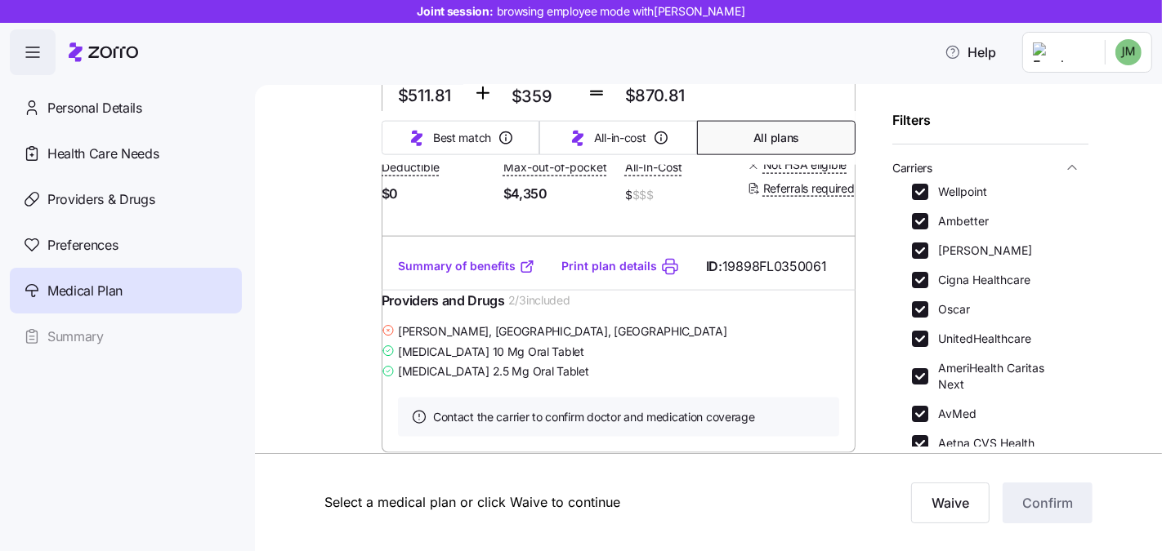
click at [927, 199] on div at bounding box center [920, 192] width 16 height 16
drag, startPoint x: 917, startPoint y: 194, endPoint x: 918, endPoint y: 227, distance: 33.5
click at [917, 194] on input "Wellpoint" at bounding box center [920, 192] width 16 height 16
checkbox input "false"
click at [918, 227] on input "Ambetter" at bounding box center [920, 221] width 16 height 16
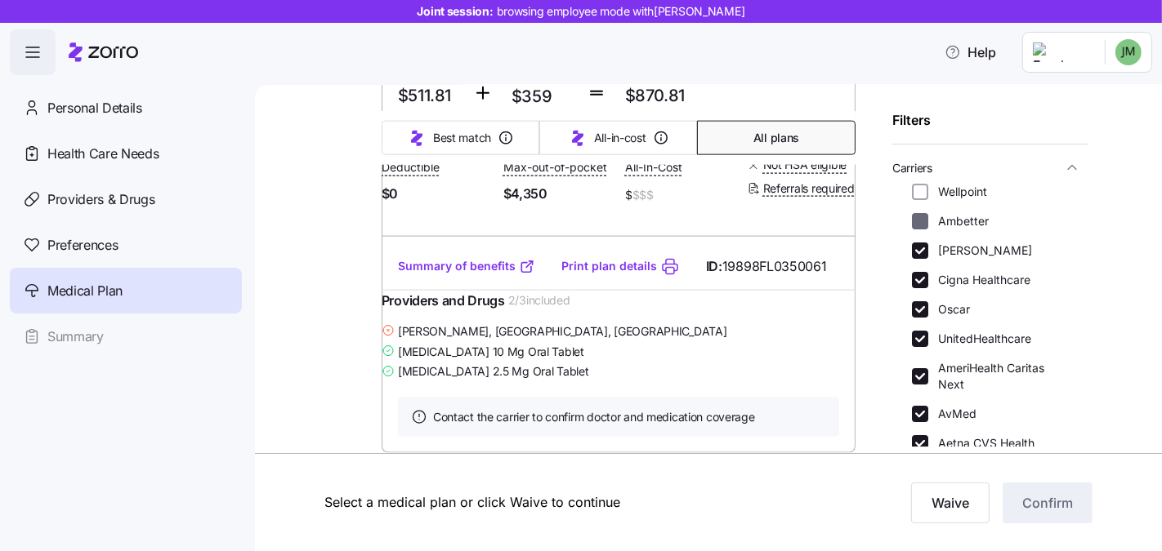
checkbox input "false"
click at [917, 259] on div "Wellpoint Ambetter Molina Cigna Healthcare Oscar UnitedHealthcare AmeriHealth C…" at bounding box center [990, 332] width 157 height 297
drag, startPoint x: 917, startPoint y: 254, endPoint x: 917, endPoint y: 276, distance: 22.1
click at [917, 255] on input "Molina" at bounding box center [920, 251] width 16 height 16
checkbox input "false"
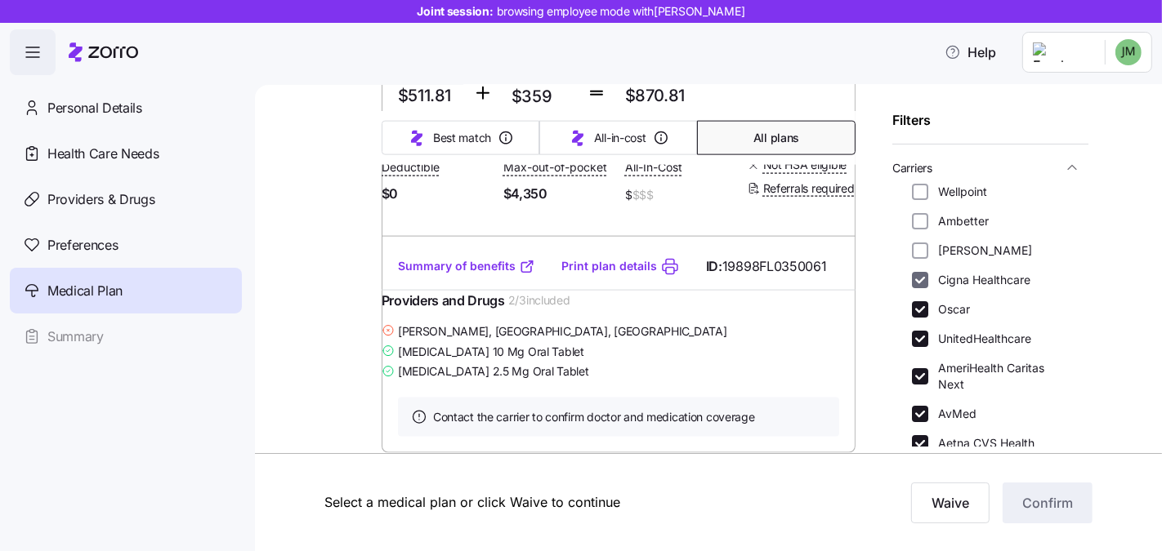
click at [917, 279] on input "Cigna Healthcare" at bounding box center [920, 280] width 16 height 16
checkbox input "false"
click at [917, 306] on input "Oscar" at bounding box center [920, 309] width 16 height 16
checkbox input "false"
click at [917, 339] on input "UnitedHealthcare" at bounding box center [920, 339] width 16 height 16
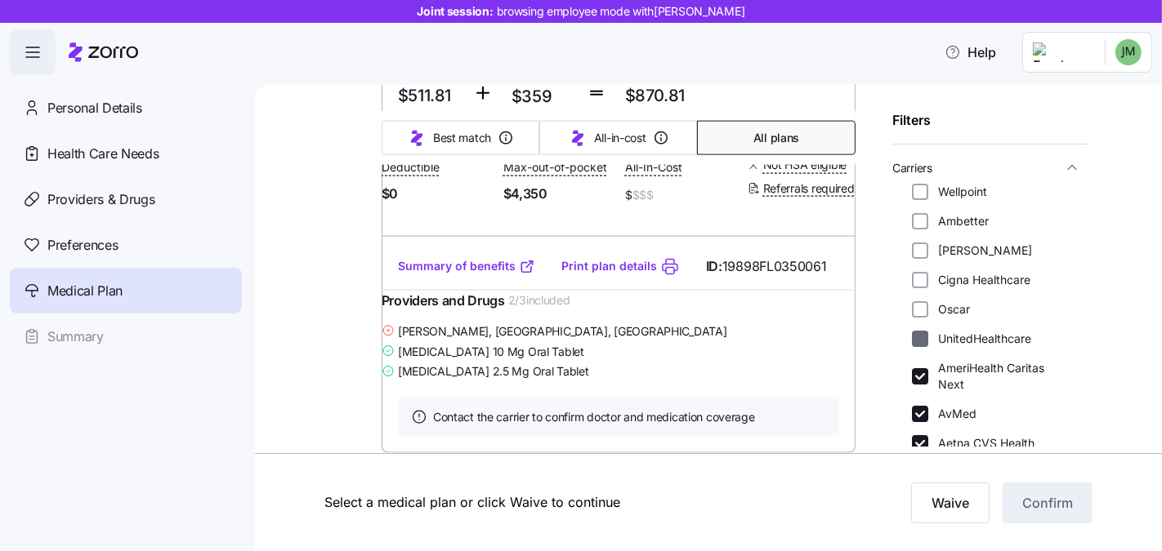
checkbox input "false"
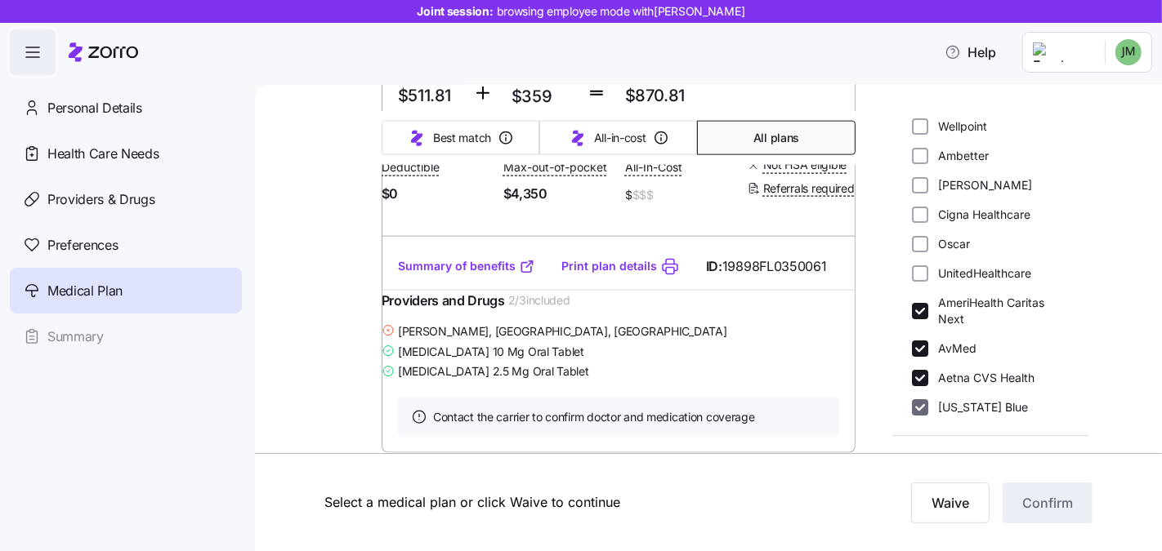
scroll to position [281, 0]
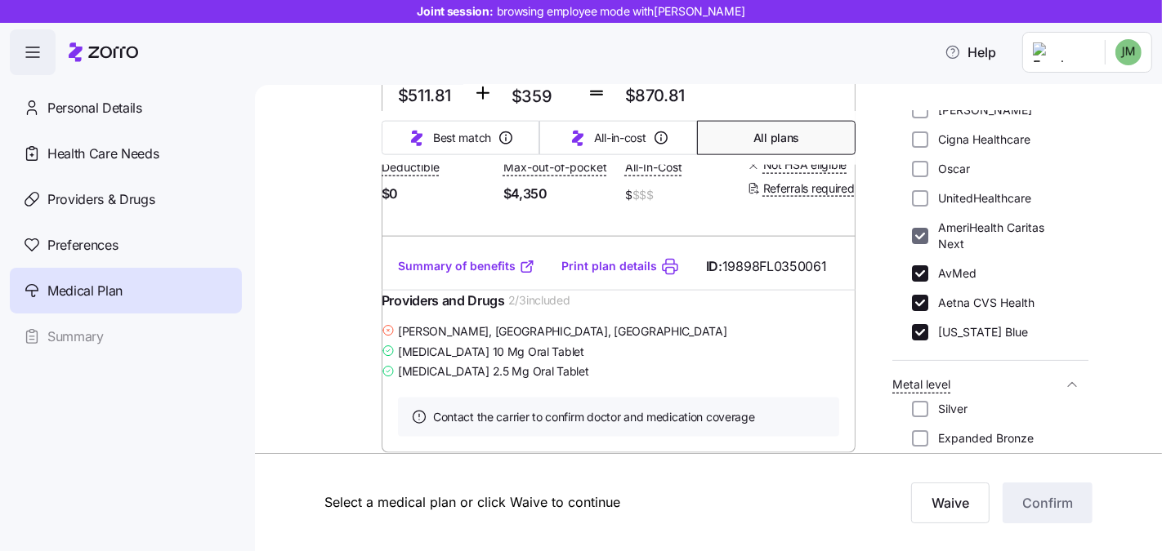
click at [914, 234] on input "AmeriHealth Caritas Next" at bounding box center [920, 236] width 16 height 16
checkbox input "false"
click at [921, 273] on input "AvMed" at bounding box center [920, 274] width 16 height 16
checkbox input "false"
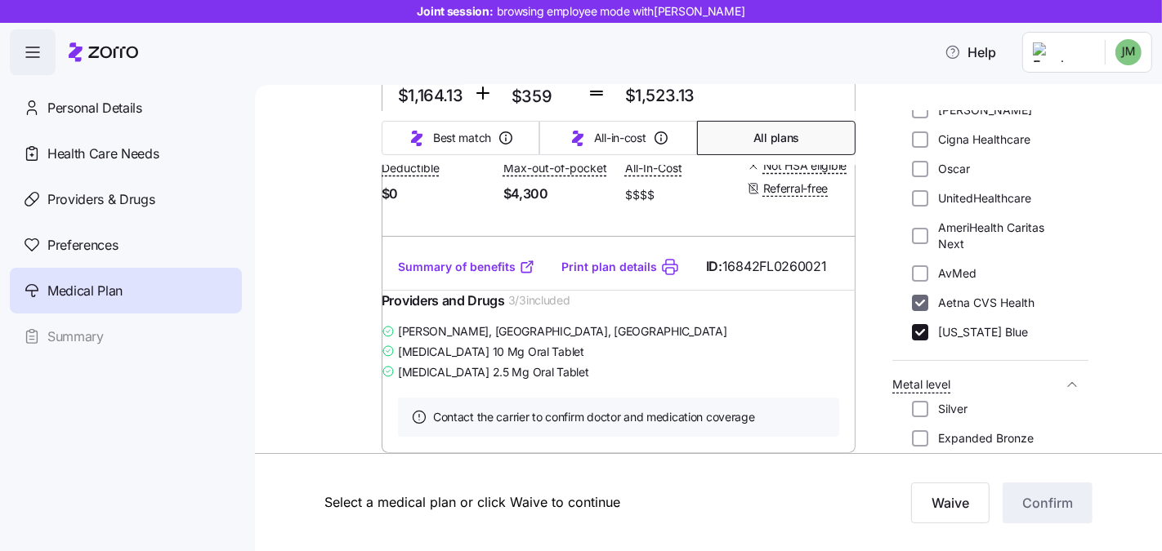
click at [922, 296] on input "Aetna CVS Health" at bounding box center [920, 303] width 16 height 16
checkbox input "false"
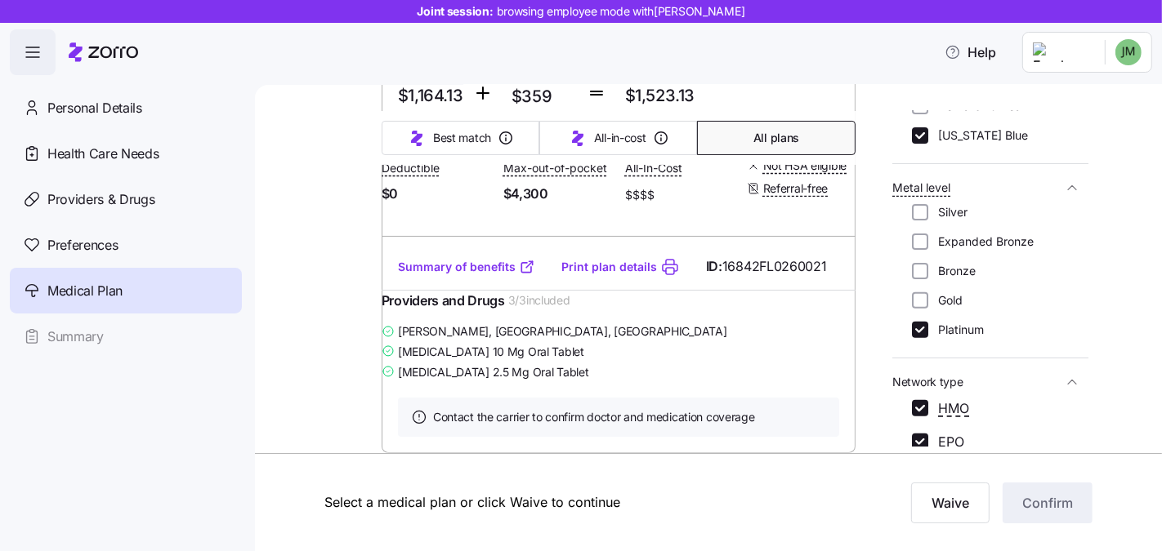
scroll to position [537, 0]
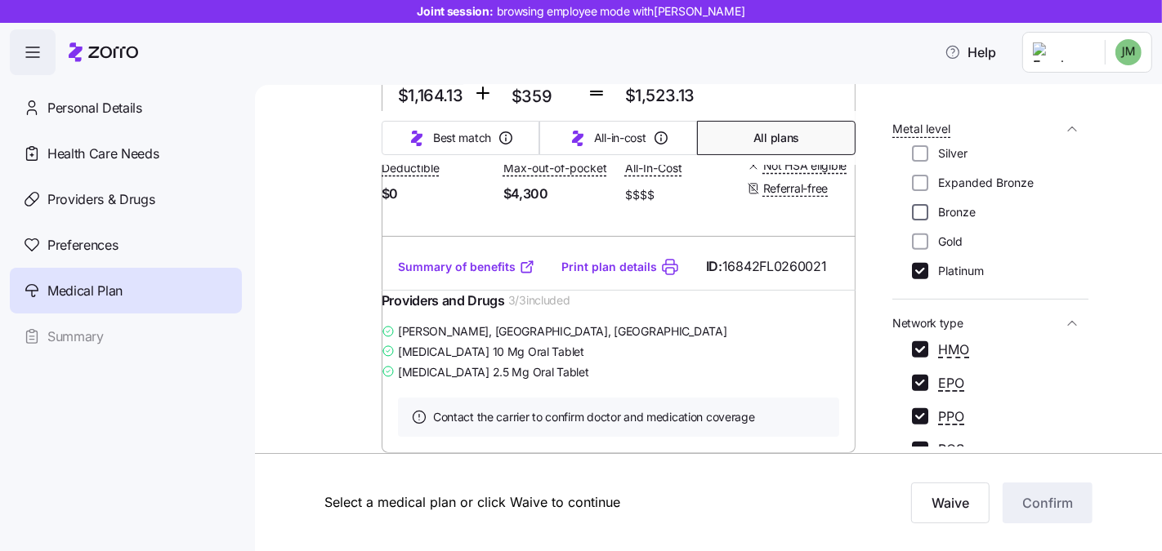
drag, startPoint x: 913, startPoint y: 246, endPoint x: 921, endPoint y: 210, distance: 36.9
click at [913, 246] on input "Gold" at bounding box center [920, 242] width 16 height 16
checkbox input "true"
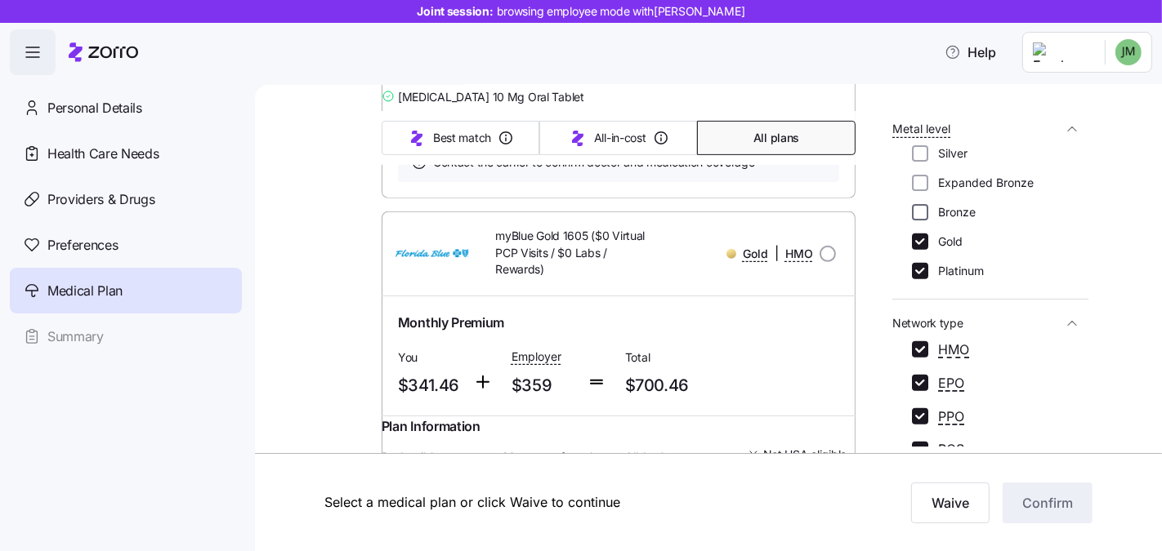
click at [920, 210] on input "Bronze" at bounding box center [920, 212] width 16 height 16
click at [920, 208] on input "Bronze" at bounding box center [920, 212] width 16 height 16
checkbox input "false"
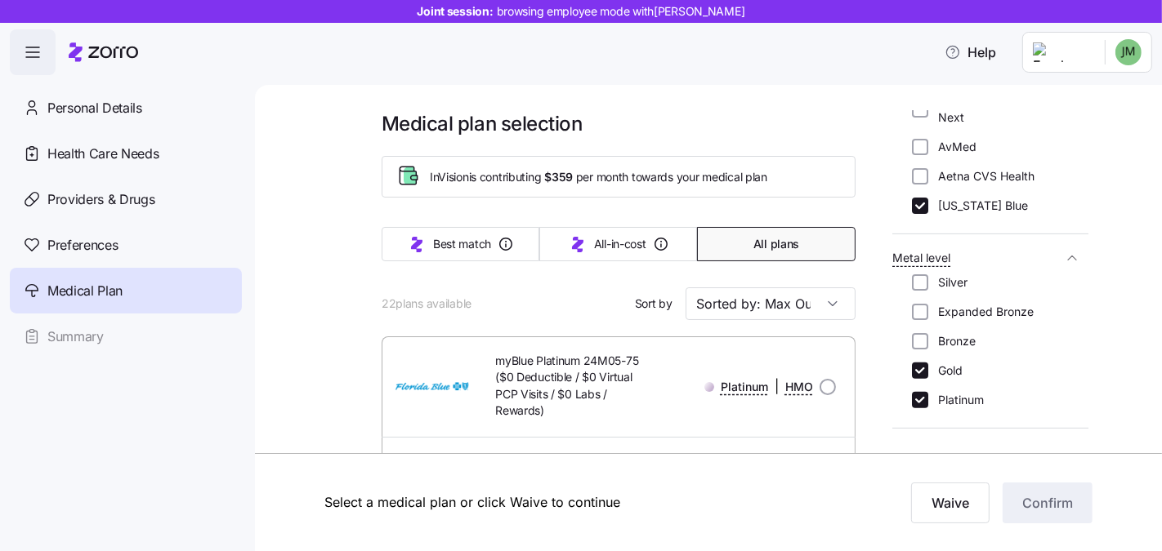
scroll to position [475, 0]
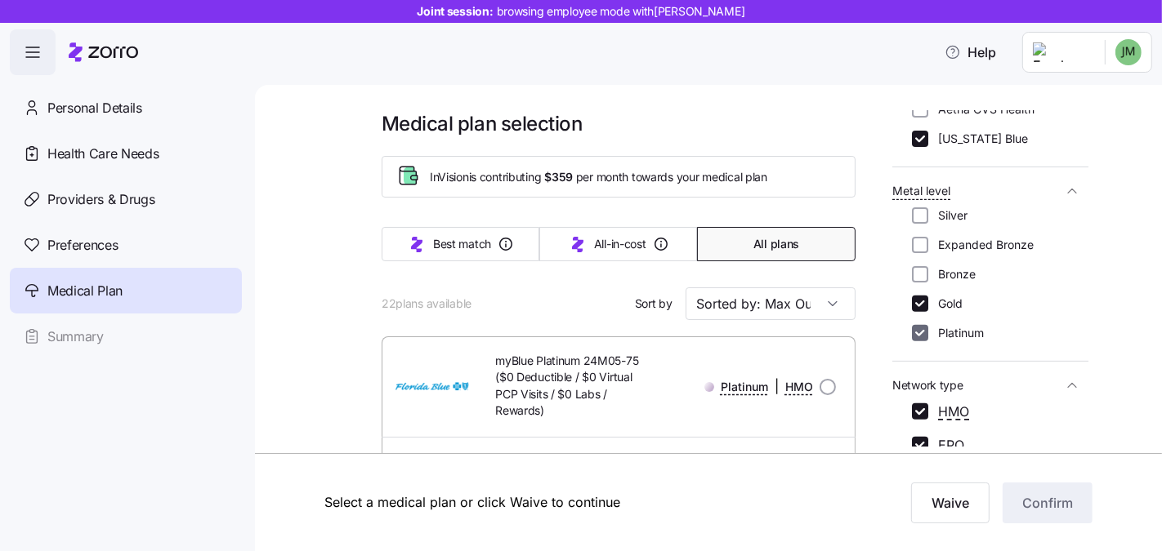
click at [919, 334] on input "Platinum" at bounding box center [920, 333] width 16 height 16
checkbox input "false"
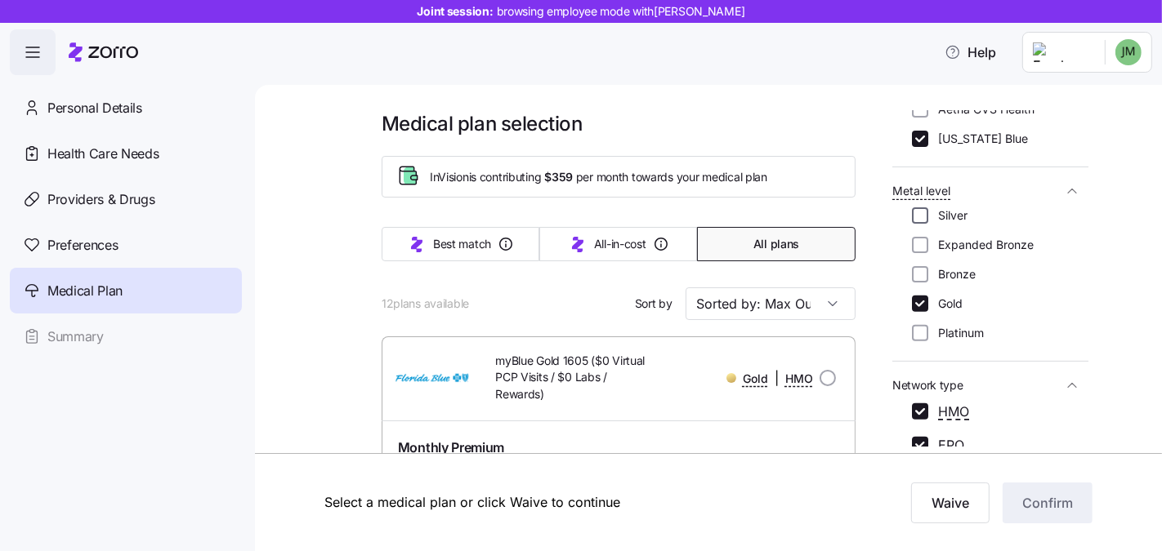
click at [921, 215] on input "Silver" at bounding box center [920, 216] width 16 height 16
checkbox input "true"
click at [764, 298] on input "Sorted by: Max Out Of Pocket" at bounding box center [770, 304] width 170 height 33
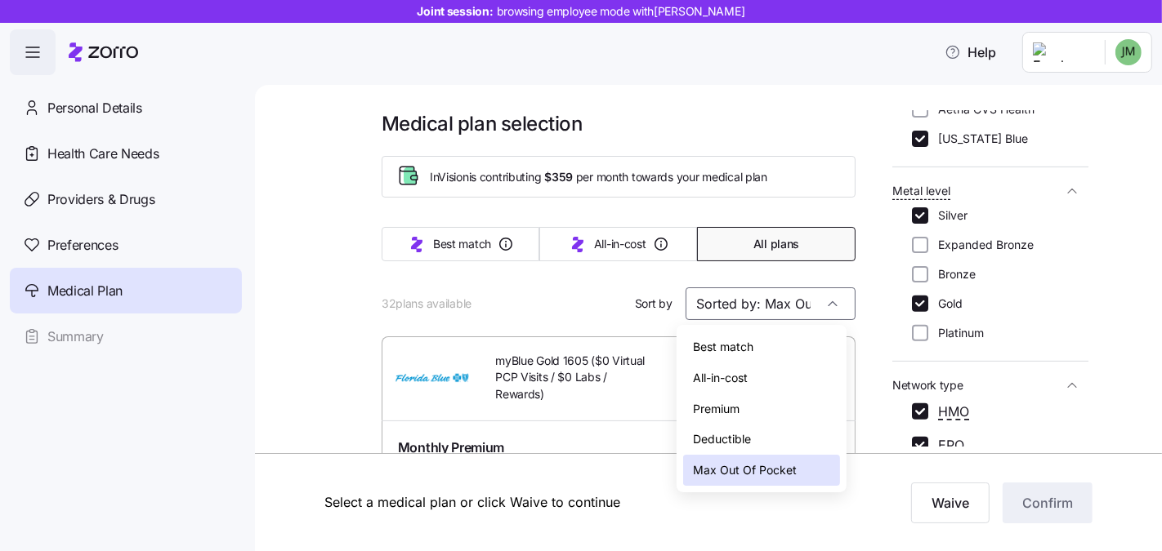
click at [750, 408] on div "Premium" at bounding box center [761, 409] width 157 height 31
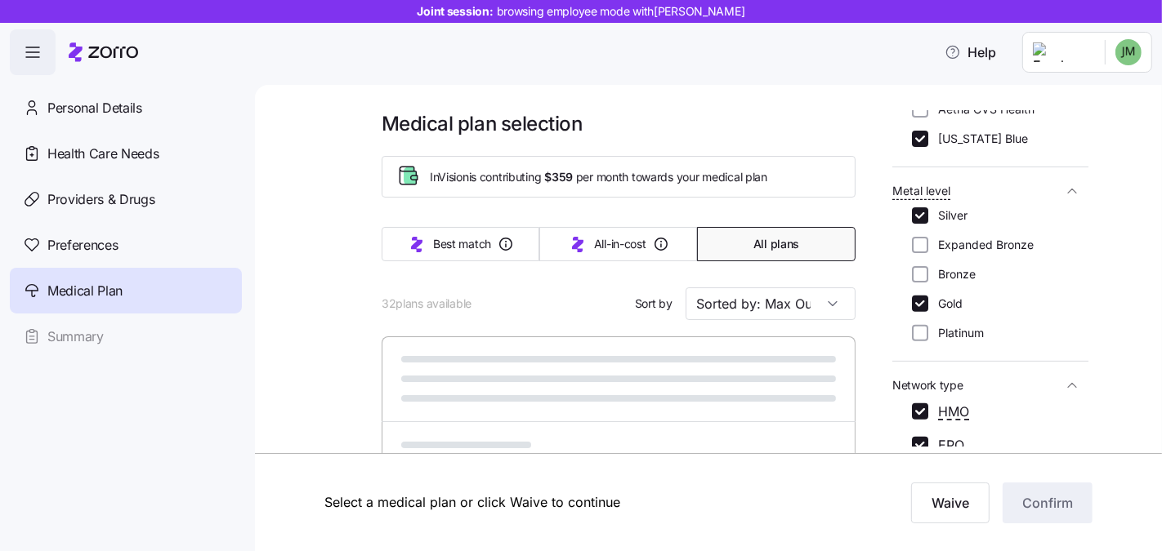
type input "Sorted by: Premium"
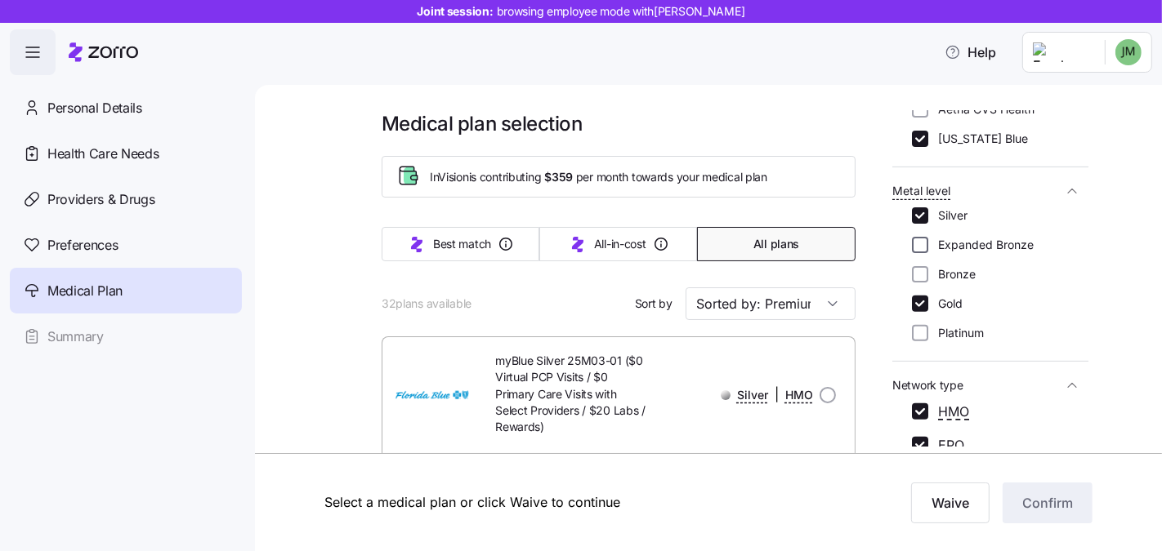
click at [917, 249] on input "Expanded Bronze" at bounding box center [920, 245] width 16 height 16
checkbox input "true"
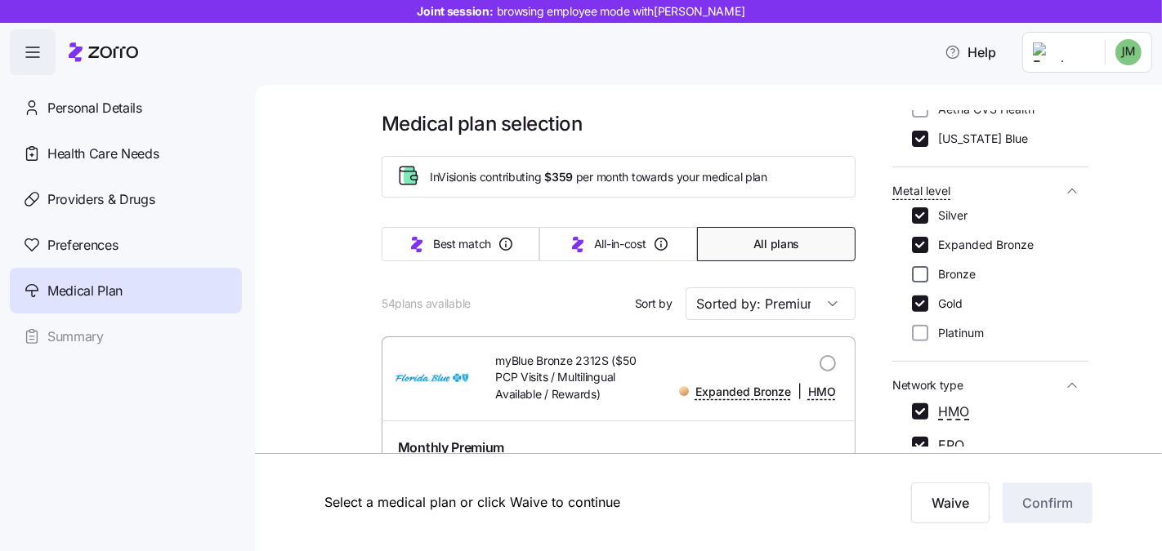
click at [919, 269] on input "Bronze" at bounding box center [920, 274] width 16 height 16
checkbox input "true"
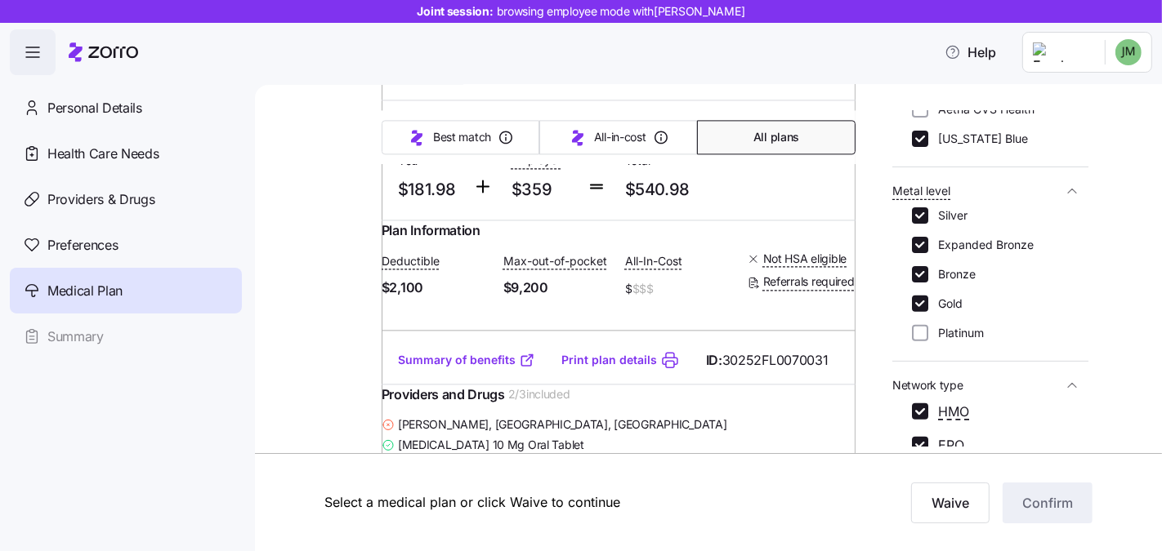
scroll to position [3112, 0]
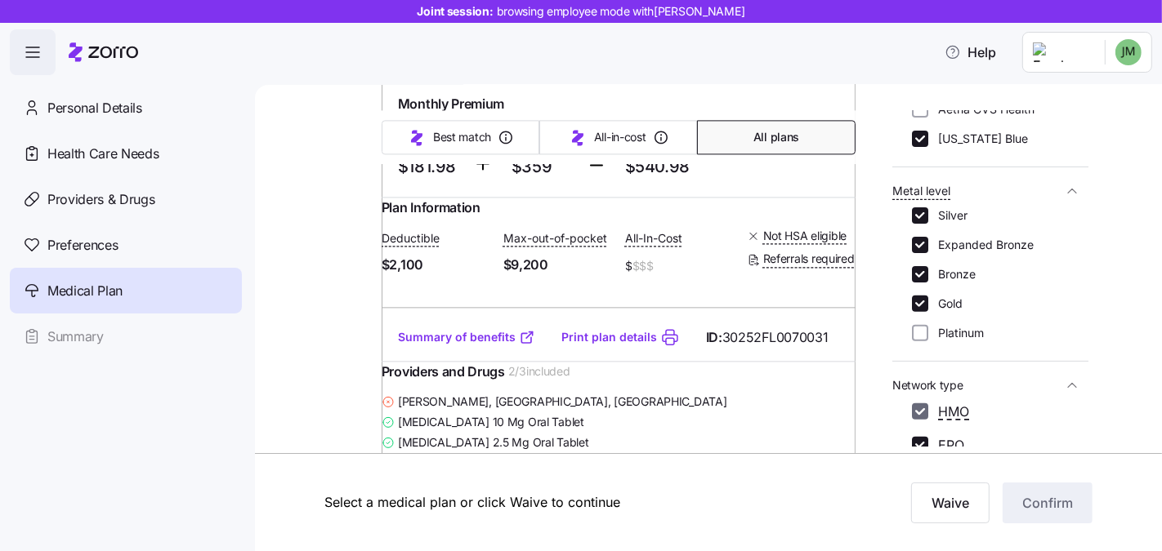
click at [918, 409] on input "HMO" at bounding box center [920, 412] width 16 height 16
checkbox input "false"
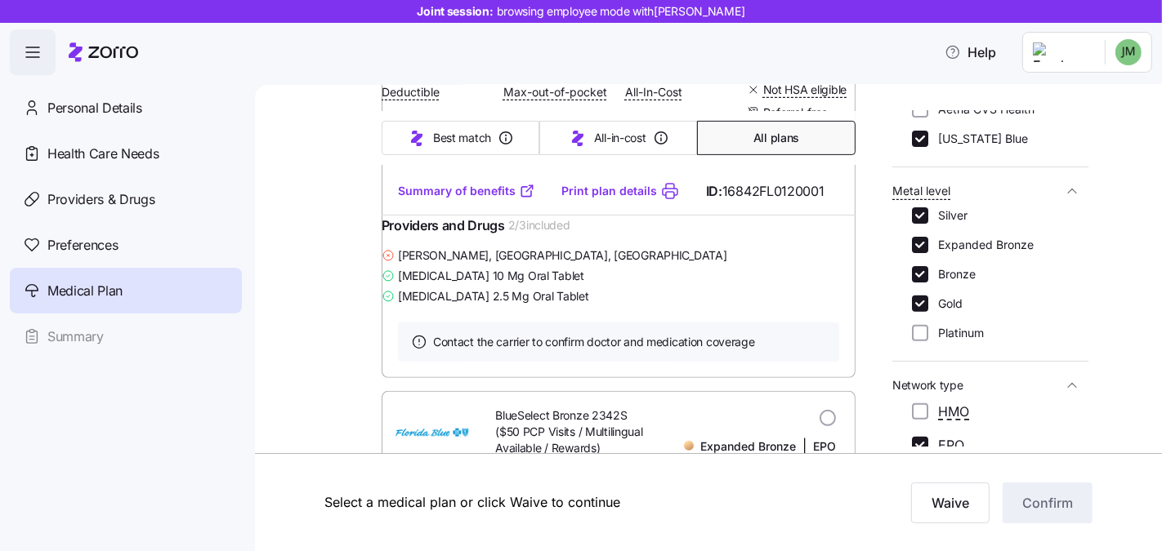
scroll to position [708, 0]
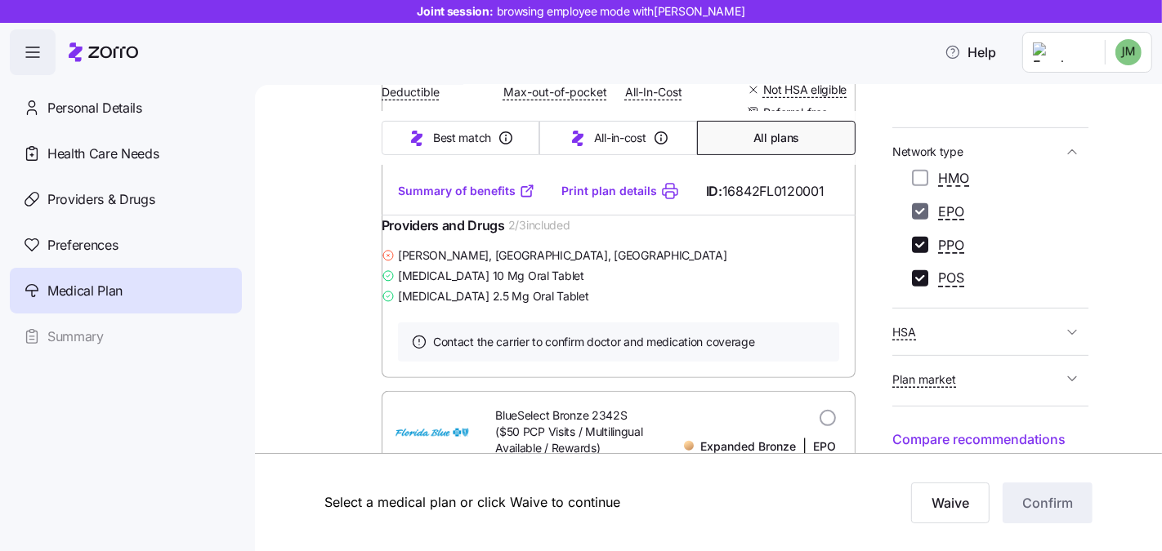
click at [926, 216] on input "EPO" at bounding box center [920, 211] width 16 height 16
checkbox input "false"
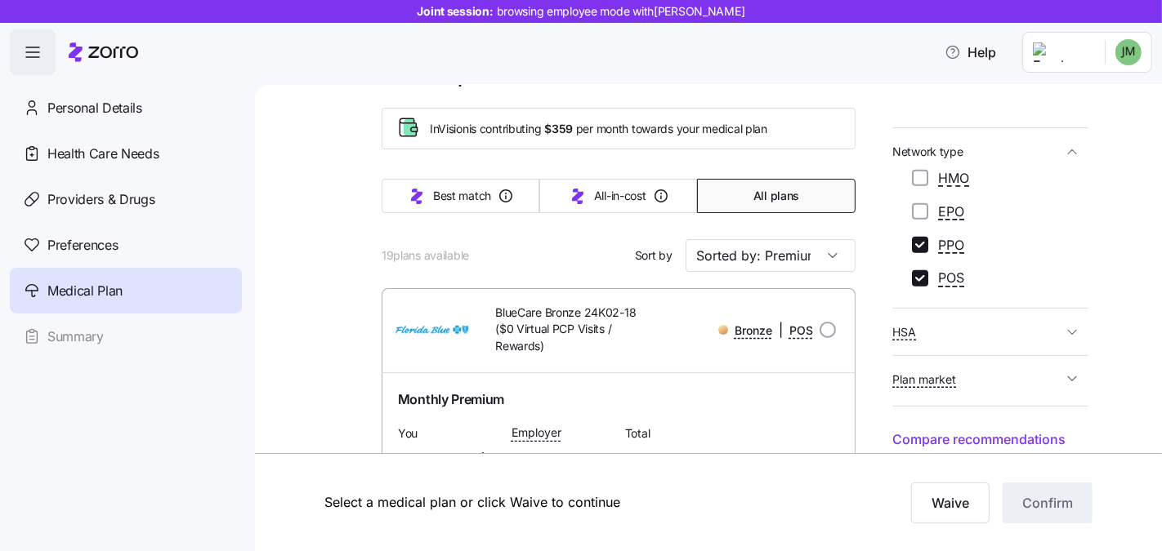
scroll to position [0, 0]
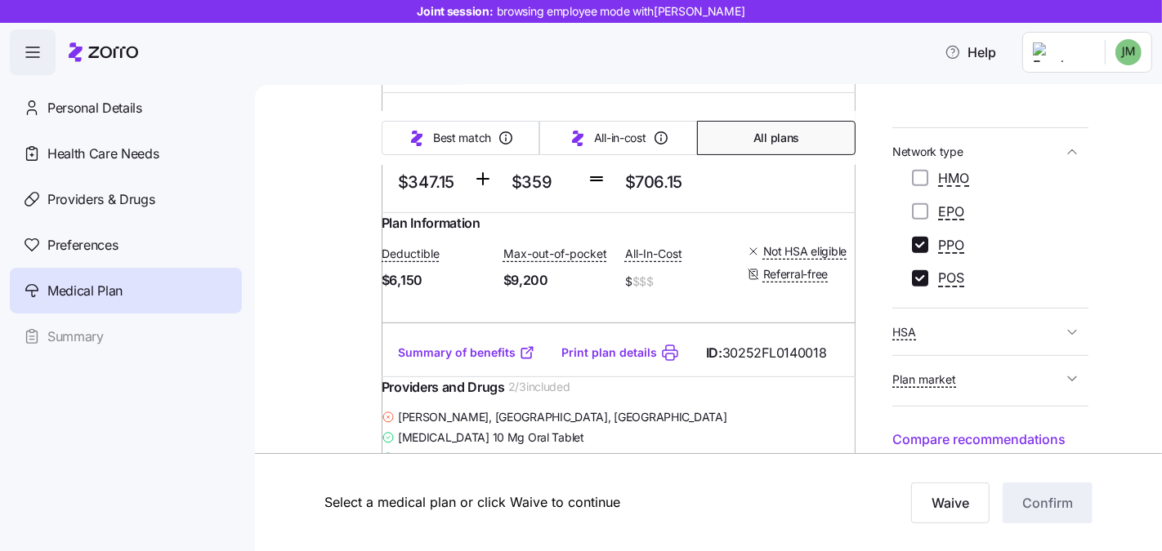
scroll to position [425, 0]
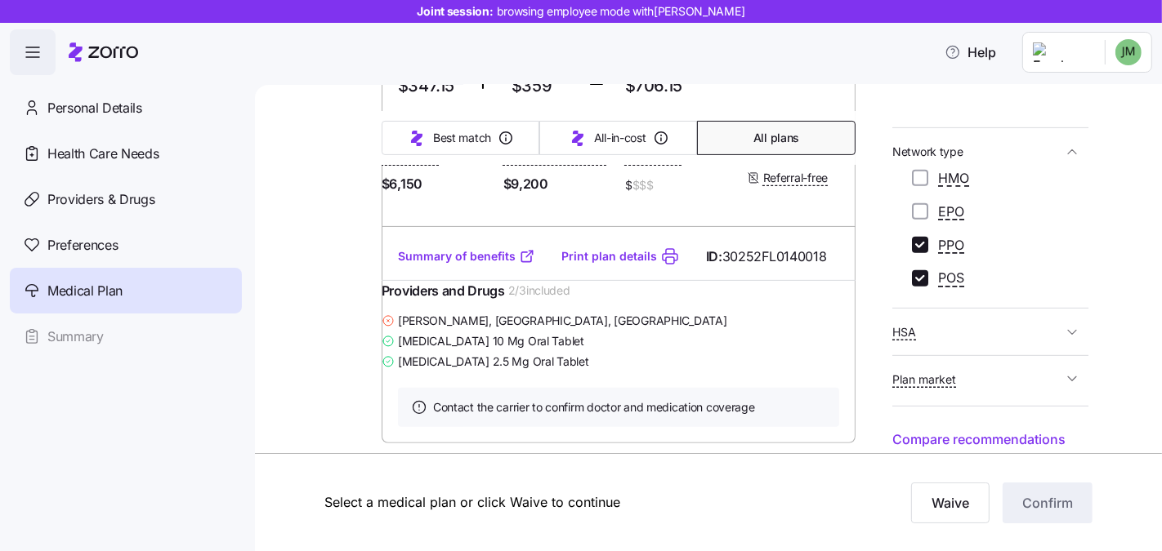
click at [484, 265] on link "Summary of benefits" at bounding box center [466, 256] width 137 height 16
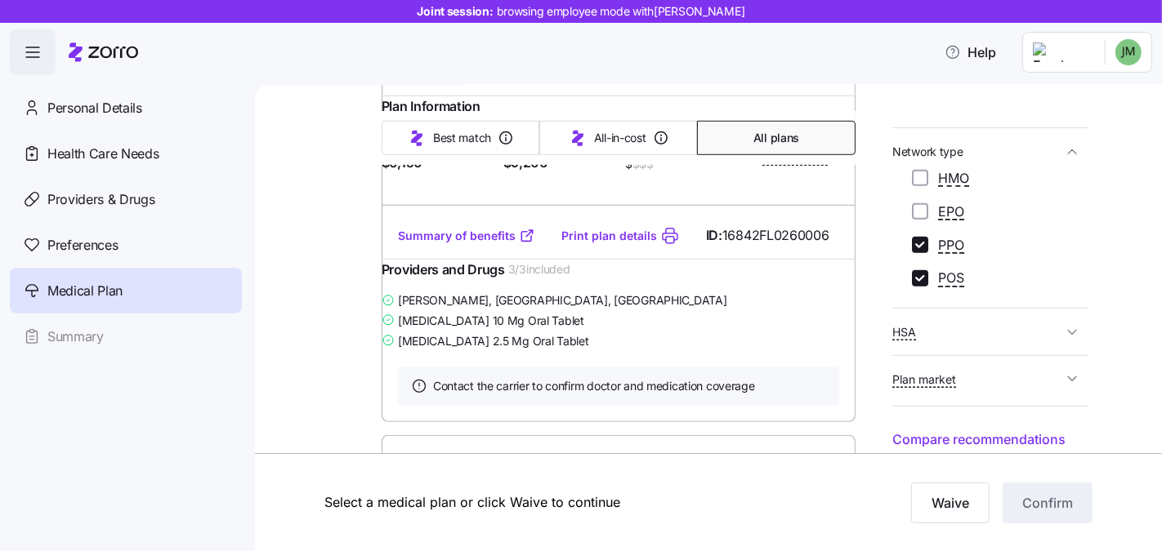
scroll to position [1005, 0]
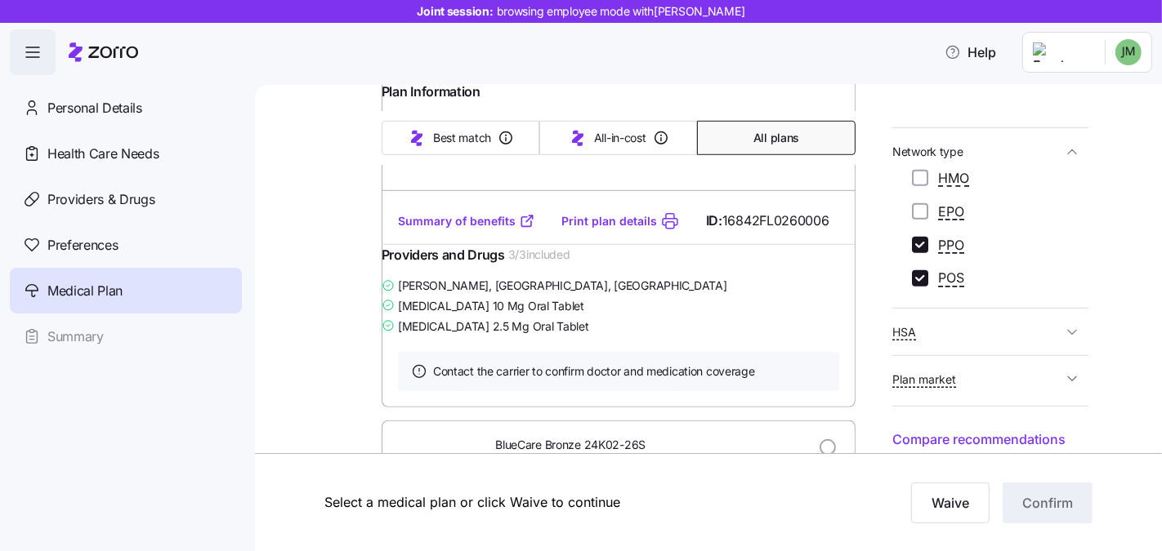
click at [471, 230] on link "Summary of benefits" at bounding box center [466, 221] width 137 height 16
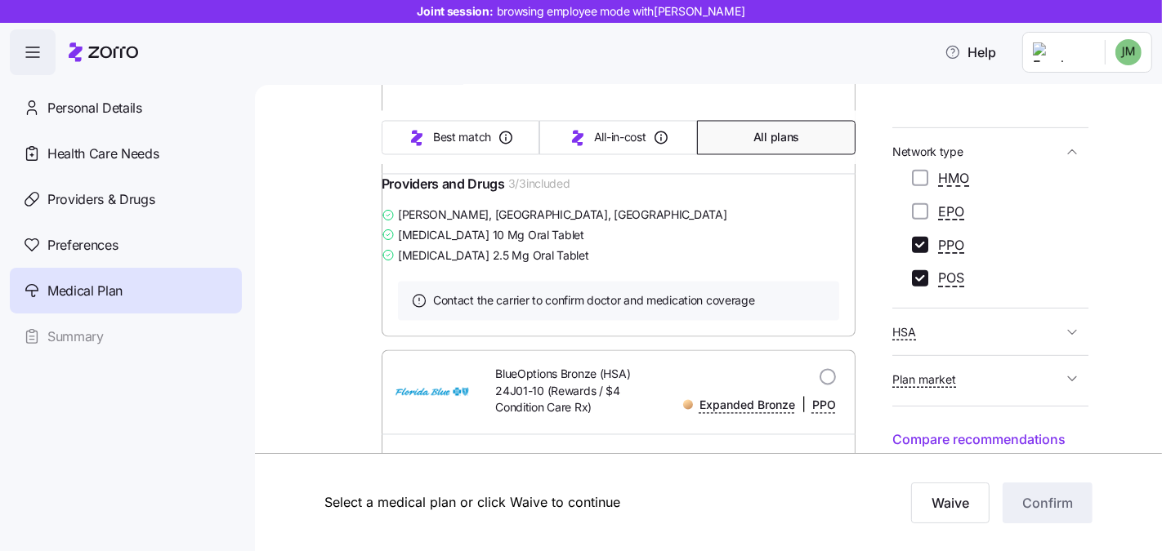
scroll to position [2737, 0]
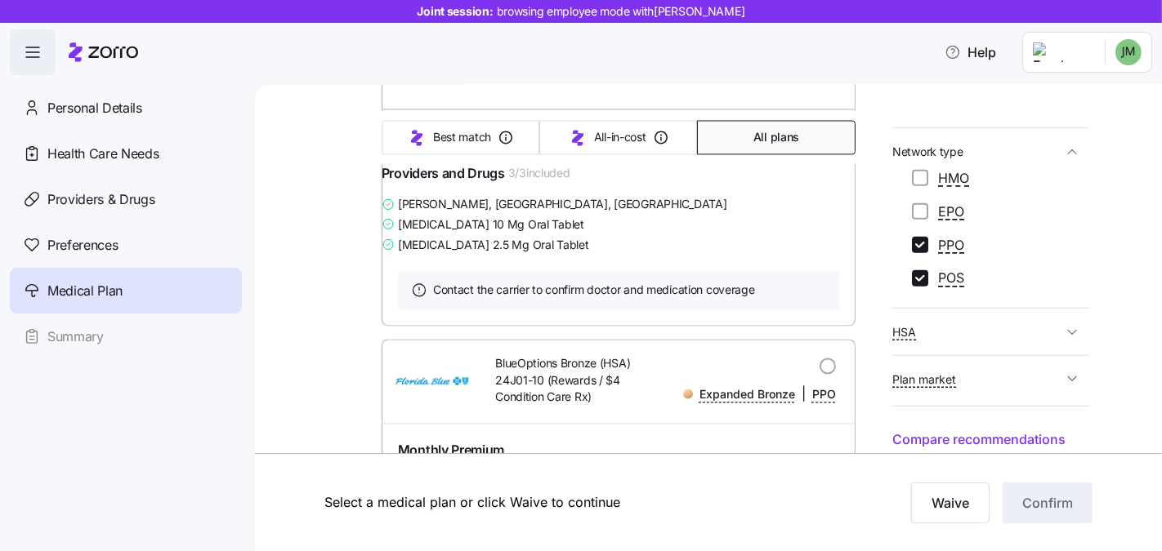
click at [449, 148] on link "Summary of benefits" at bounding box center [466, 140] width 137 height 16
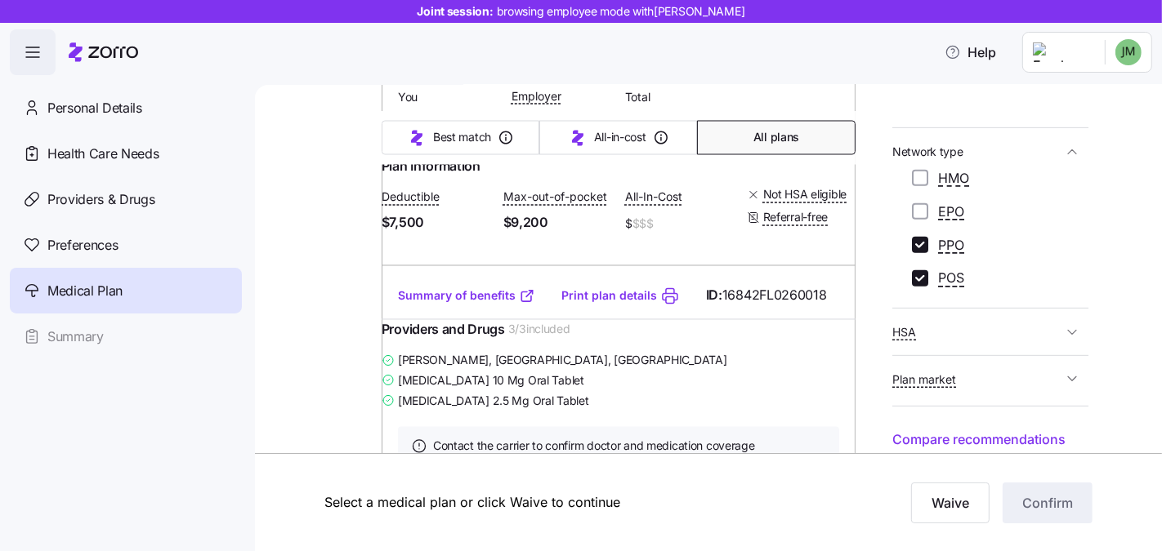
scroll to position [2579, 0]
drag, startPoint x: 496, startPoint y: 212, endPoint x: 566, endPoint y: 239, distance: 75.6
drag, startPoint x: 556, startPoint y: 241, endPoint x: 491, endPoint y: 217, distance: 69.5
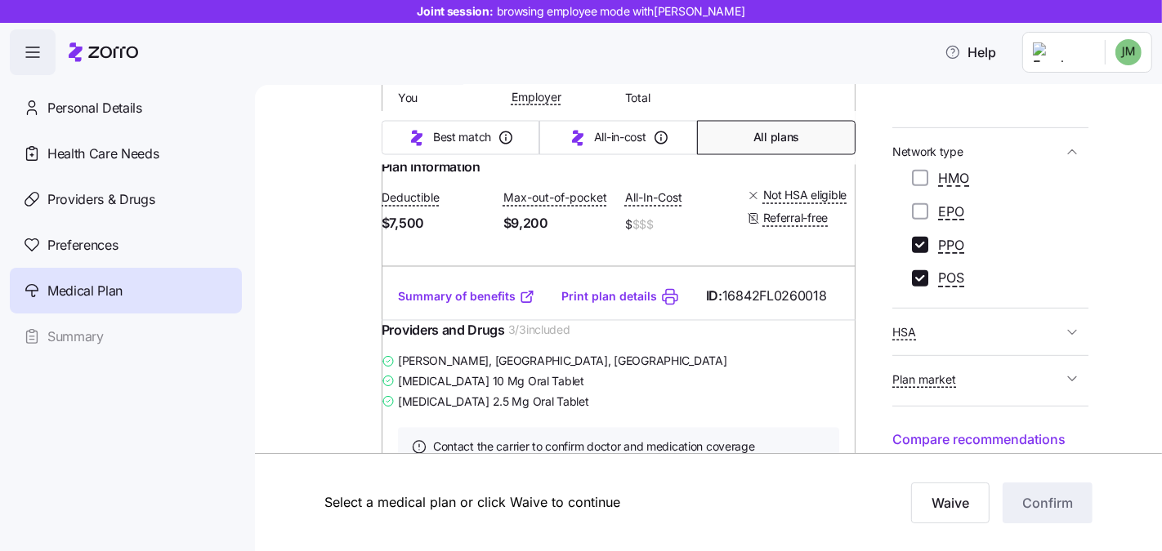
copy span "BlueOptions Bronze 24J01-18S (Multilingual Available / Rewards)"
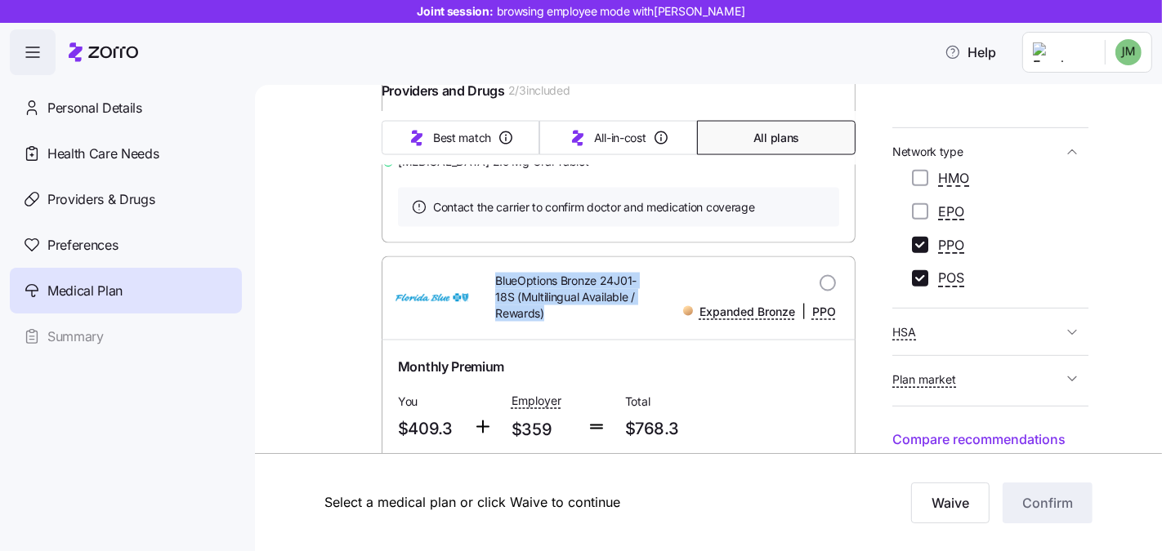
scroll to position [2275, 0]
click at [38, 52] on icon "button" at bounding box center [33, 52] width 20 height 20
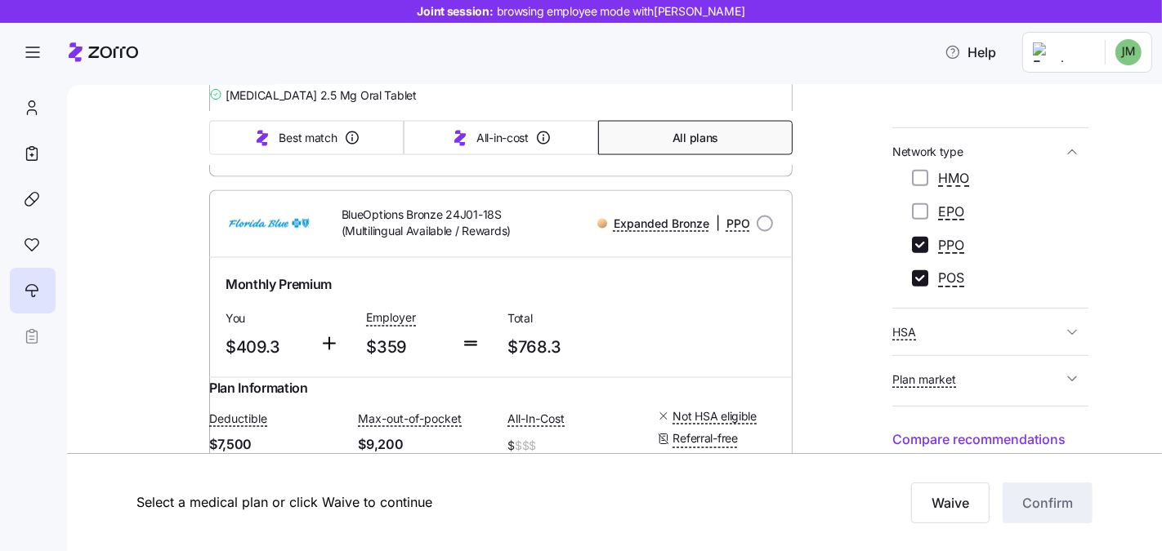
click at [106, 51] on icon at bounding box center [103, 52] width 69 height 20
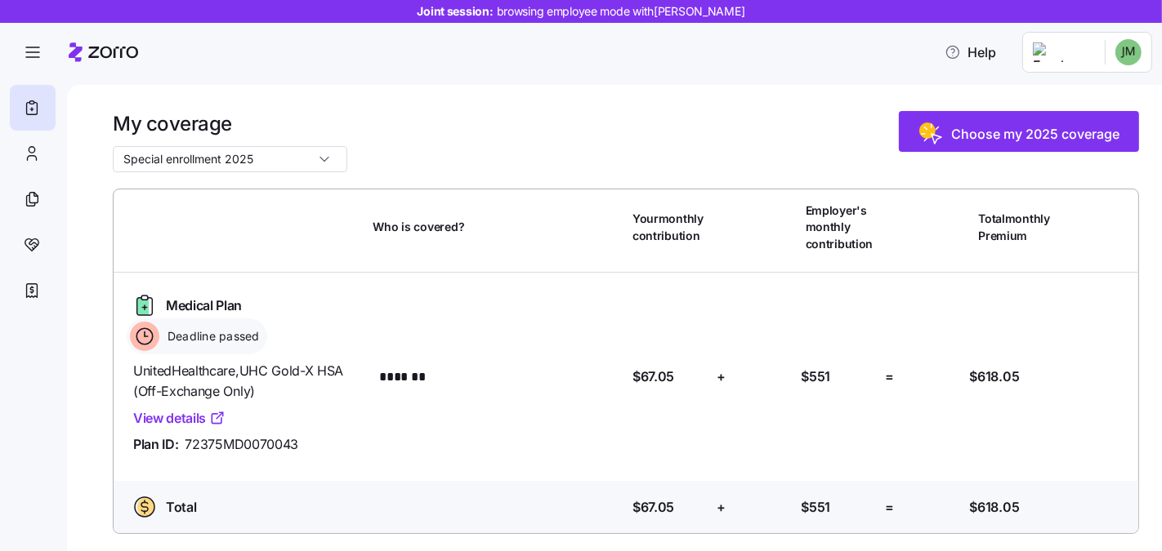
click at [94, 59] on icon at bounding box center [103, 52] width 69 height 20
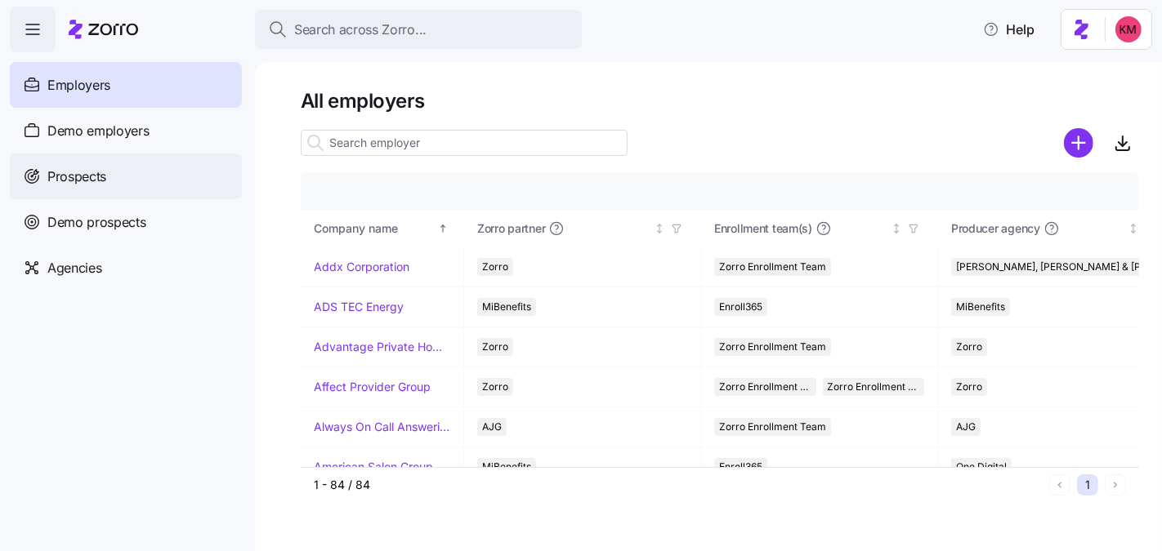
click at [54, 174] on span "Prospects" at bounding box center [76, 177] width 59 height 20
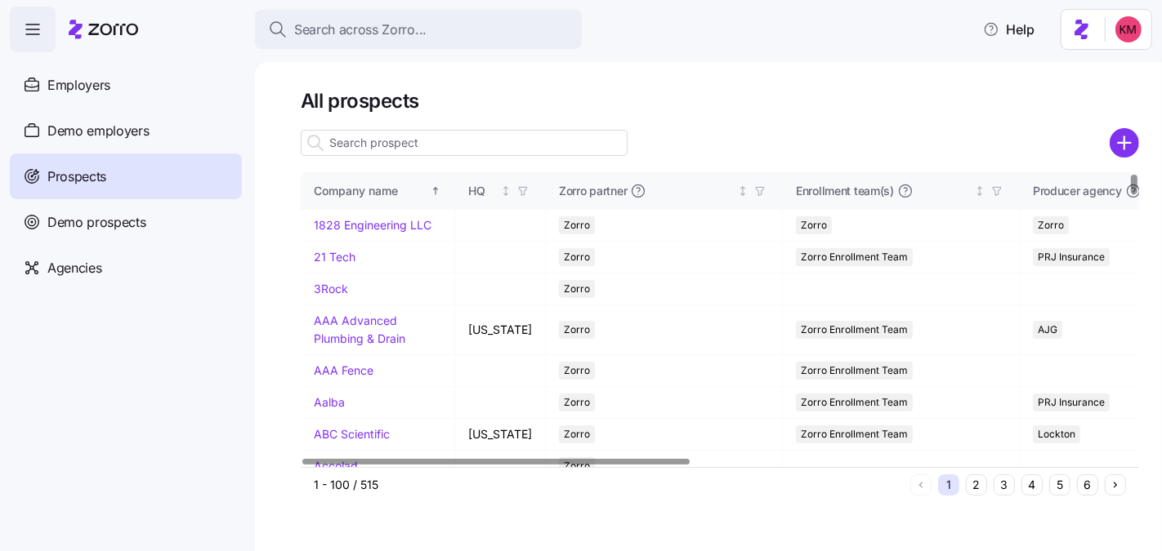
click at [438, 139] on input at bounding box center [464, 143] width 327 height 26
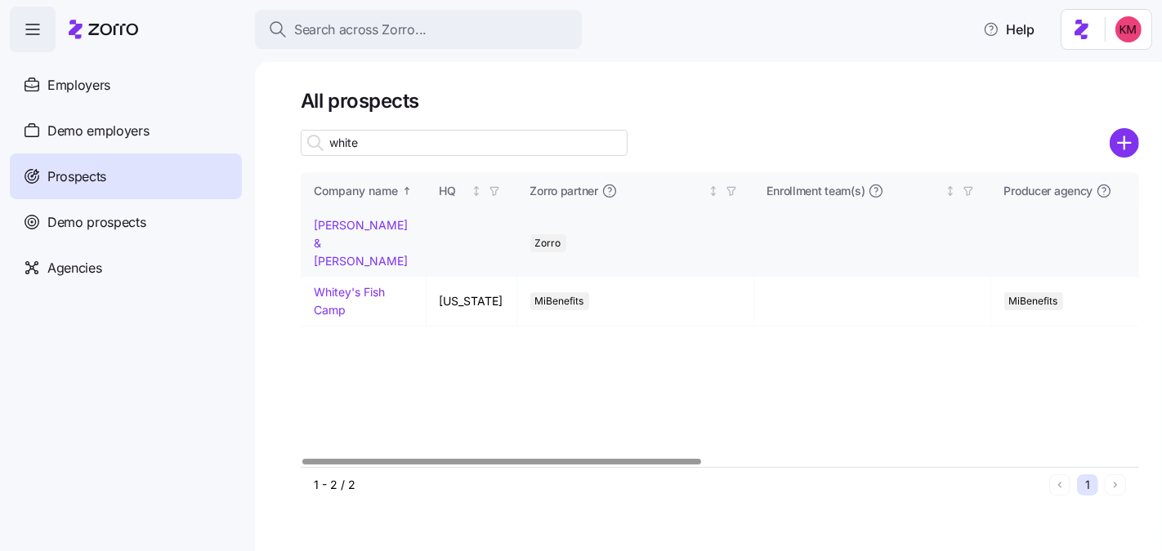
type input "white"
click at [352, 224] on link "[PERSON_NAME] & [PERSON_NAME]" at bounding box center [361, 242] width 94 height 49
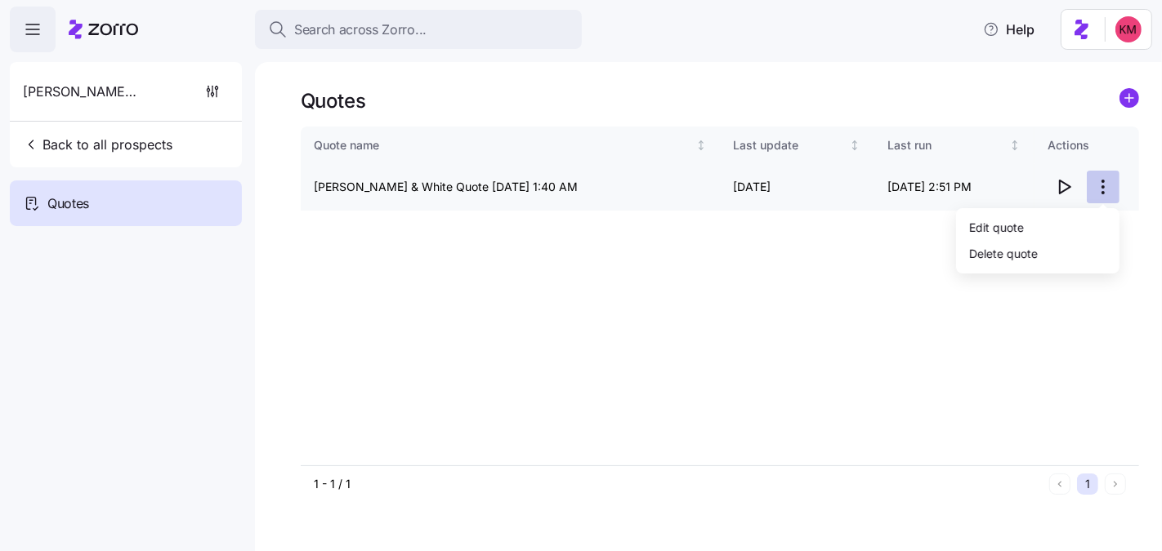
click at [1109, 184] on html "Search across Zorro... Help Russell & White Back to all prospects Quotes Quotes…" at bounding box center [581, 353] width 1162 height 706
click at [1057, 223] on div "Edit quote" at bounding box center [1037, 227] width 150 height 26
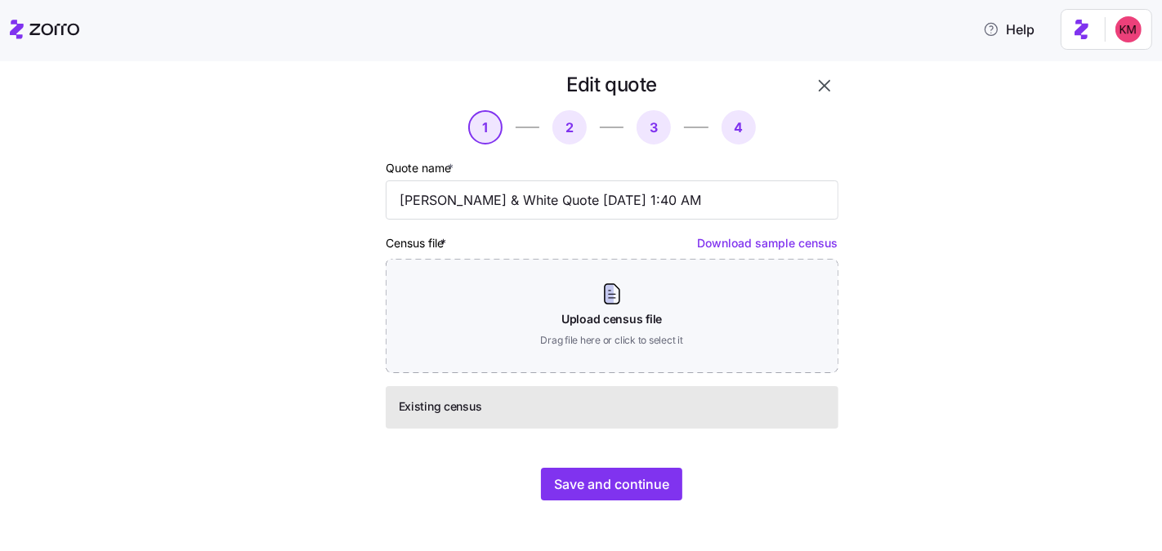
scroll to position [24, 0]
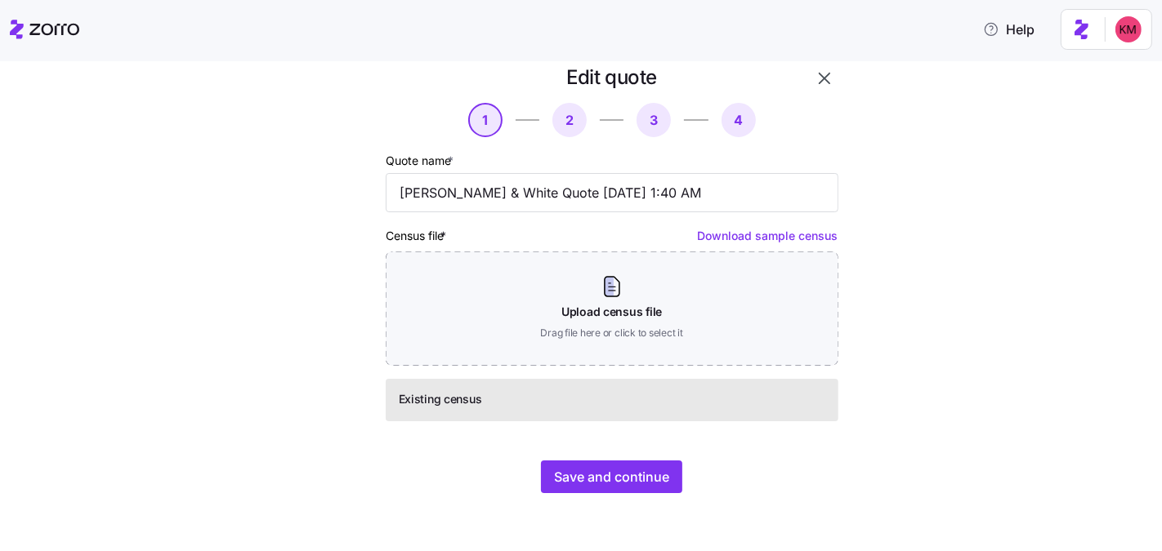
click at [629, 458] on div "Edit quote 1 2 3 4 Quote name * Russell & White Quote 08/13/2025 1:40 AM Census…" at bounding box center [612, 279] width 466 height 442
click at [625, 486] on button "Save and continue" at bounding box center [611, 477] width 141 height 33
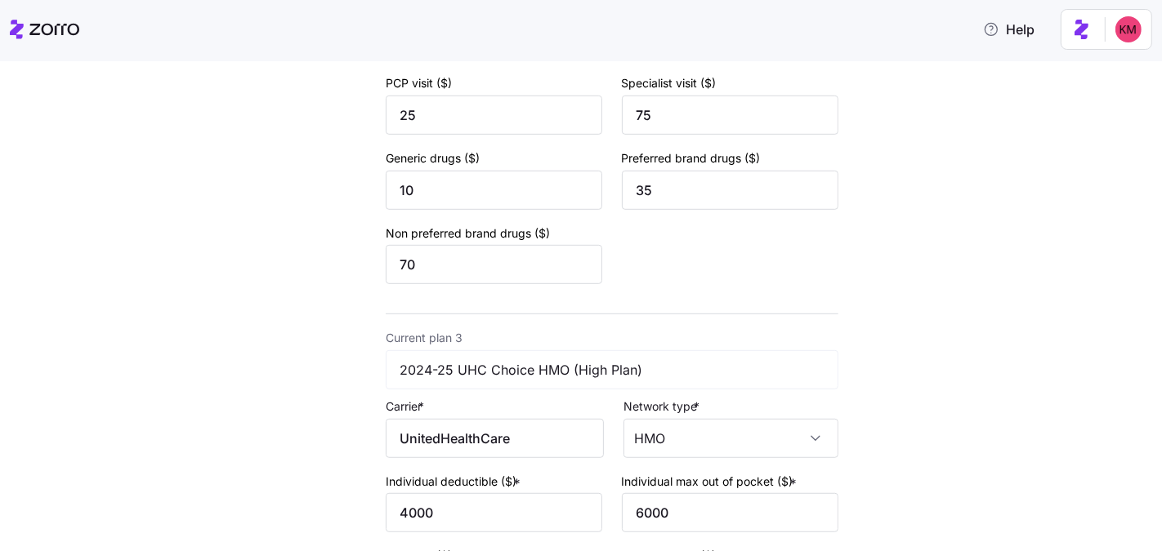
scroll to position [1194, 0]
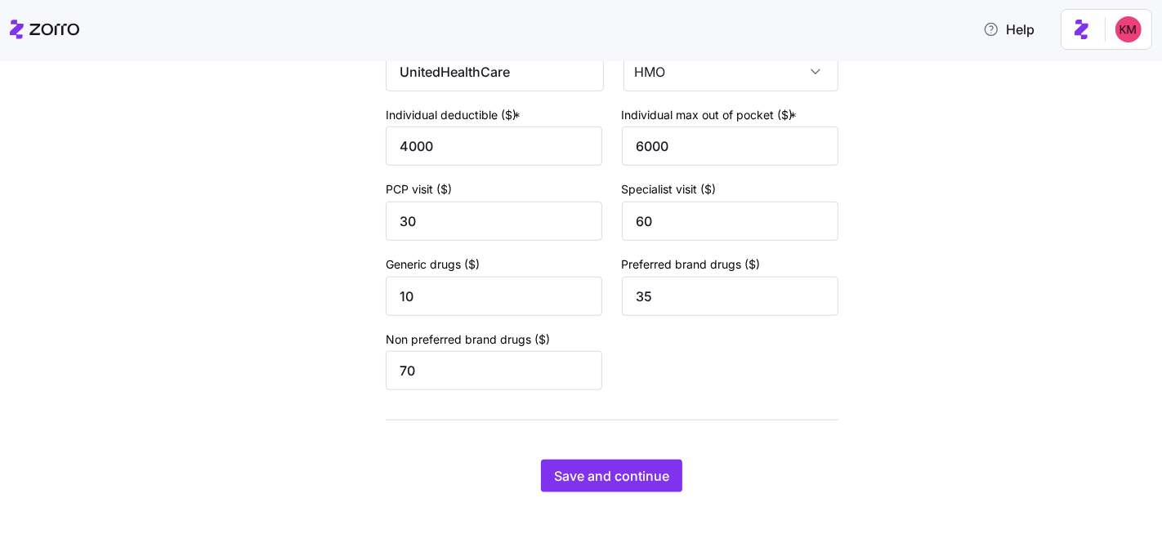
click at [651, 477] on span "Save and continue" at bounding box center [611, 476] width 115 height 20
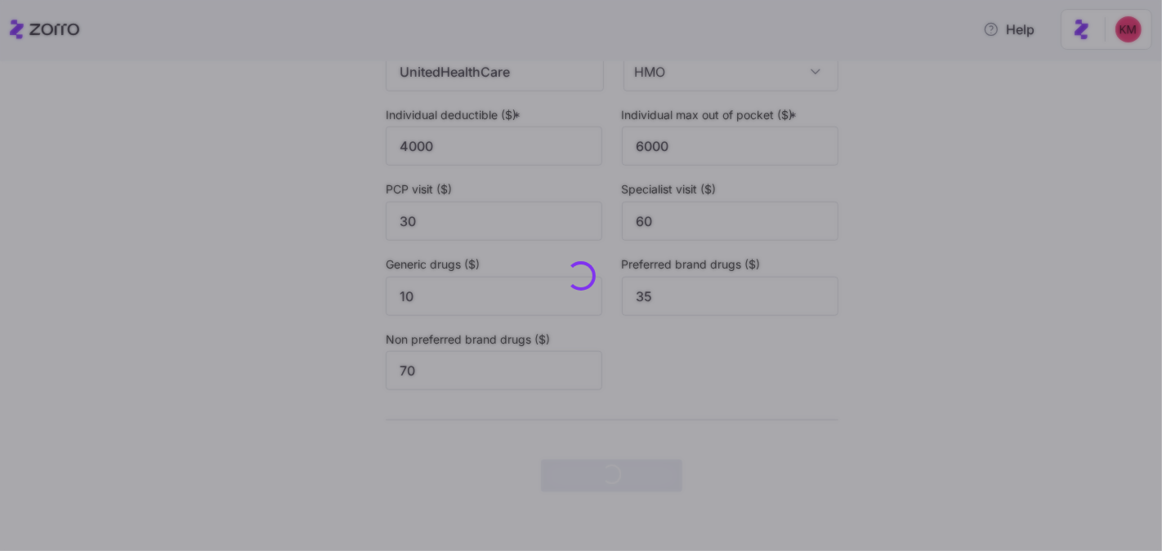
scroll to position [0, 0]
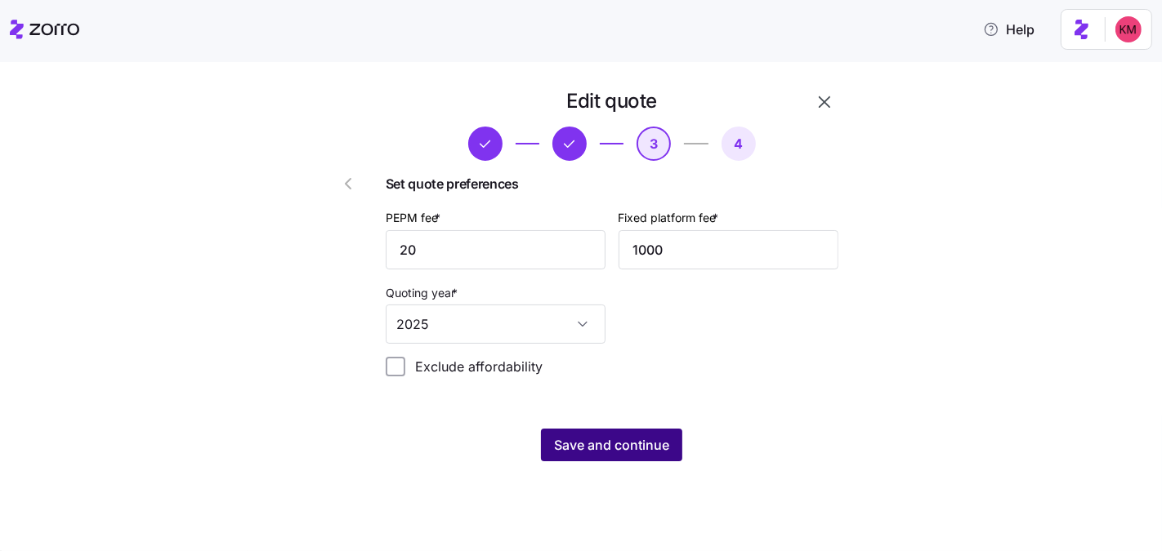
click at [609, 449] on span "Save and continue" at bounding box center [611, 445] width 115 height 20
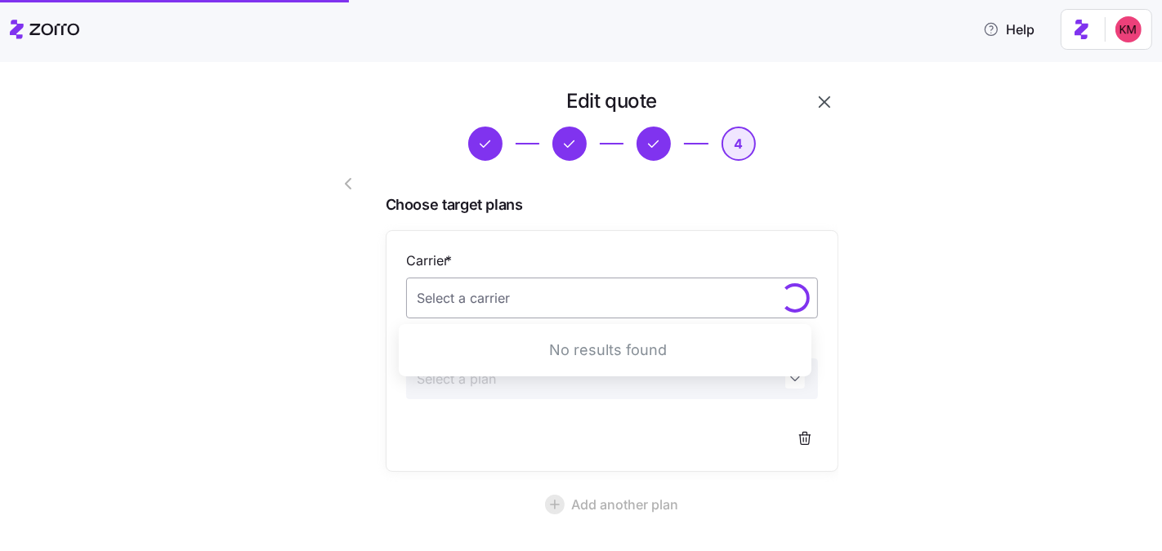
click at [489, 302] on input "Carrier *" at bounding box center [612, 298] width 412 height 41
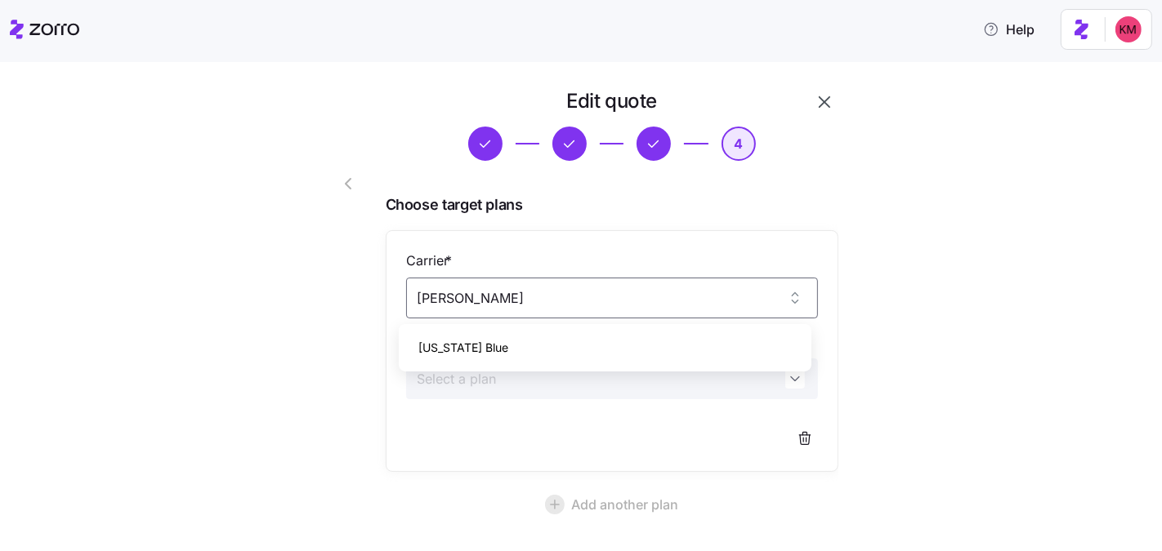
click at [547, 340] on div "Florida Blue" at bounding box center [605, 348] width 400 height 34
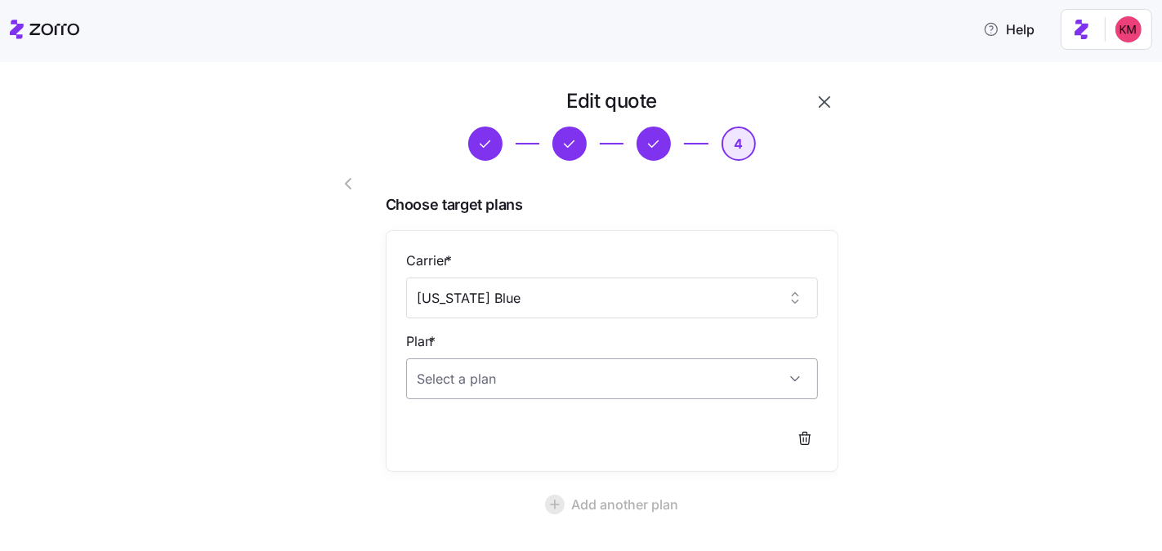
type input "Florida Blue"
click at [533, 386] on input "Plan *" at bounding box center [612, 379] width 412 height 41
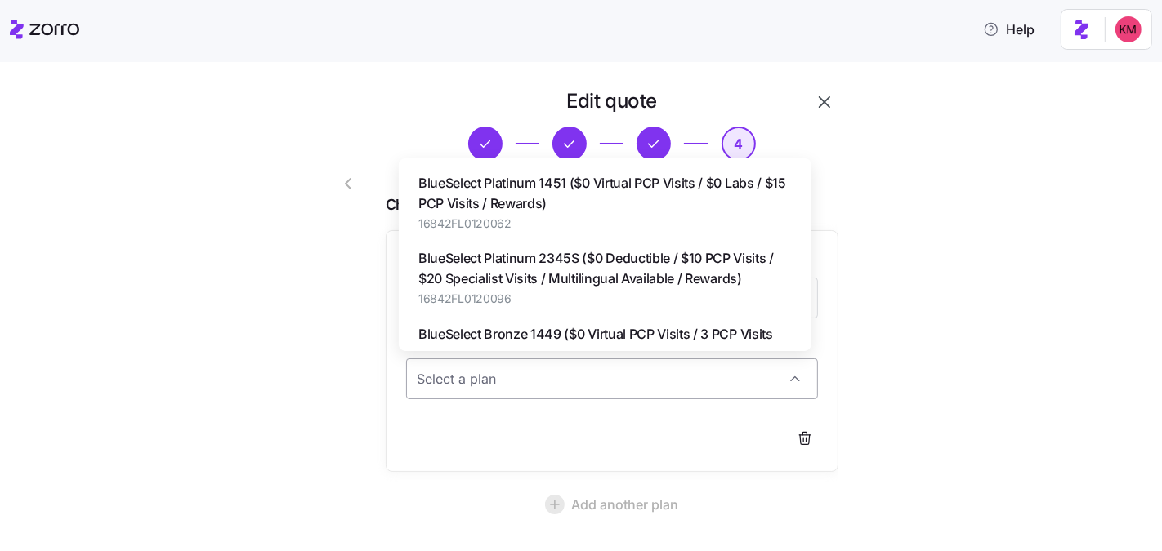
paste input "BlueOptions Bronze 24J01-18S (Multilingual Available / Rewards)"
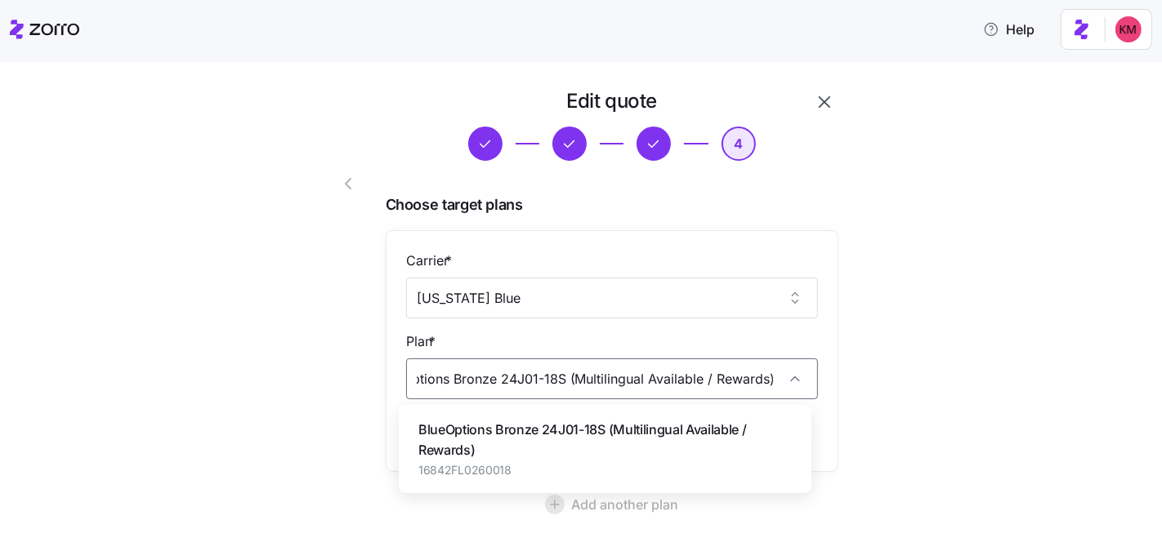
click at [533, 434] on span "BlueOptions Bronze 24J01-18S (Multilingual Available / Rewards)" at bounding box center [604, 440] width 373 height 41
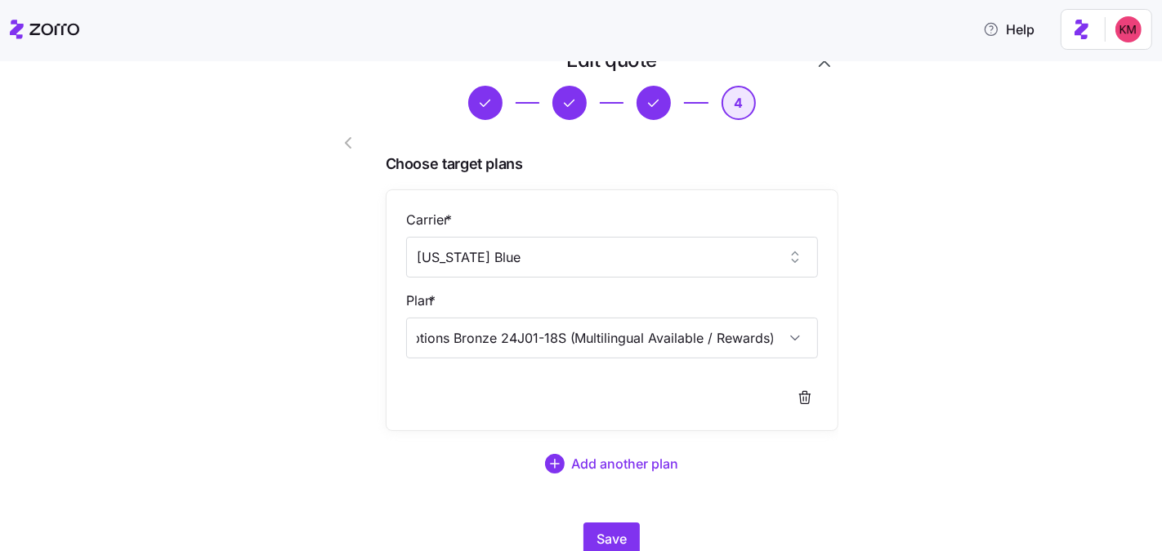
scroll to position [102, 0]
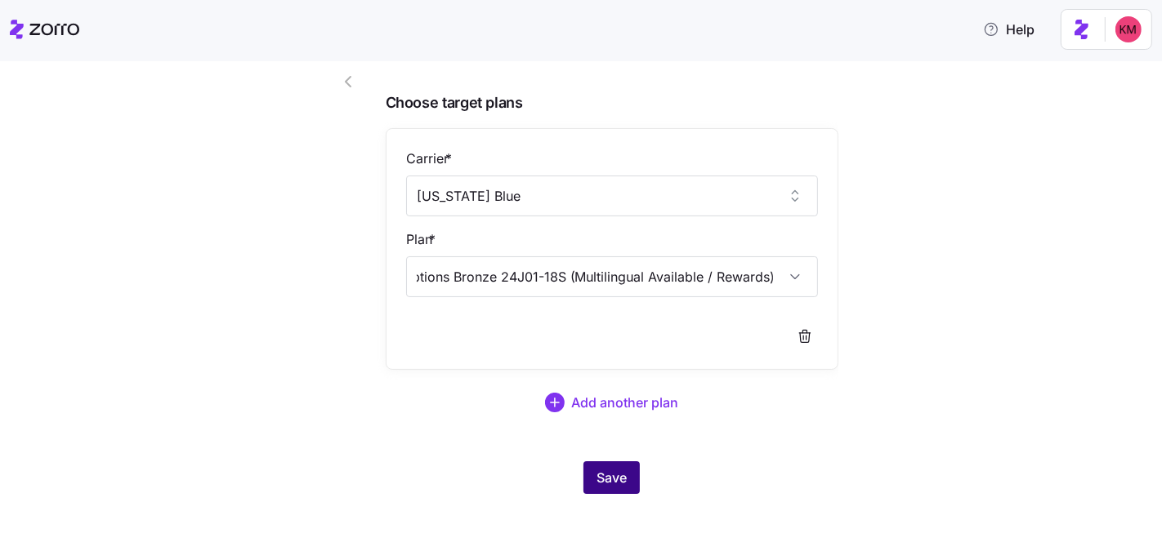
type input "BlueOptions Bronze 24J01-18S (Multilingual Available / Rewards)"
click at [609, 480] on span "Save" at bounding box center [611, 478] width 30 height 20
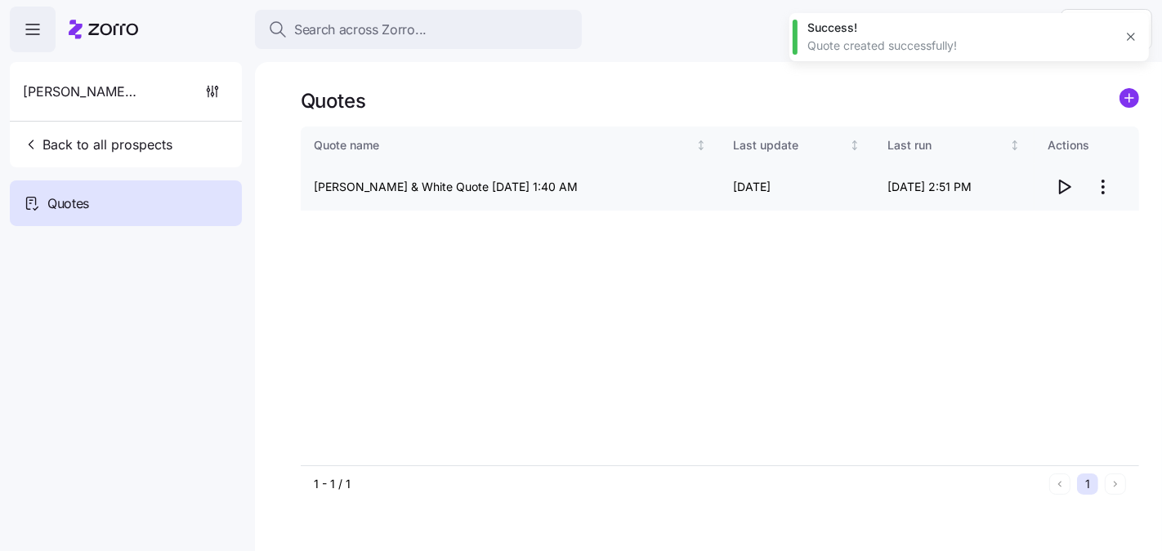
click at [1069, 185] on icon "button" at bounding box center [1064, 187] width 20 height 20
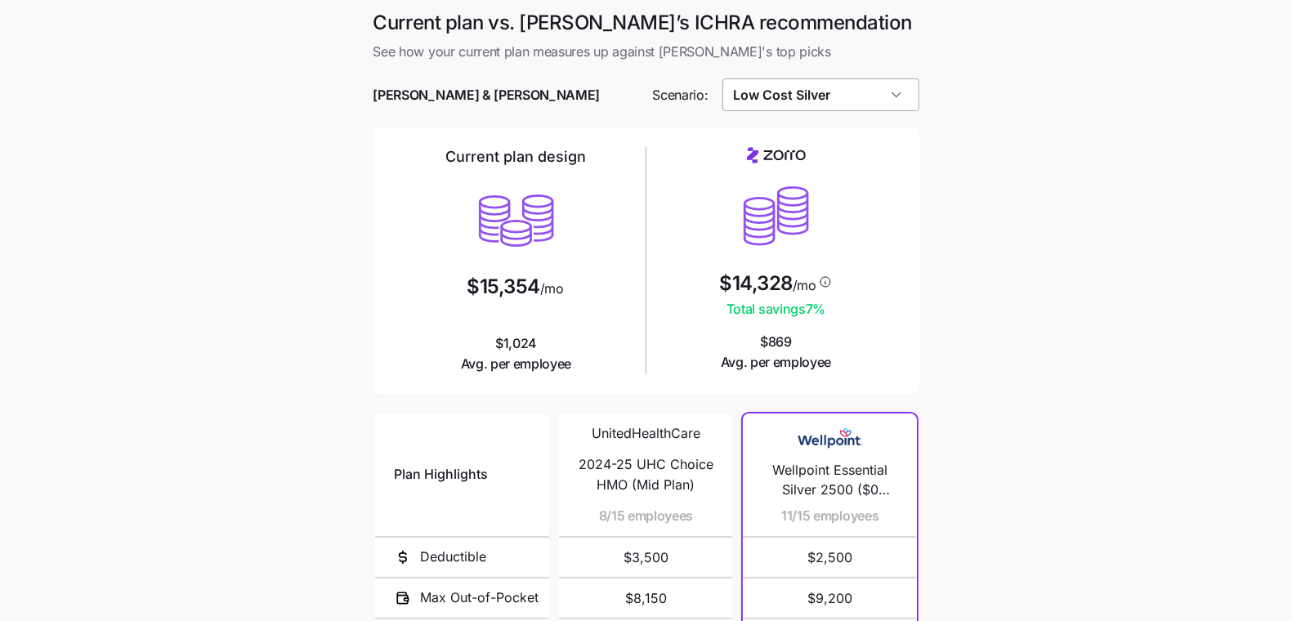
click at [803, 83] on input "Low Cost Silver" at bounding box center [820, 94] width 197 height 33
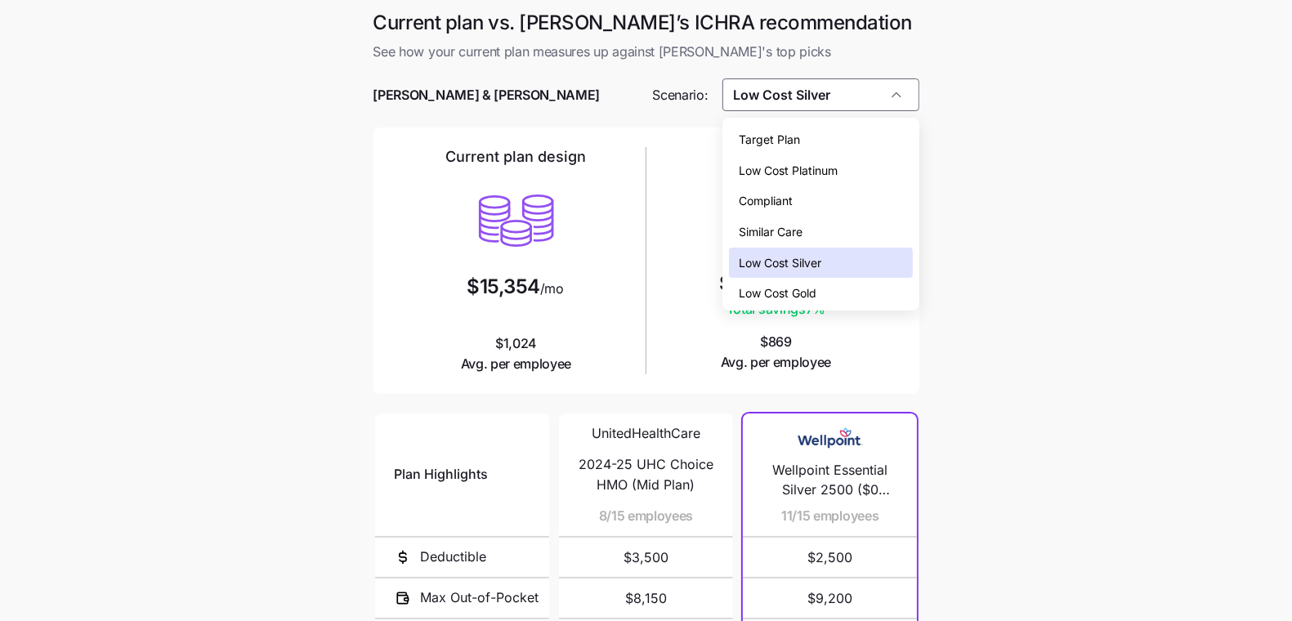
click at [793, 144] on span "Target Plan" at bounding box center [769, 140] width 61 height 18
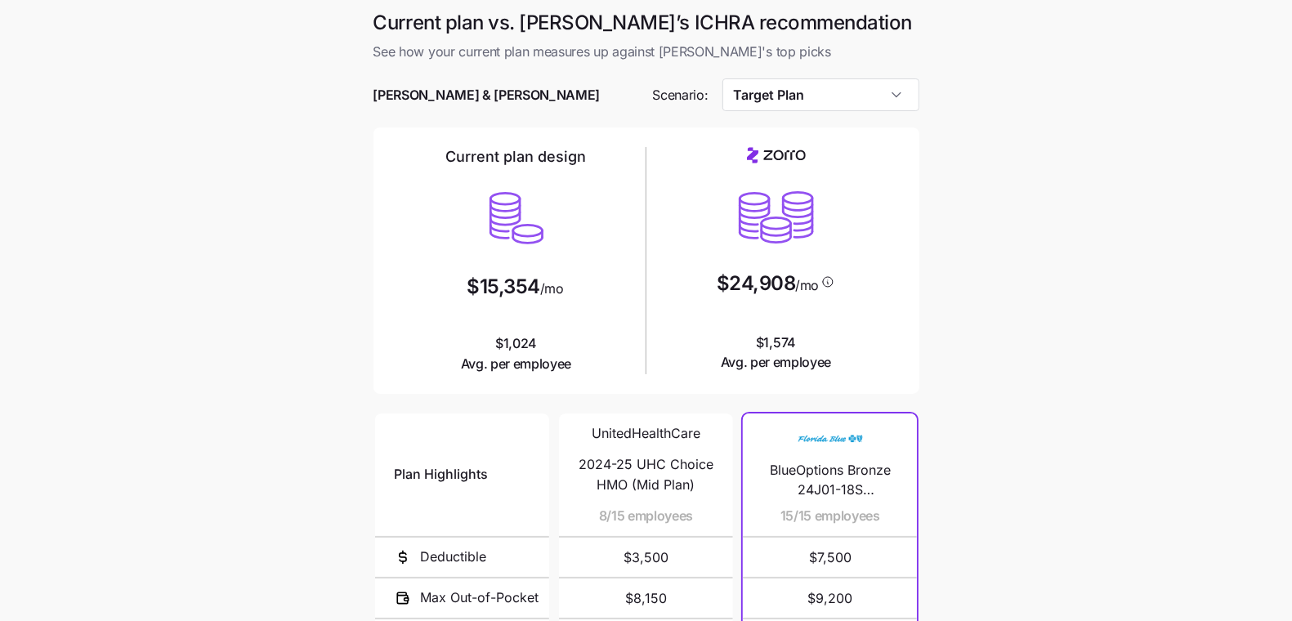
type input "Target Plan"
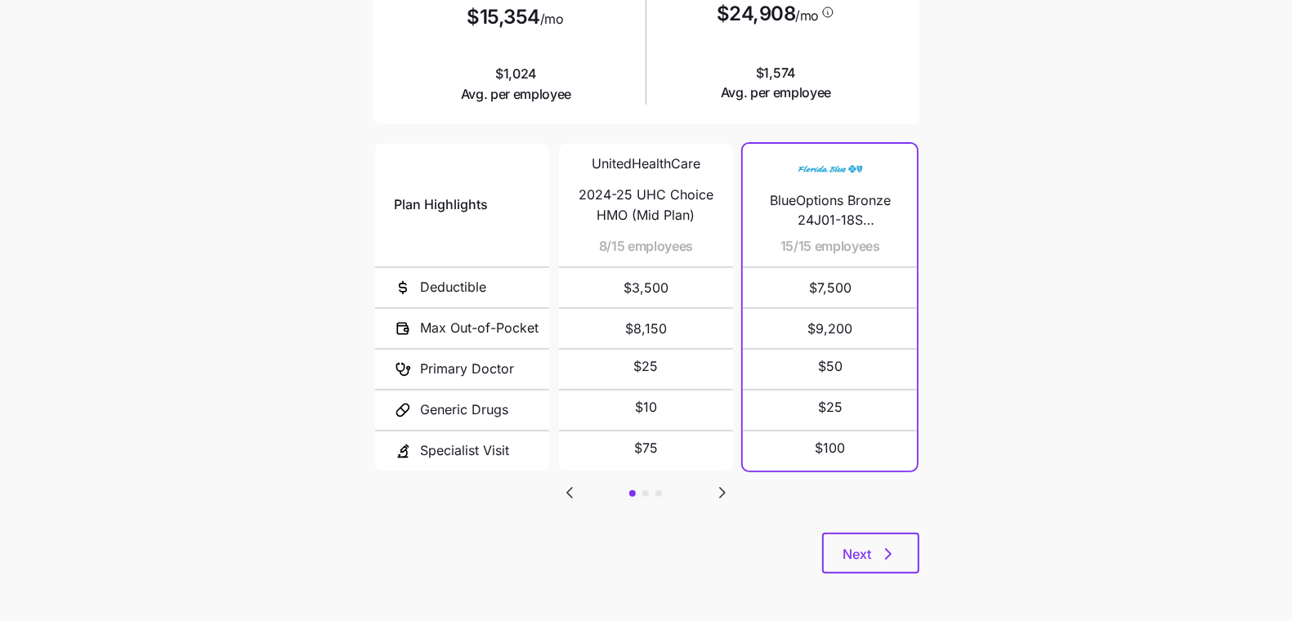
scroll to position [270, 0]
click at [891, 530] on div "Current plan vs. [PERSON_NAME]’s ICHRA recommendation See how your current plan…" at bounding box center [646, 165] width 572 height 853
click at [886, 547] on icon "button" at bounding box center [888, 553] width 20 height 20
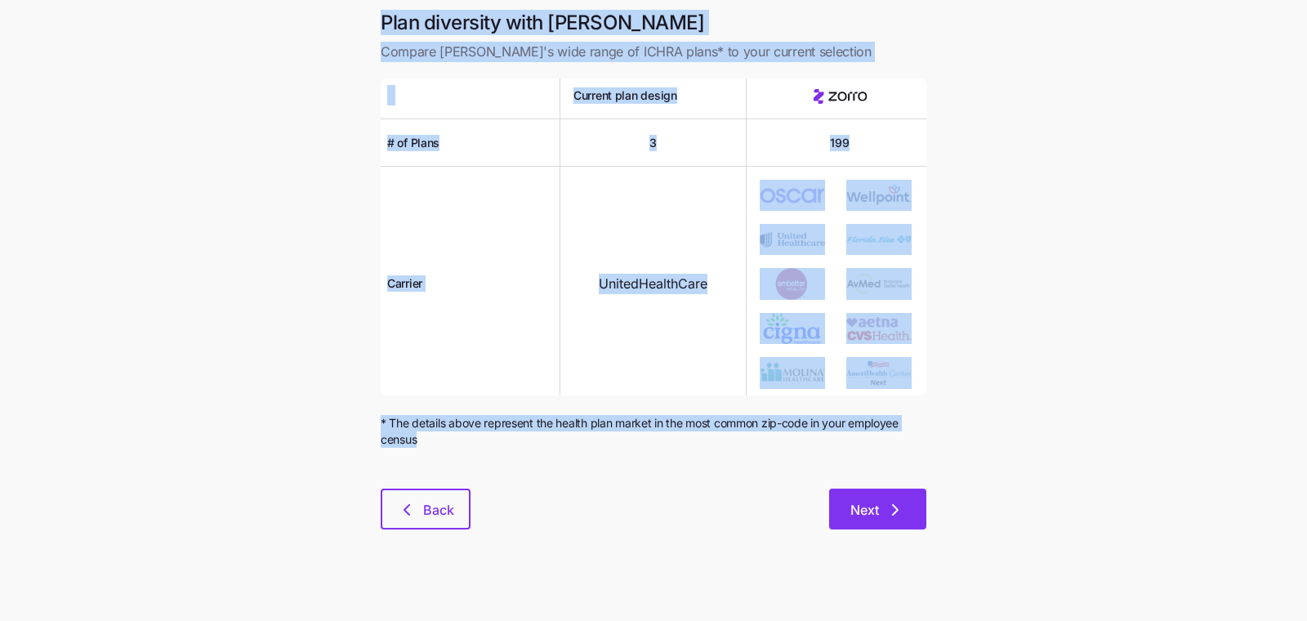
click at [901, 500] on icon "button" at bounding box center [896, 510] width 20 height 20
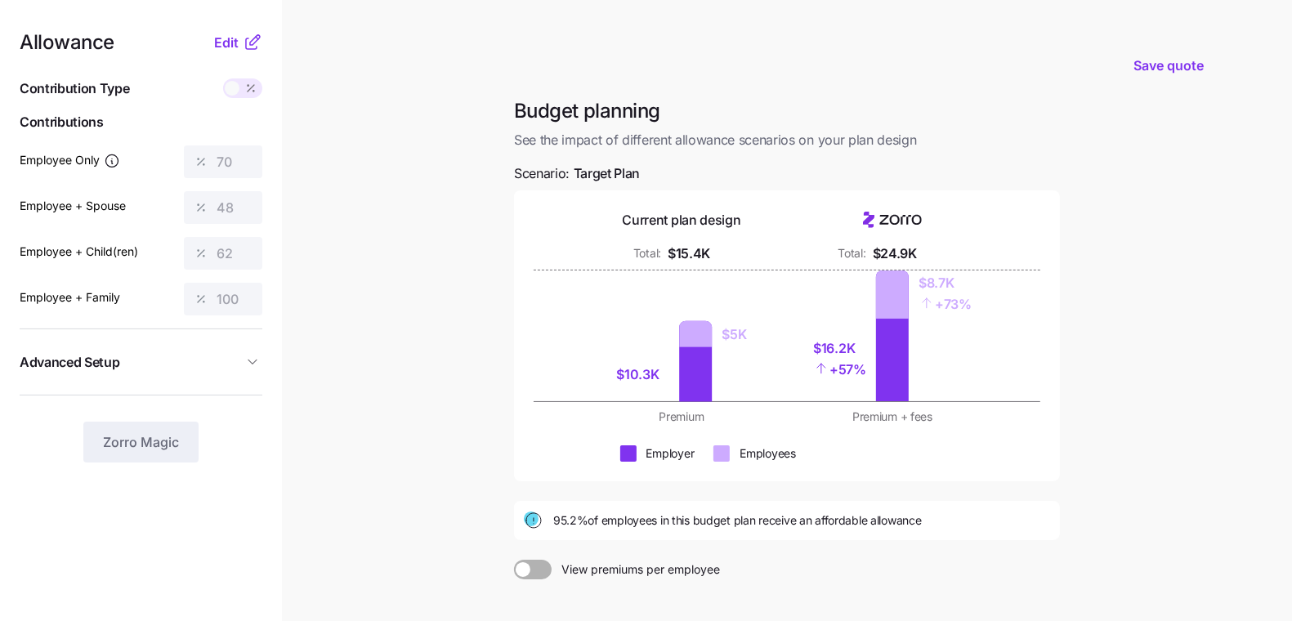
click at [1048, 439] on div "Current plan design Total: $15.4K Total: $24.9K $10.3K $5K $16.2K + 57% $8.7K +…" at bounding box center [787, 335] width 546 height 291
click at [1154, 69] on span "Save quote" at bounding box center [1168, 66] width 70 height 20
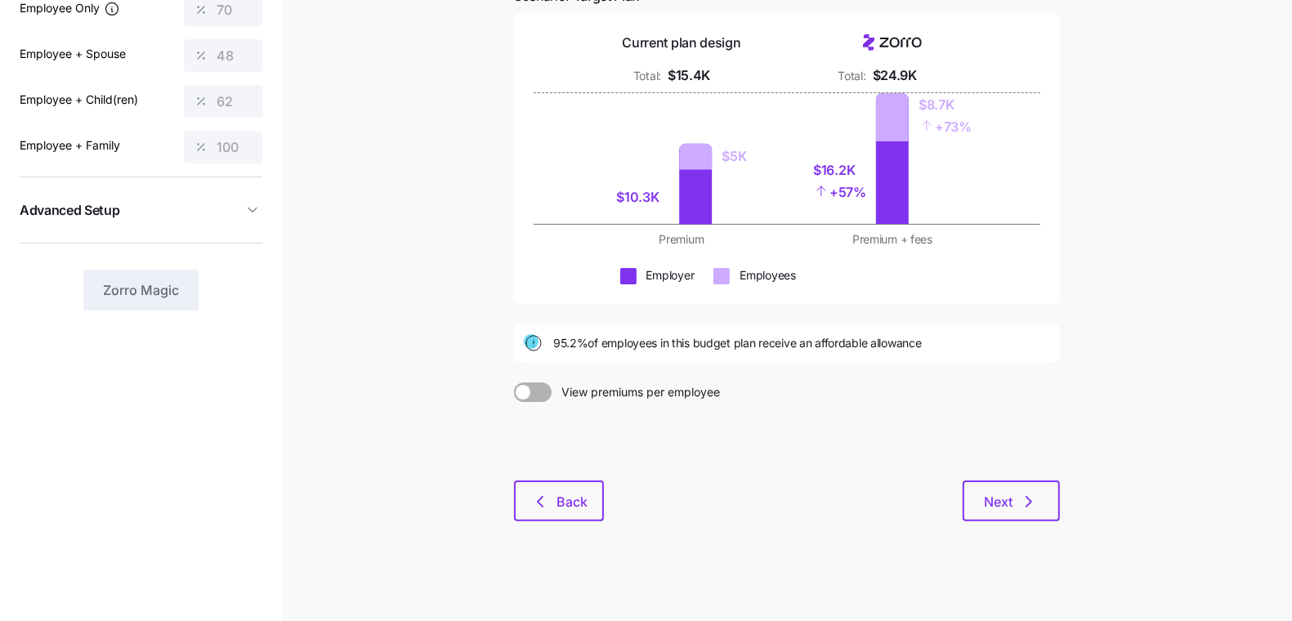
scroll to position [155, 0]
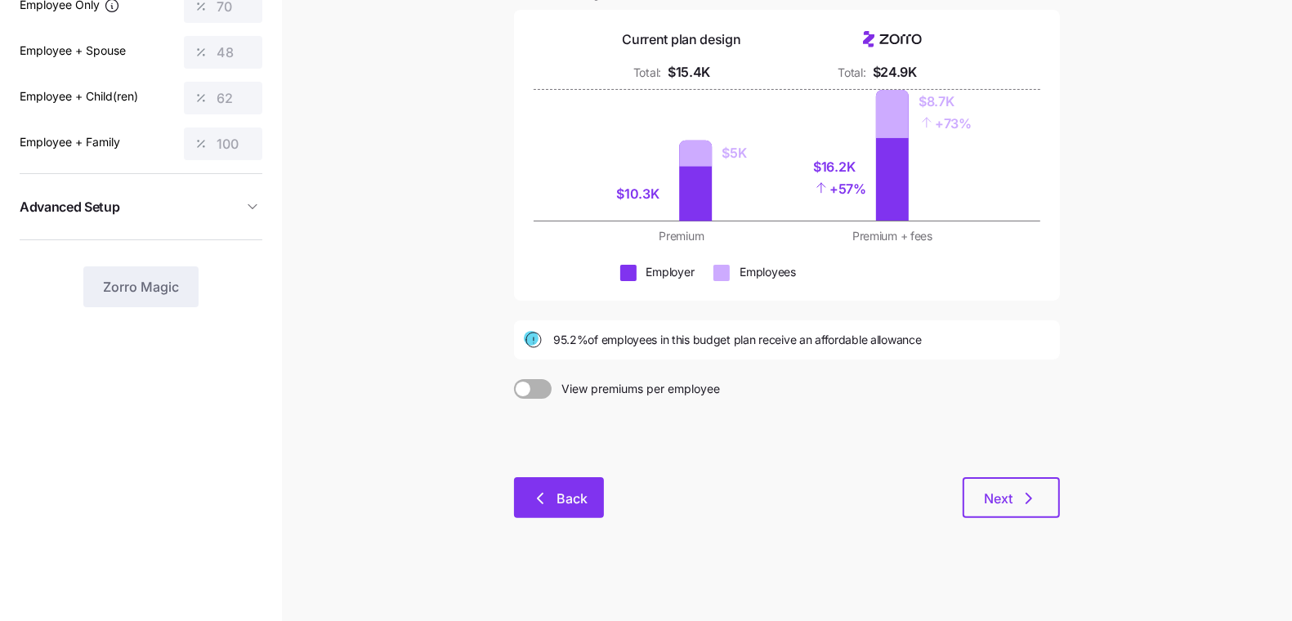
click at [563, 499] on span "Back" at bounding box center [571, 499] width 31 height 20
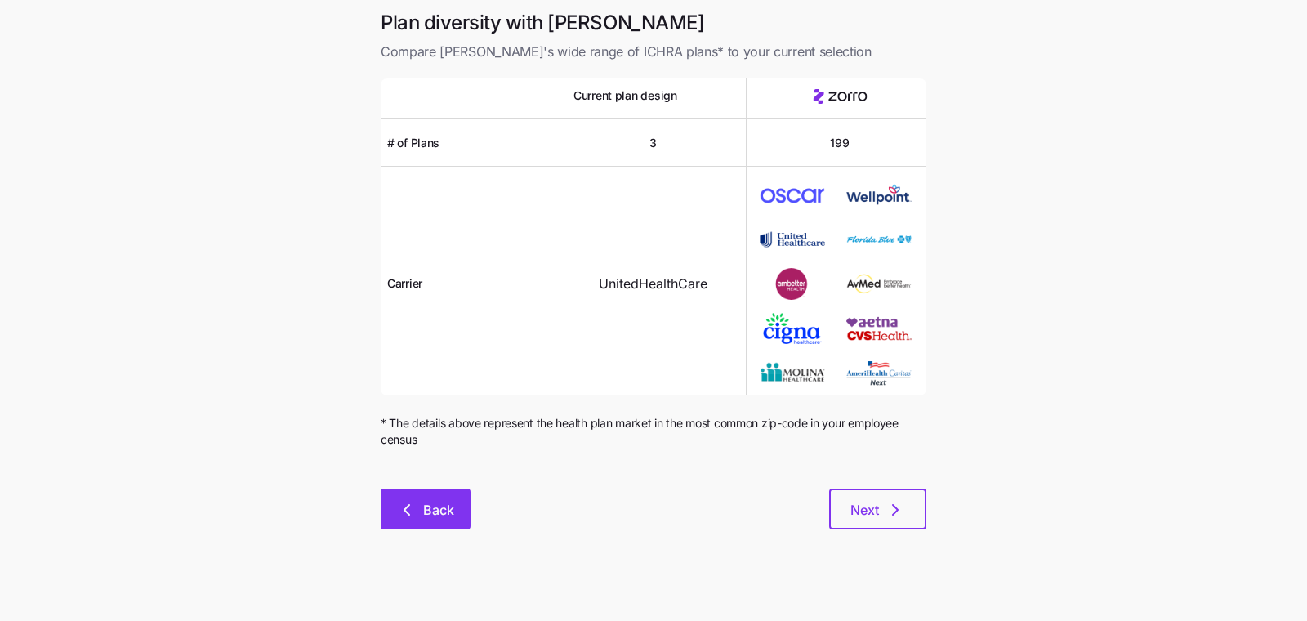
click at [442, 494] on button "Back" at bounding box center [426, 509] width 90 height 41
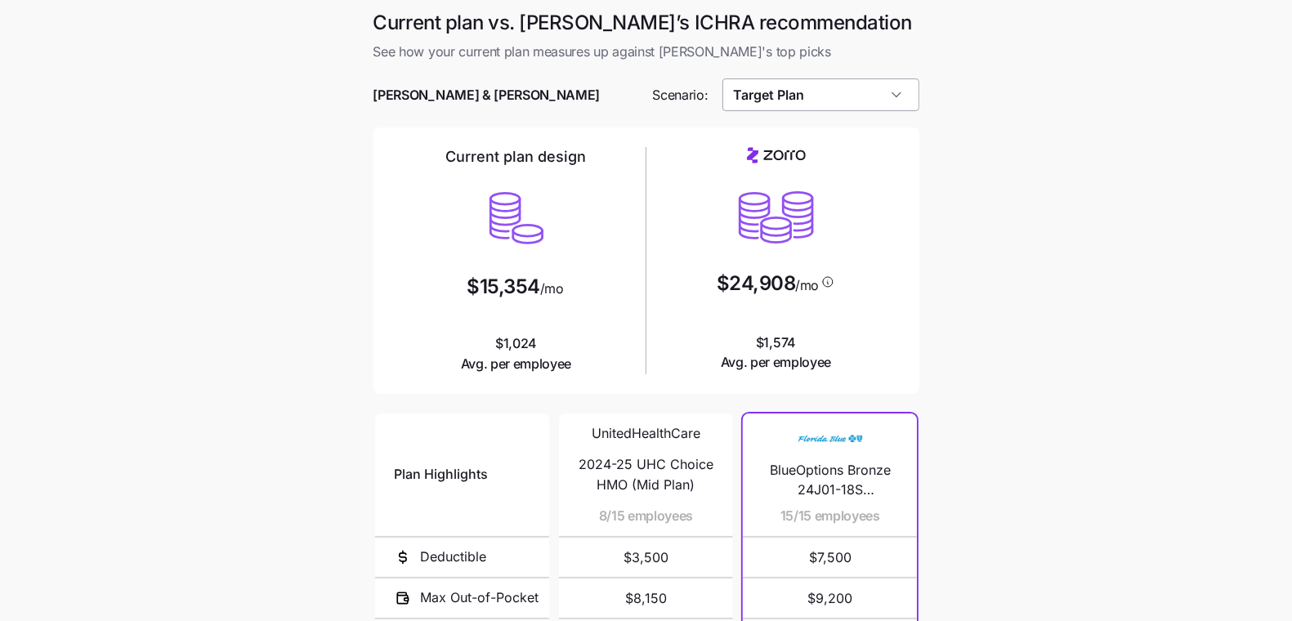
click at [798, 108] on input "Target Plan" at bounding box center [820, 94] width 197 height 33
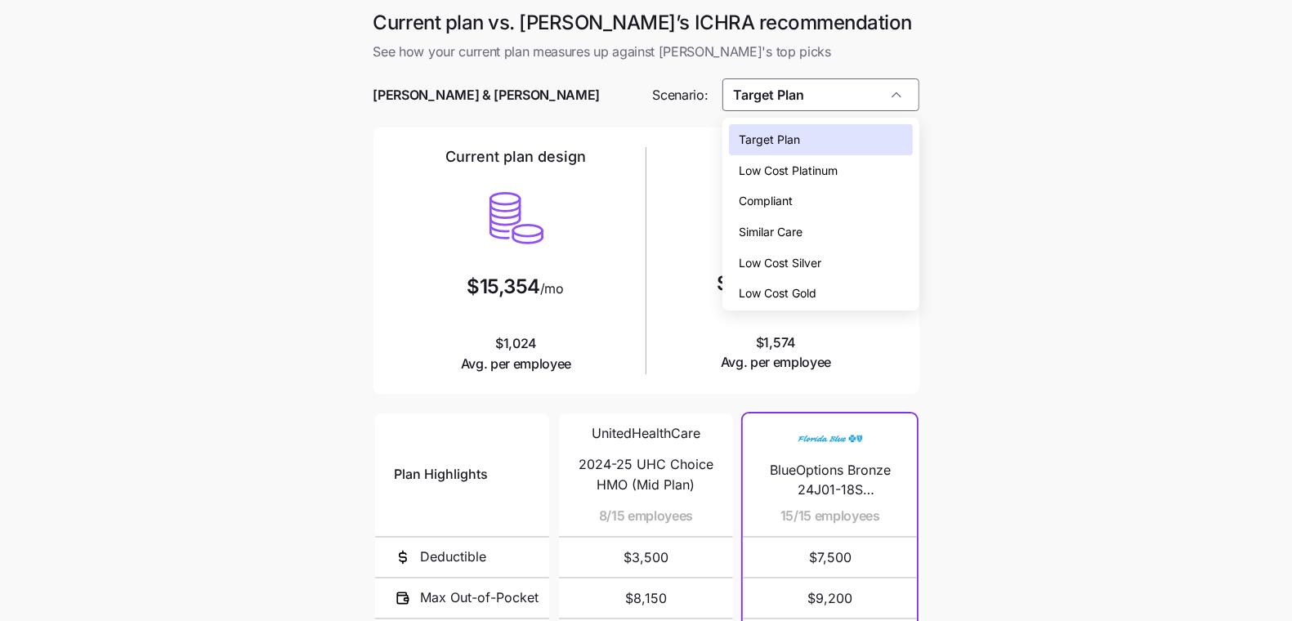
click at [833, 261] on div "Low Cost Silver" at bounding box center [820, 263] width 183 height 31
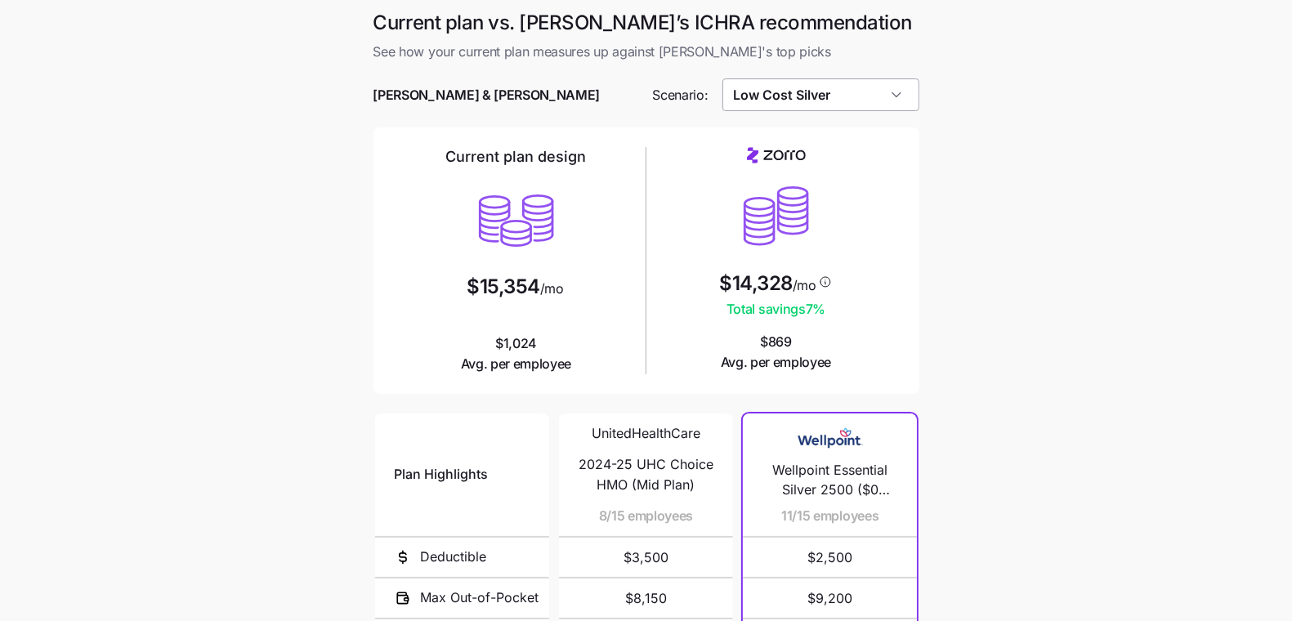
click at [801, 96] on input "Low Cost Silver" at bounding box center [820, 94] width 197 height 33
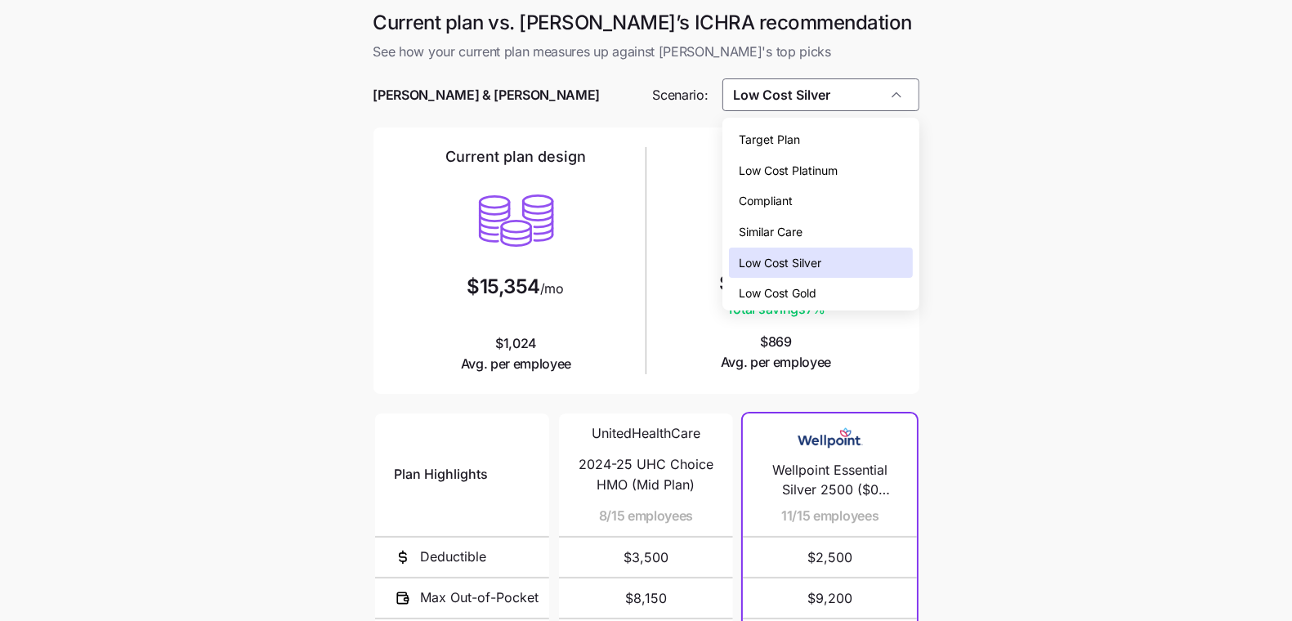
click at [827, 302] on div "Low Cost Gold" at bounding box center [820, 293] width 183 height 31
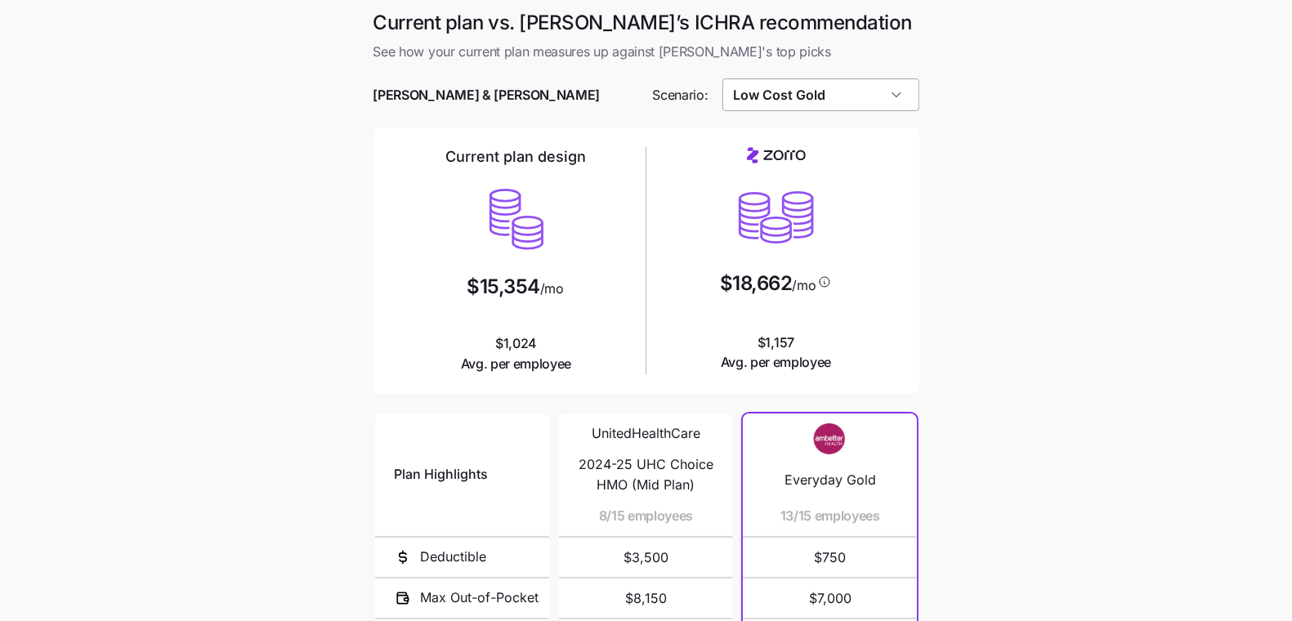
click at [781, 103] on input "Low Cost Gold" at bounding box center [820, 94] width 197 height 33
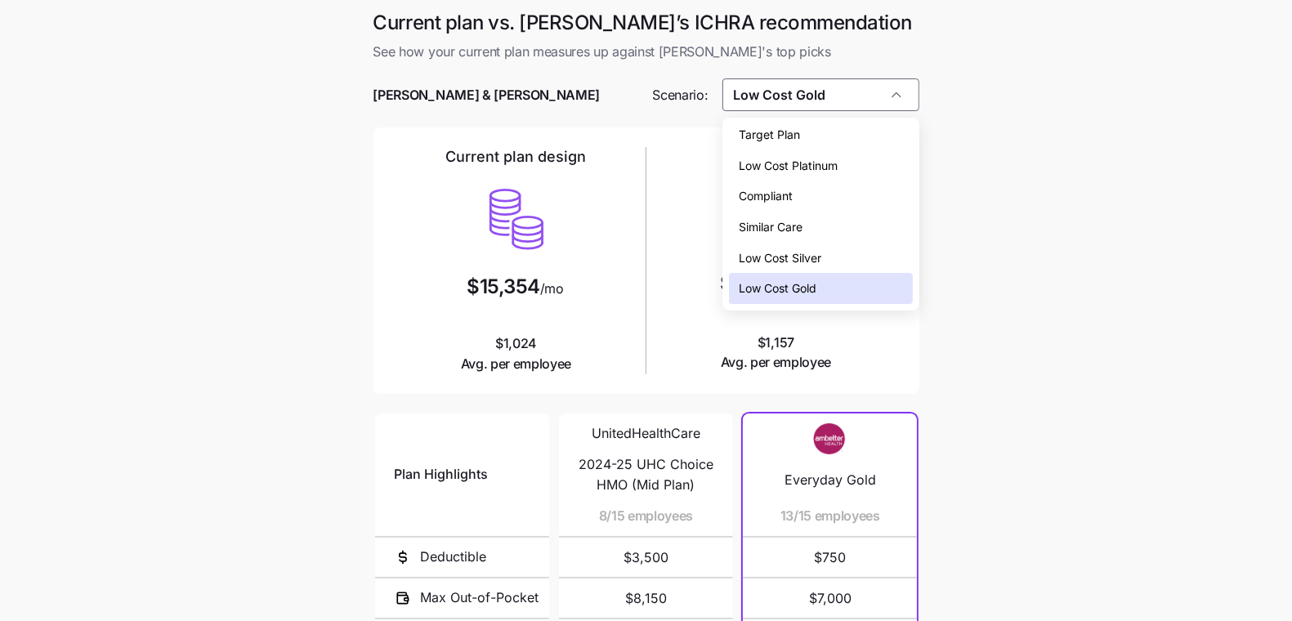
click at [804, 151] on div "Low Cost Platinum" at bounding box center [820, 165] width 183 height 31
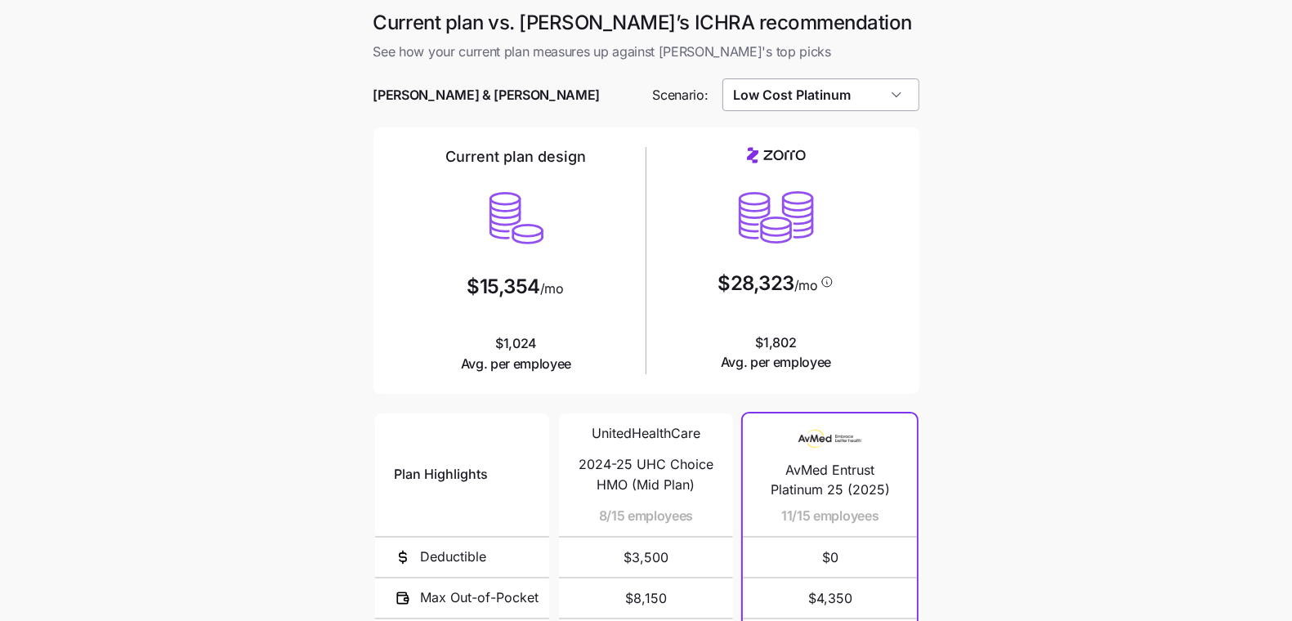
click at [788, 107] on input "Low Cost Platinum" at bounding box center [820, 94] width 197 height 33
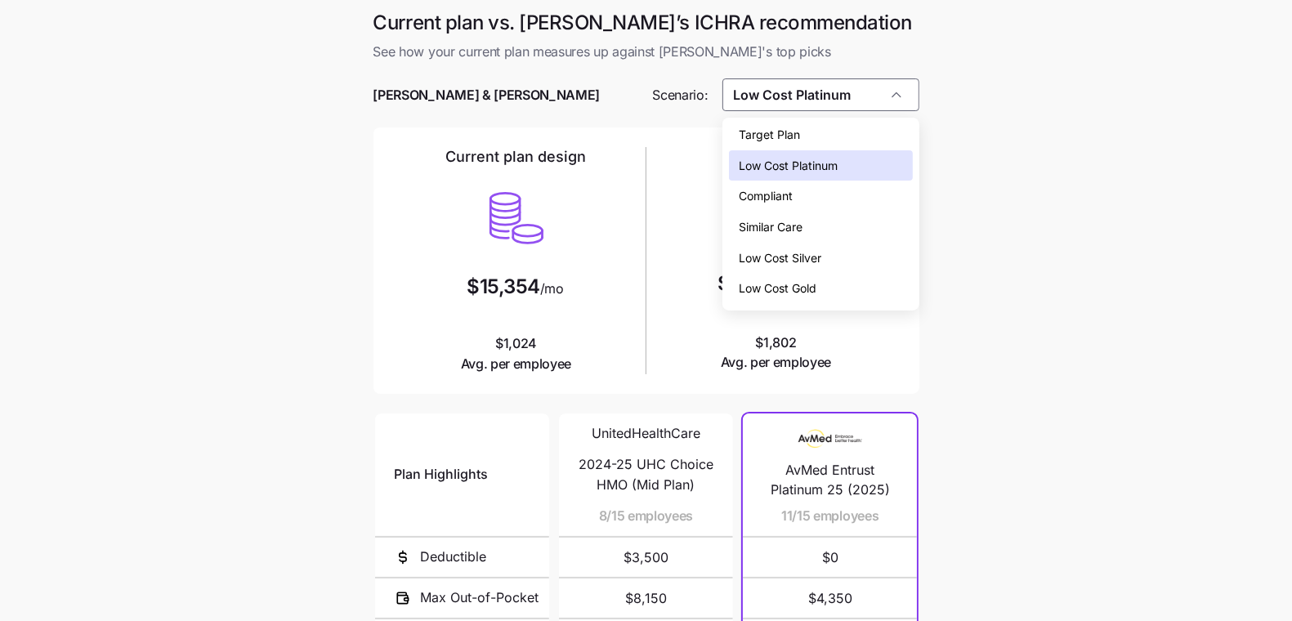
click at [801, 199] on div "Compliant" at bounding box center [820, 196] width 183 height 31
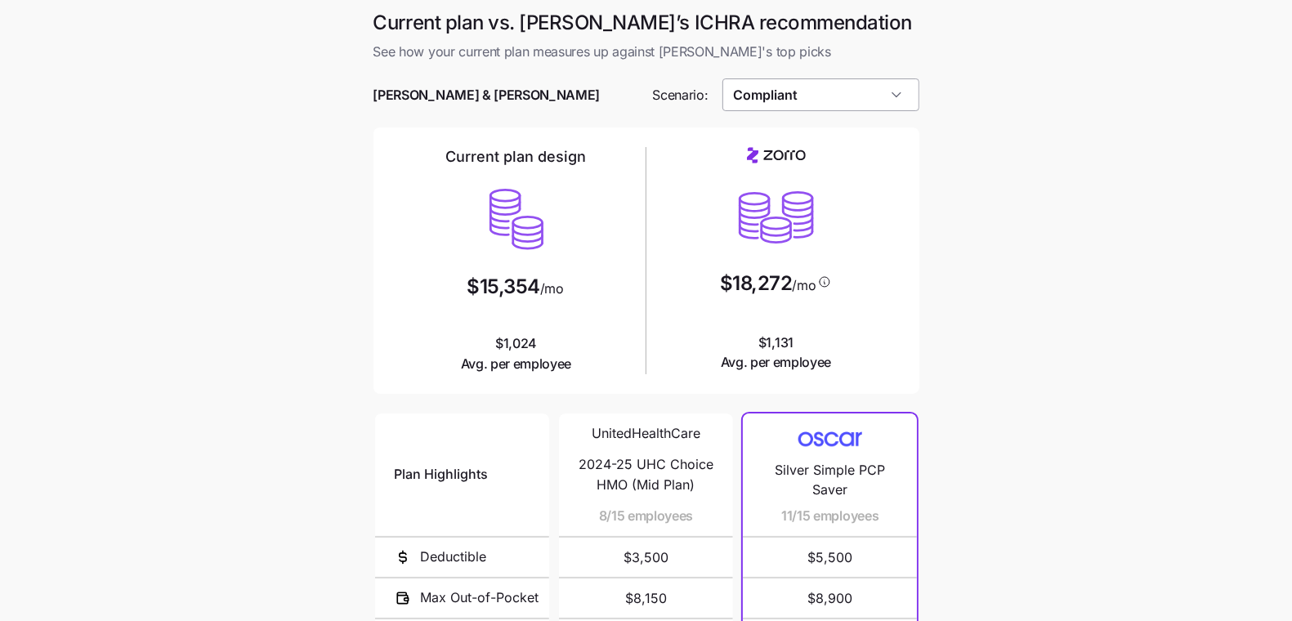
click at [798, 94] on input "Compliant" at bounding box center [820, 94] width 197 height 33
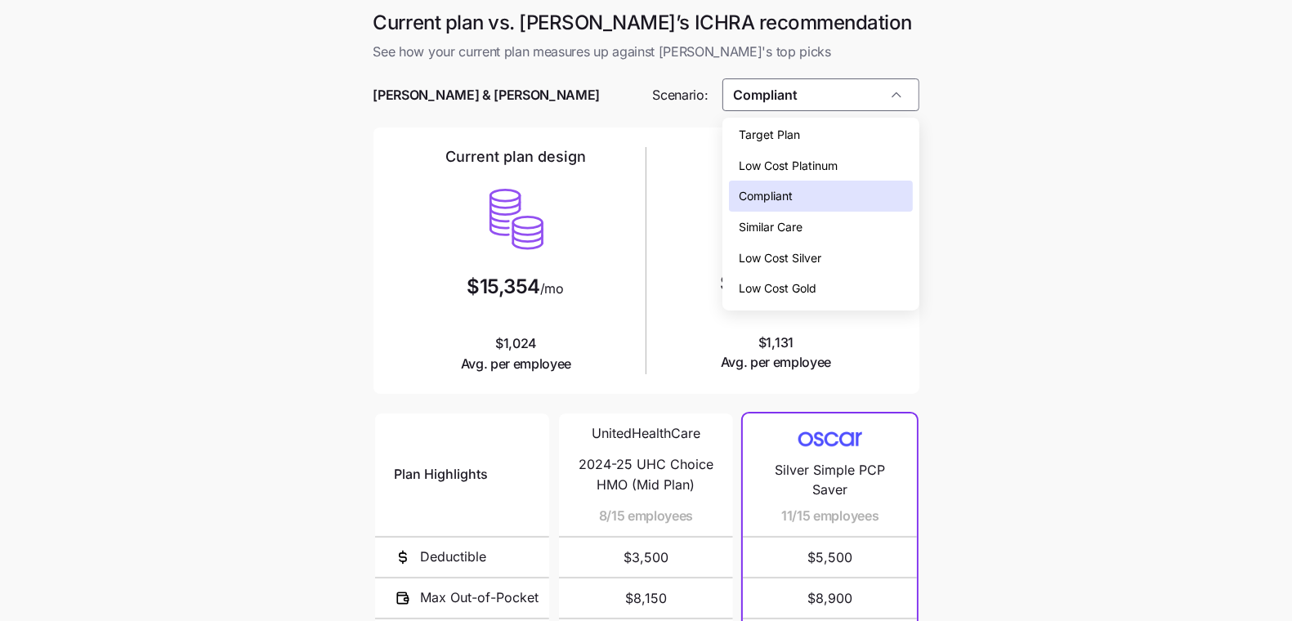
click at [792, 135] on span "Target Plan" at bounding box center [769, 135] width 61 height 18
type input "Target Plan"
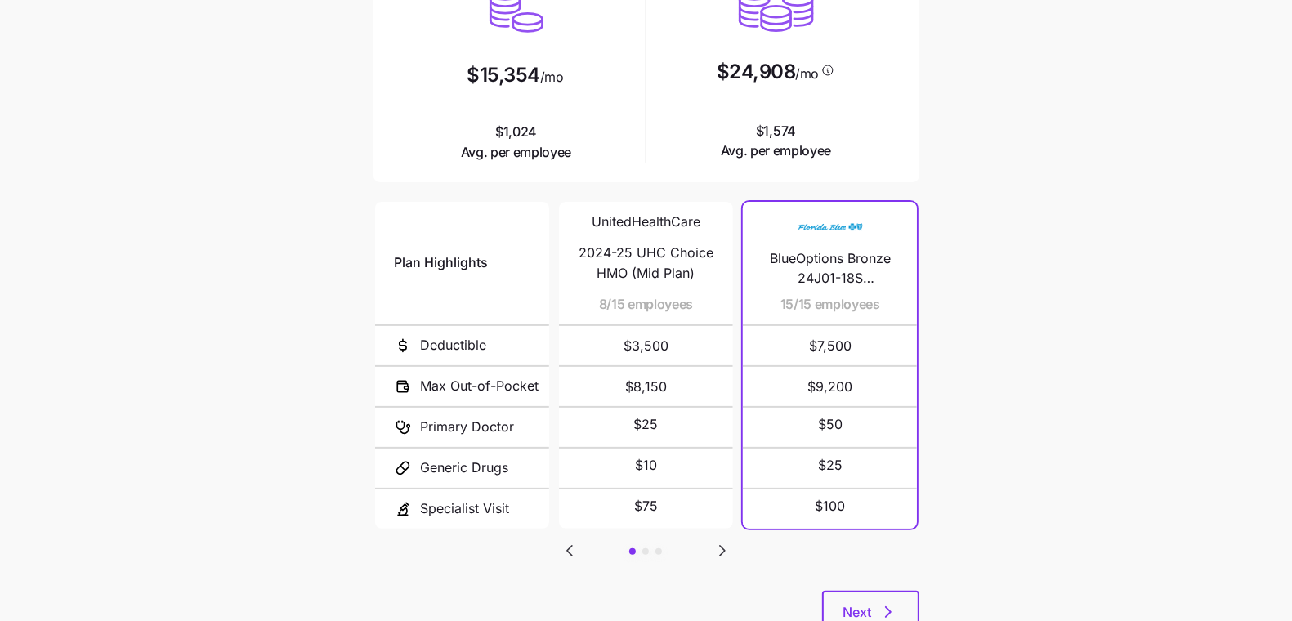
scroll to position [224, 0]
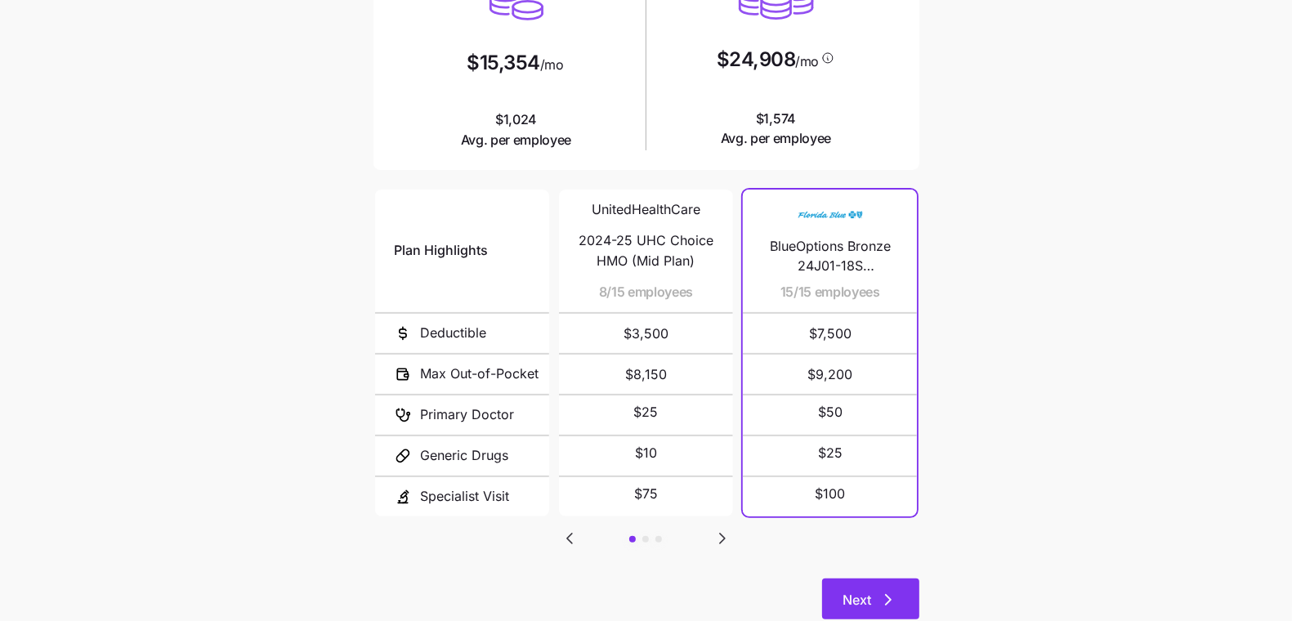
click at [844, 591] on span "Next" at bounding box center [857, 600] width 29 height 20
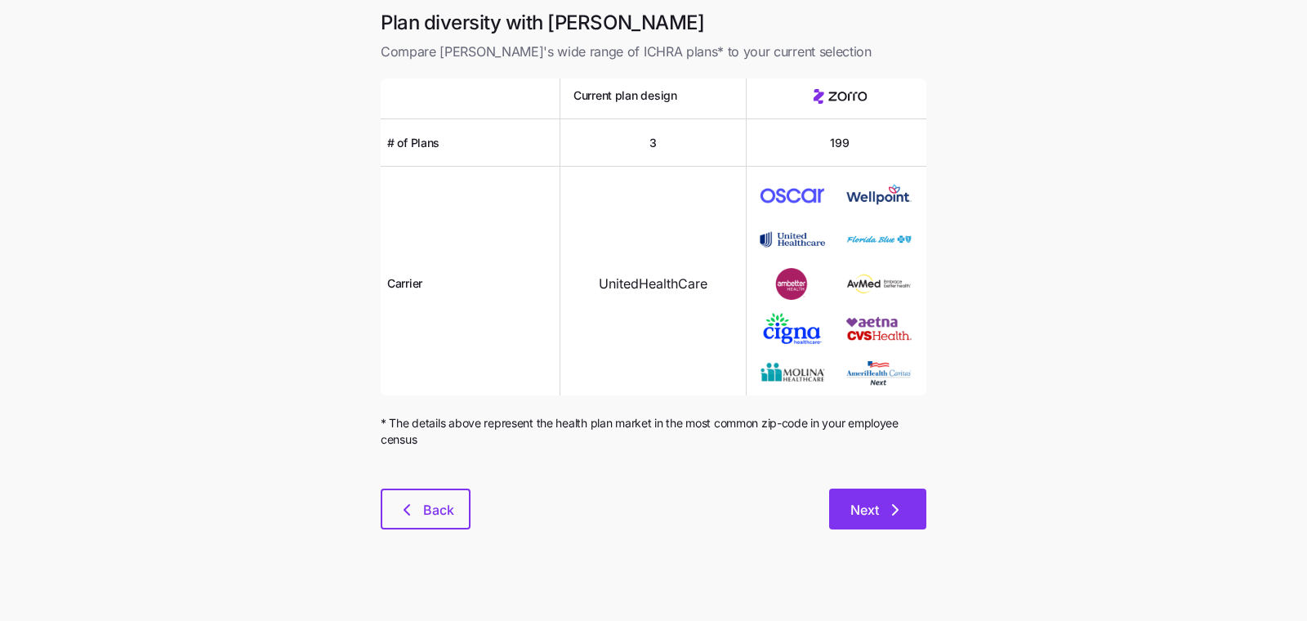
click at [904, 516] on icon "button" at bounding box center [896, 510] width 20 height 20
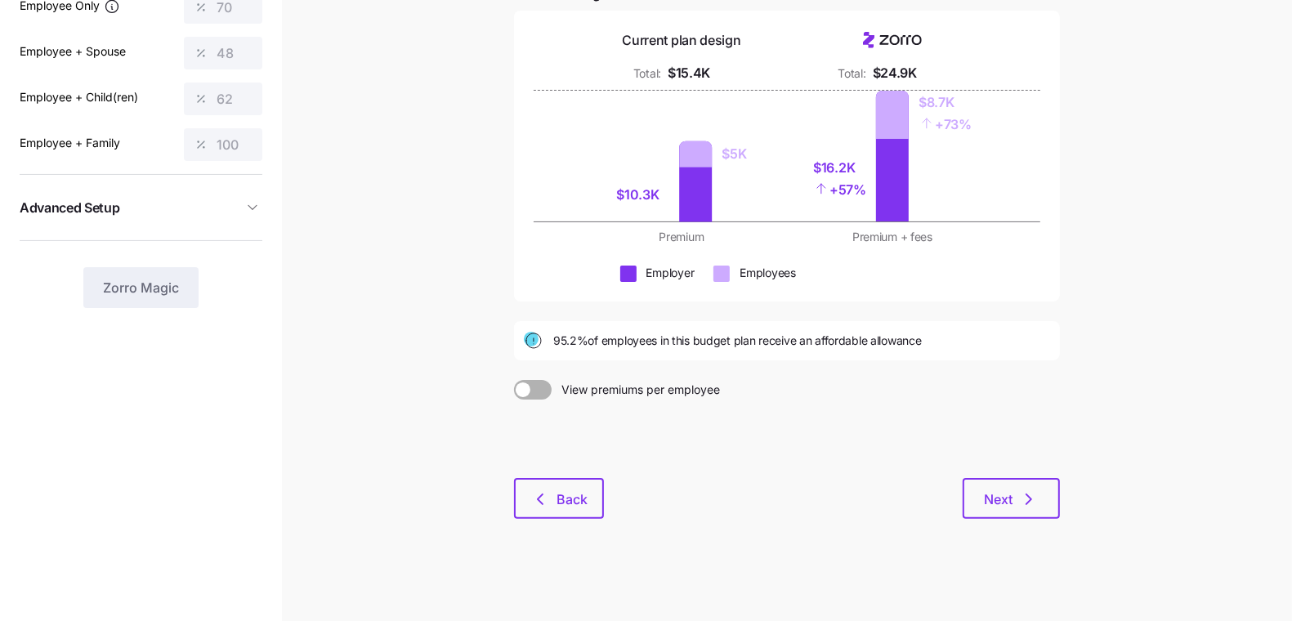
scroll to position [155, 0]
click at [996, 490] on span "Next" at bounding box center [998, 499] width 29 height 20
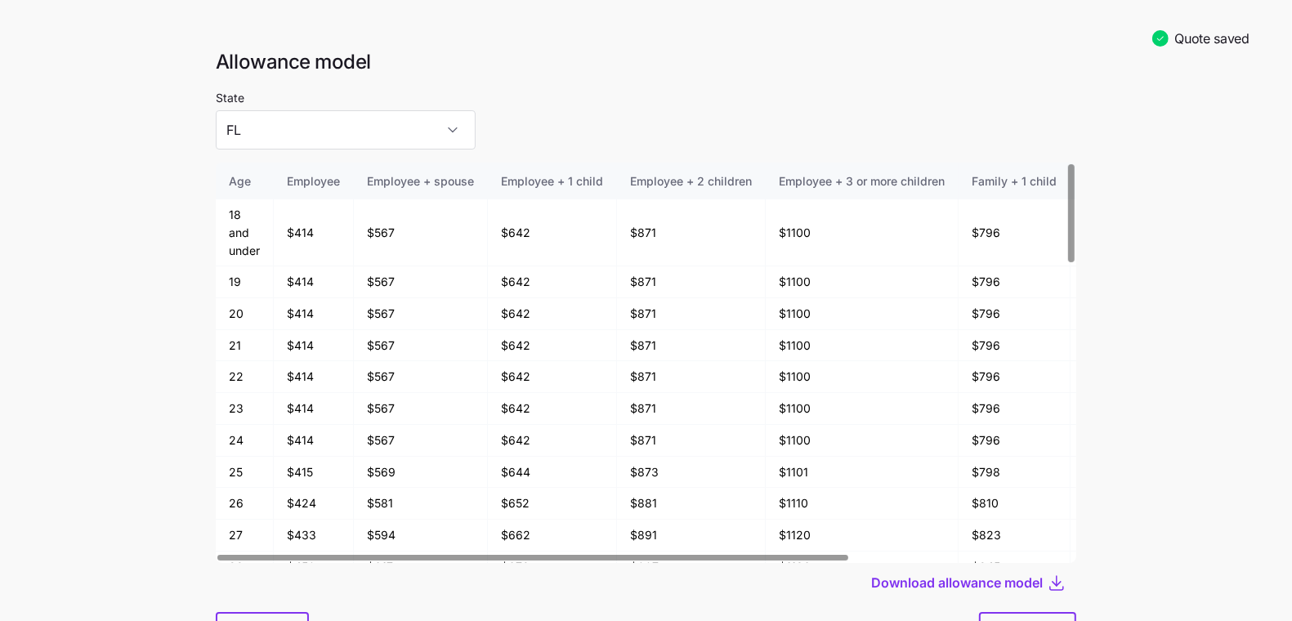
scroll to position [85, 0]
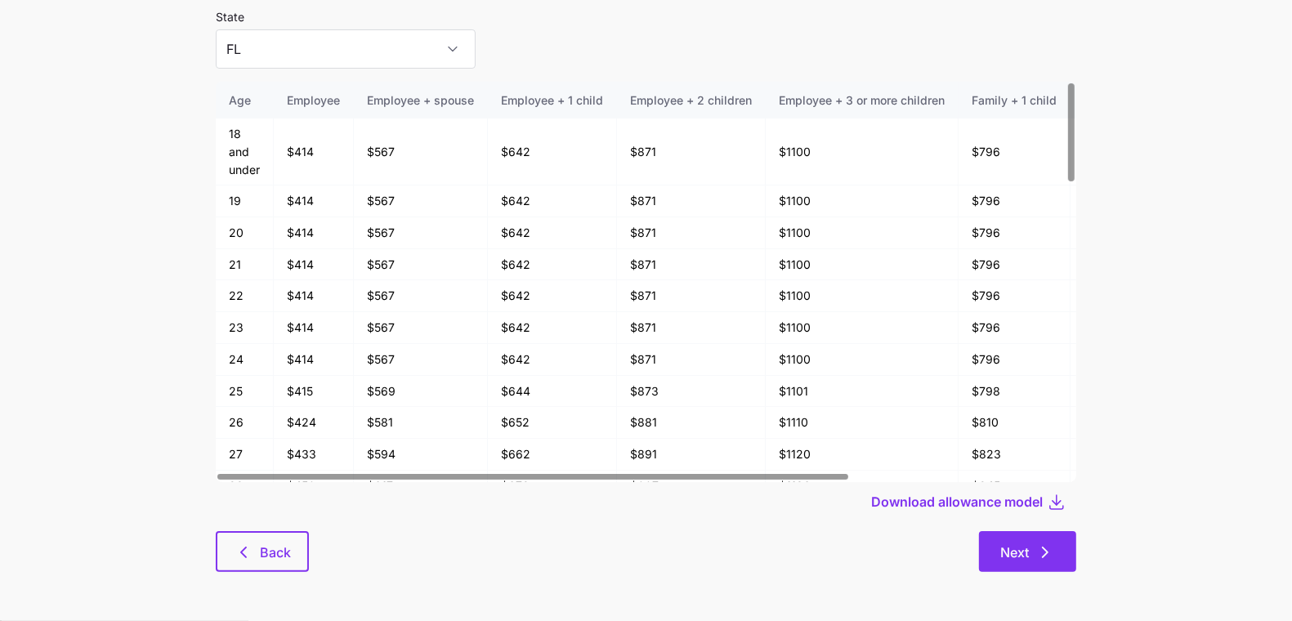
click at [1020, 569] on button "Next" at bounding box center [1027, 551] width 97 height 41
